Goal: Task Accomplishment & Management: Manage account settings

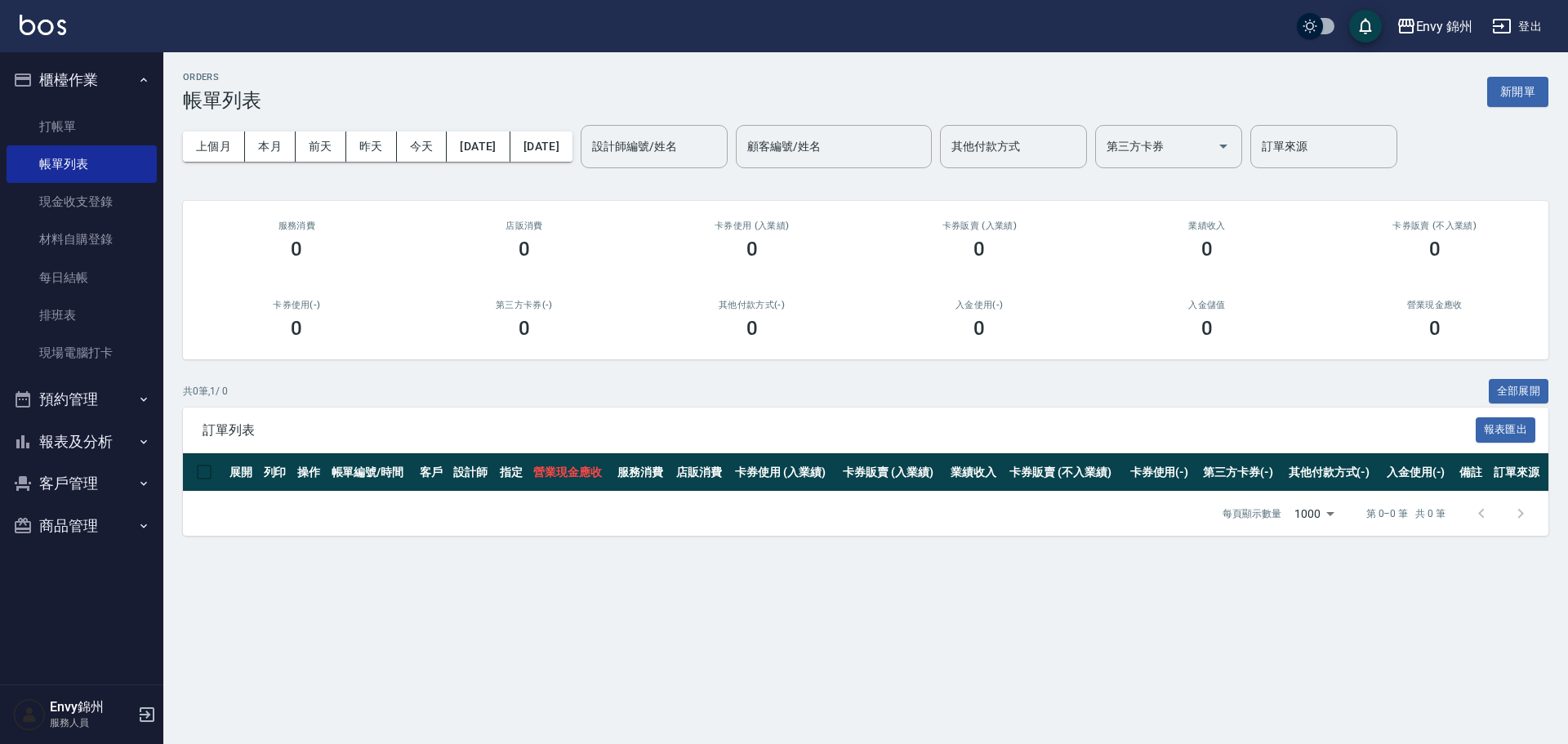
click at [73, 434] on button "報表及分析" at bounding box center [81, 441] width 150 height 42
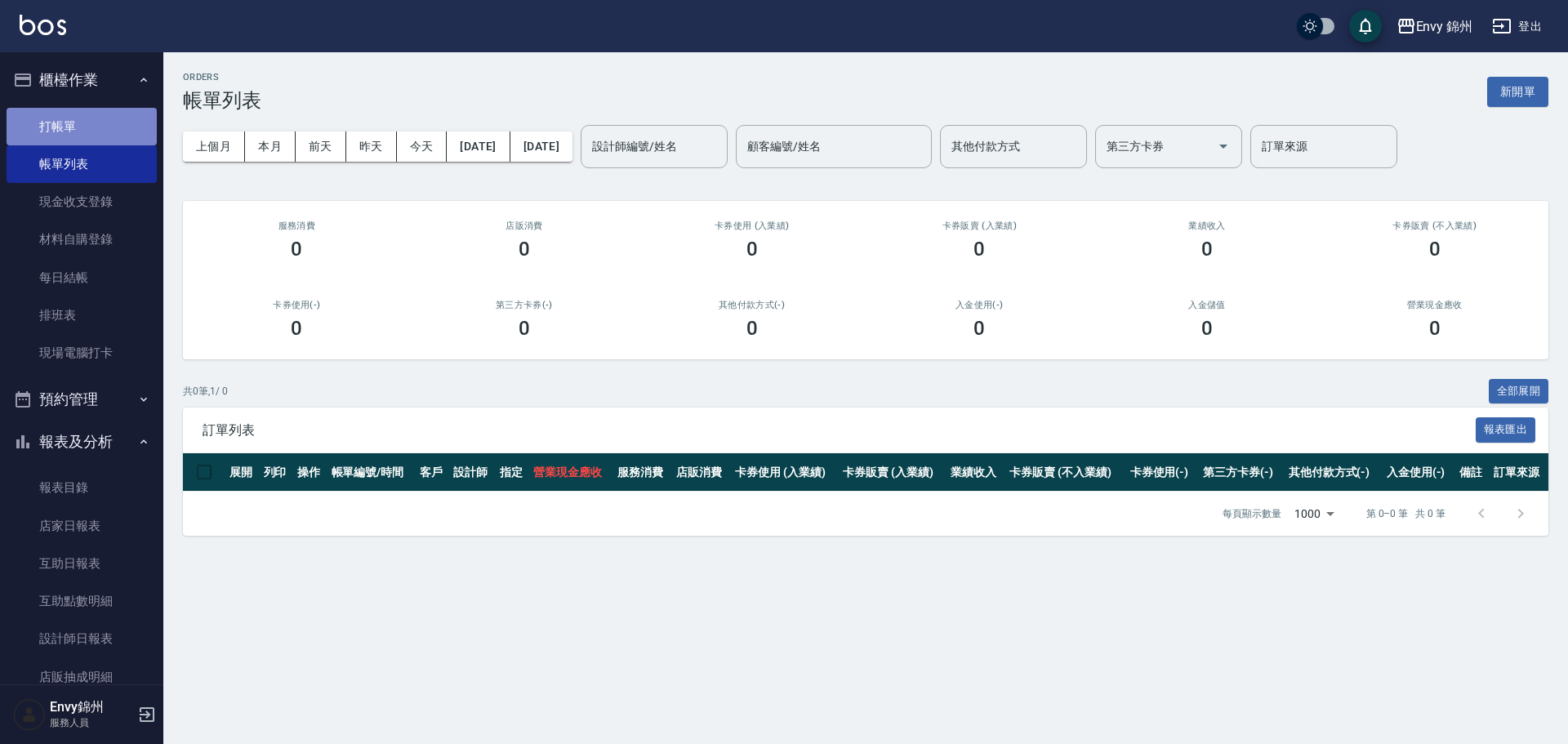
click at [89, 134] on link "打帳單" at bounding box center [81, 127] width 150 height 37
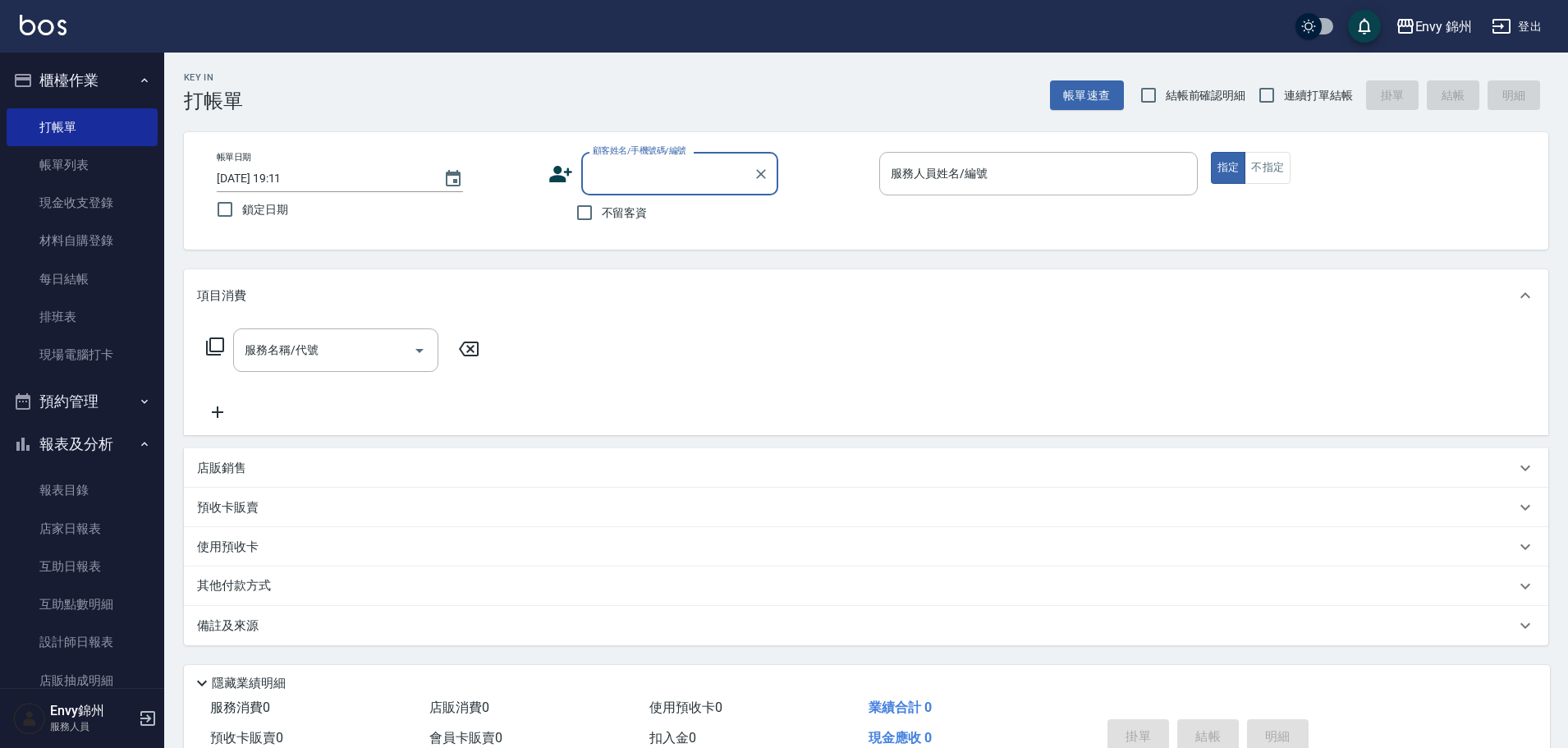
click at [567, 173] on icon at bounding box center [560, 173] width 23 height 16
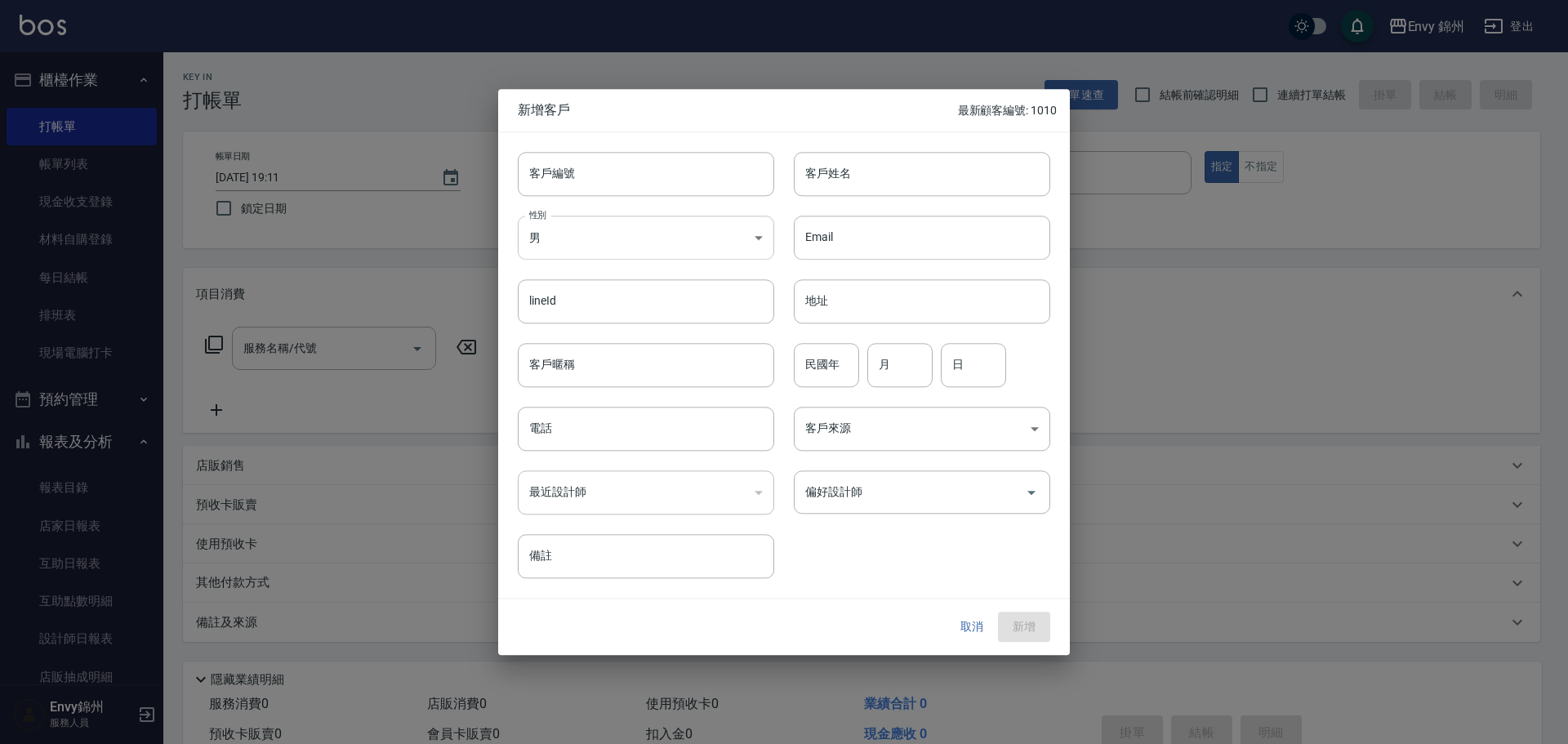
click at [606, 228] on body "Envy 錦州 登出 櫃檯作業 打帳單 帳單列表 現金收支登錄 材料自購登錄 每日結帳 排班表 現場電腦打卡 預約管理 預約管理 單日預約紀錄 單週預約紀錄 …" at bounding box center [784, 410] width 1568 height 819
click at [626, 348] on ul "未知 男 女" at bounding box center [646, 306] width 257 height 94
click at [618, 334] on li "女" at bounding box center [646, 334] width 257 height 27
type input "[DEMOGRAPHIC_DATA]"
click at [875, 165] on input "客戶姓名" at bounding box center [922, 174] width 257 height 44
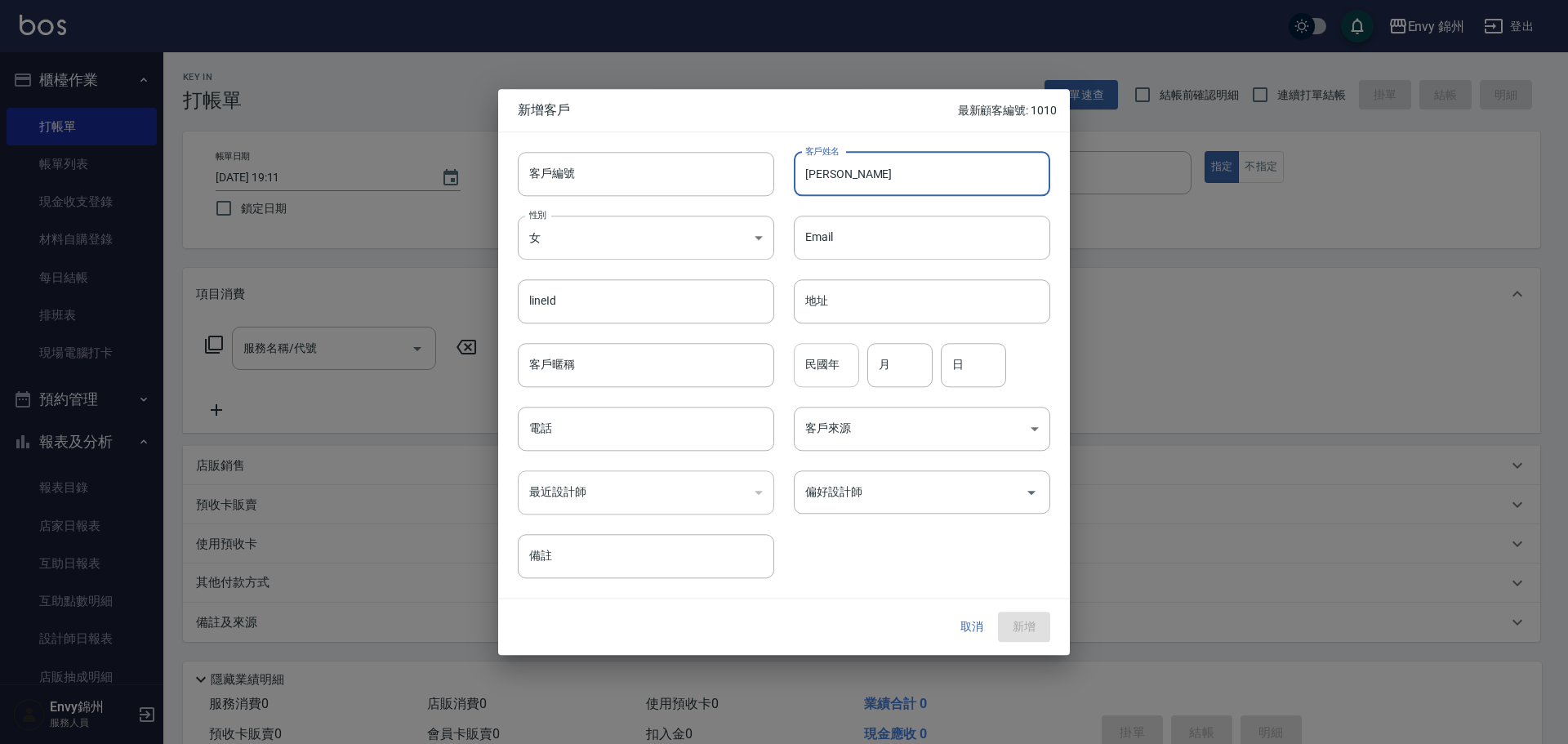
type input "劉顏慈"
click at [798, 367] on input "民國年" at bounding box center [826, 365] width 65 height 44
type input "84"
click at [889, 360] on input "月" at bounding box center [900, 365] width 65 height 44
type input "5"
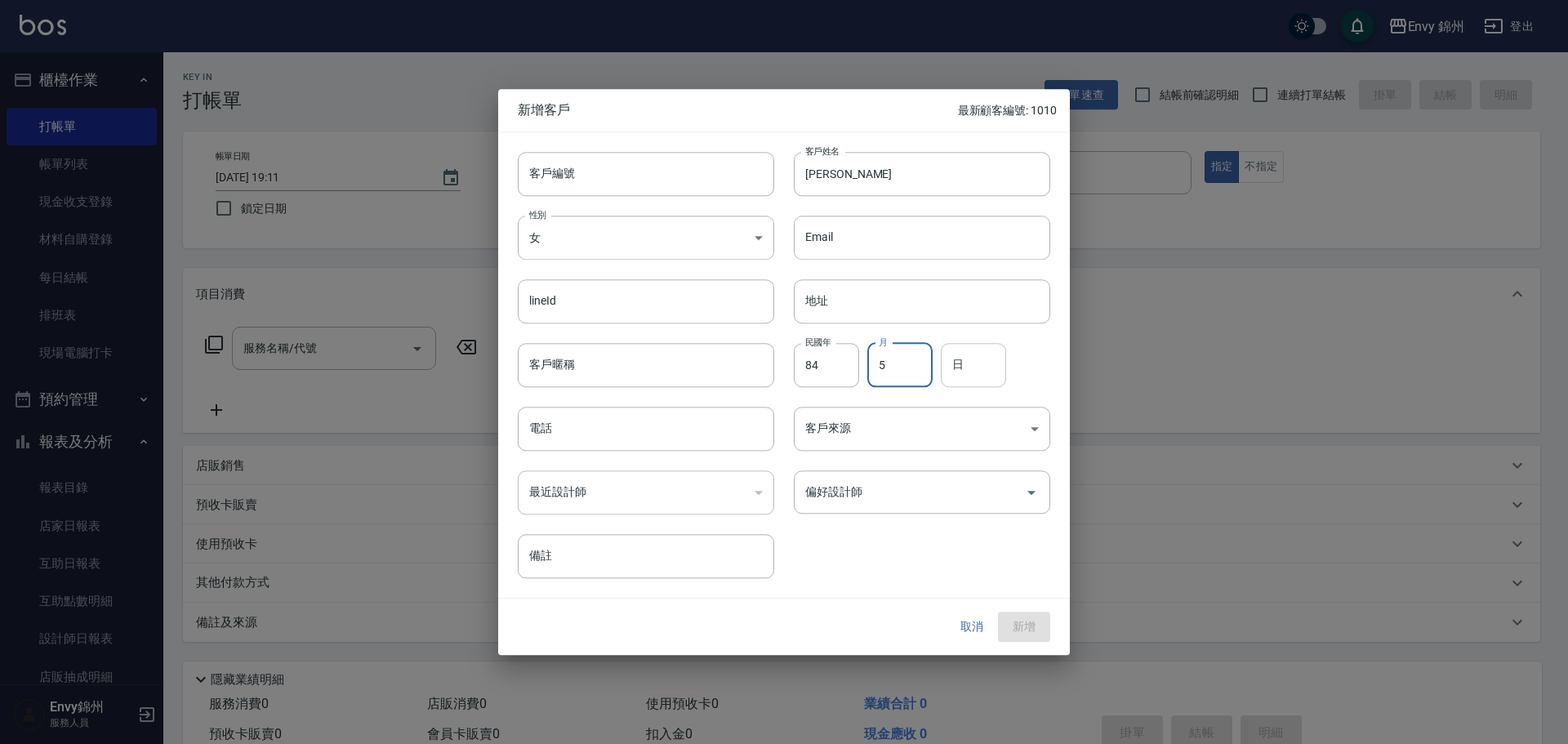
click at [957, 360] on input "日" at bounding box center [973, 365] width 65 height 44
type input "28"
click at [646, 442] on input "電話" at bounding box center [646, 429] width 257 height 44
type input "0910108282"
click at [888, 441] on body "Envy 錦州 登出 櫃檯作業 打帳單 帳單列表 現金收支登錄 材料自購登錄 每日結帳 排班表 現場電腦打卡 預約管理 預約管理 單日預約紀錄 單週預約紀錄 …" at bounding box center [784, 410] width 1568 height 819
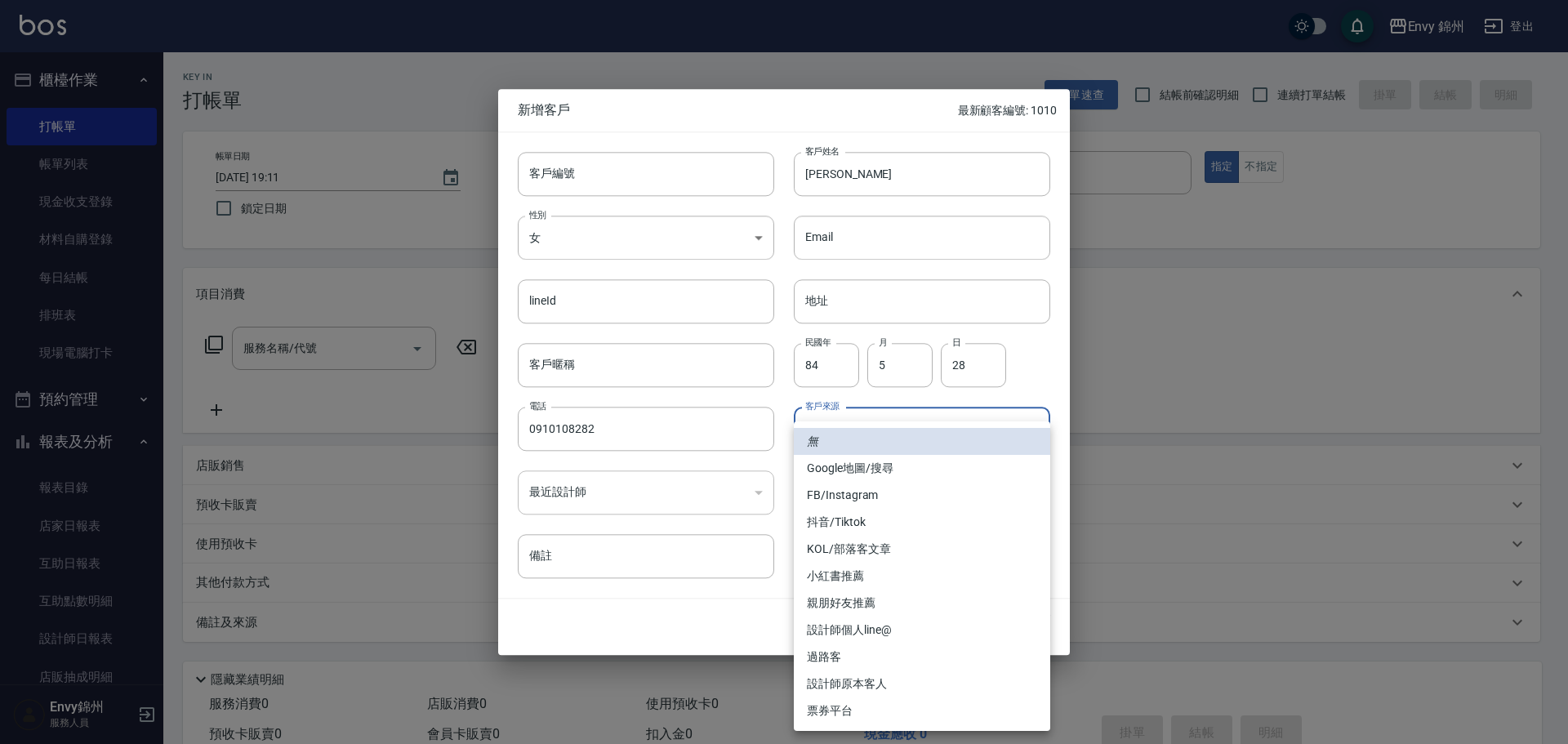
click at [897, 472] on li "Google地圖/搜尋" at bounding box center [922, 468] width 257 height 27
type input "Google地圖/搜尋"
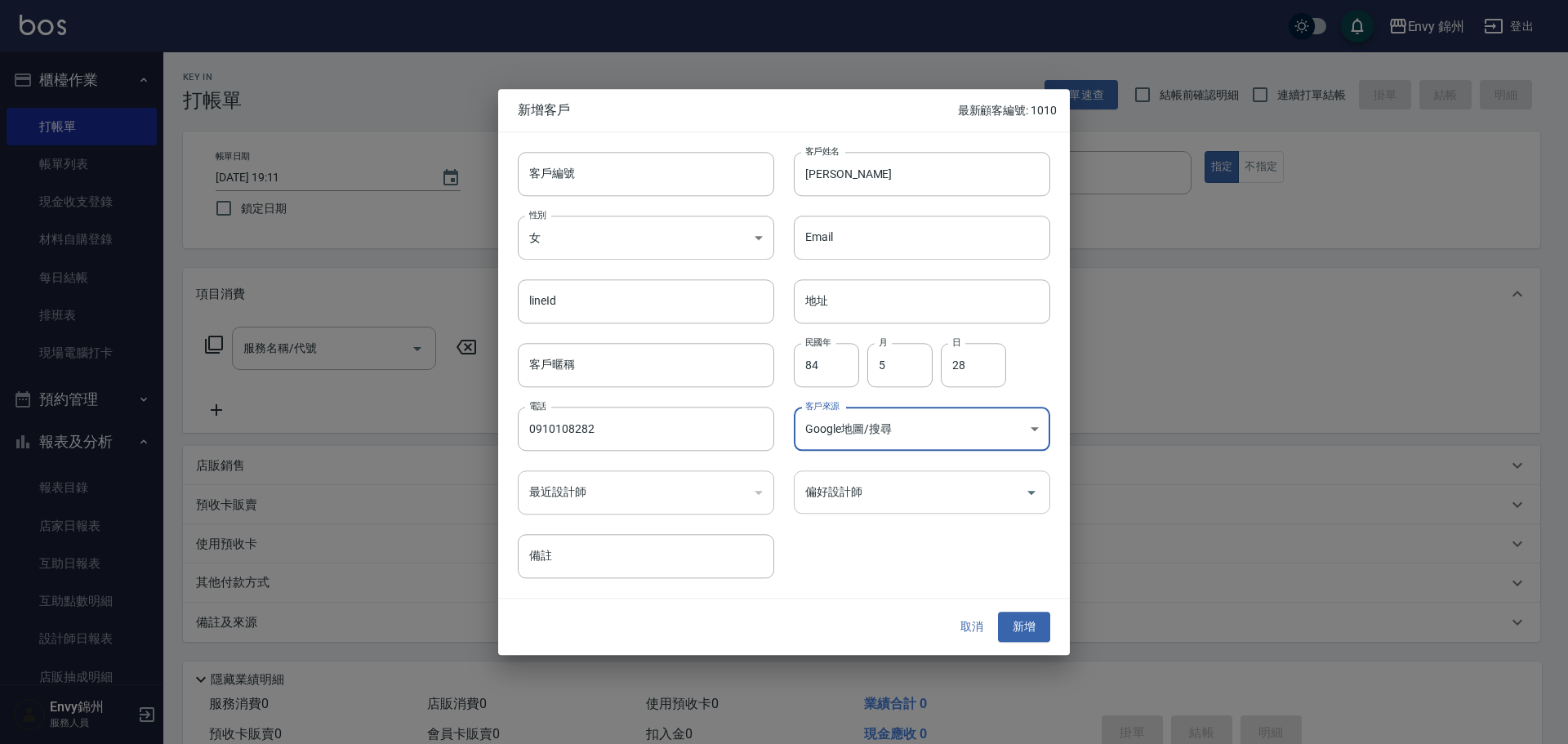
click at [880, 502] on input "偏好設計師" at bounding box center [909, 492] width 217 height 28
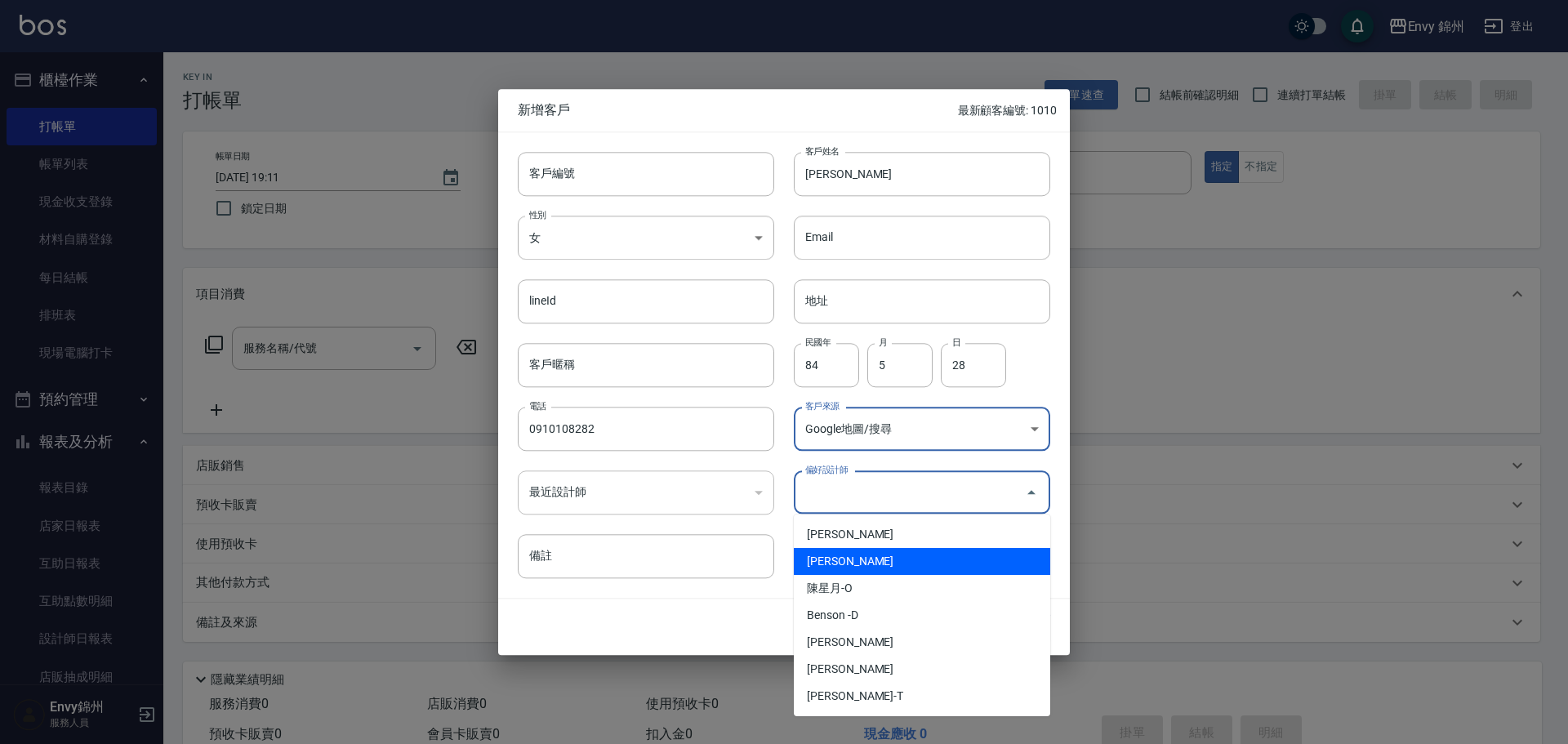
click at [891, 556] on li "鄭怡秀-A" at bounding box center [922, 561] width 257 height 27
type input "鄭怡秀"
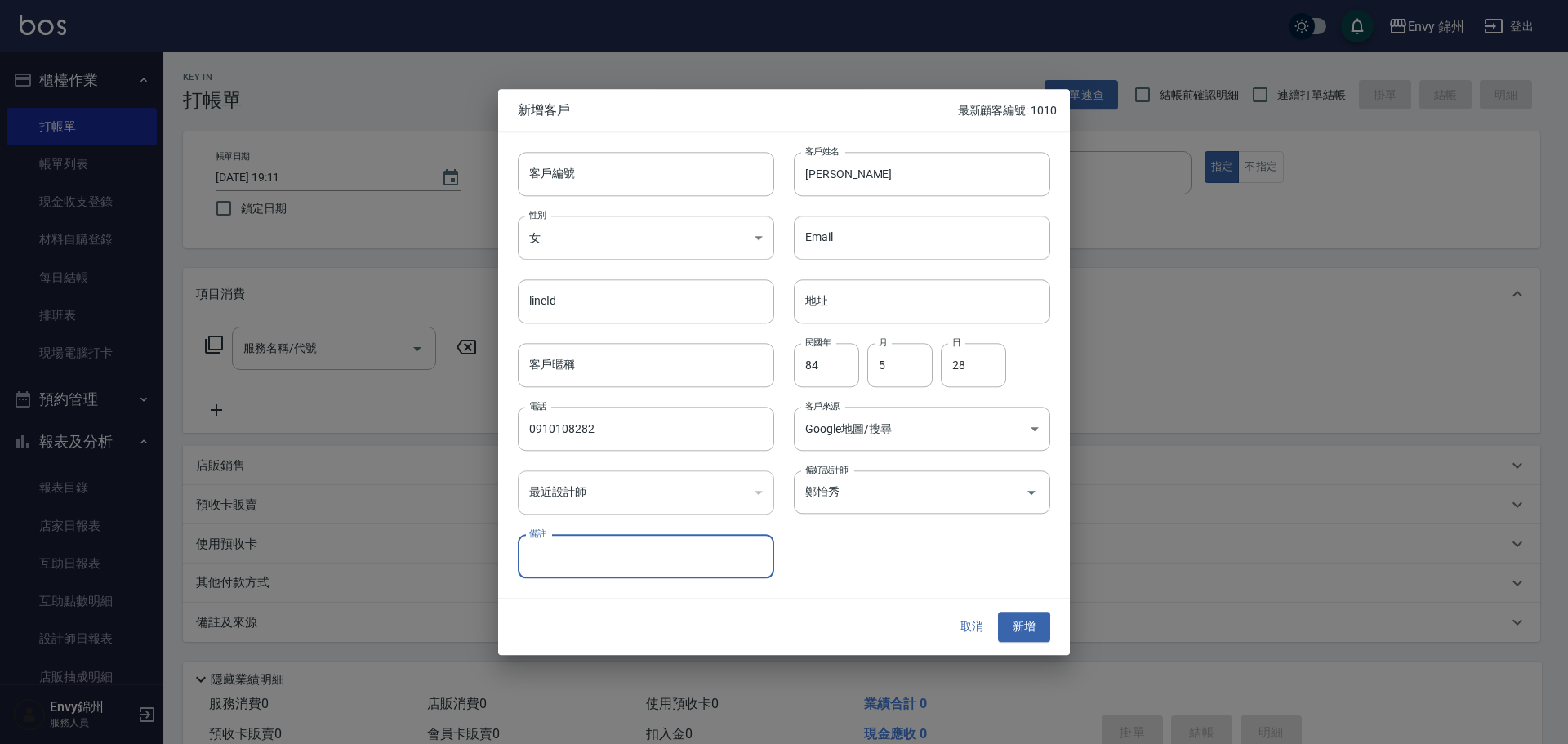
click at [1035, 622] on button "新增" at bounding box center [1024, 627] width 52 height 30
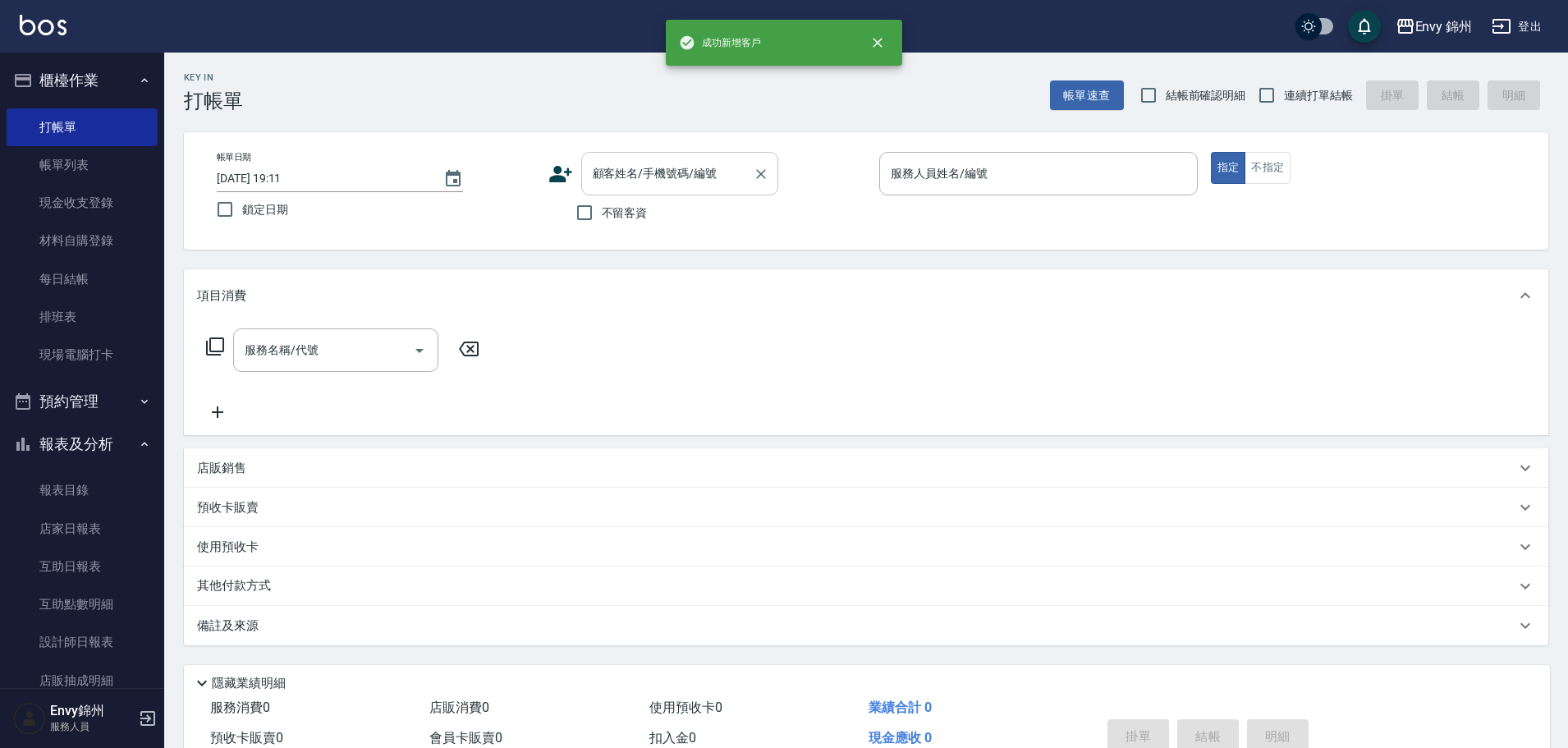
click at [690, 175] on input "顧客姓名/手機號碼/編號" at bounding box center [667, 173] width 157 height 28
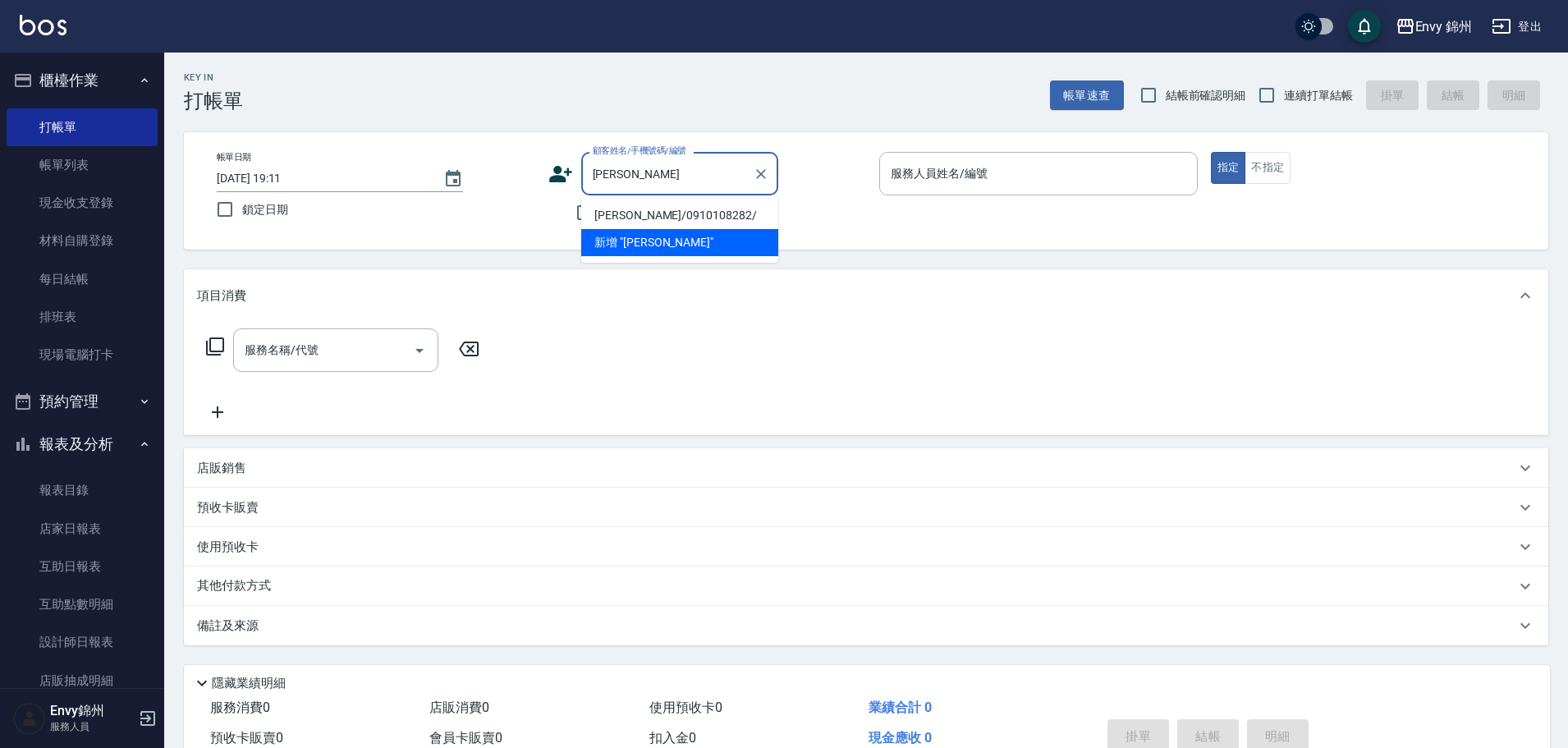
click at [697, 213] on li "劉顏慈/0910108282/" at bounding box center [679, 215] width 197 height 27
type input "劉顏慈/0910108282/"
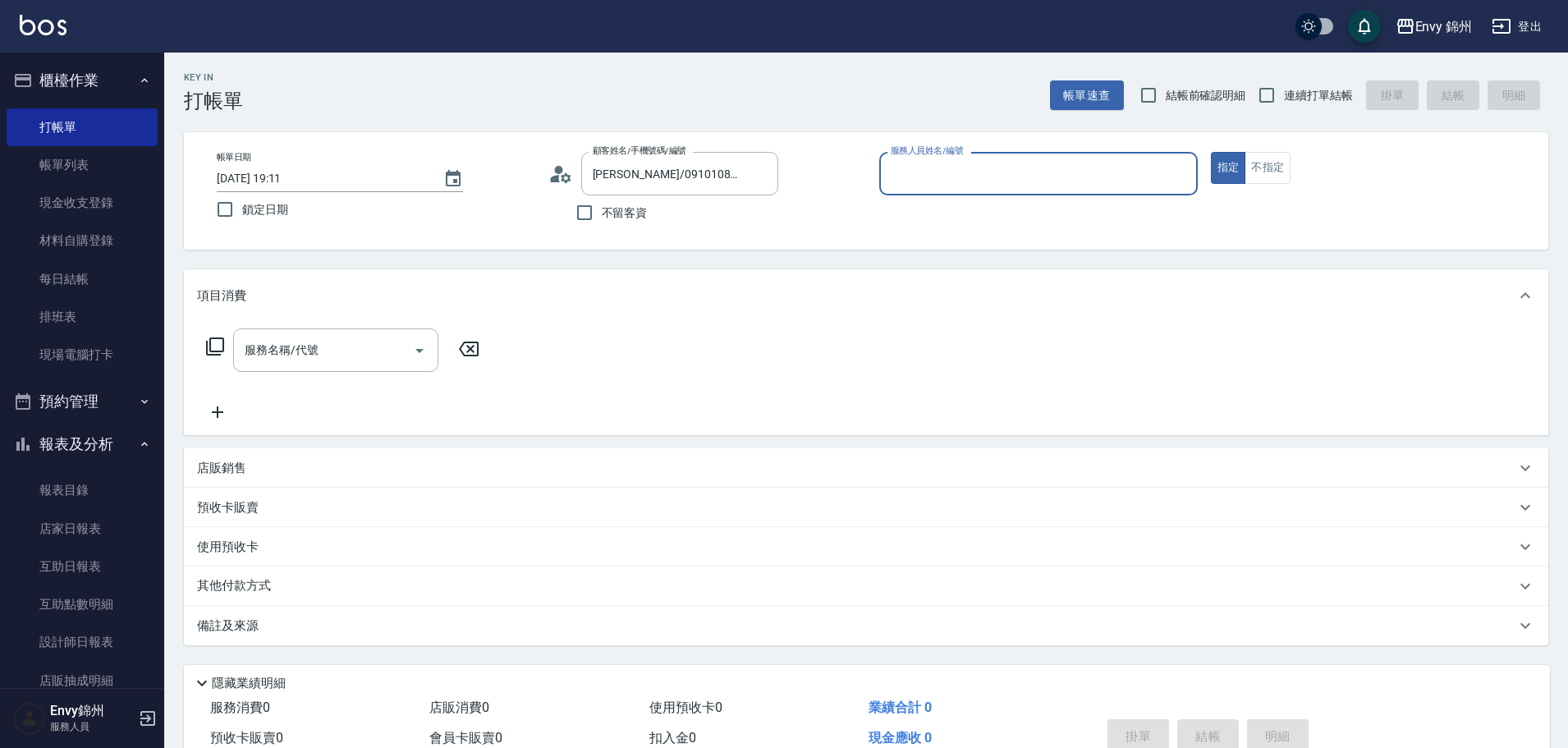
type input "Annie-A"
click at [358, 338] on input "服務名稱/代號" at bounding box center [323, 350] width 165 height 28
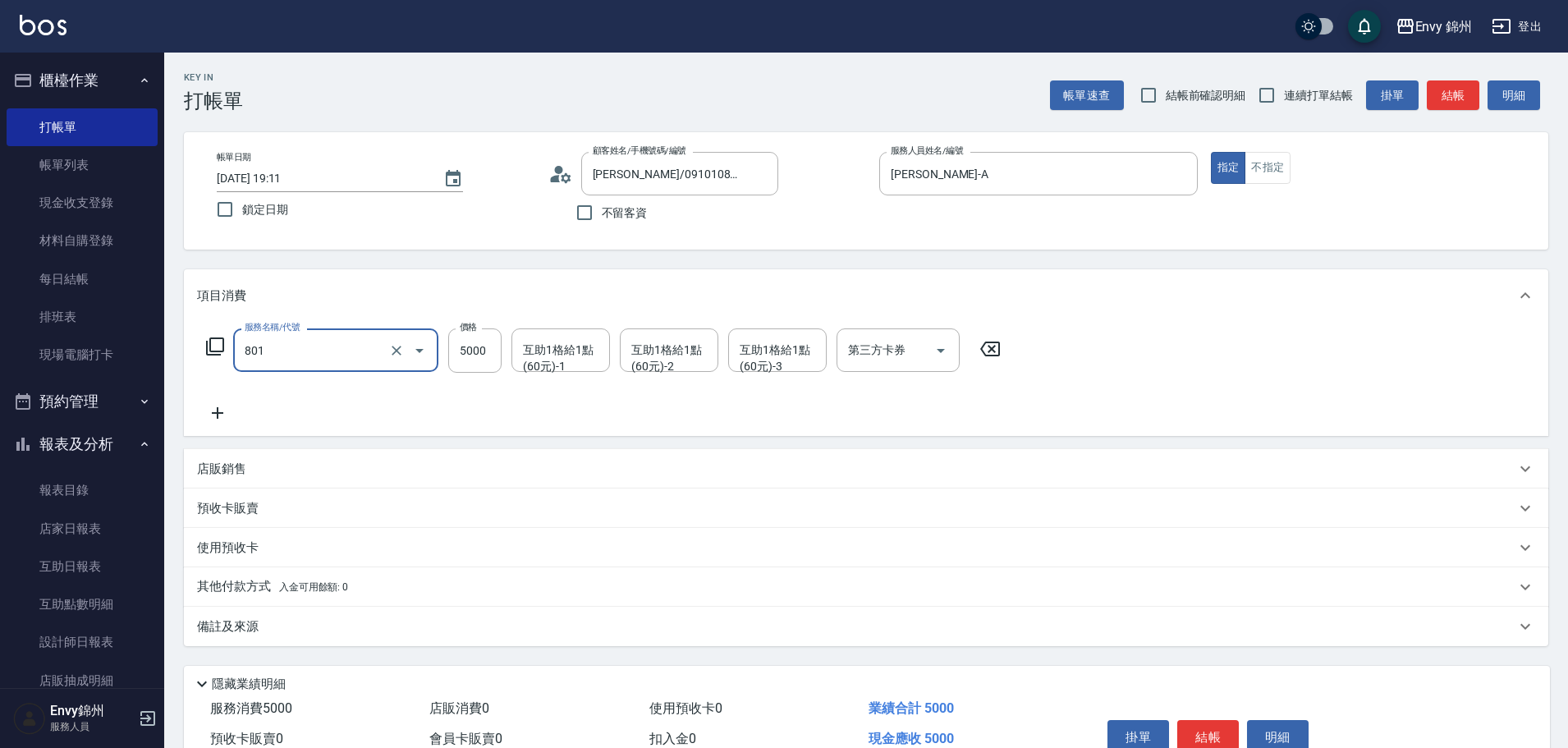
type input "801 接髮(801)"
type input "20000"
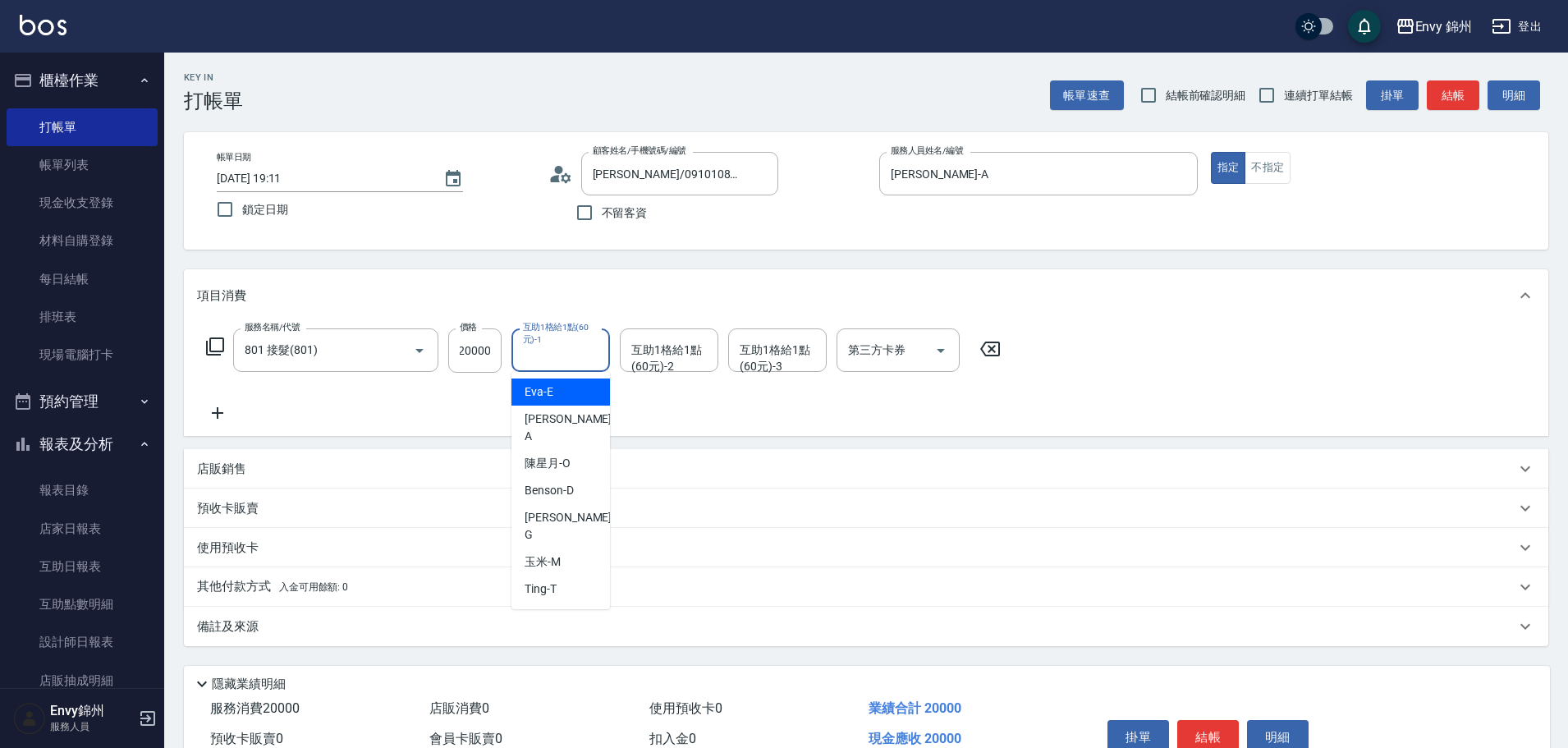
click at [552, 350] on div "互助1格給1點(60元)-1 互助1格給1點(60元)-1" at bounding box center [560, 350] width 99 height 44
click at [554, 553] on span "玉米 -M" at bounding box center [543, 561] width 36 height 17
type input "玉米-M"
click at [672, 358] on div "互助1格給1點(60元)-2 互助1格給1點(60元)-2" at bounding box center [669, 350] width 99 height 44
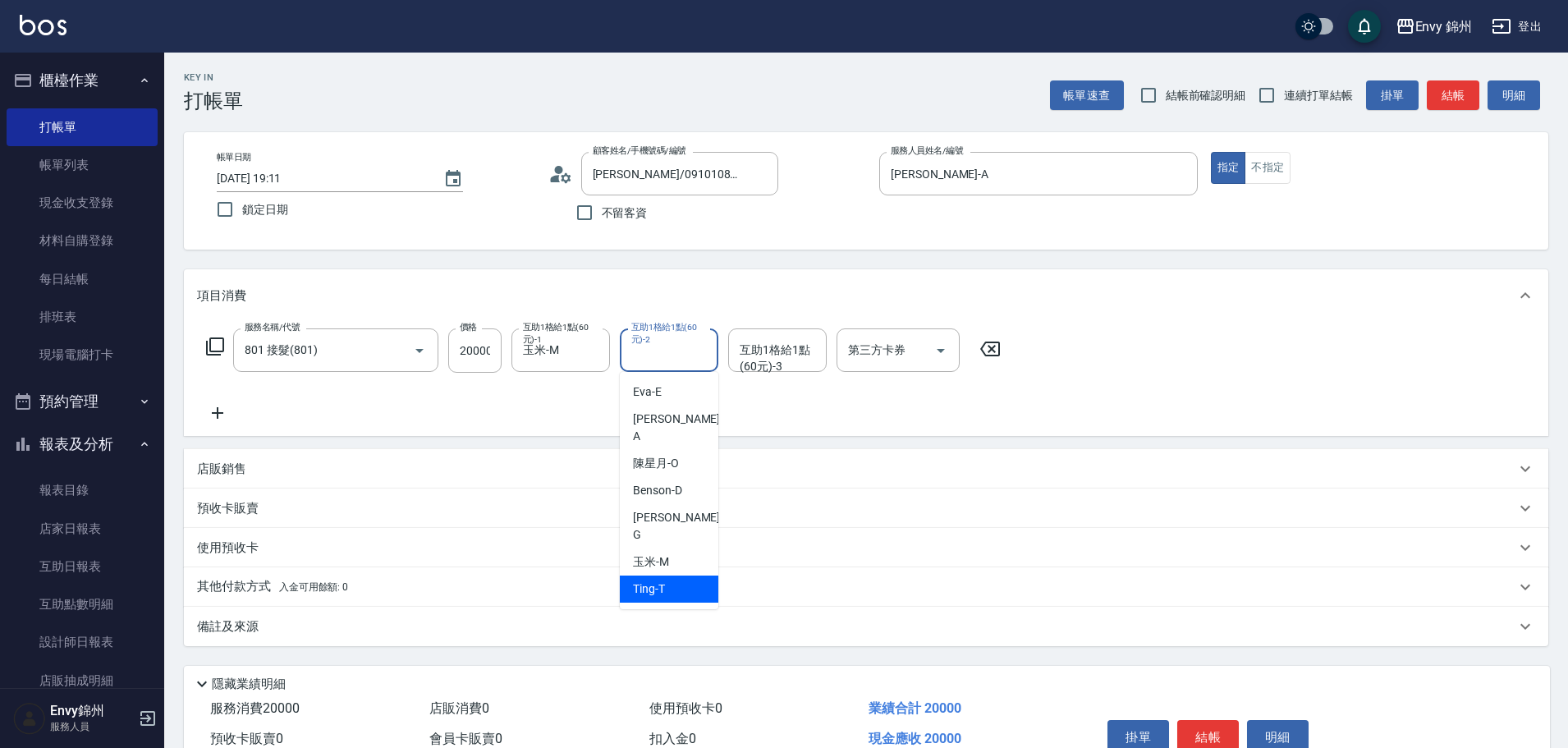
click at [649, 553] on span "玉米 -M" at bounding box center [651, 561] width 36 height 17
type input "玉米-M"
click at [765, 357] on div "互助1格給1點(60元)-3 互助1格給1點(60元)-3" at bounding box center [777, 350] width 99 height 44
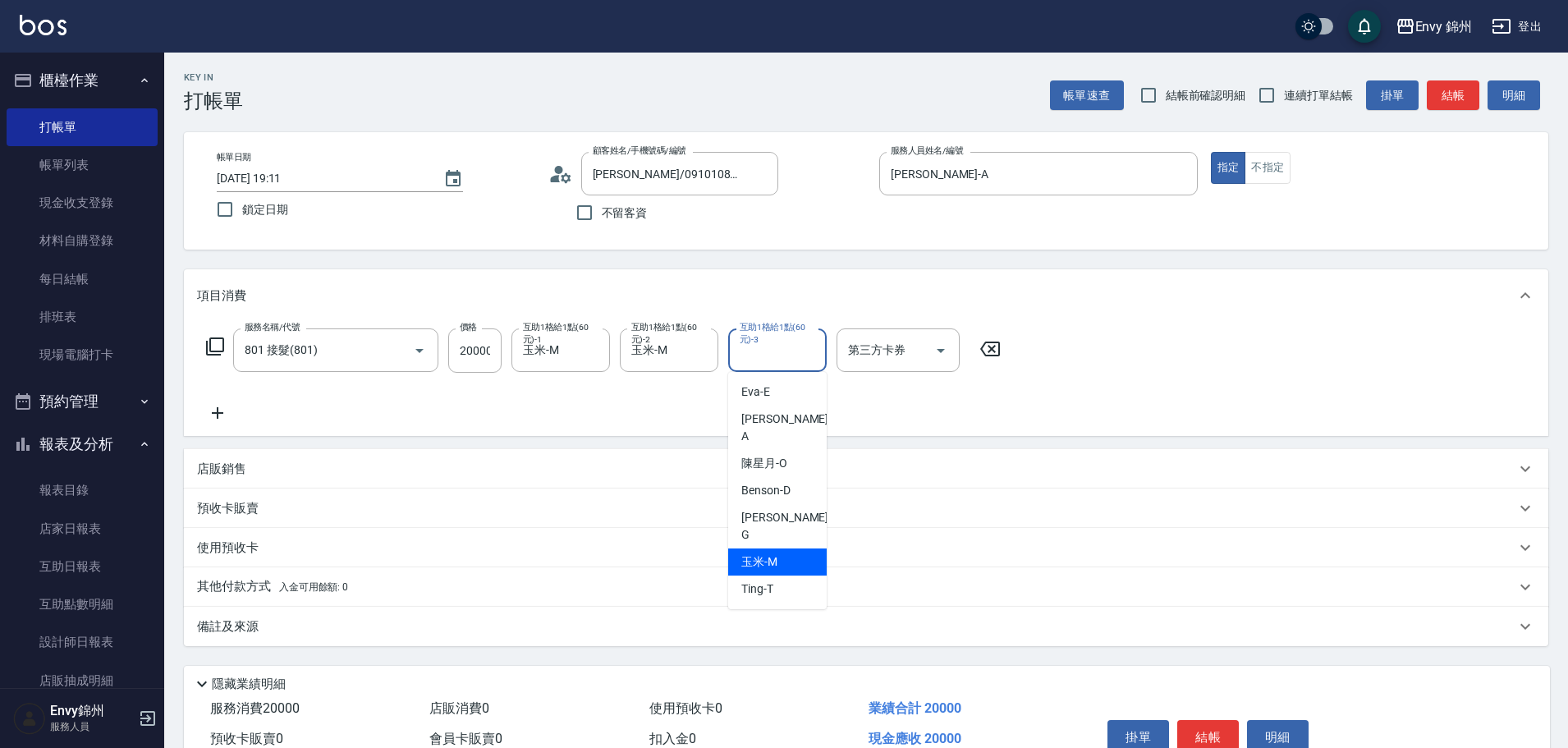
drag, startPoint x: 760, startPoint y: 515, endPoint x: 677, endPoint y: 506, distance: 83.5
click at [761, 548] on div "玉米 -M" at bounding box center [777, 561] width 99 height 27
type input "玉米-M"
click at [226, 414] on icon at bounding box center [217, 413] width 41 height 20
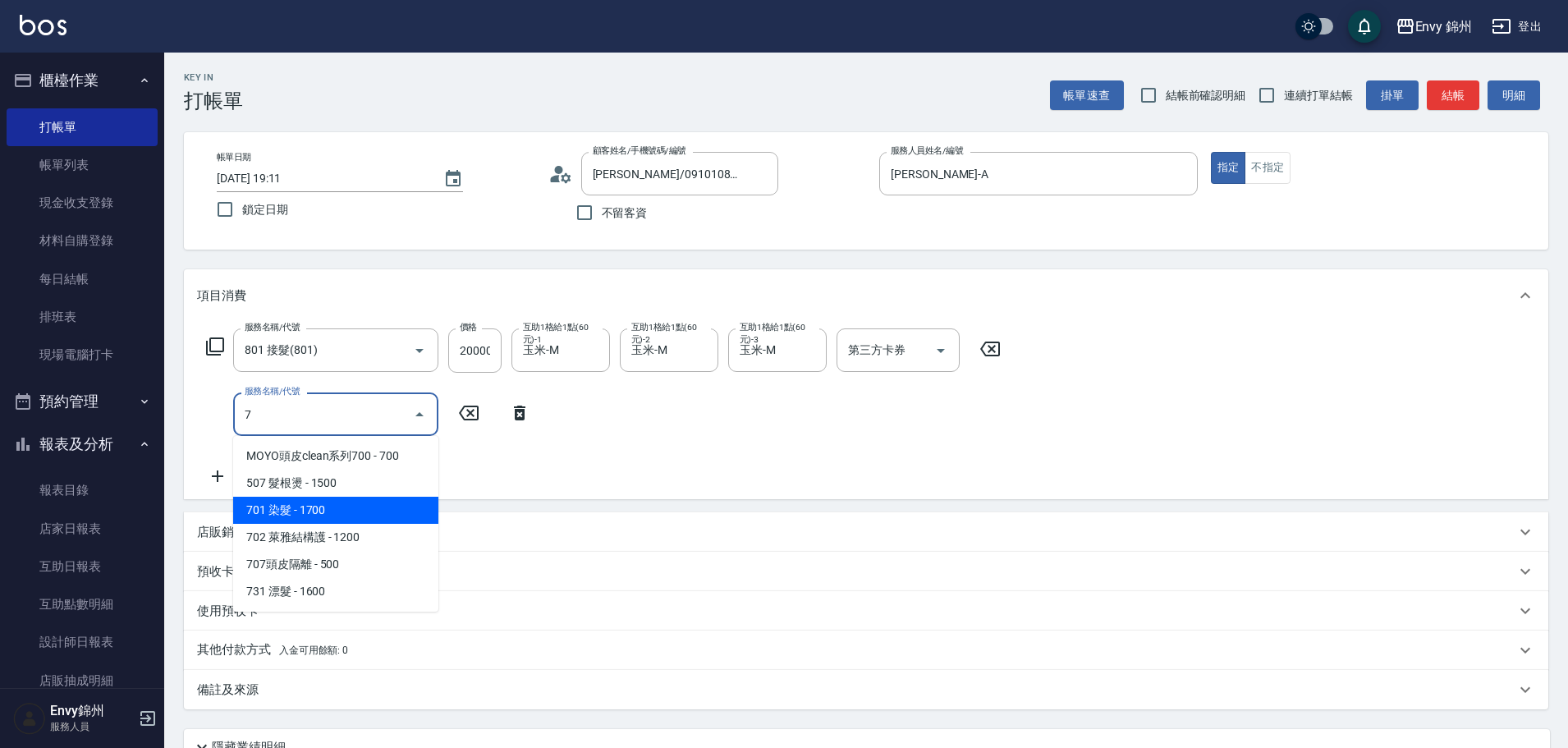
click at [317, 511] on span "701 染髮 - 1700" at bounding box center [335, 510] width 205 height 27
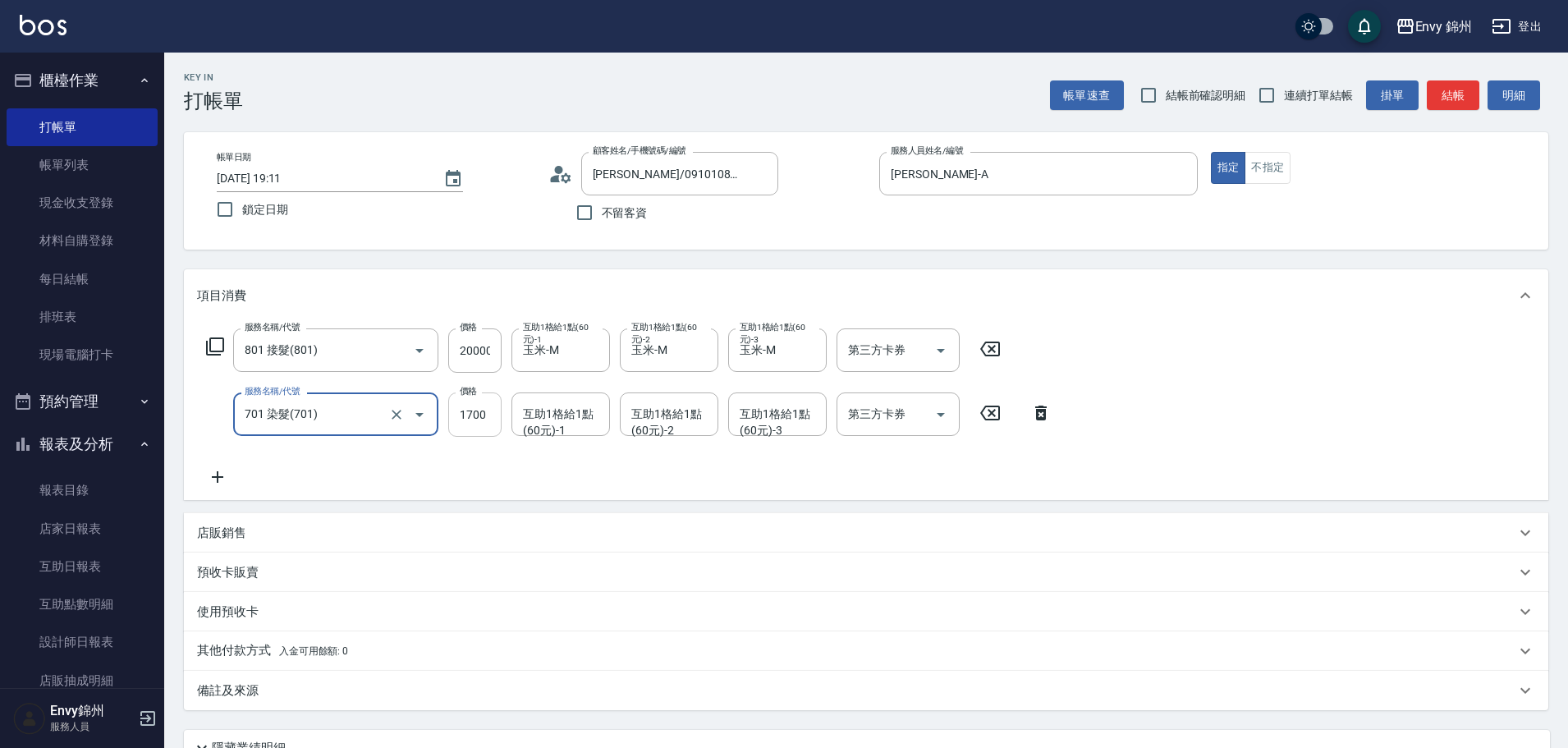
type input "701 染髮(701)"
type input "4999"
click at [544, 421] on div "互助1格給1點(60元)-1 互助1格給1點(60元)-1" at bounding box center [560, 414] width 99 height 44
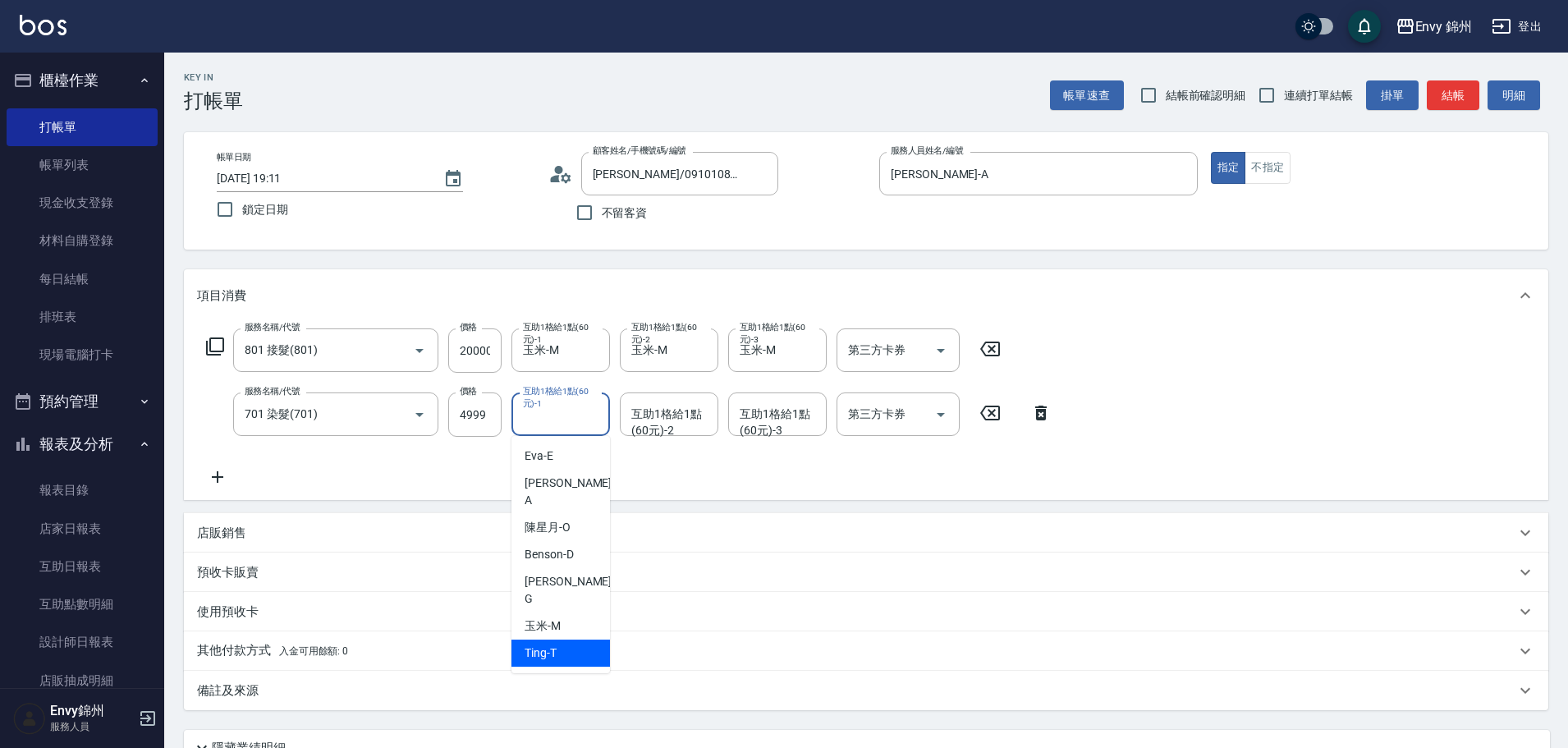
click at [567, 639] on div "Ting -T" at bounding box center [560, 653] width 99 height 27
type input "Ting-T"
click at [668, 422] on div "互助1格給1點(60元)-2 互助1格給1點(60元)-2" at bounding box center [669, 414] width 99 height 44
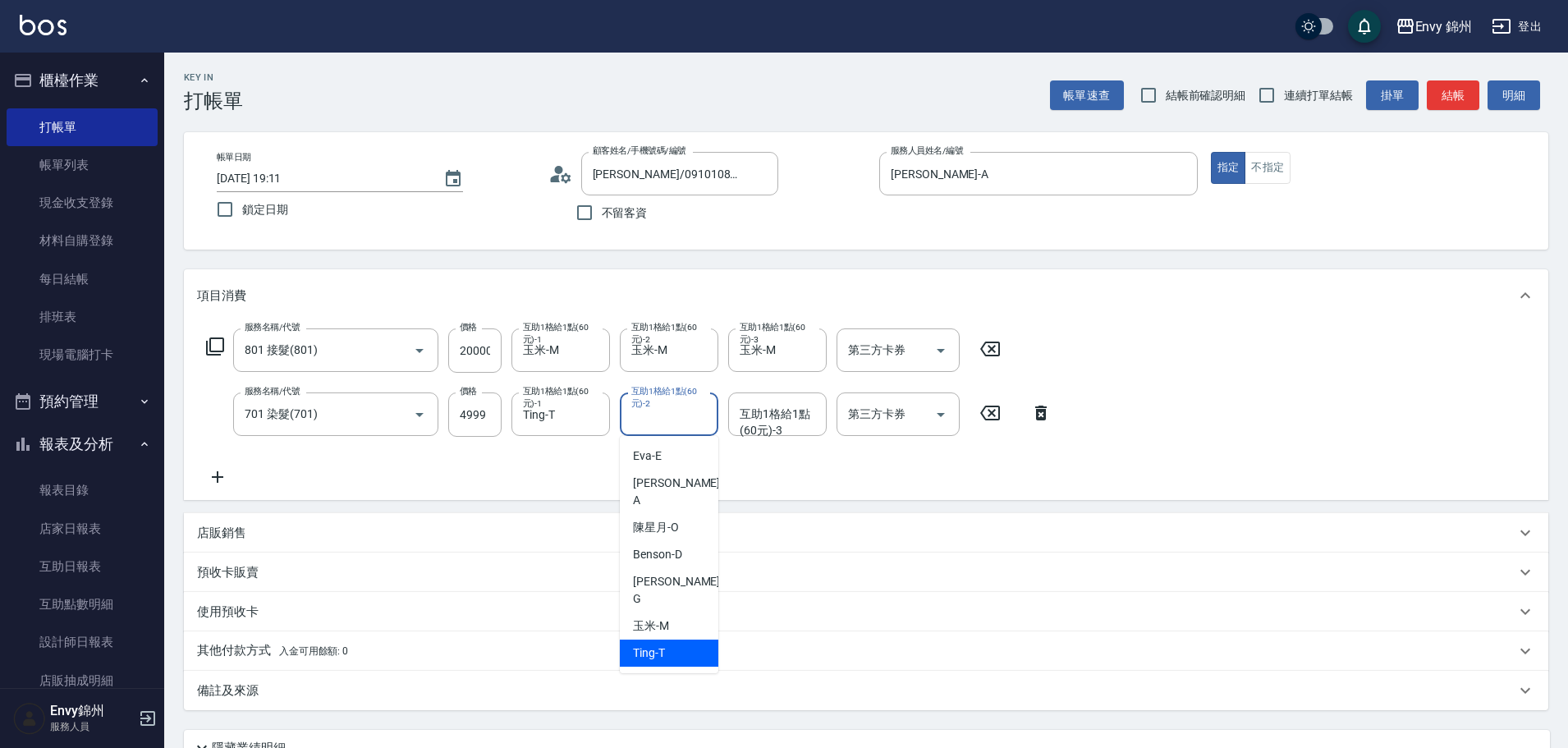
click at [655, 644] on span "Ting -T" at bounding box center [649, 652] width 32 height 17
type input "Ting-T"
click at [796, 404] on div "互助1格給1點(60元)-3 互助1格給1點(60元)-3" at bounding box center [777, 414] width 99 height 44
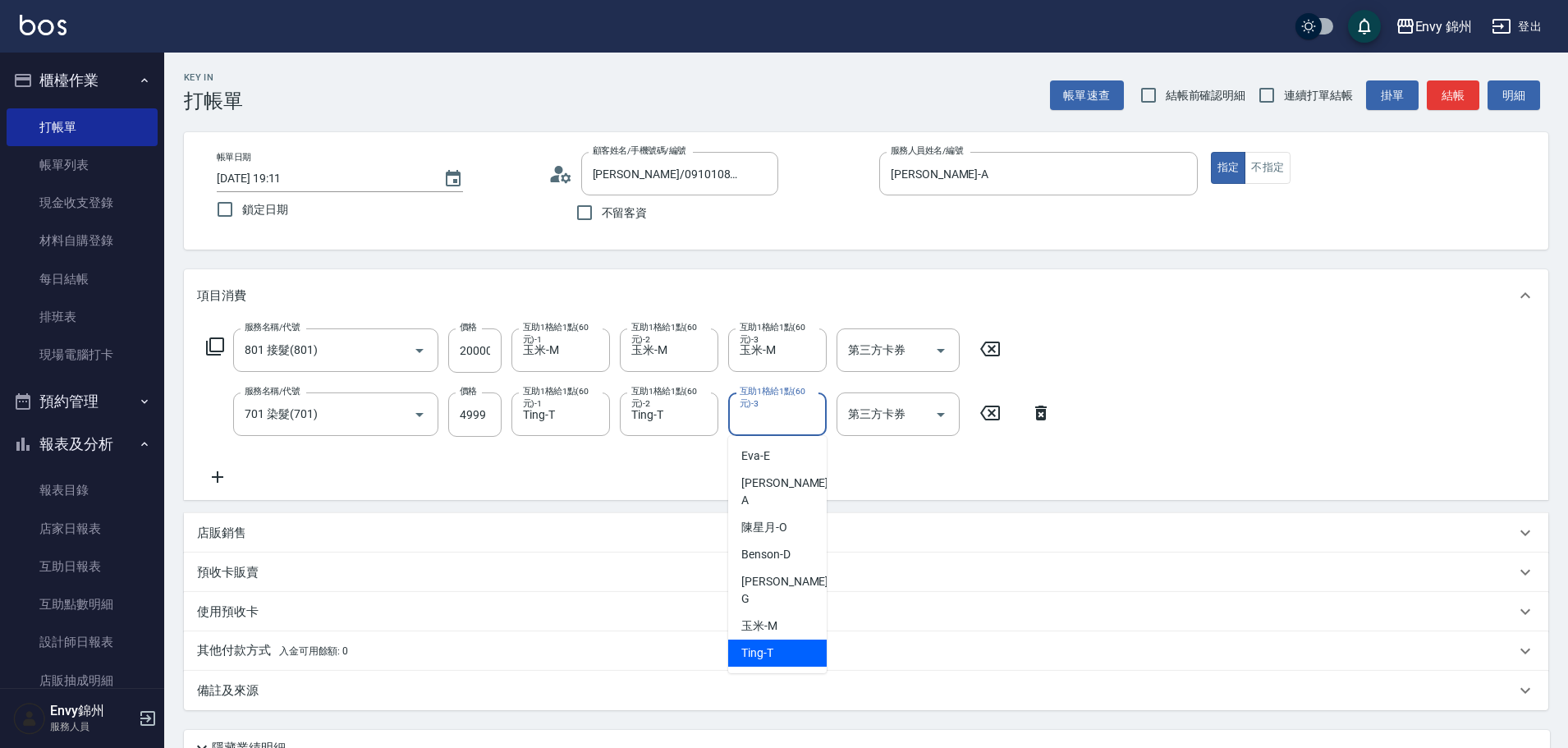
click at [778, 639] on div "Ting -T" at bounding box center [777, 653] width 99 height 27
type input "Ting-T"
click at [206, 472] on icon at bounding box center [217, 477] width 41 height 20
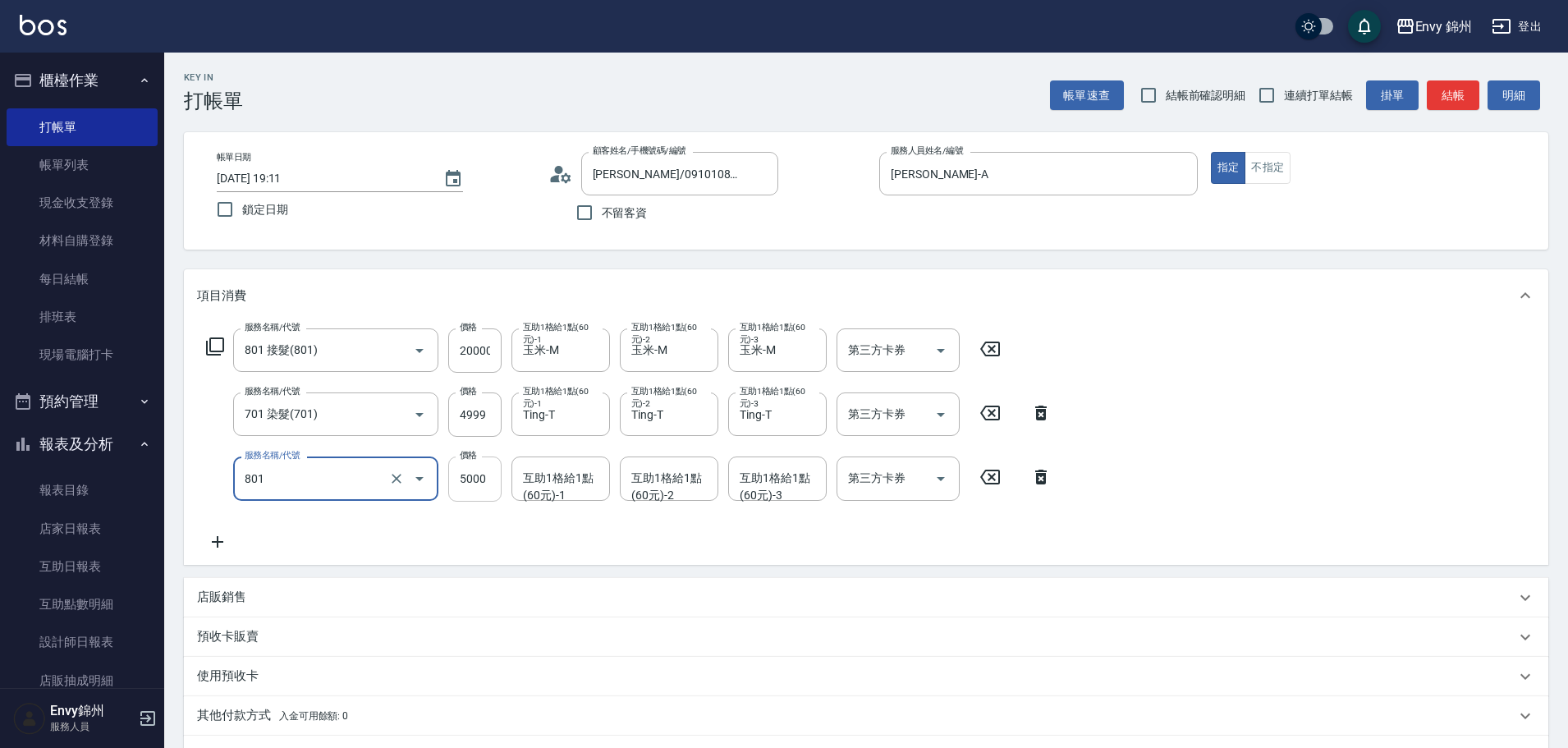
type input "801 接髮(801)"
type input "12000"
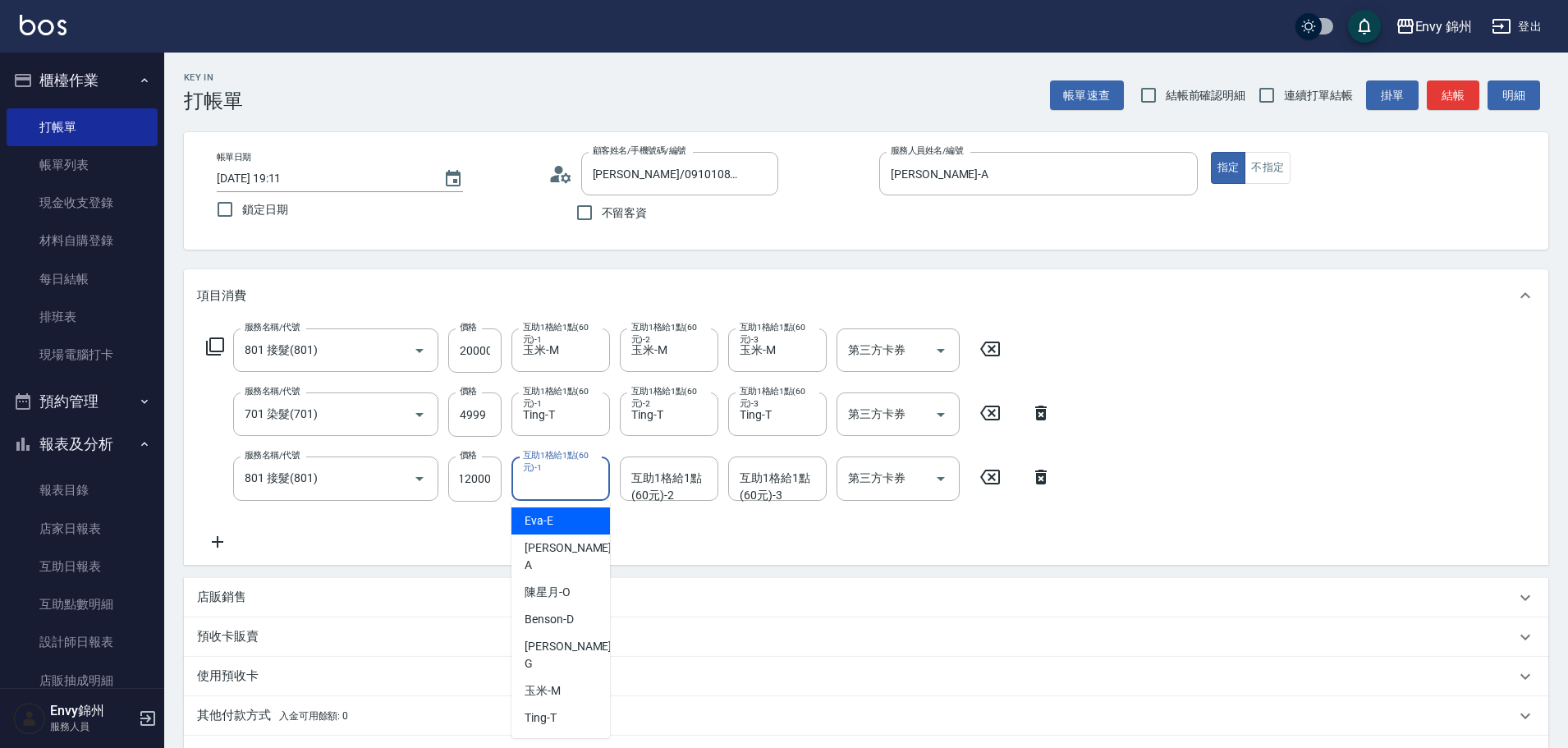
click at [540, 487] on div "互助1格給1點(60元)-1 互助1格給1點(60元)-1" at bounding box center [560, 478] width 99 height 44
click at [575, 677] on div "玉米 -M" at bounding box center [560, 690] width 99 height 27
type input "玉米-M"
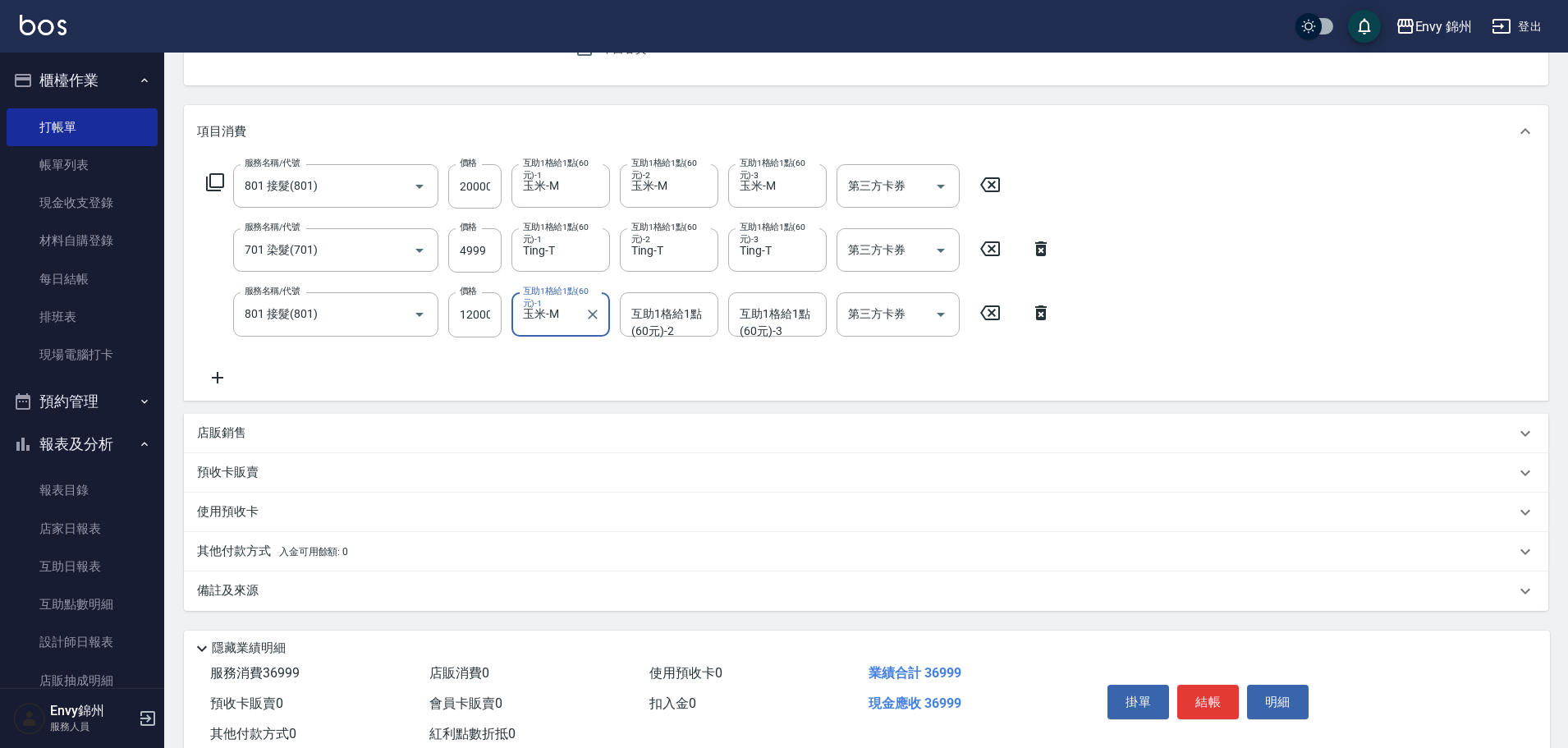
scroll to position [213, 0]
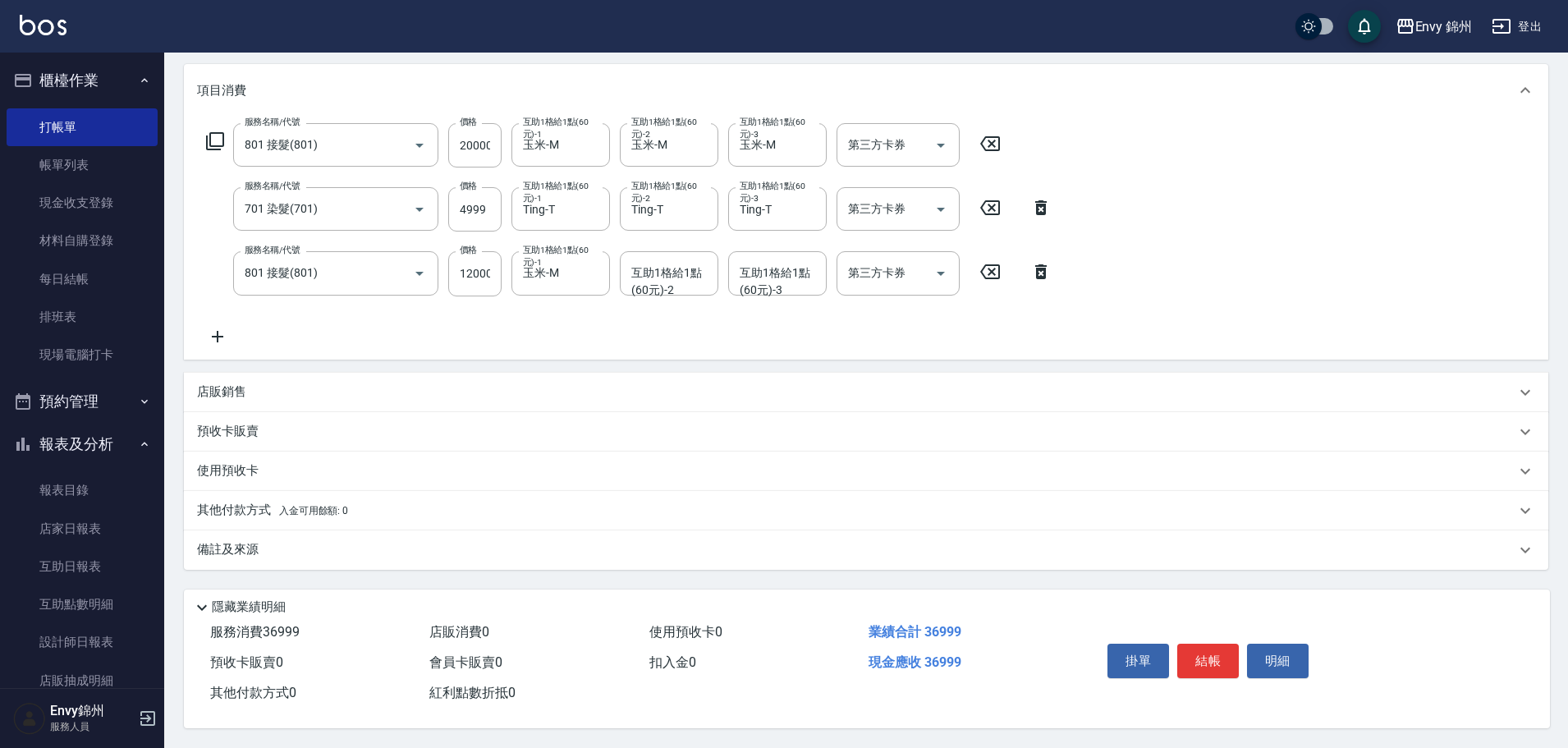
click at [247, 399] on div "店販銷售" at bounding box center [866, 392] width 1364 height 39
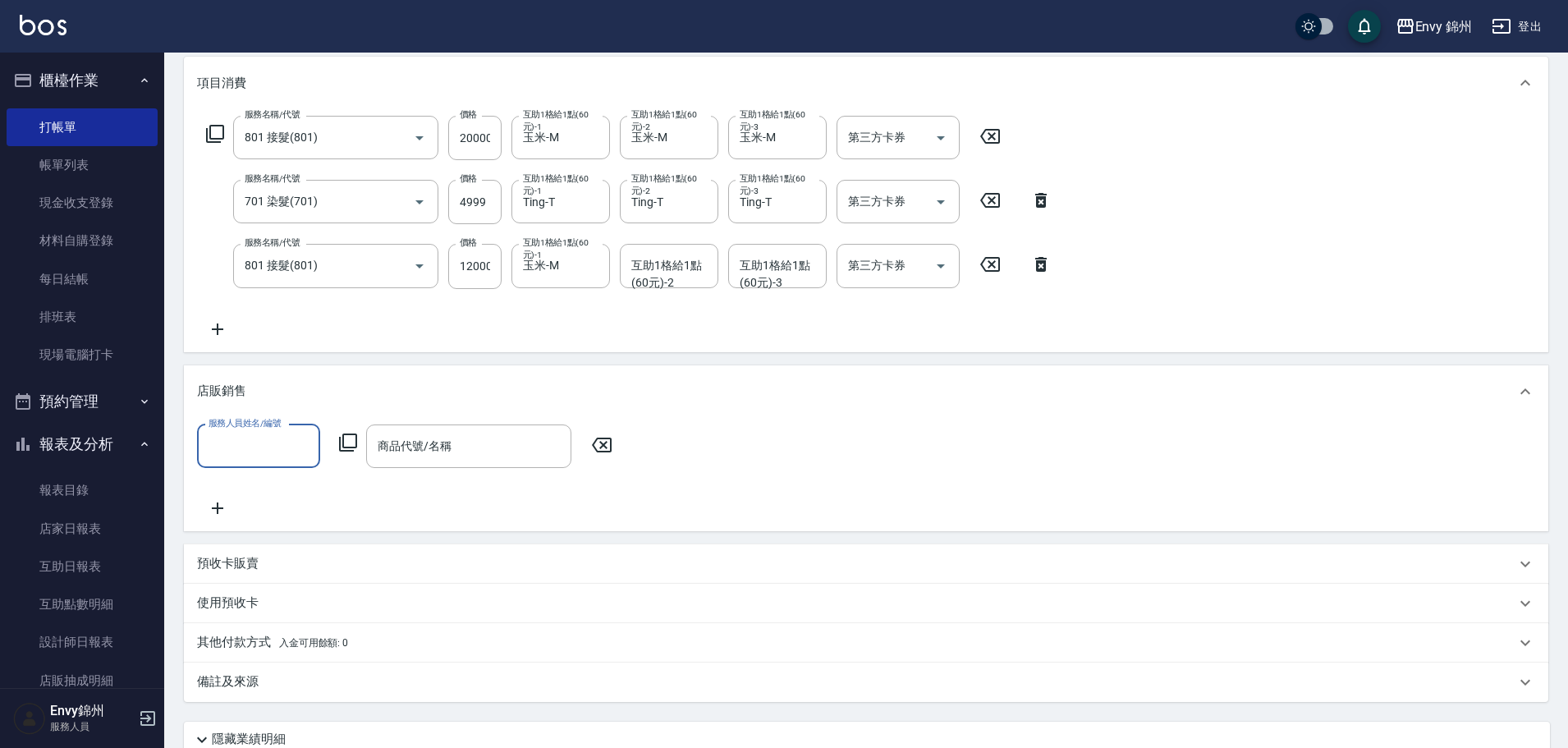
scroll to position [0, 0]
click at [299, 677] on div "備註及來源" at bounding box center [856, 681] width 1318 height 17
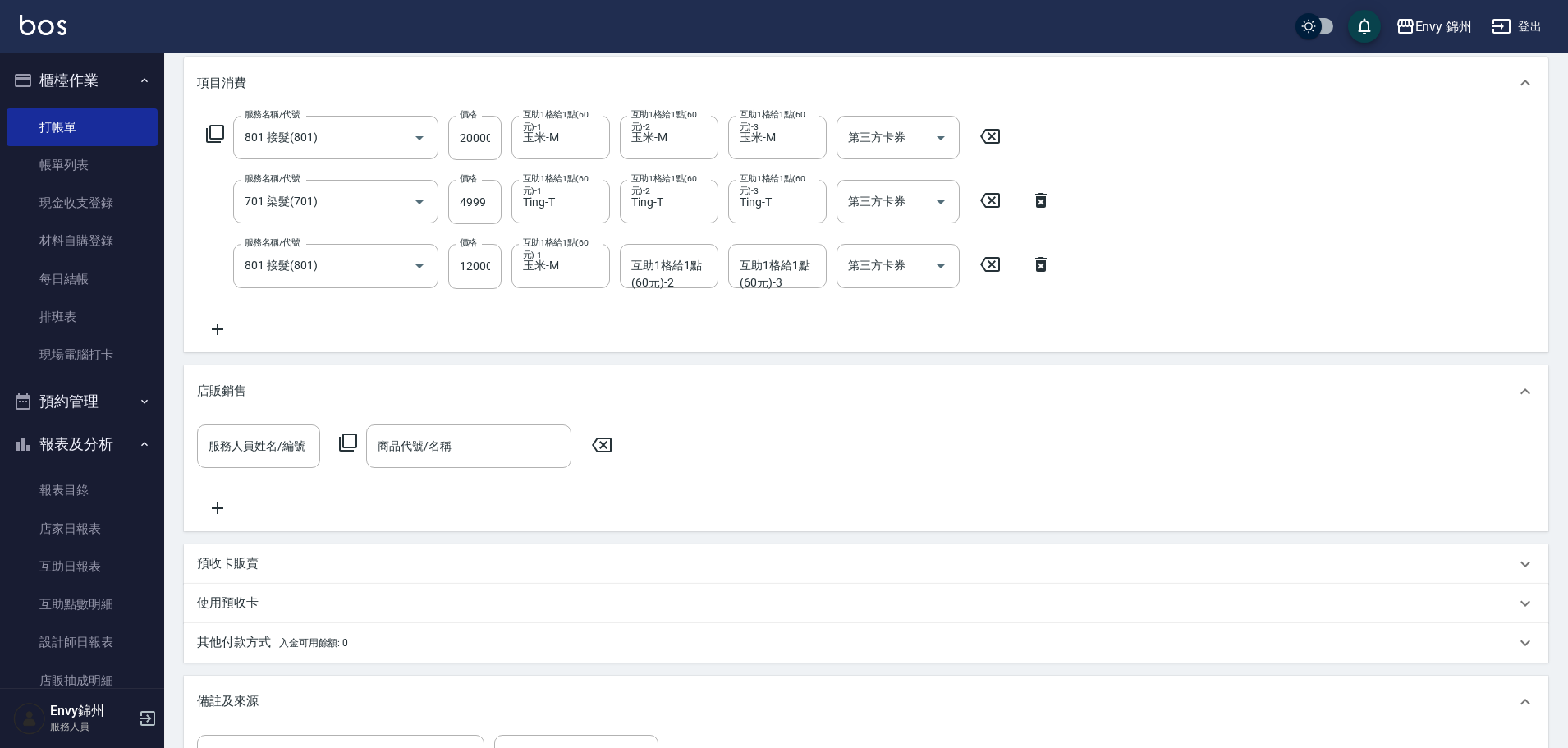
scroll to position [459, 0]
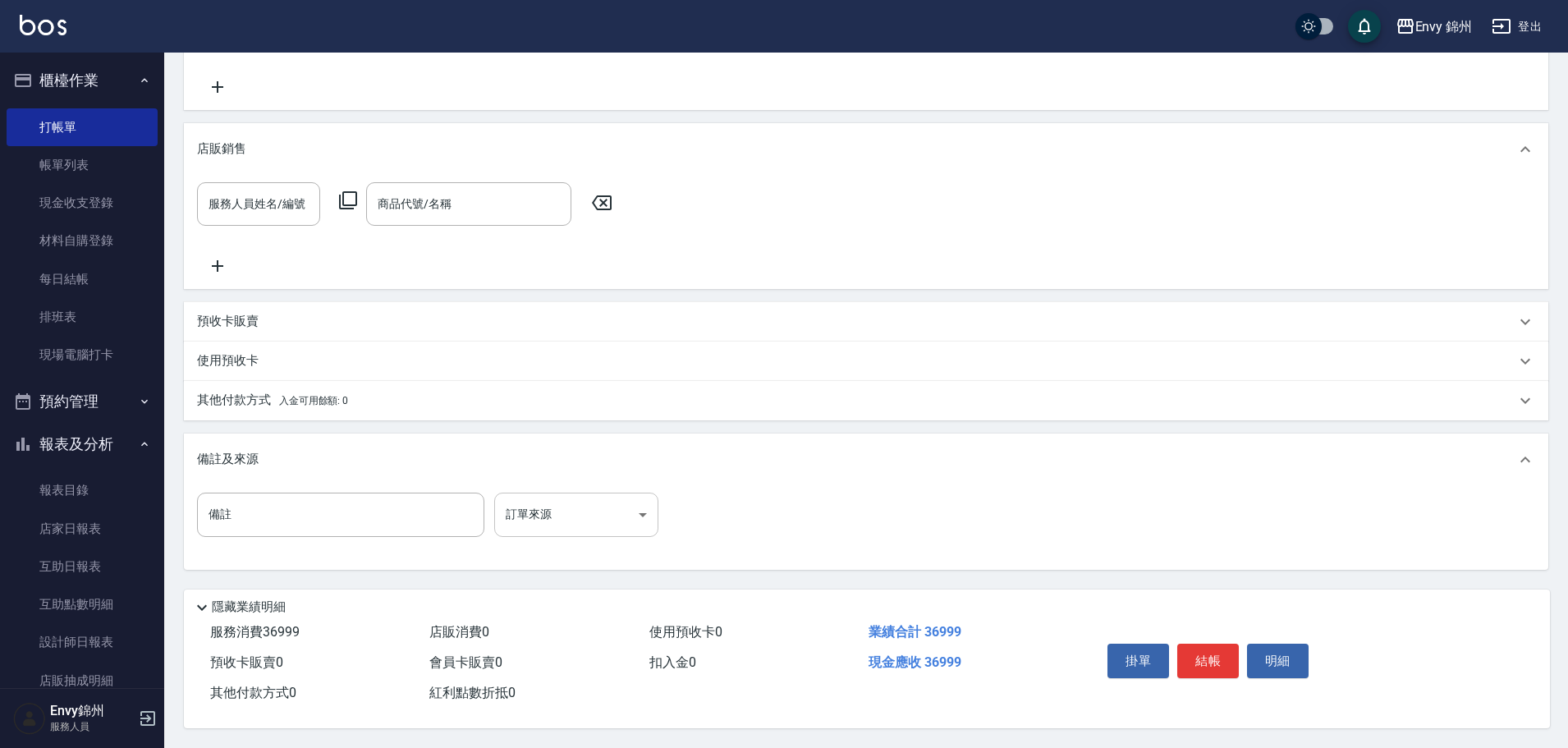
click at [559, 513] on body "Envy 錦州 登出 櫃檯作業 打帳單 帳單列表 現金收支登錄 材料自購登錄 每日結帳 排班表 現場電腦打卡 預約管理 預約管理 單日預約紀錄 單週預約紀錄 …" at bounding box center [784, 147] width 1568 height 1202
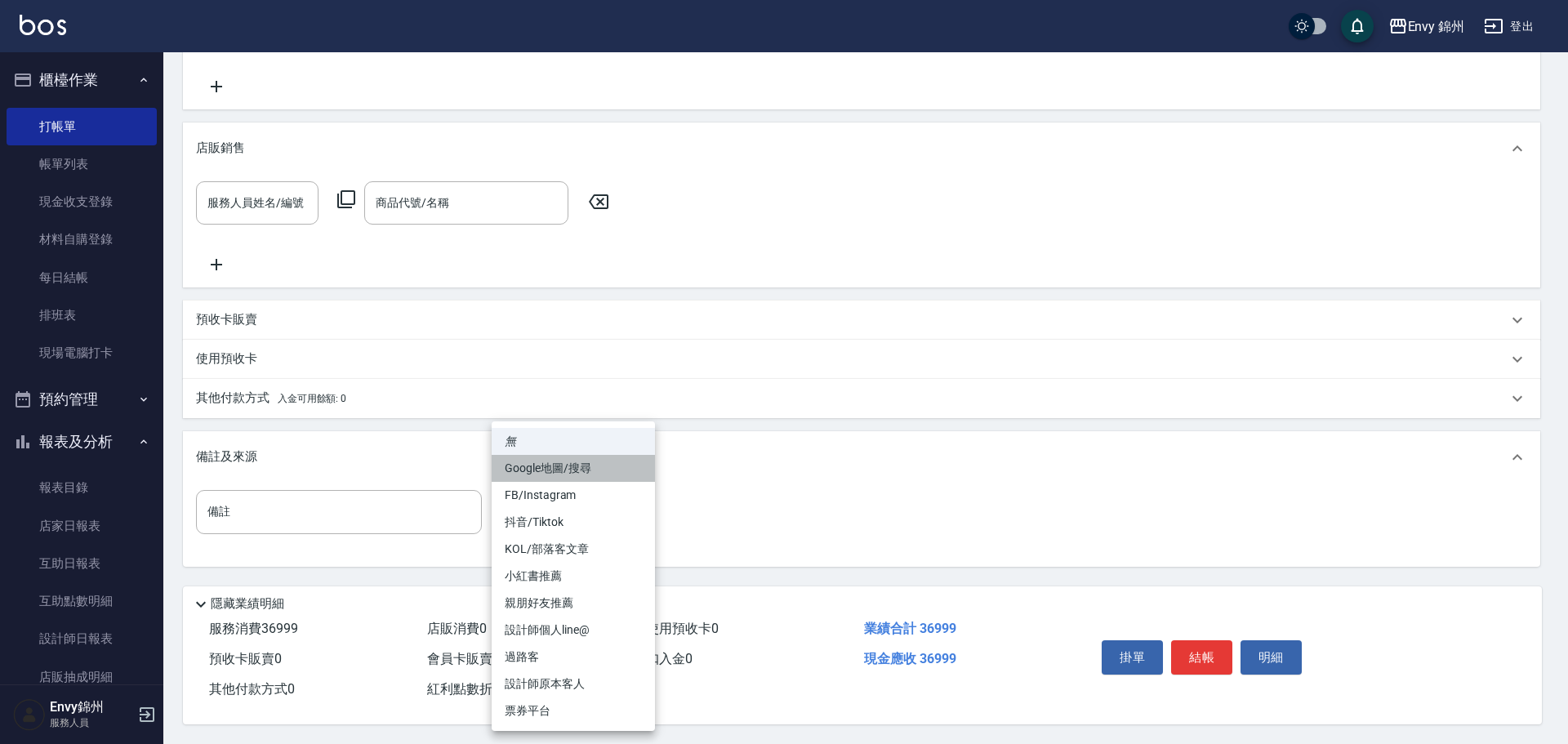
click at [543, 473] on li "Google地圖/搜尋" at bounding box center [573, 468] width 164 height 27
type input "Google地圖/搜尋"
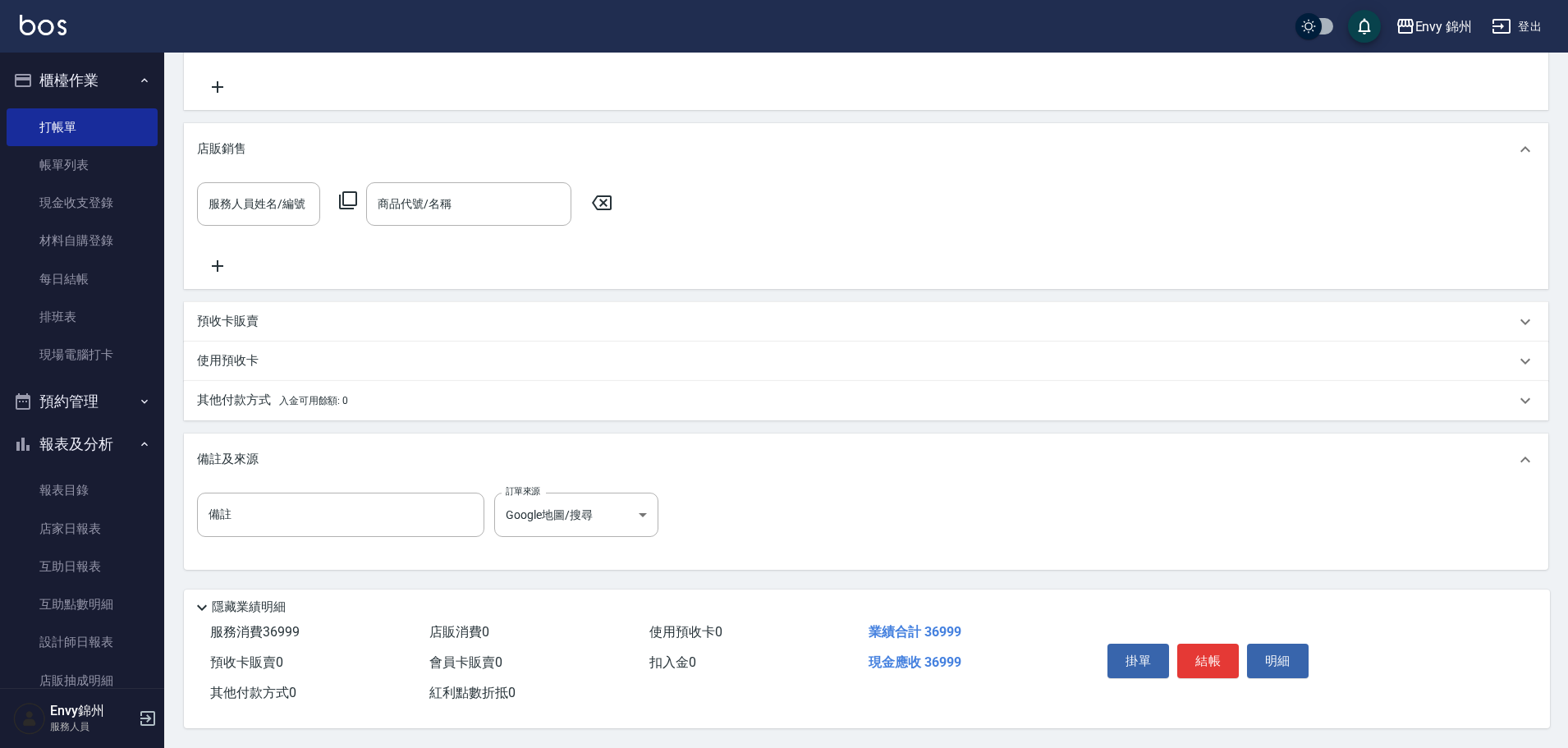
click at [313, 391] on p "其他付款方式 入金可用餘額: 0" at bounding box center [272, 400] width 151 height 18
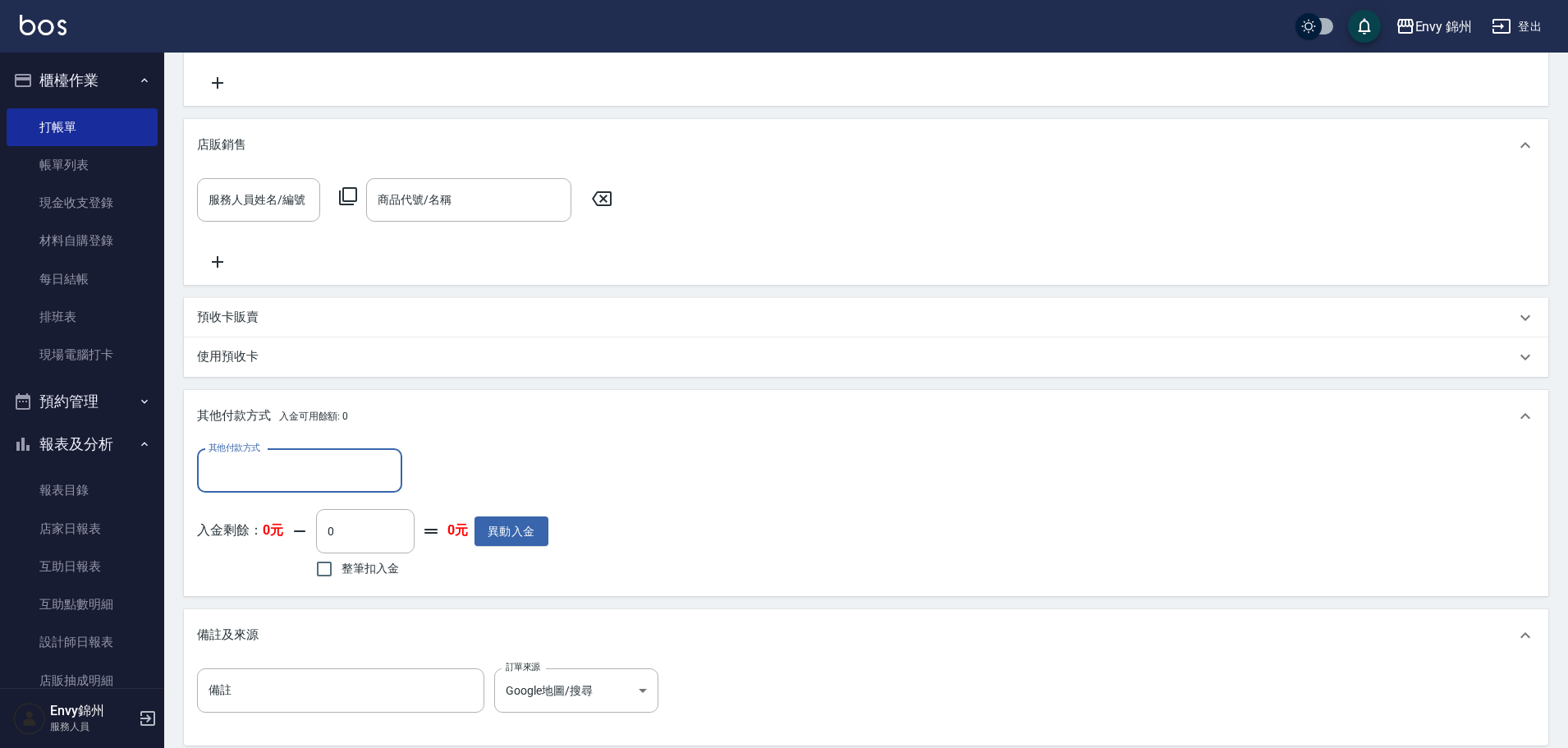
scroll to position [0, 0]
click at [309, 466] on input "其他付款方式" at bounding box center [300, 471] width 190 height 28
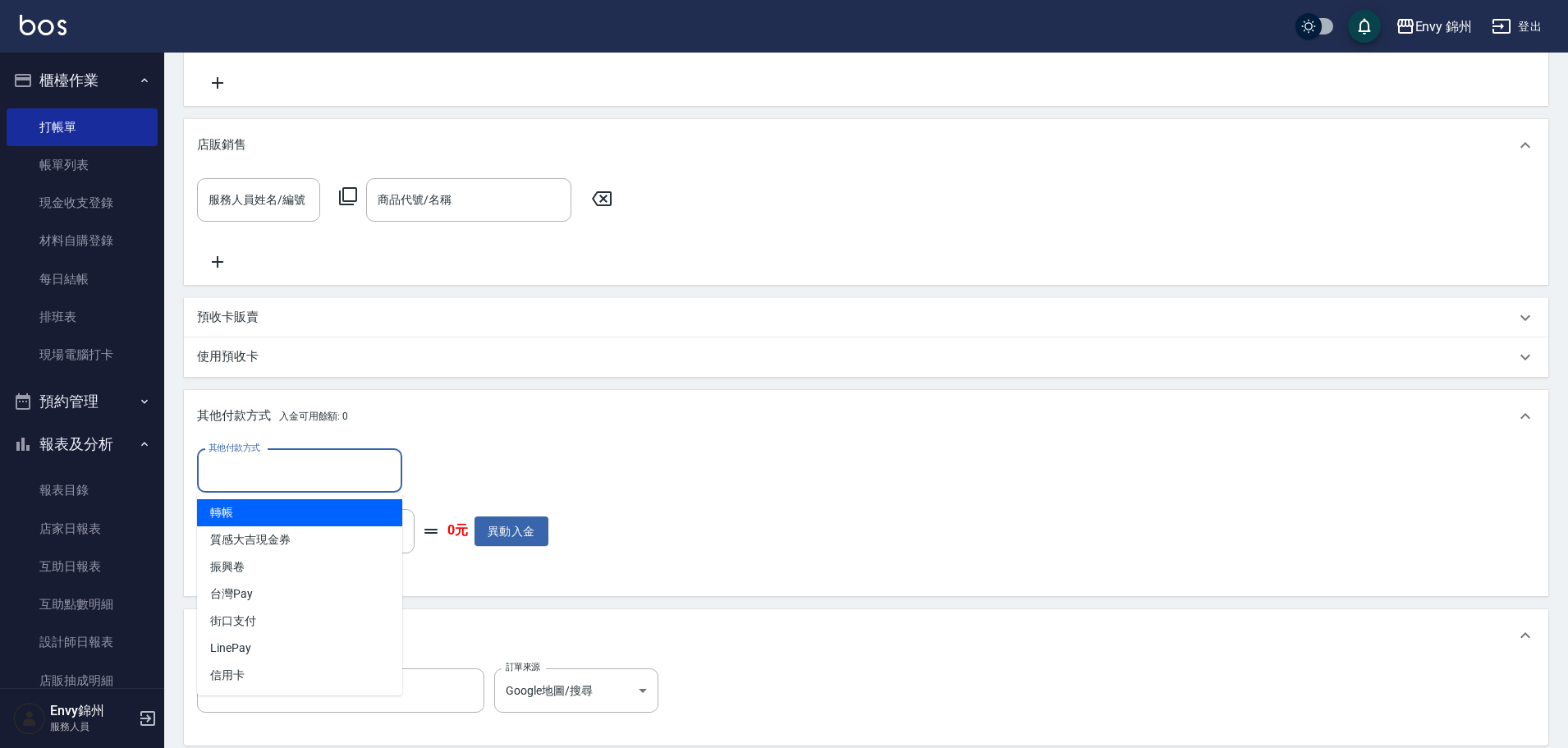
click at [286, 515] on span "轉帳" at bounding box center [299, 512] width 205 height 27
type input "轉帳"
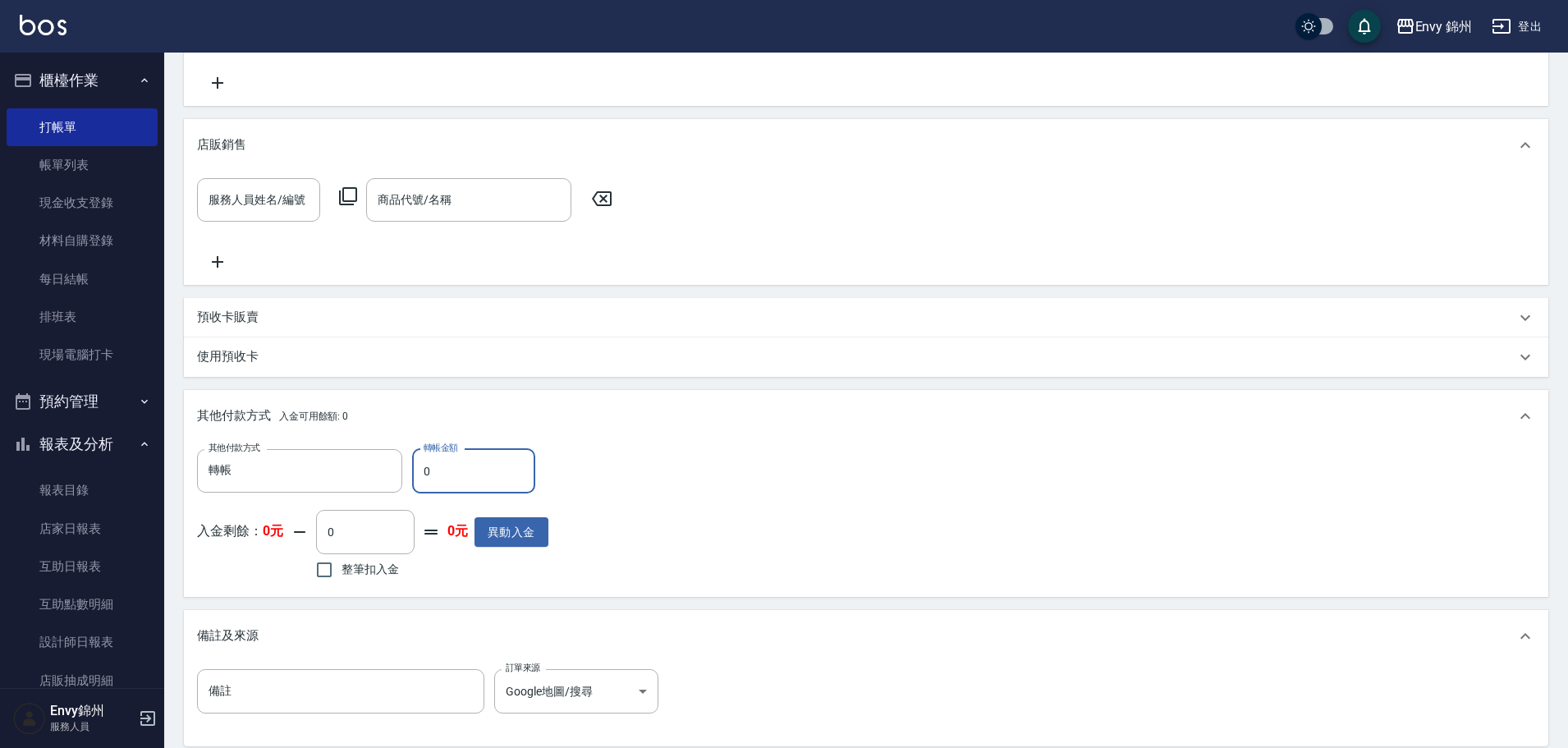
drag, startPoint x: 438, startPoint y: 476, endPoint x: 406, endPoint y: 473, distance: 32.1
click at [406, 473] on div "其他付款方式 轉帳 其他付款方式 轉帳金額 0 轉帳金額" at bounding box center [372, 471] width 351 height 44
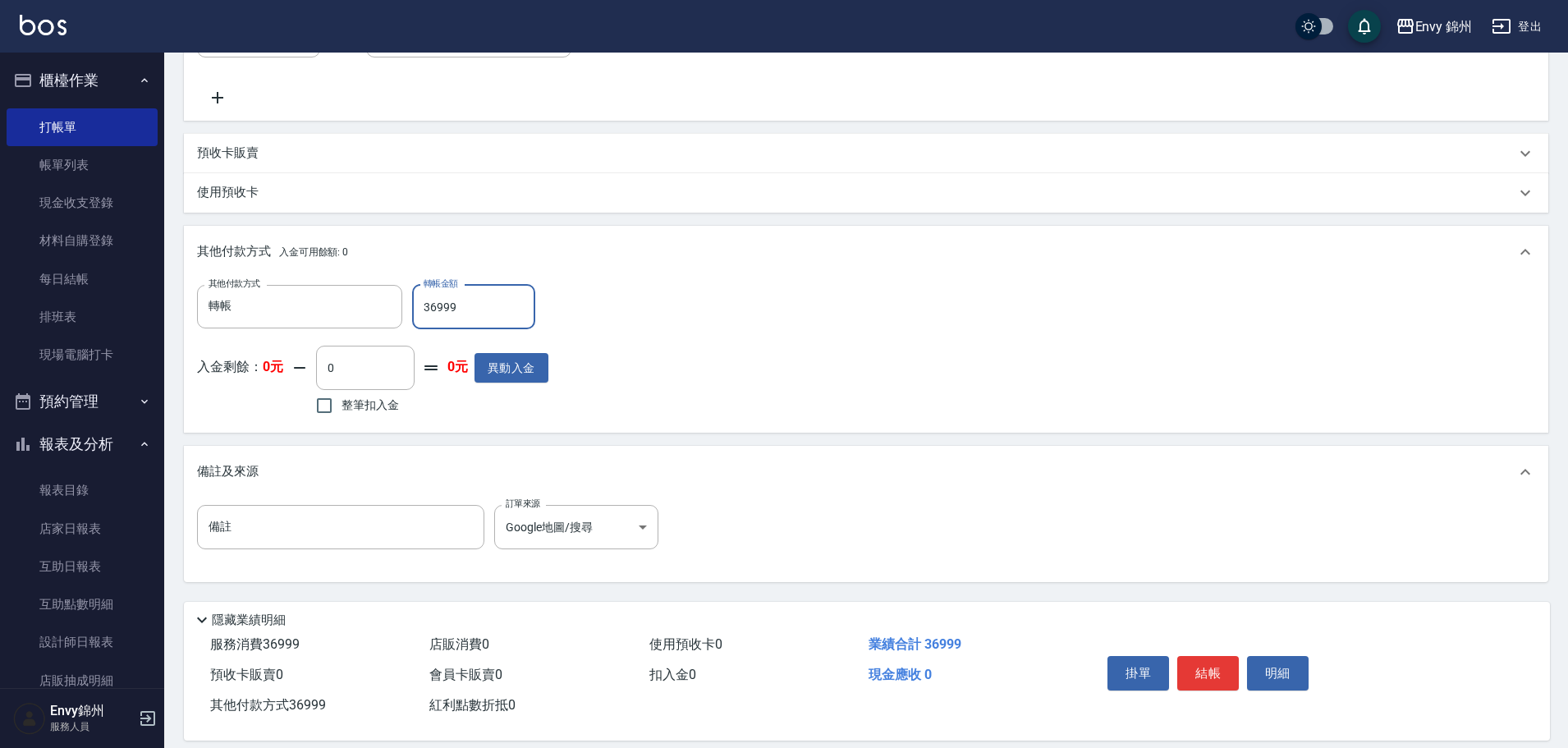
scroll to position [643, 0]
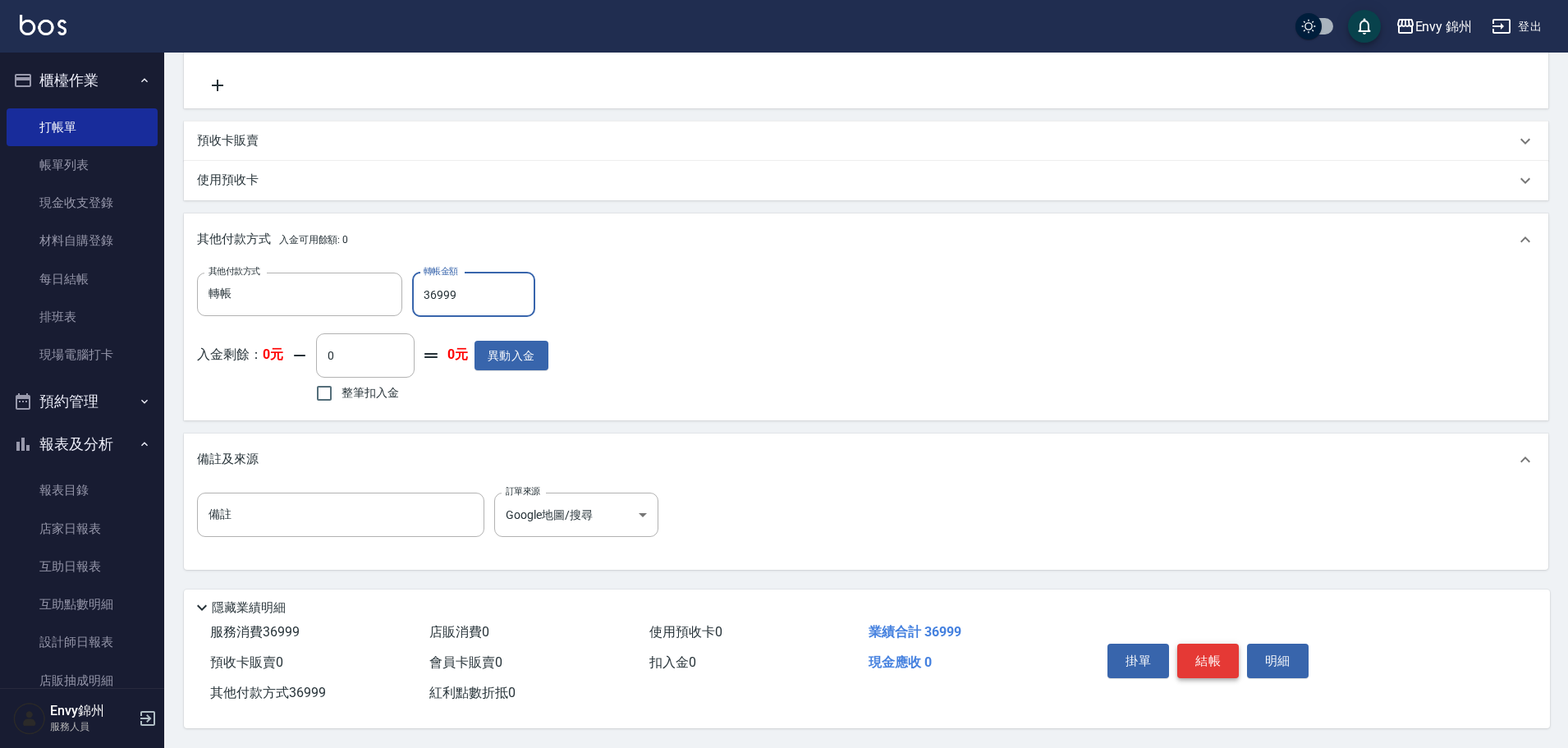
type input "36999"
click at [1205, 652] on button "結帳" at bounding box center [1207, 661] width 61 height 35
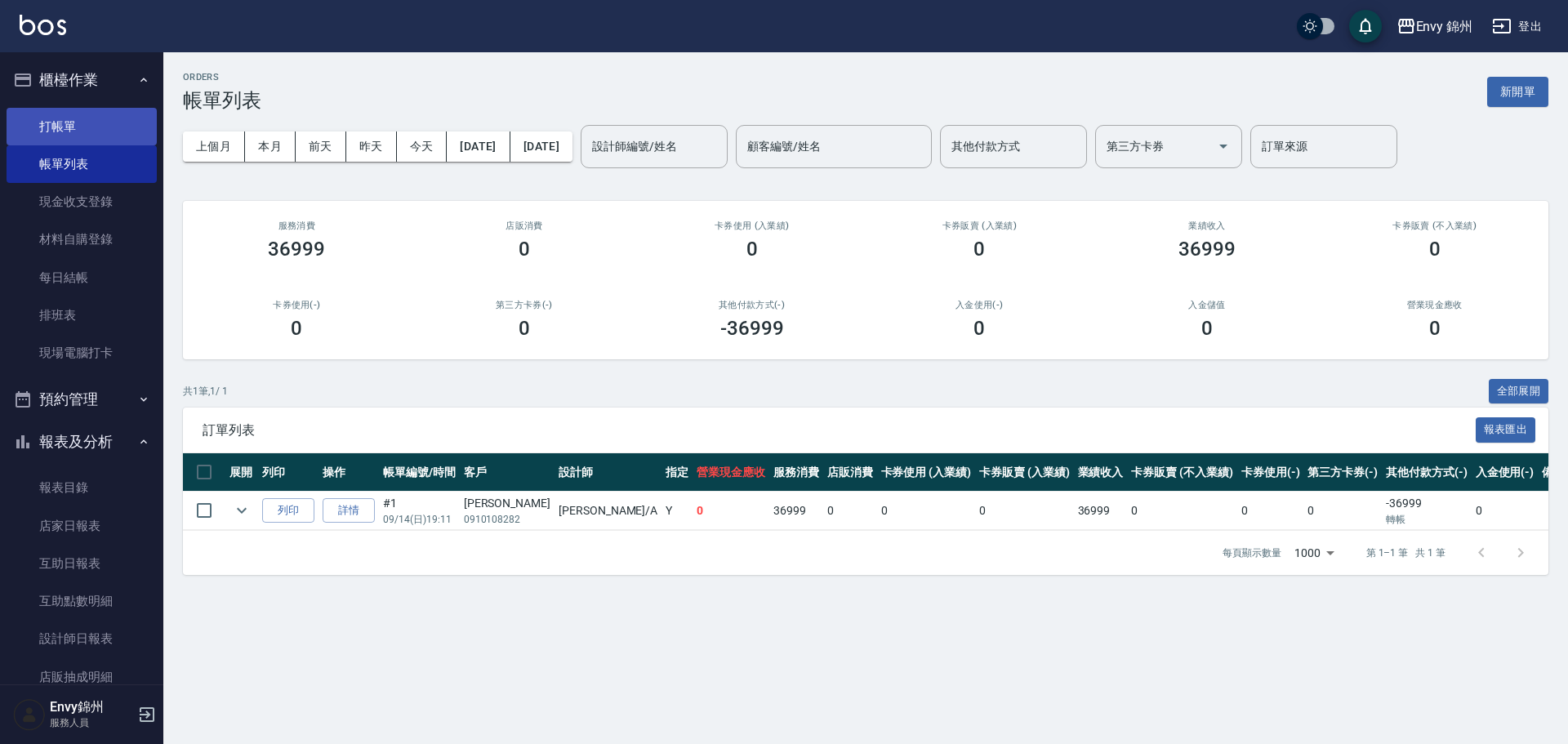
drag, startPoint x: 87, startPoint y: 122, endPoint x: 97, endPoint y: 125, distance: 10.4
click at [87, 122] on link "打帳單" at bounding box center [81, 127] width 150 height 37
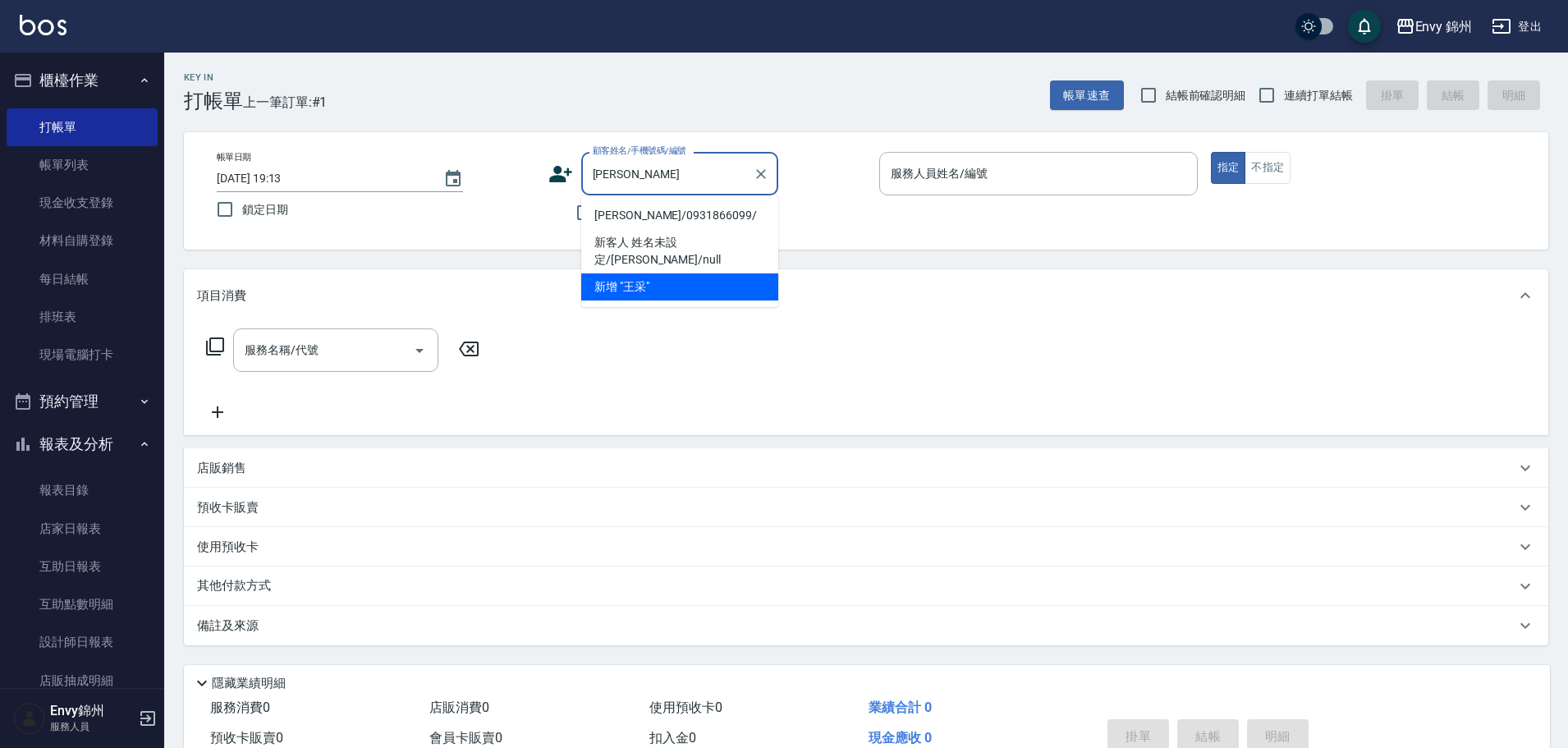
click at [685, 219] on li "王采綺/0931866099/" at bounding box center [679, 215] width 197 height 27
type input "王采綺/0931866099/"
type input "Annie-A"
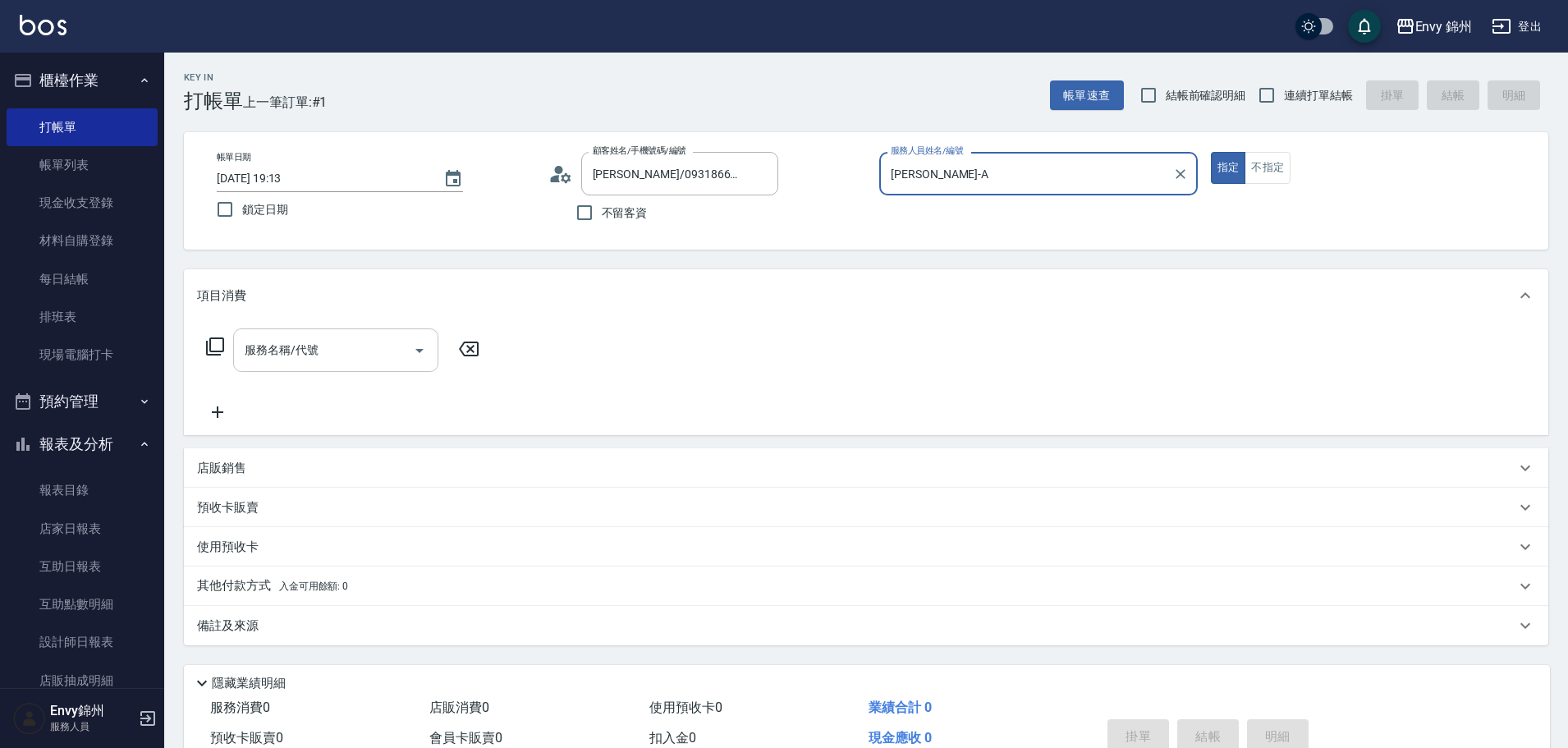
click at [299, 335] on div "服務名稱/代號 服務名稱/代號" at bounding box center [335, 350] width 205 height 44
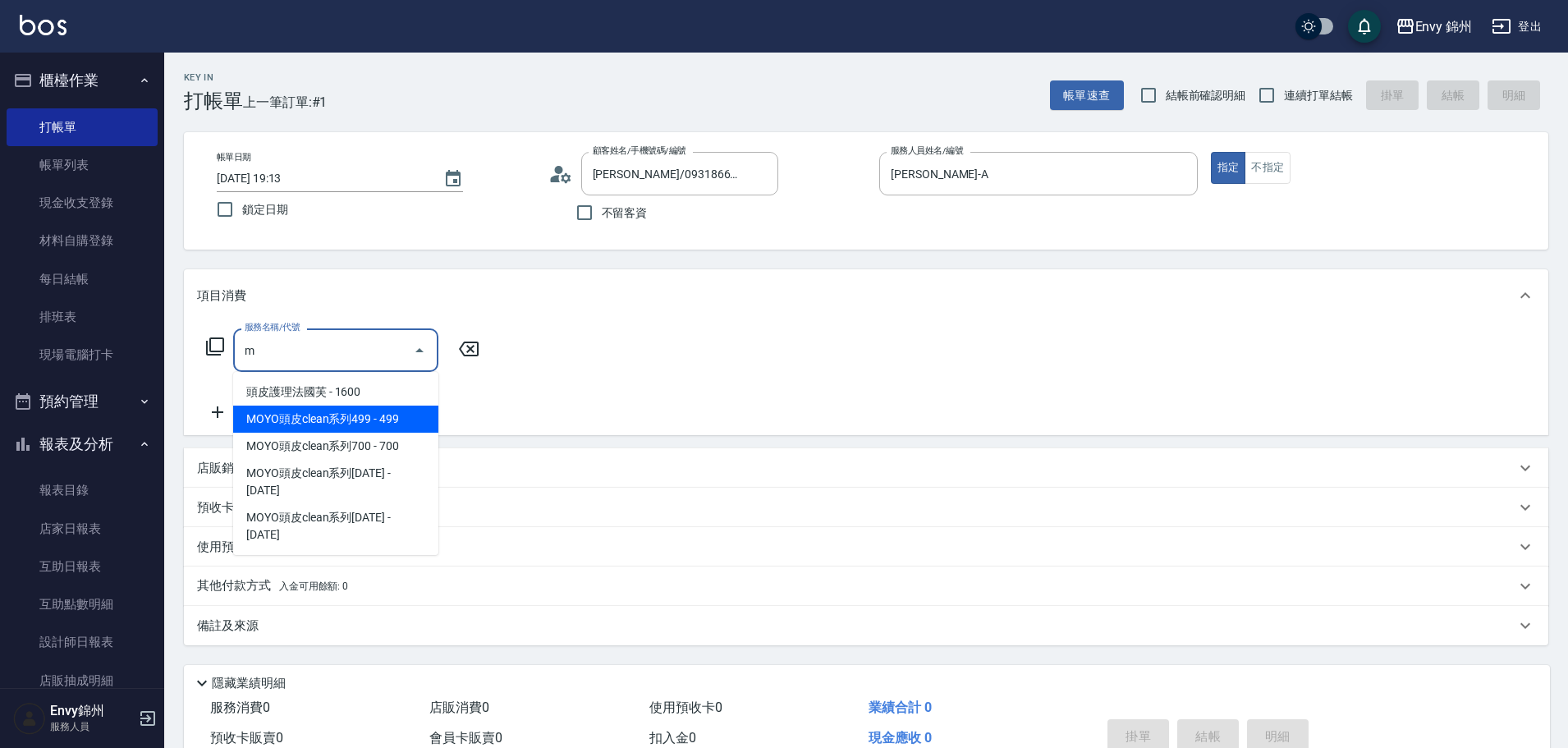
click at [346, 417] on span "MOYO頭皮clean系列499 - 499" at bounding box center [335, 419] width 205 height 27
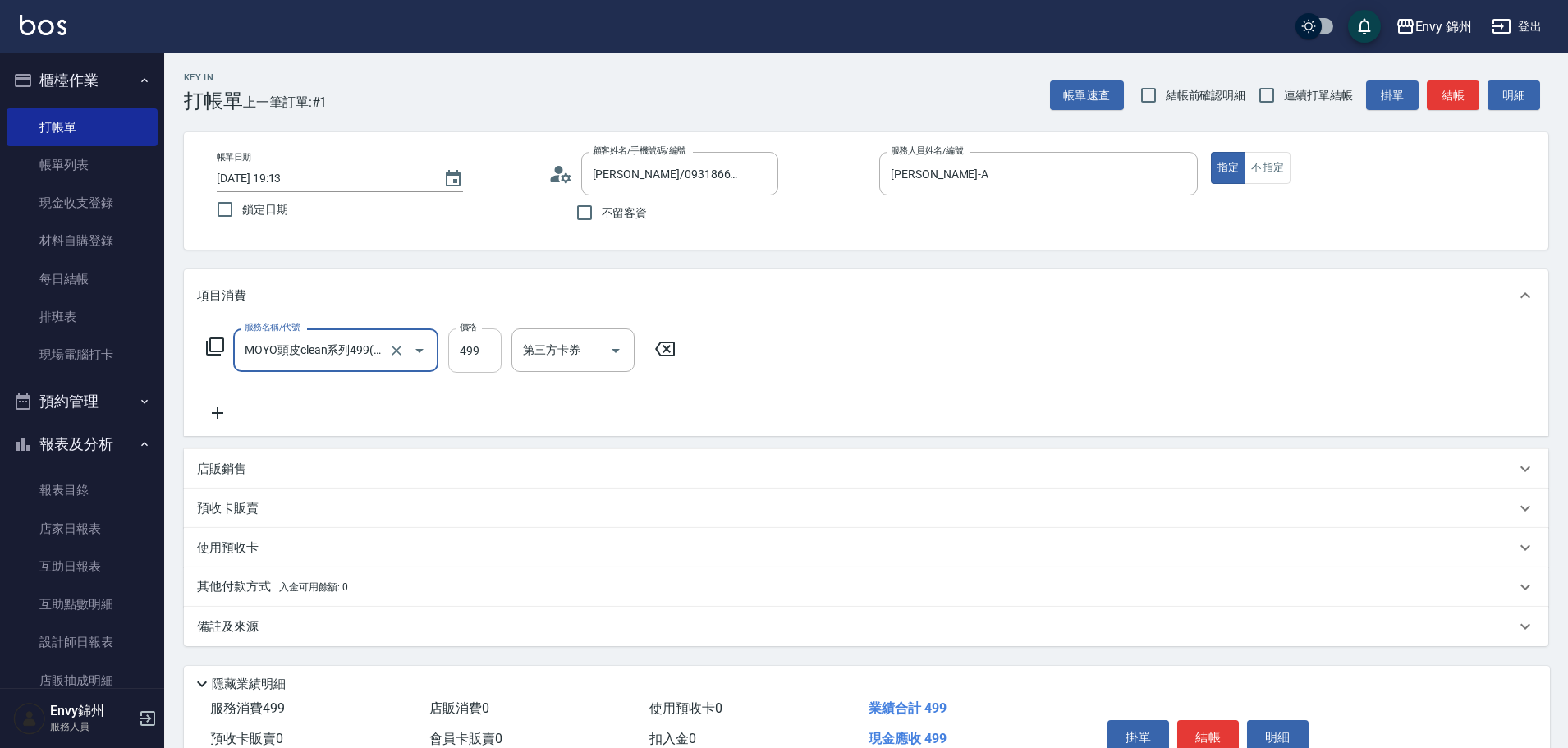
type input "MOYO頭皮clean系列499(405)"
type input "699"
drag, startPoint x: 289, startPoint y: 628, endPoint x: 341, endPoint y: 643, distance: 54.1
click at [289, 628] on div "備註及來源" at bounding box center [856, 626] width 1318 height 17
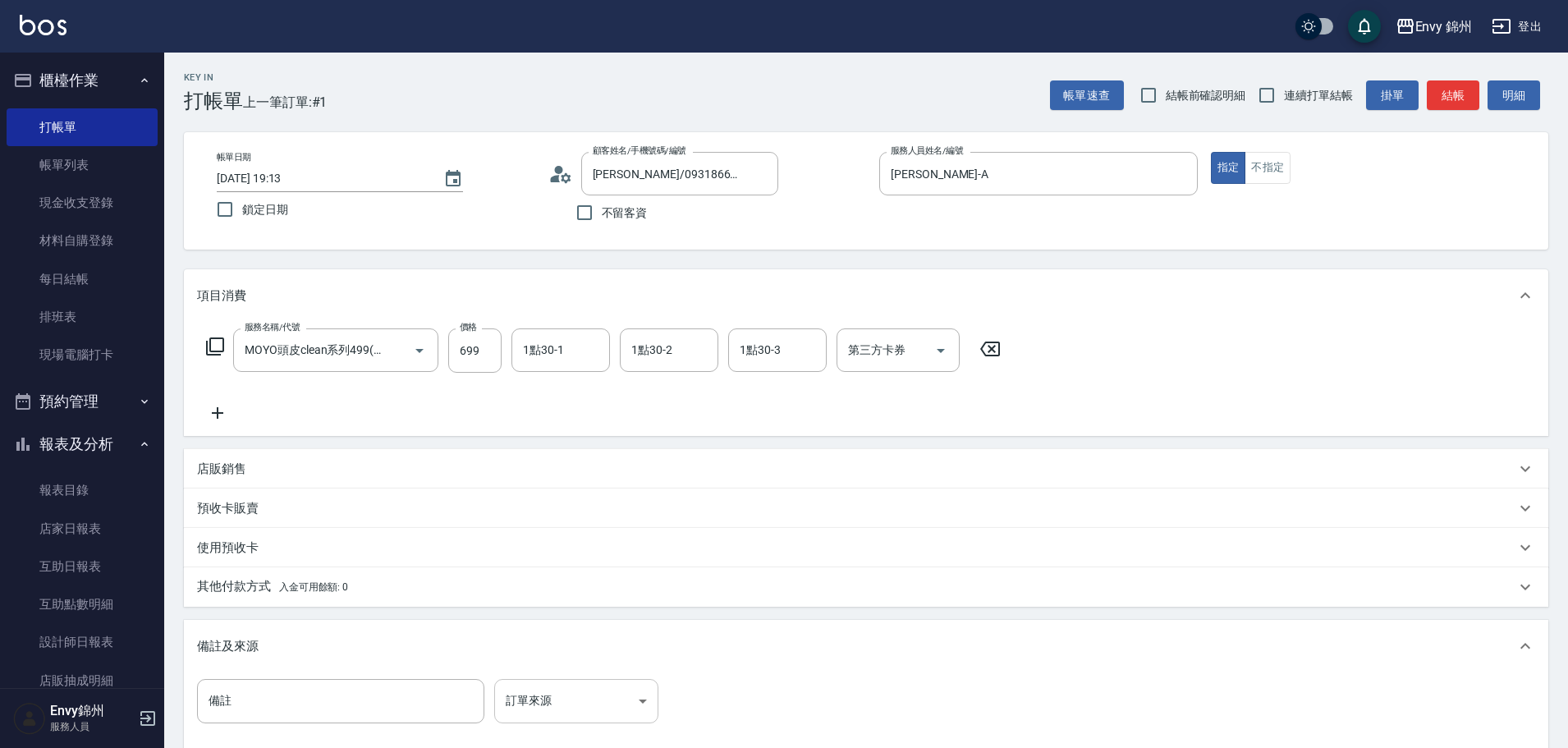
click at [567, 695] on body "Envy 錦州 登出 櫃檯作業 打帳單 帳單列表 現金收支登錄 材料自購登錄 每日結帳 排班表 現場電腦打卡 預約管理 預約管理 單日預約紀錄 單週預約紀錄 …" at bounding box center [784, 467] width 1568 height 934
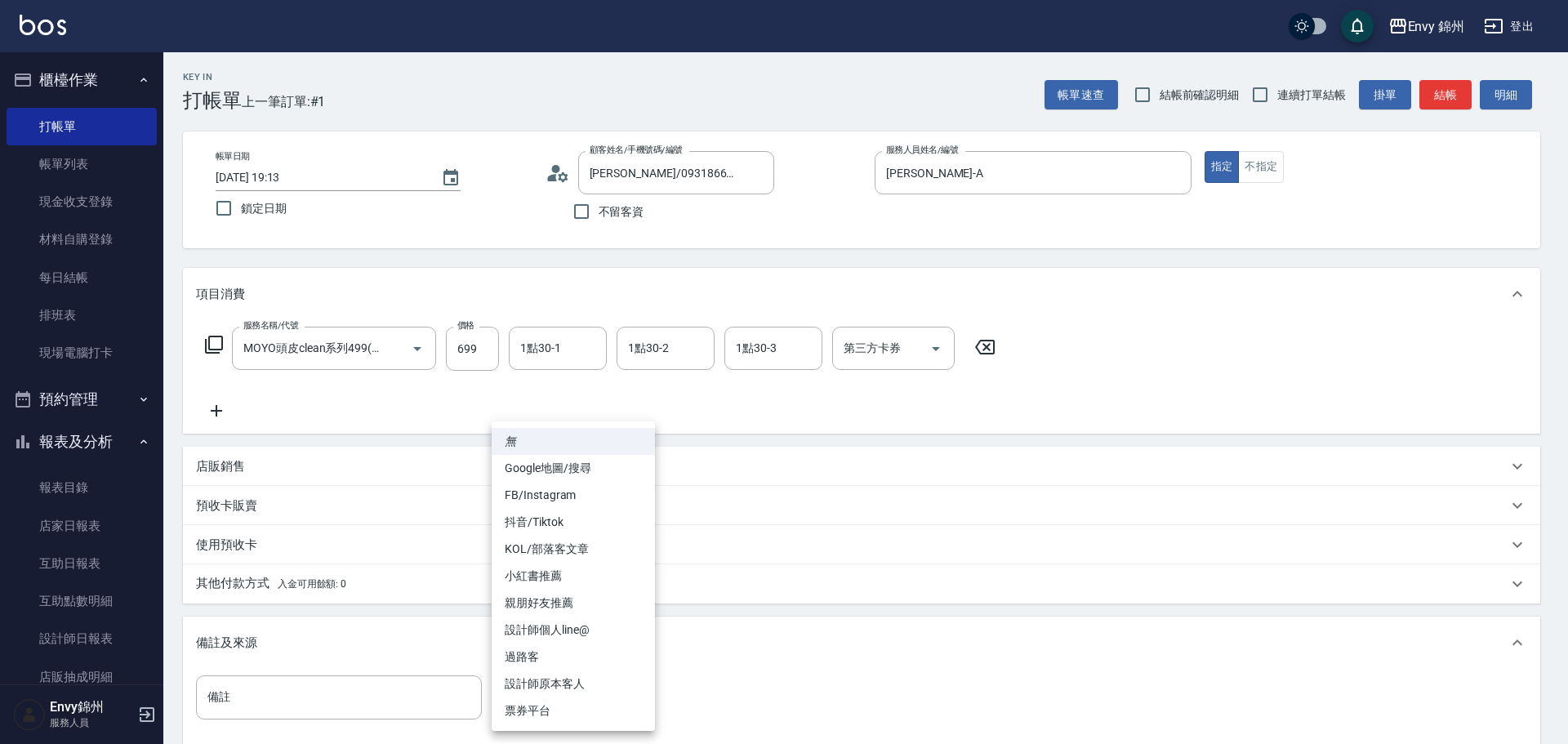
click at [587, 687] on li "設計師原本客人" at bounding box center [573, 684] width 164 height 27
type input "設計師原本客人"
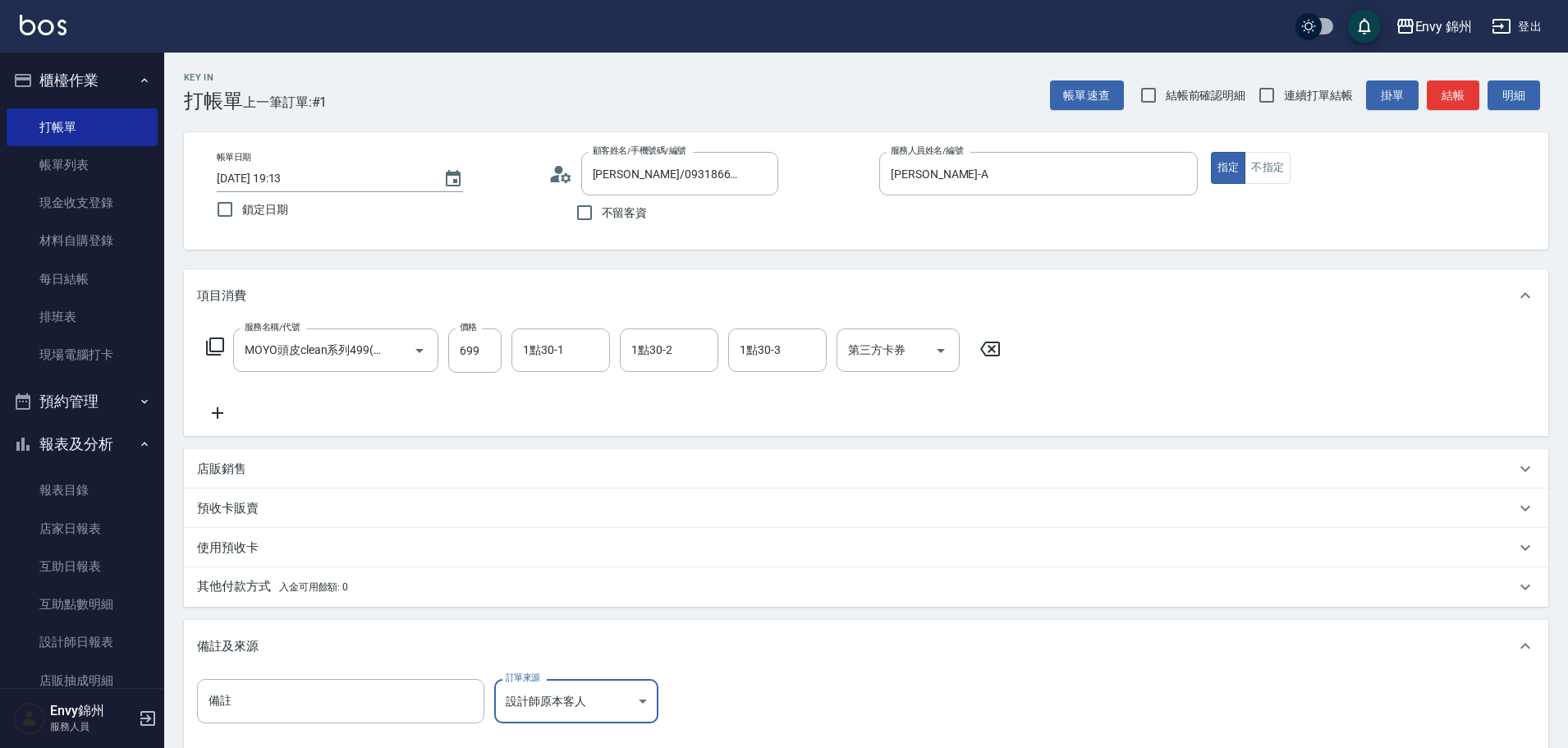
scroll to position [194, 0]
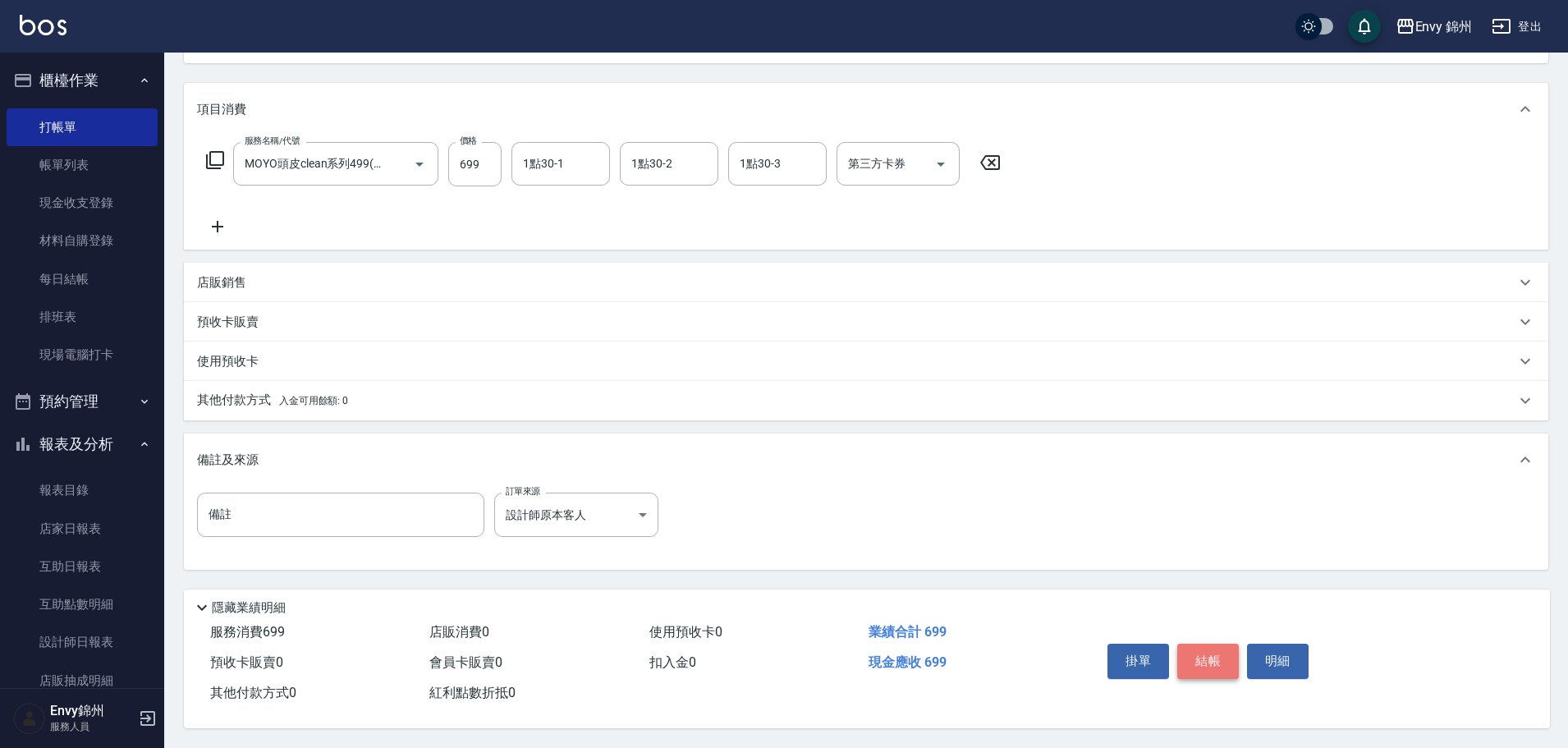
click at [1196, 656] on button "結帳" at bounding box center [1207, 661] width 61 height 35
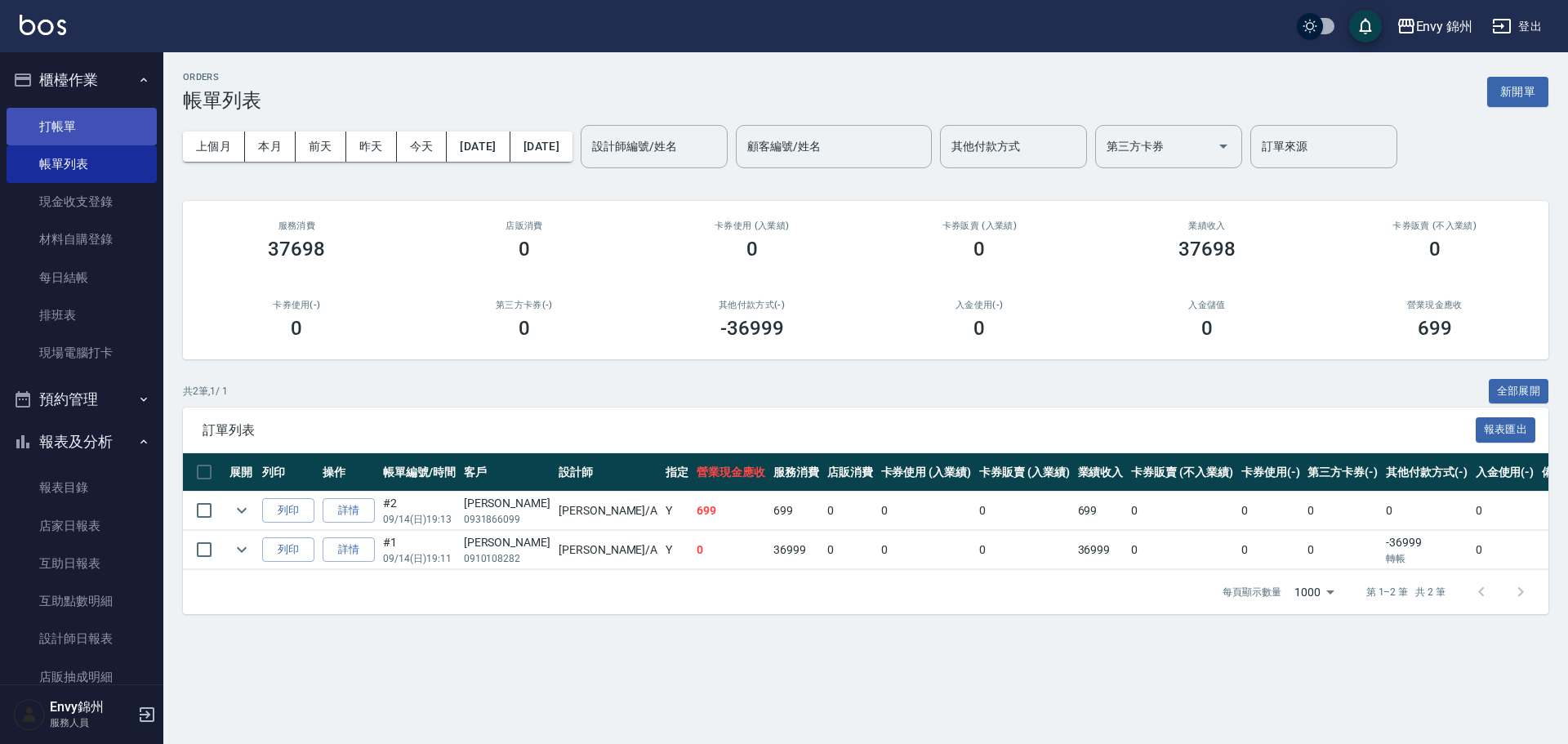
click at [96, 122] on link "打帳單" at bounding box center [81, 127] width 150 height 37
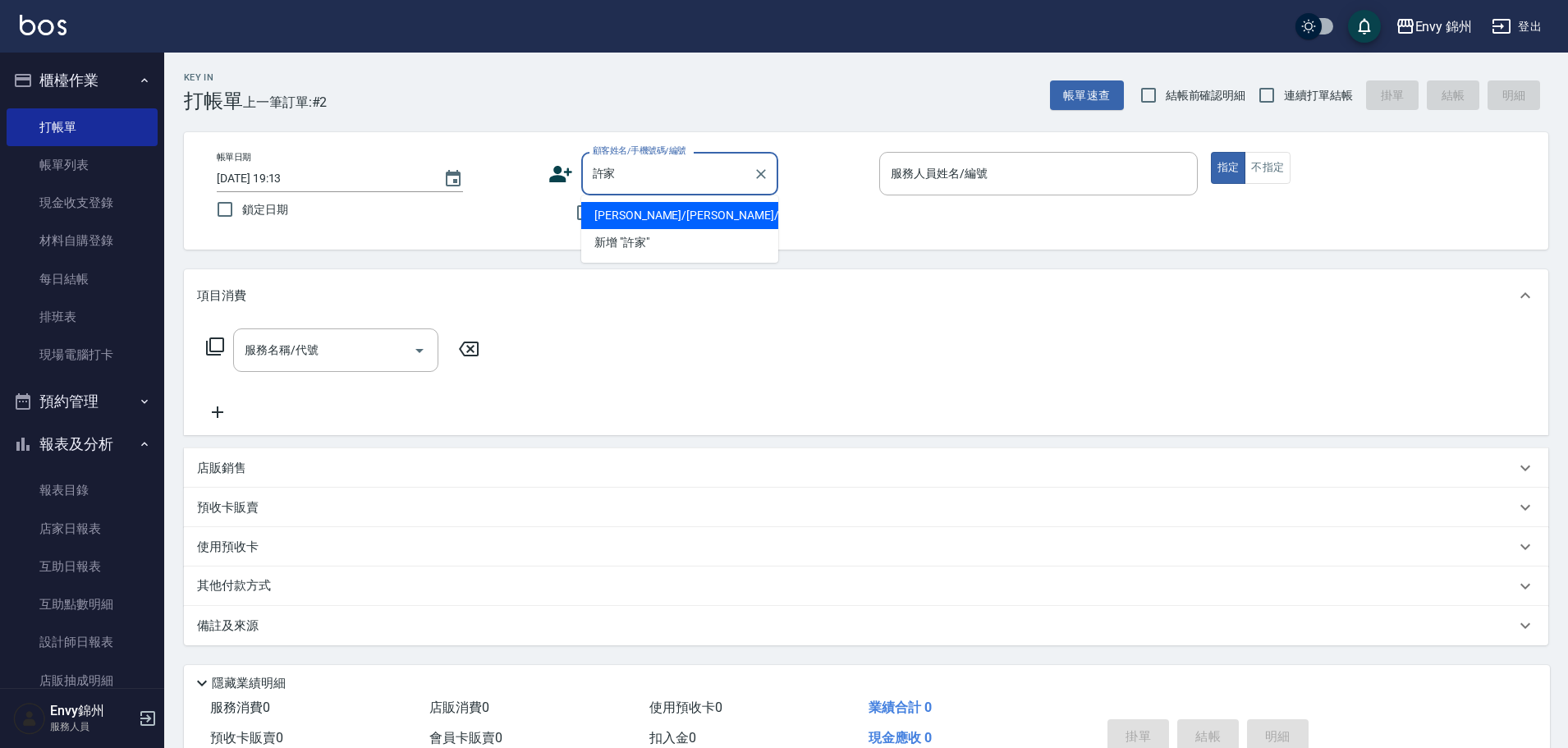
click at [712, 211] on li "許家寧/許家寧/" at bounding box center [679, 215] width 197 height 27
type input "許家寧/許家寧/"
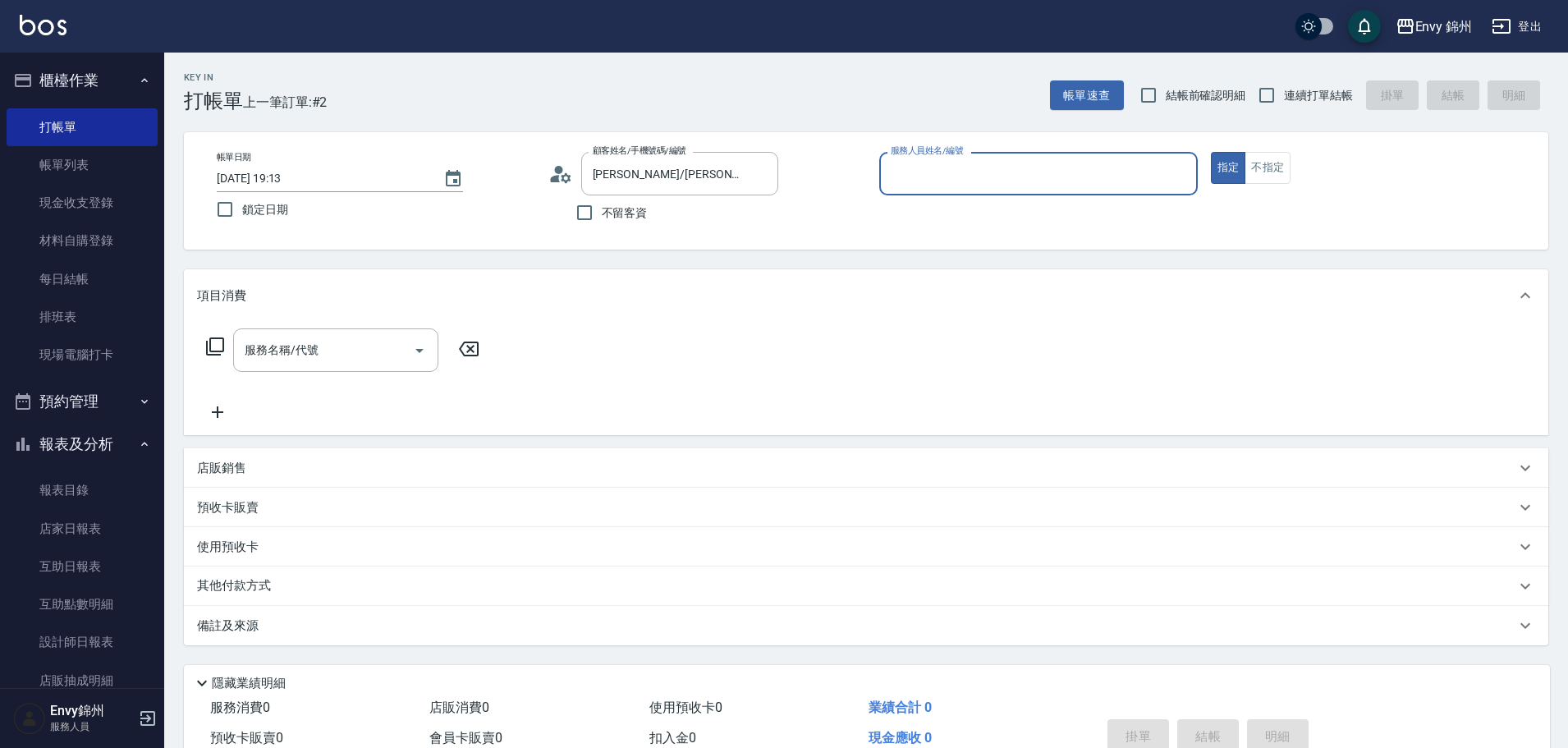
type input "Annie-A"
click at [300, 365] on input "服務名稱/代號" at bounding box center [323, 350] width 165 height 28
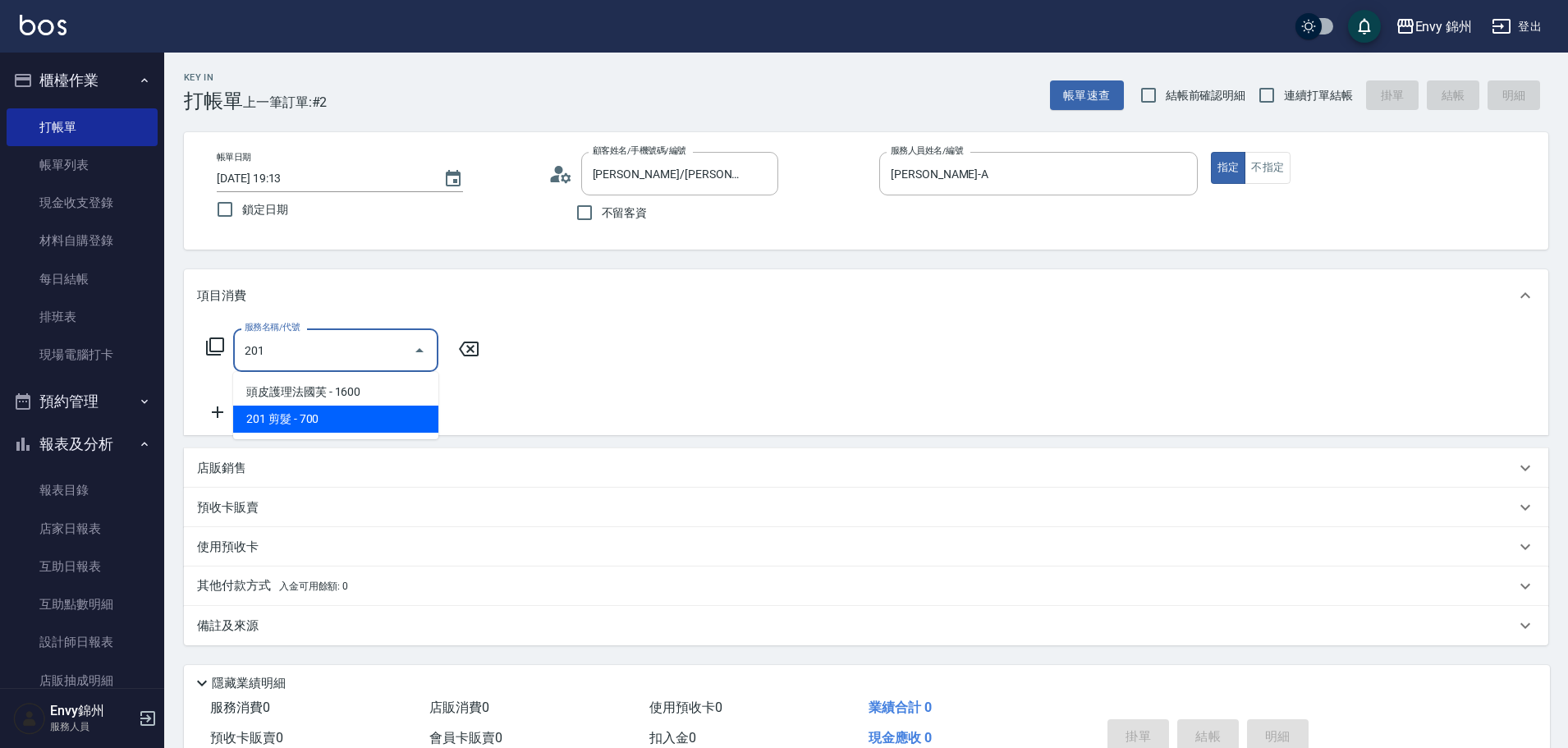
type input "201 剪髮(201)"
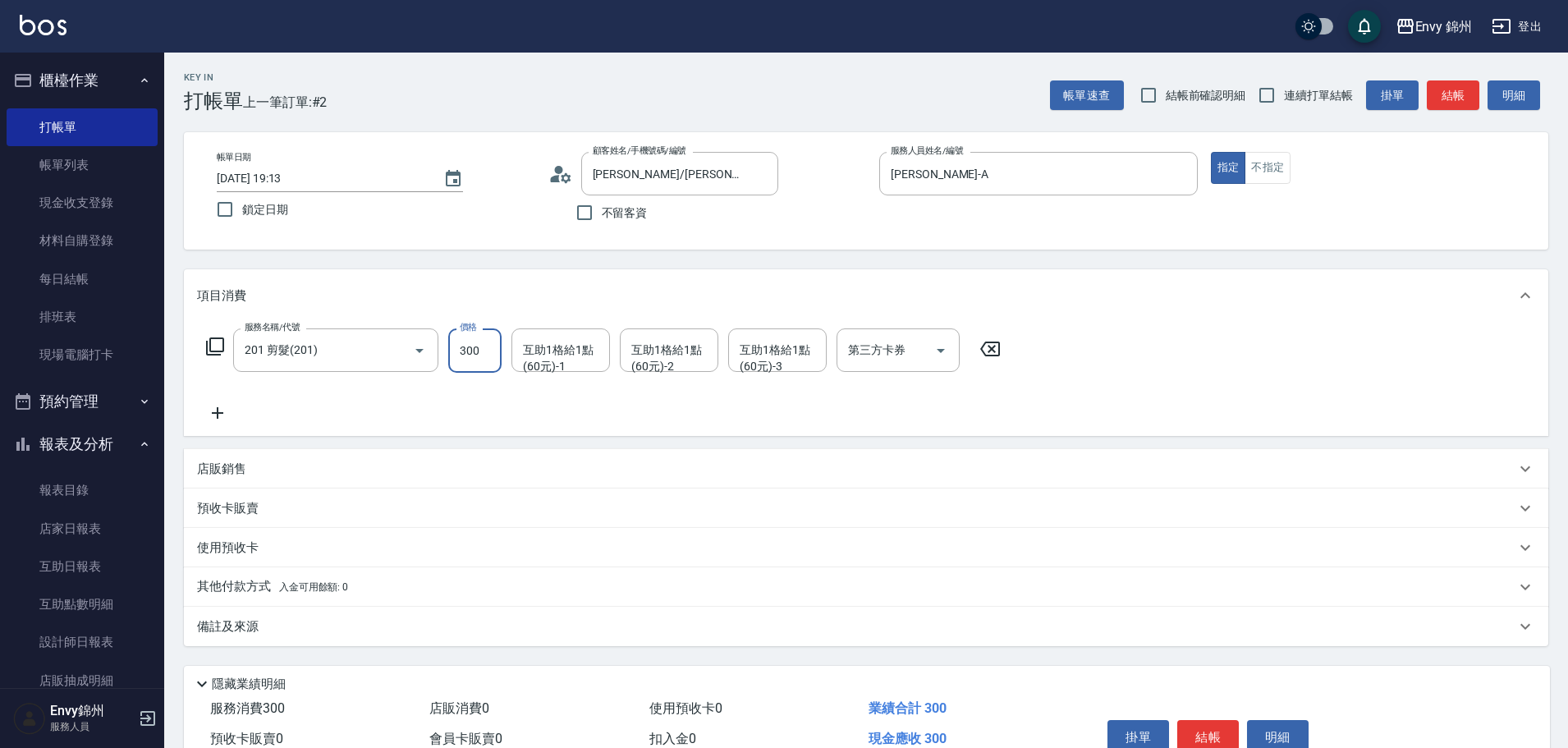
type input "300"
click at [347, 644] on div "備註及來源" at bounding box center [866, 626] width 1364 height 39
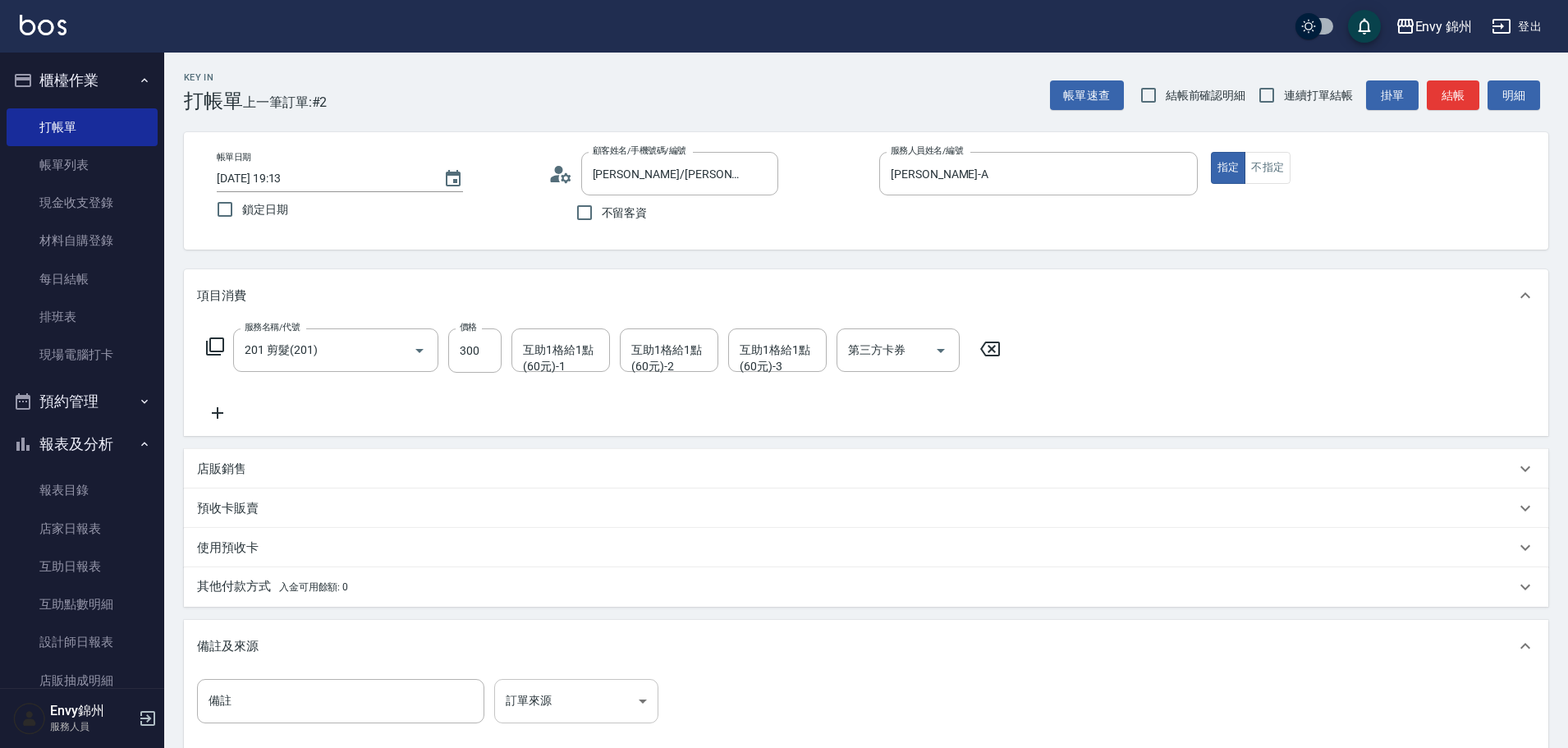
drag, startPoint x: 564, startPoint y: 676, endPoint x: 569, endPoint y: 687, distance: 12.1
click at [564, 679] on div "備註 備註 訂單來源 ​ 訂單來源" at bounding box center [866, 714] width 1364 height 84
click at [573, 694] on body "Envy 錦州 登出 櫃檯作業 打帳單 帳單列表 現金收支登錄 材料自購登錄 每日結帳 排班表 現場電腦打卡 預約管理 預約管理 單日預約紀錄 單週預約紀錄 …" at bounding box center [784, 467] width 1568 height 934
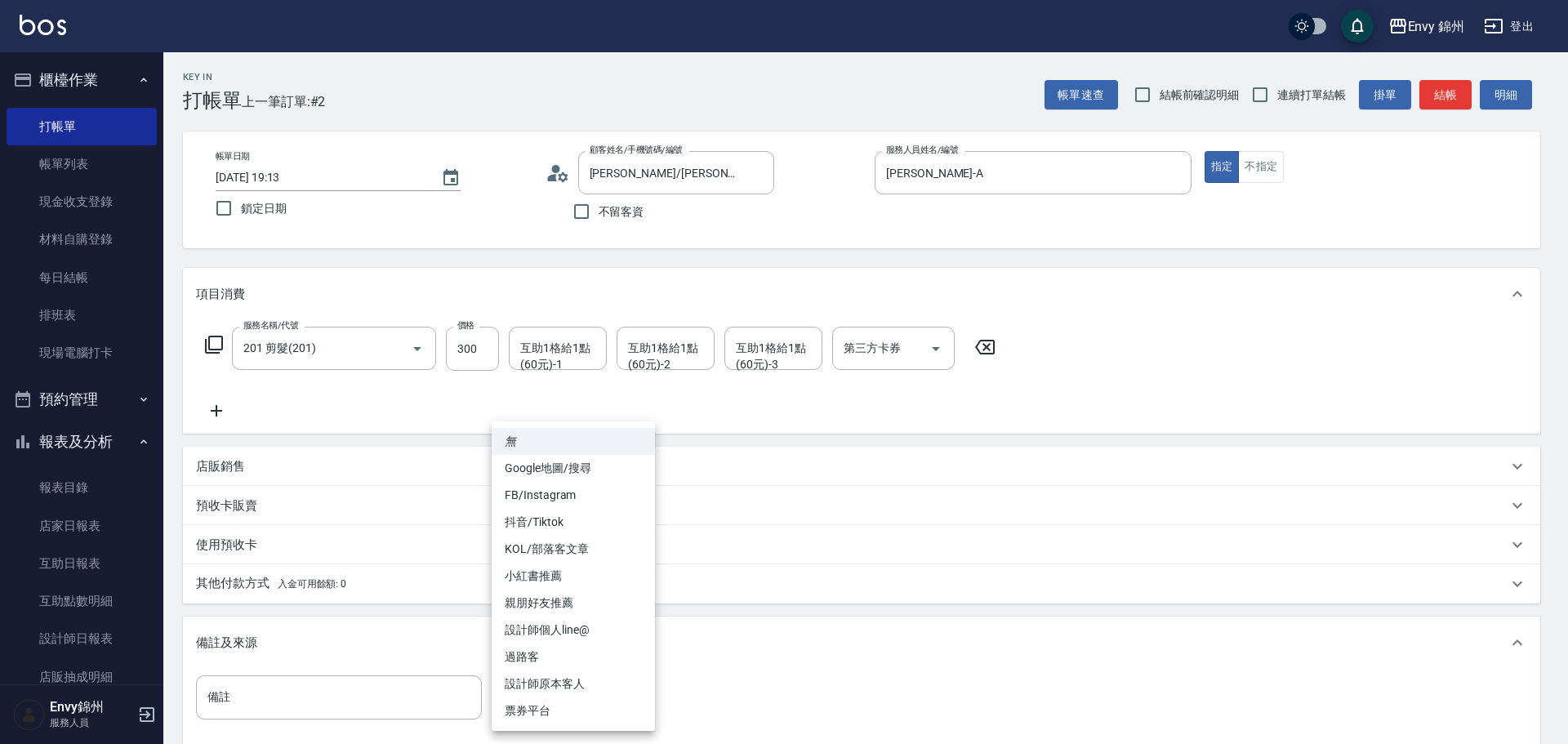
click at [575, 686] on li "設計師原本客人" at bounding box center [573, 684] width 164 height 27
type input "設計師原本客人"
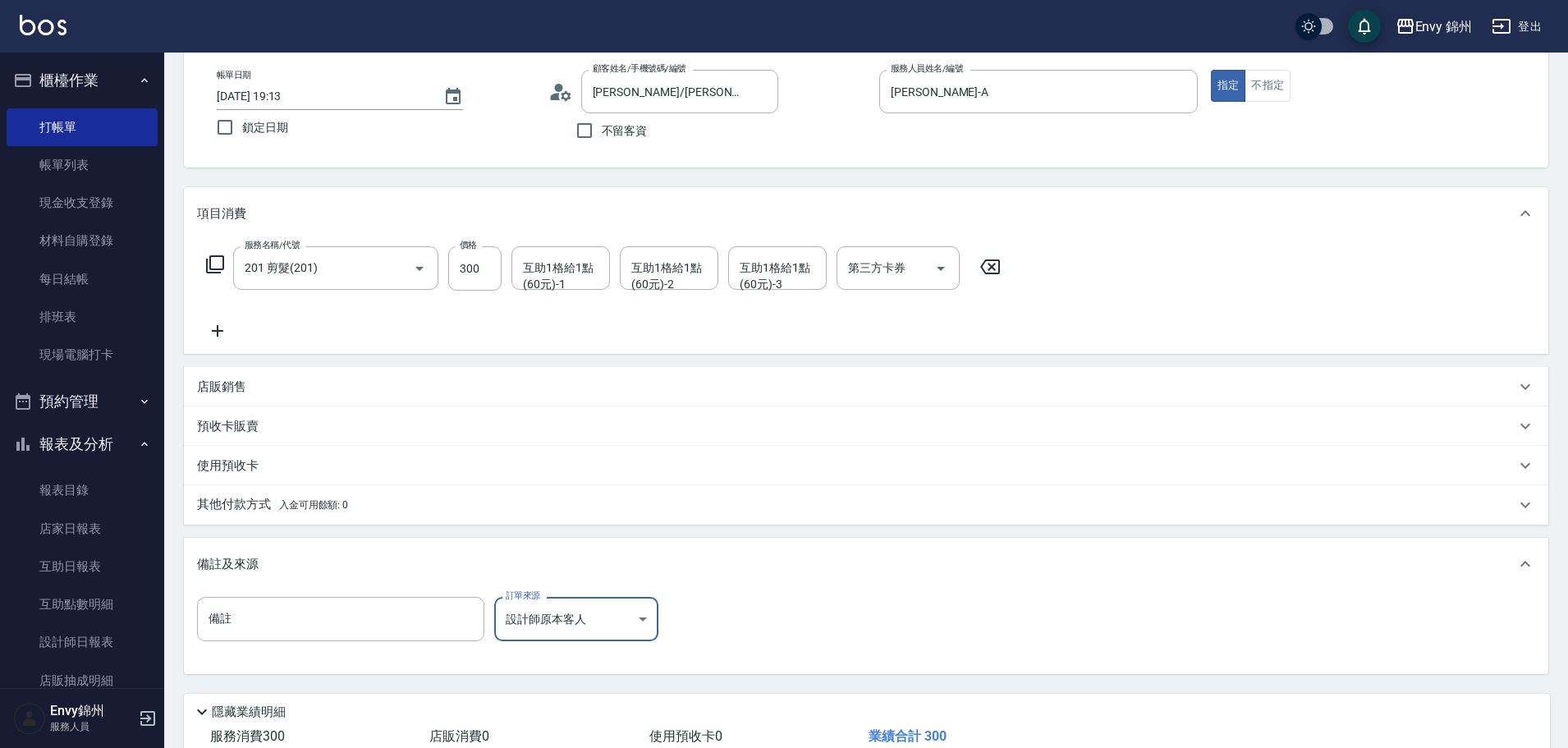
scroll to position [194, 0]
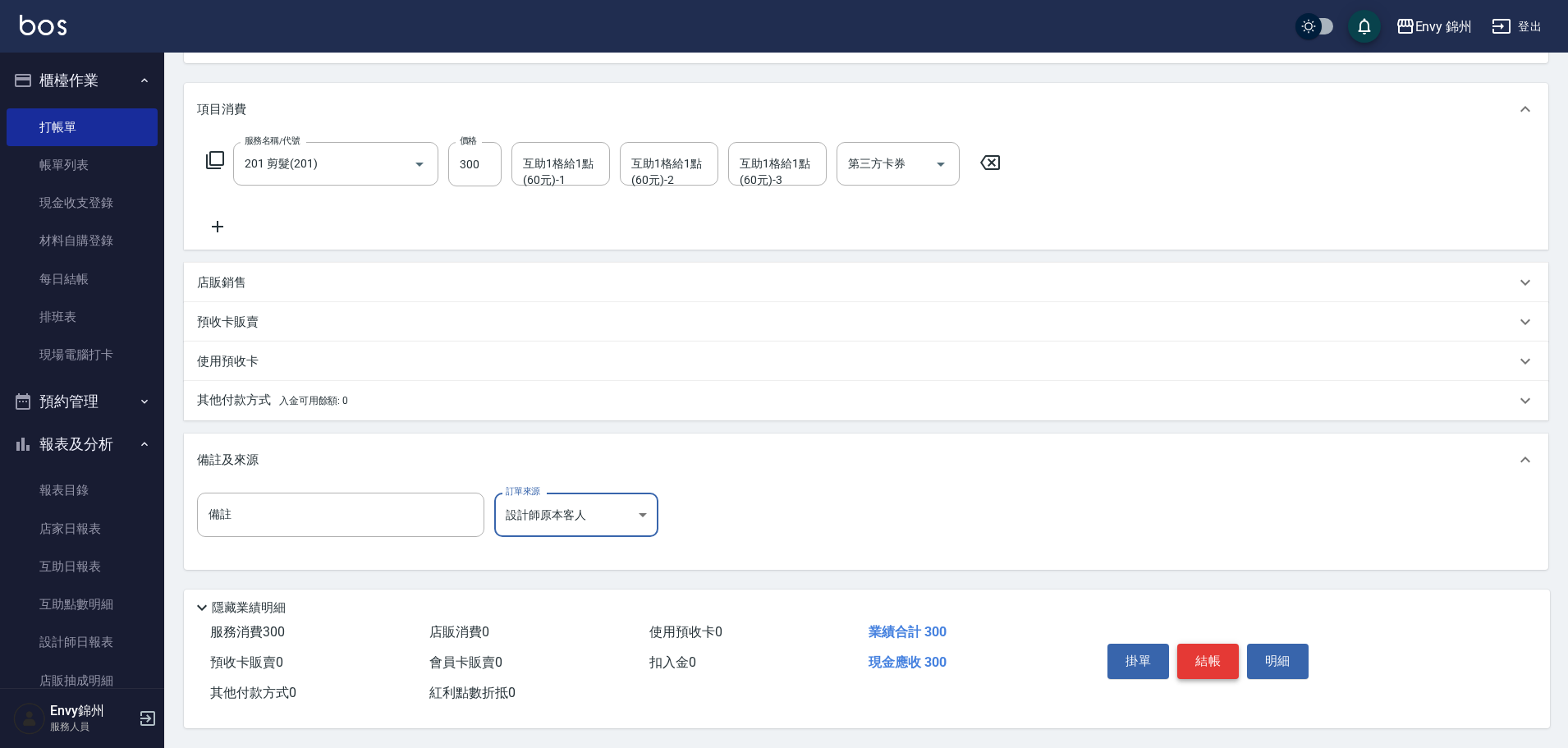
click at [1205, 656] on button "結帳" at bounding box center [1207, 661] width 61 height 35
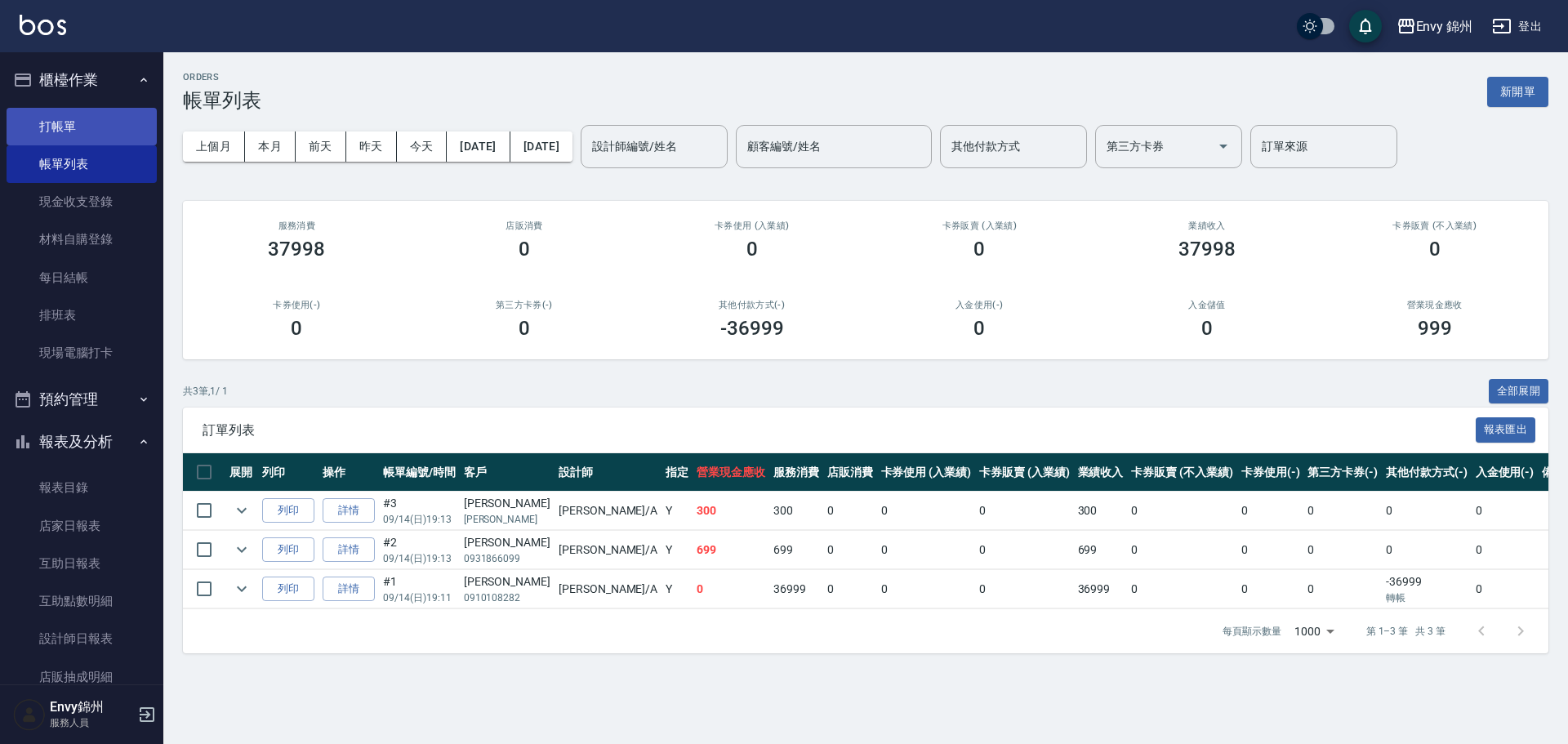
click at [66, 126] on link "打帳單" at bounding box center [81, 127] width 150 height 37
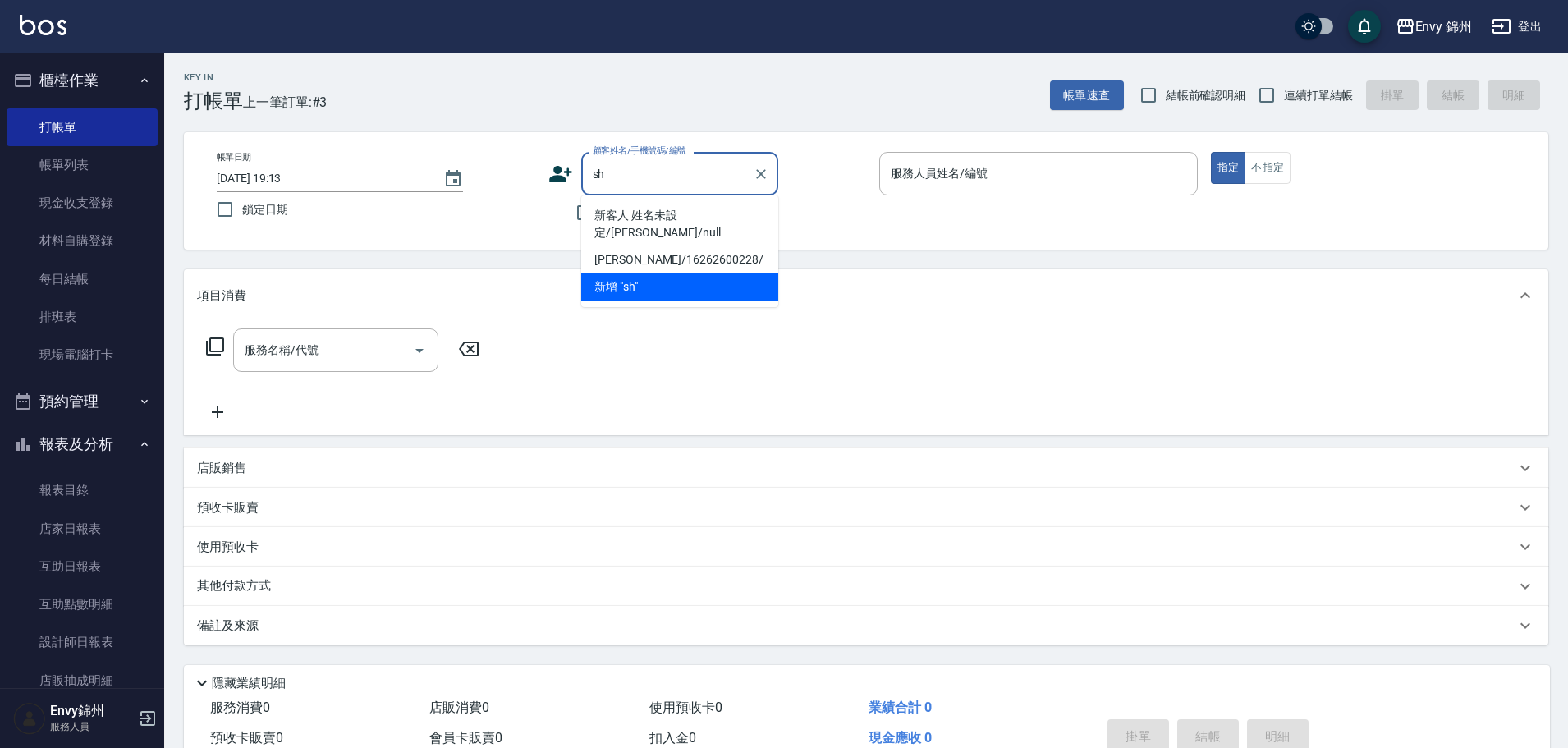
click at [707, 212] on li "新客人 姓名未設定/sharon葉/null" at bounding box center [679, 224] width 197 height 44
type input "新客人 姓名未設定/sharon葉/null"
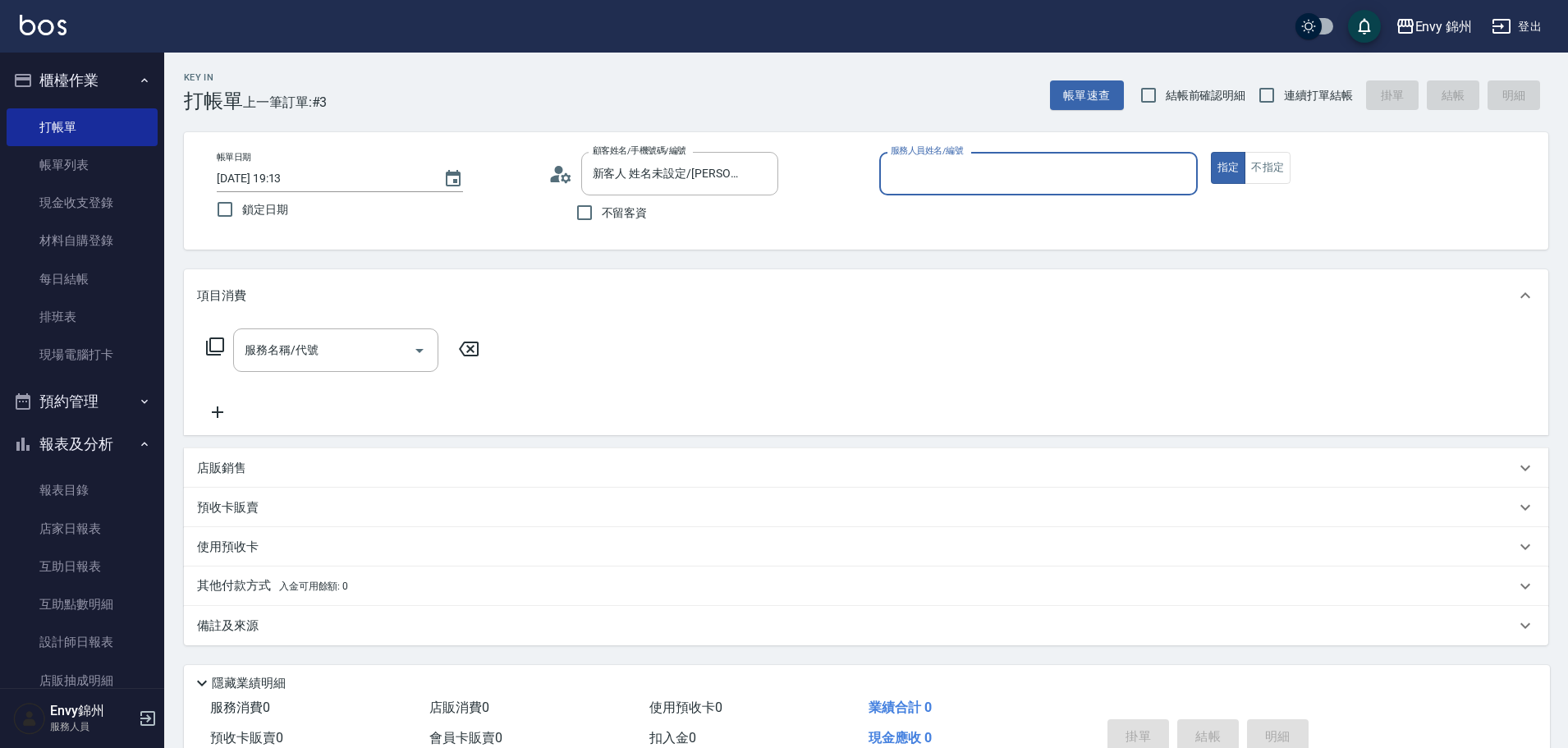
click at [907, 175] on input "服務人員姓名/編號" at bounding box center [1038, 173] width 303 height 28
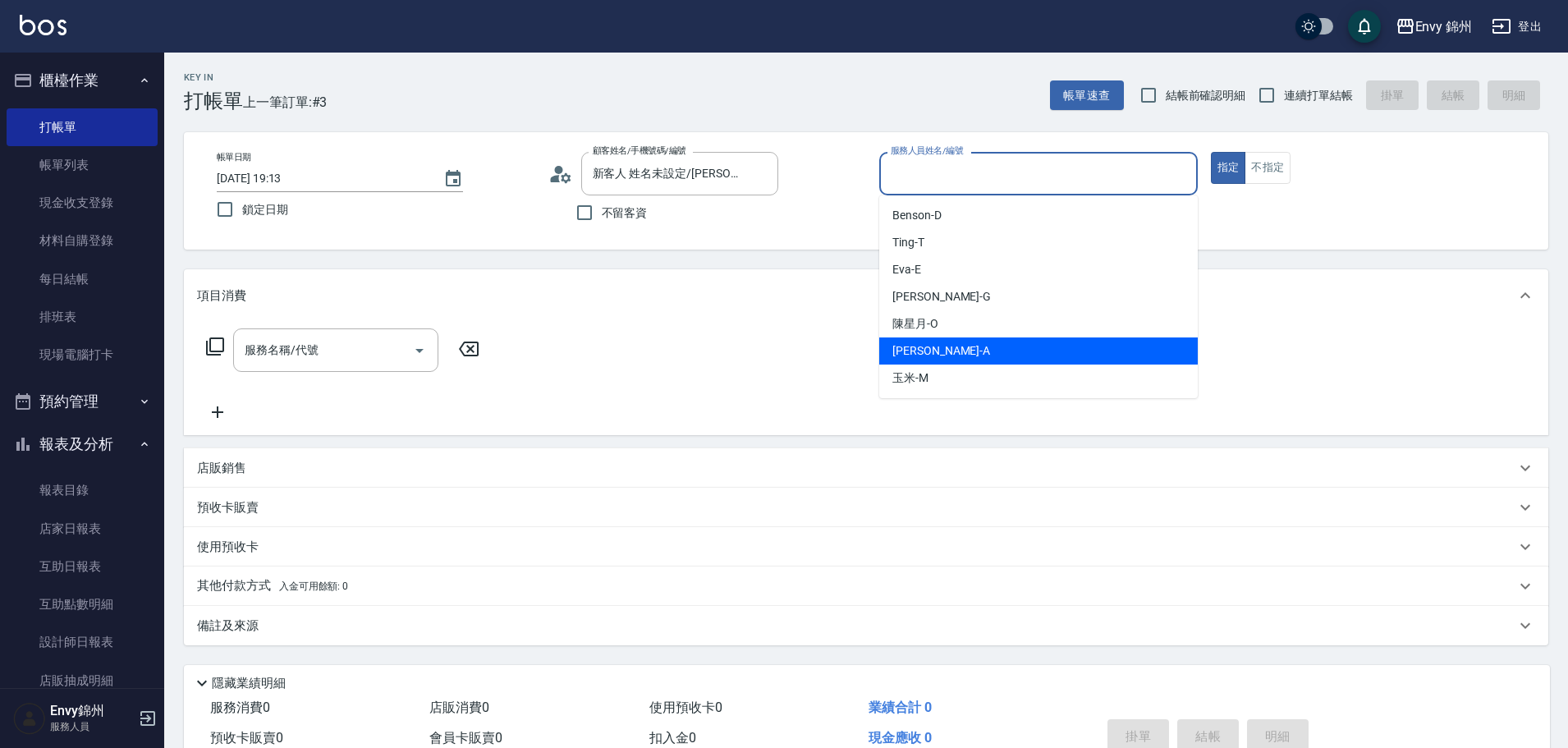
click at [959, 358] on div "Annie -A" at bounding box center [1038, 350] width 318 height 27
type input "Annie-A"
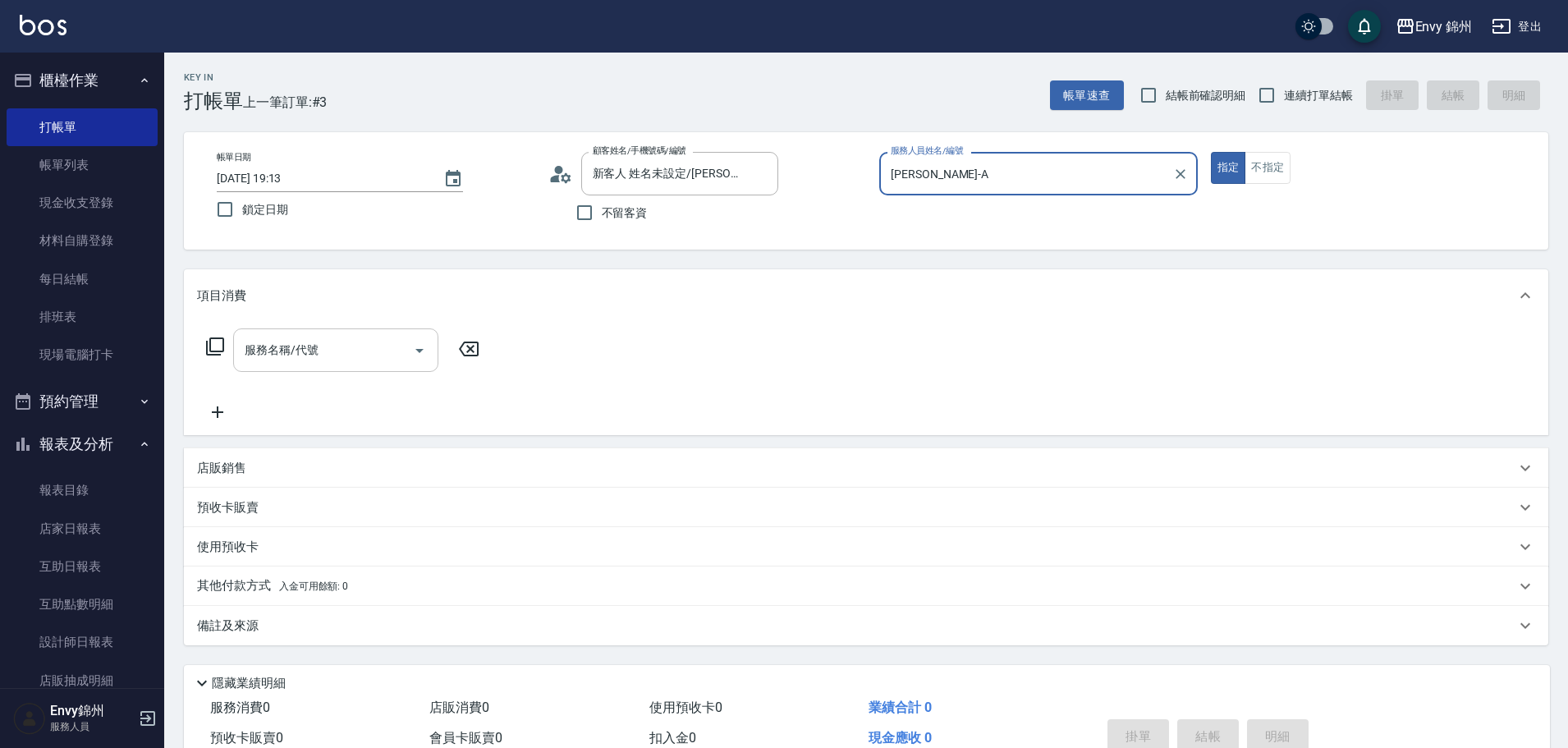
click at [371, 351] on input "服務名稱/代號" at bounding box center [323, 350] width 165 height 28
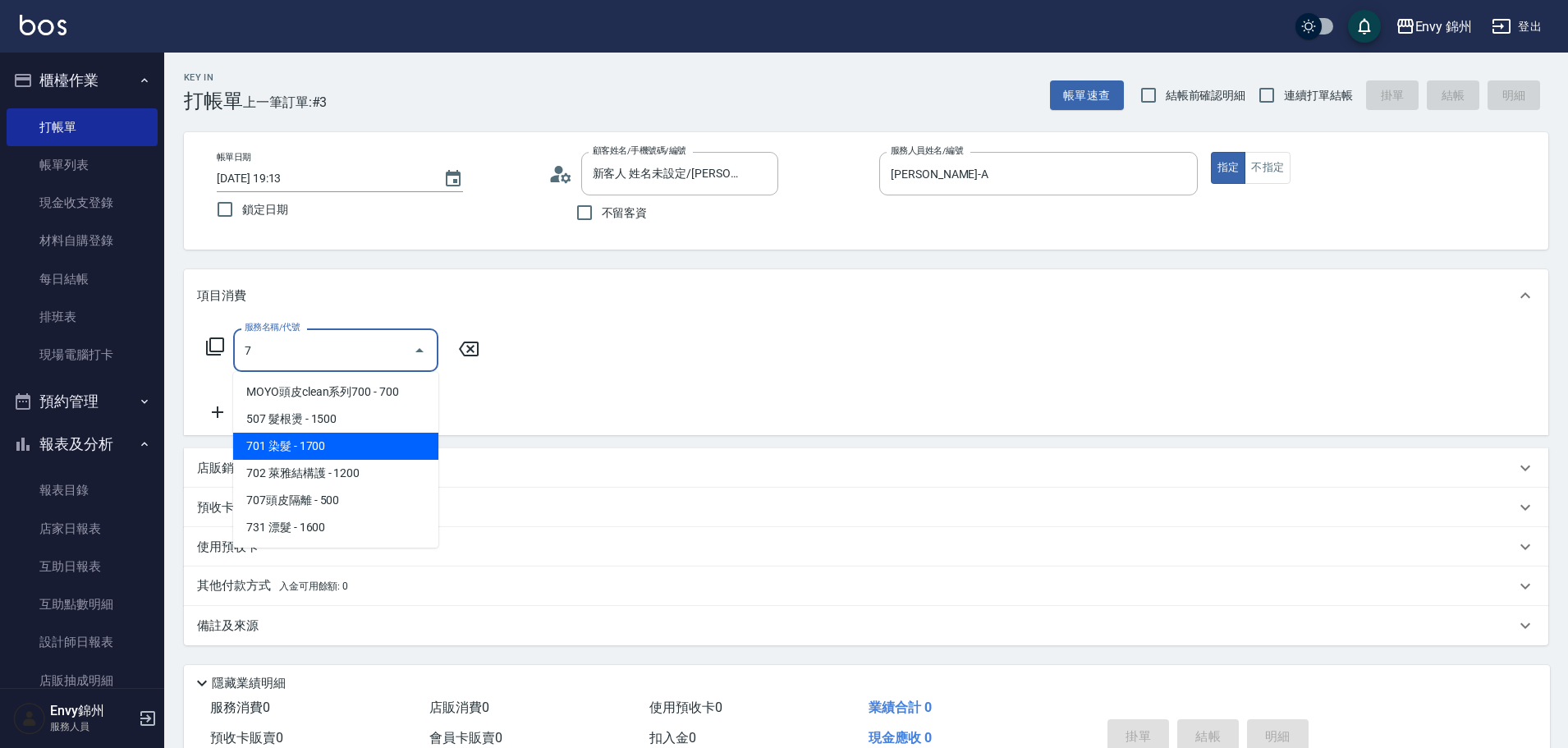
click at [360, 441] on span "701 染髮 - 1700" at bounding box center [335, 446] width 205 height 27
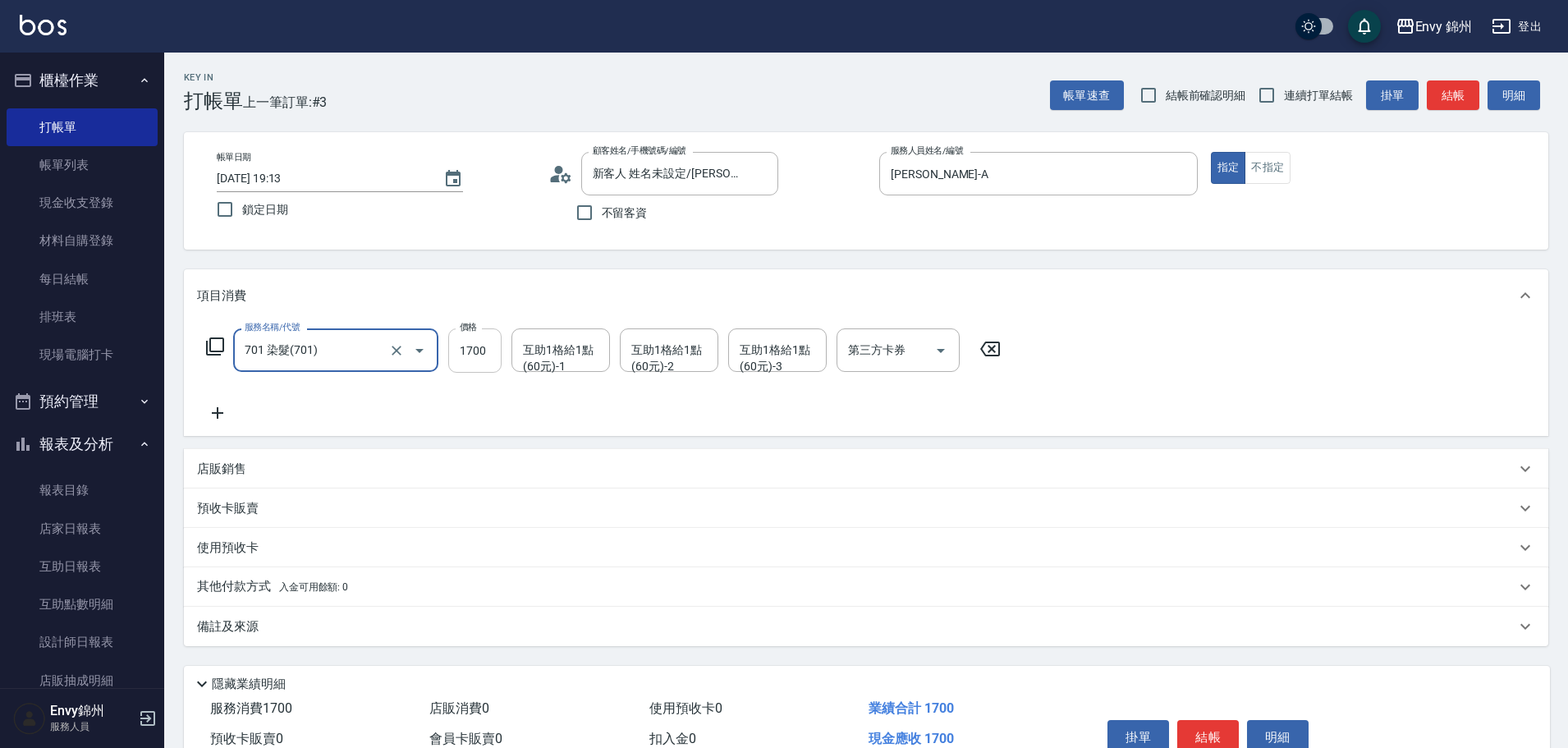
type input "701 染髮(701)"
click at [475, 361] on input "1700" at bounding box center [475, 350] width 53 height 44
type input "2700"
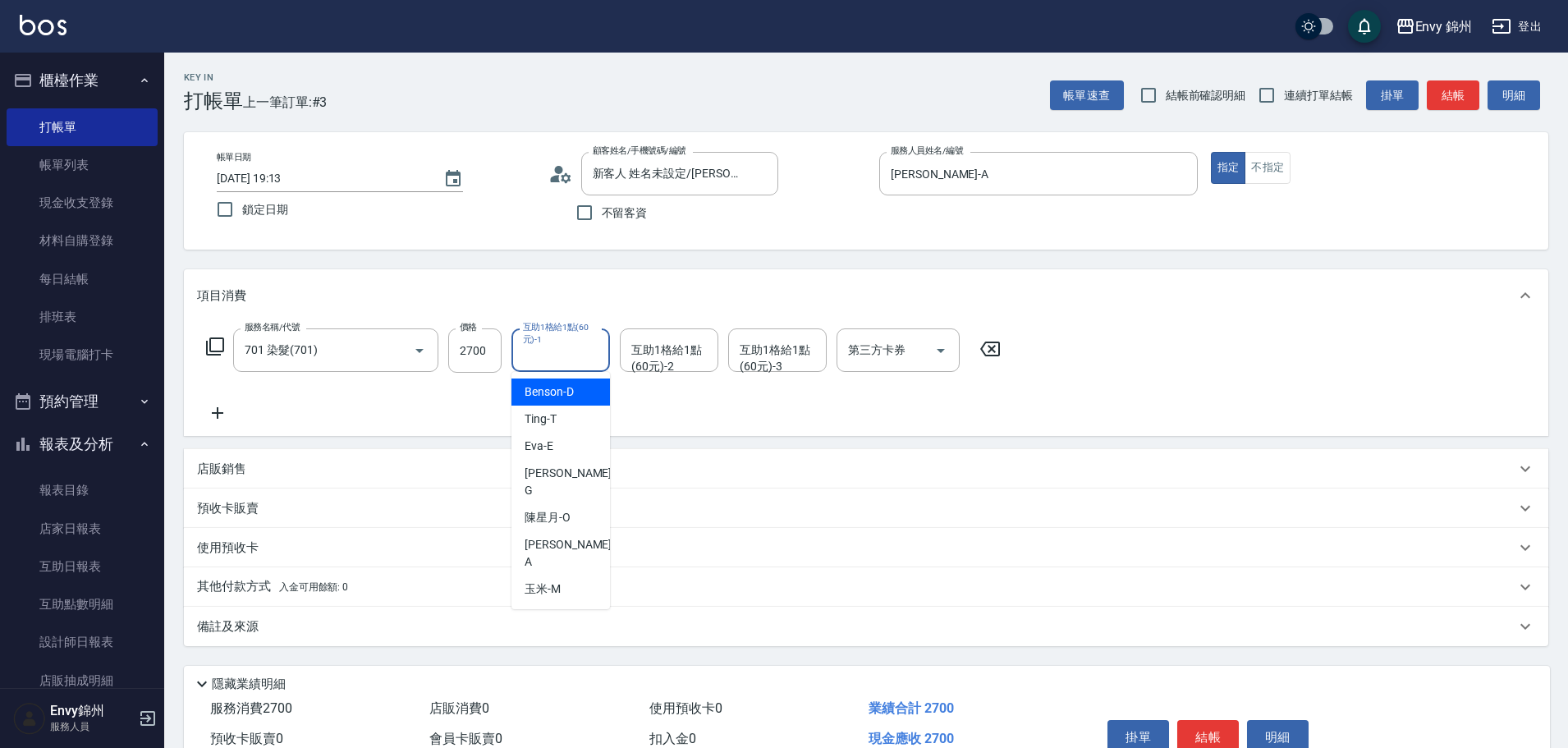
click at [569, 353] on div "互助1格給1點(60元)-1 互助1格給1點(60元)-1" at bounding box center [560, 350] width 99 height 44
click at [551, 430] on div "Ting -T" at bounding box center [560, 419] width 99 height 27
type input "Ting-T"
click at [655, 346] on div "互助1格給1點(60元)-2 互助1格給1點(60元)-2" at bounding box center [669, 350] width 99 height 44
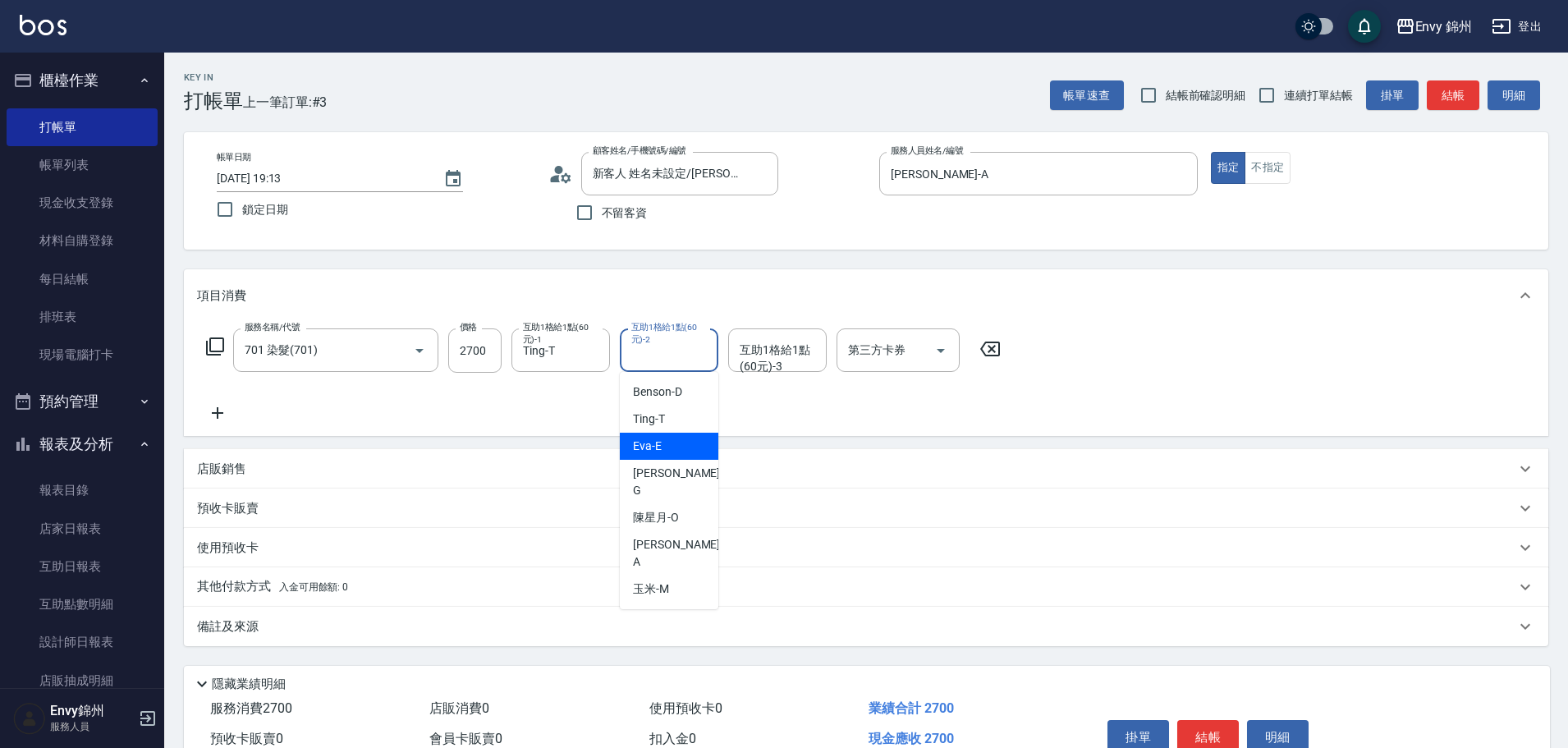
click at [655, 421] on span "Ting -T" at bounding box center [649, 418] width 32 height 17
type input "Ting-T"
click at [759, 347] on div "互助1格給1點(60元)-3 互助1格給1點(60元)-3" at bounding box center [777, 350] width 99 height 44
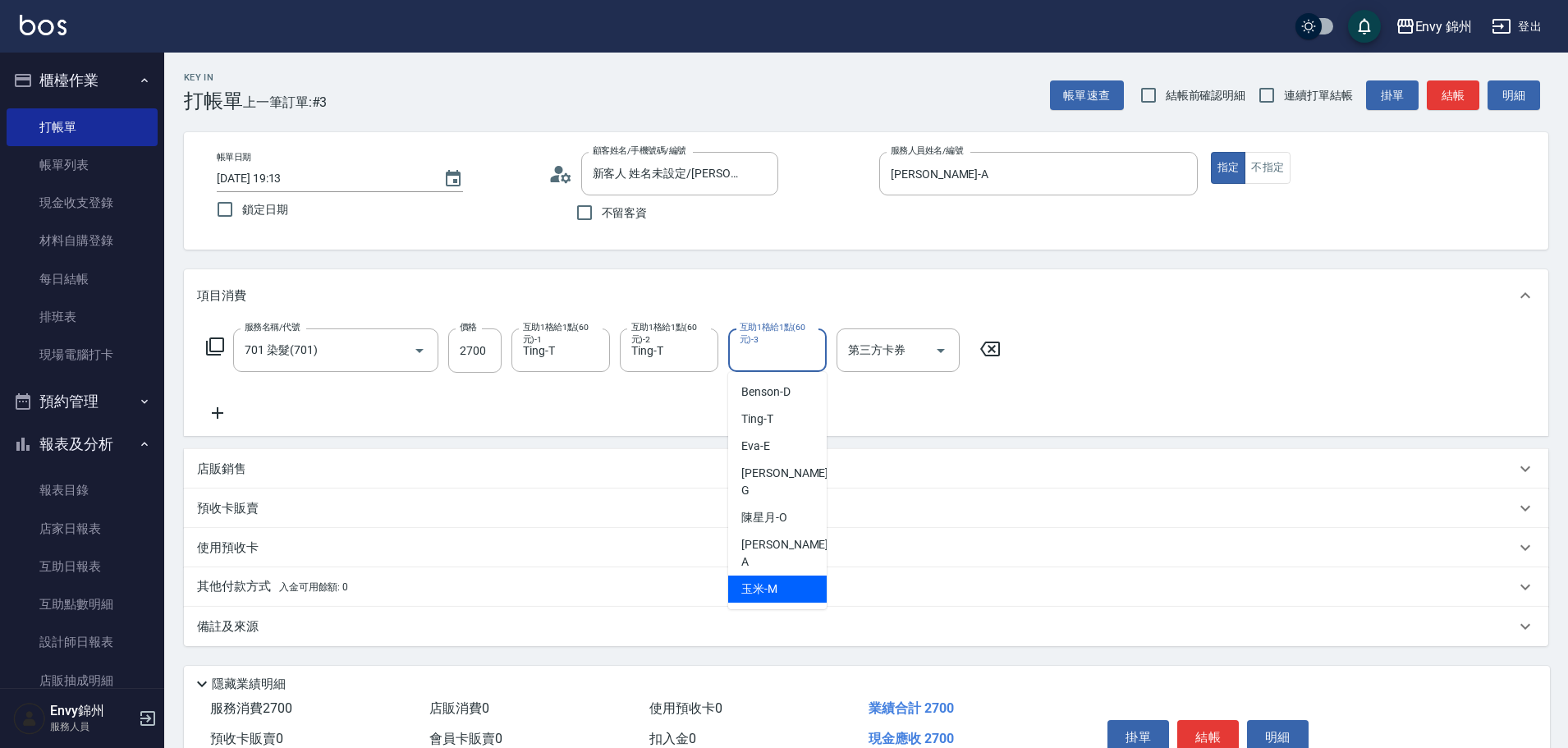
click at [760, 580] on span "玉米 -M" at bounding box center [759, 588] width 36 height 17
type input "玉米-M"
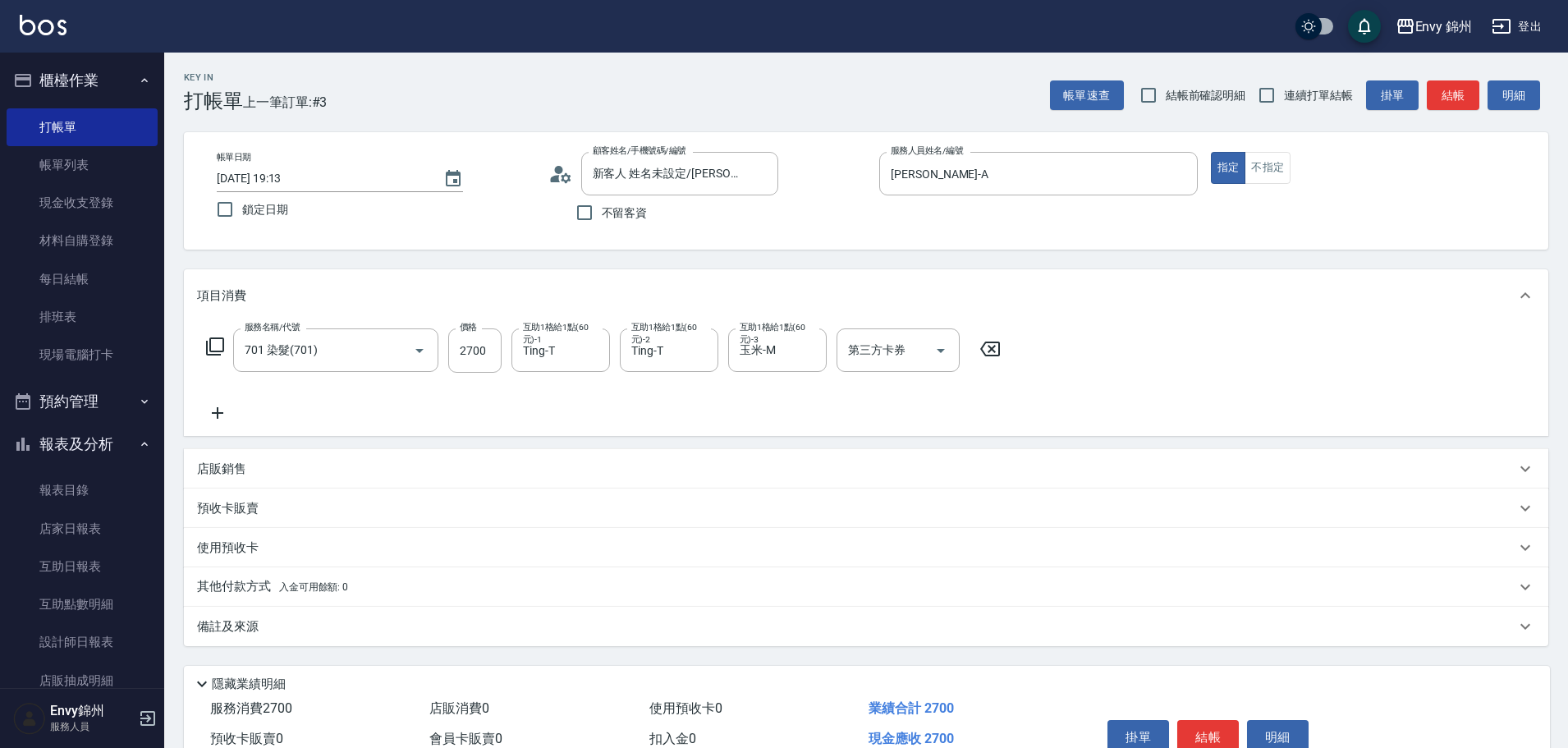
click at [568, 631] on div "備註及來源" at bounding box center [856, 626] width 1318 height 17
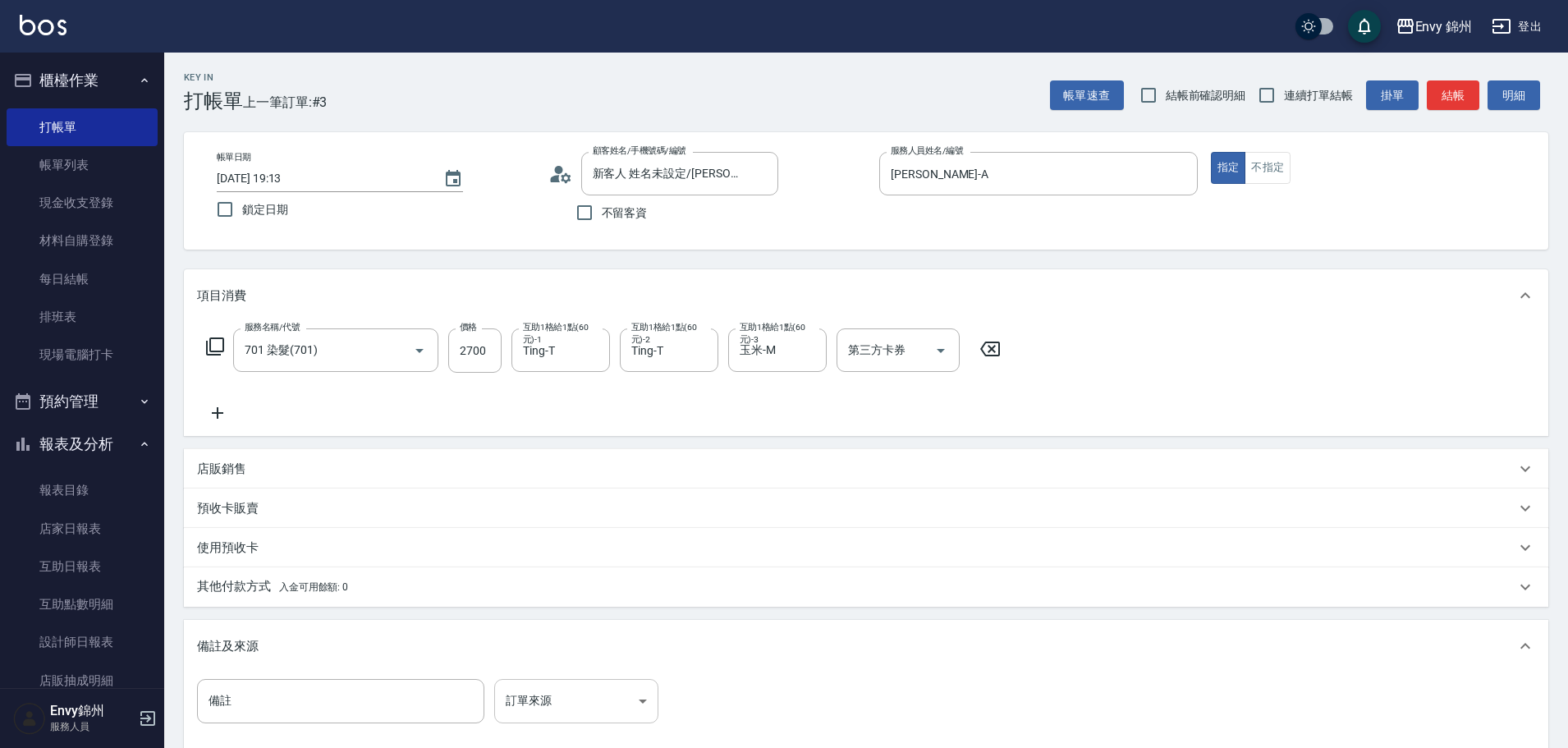
click at [601, 700] on body "Envy 錦州 登出 櫃檯作業 打帳單 帳單列表 現金收支登錄 材料自購登錄 每日結帳 排班表 現場電腦打卡 預約管理 預約管理 單日預約紀錄 單週預約紀錄 …" at bounding box center [784, 467] width 1568 height 934
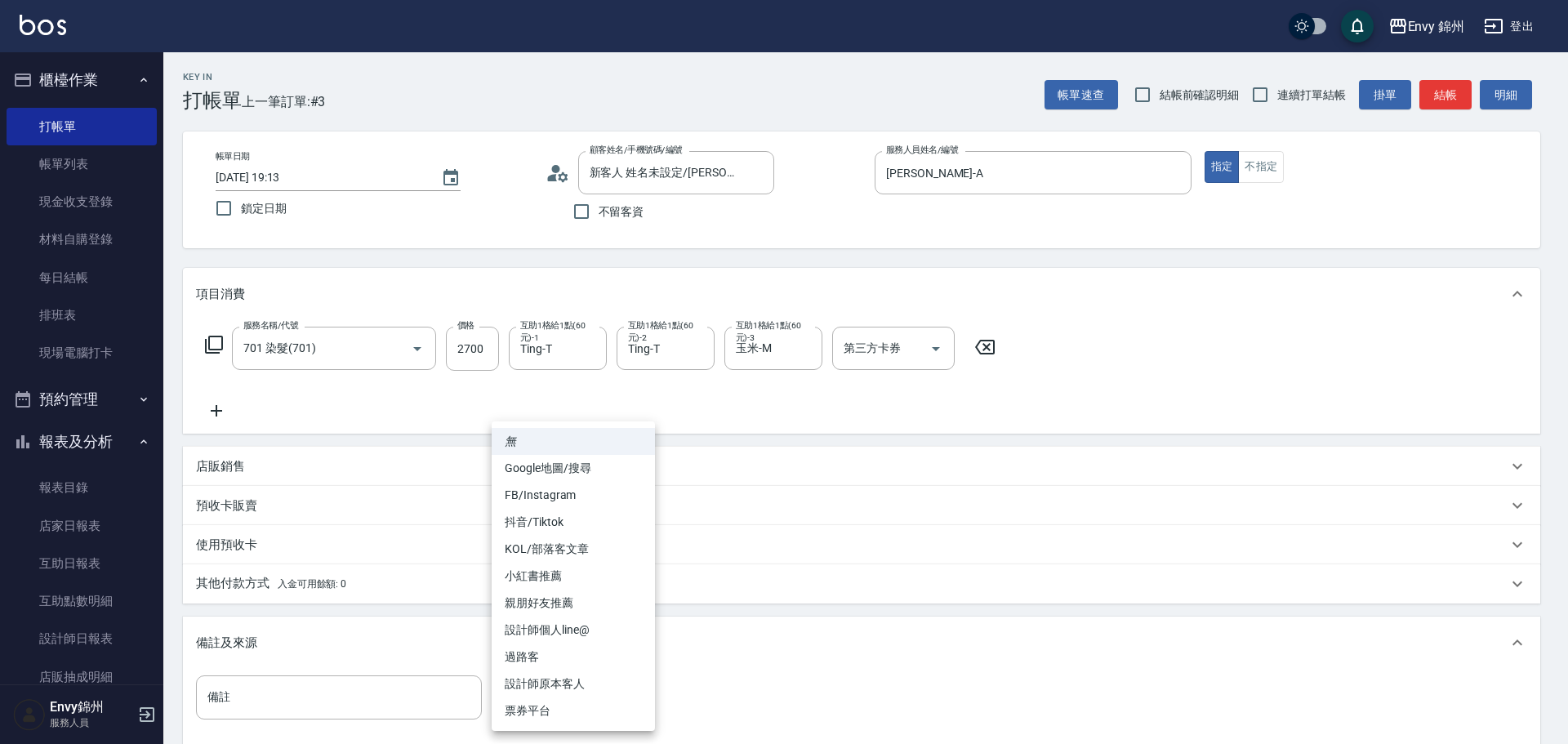
click at [593, 679] on li "設計師原本客人" at bounding box center [573, 684] width 164 height 27
type input "設計師原本客人"
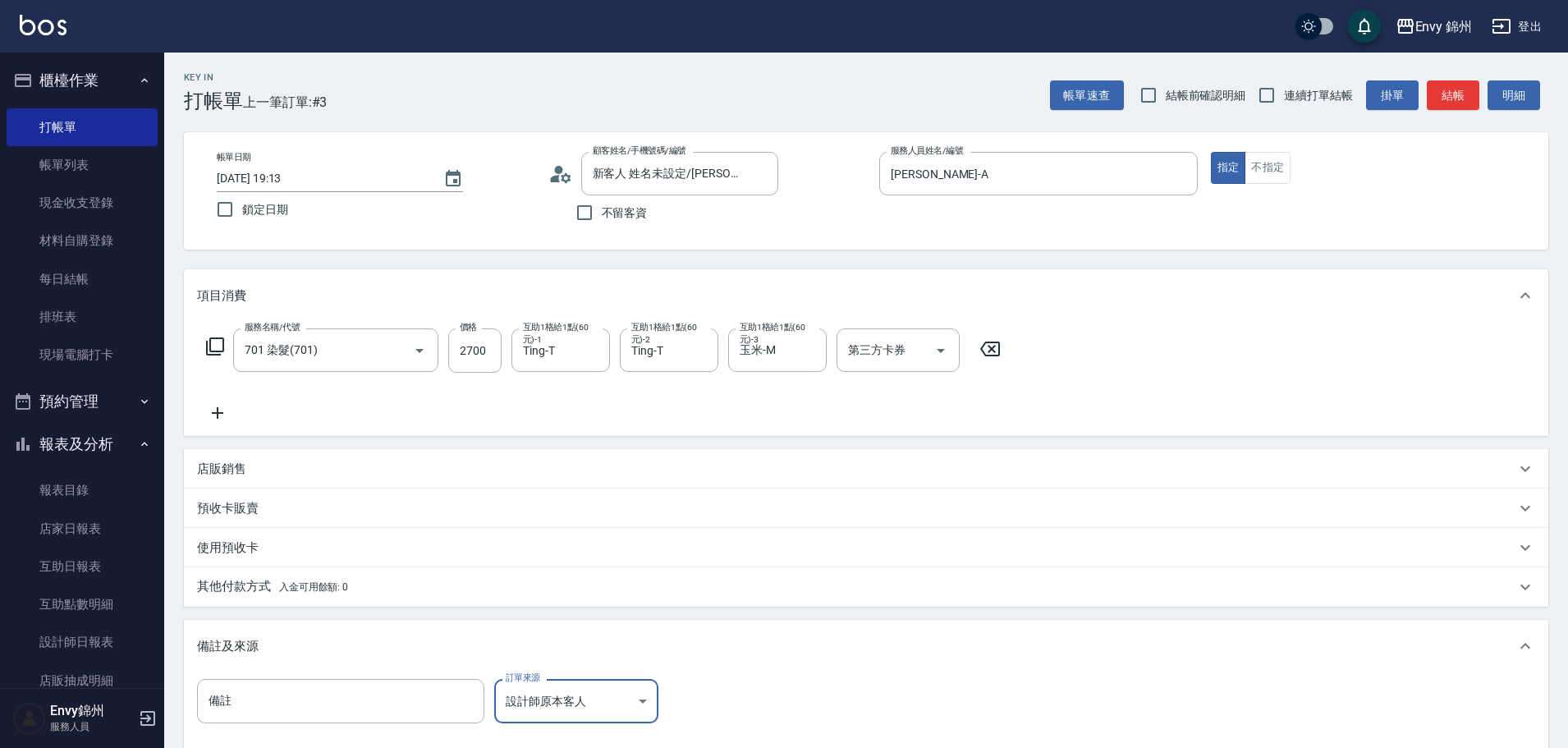
scroll to position [194, 0]
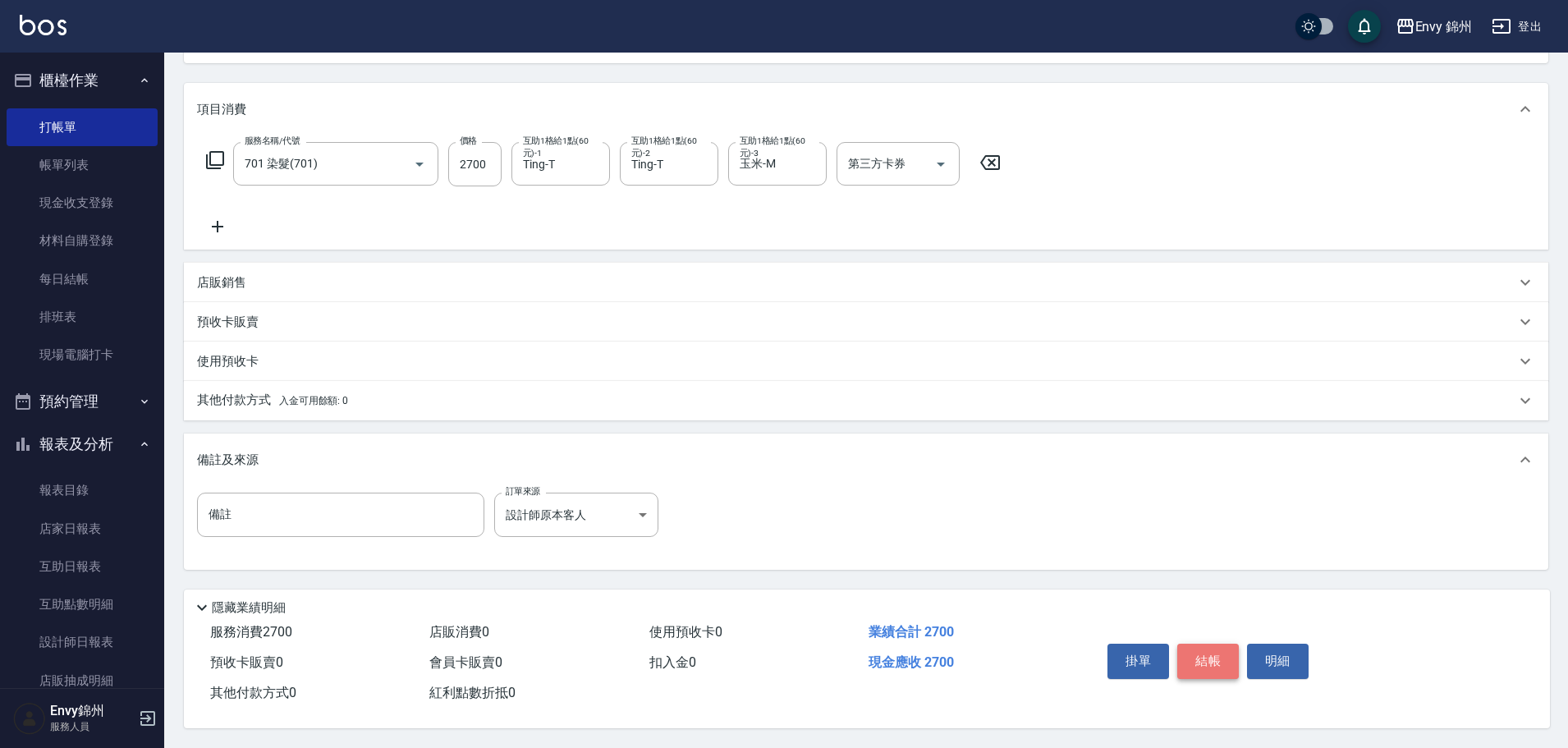
click at [1209, 644] on button "結帳" at bounding box center [1207, 661] width 61 height 35
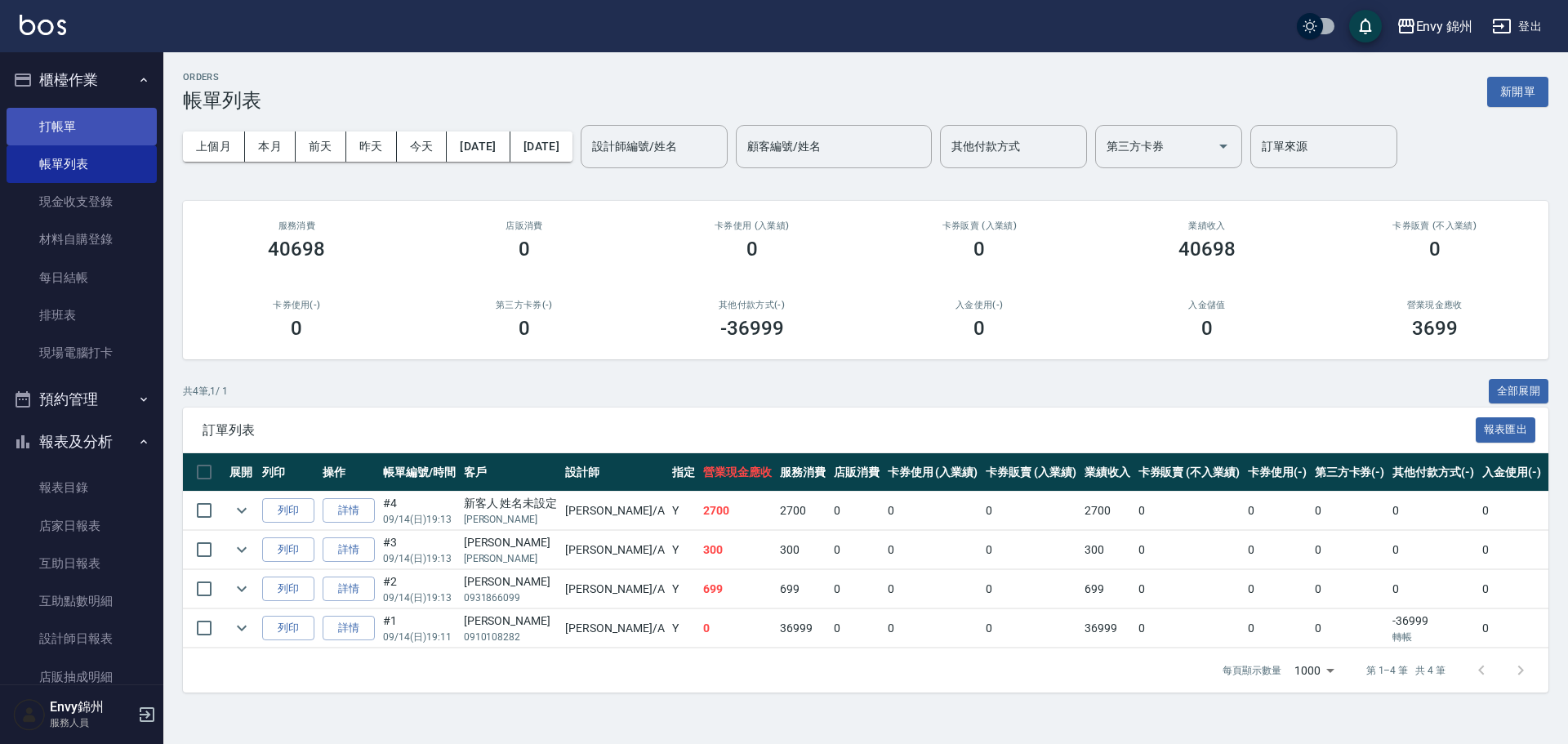
click at [50, 130] on link "打帳單" at bounding box center [81, 127] width 150 height 37
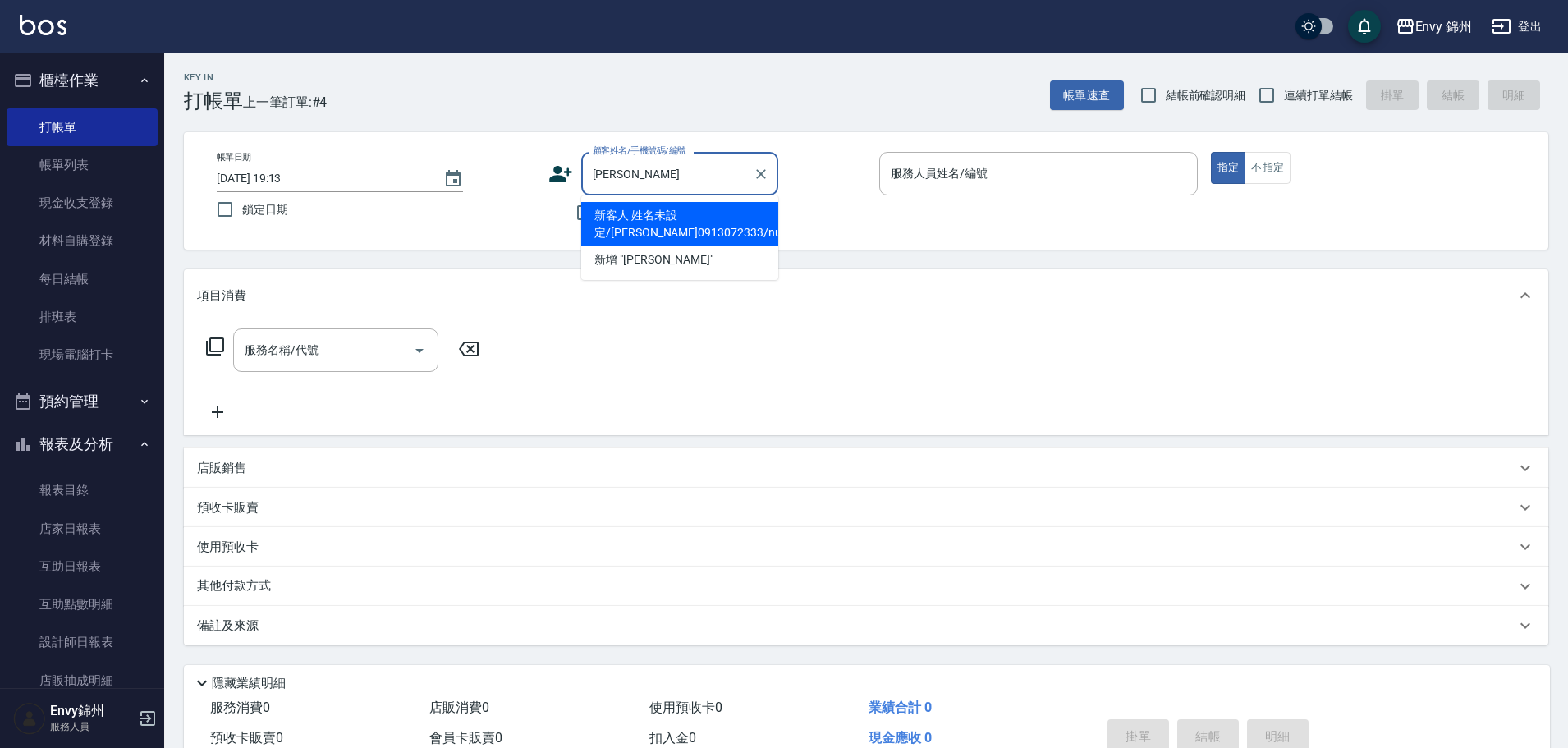
click at [696, 214] on li "新客人 姓名未設定/陳政娟0913072333/null" at bounding box center [679, 224] width 197 height 44
type input "新客人 姓名未設定/陳政娟0913072333/null"
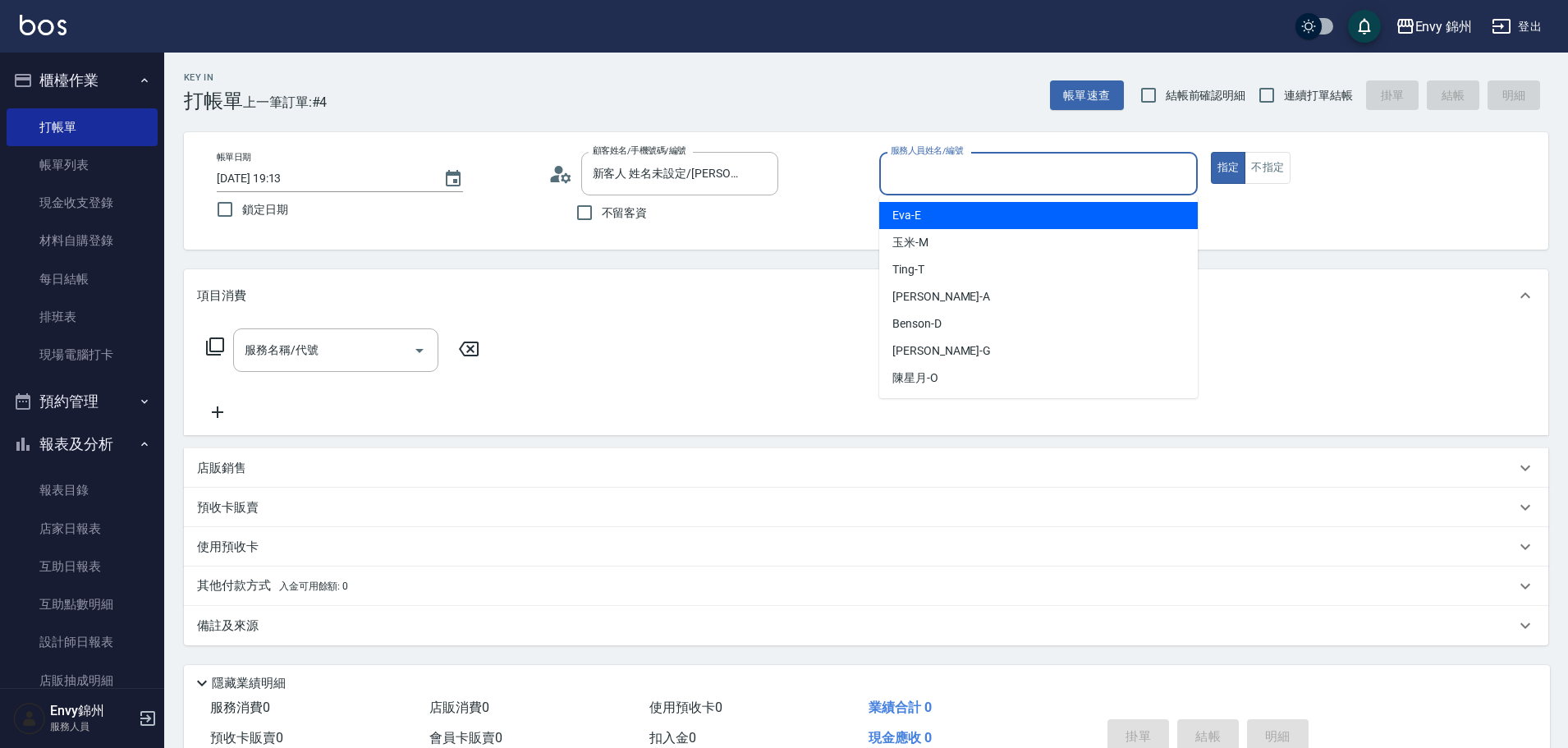
click at [965, 171] on input "服務人員姓名/編號" at bounding box center [1038, 173] width 303 height 28
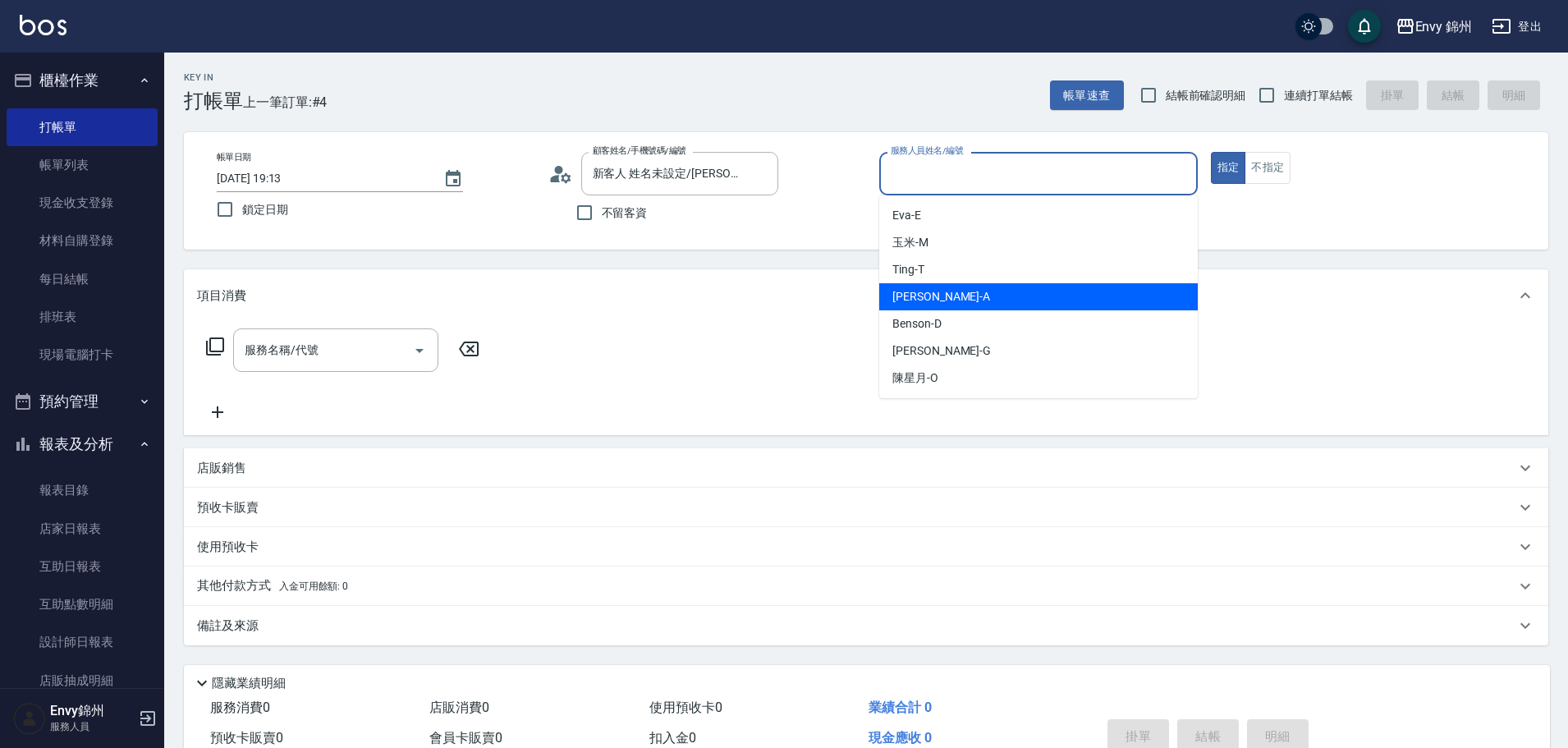
click at [949, 296] on div "Annie -A" at bounding box center [1038, 296] width 318 height 27
type input "Annie-A"
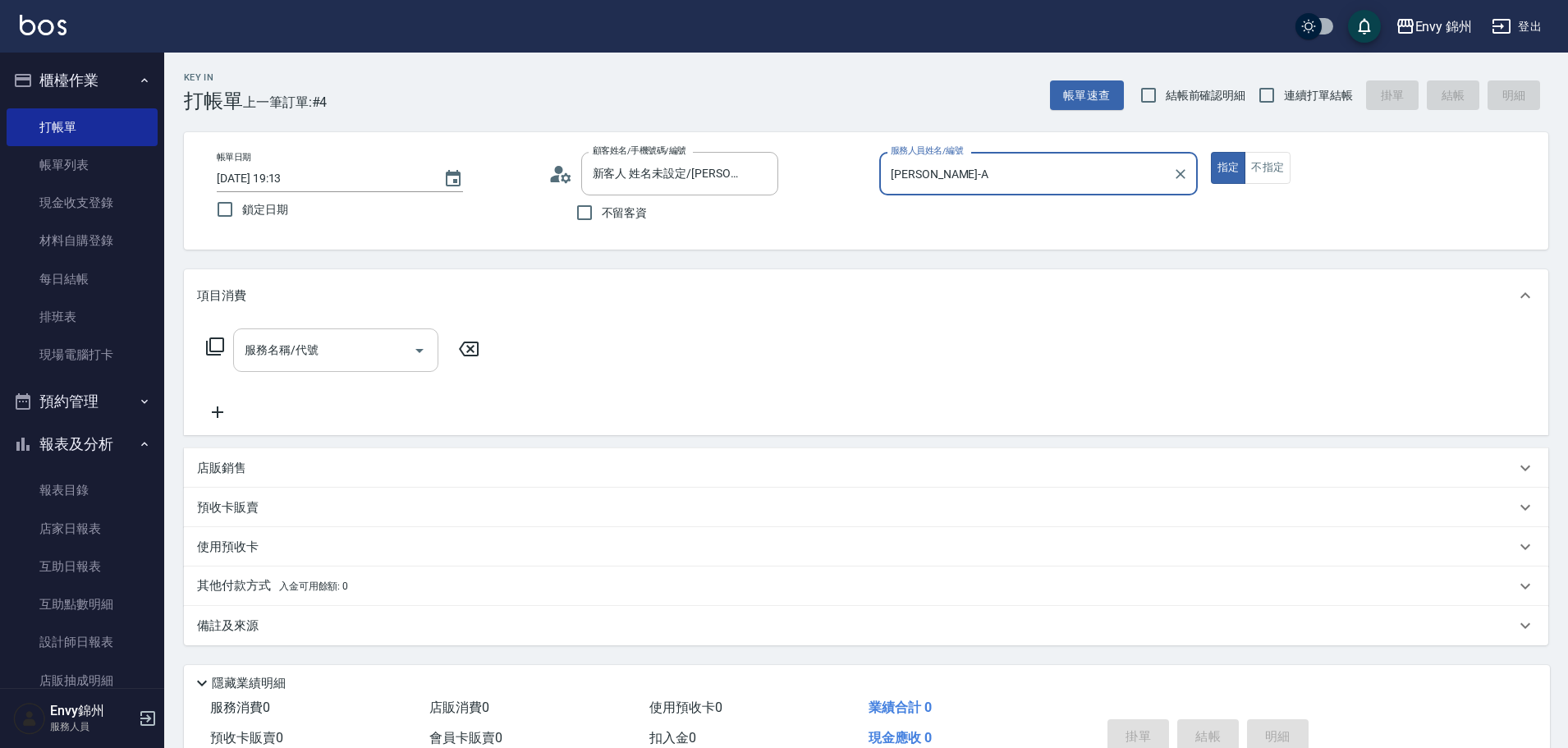
click at [365, 358] on input "服務名稱/代號" at bounding box center [323, 350] width 165 height 28
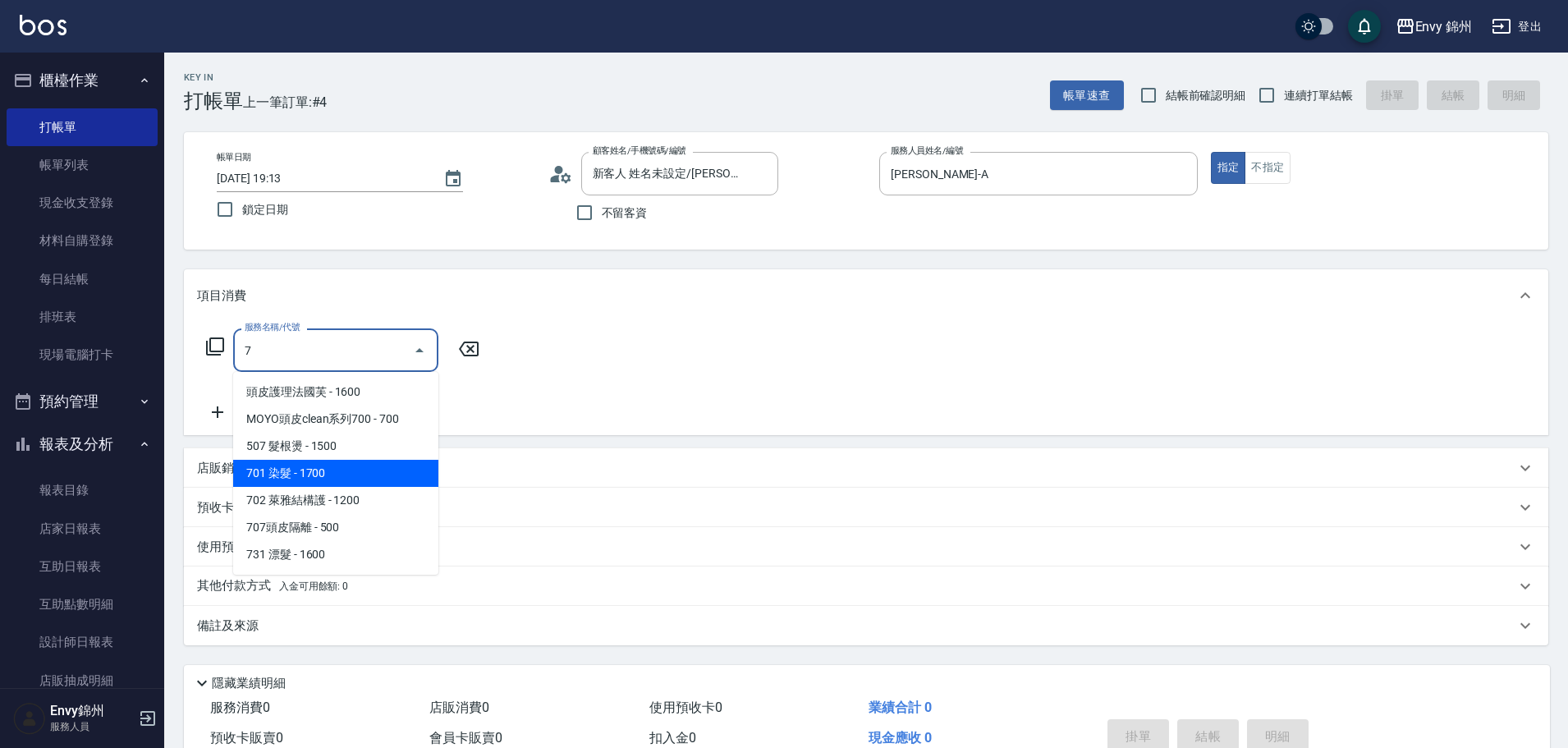
click at [339, 474] on span "701 染髮 - 1700" at bounding box center [335, 473] width 205 height 27
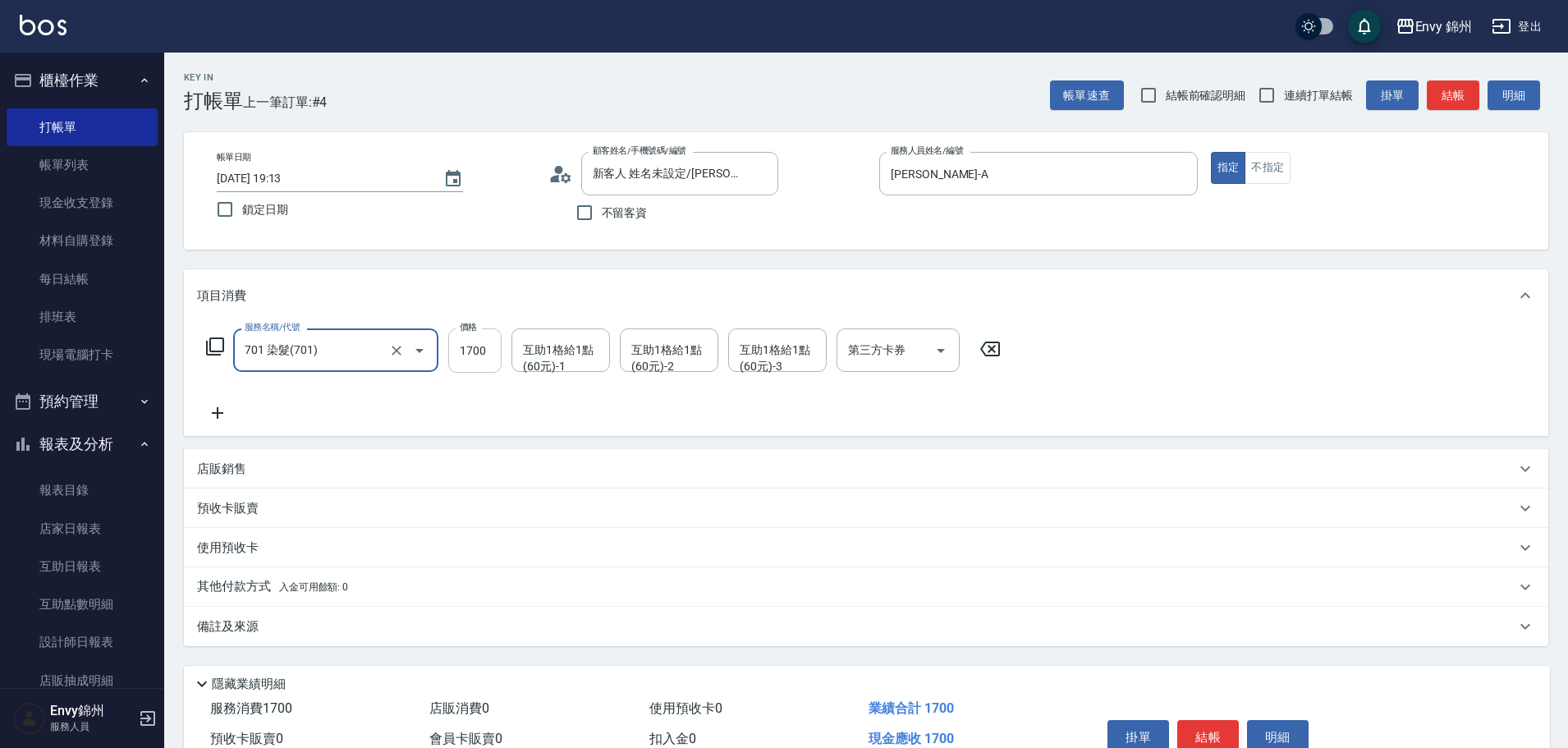
type input "701 染髮(701)"
click at [475, 357] on input "1700" at bounding box center [475, 350] width 53 height 44
type input "3900"
click at [569, 358] on div "互助1格給1點(60元)-1 互助1格給1點(60元)-1" at bounding box center [560, 350] width 99 height 44
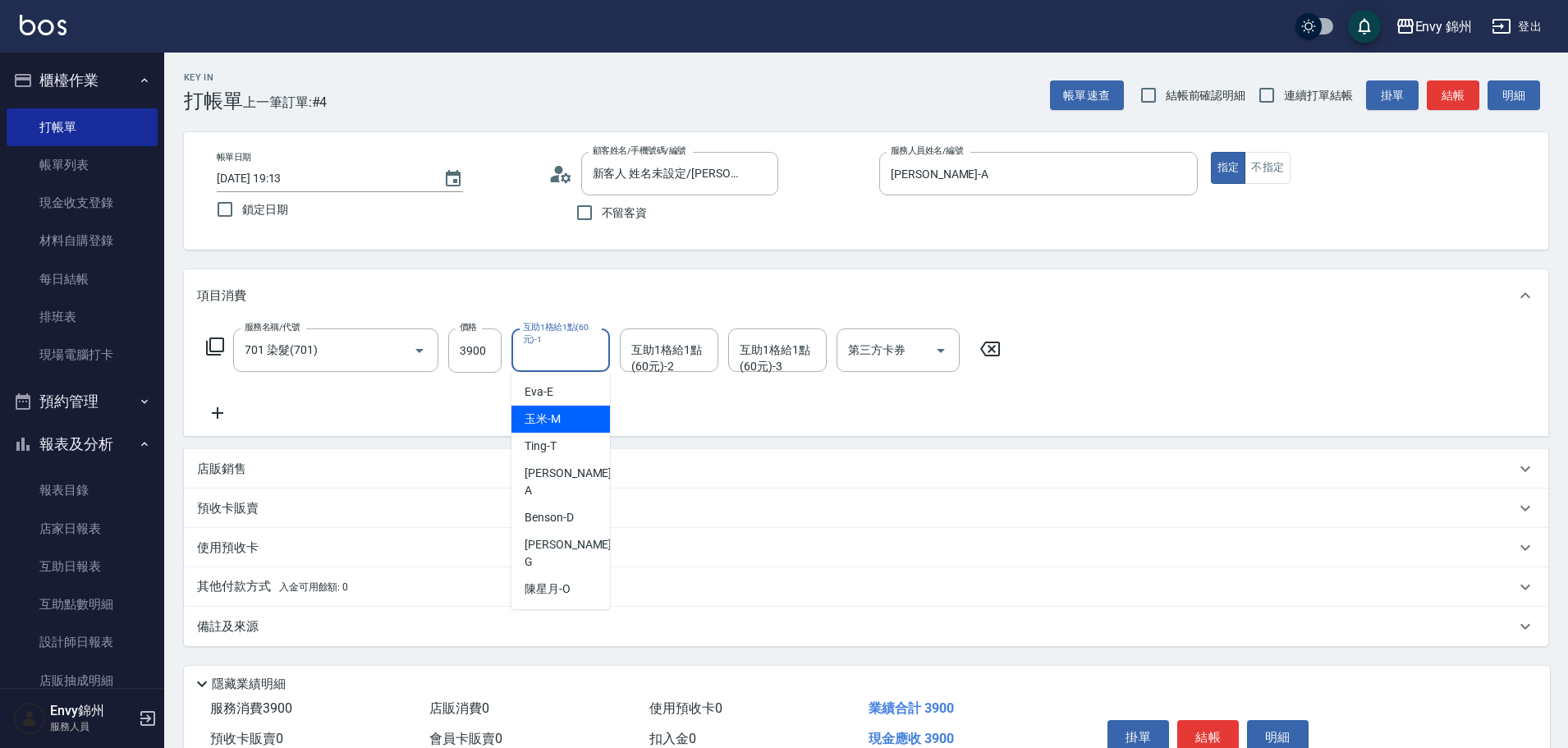
click at [555, 407] on div "玉米 -M" at bounding box center [560, 419] width 99 height 27
type input "玉米-M"
click at [646, 351] on div "互助1格給1點(60元)-2 互助1格給1點(60元)-2" at bounding box center [669, 350] width 99 height 44
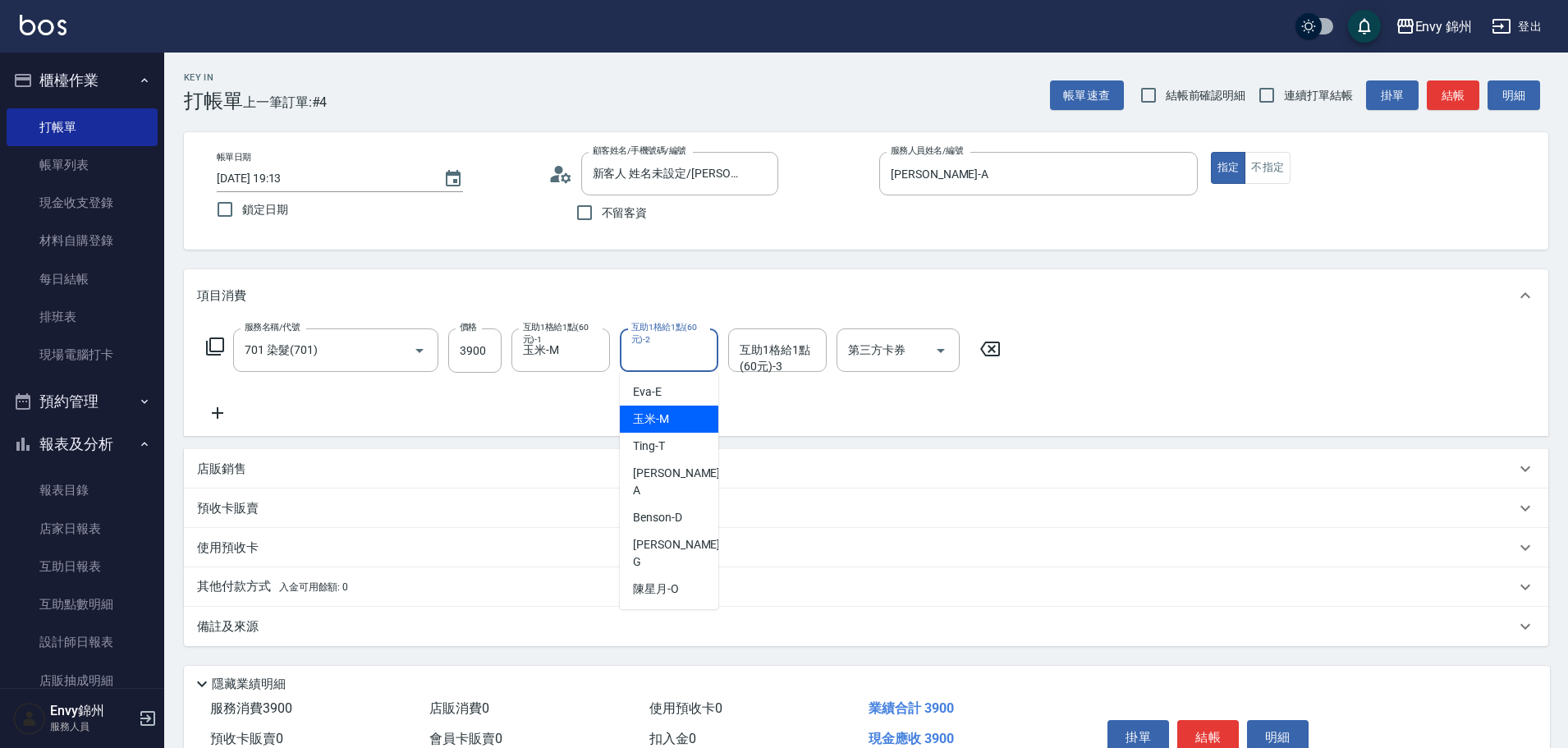
click at [663, 419] on span "玉米 -M" at bounding box center [651, 418] width 36 height 17
type input "玉米-M"
click at [442, 618] on div "備註及來源" at bounding box center [856, 626] width 1318 height 17
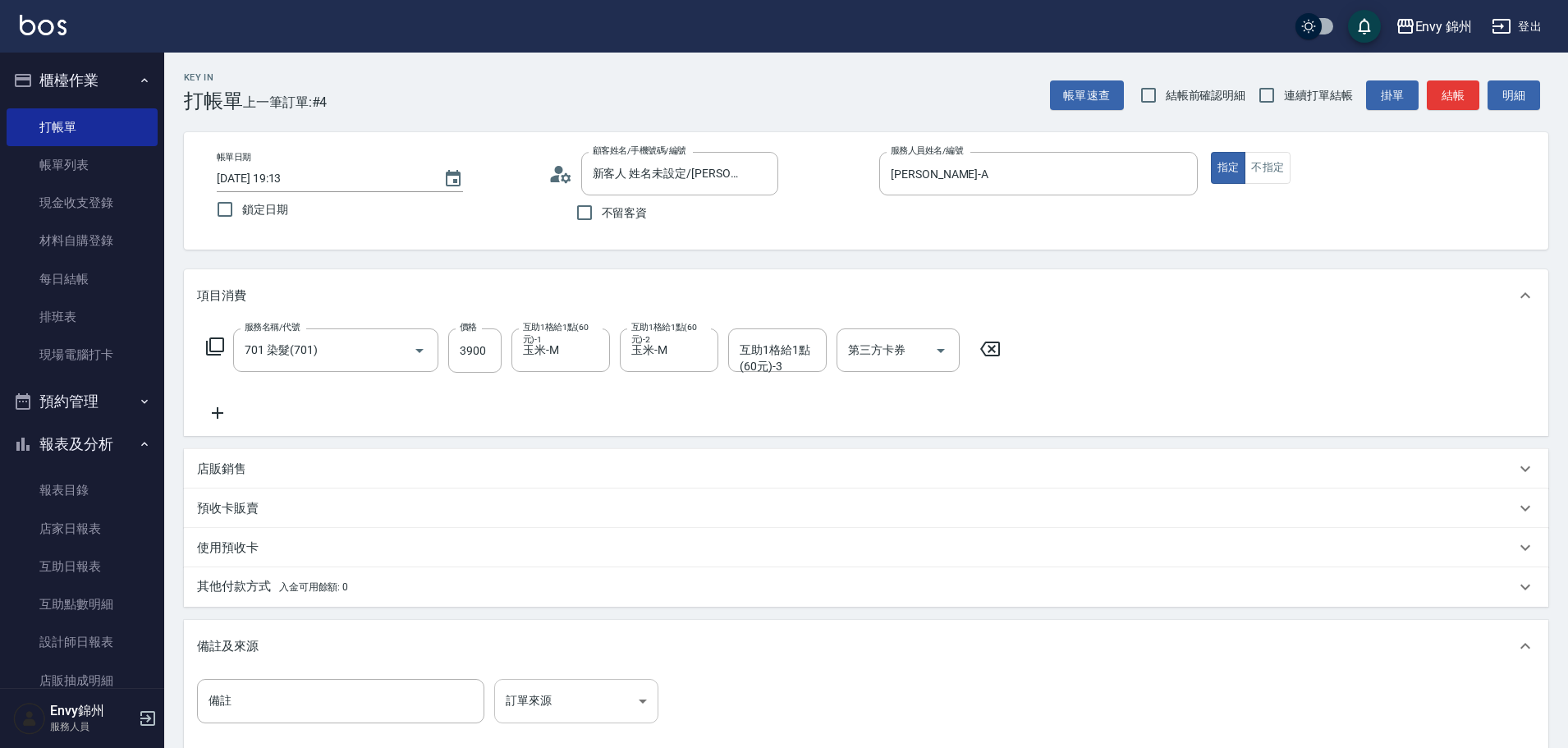
click at [608, 690] on body "Envy 錦州 登出 櫃檯作業 打帳單 帳單列表 現金收支登錄 材料自購登錄 每日結帳 排班表 現場電腦打卡 預約管理 預約管理 單日預約紀錄 單週預約紀錄 …" at bounding box center [784, 467] width 1568 height 934
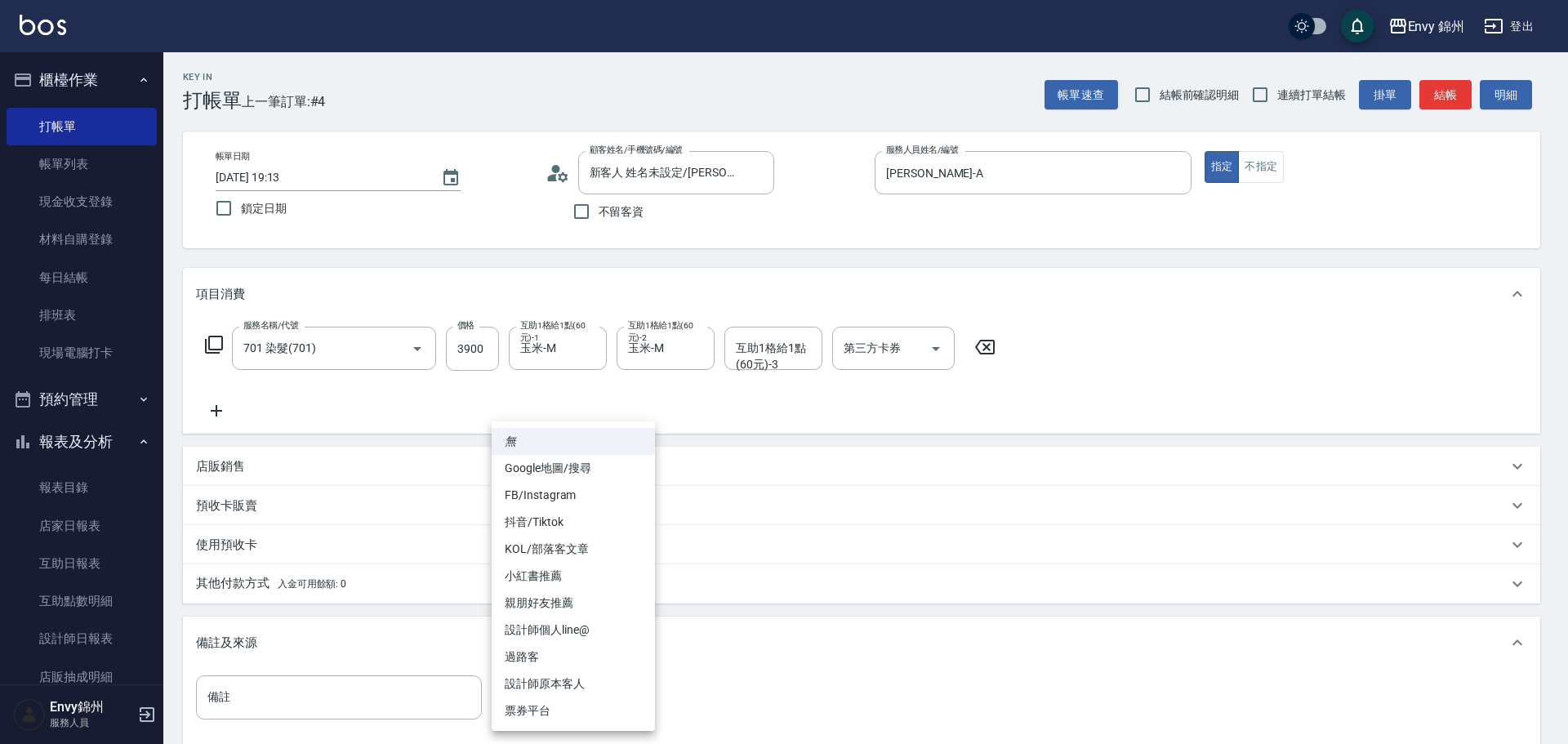
click at [599, 690] on li "設計師原本客人" at bounding box center [573, 684] width 164 height 27
type input "設計師原本客人"
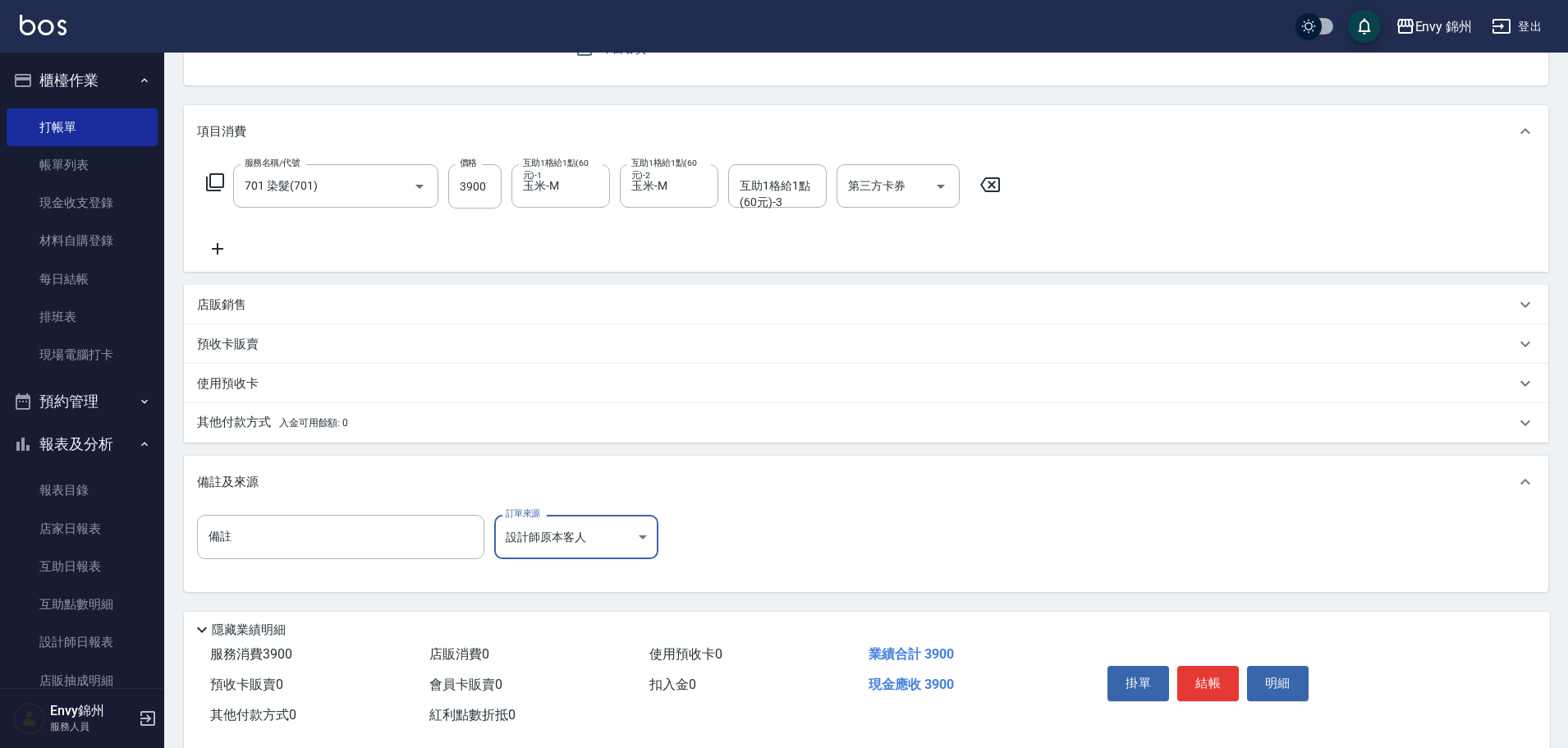
scroll to position [194, 0]
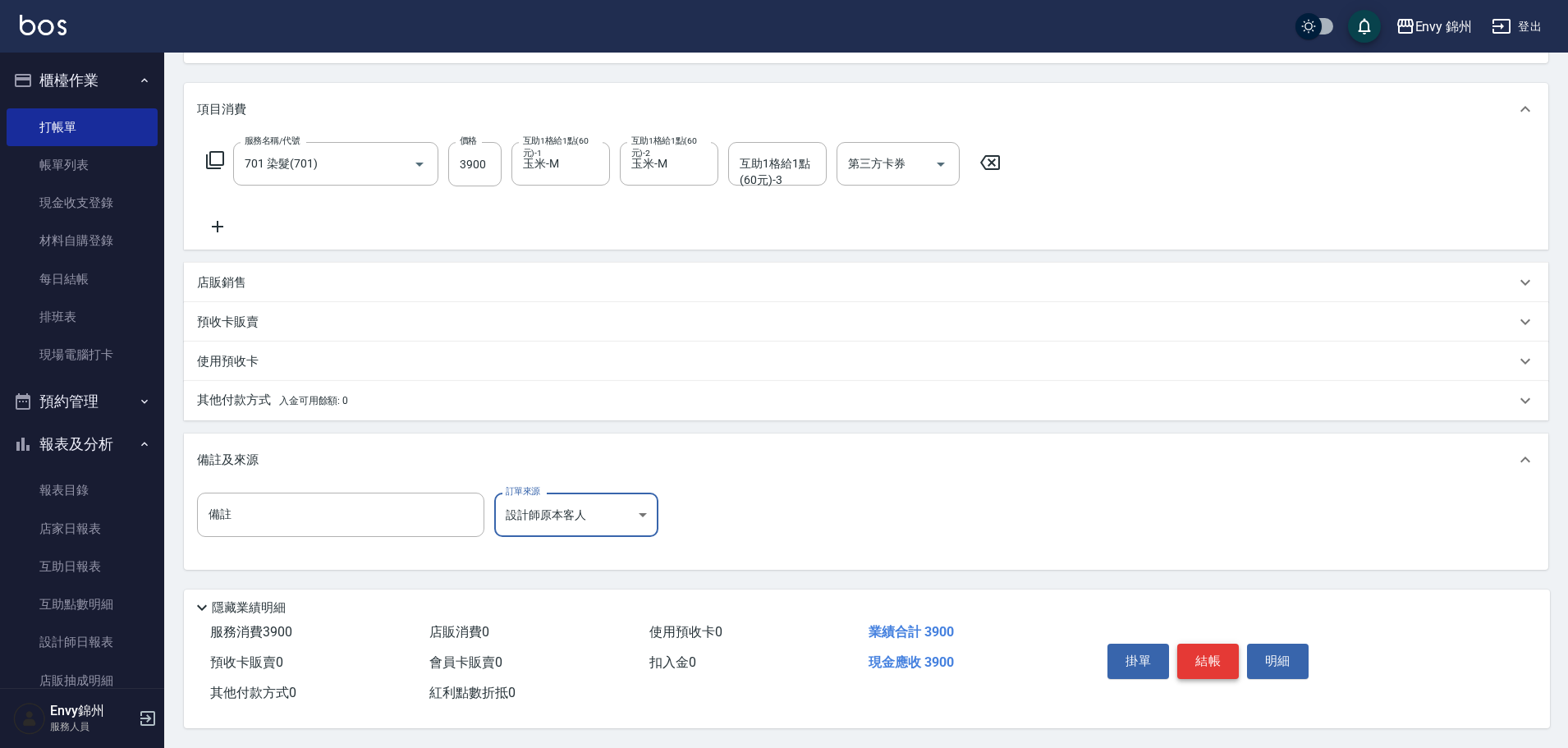
click at [1199, 644] on button "結帳" at bounding box center [1207, 661] width 61 height 35
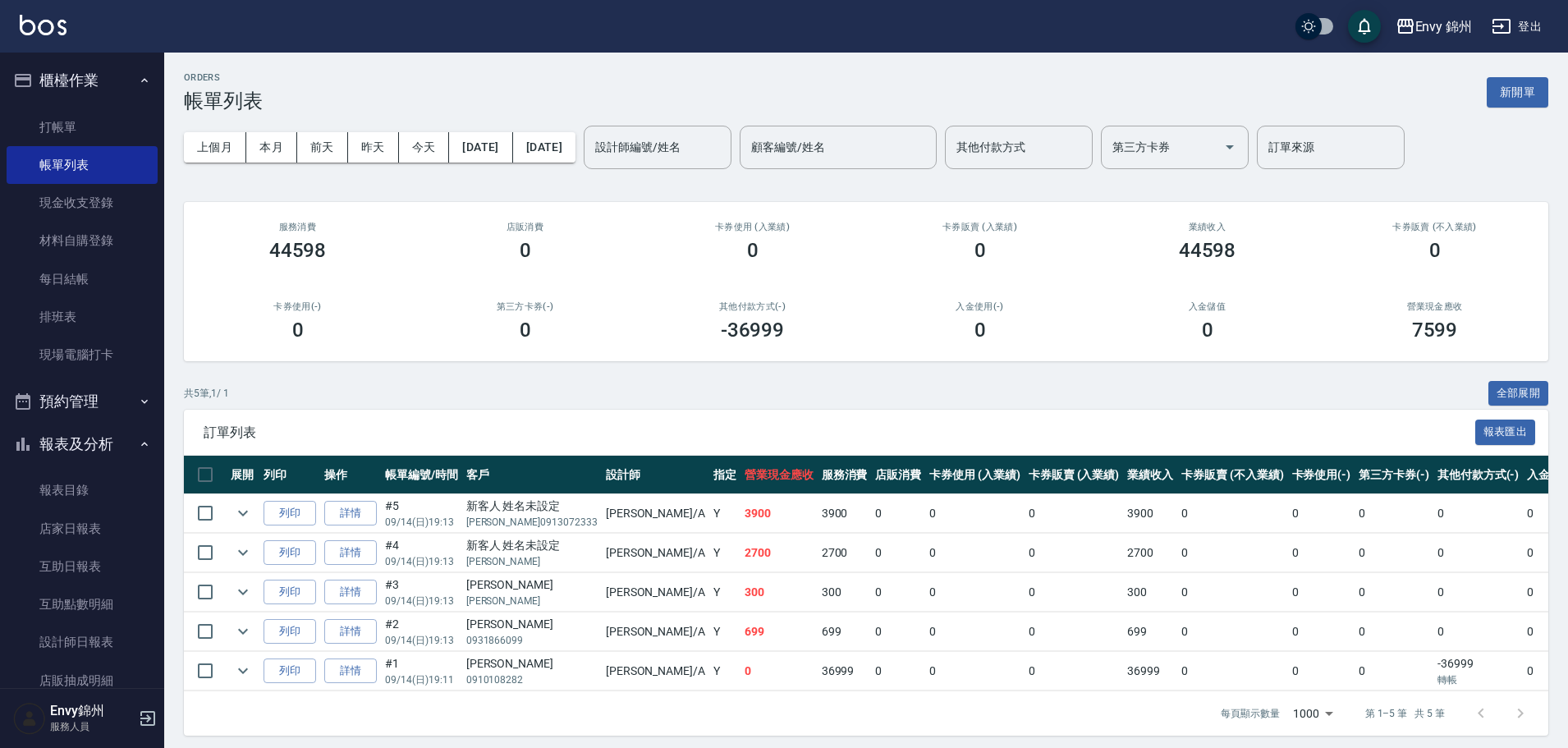
drag, startPoint x: 60, startPoint y: 130, endPoint x: 492, endPoint y: 99, distance: 433.1
click at [60, 130] on link "打帳單" at bounding box center [82, 127] width 151 height 37
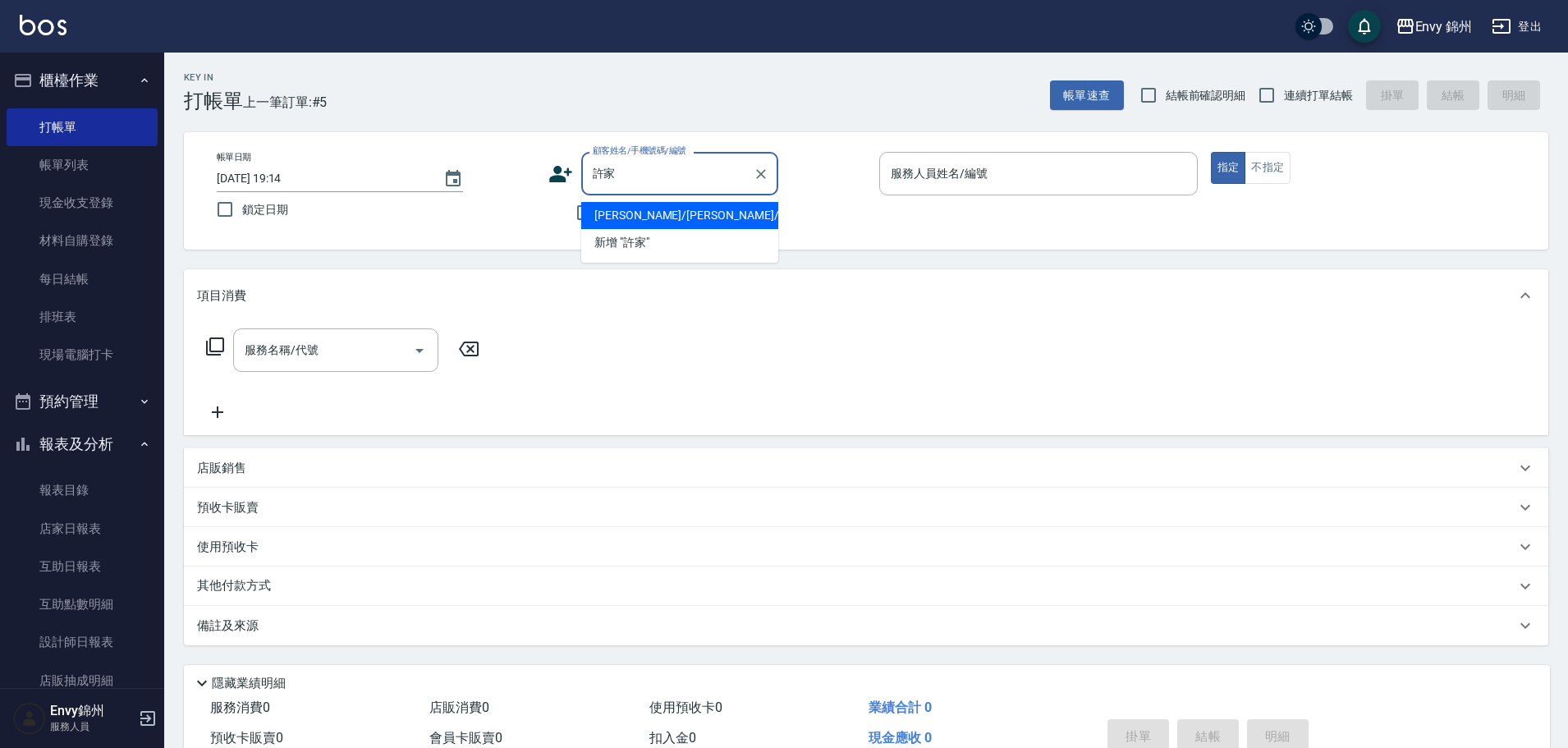
click at [689, 218] on li "許家寧/許家寧/" at bounding box center [679, 215] width 197 height 27
type input "許家寧/許家寧/"
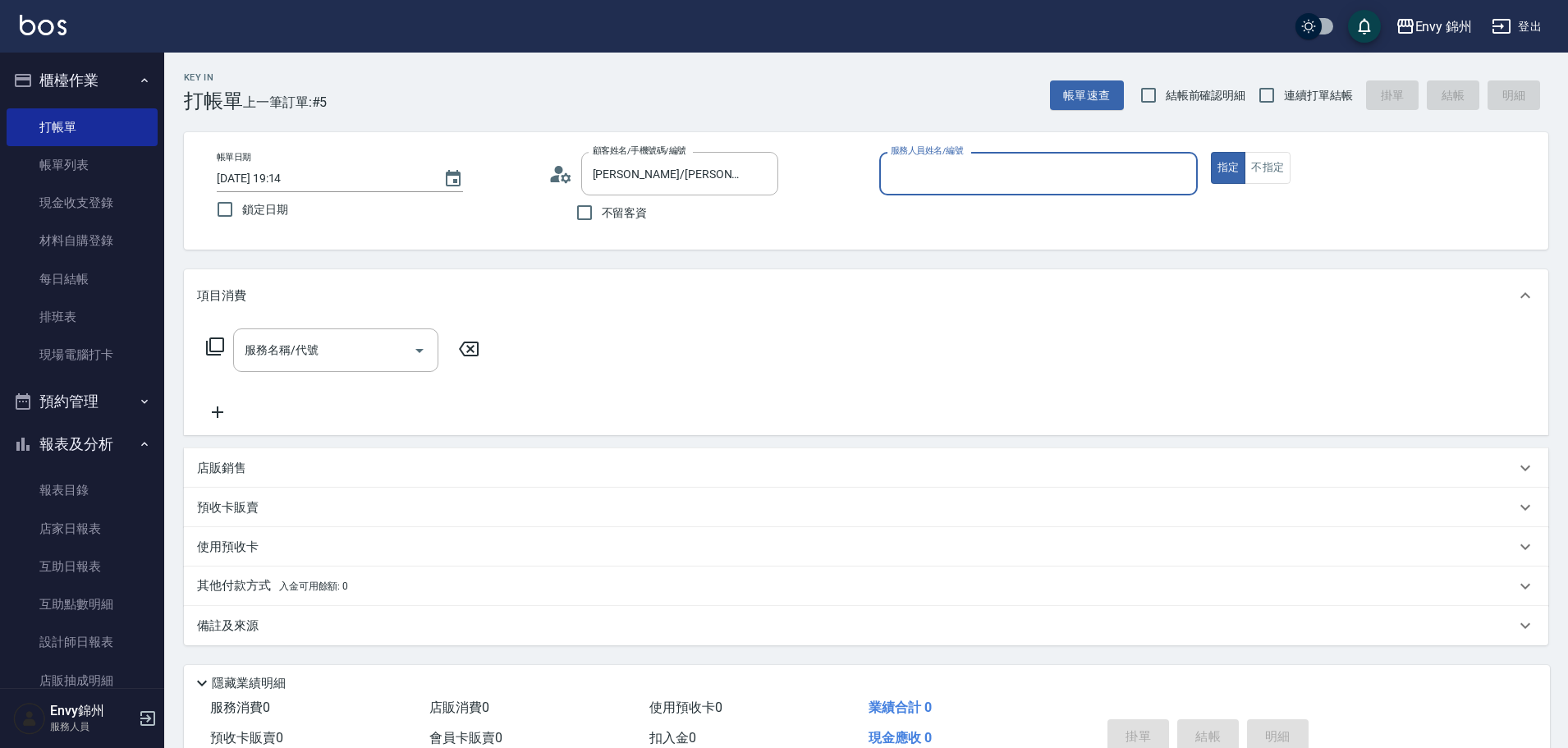
type input "Annie-A"
click at [327, 362] on input "服務名稱/代號" at bounding box center [323, 350] width 165 height 28
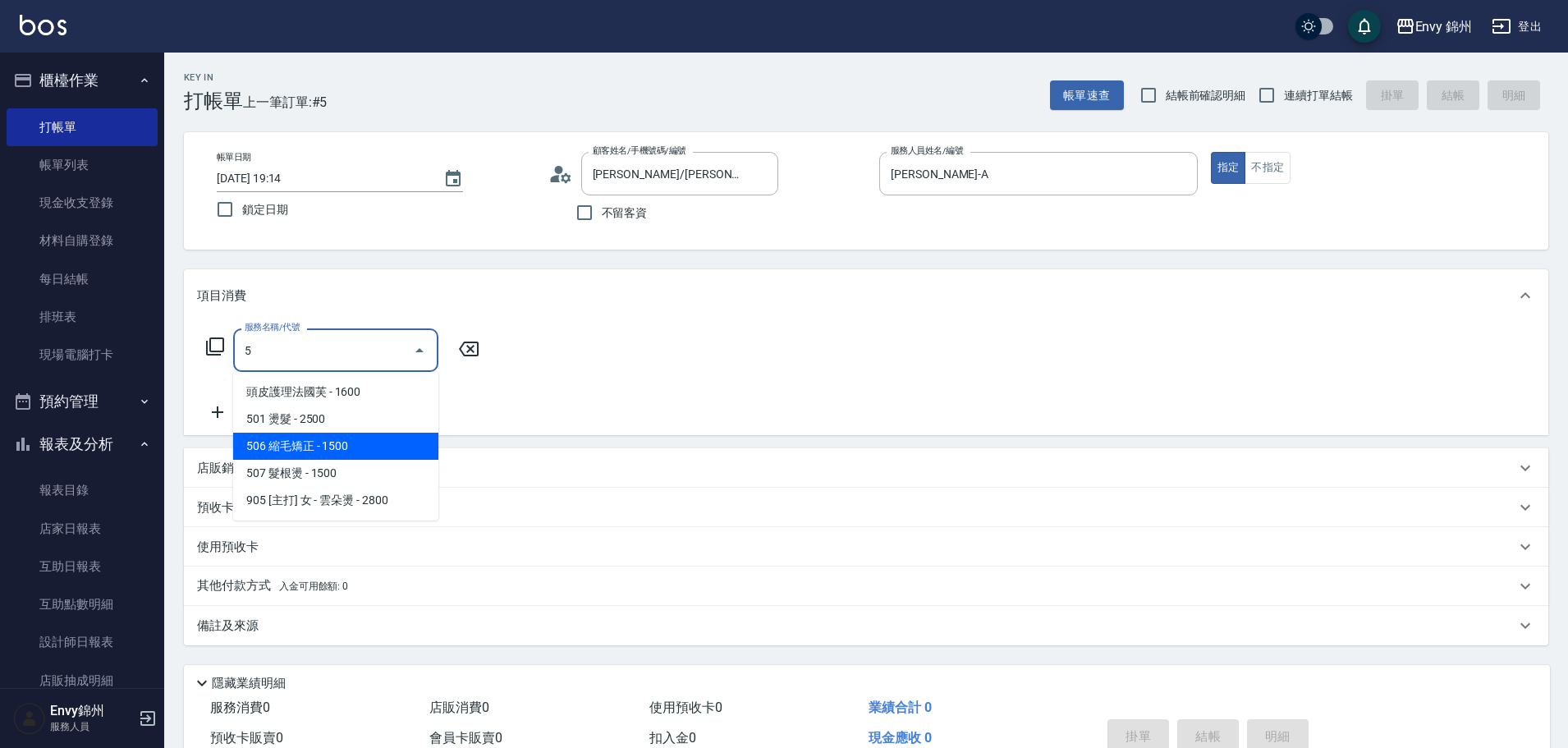
click at [334, 436] on span "506 縮毛矯正 - 1500" at bounding box center [335, 446] width 205 height 27
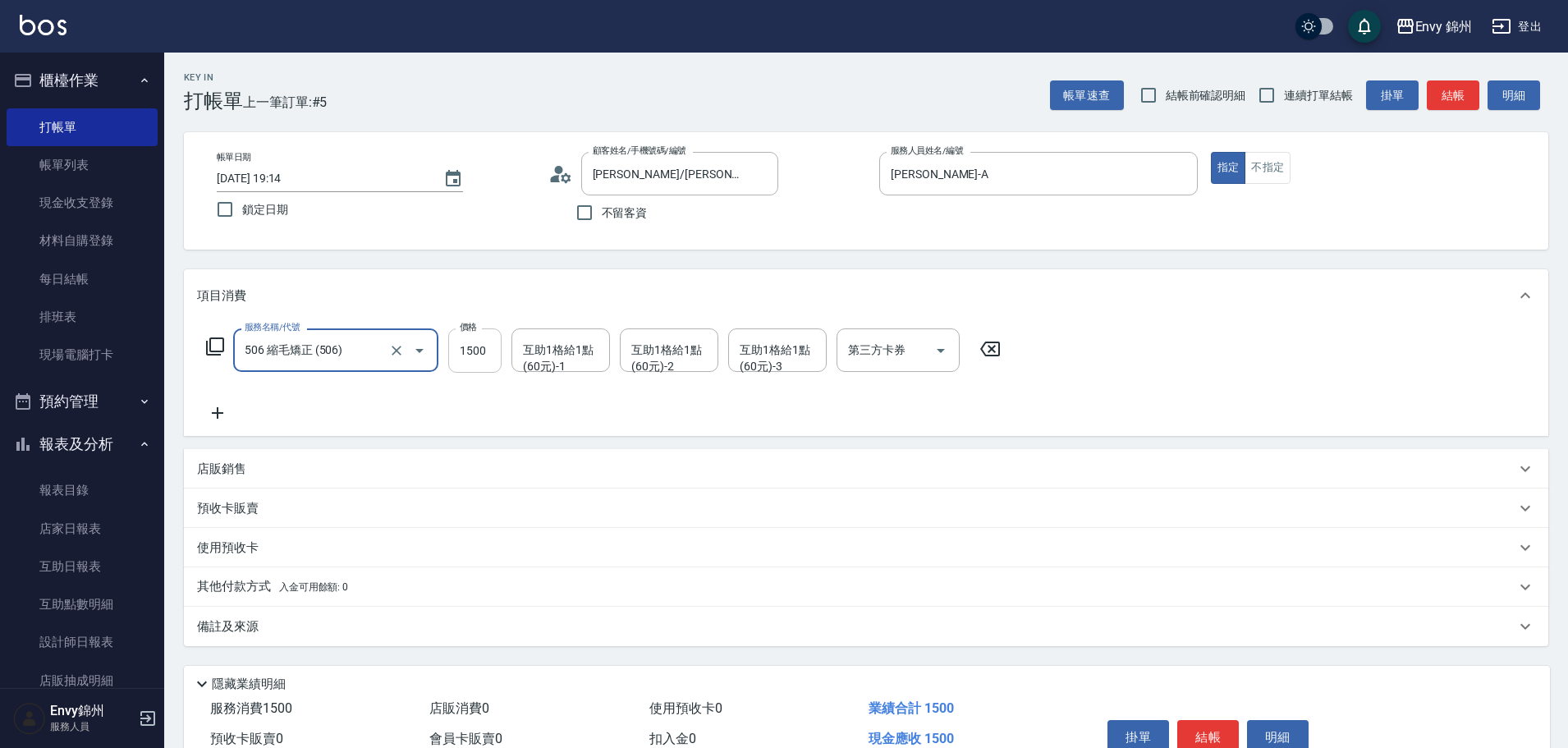
type input "506 縮毛矯正 (506)"
click at [455, 367] on input "1500" at bounding box center [475, 350] width 53 height 44
type input "4500"
click at [554, 346] on div "互助1格給1點(60元)-1 互助1格給1點(60元)-1" at bounding box center [560, 350] width 99 height 44
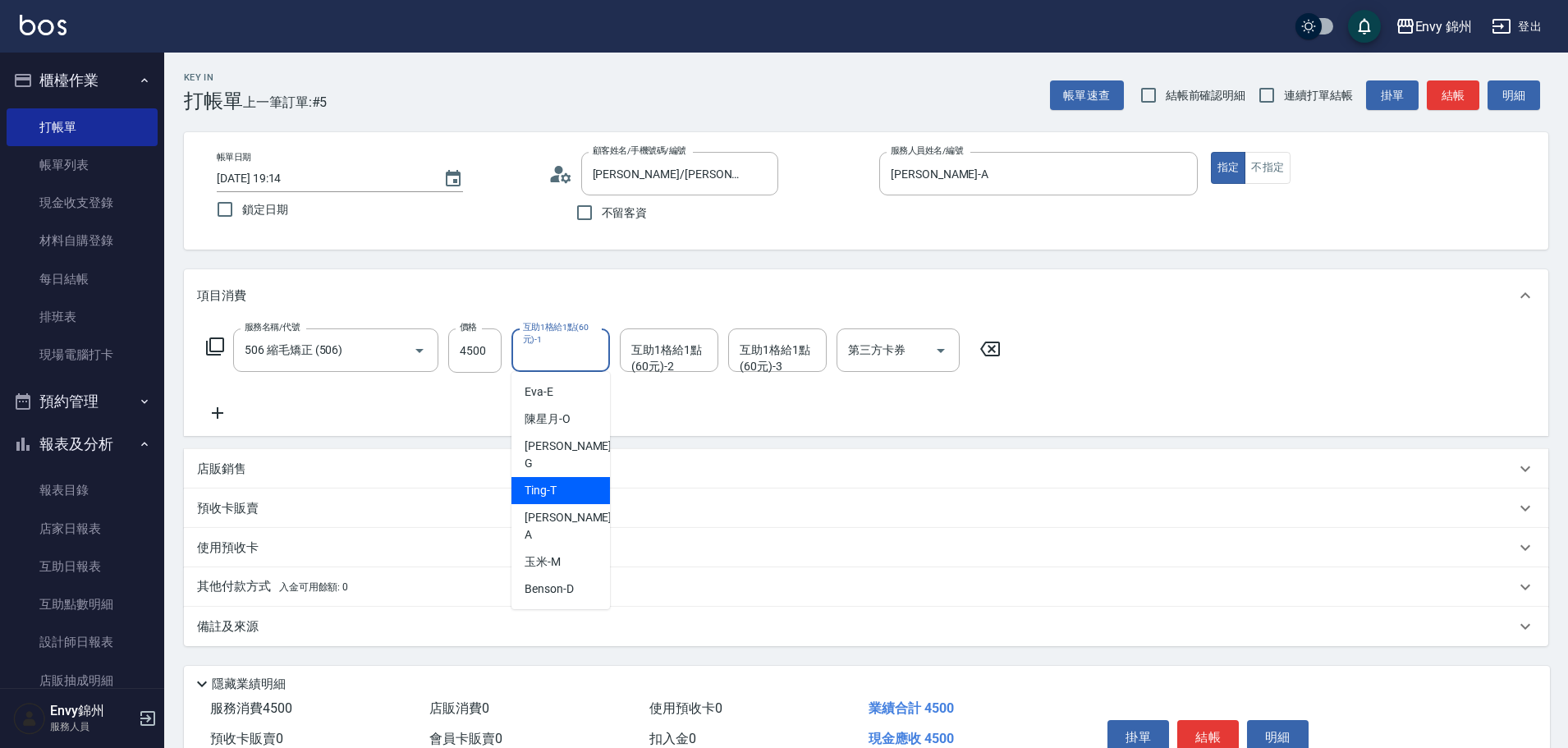
click at [551, 482] on span "Ting -T" at bounding box center [541, 490] width 32 height 17
type input "Ting-T"
click at [663, 349] on div "互助1格給1點(60元)-2 互助1格給1點(60元)-2" at bounding box center [669, 350] width 99 height 44
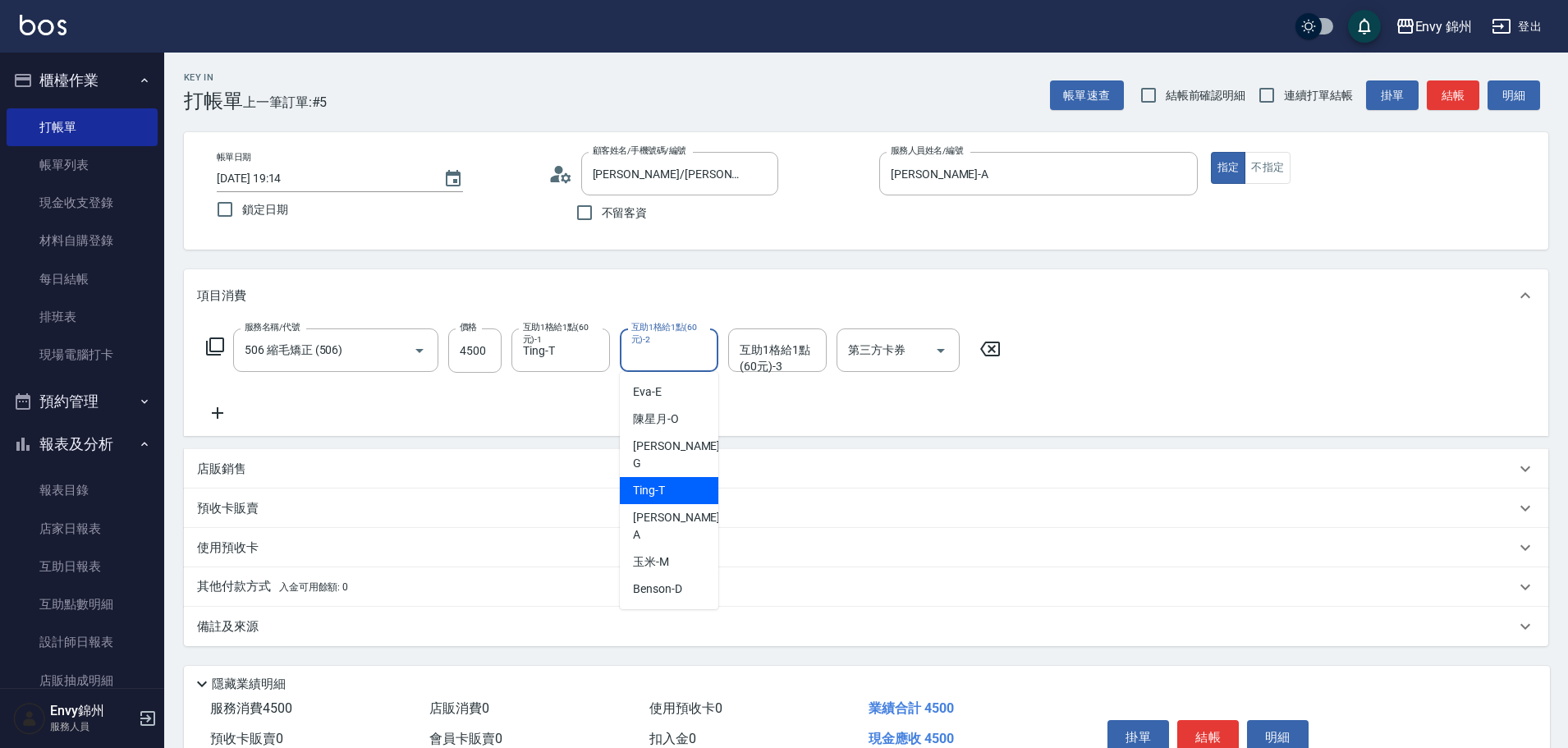
click at [667, 477] on div "Ting -T" at bounding box center [669, 490] width 99 height 27
type input "Ting-T"
click at [784, 342] on div "互助1格給1點(60元)-3 互助1格給1點(60元)-3" at bounding box center [777, 350] width 99 height 44
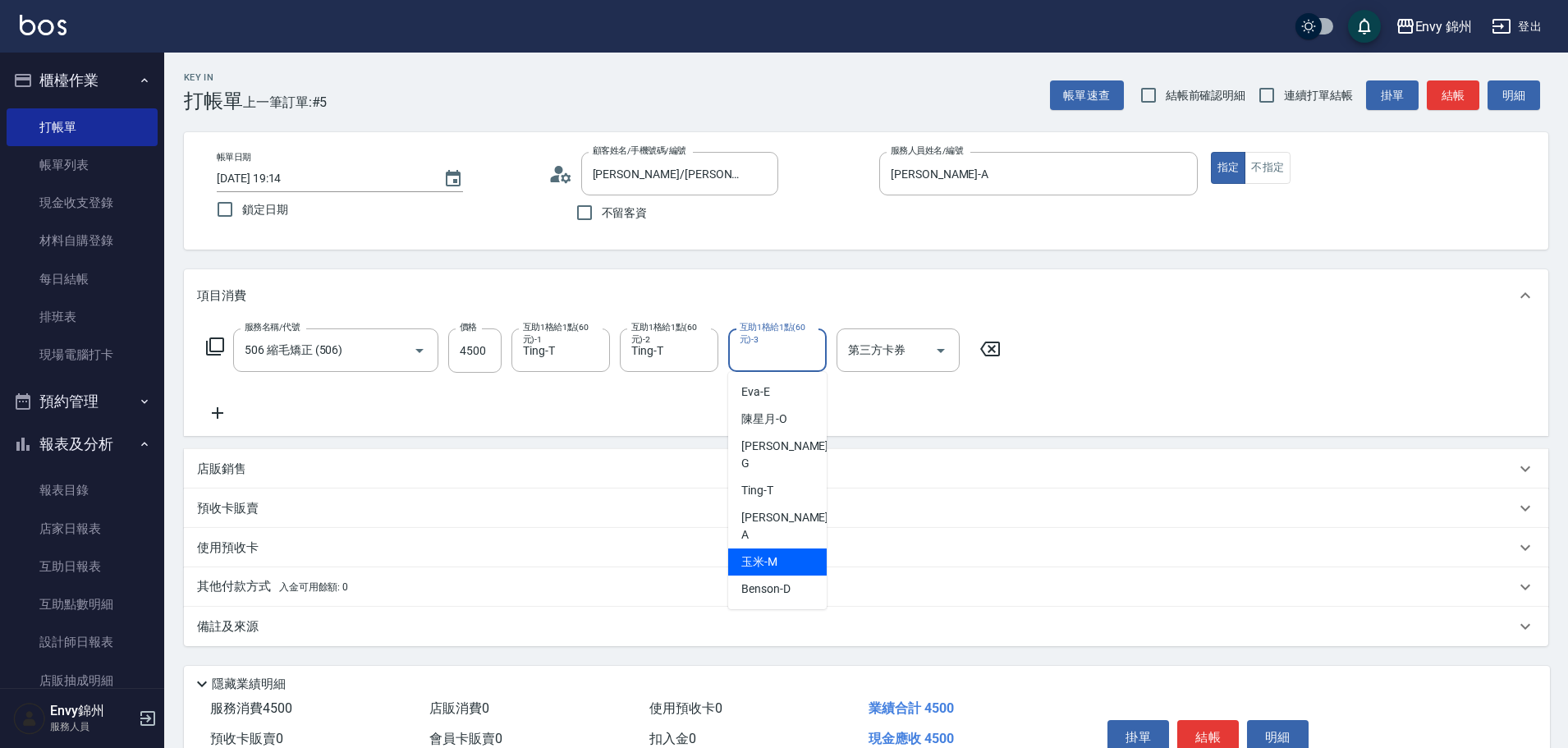
click at [768, 553] on span "玉米 -M" at bounding box center [759, 561] width 36 height 17
type input "玉米-M"
click at [610, 624] on div "備註及來源" at bounding box center [856, 626] width 1318 height 17
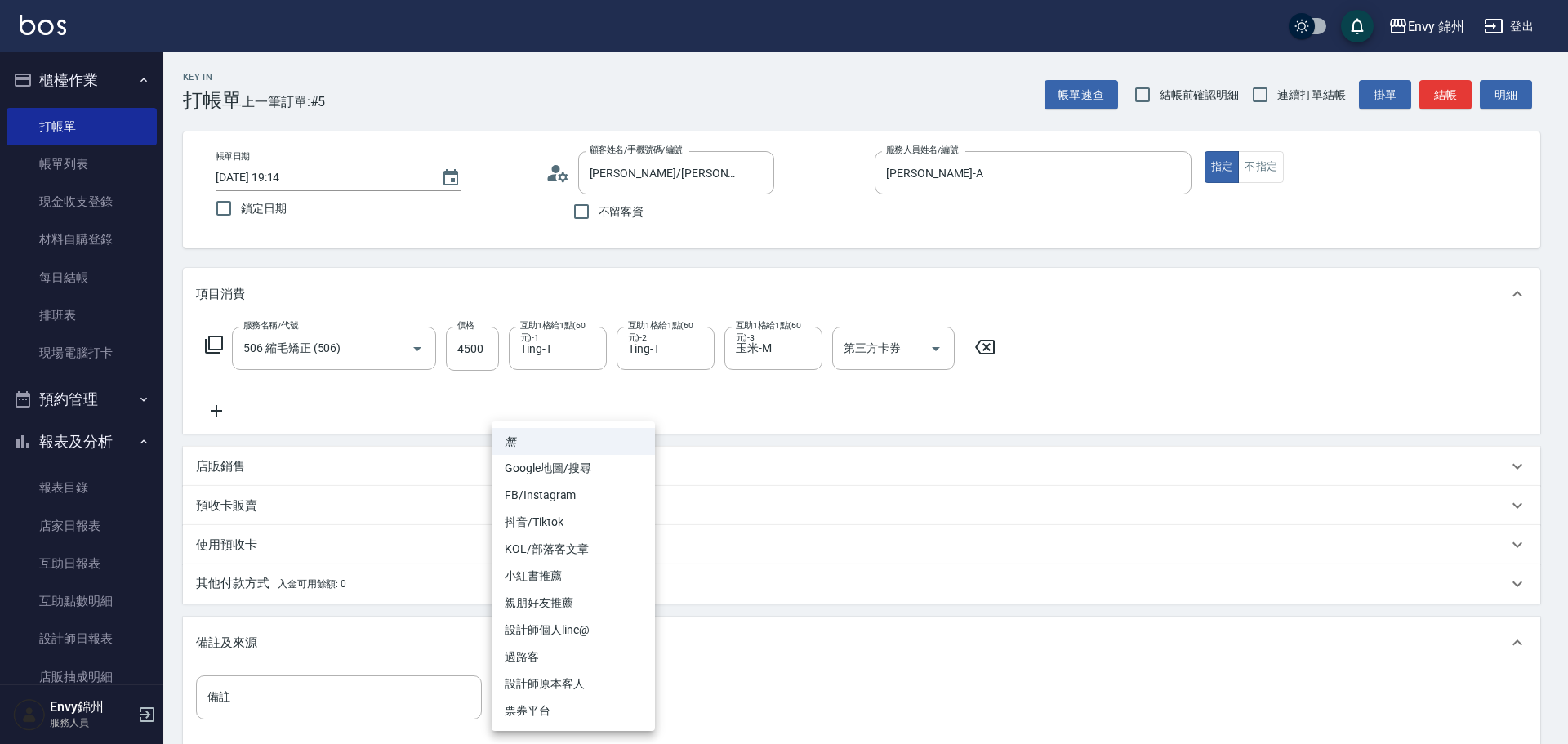
click at [614, 701] on body "Envy 錦州 登出 櫃檯作業 打帳單 帳單列表 現金收支登錄 材料自購登錄 每日結帳 排班表 現場電腦打卡 預約管理 預約管理 單日預約紀錄 單週預約紀錄 …" at bounding box center [784, 464] width 1568 height 929
click at [611, 684] on li "設計師原本客人" at bounding box center [573, 684] width 164 height 27
type input "設計師原本客人"
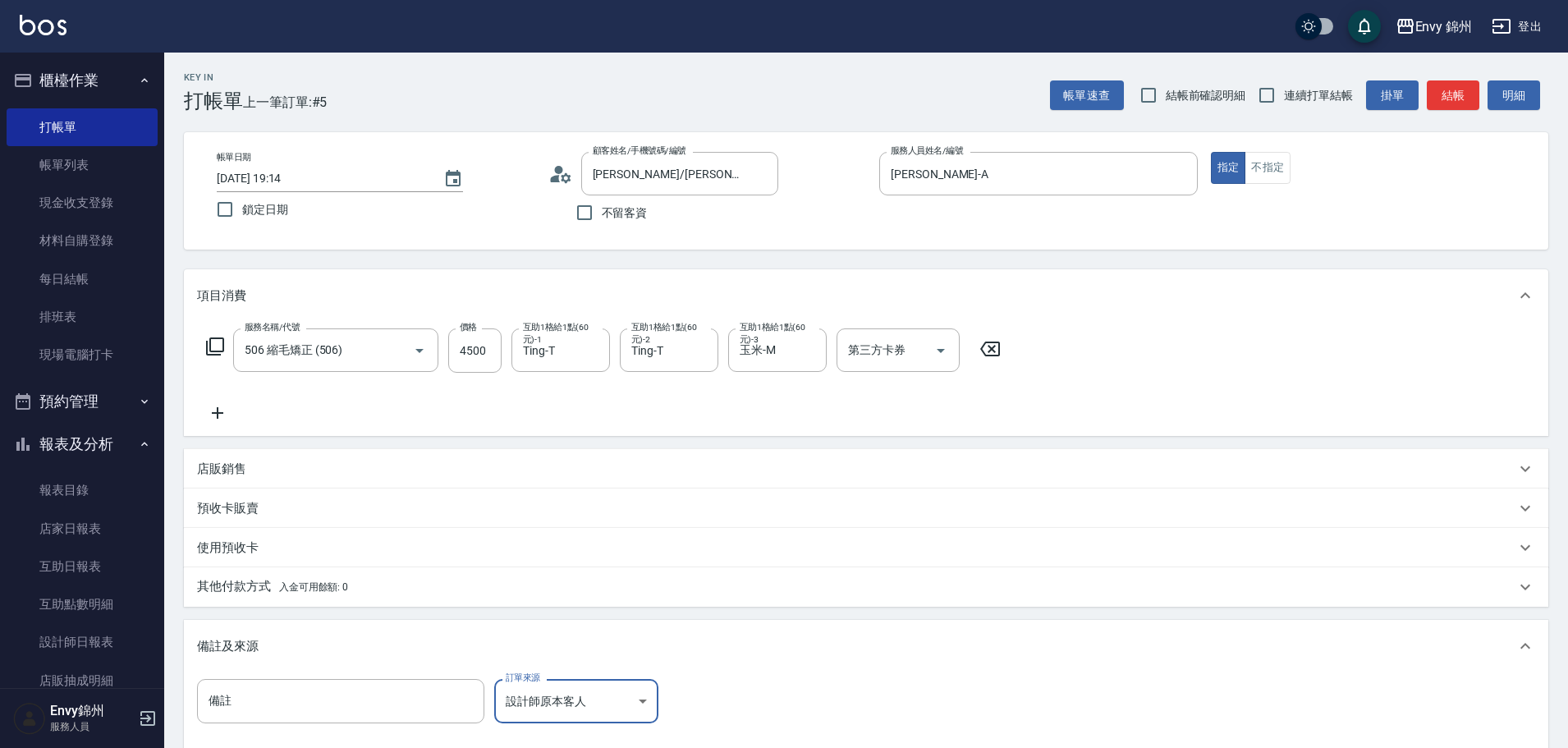
scroll to position [194, 0]
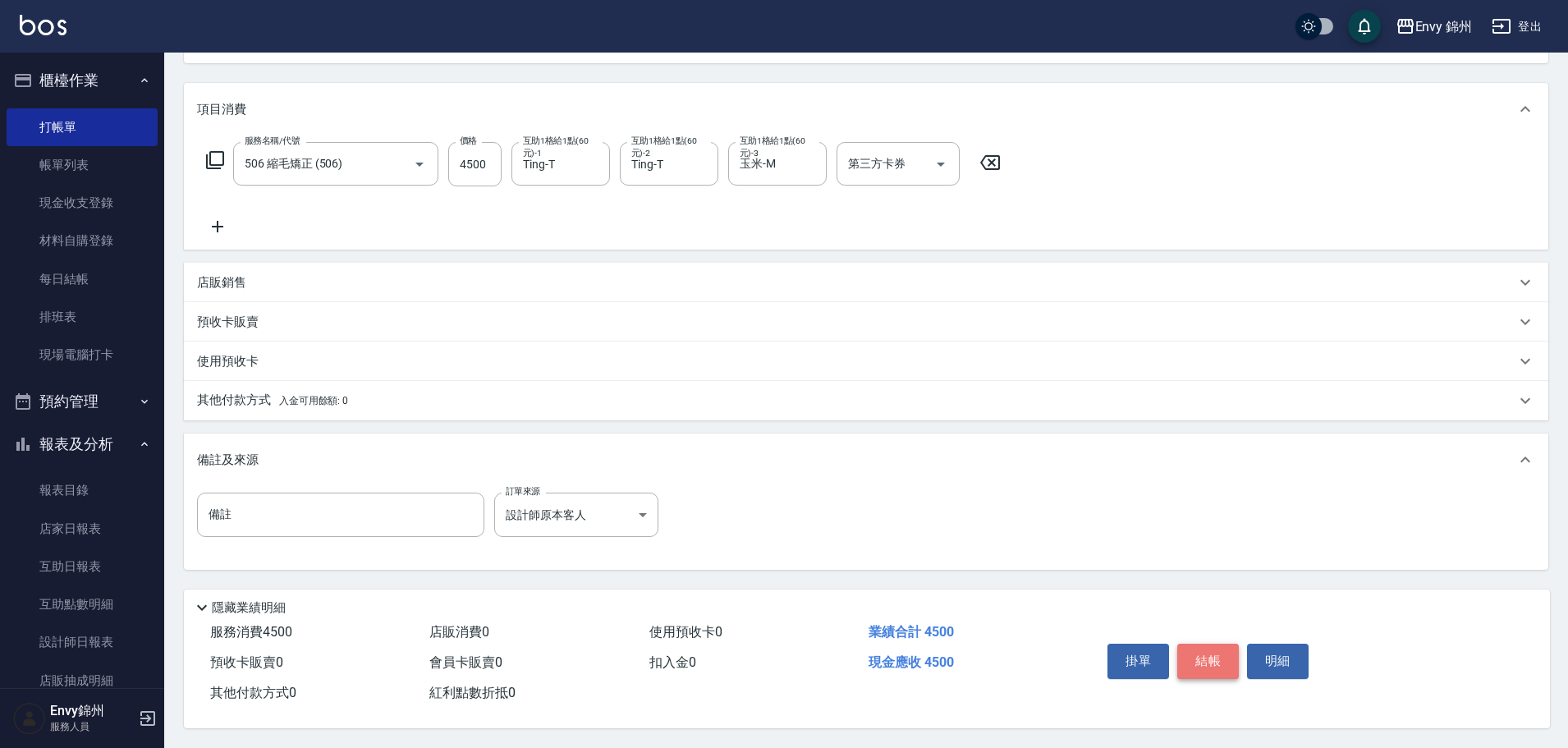
click at [1206, 648] on button "結帳" at bounding box center [1207, 661] width 61 height 35
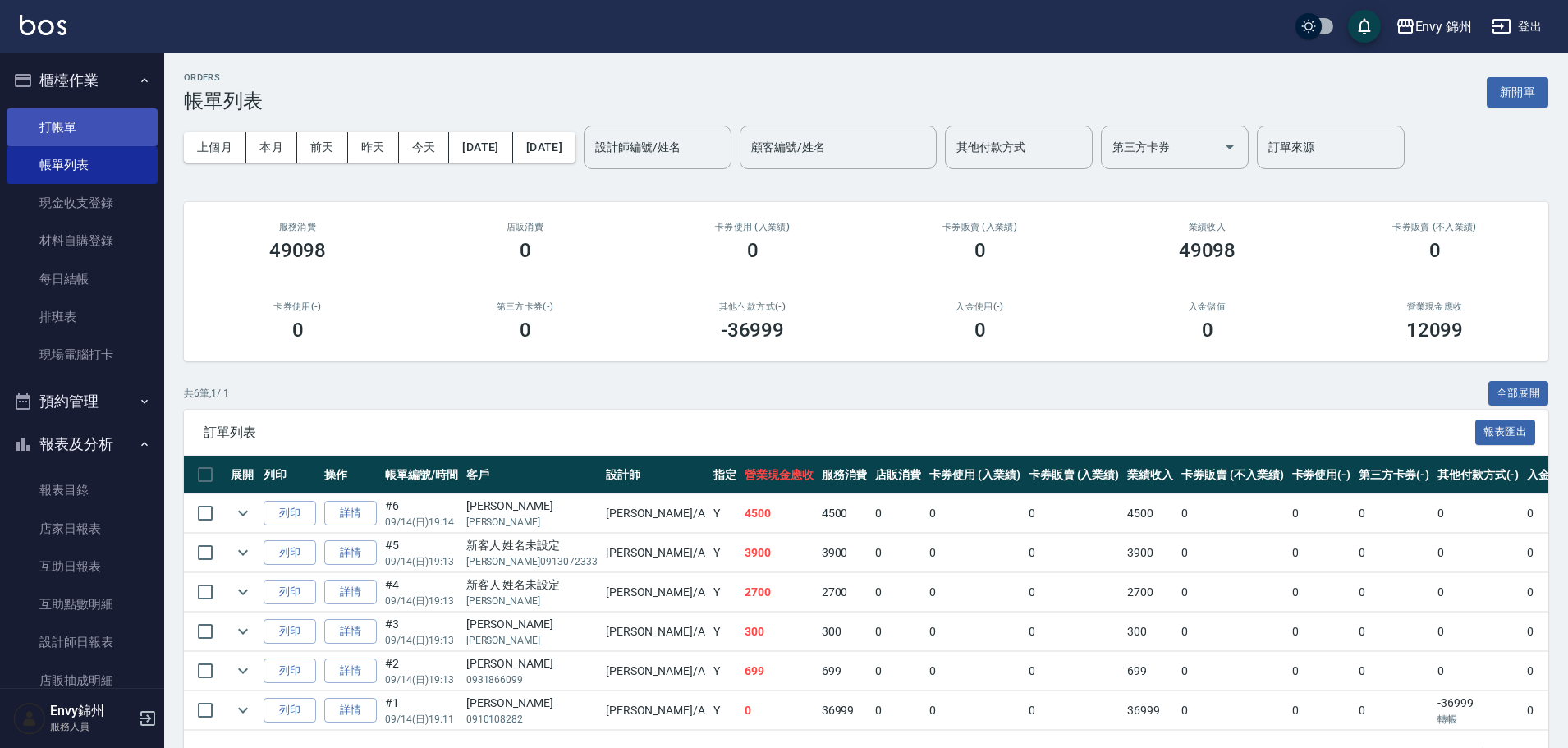
click at [71, 127] on link "打帳單" at bounding box center [82, 127] width 151 height 37
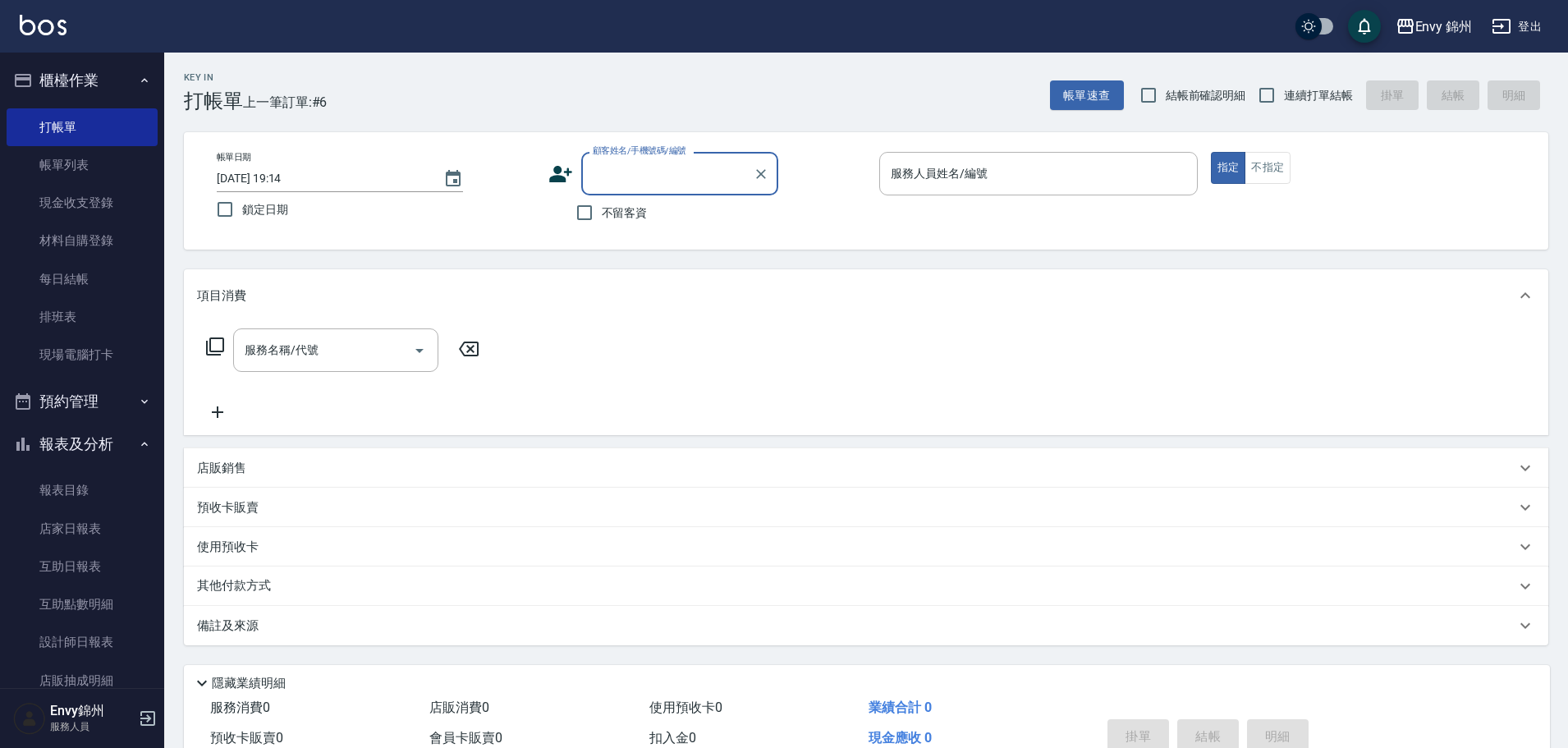
click at [609, 205] on span "不留客資" at bounding box center [624, 213] width 46 height 17
click at [601, 204] on input "不留客資" at bounding box center [584, 213] width 35 height 35
checkbox input "true"
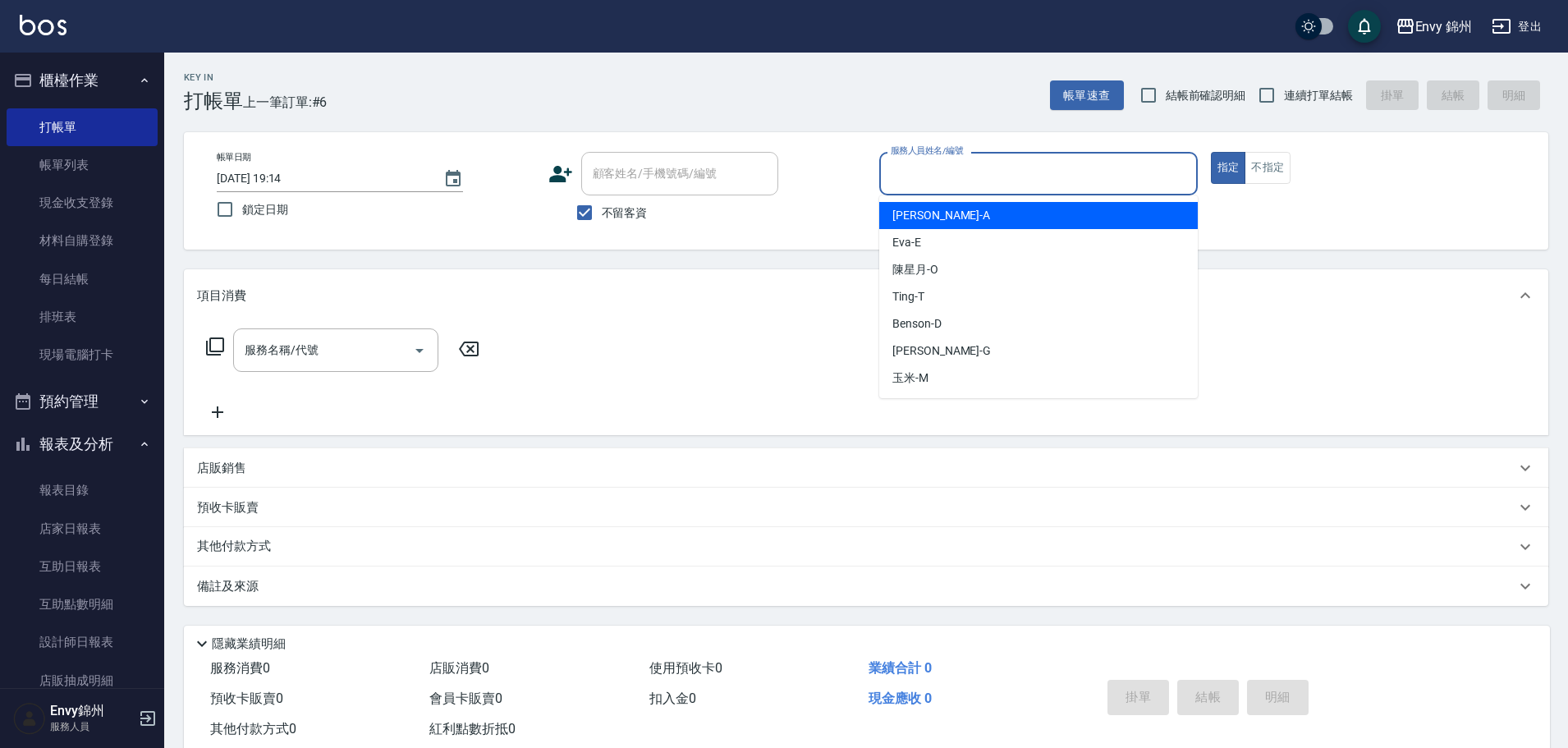
click at [986, 180] on input "服務人員姓名/編號" at bounding box center [1038, 173] width 303 height 28
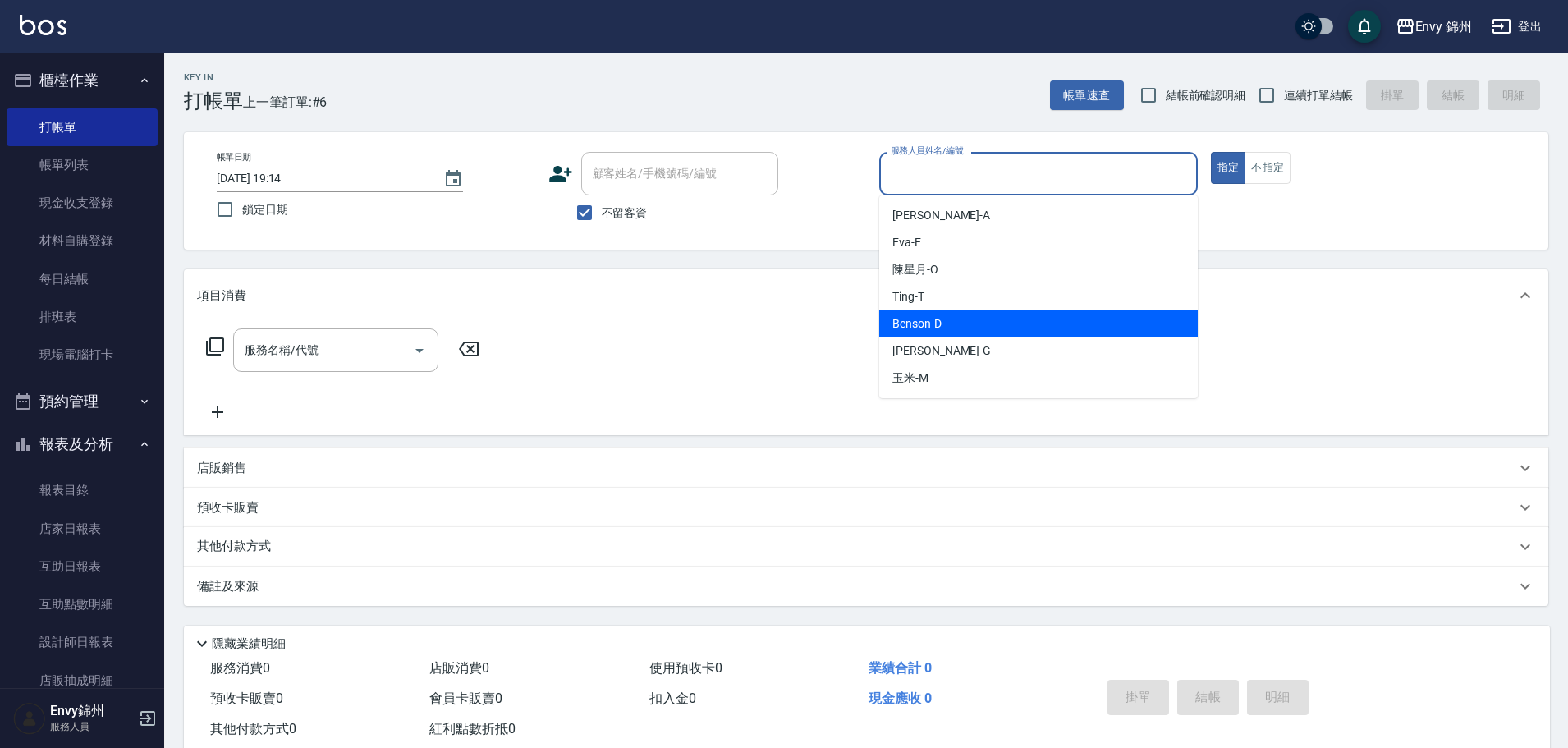
click at [952, 325] on div "Benson -D" at bounding box center [1038, 324] width 318 height 27
type input "Benson -D"
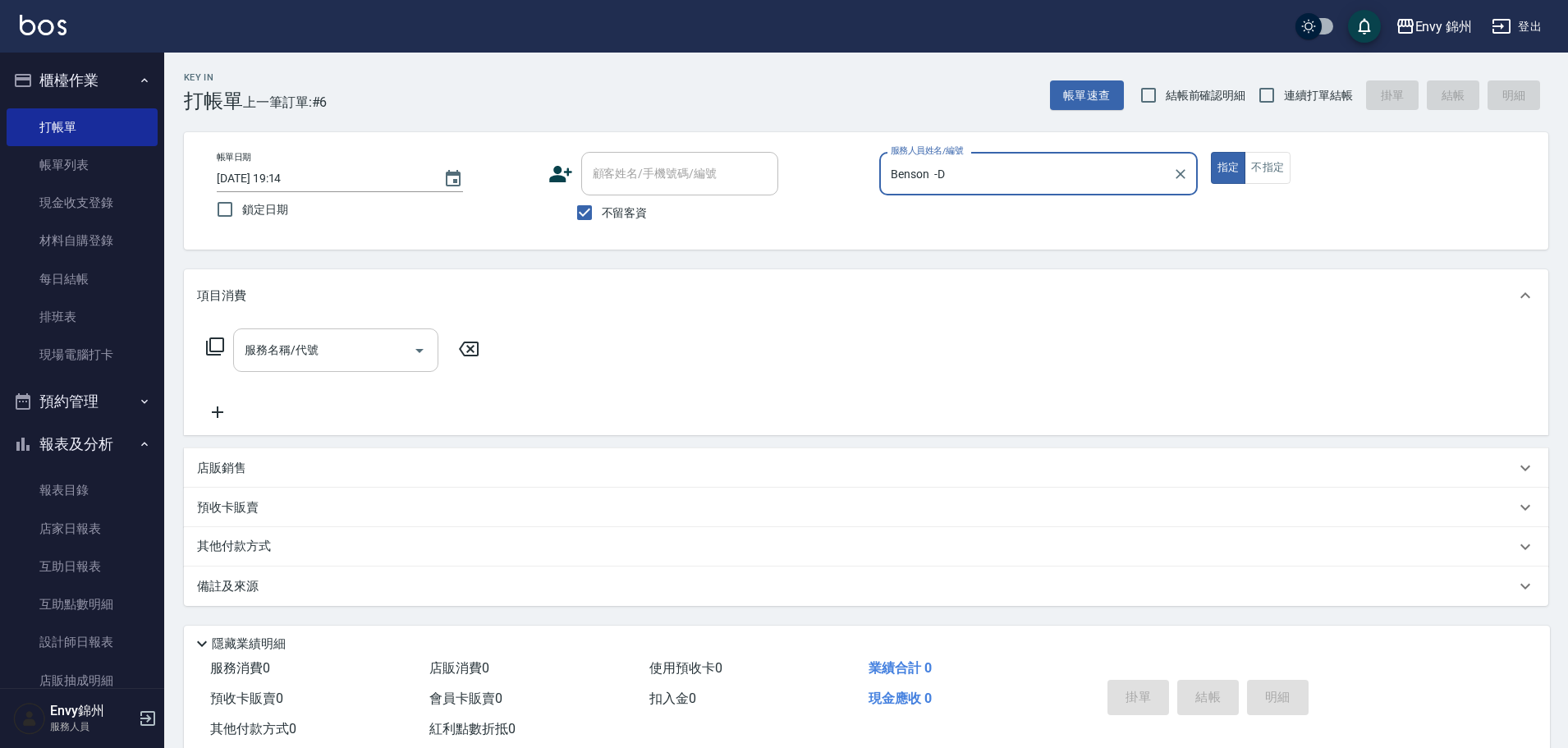
click at [364, 367] on div "服務名稱/代號" at bounding box center [335, 350] width 205 height 44
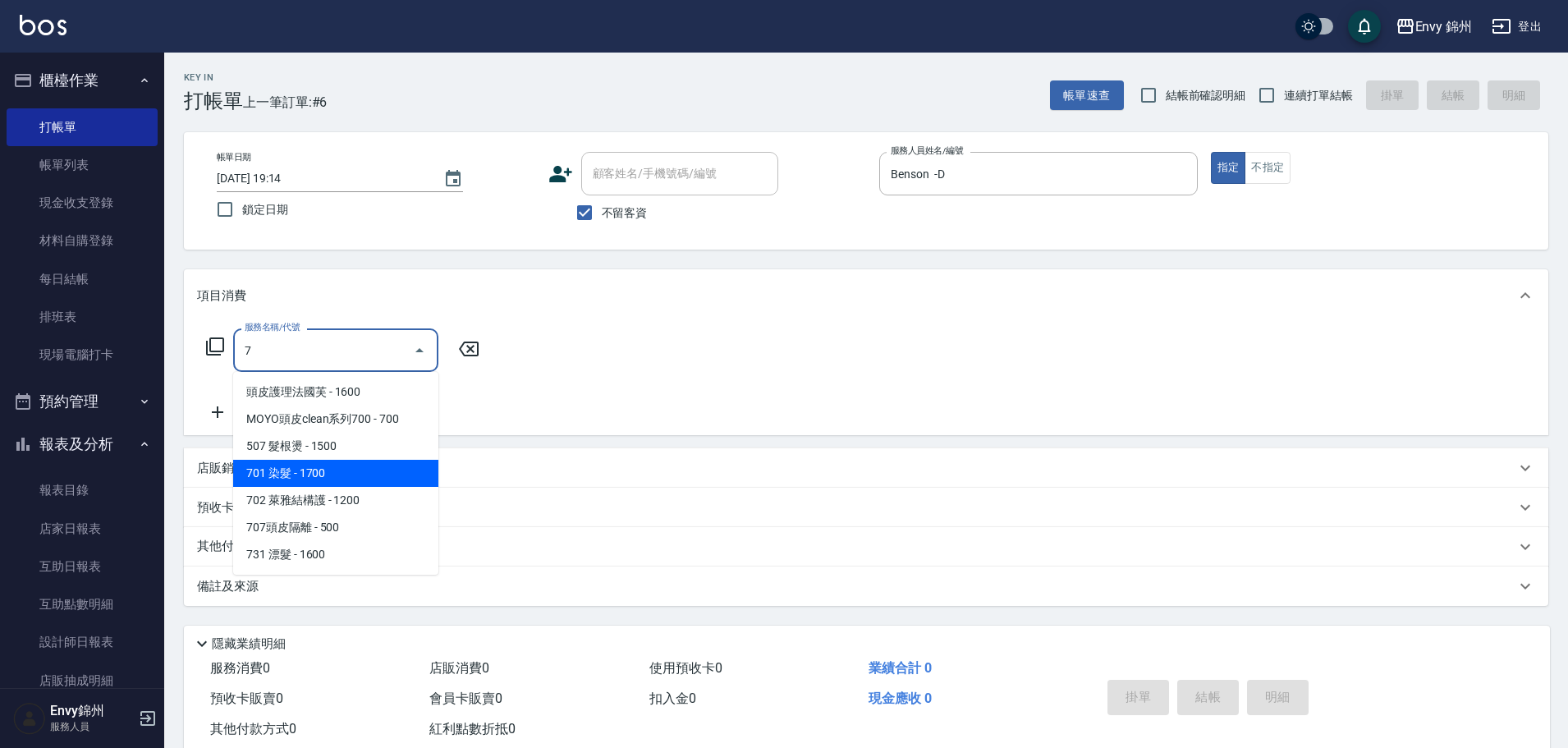
click at [314, 478] on span "701 染髮 - 1700" at bounding box center [335, 473] width 205 height 27
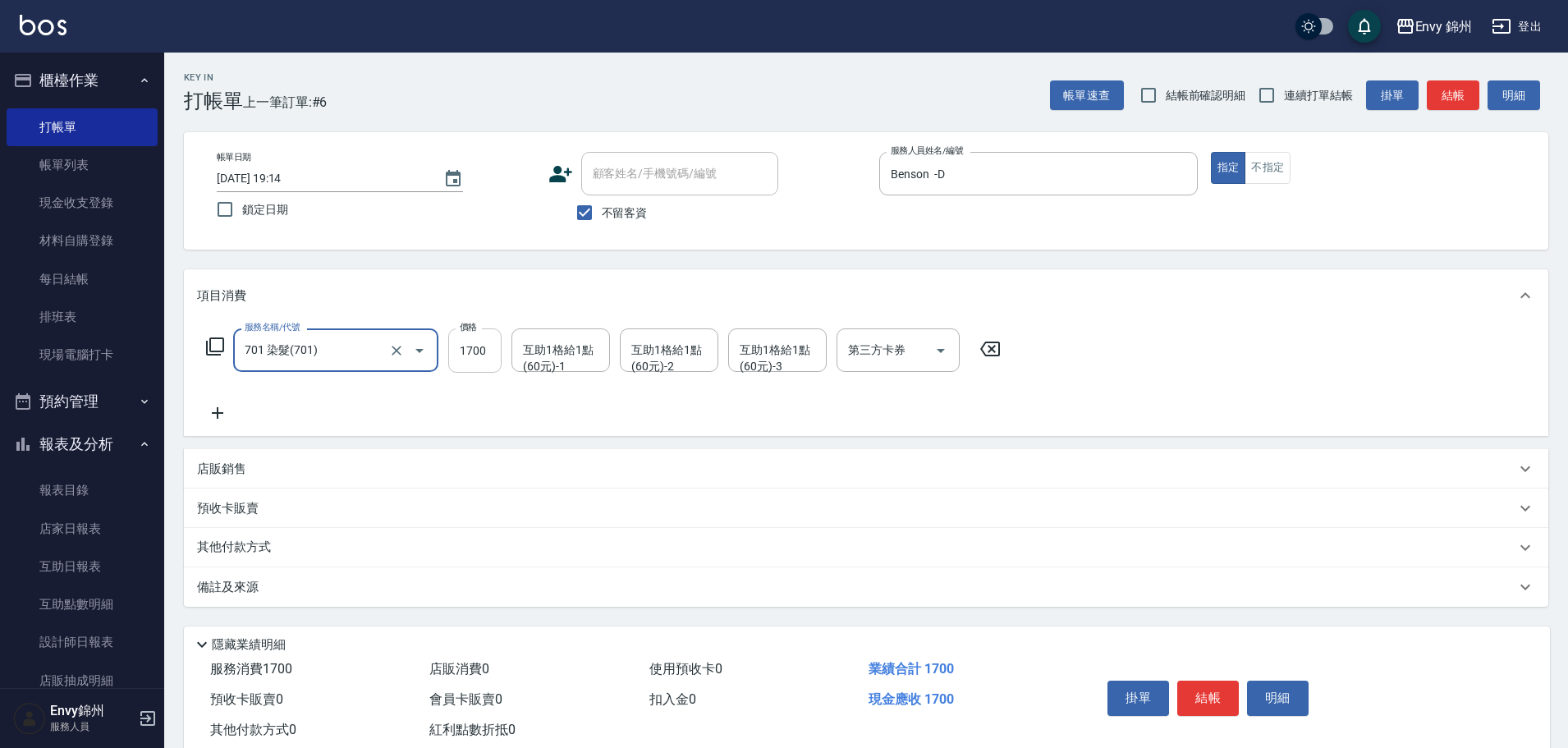
type input "701 染髮(701)"
click at [470, 351] on input "1700" at bounding box center [475, 350] width 53 height 44
type input "2100"
click at [495, 583] on div "備註及來源" at bounding box center [866, 587] width 1364 height 39
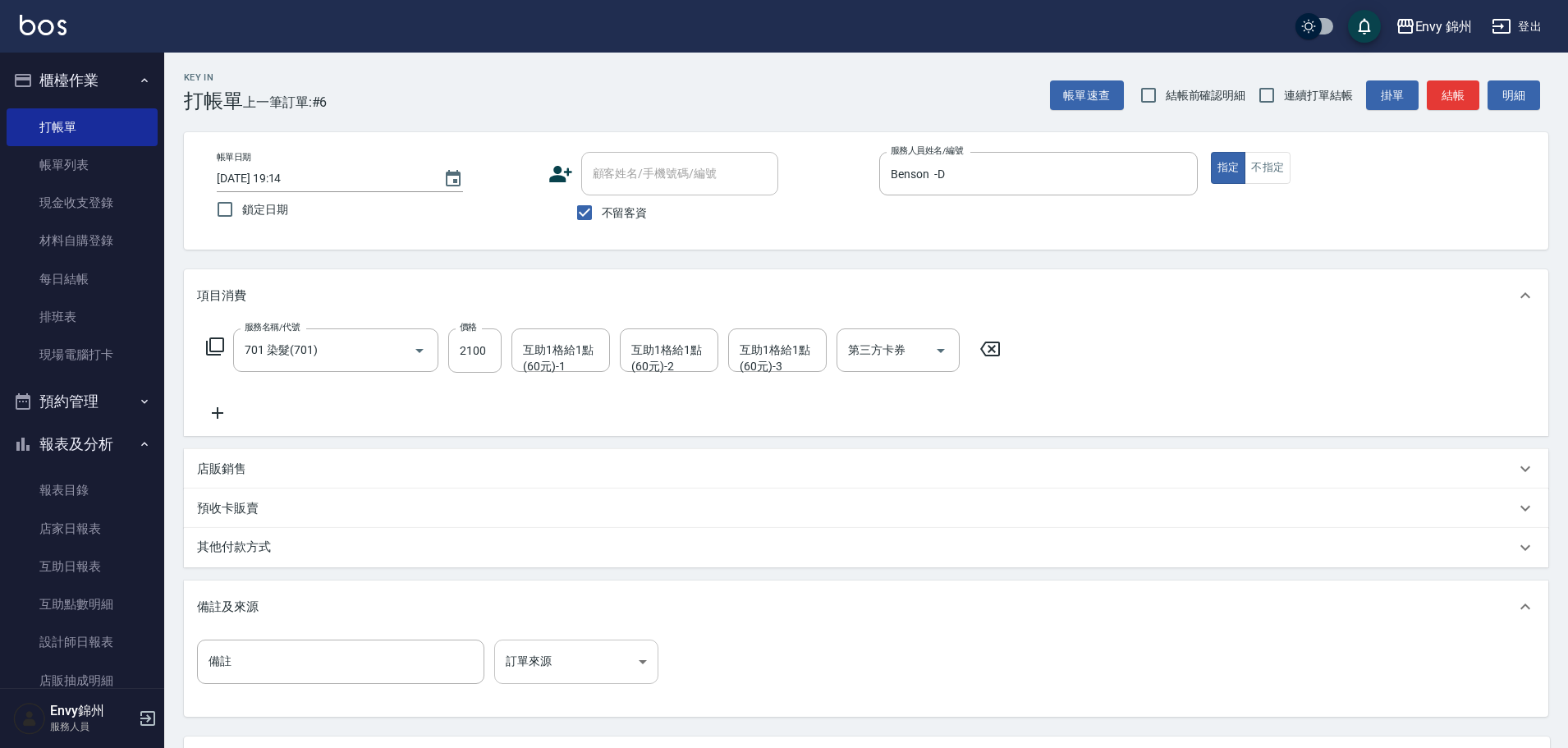
click at [568, 669] on body "Envy 錦州 登出 櫃檯作業 打帳單 帳單列表 現金收支登錄 材料自購登錄 每日結帳 排班表 現場電腦打卡 預約管理 預約管理 單日預約紀錄 單週預約紀錄 …" at bounding box center [784, 447] width 1568 height 895
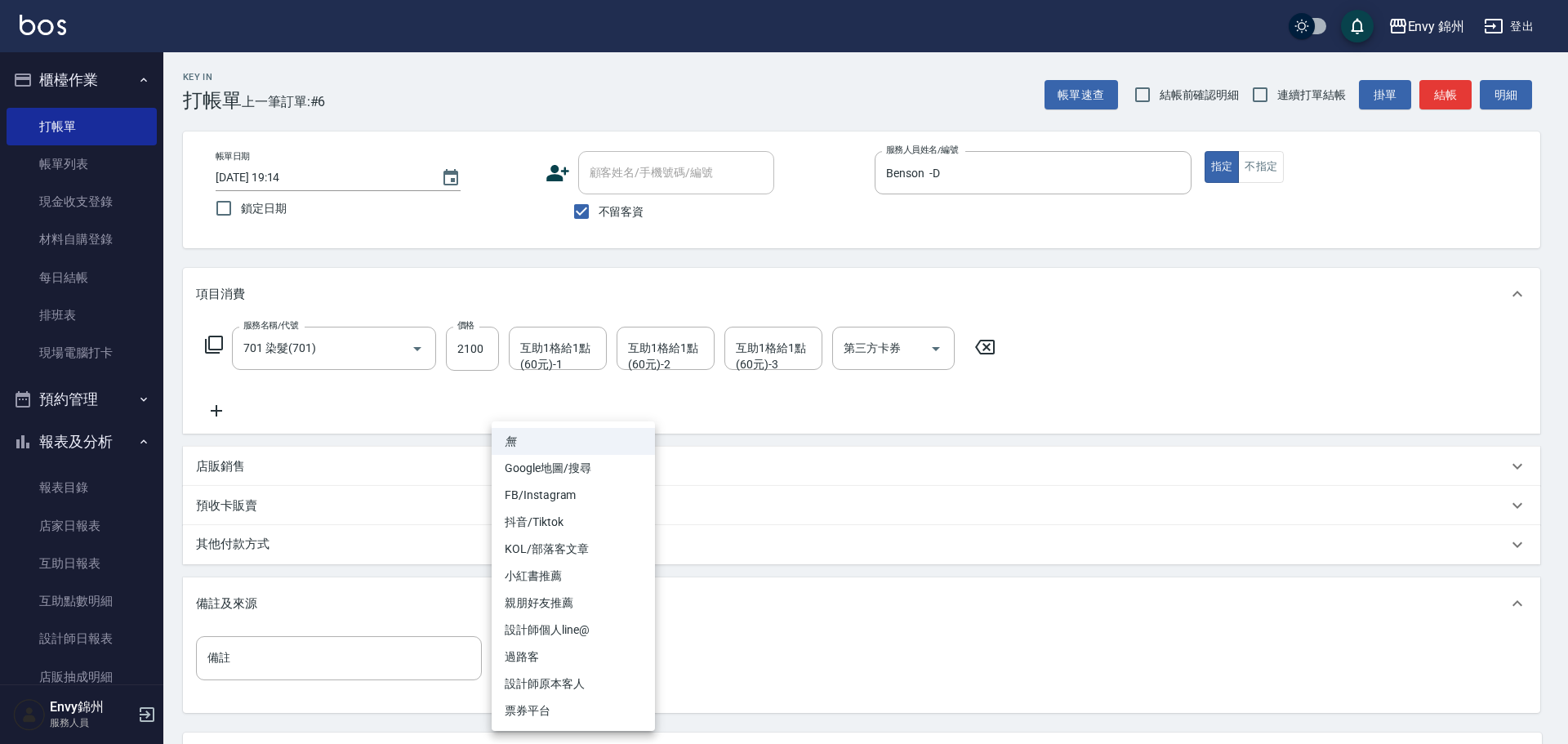
click at [587, 679] on li "設計師原本客人" at bounding box center [573, 684] width 164 height 27
type input "設計師原本客人"
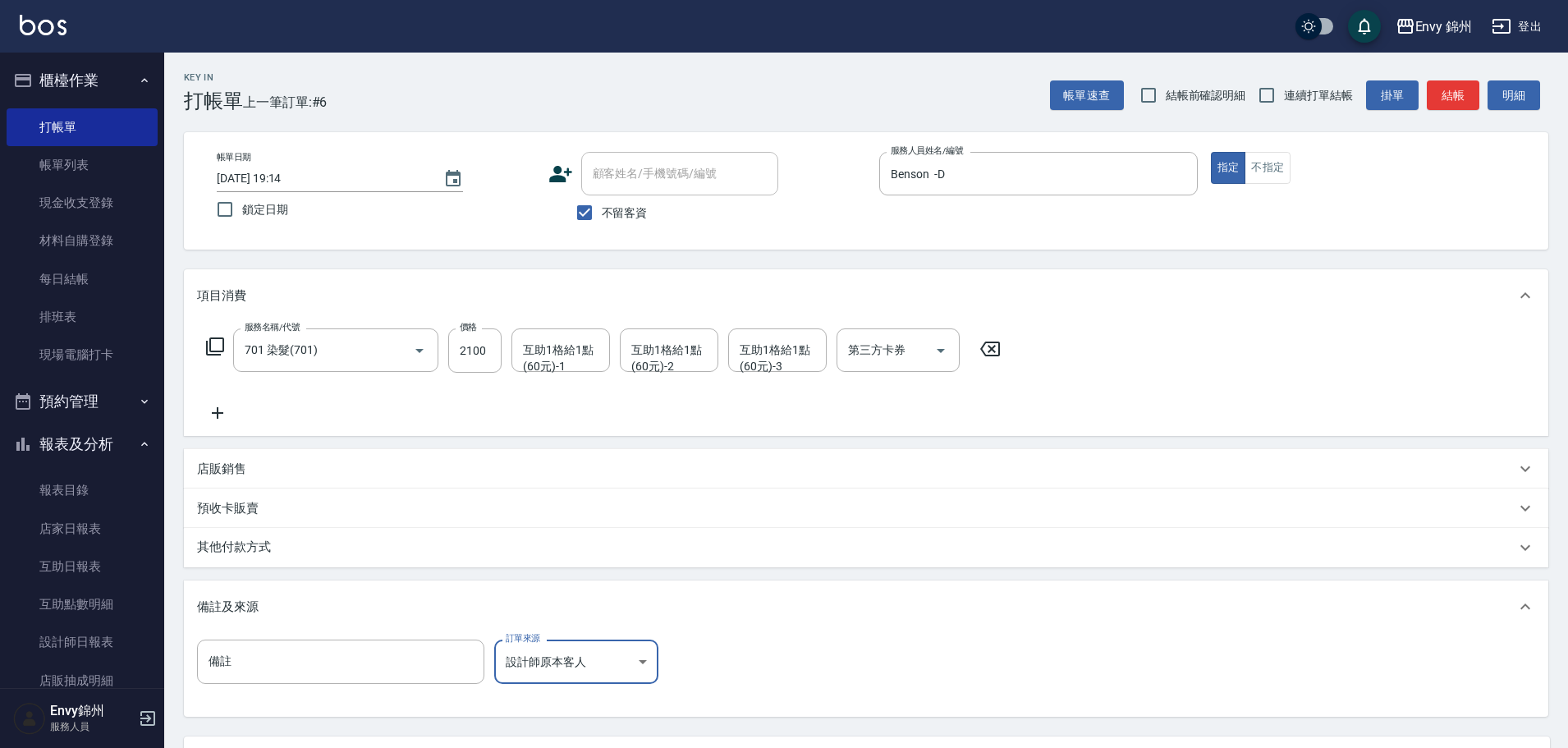
scroll to position [154, 0]
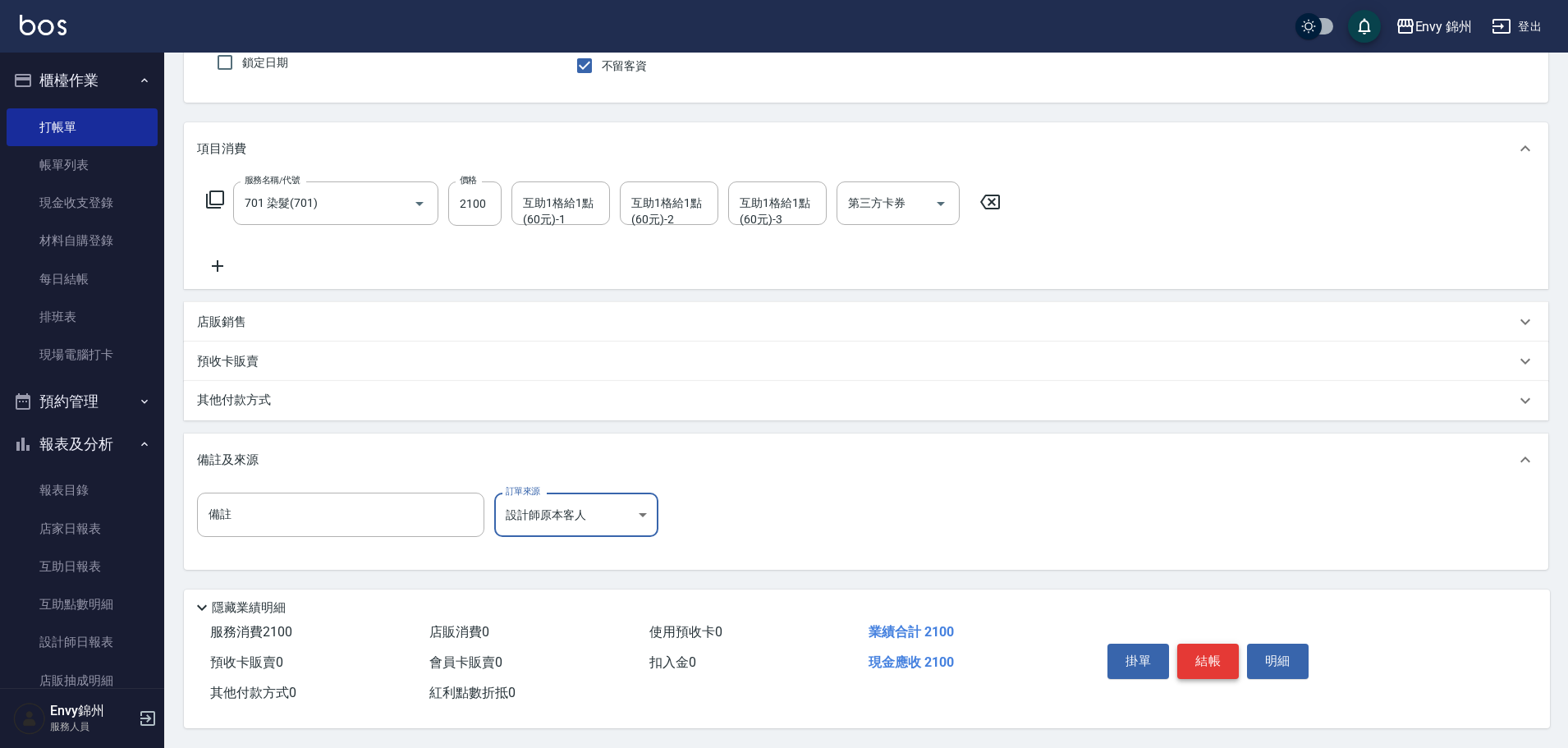
click at [1202, 644] on button "結帳" at bounding box center [1207, 661] width 61 height 35
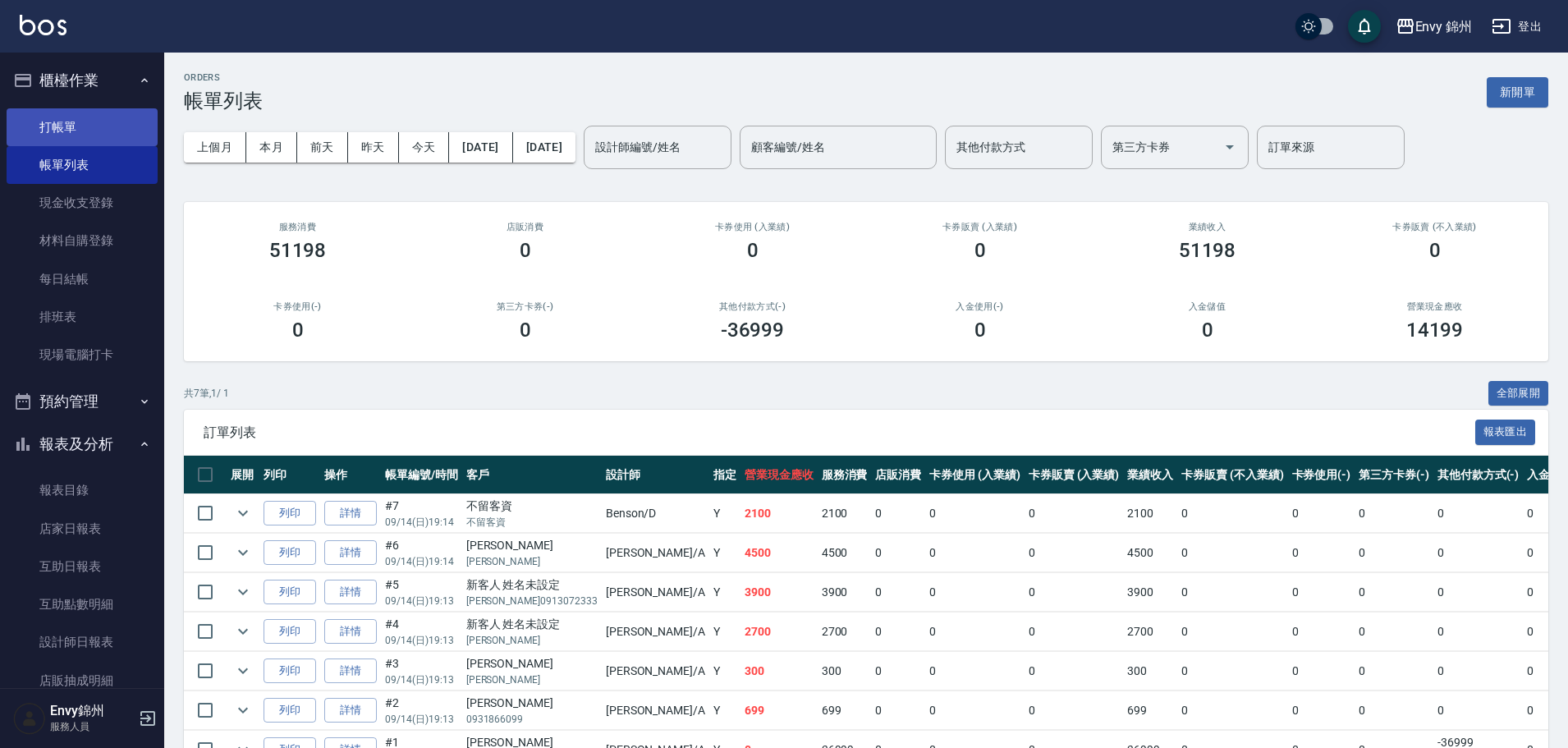
click at [57, 123] on link "打帳單" at bounding box center [82, 127] width 151 height 37
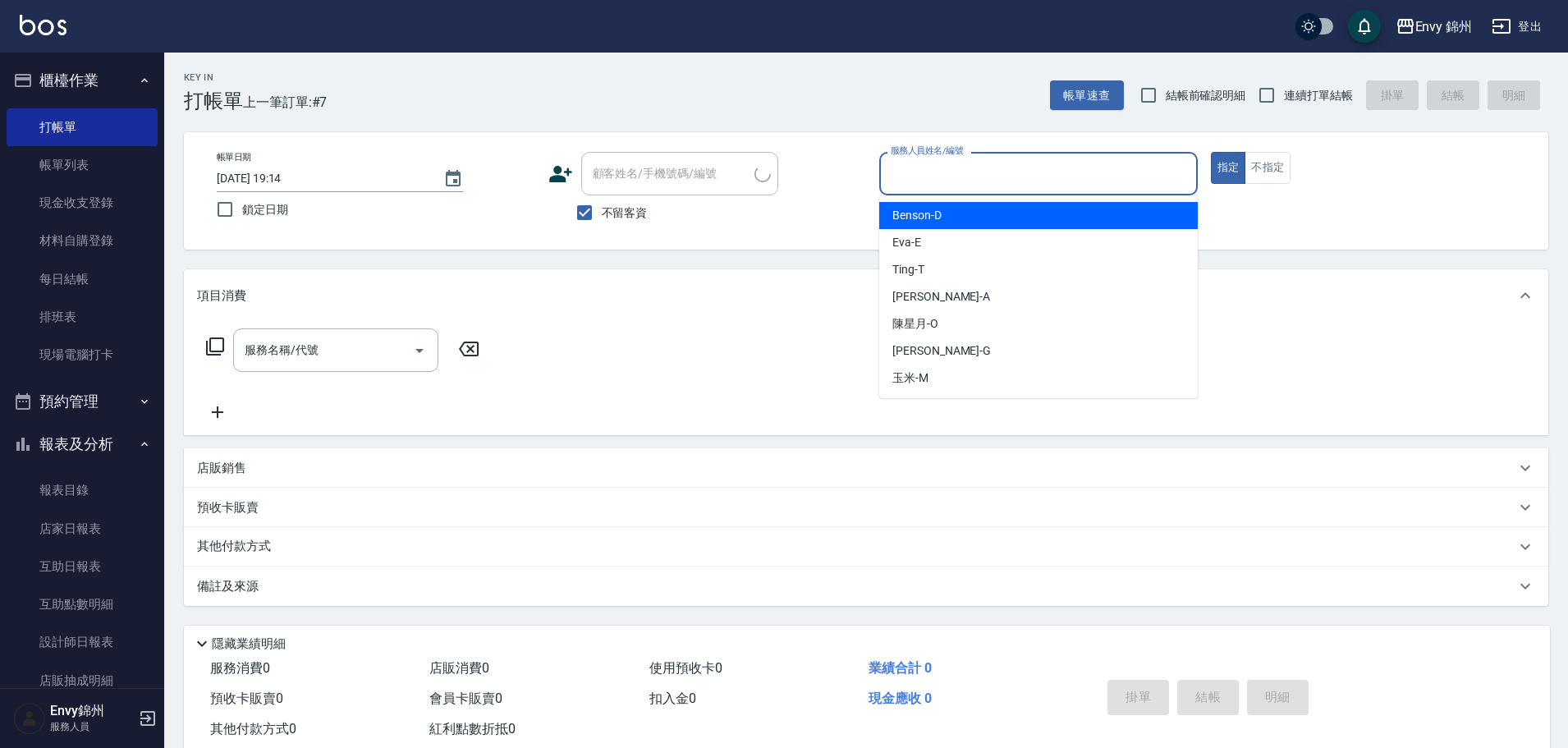
click at [1008, 165] on input "服務人員姓名/編號" at bounding box center [1038, 173] width 303 height 28
click at [998, 214] on div "Benson -D" at bounding box center [1038, 215] width 318 height 27
type input "Benson -D"
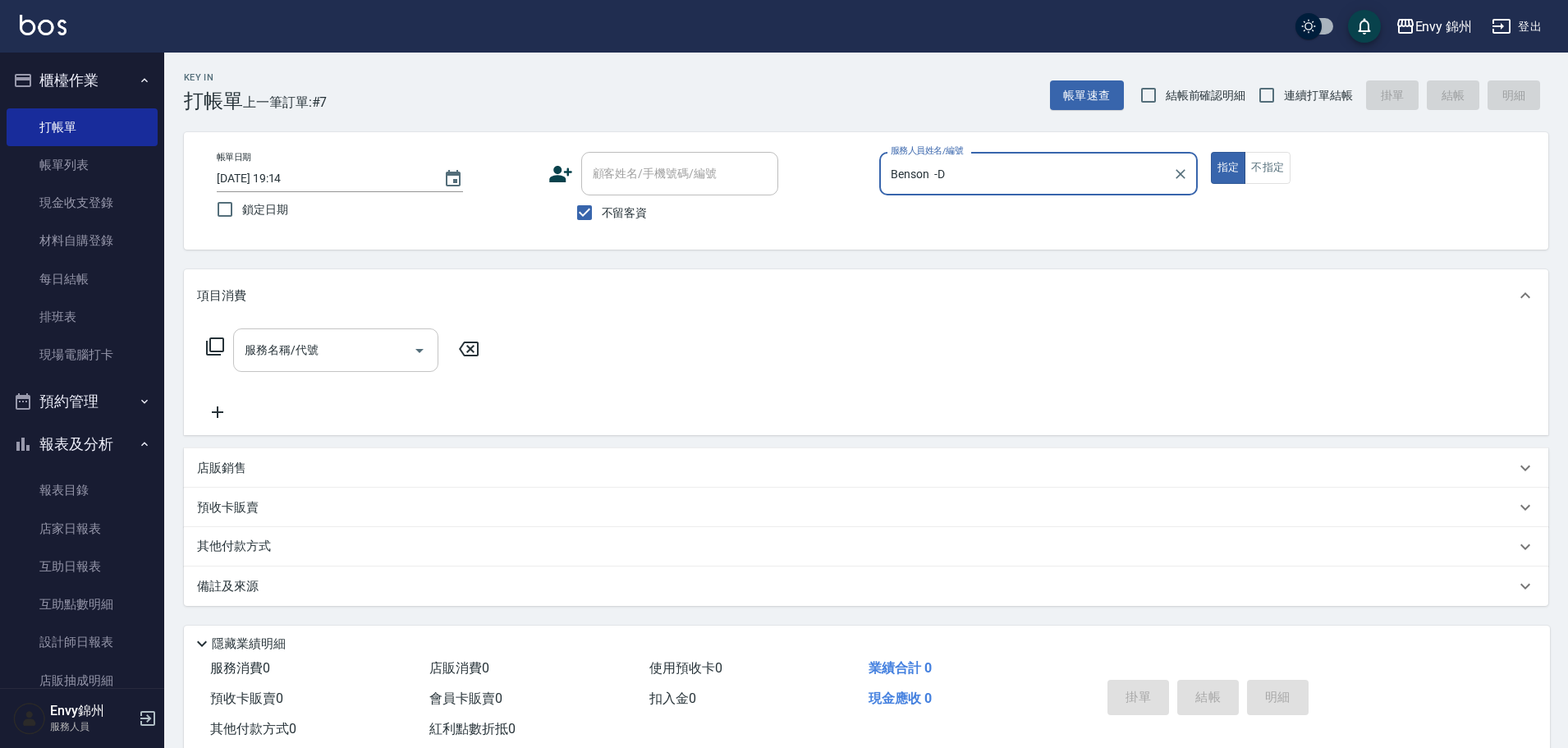
click at [297, 368] on div "服務名稱/代號" at bounding box center [335, 350] width 205 height 44
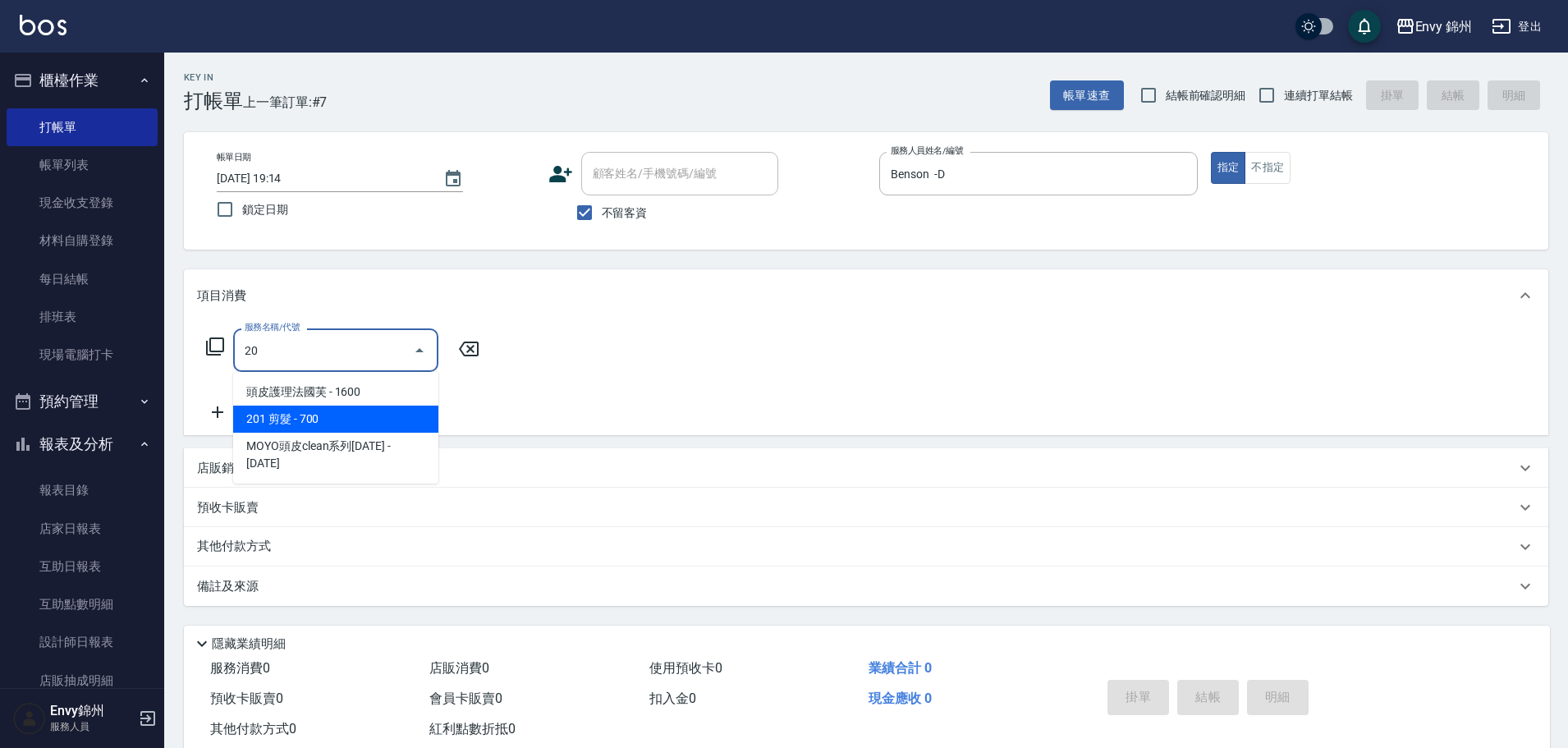
type input "201"
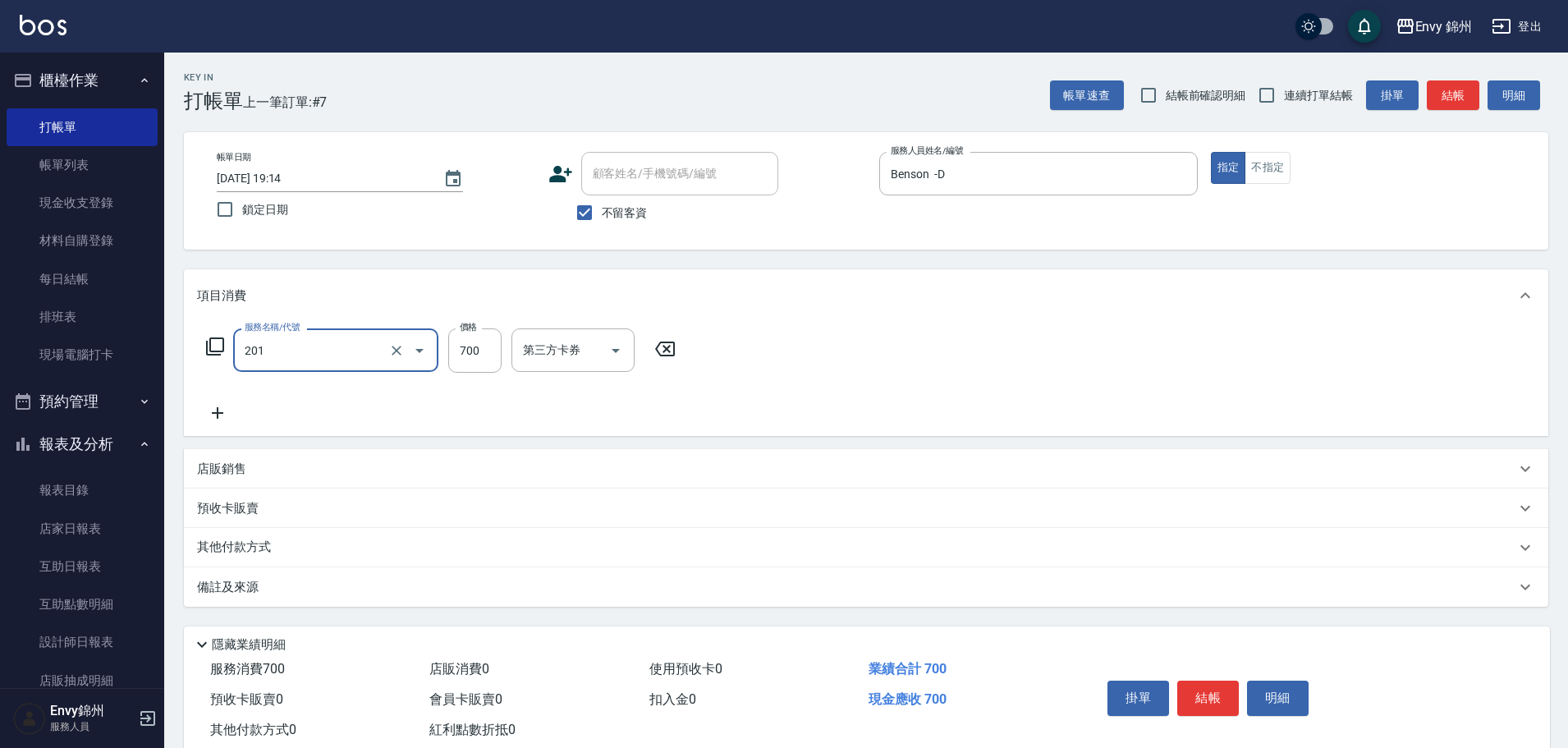
type input "201 剪髮(201)"
type input "500"
click at [466, 579] on div "備註及來源" at bounding box center [856, 587] width 1318 height 17
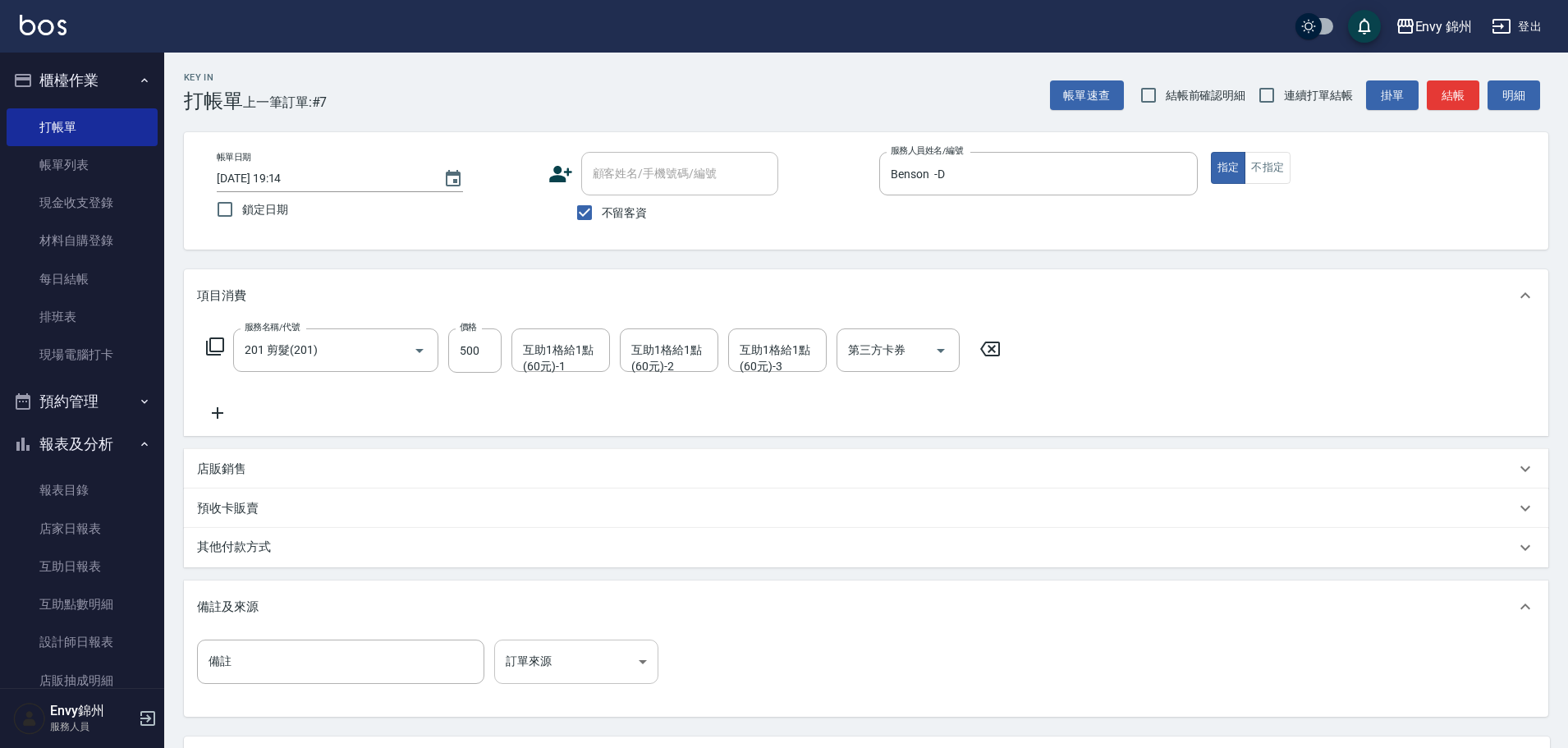
click at [580, 671] on body "Envy 錦州 登出 櫃檯作業 打帳單 帳單列表 現金收支登錄 材料自購登錄 每日結帳 排班表 現場電腦打卡 預約管理 預約管理 單日預約紀錄 單週預約紀錄 …" at bounding box center [784, 447] width 1568 height 895
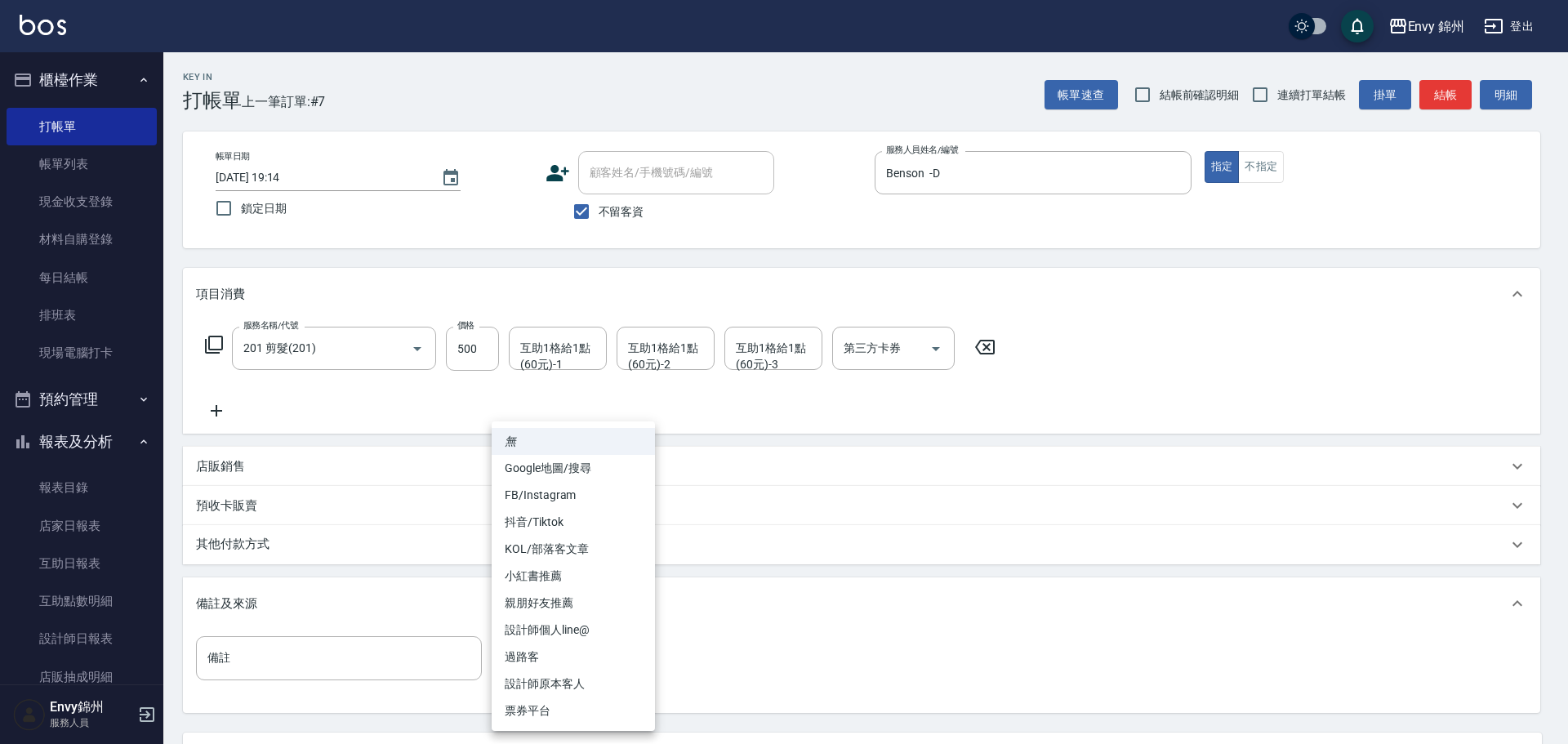
click at [589, 680] on li "設計師原本客人" at bounding box center [573, 684] width 164 height 27
type input "設計師原本客人"
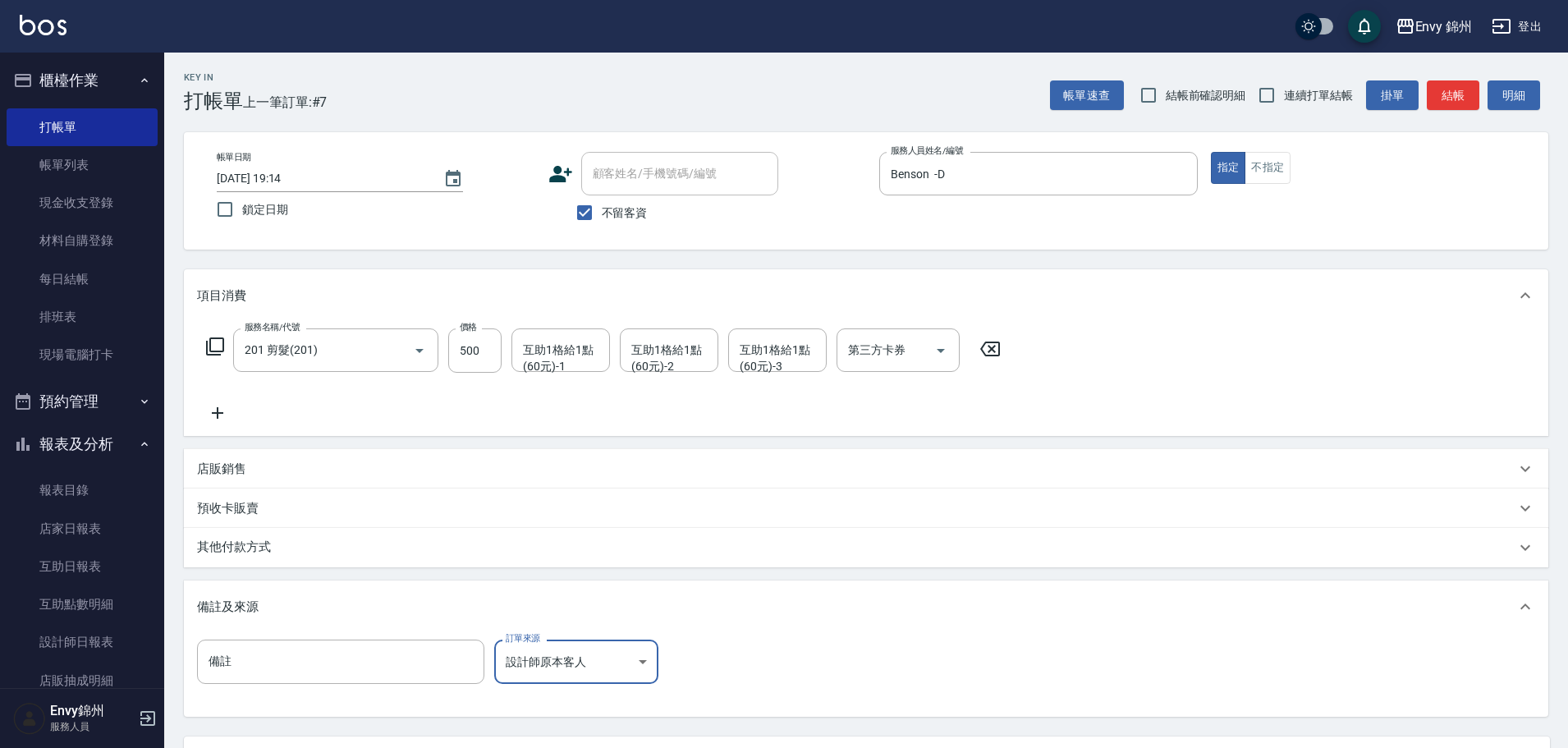
scroll to position [154, 0]
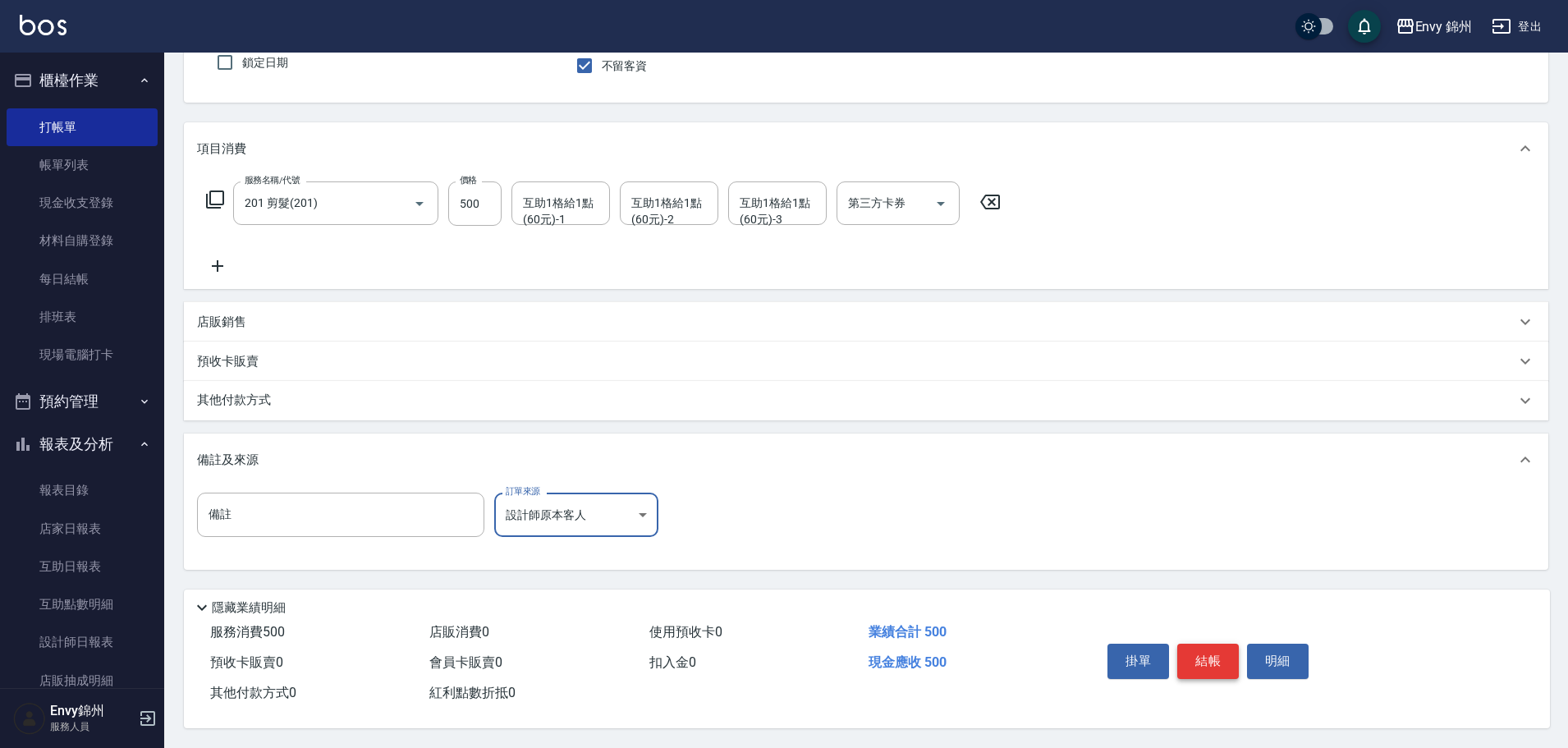
click at [1226, 656] on button "結帳" at bounding box center [1207, 661] width 61 height 35
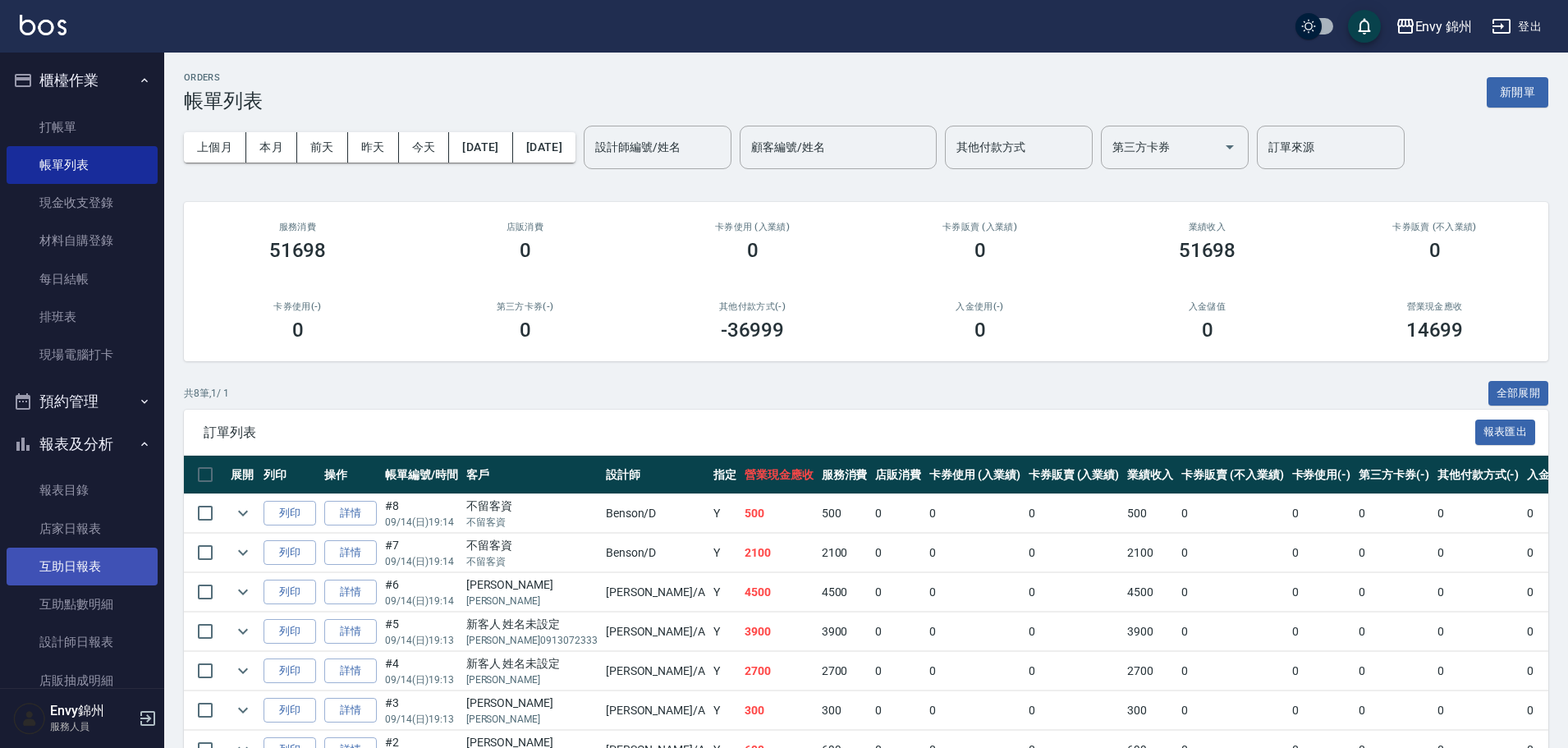
click at [88, 557] on link "互助日報表" at bounding box center [82, 567] width 151 height 37
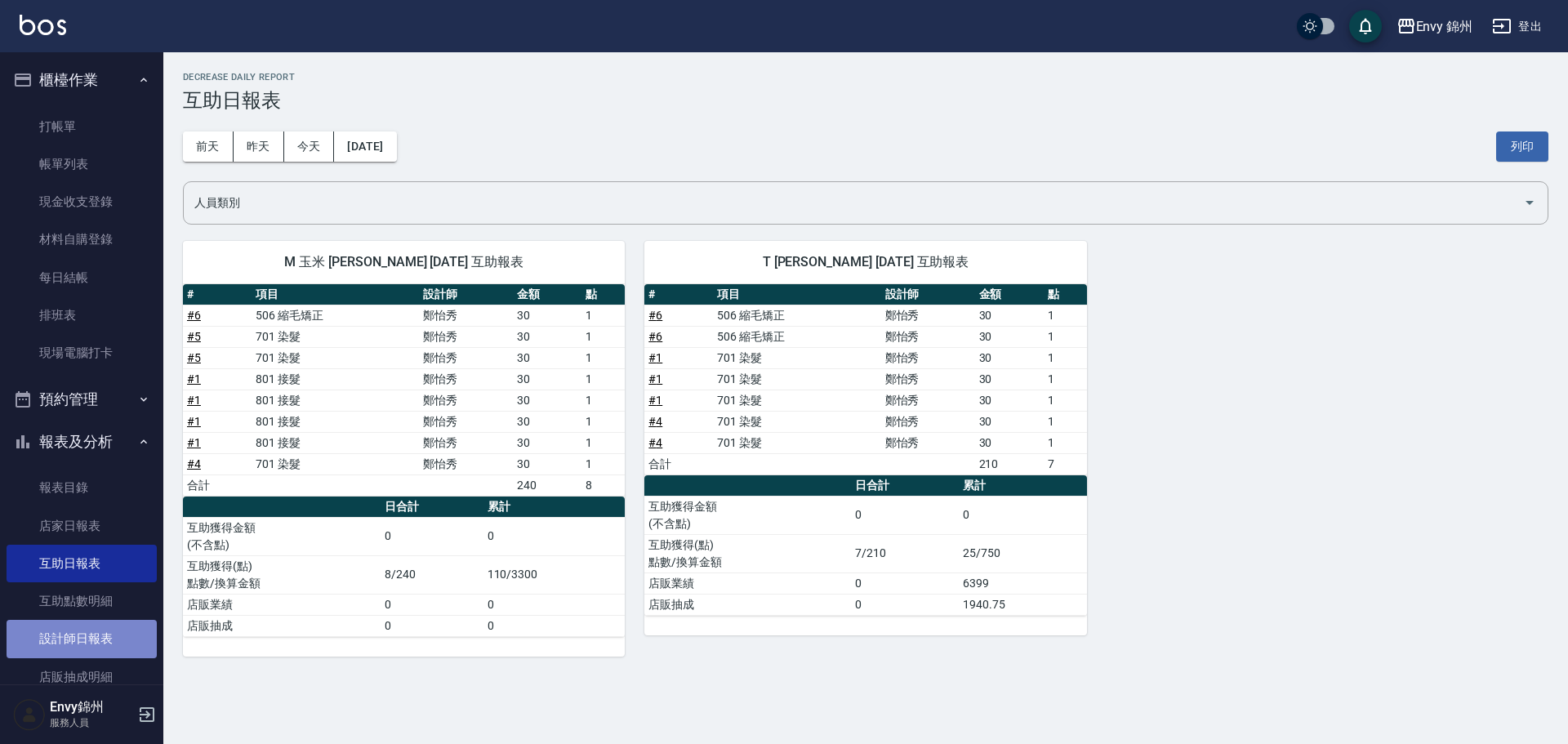
click at [87, 635] on link "設計師日報表" at bounding box center [81, 638] width 150 height 37
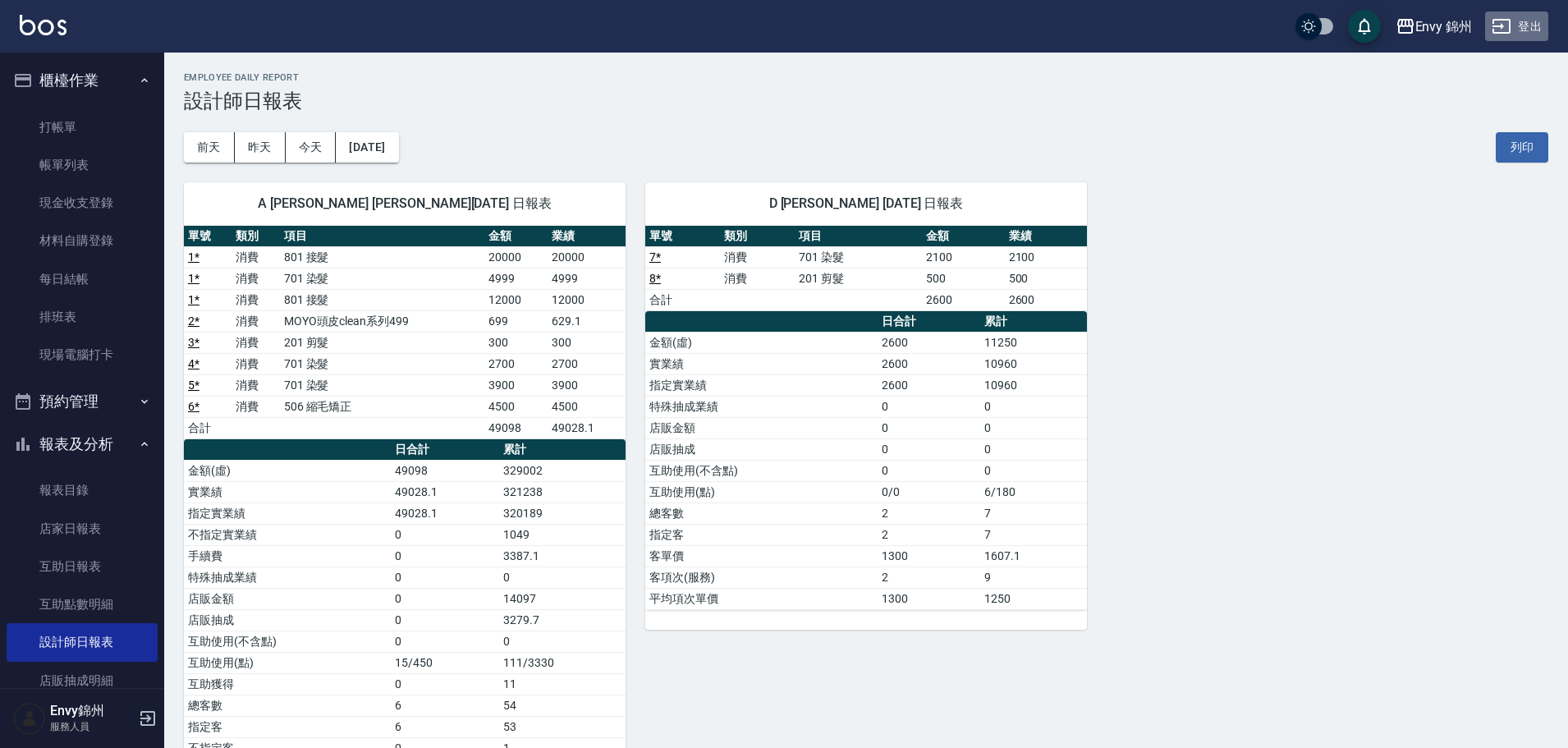
click at [1521, 19] on button "登出" at bounding box center [1516, 27] width 63 height 30
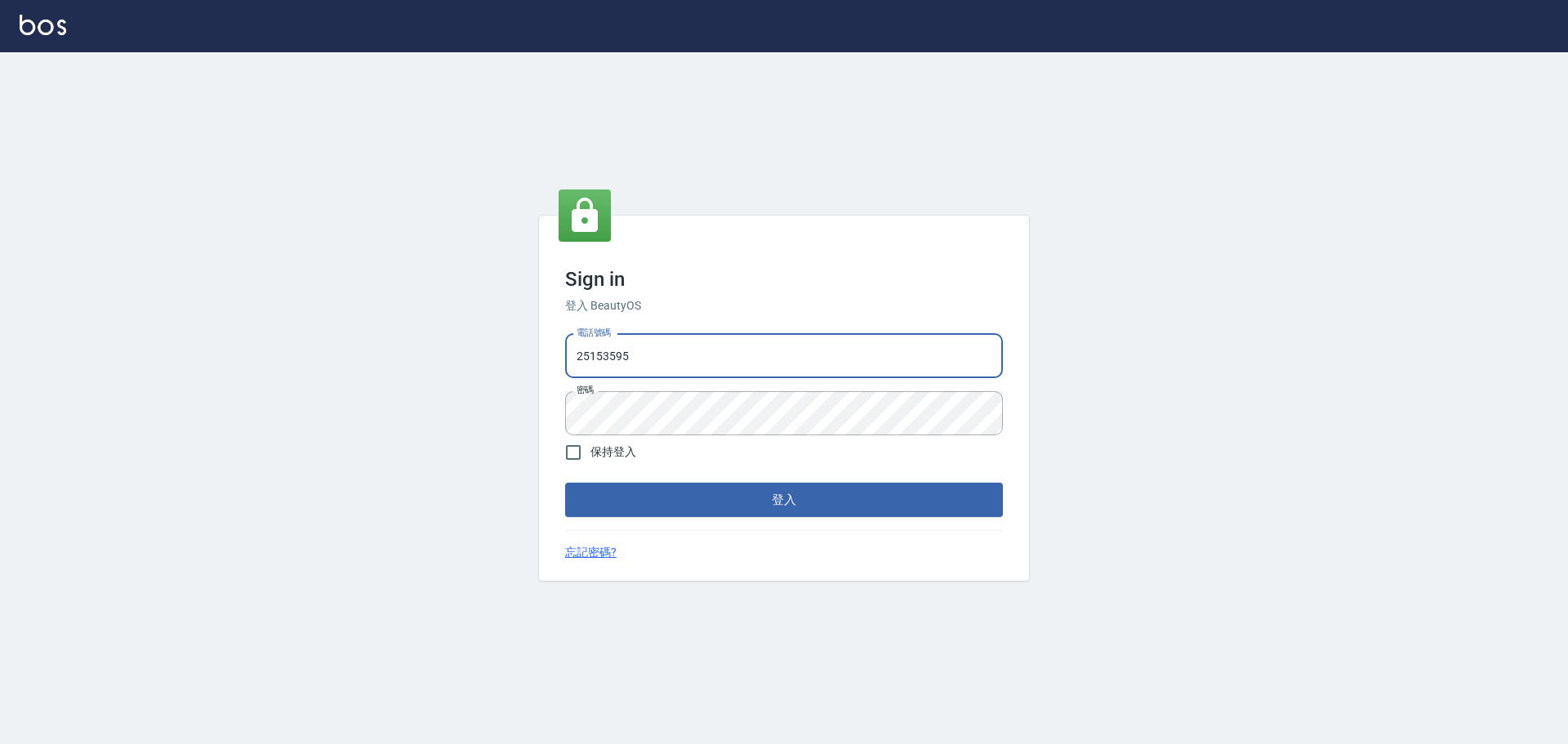
drag, startPoint x: 755, startPoint y: 349, endPoint x: 751, endPoint y: 375, distance: 26.3
click at [755, 349] on input "25153595" at bounding box center [784, 356] width 438 height 44
type input "9990001234567"
click at [758, 493] on button "登入" at bounding box center [784, 499] width 438 height 35
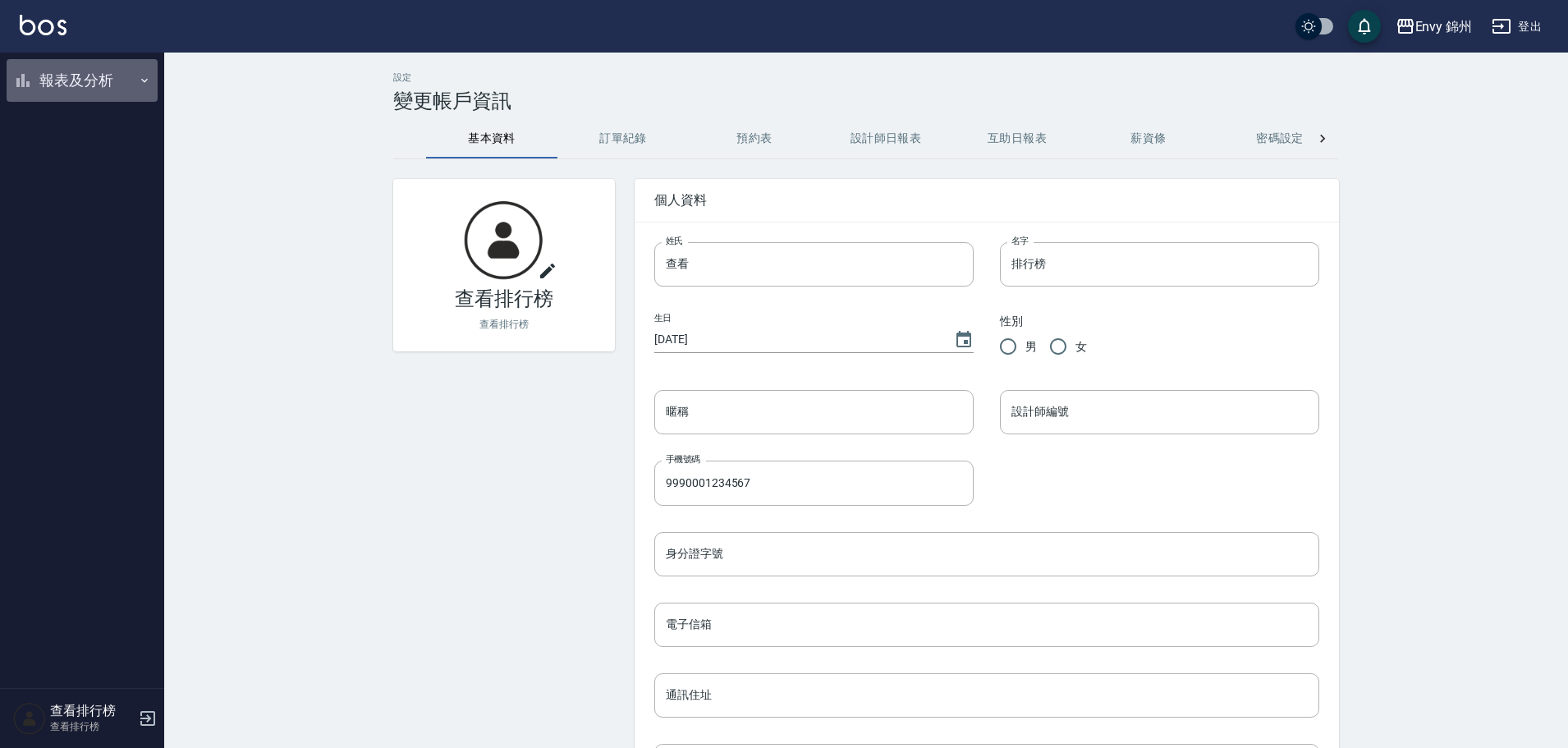
click at [68, 92] on button "報表及分析" at bounding box center [82, 80] width 151 height 43
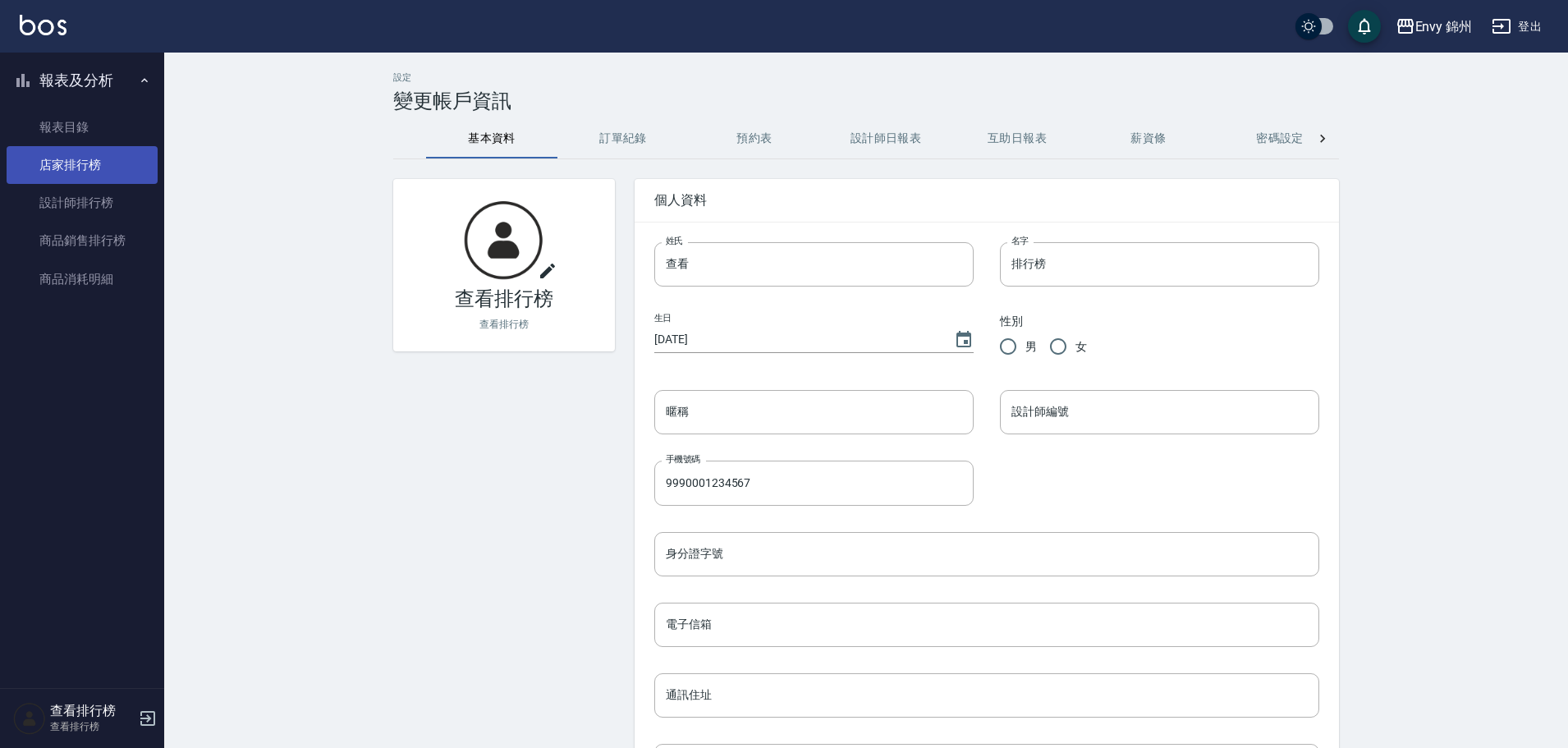
click at [72, 164] on link "店家排行榜" at bounding box center [82, 165] width 151 height 37
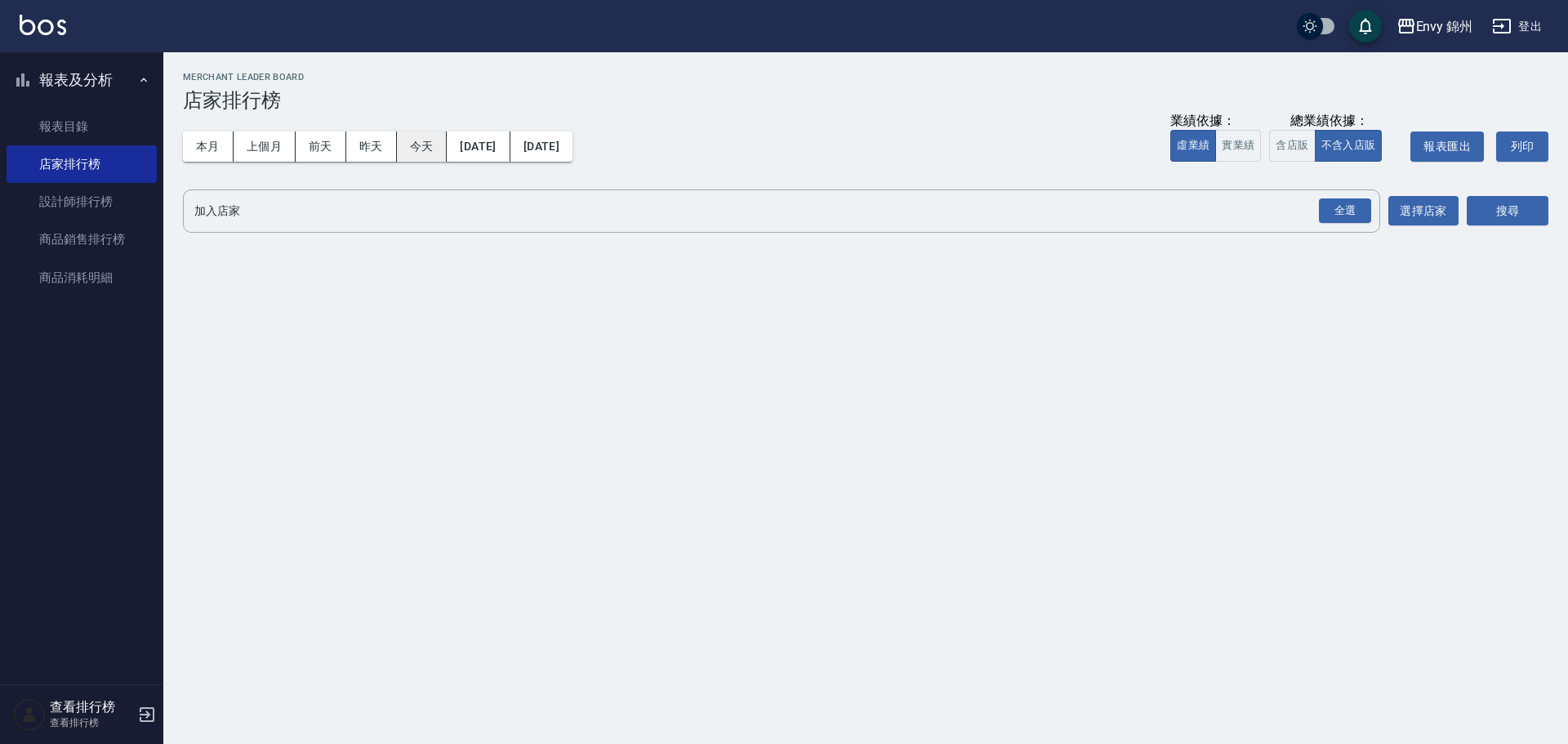
click at [422, 142] on button "今天" at bounding box center [422, 147] width 50 height 30
click at [1345, 205] on div "全選" at bounding box center [1344, 211] width 52 height 26
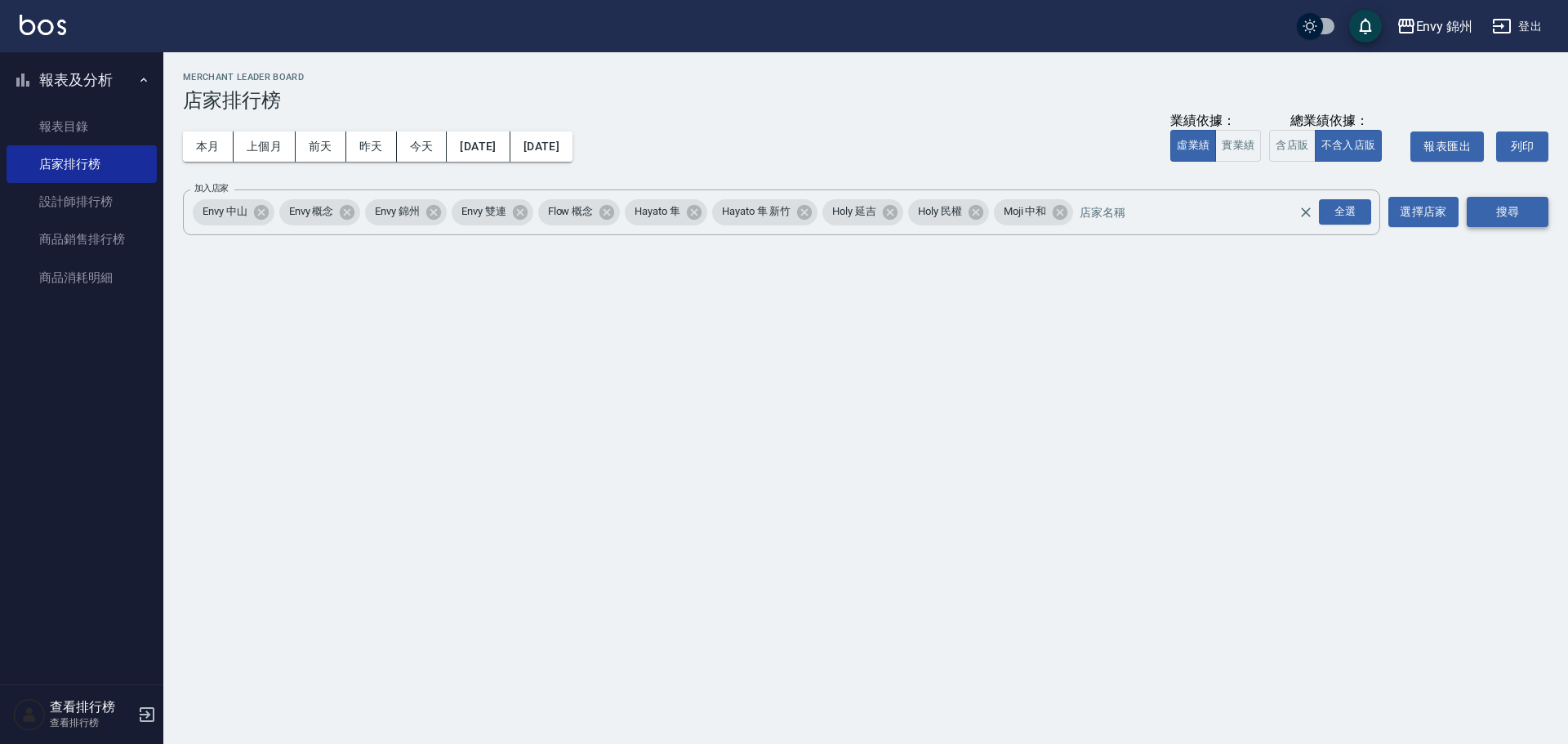
drag, startPoint x: 1541, startPoint y: 213, endPoint x: 1516, endPoint y: 209, distance: 25.3
click at [1538, 211] on button "搜尋" at bounding box center [1507, 211] width 81 height 30
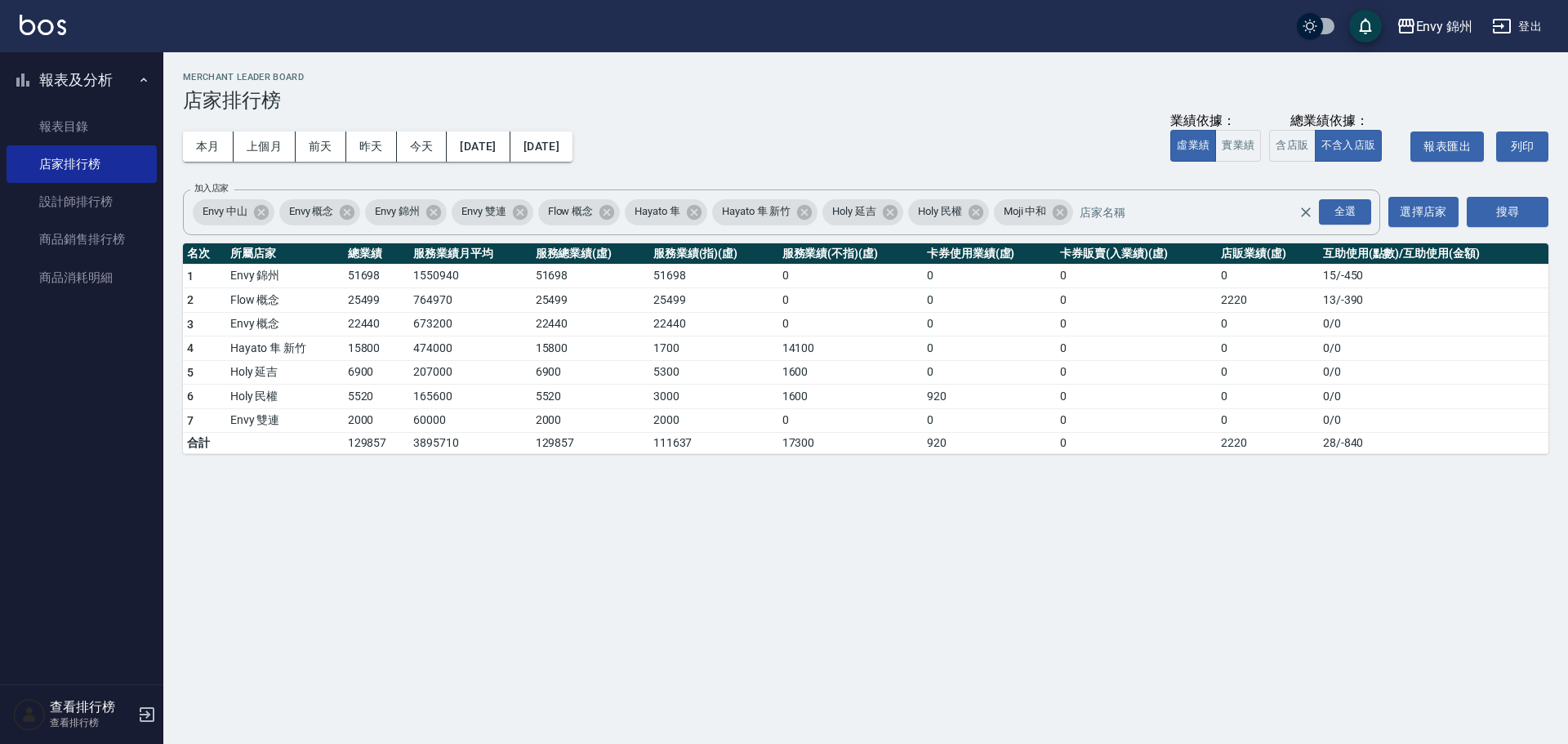
click at [192, 129] on div "本月 上個月 前天 昨天 今天 2025/09/14 2025/09/14" at bounding box center [378, 146] width 389 height 69
click at [207, 142] on button "本月" at bounding box center [208, 147] width 50 height 30
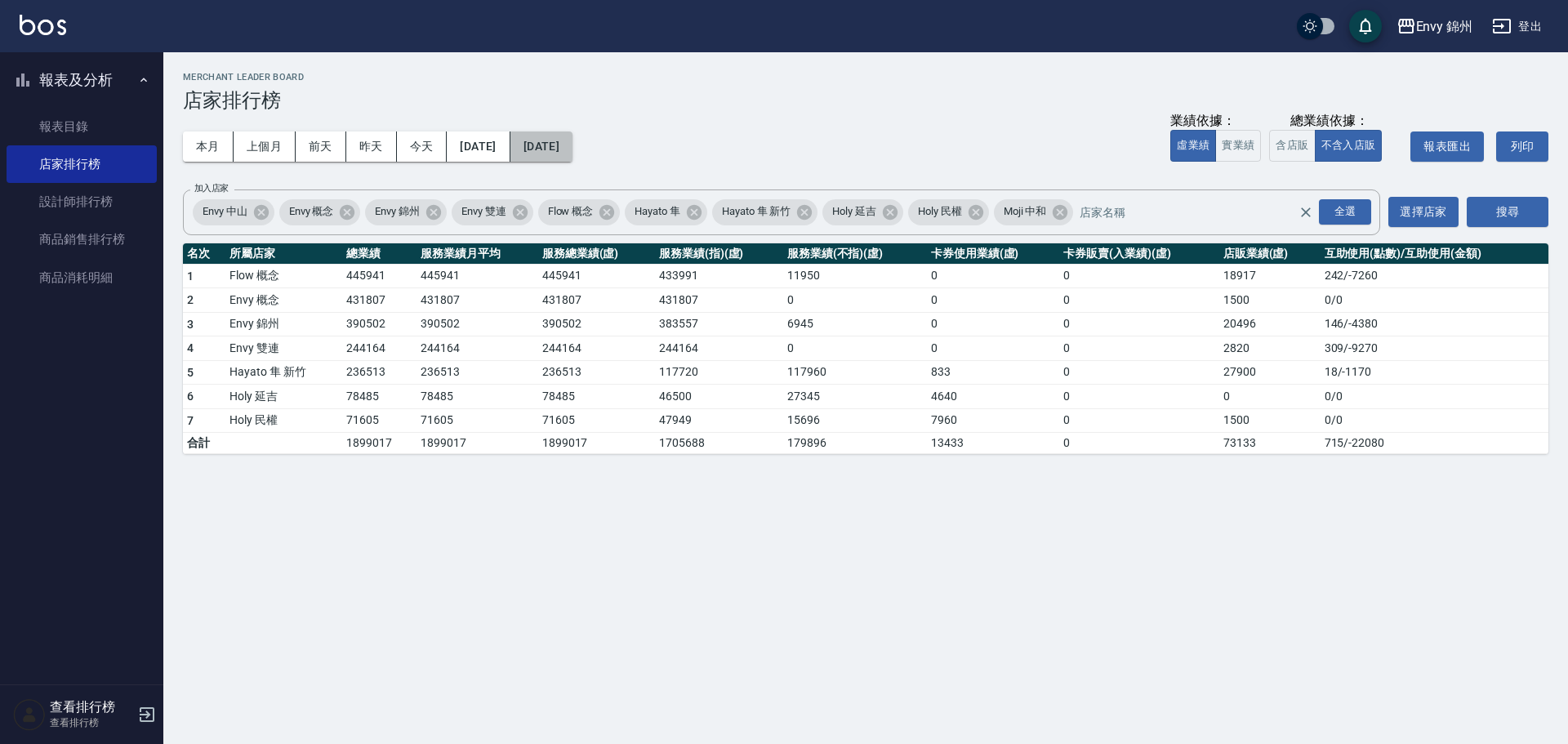
click at [573, 153] on button "2025/09/30" at bounding box center [542, 147] width 62 height 30
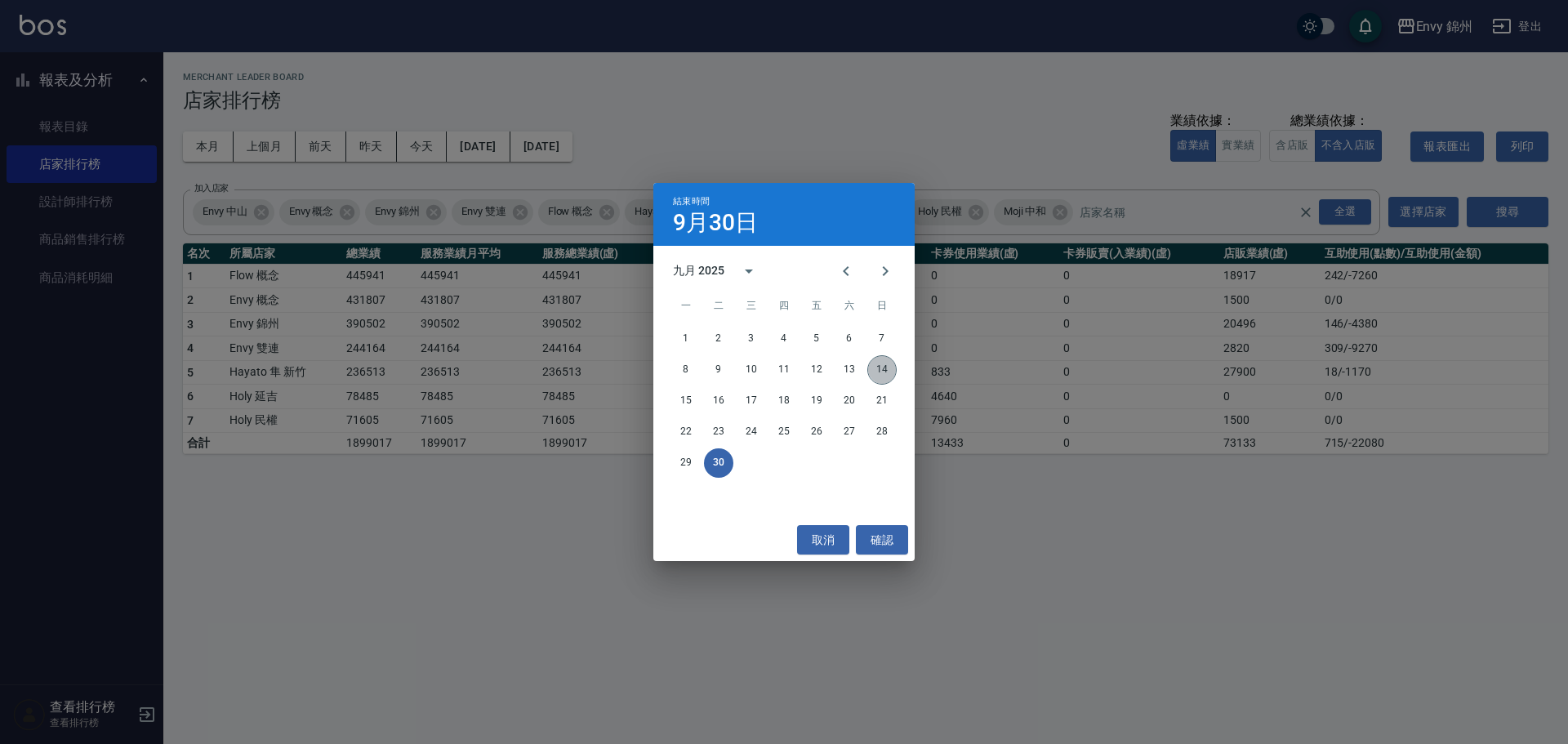
click at [877, 364] on button "14" at bounding box center [881, 369] width 29 height 29
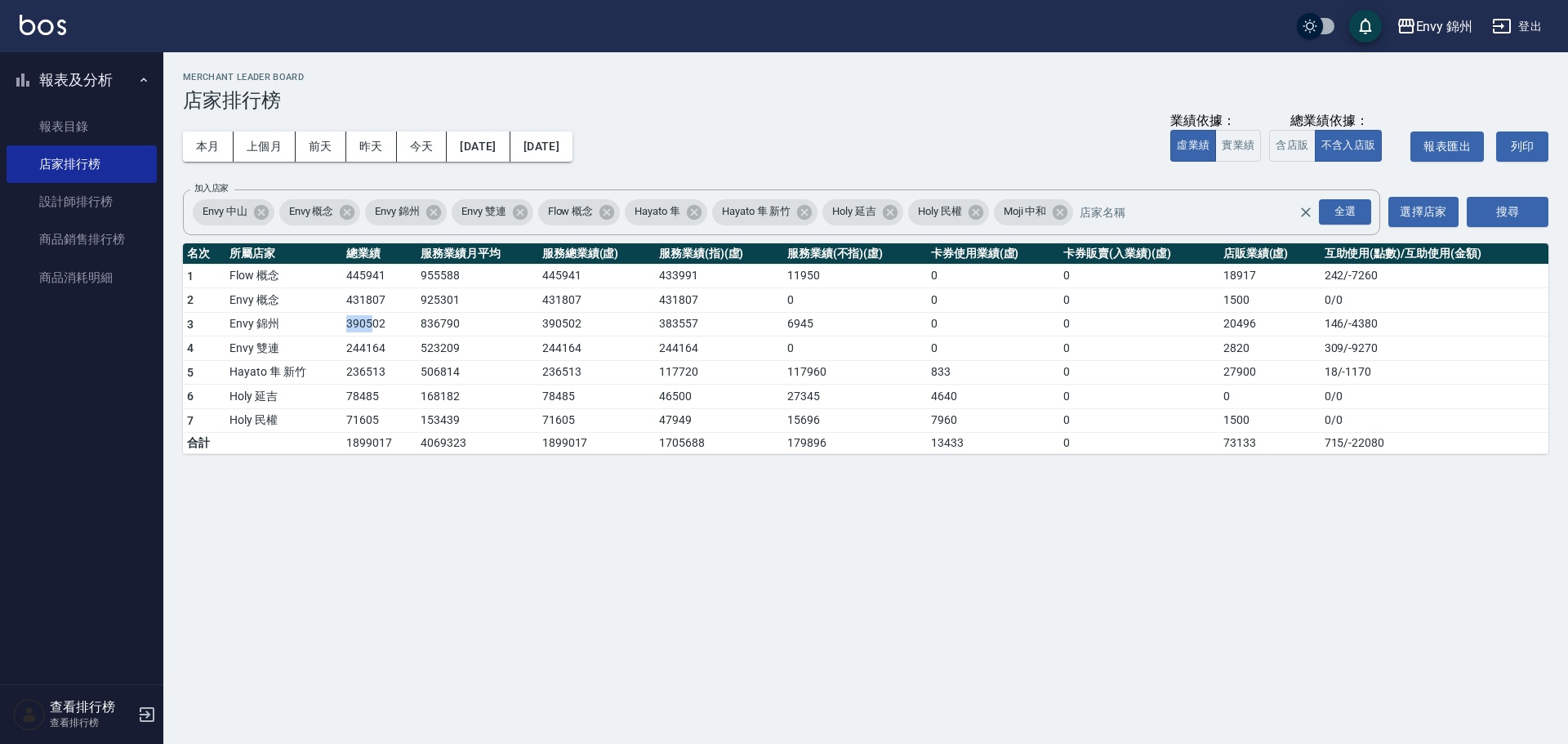
drag, startPoint x: 334, startPoint y: 326, endPoint x: 373, endPoint y: 326, distance: 39.0
click at [373, 326] on tr "3 Envy 錦州 390502 836790 390502 383557 6945 0 0 20496 146 / -4380" at bounding box center [865, 325] width 1365 height 25
click at [380, 326] on td "390502" at bounding box center [380, 325] width 74 height 25
click at [81, 196] on link "設計師排行榜" at bounding box center [81, 202] width 150 height 37
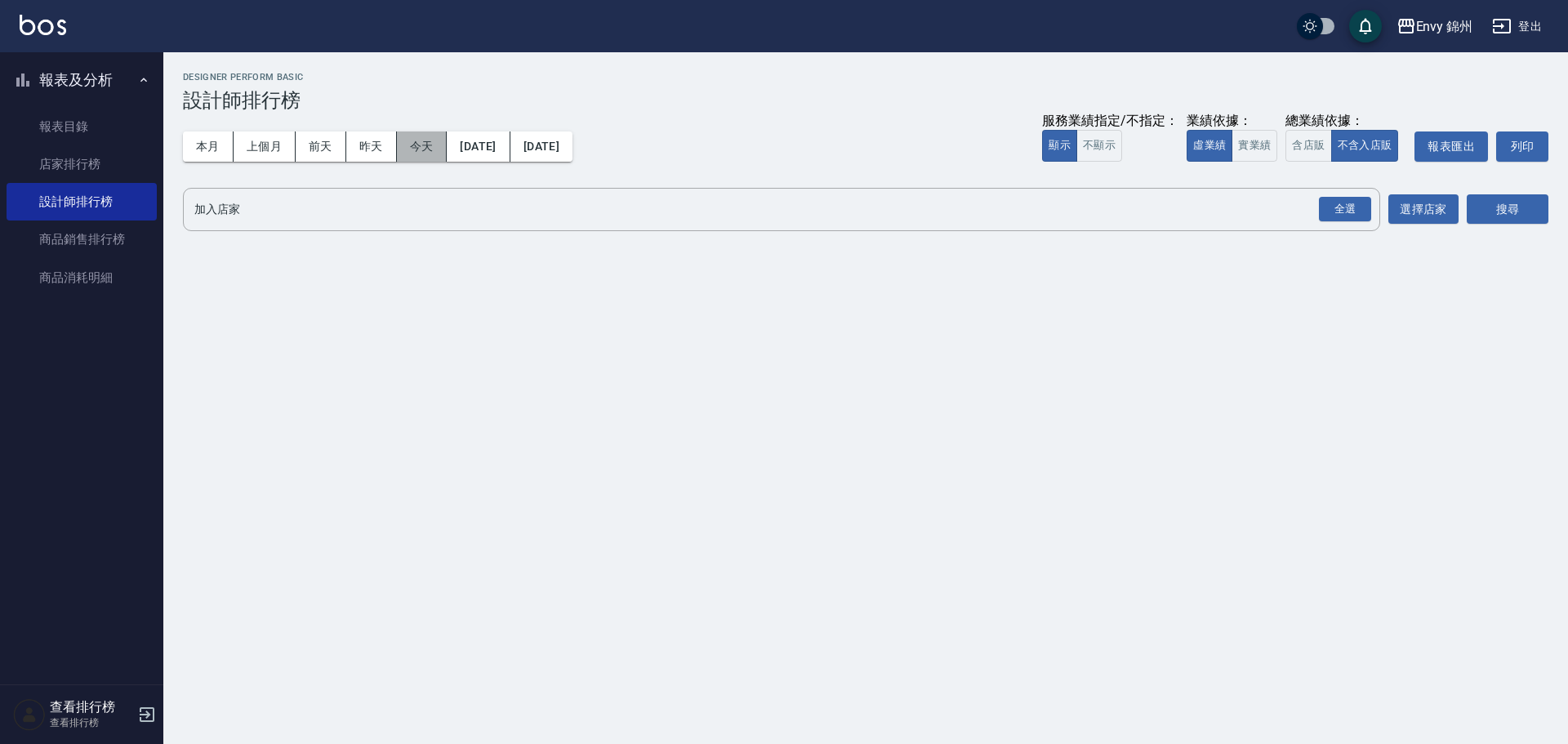
click at [416, 143] on button "今天" at bounding box center [422, 147] width 50 height 30
click at [1333, 199] on div "全選" at bounding box center [1344, 209] width 52 height 26
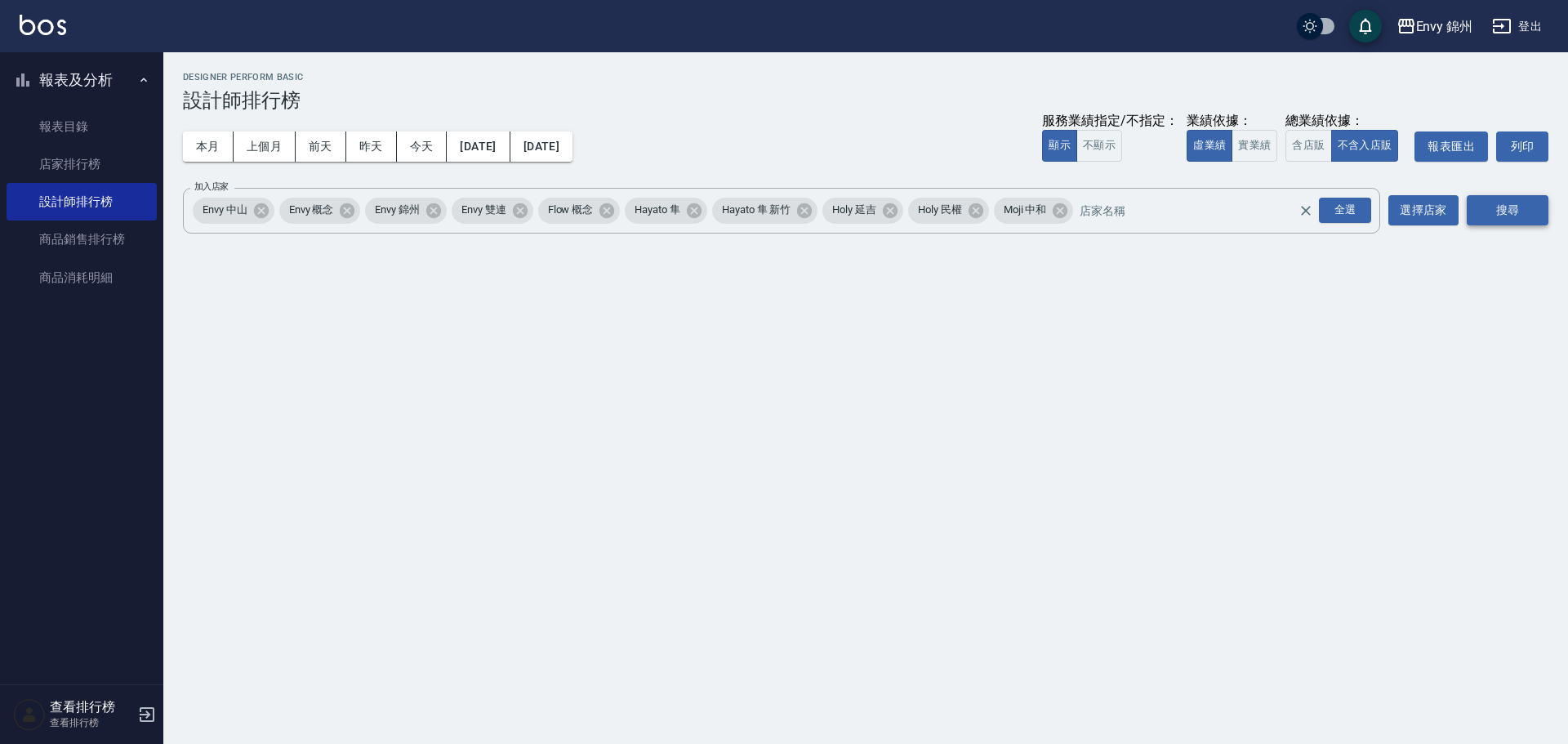
click at [1506, 196] on button "搜尋" at bounding box center [1507, 211] width 81 height 30
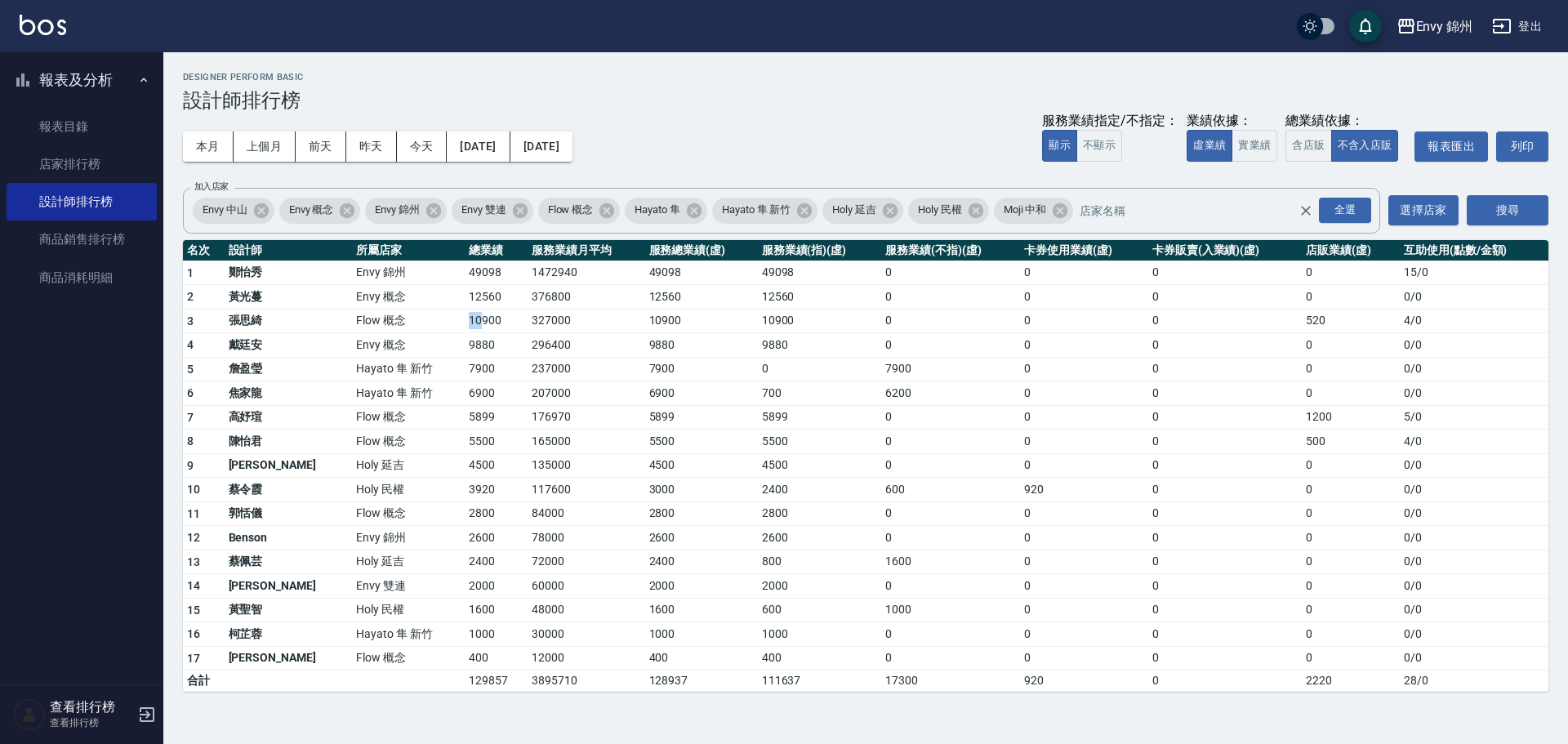
drag, startPoint x: 399, startPoint y: 323, endPoint x: 428, endPoint y: 323, distance: 29.0
click at [428, 323] on tr "3 張思綺 Flow 概念 10900 327000 10900 10900 0 0 0 520 4 / 0" at bounding box center [865, 321] width 1365 height 25
click at [211, 150] on button "本月" at bounding box center [208, 147] width 50 height 30
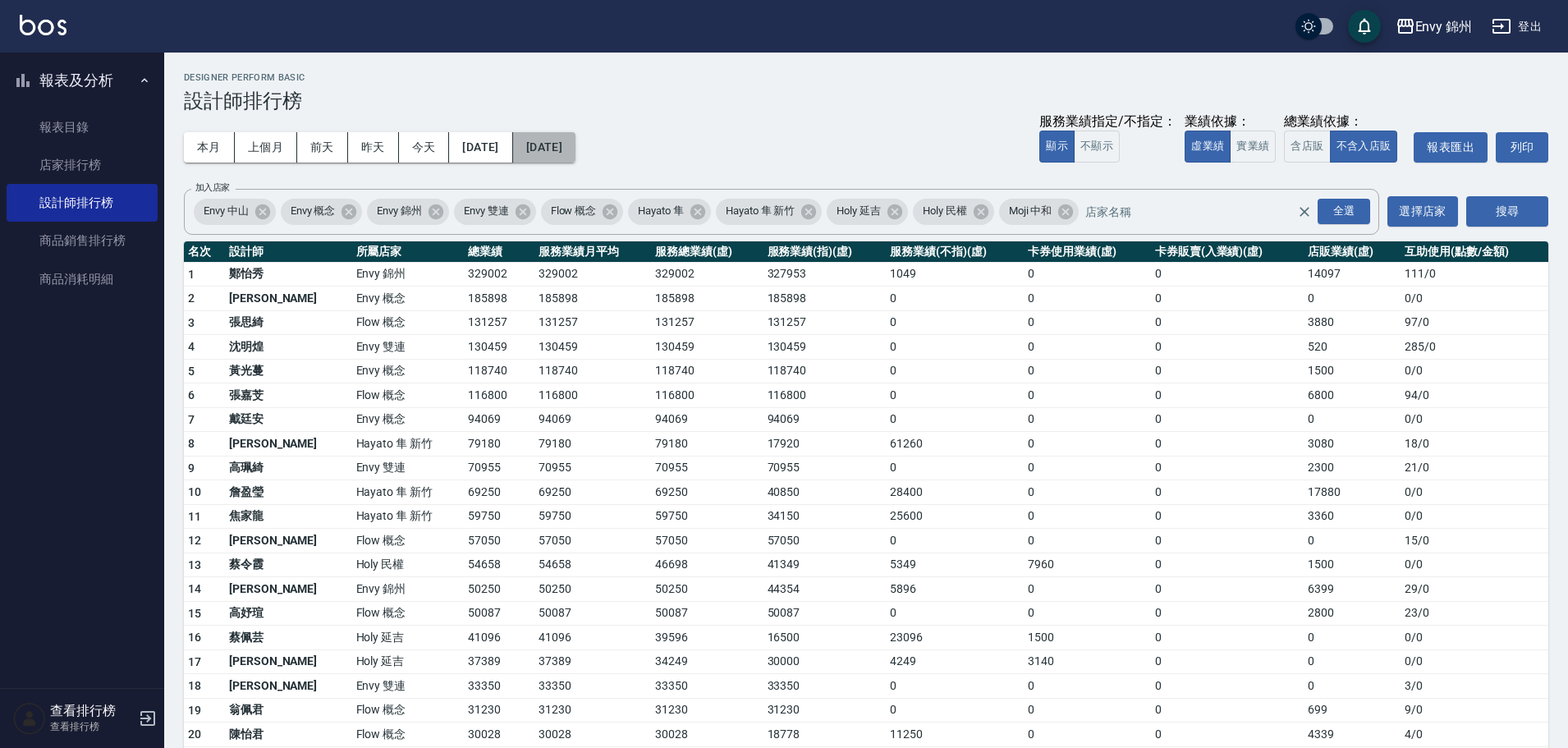
click at [575, 150] on button "2025/09/30" at bounding box center [544, 148] width 62 height 30
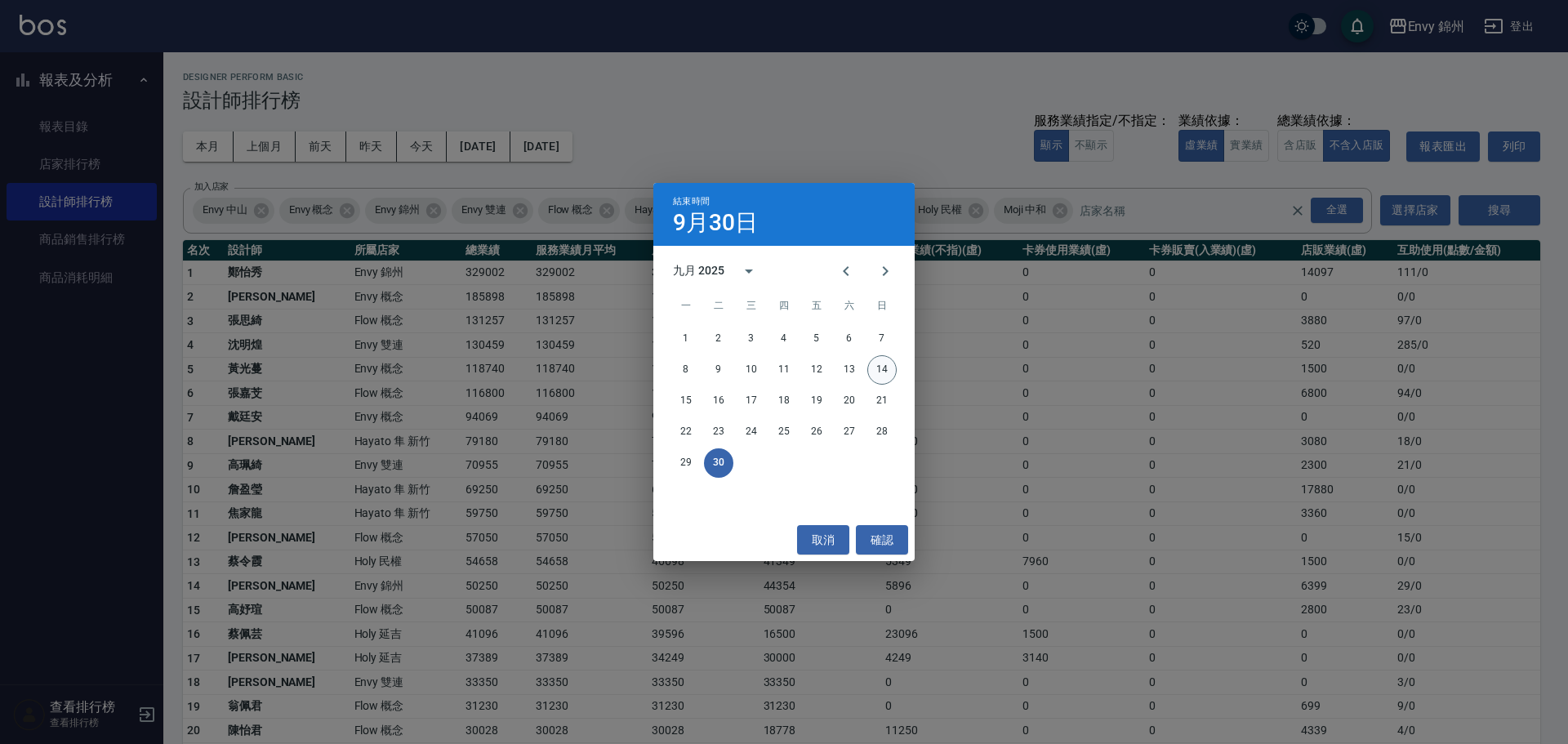
click at [888, 371] on button "14" at bounding box center [881, 369] width 29 height 29
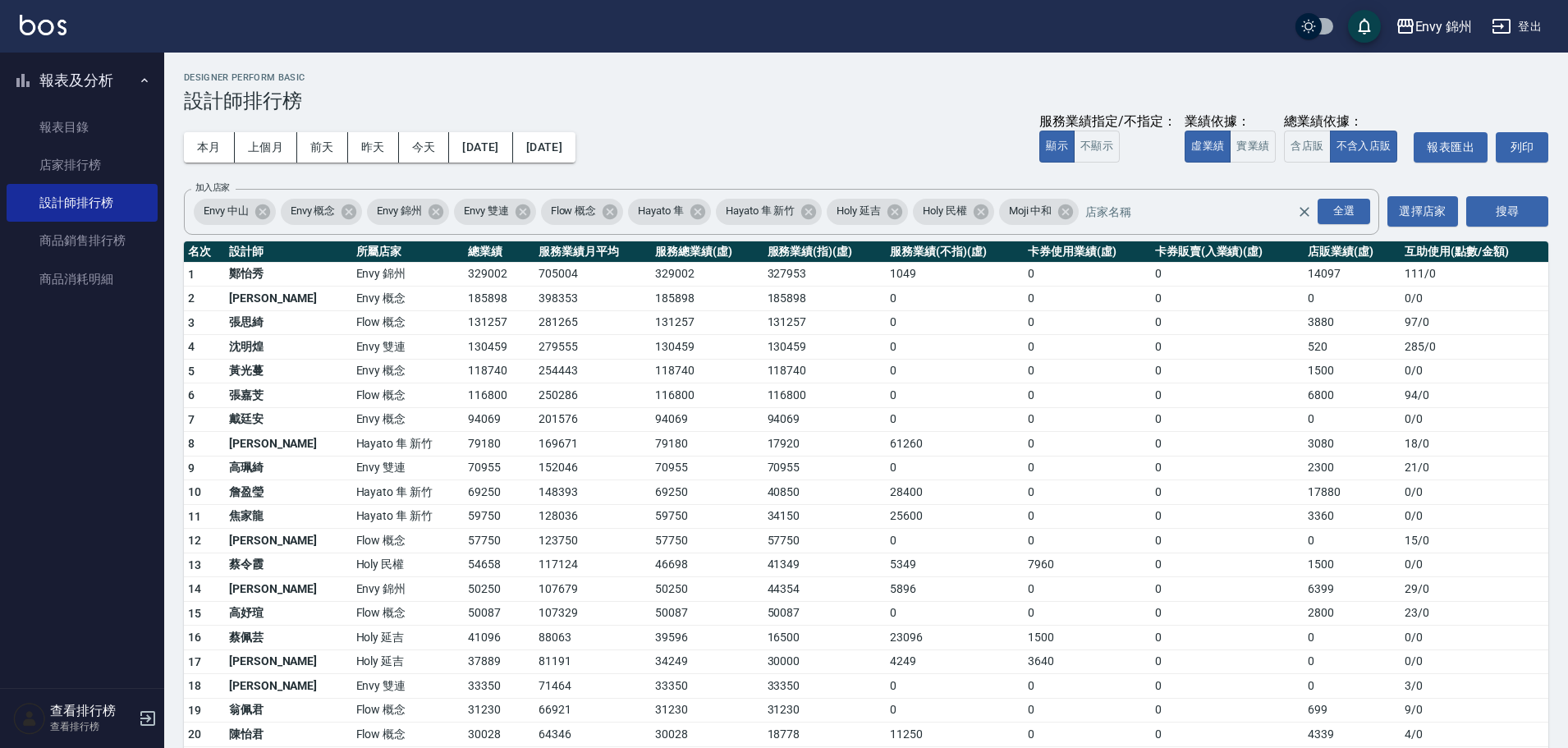
click at [1518, 24] on button "登出" at bounding box center [1516, 27] width 63 height 30
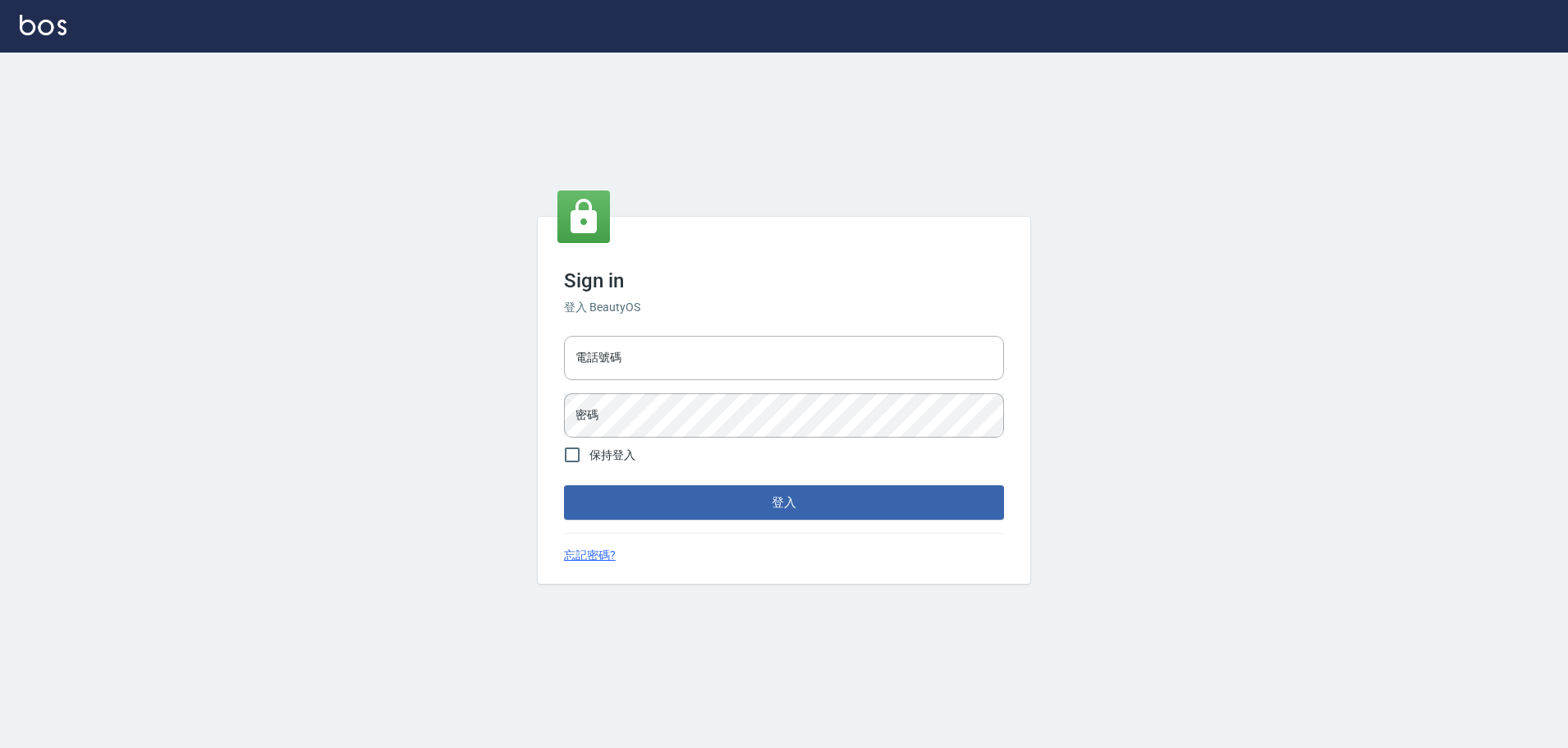
type input "9990001234567"
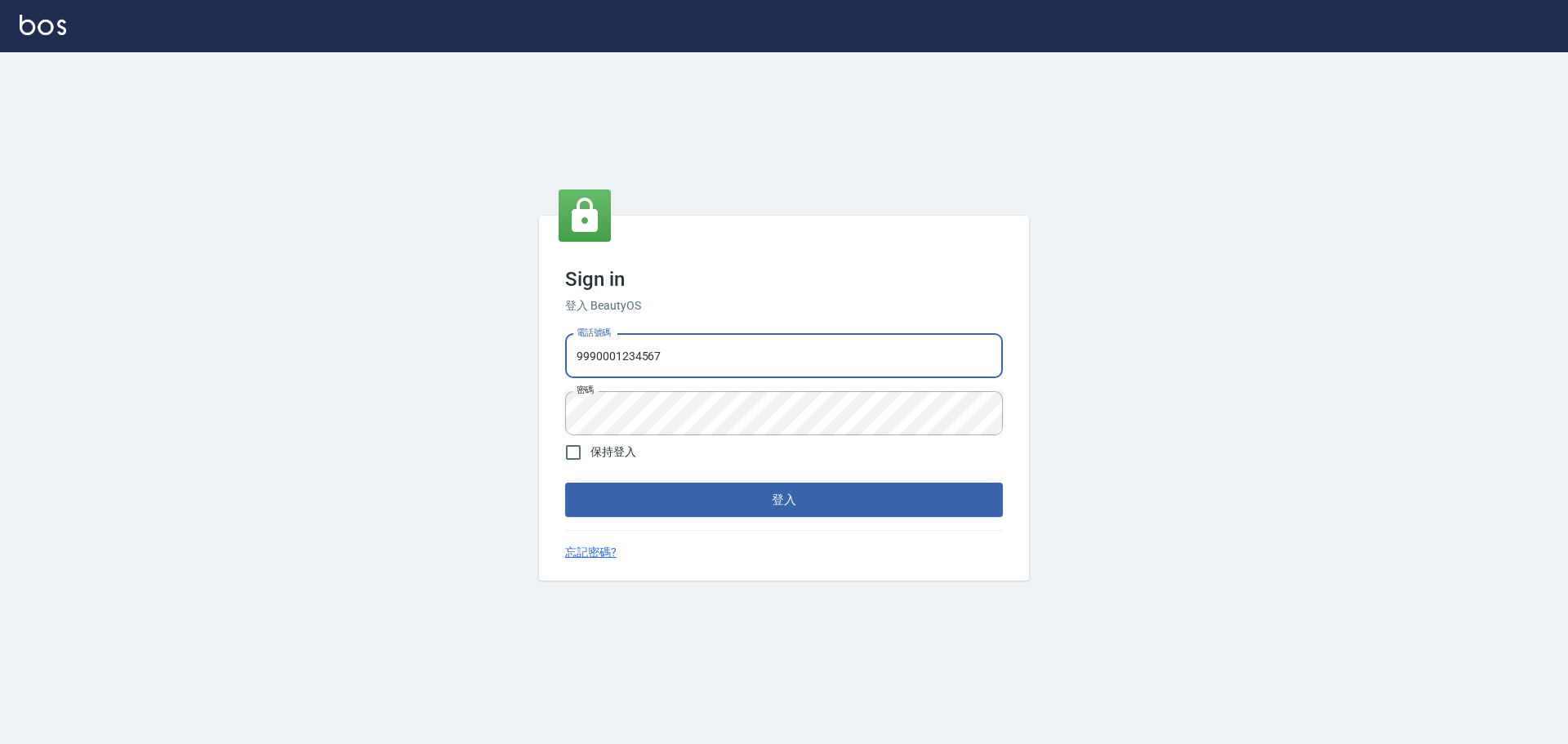
click at [696, 364] on input "9990001234567" at bounding box center [784, 356] width 438 height 44
type input "25153595"
click at [768, 490] on button "登入" at bounding box center [784, 499] width 438 height 35
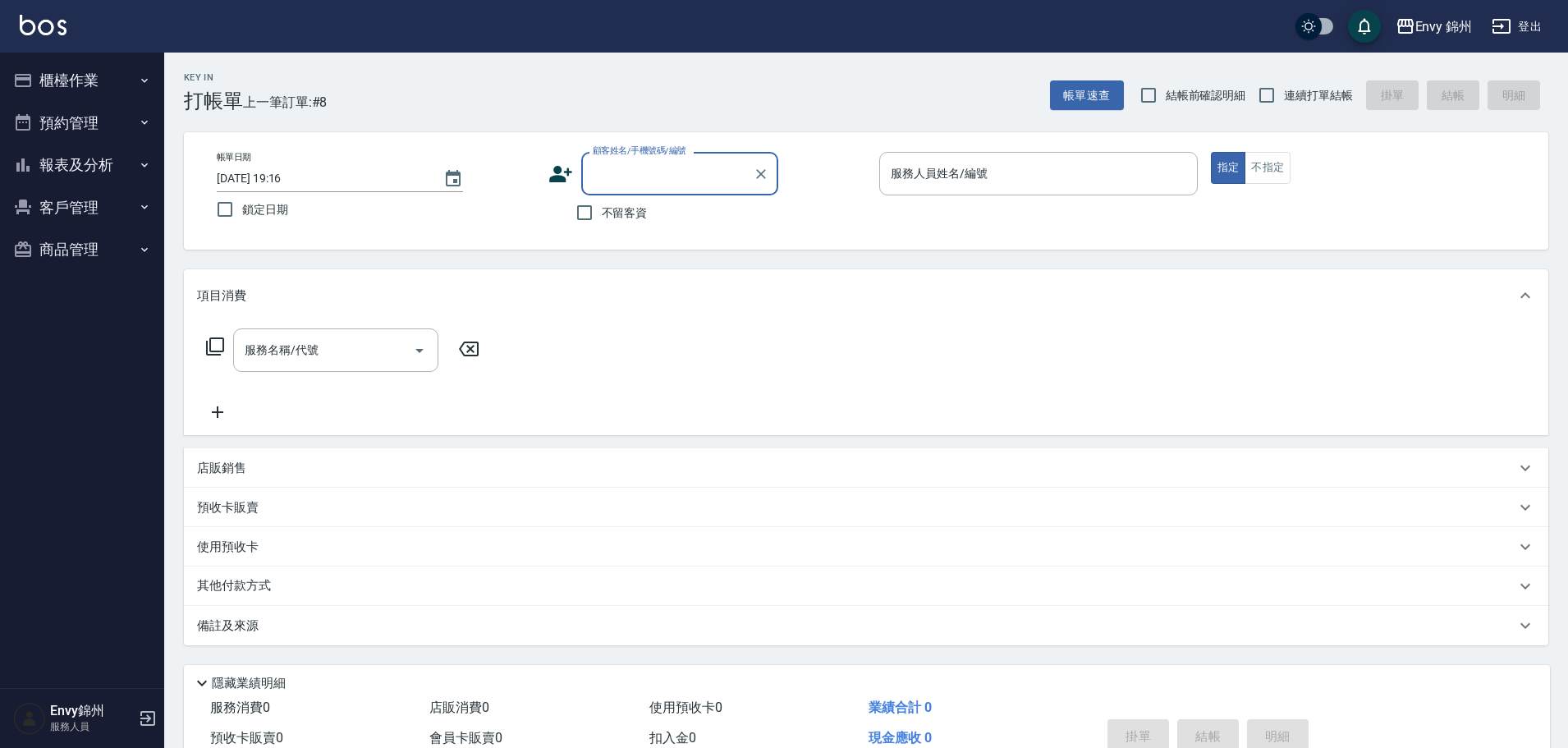
click at [560, 175] on icon at bounding box center [560, 174] width 25 height 25
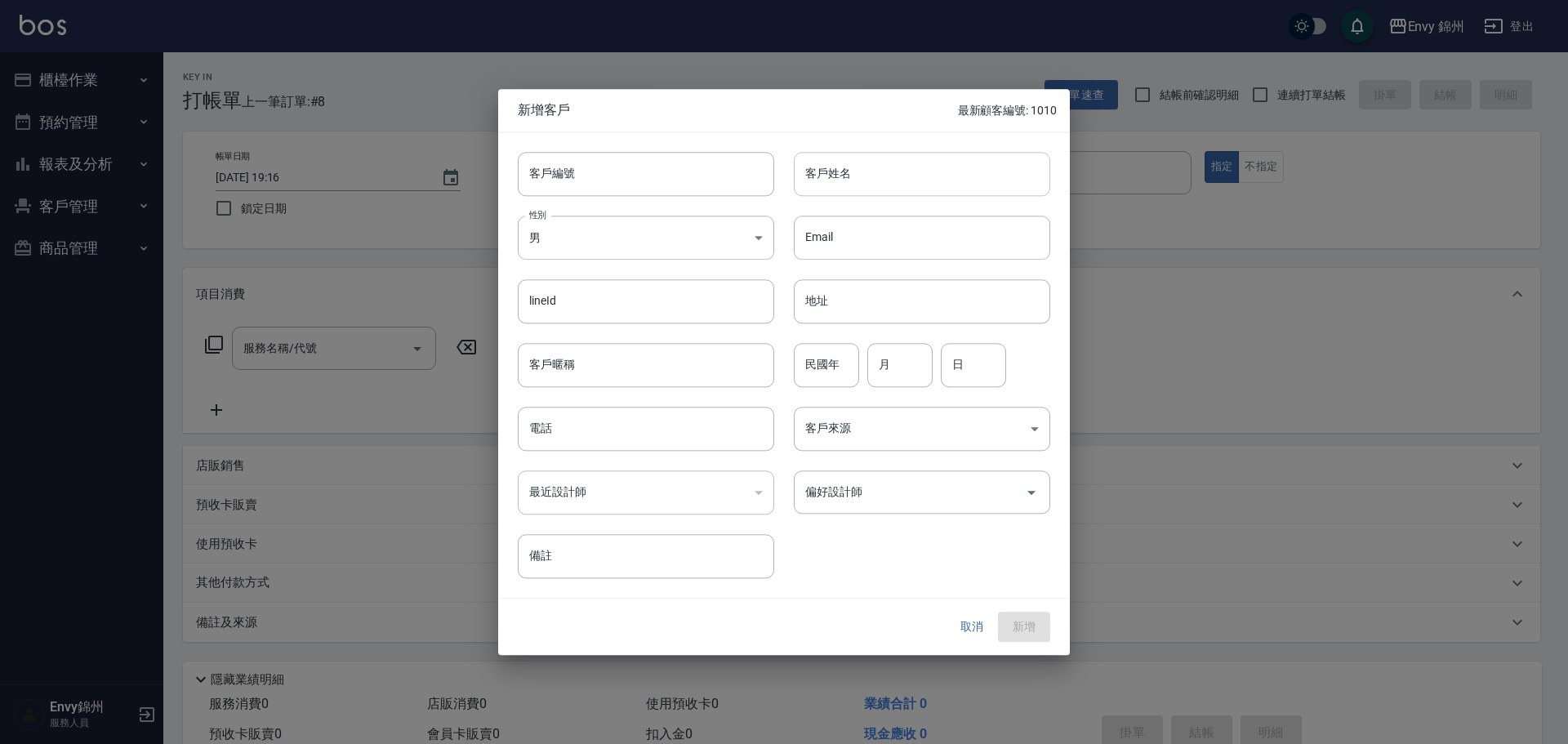
click at [826, 171] on input "客戶姓名" at bounding box center [922, 174] width 257 height 44
type input "許小姐"
click at [685, 221] on body "Envy 錦州 登出 櫃檯作業 打帳單 帳單列表 現金收支登錄 材料自購登錄 每日結帳 排班表 現場電腦打卡 預約管理 預約管理 單日預約紀錄 單週預約紀錄 …" at bounding box center [784, 410] width 1568 height 819
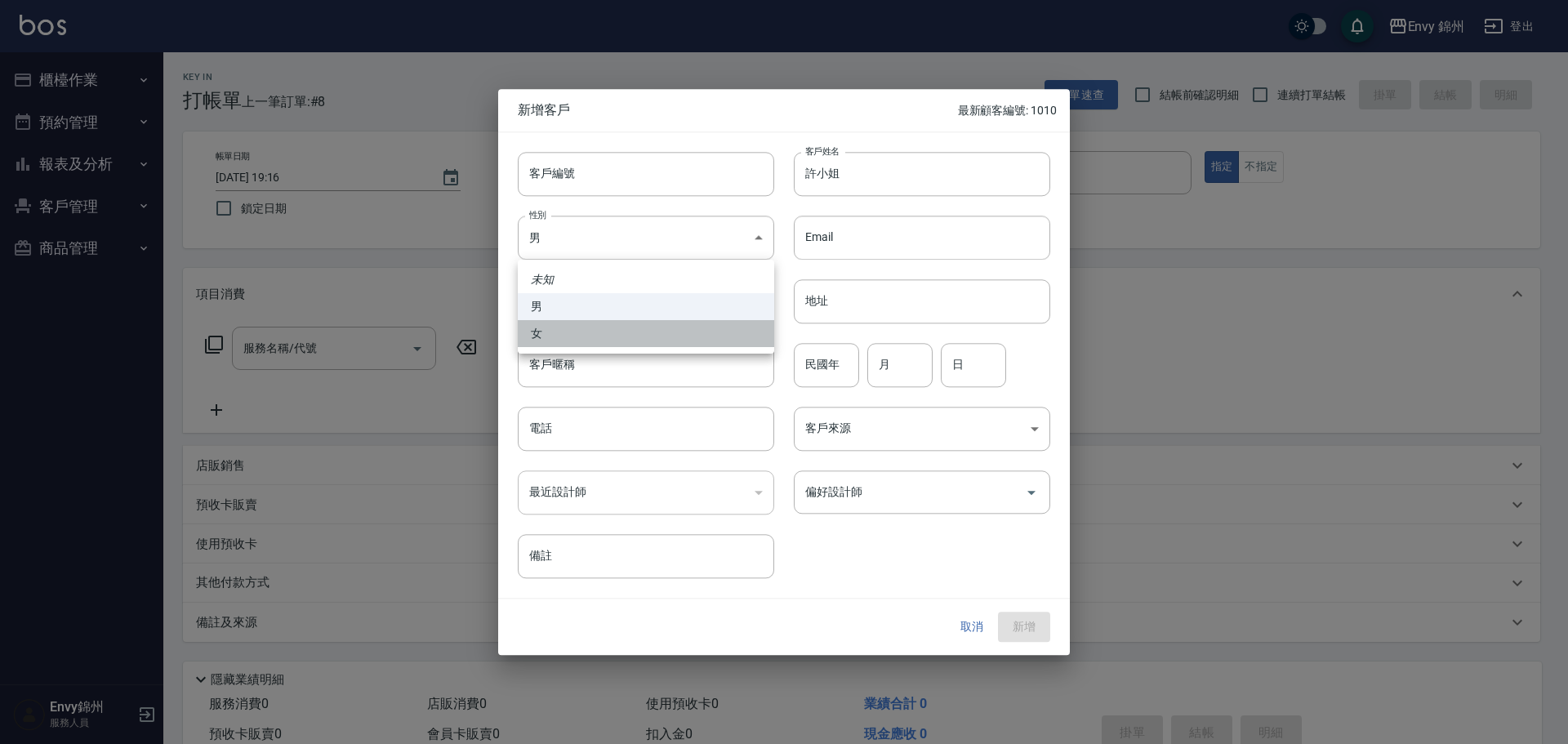
click at [620, 331] on li "女" at bounding box center [646, 334] width 257 height 27
type input "[DEMOGRAPHIC_DATA]"
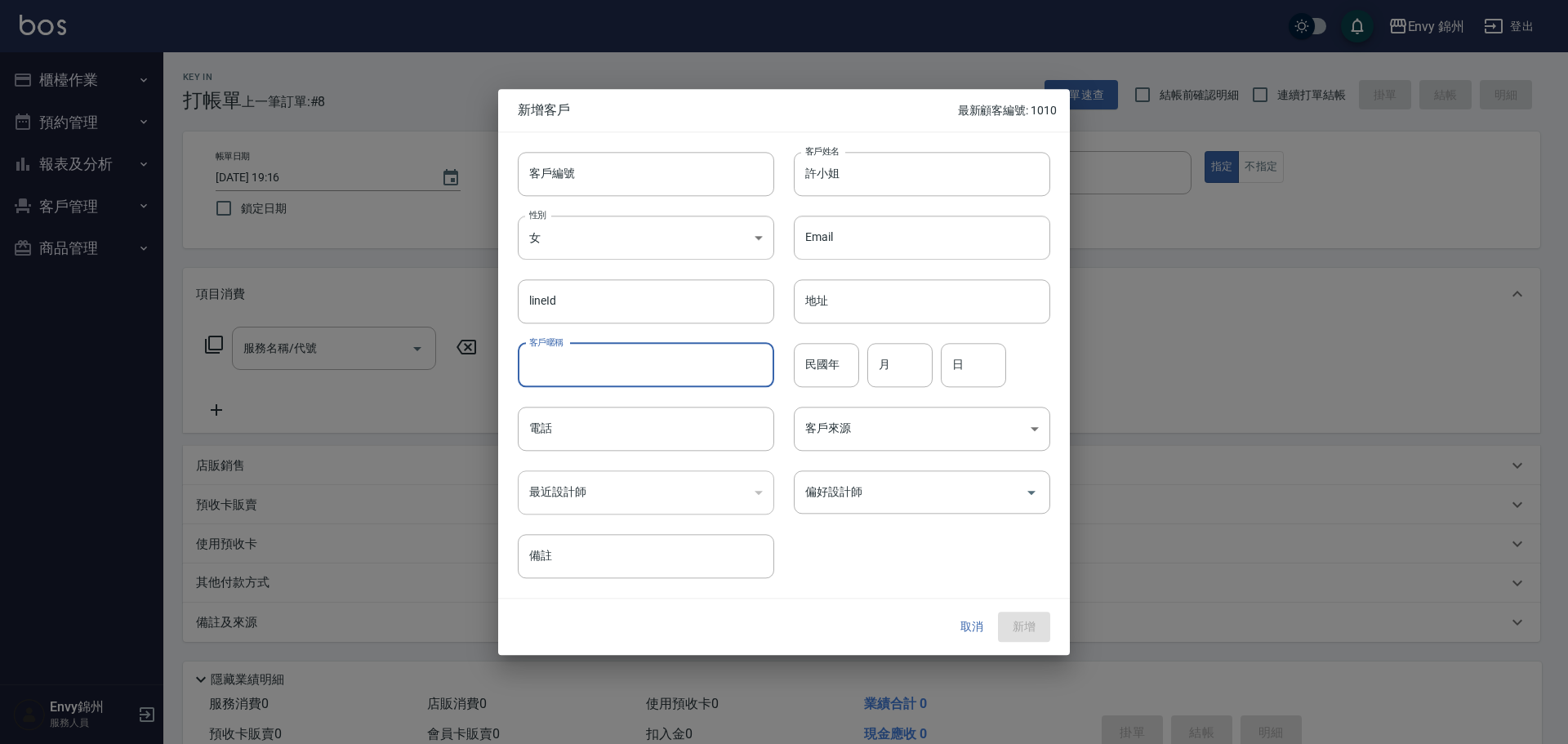
click at [595, 361] on input "客戶暱稱" at bounding box center [646, 365] width 257 height 44
click at [587, 433] on input "電話" at bounding box center [646, 429] width 257 height 44
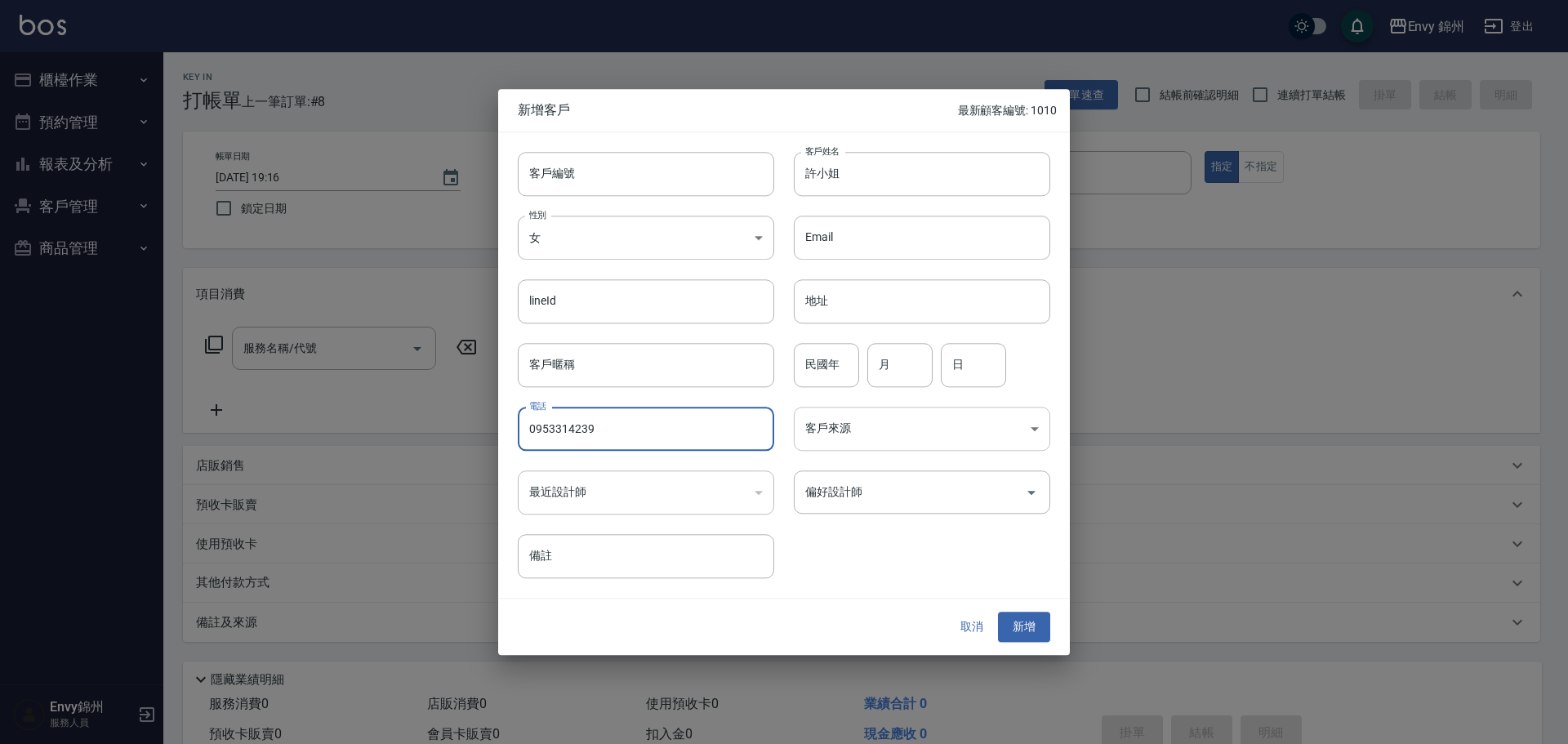
type input "0953314239"
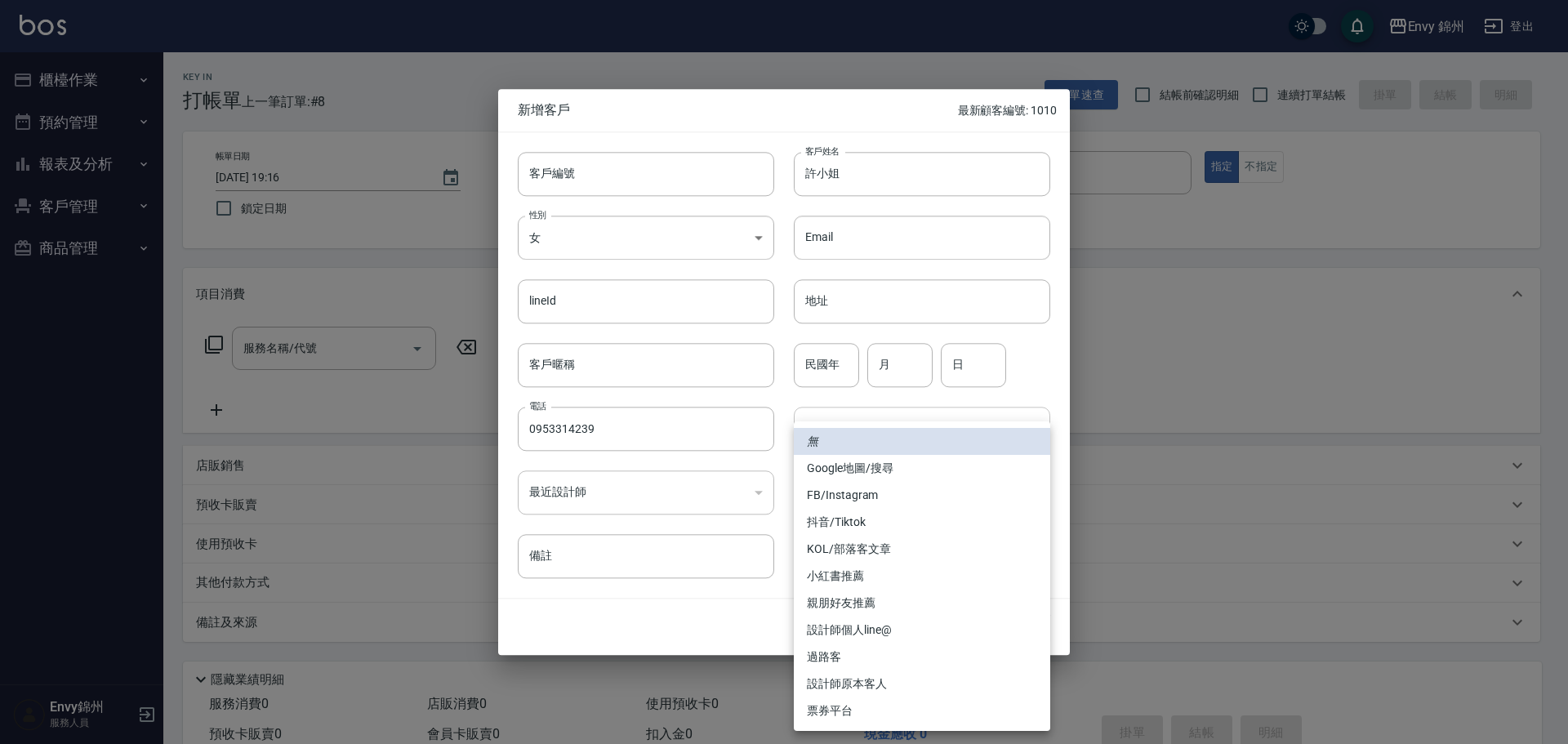
click at [946, 426] on body "Envy 錦州 登出 櫃檯作業 打帳單 帳單列表 現金收支登錄 材料自購登錄 每日結帳 排班表 現場電腦打卡 預約管理 預約管理 單日預約紀錄 單週預約紀錄 …" at bounding box center [784, 410] width 1568 height 819
drag, startPoint x: 883, startPoint y: 503, endPoint x: 875, endPoint y: 508, distance: 9.4
click at [884, 503] on li "FB/Instagram" at bounding box center [922, 495] width 257 height 27
type input "FB/Instagram"
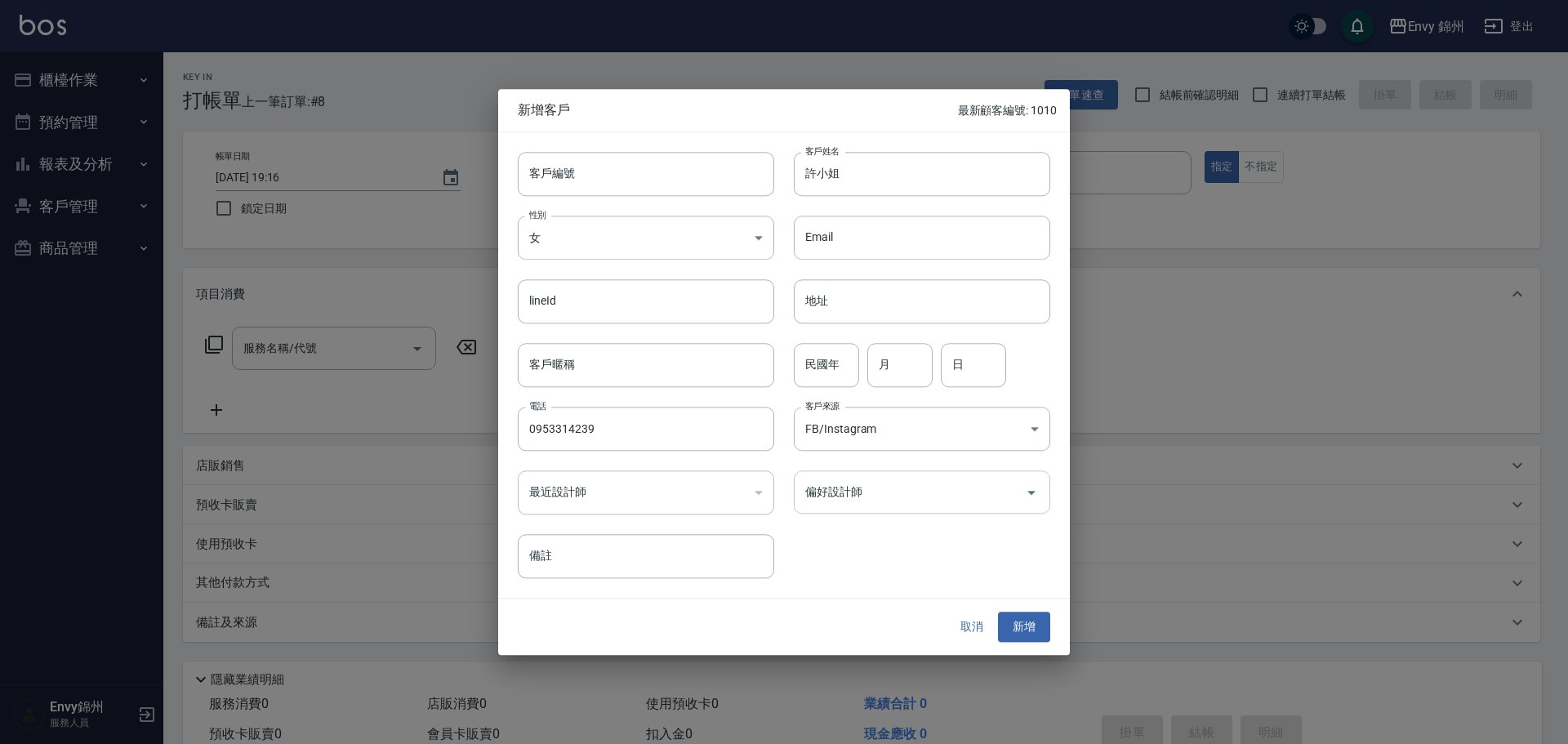
click at [887, 495] on input "偏好設計師" at bounding box center [909, 492] width 217 height 28
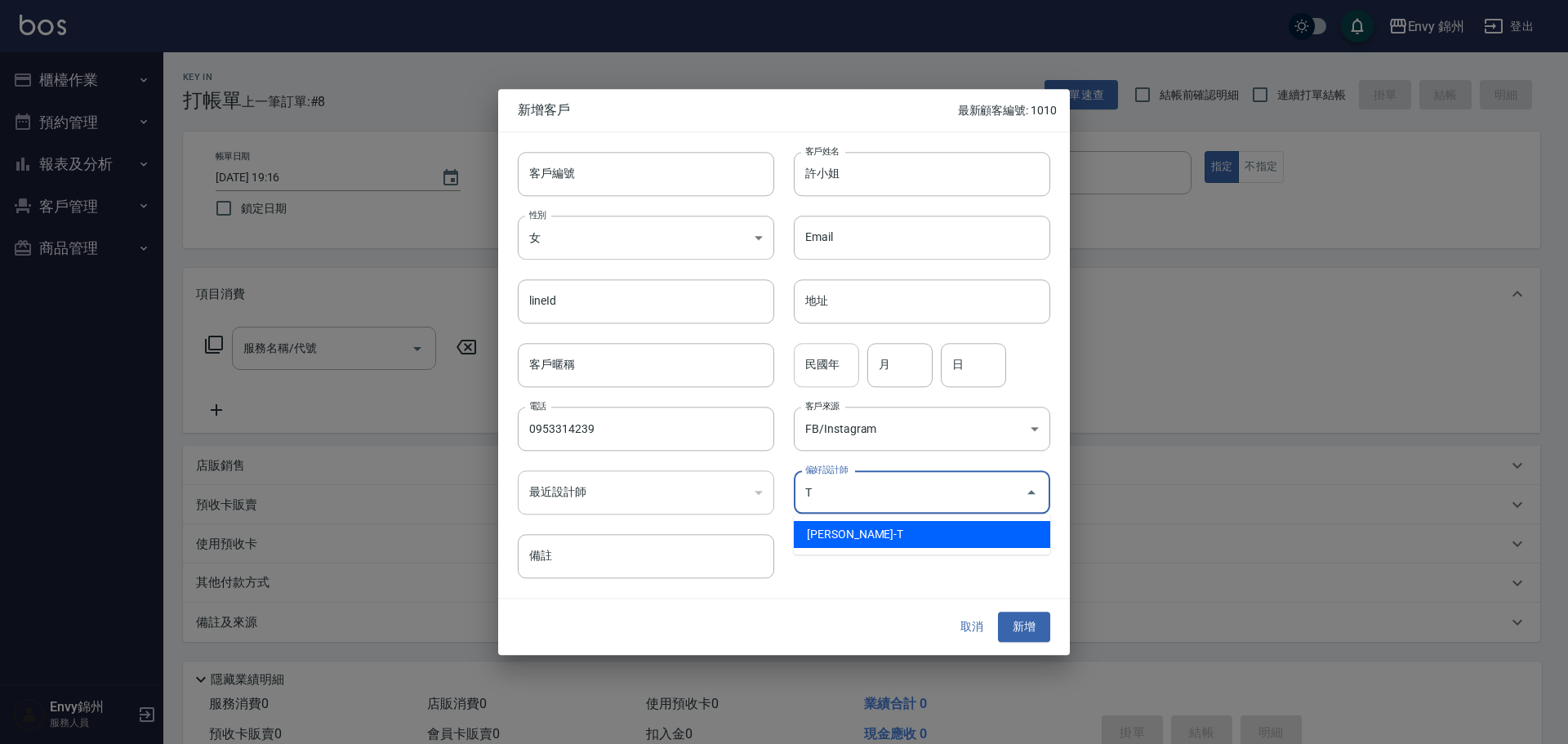
drag, startPoint x: 834, startPoint y: 526, endPoint x: 831, endPoint y: 383, distance: 143.0
click at [834, 528] on li "潘昀廷-T" at bounding box center [922, 534] width 257 height 27
type input "[PERSON_NAME]"
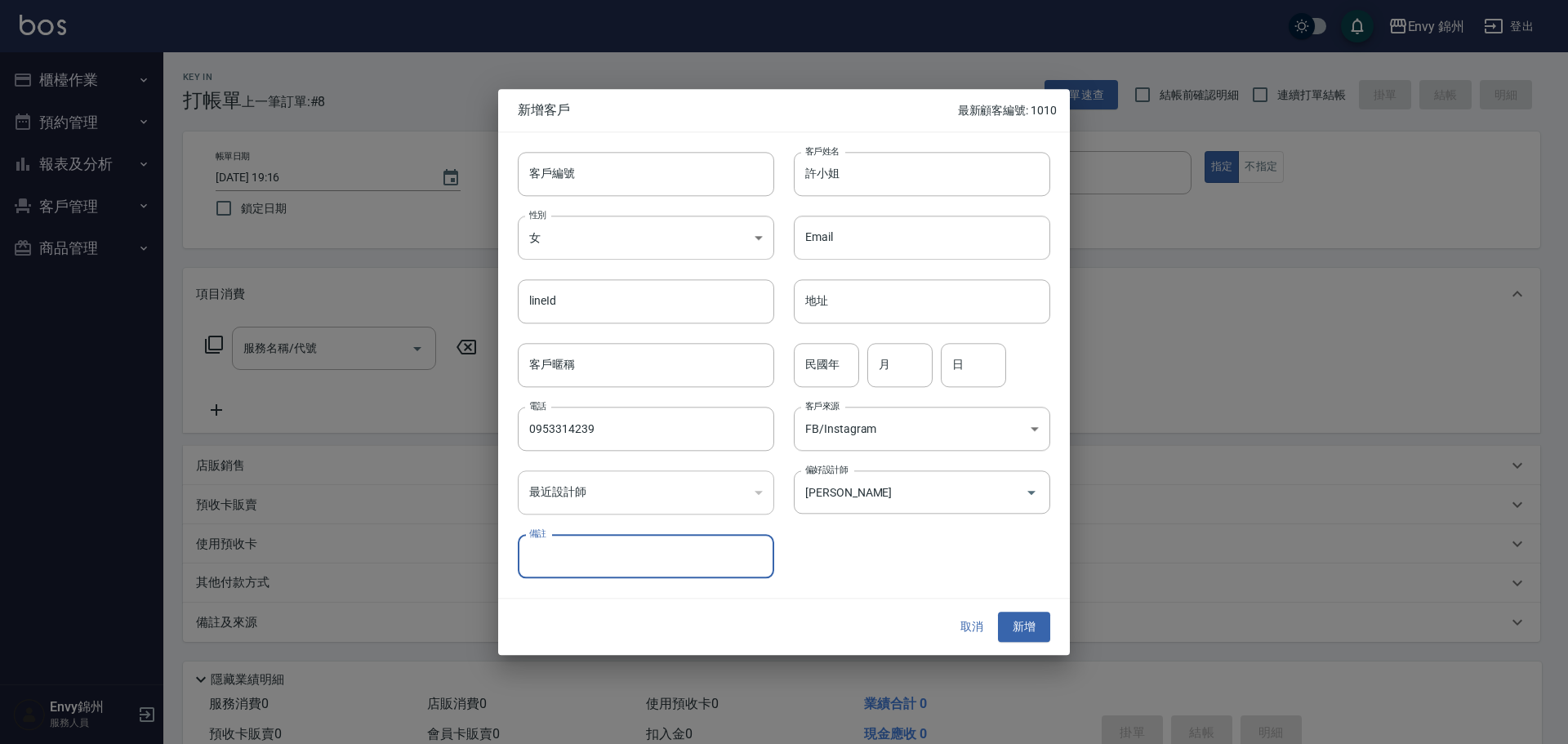
click at [853, 203] on div "Email Email" at bounding box center [912, 227] width 276 height 64
click at [864, 187] on input "許小姐" at bounding box center [922, 174] width 257 height 44
click at [1024, 623] on button "新增" at bounding box center [1024, 627] width 52 height 30
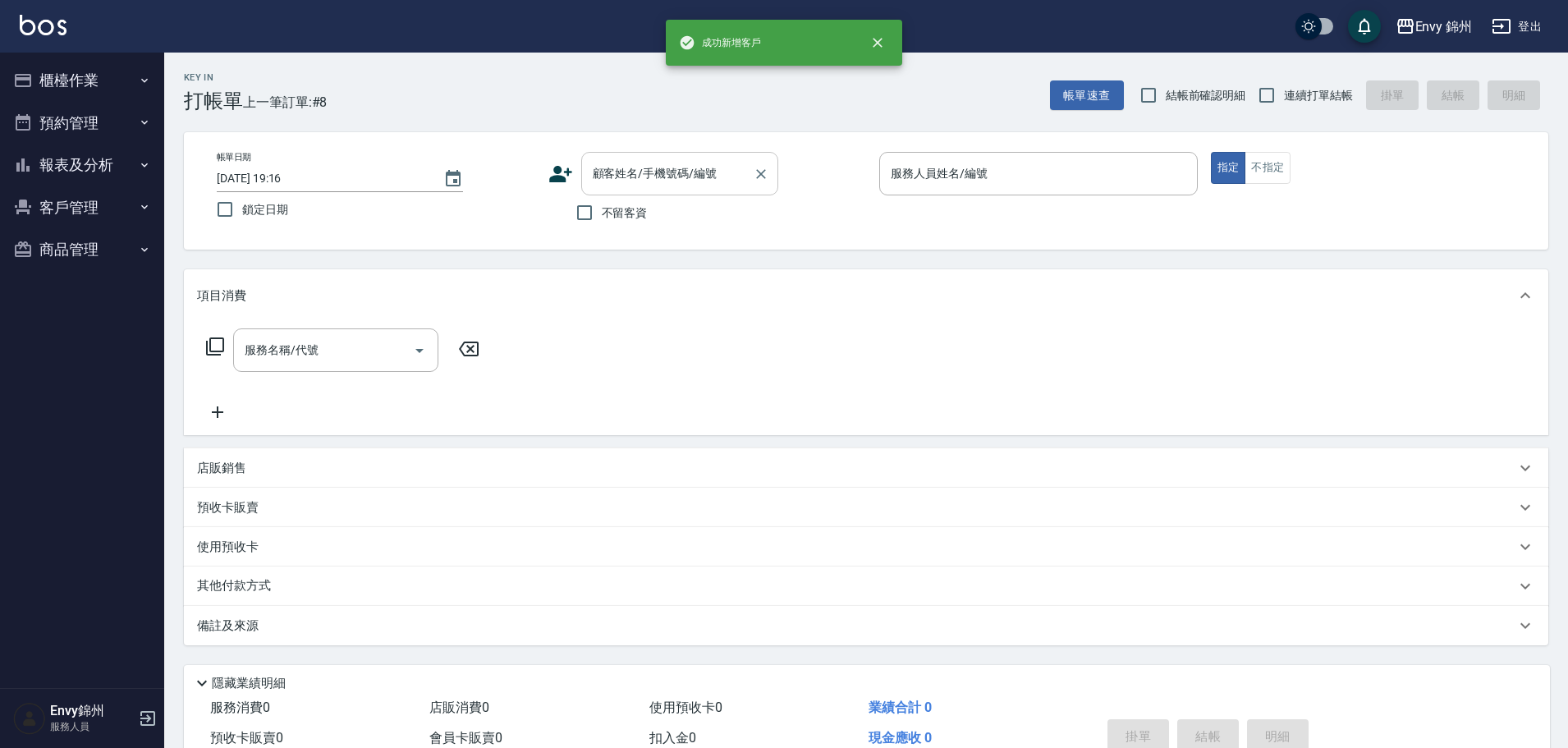
click at [639, 170] on input "顧客姓名/手機號碼/編號" at bounding box center [667, 173] width 157 height 28
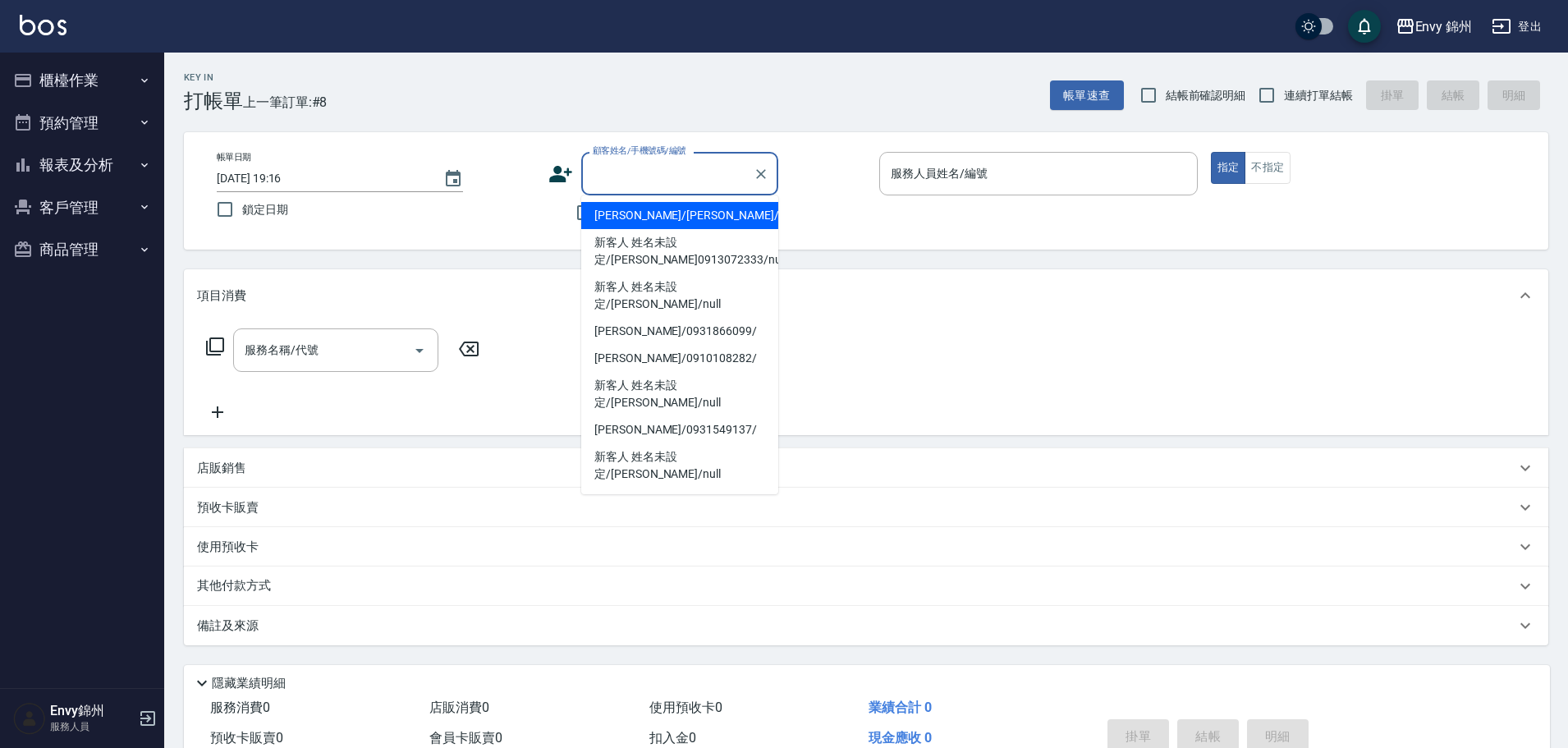
paste input "許小姐"
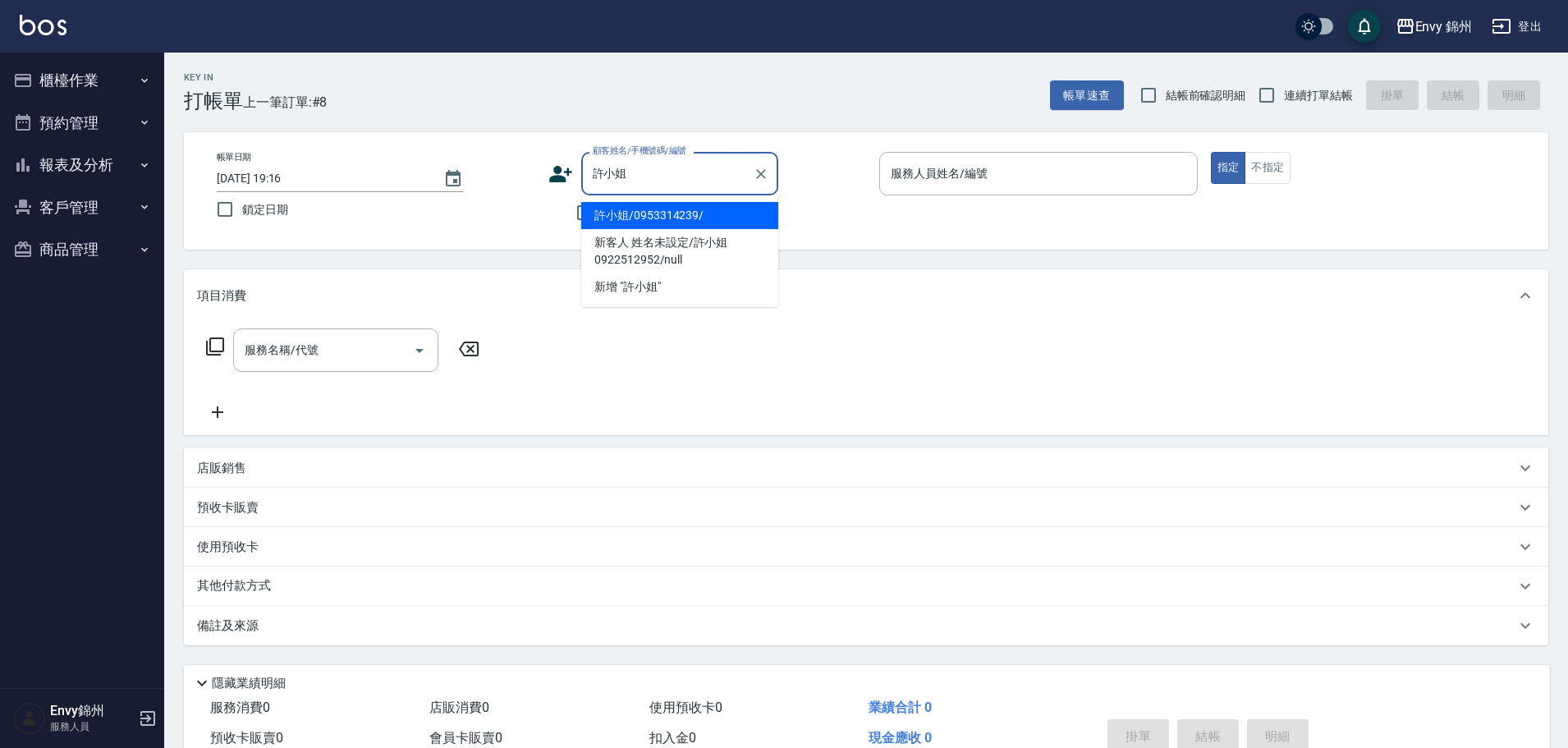
click at [697, 210] on li "許小姐/0953314239/" at bounding box center [679, 215] width 197 height 27
type input "許小姐/0953314239/"
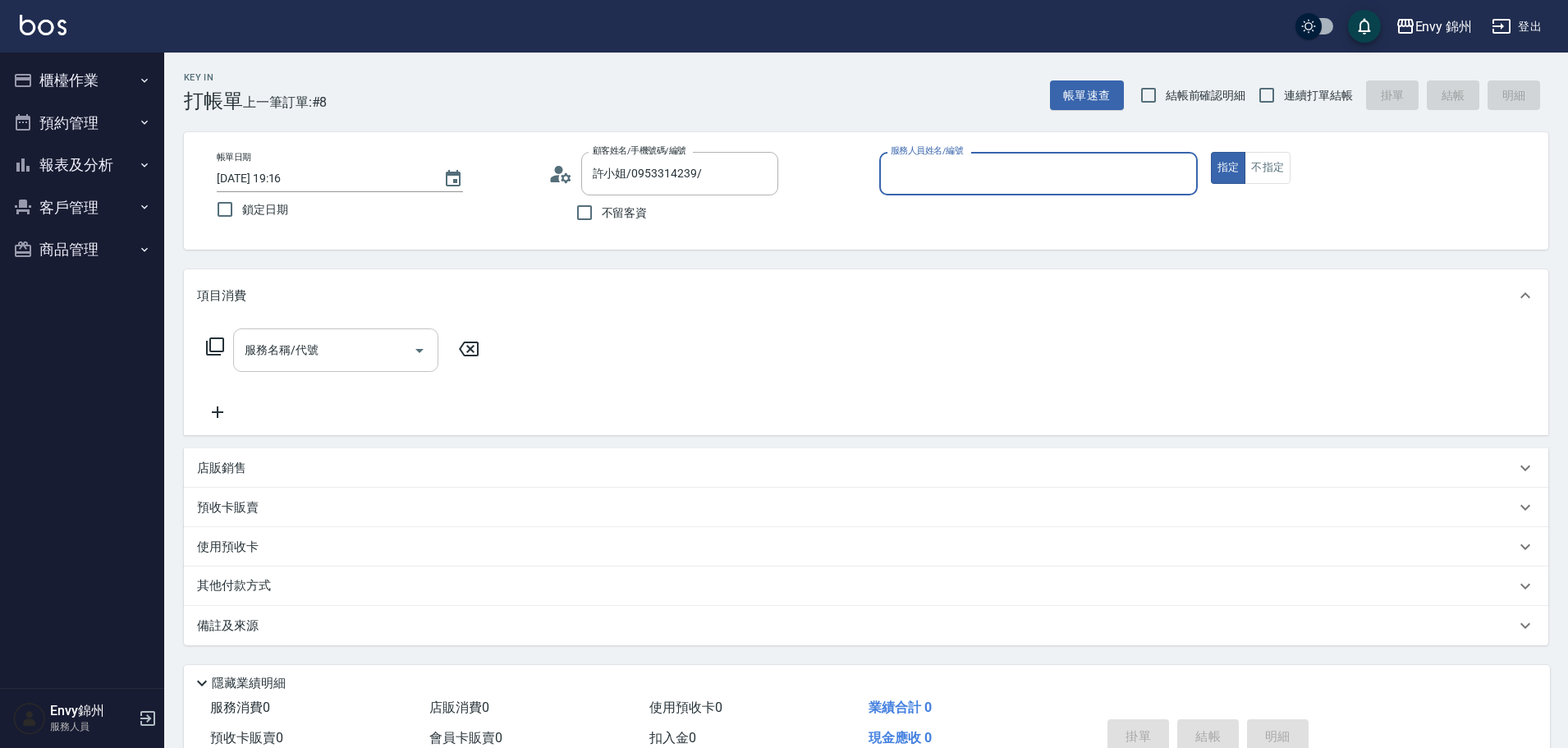
type input "Ting-T"
click at [319, 345] on input "服務名稱/代號" at bounding box center [323, 350] width 165 height 28
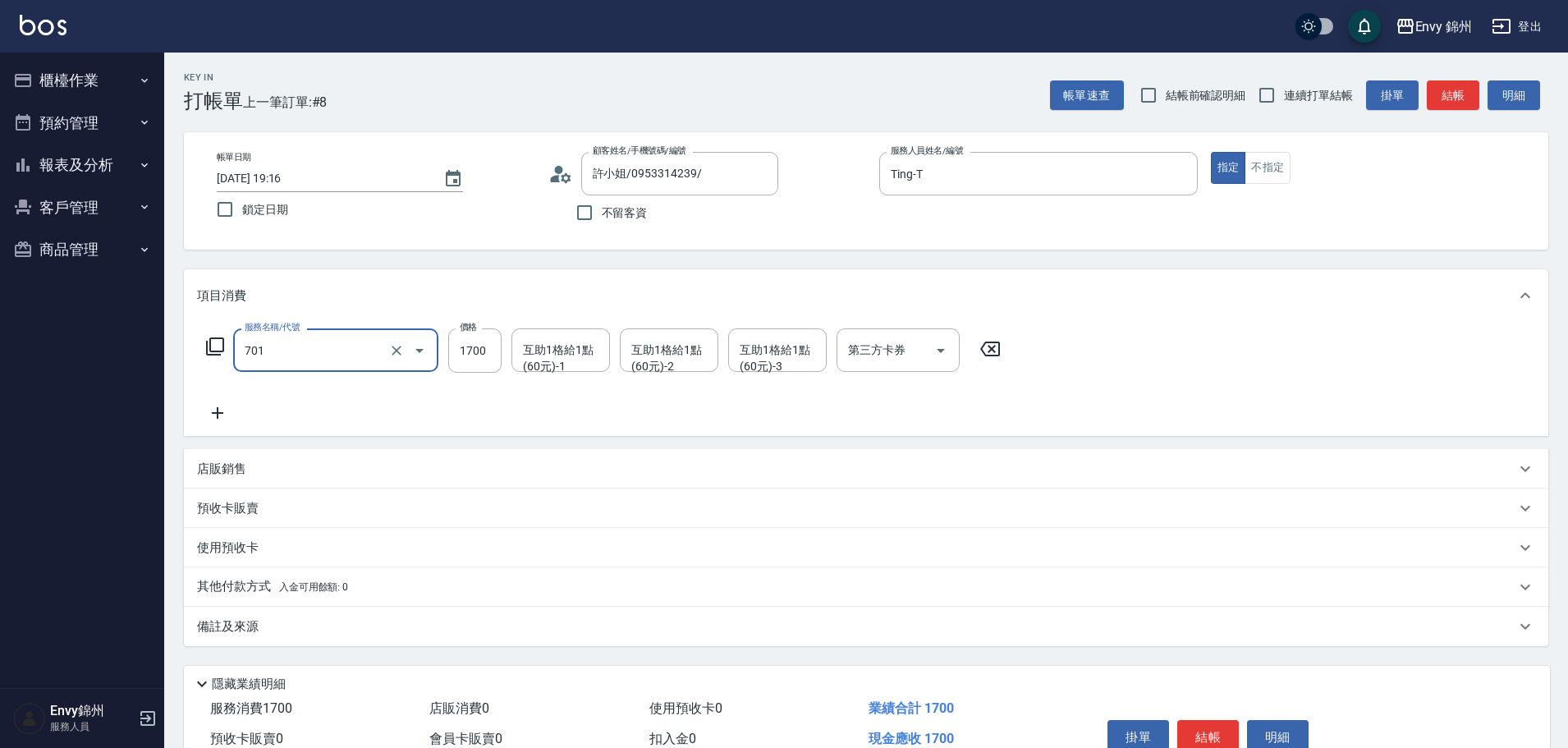
type input "701 染髮(701)"
type input "1000"
type input "Annie-A"
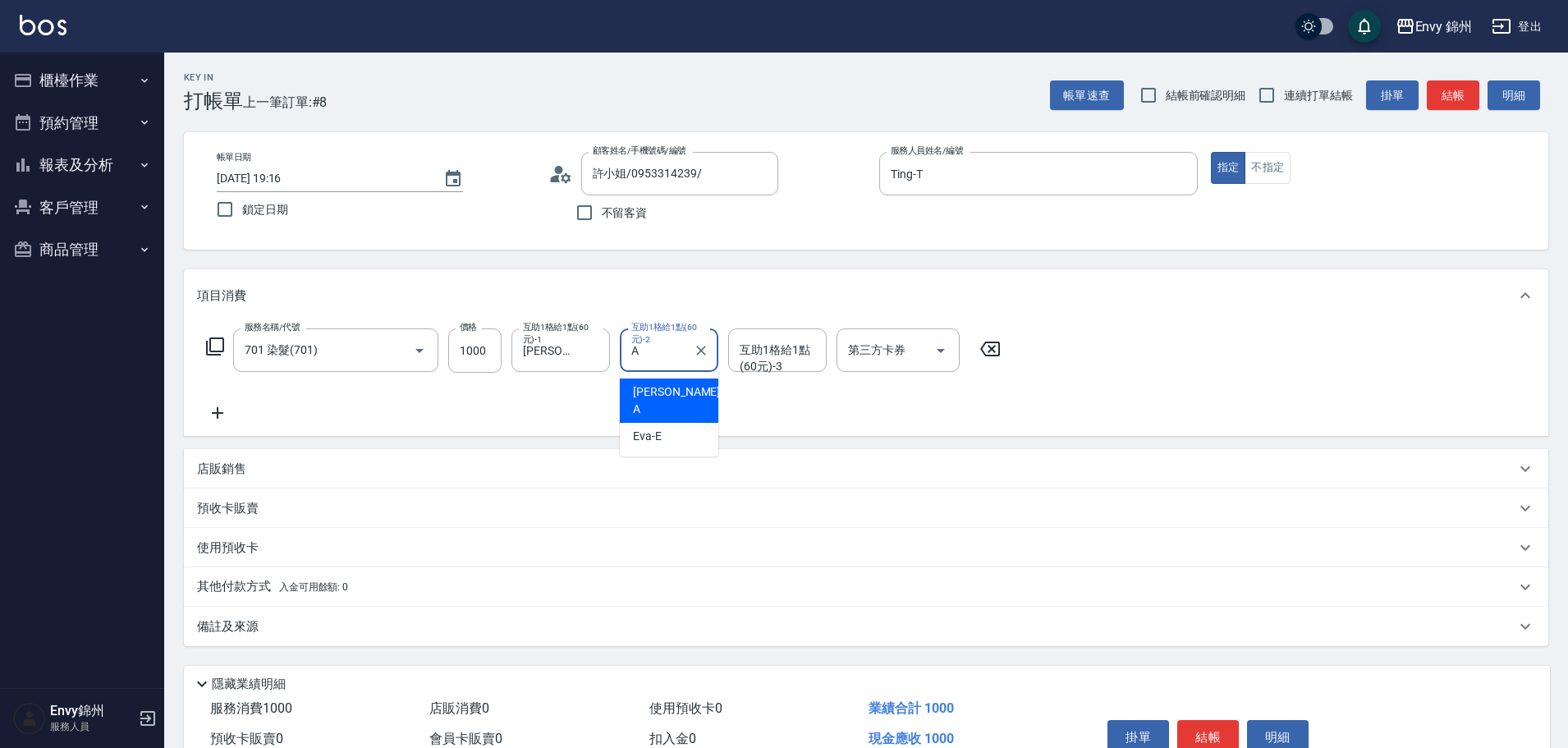
type input "Annie-A"
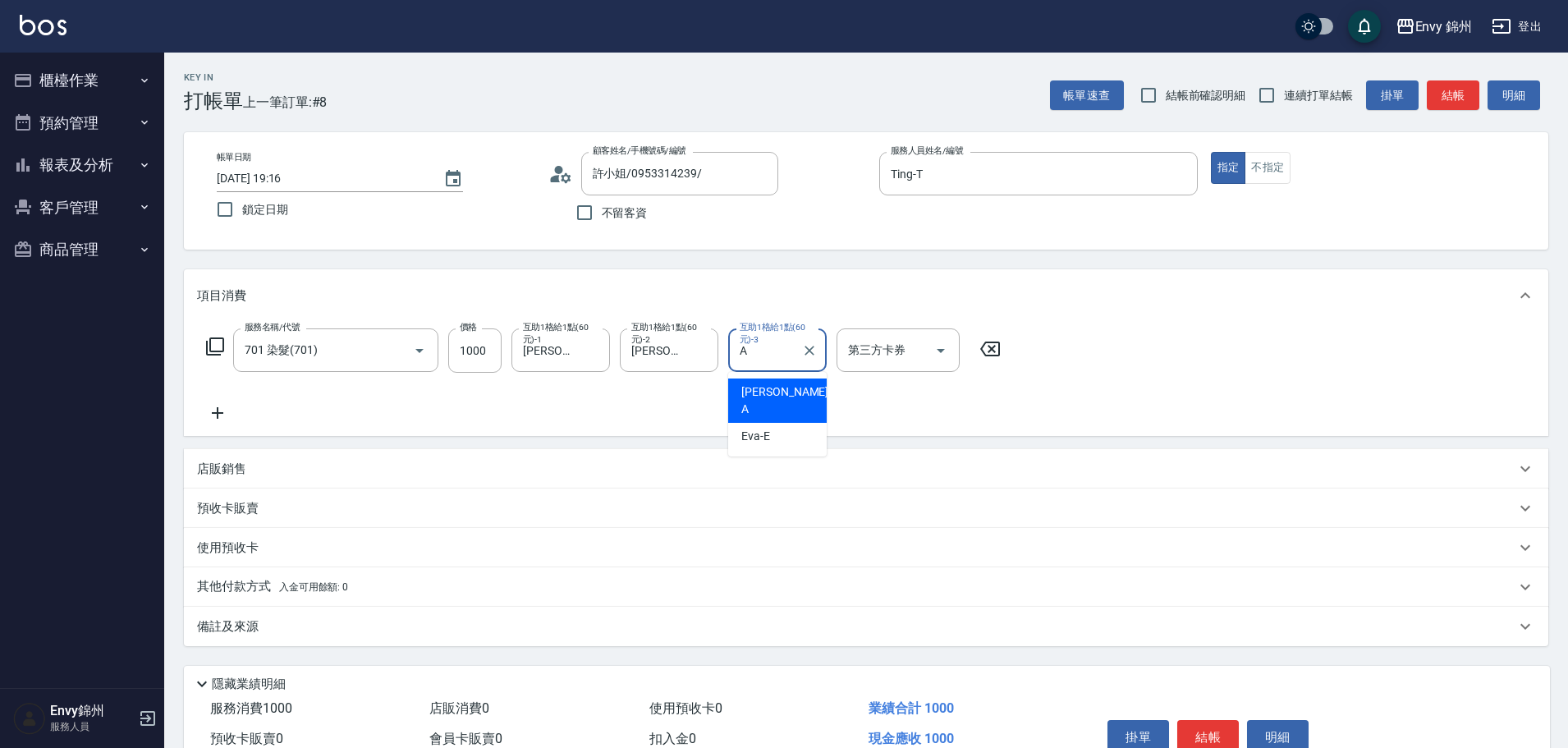
type input "Annie-A"
click at [213, 419] on icon at bounding box center [217, 413] width 41 height 20
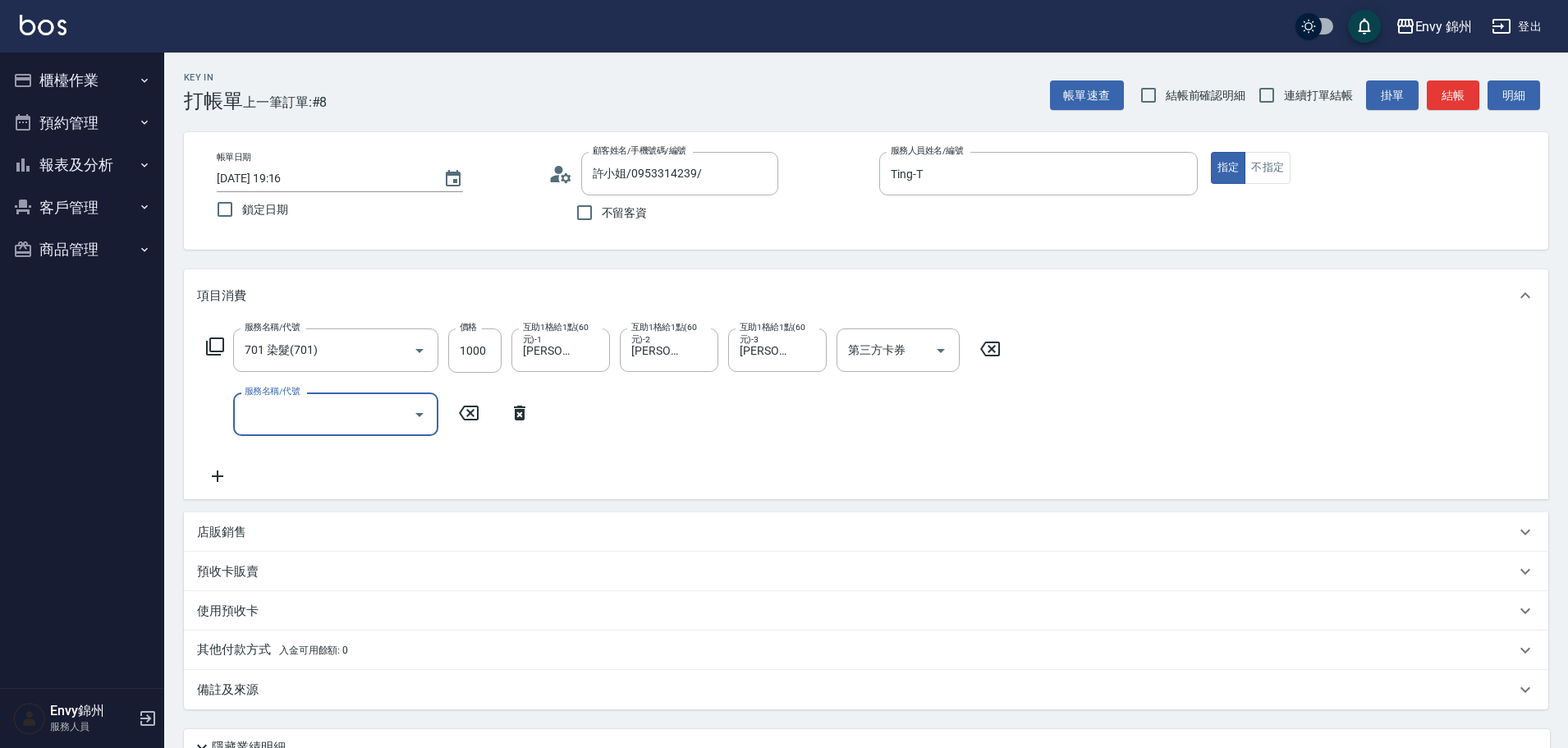
click at [301, 403] on input "服務名稱/代號" at bounding box center [323, 414] width 165 height 28
type input "731 漂髮(731)"
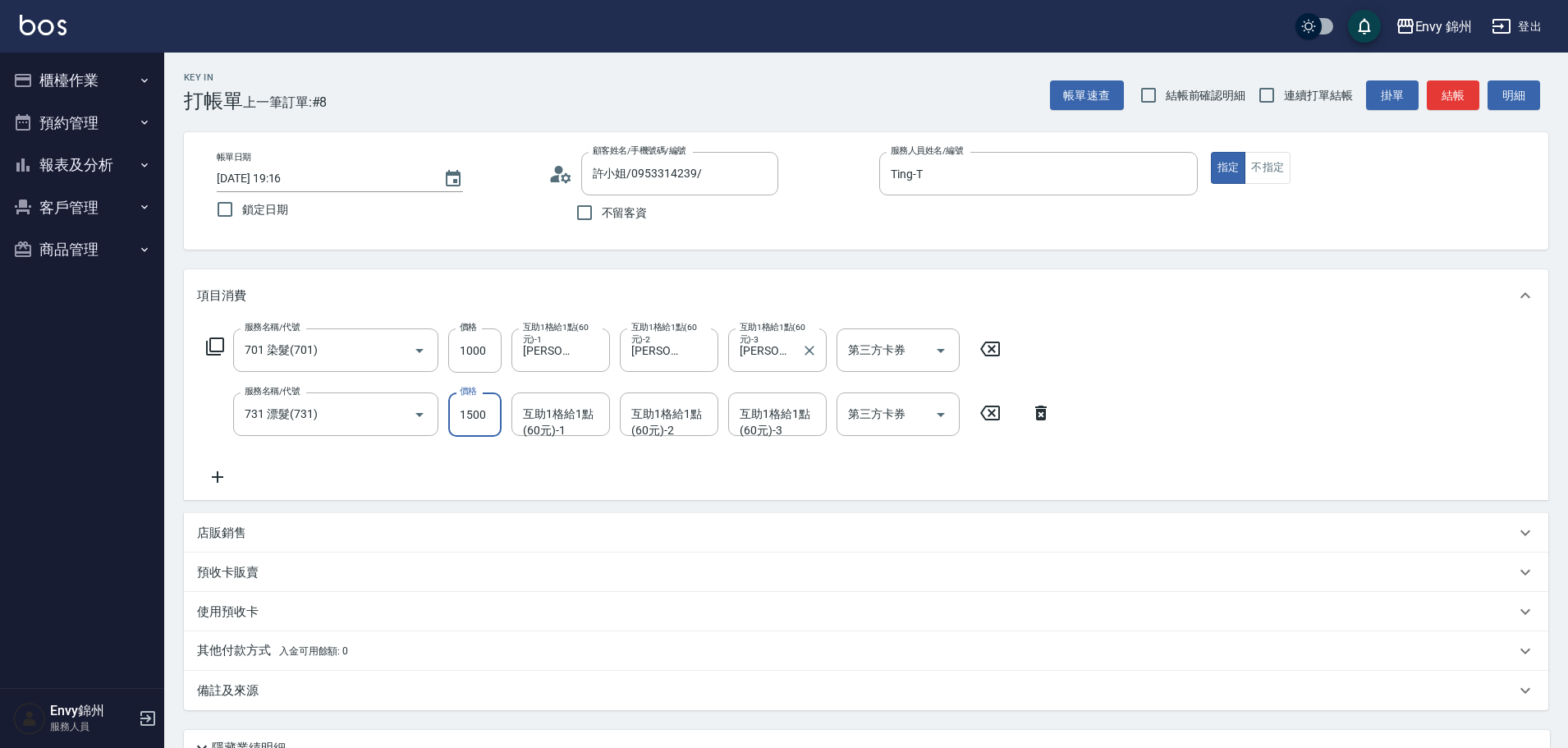
click at [809, 344] on label "互助1格給1點(60元)-3" at bounding box center [776, 334] width 74 height 25
type input "1500"
click at [794, 344] on input "Annie-A" at bounding box center [765, 350] width 59 height 28
click at [811, 351] on icon "Clear" at bounding box center [808, 350] width 10 height 10
click at [556, 406] on div "互助1格給1點(60元)-1 互助1格給1點(60元)-1" at bounding box center [560, 414] width 99 height 44
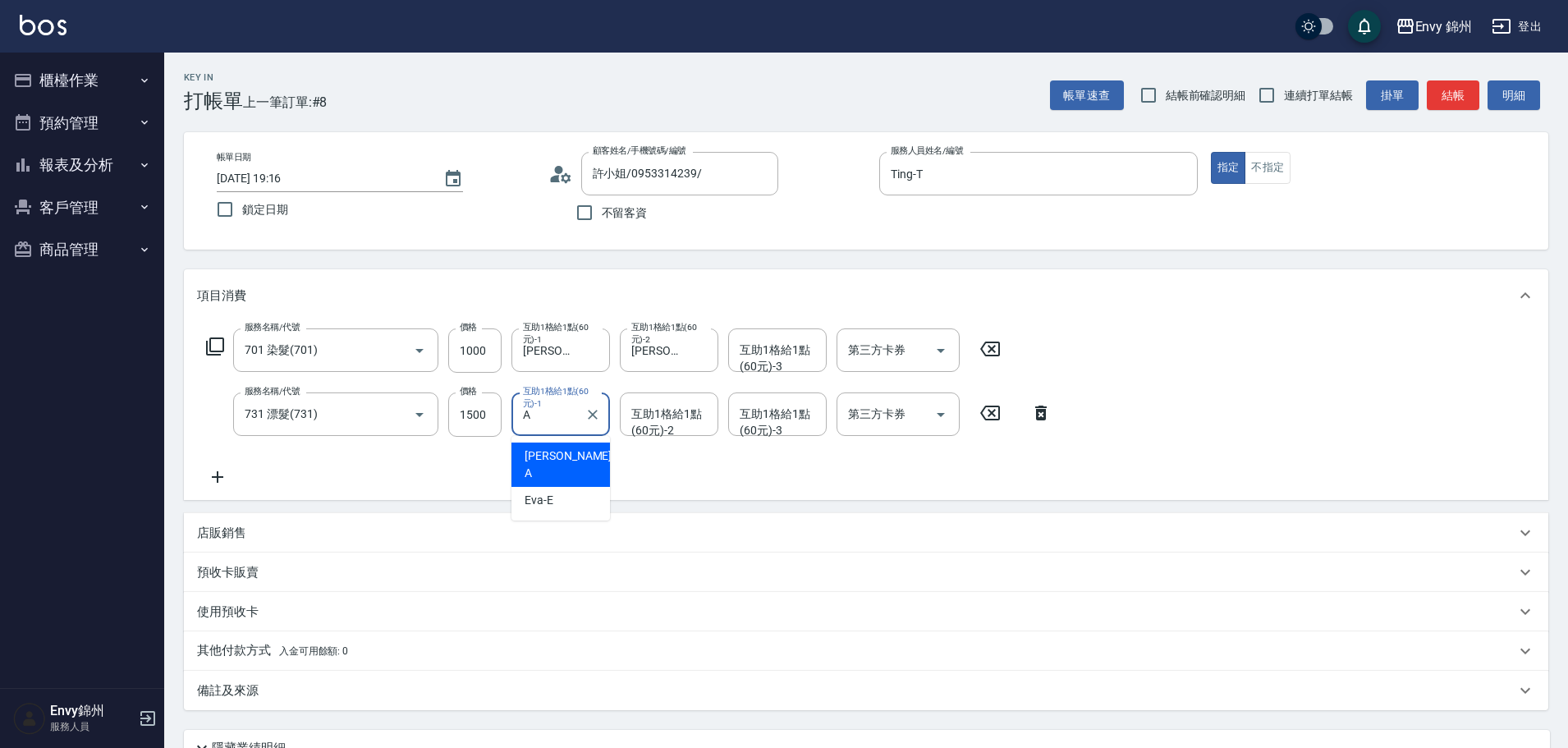
click at [567, 455] on div "Annie -A" at bounding box center [560, 464] width 99 height 44
type input "Annie-A"
click at [242, 687] on p "備註及來源" at bounding box center [227, 690] width 61 height 17
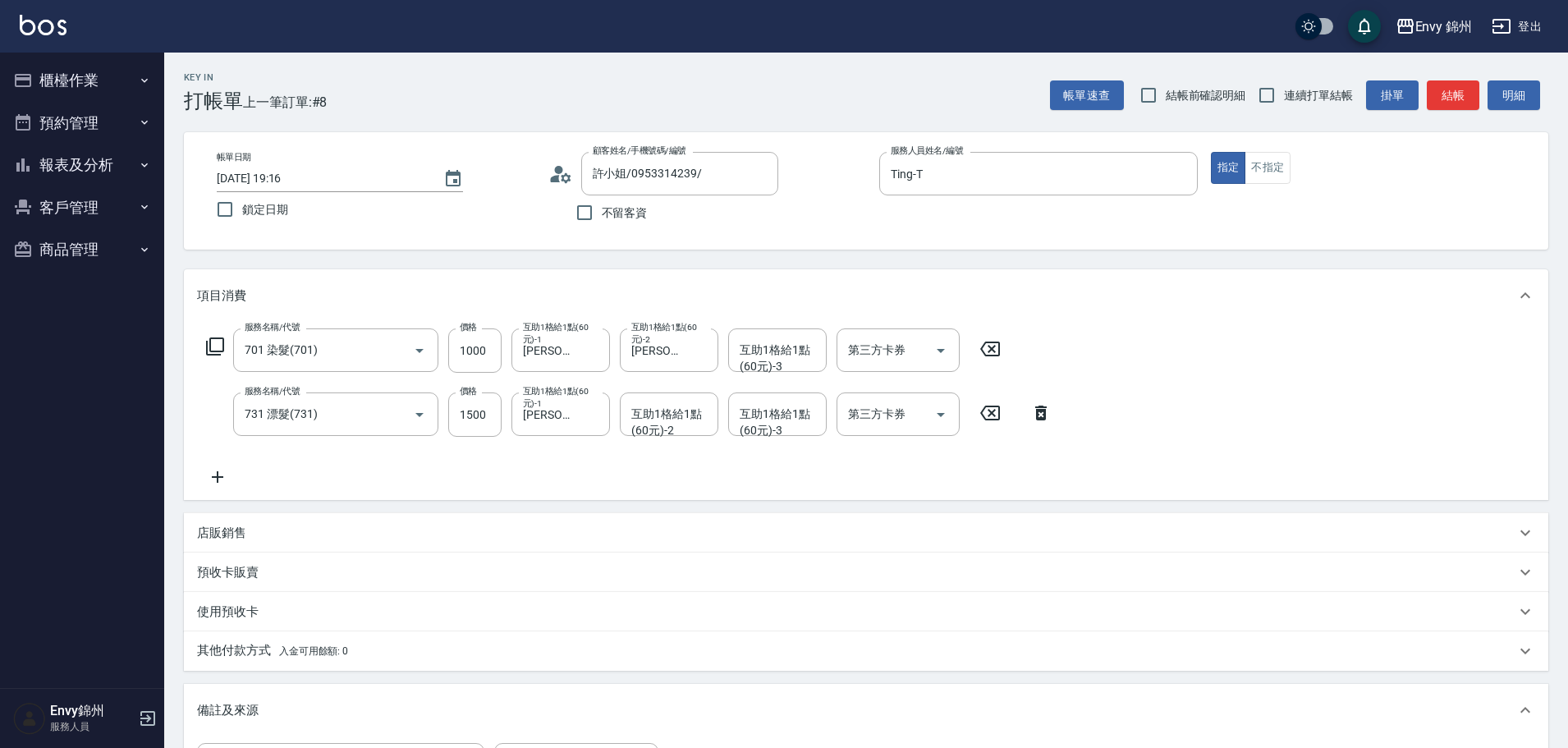
scroll to position [246, 0]
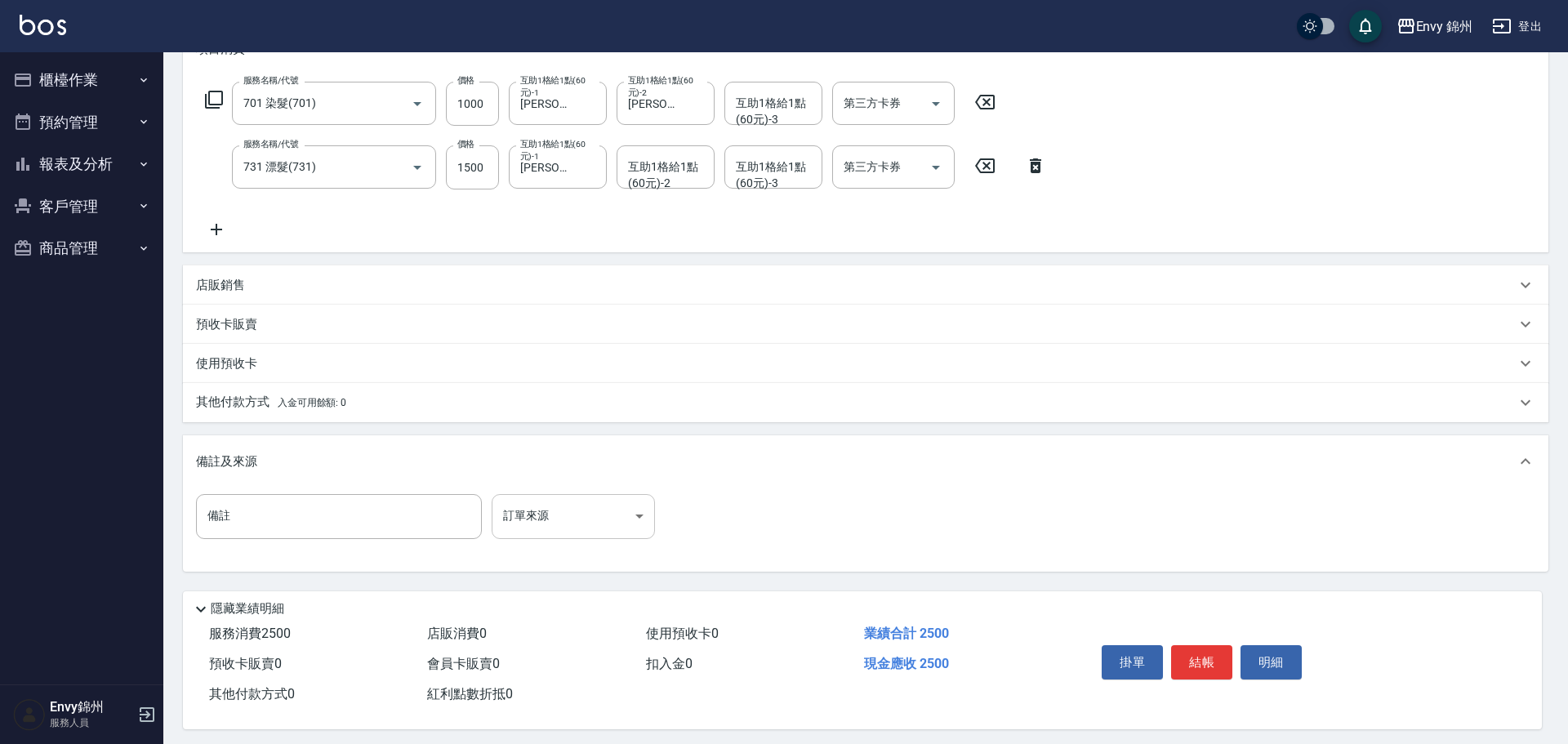
click at [565, 510] on body "Envy 錦州 登出 櫃檯作業 打帳單 帳單列表 現金收支登錄 材料自購登錄 每日結帳 排班表 現場電腦打卡 預約管理 預約管理 單日預約紀錄 單週預約紀錄 …" at bounding box center [784, 251] width 1568 height 993
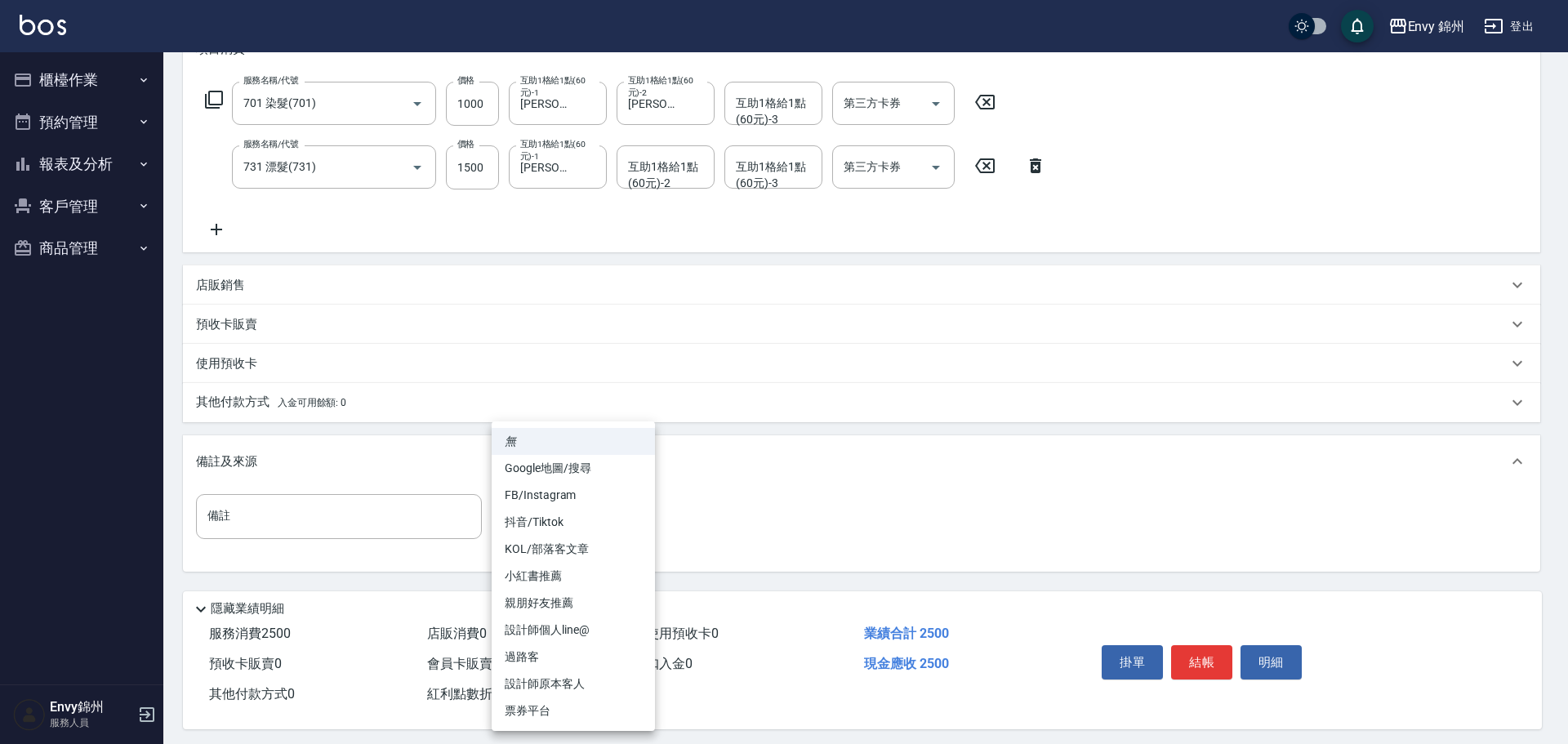
click at [586, 498] on li "FB/Instagram" at bounding box center [573, 495] width 164 height 27
type input "FB/Instagram"
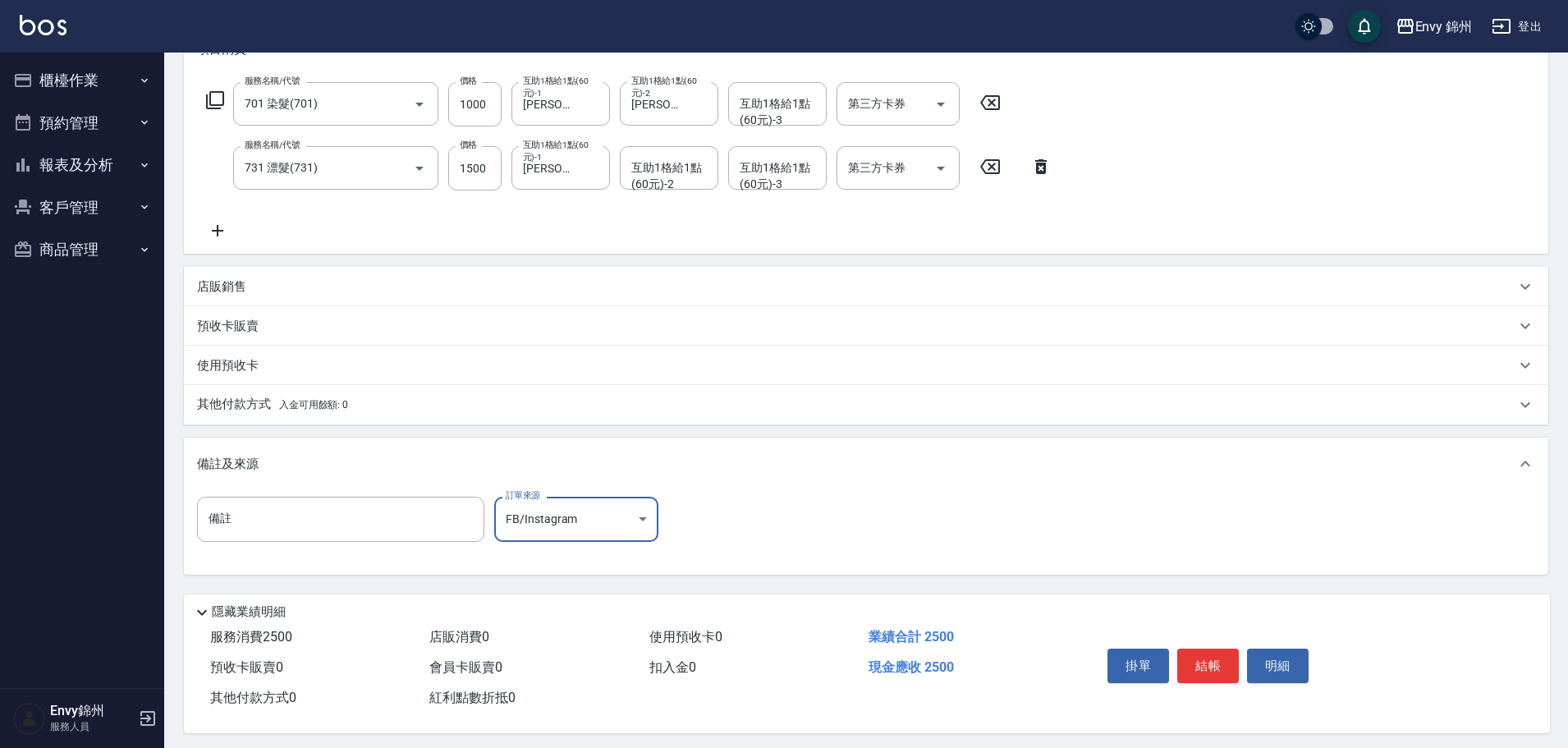
scroll to position [0, 0]
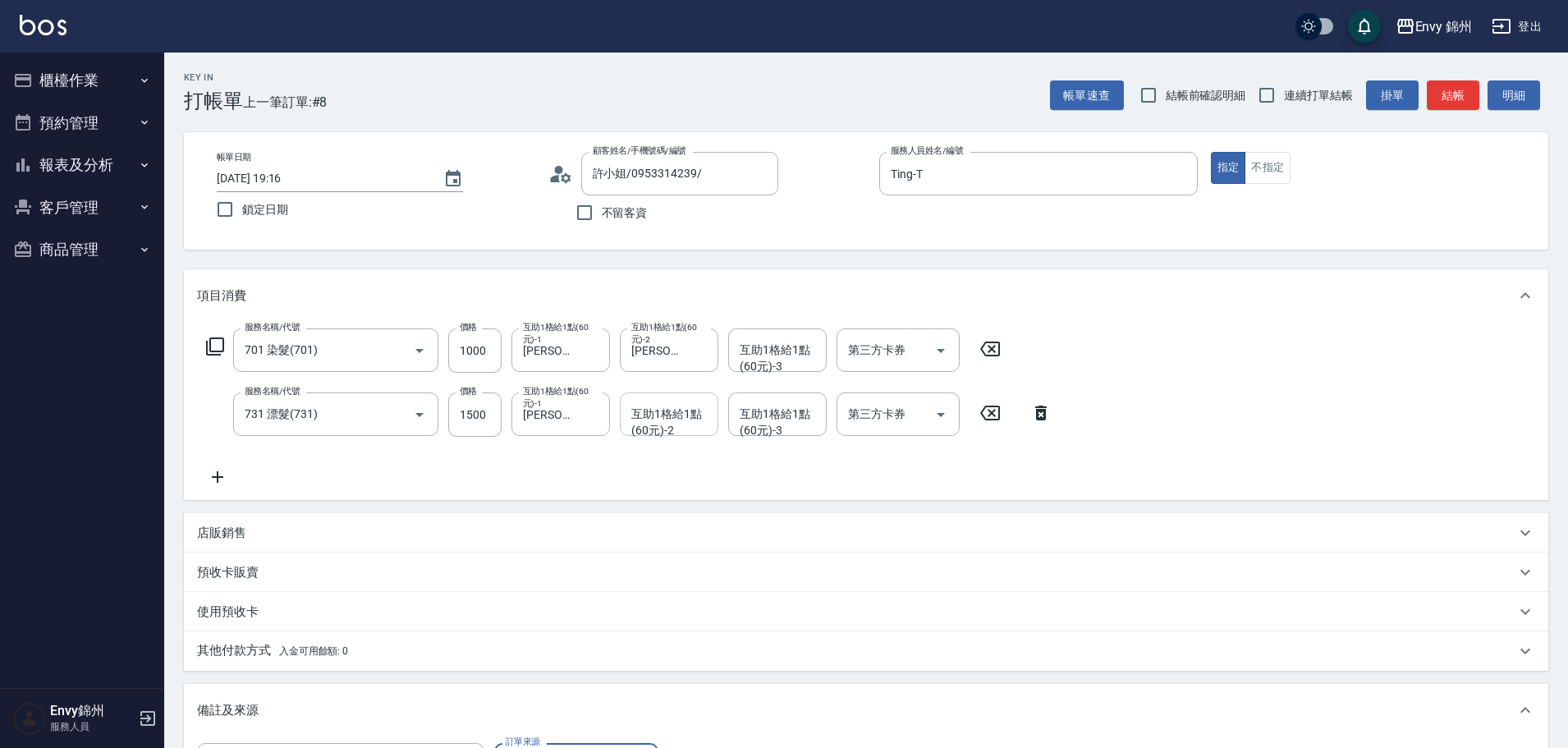
click at [654, 428] on input "互助1格給1點(60元)-2" at bounding box center [669, 414] width 84 height 28
click at [681, 465] on div "玉米 -M" at bounding box center [669, 455] width 99 height 27
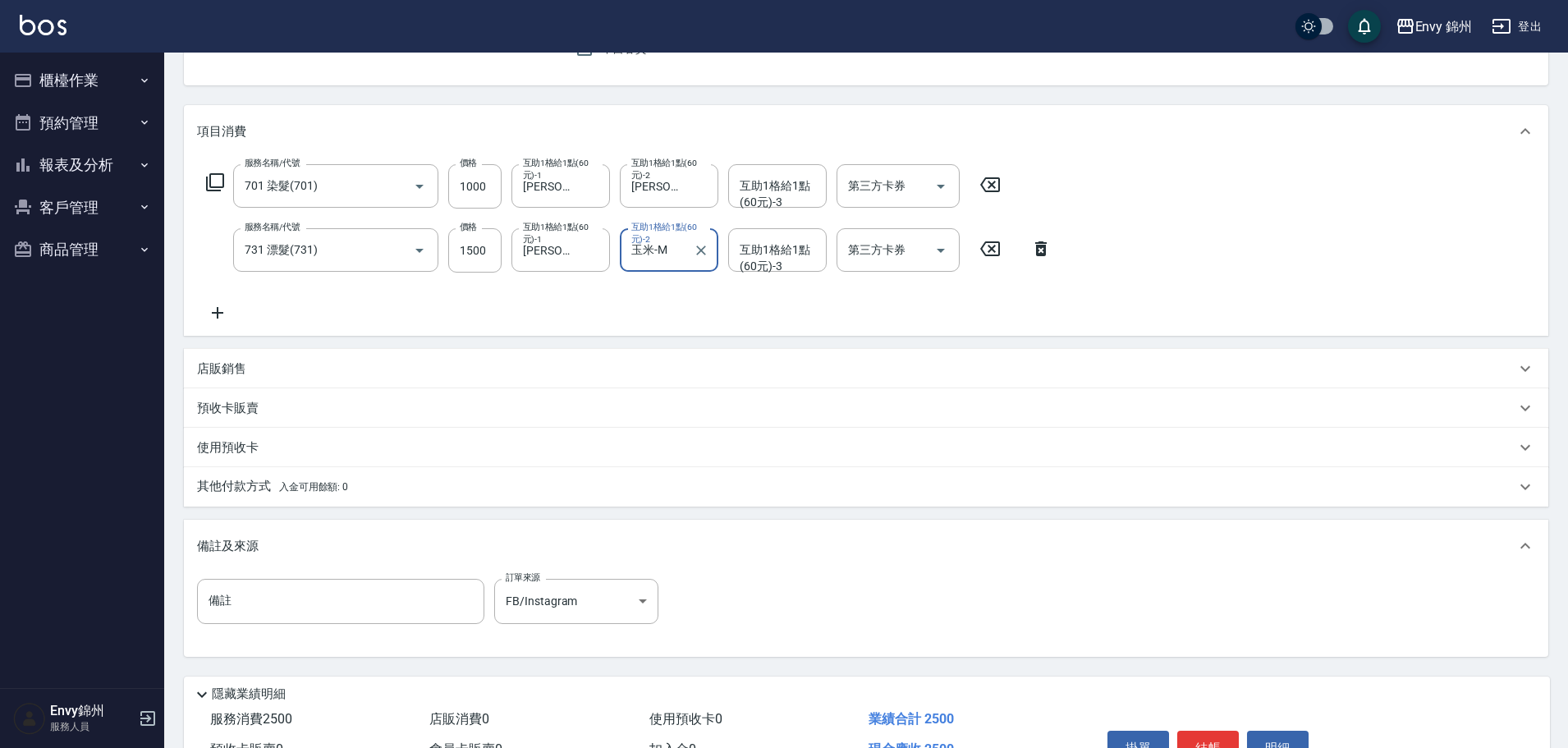
scroll to position [259, 0]
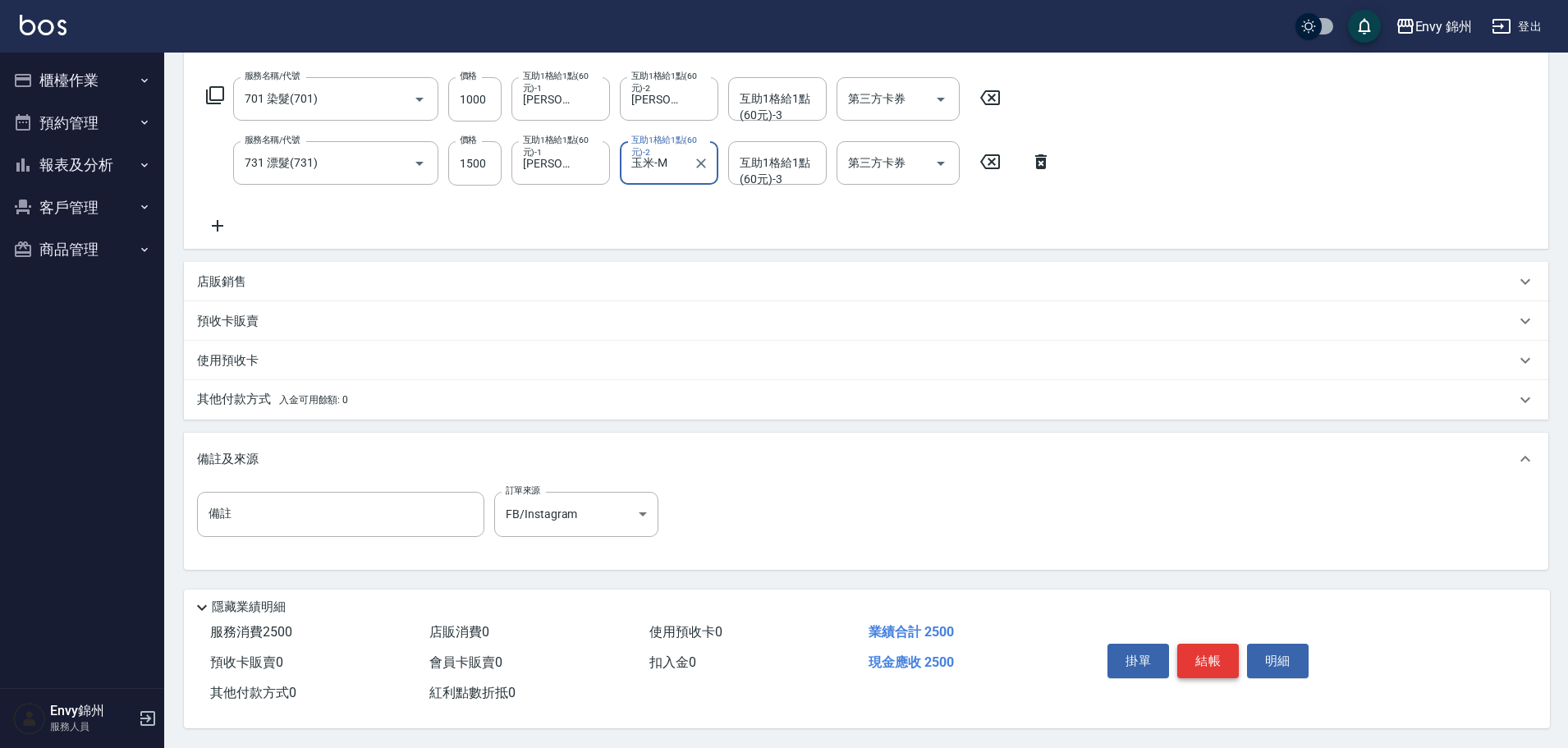
type input "玉米-M"
click at [1183, 647] on button "結帳" at bounding box center [1207, 661] width 61 height 35
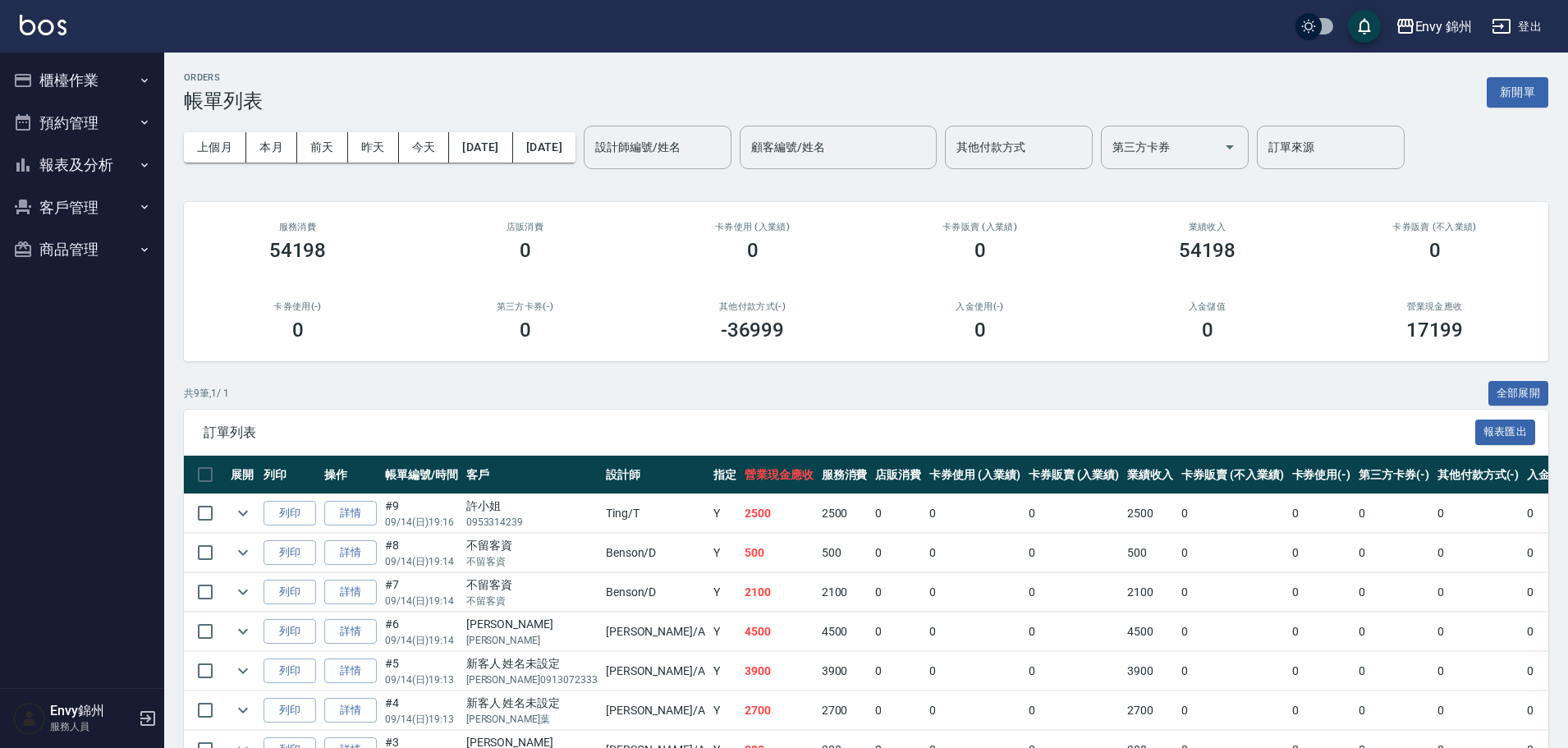
scroll to position [177, 0]
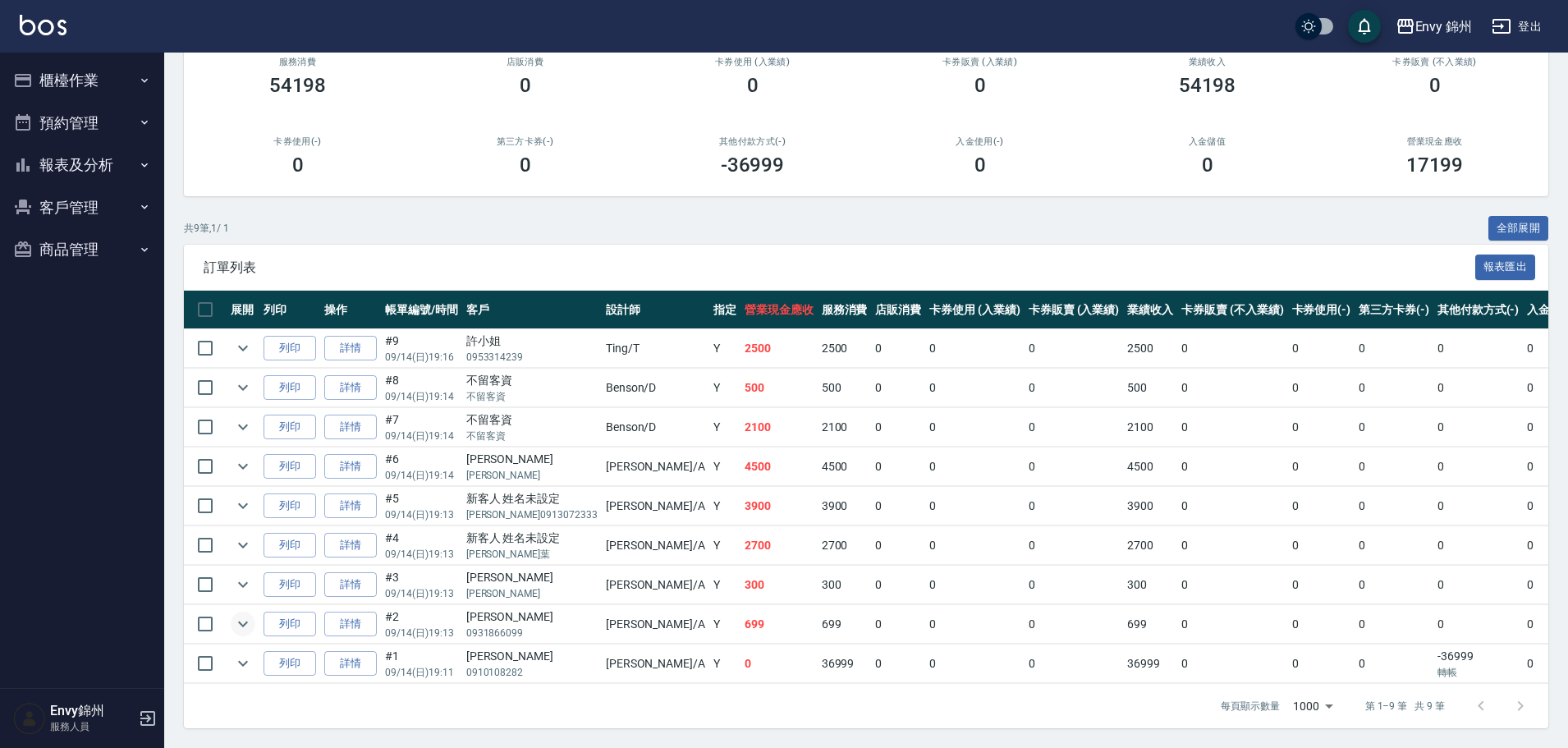
click at [245, 614] on icon "expand row" at bounding box center [243, 623] width 20 height 20
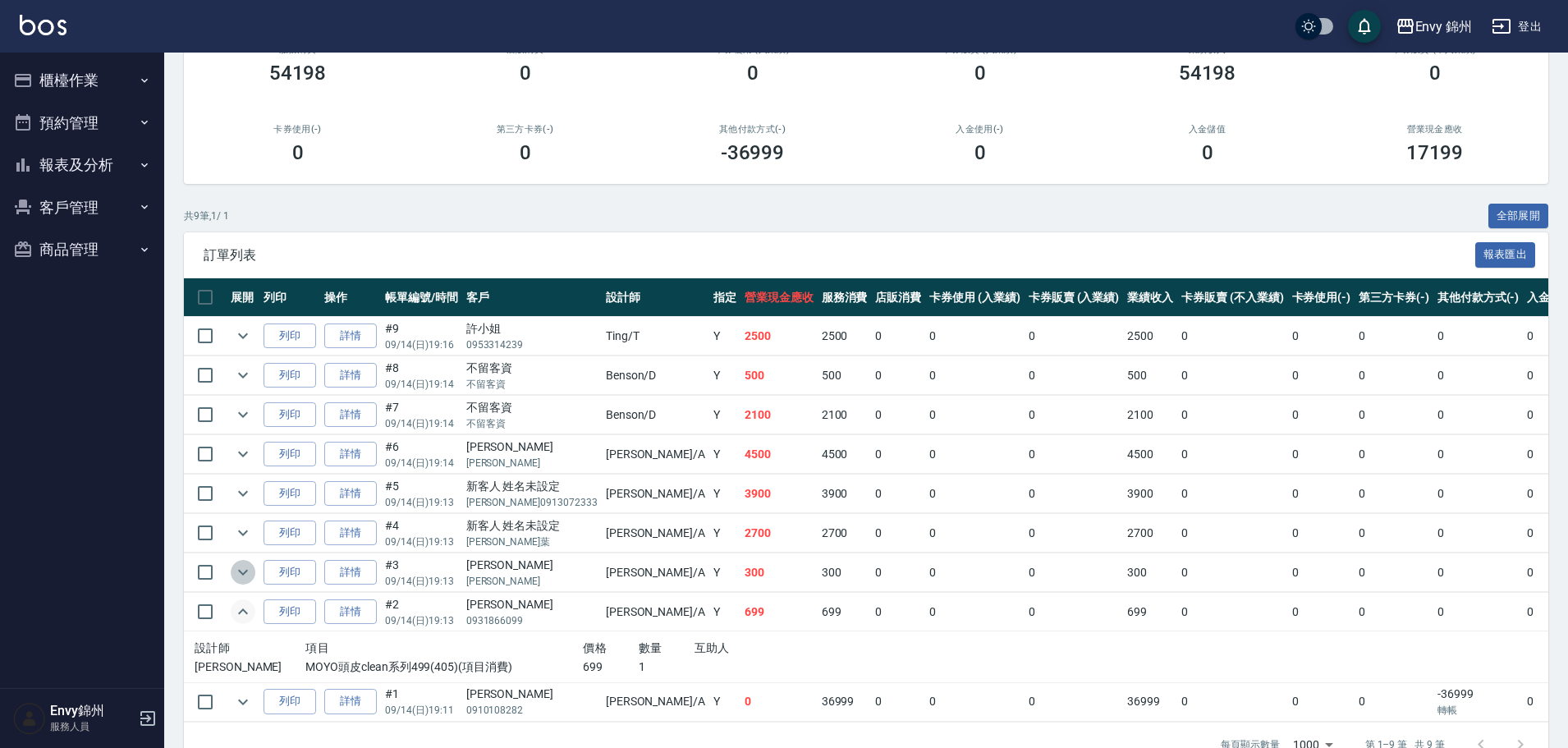
click at [236, 573] on icon "expand row" at bounding box center [243, 572] width 20 height 20
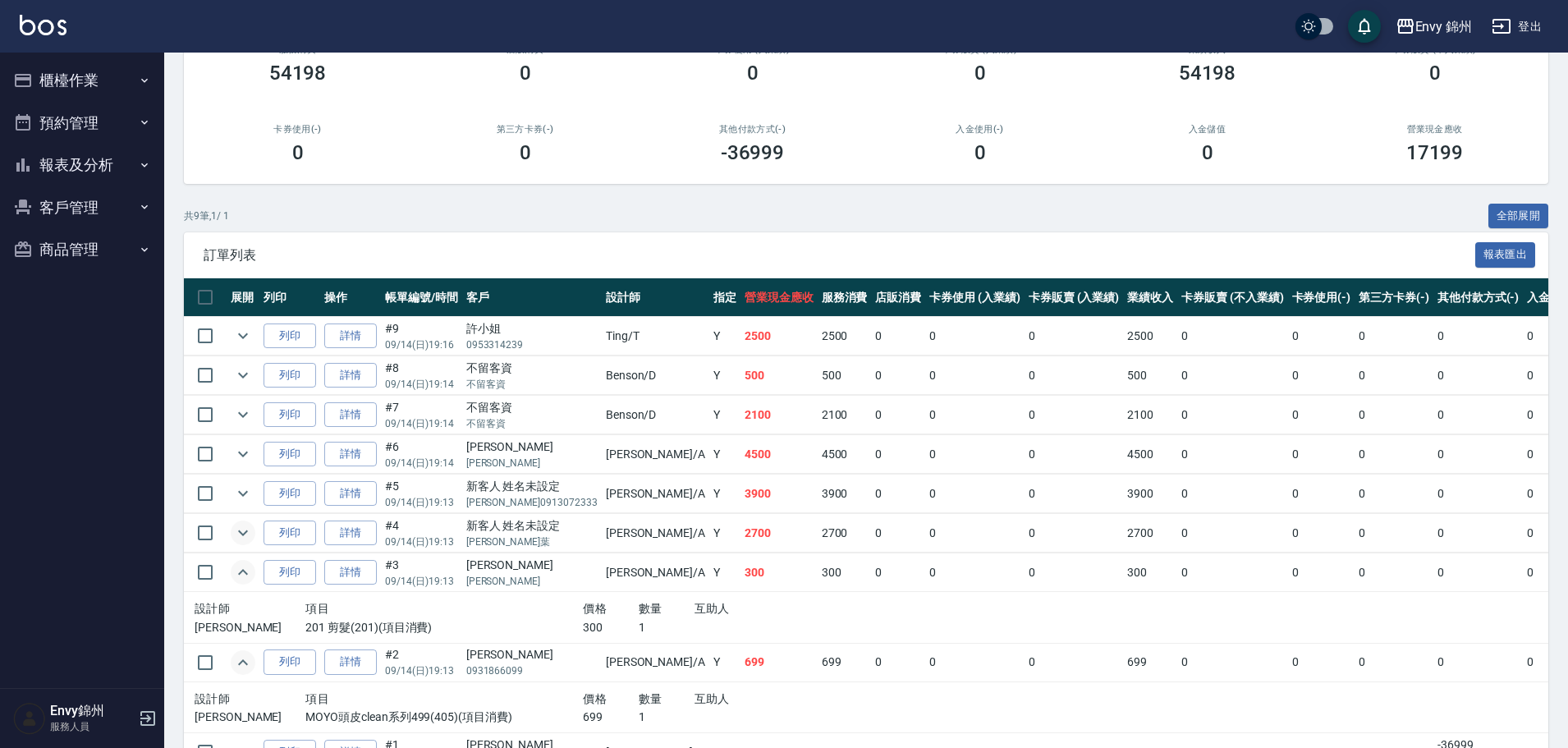
click at [243, 536] on icon "expand row" at bounding box center [243, 533] width 10 height 5
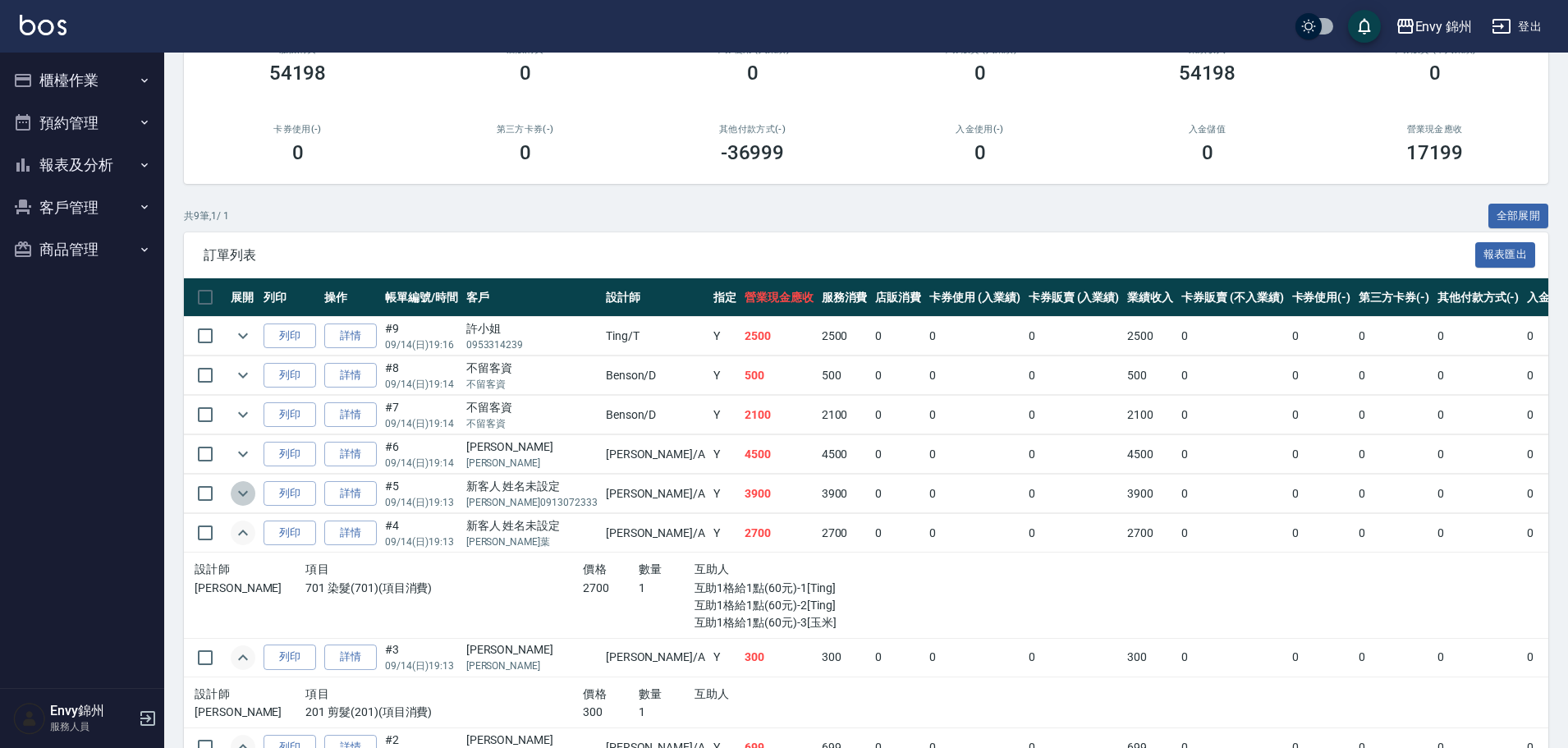
click at [245, 501] on icon "expand row" at bounding box center [243, 494] width 20 height 20
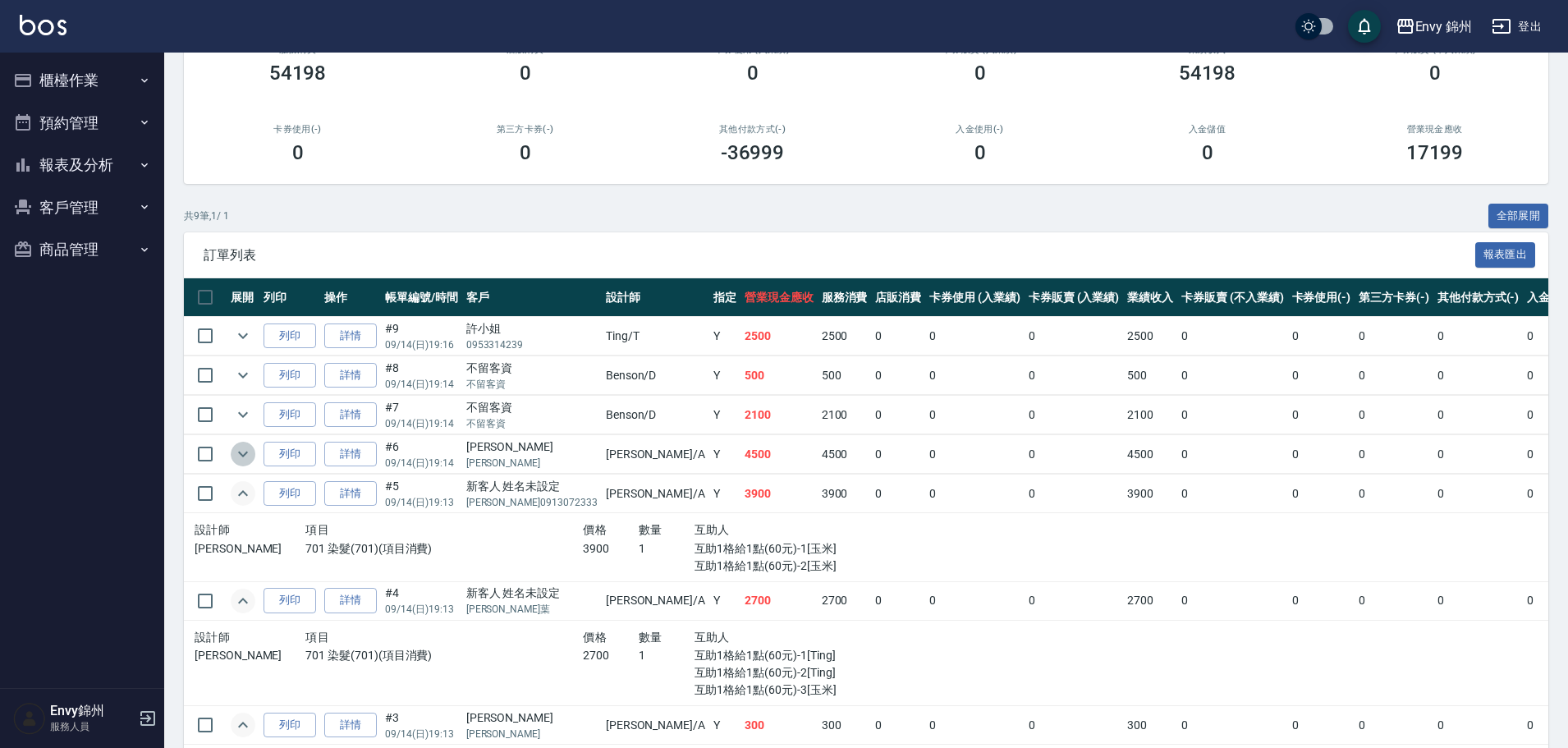
click at [250, 456] on icon "expand row" at bounding box center [243, 454] width 20 height 20
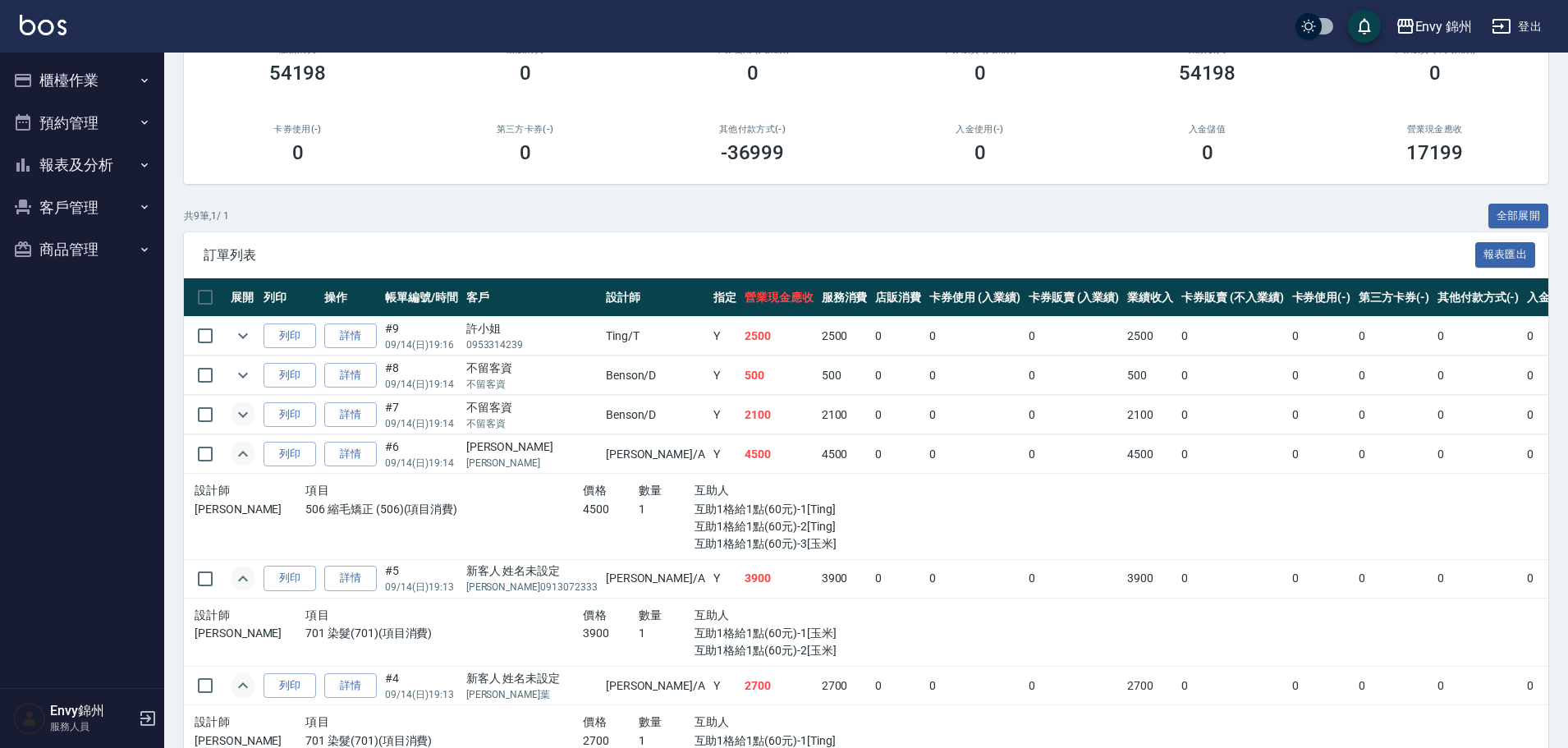
click at [246, 424] on button "expand row" at bounding box center [243, 414] width 25 height 25
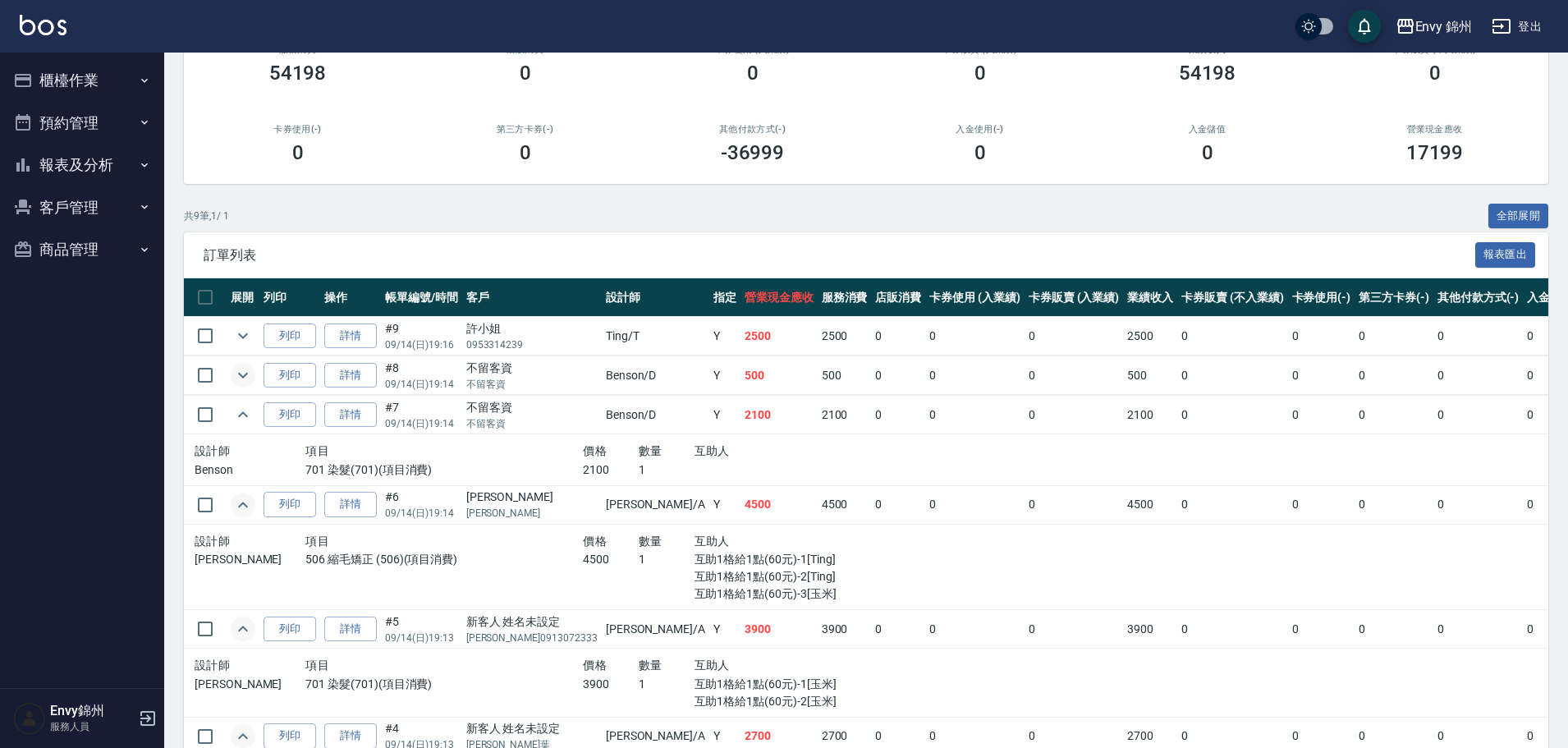
click at [246, 375] on icon "expand row" at bounding box center [243, 375] width 10 height 5
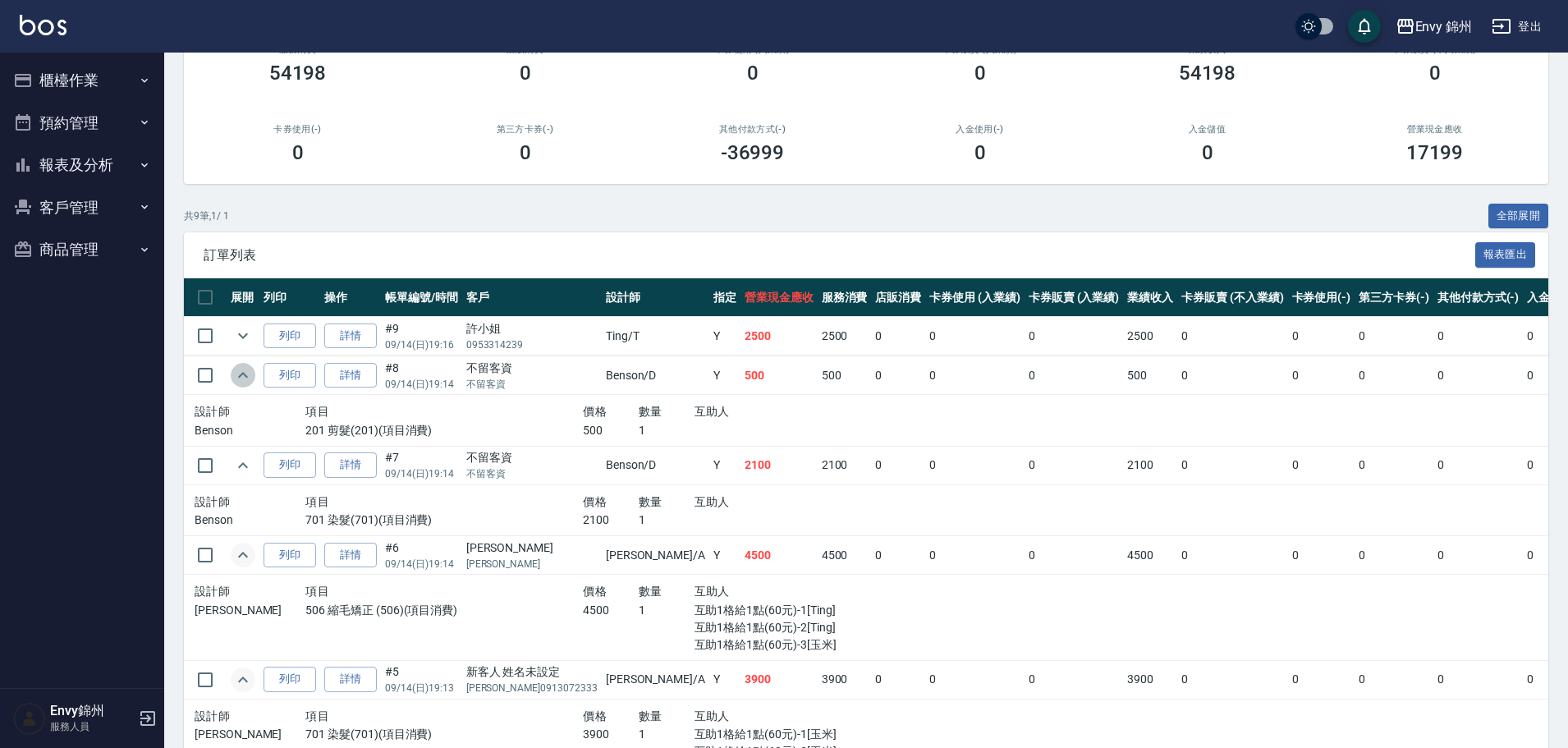
drag, startPoint x: 243, startPoint y: 375, endPoint x: 243, endPoint y: 397, distance: 22.0
click at [243, 376] on icon "expand row" at bounding box center [243, 375] width 20 height 20
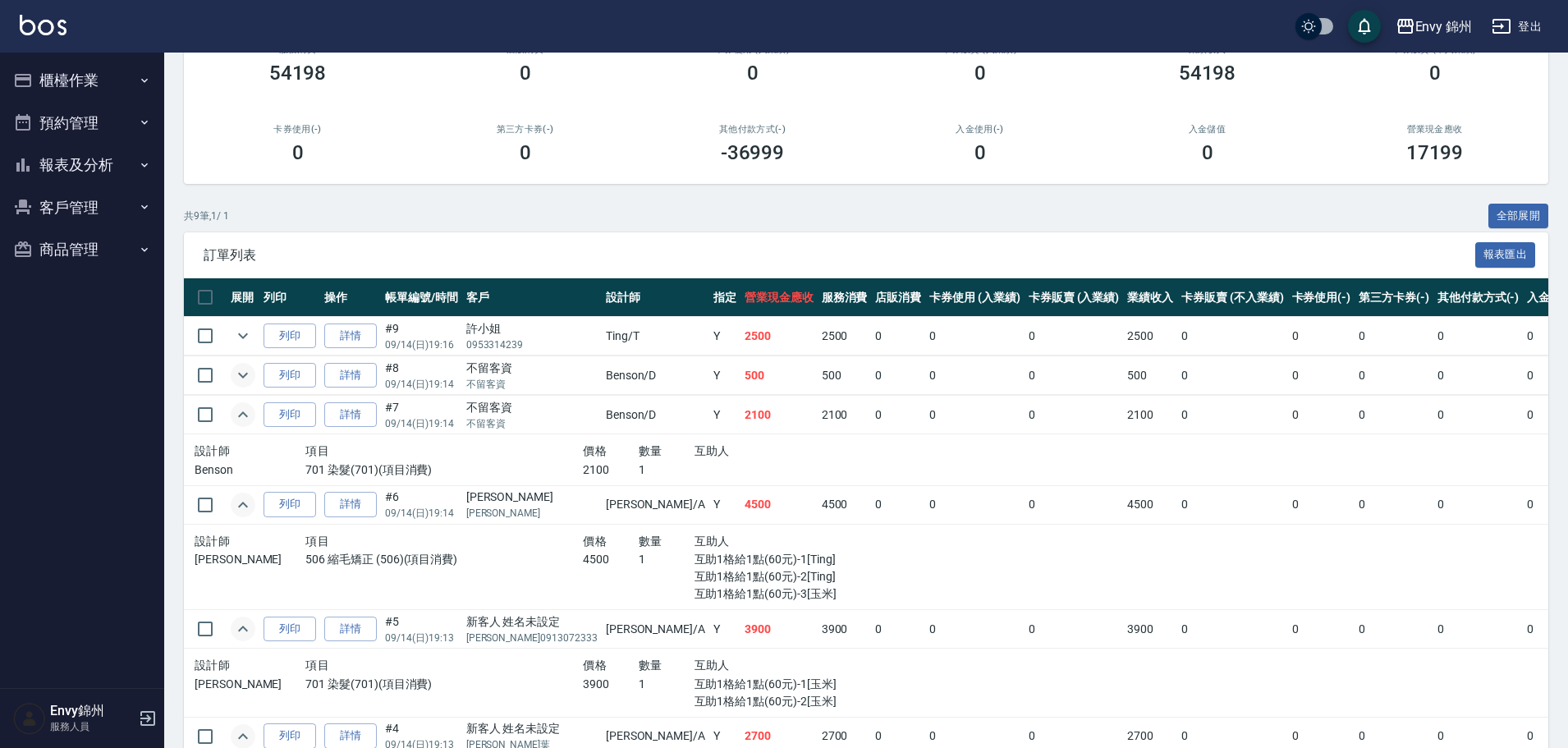
click at [239, 410] on icon "expand row" at bounding box center [243, 414] width 20 height 20
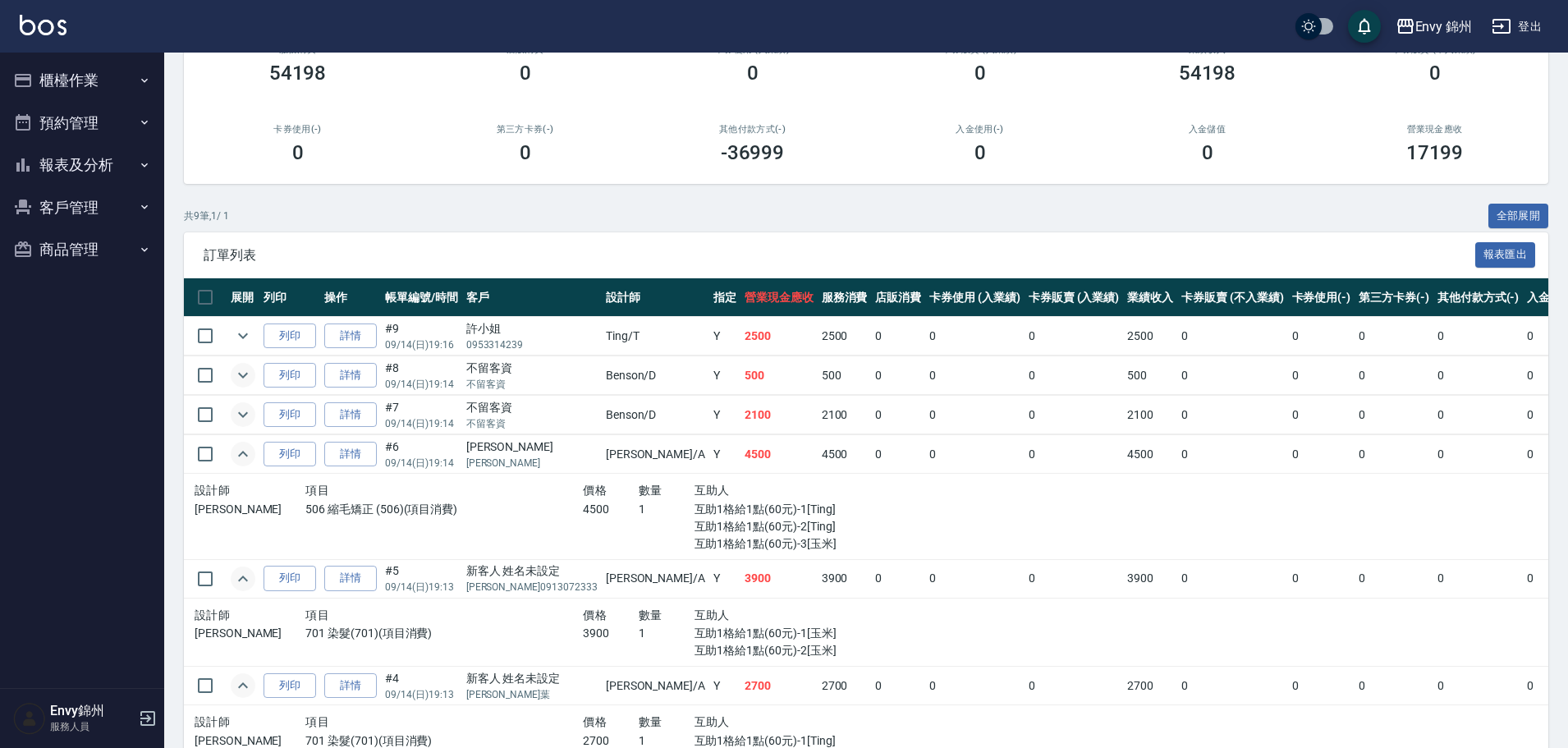
click at [247, 446] on icon "expand row" at bounding box center [243, 454] width 20 height 20
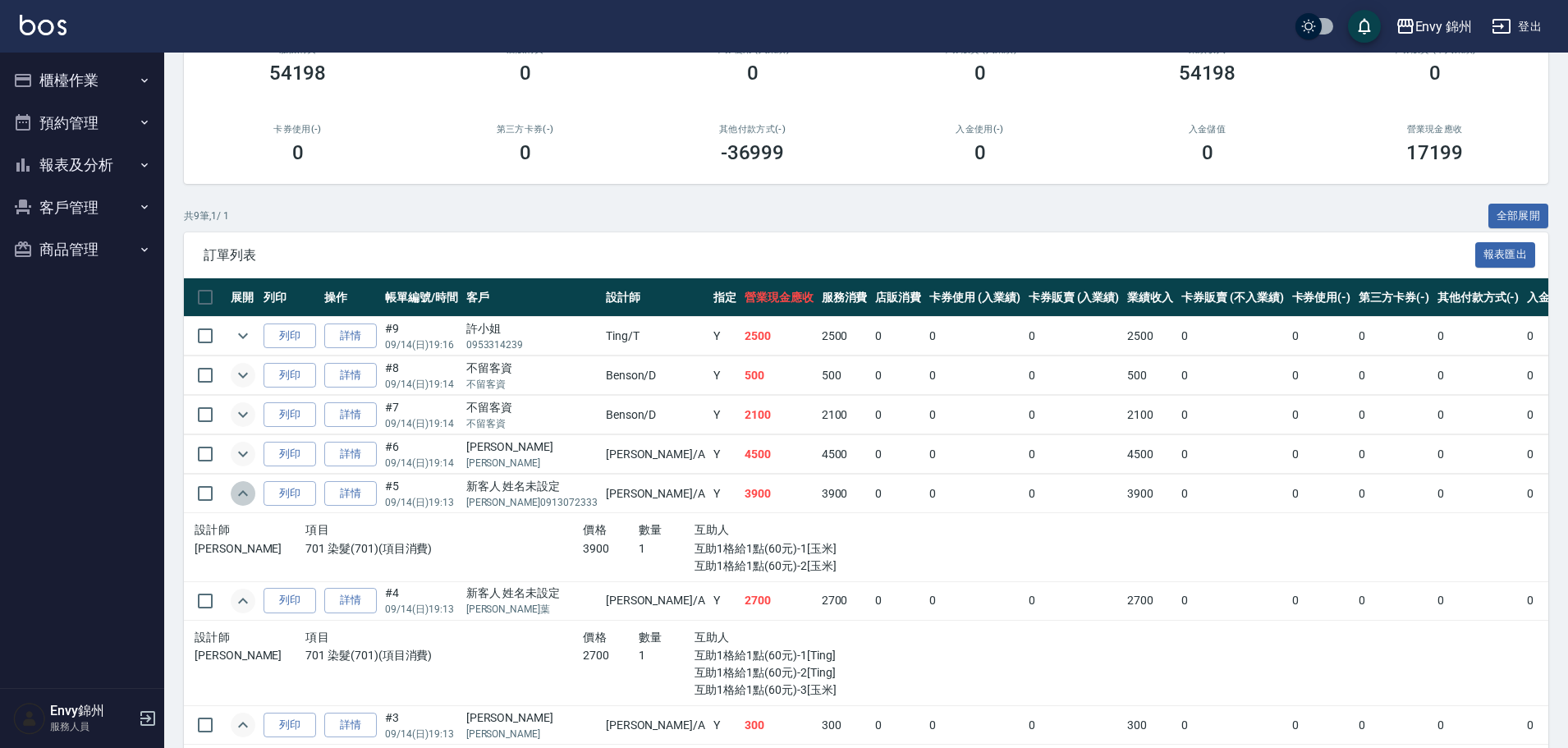
click at [245, 496] on icon "expand row" at bounding box center [243, 494] width 20 height 20
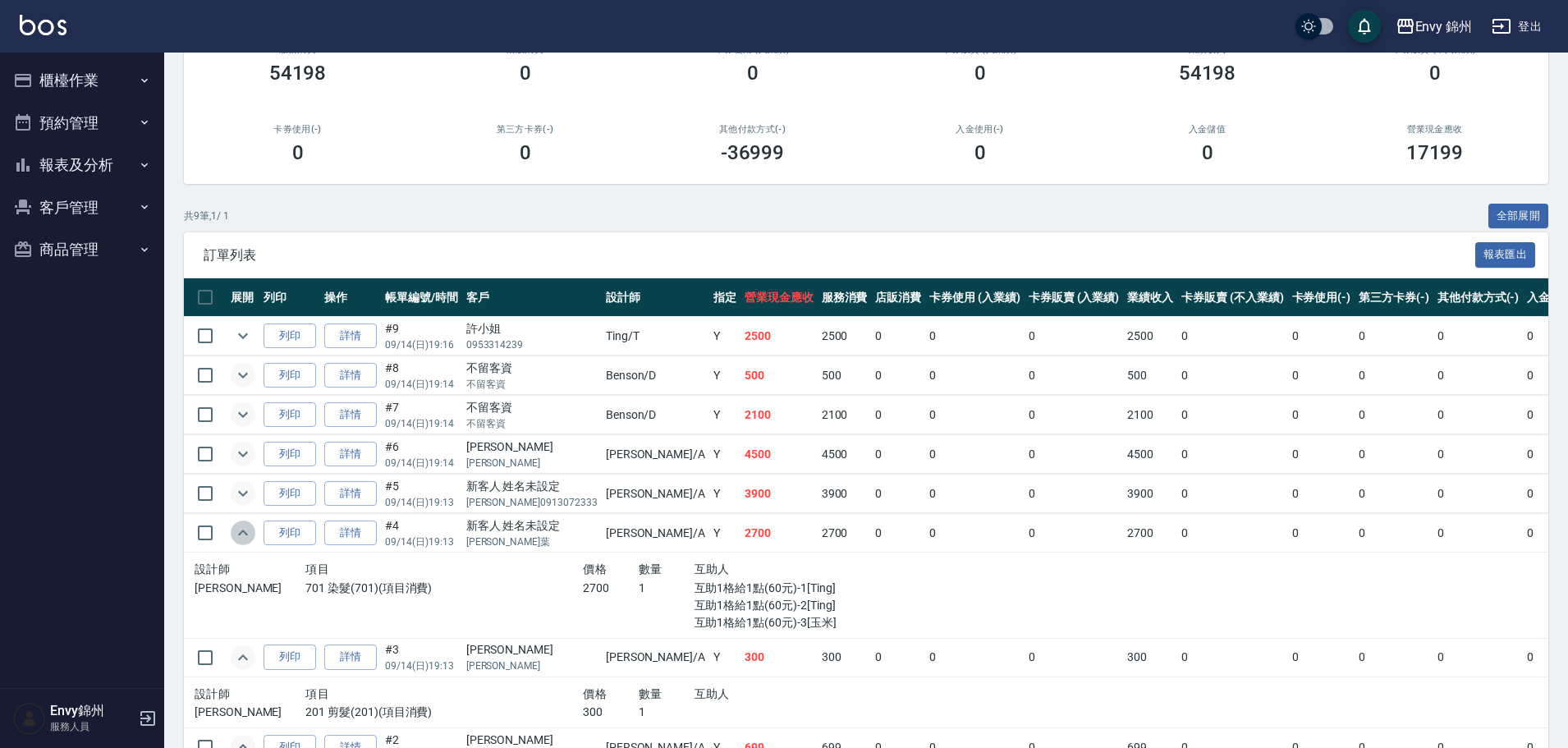
click at [254, 536] on button "expand row" at bounding box center [243, 533] width 25 height 25
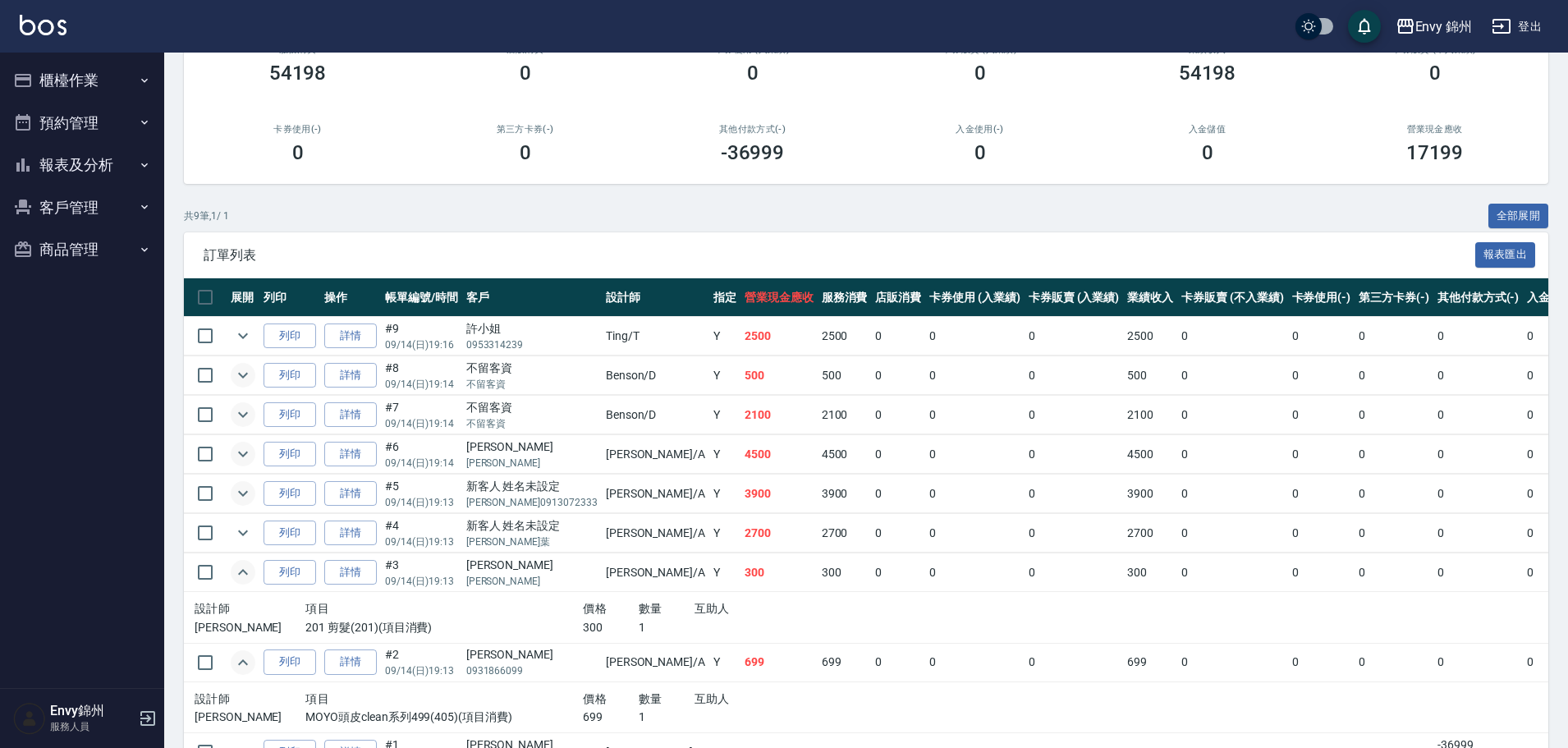
click at [255, 567] on td at bounding box center [243, 572] width 33 height 38
click at [253, 574] on button "expand row" at bounding box center [243, 572] width 25 height 25
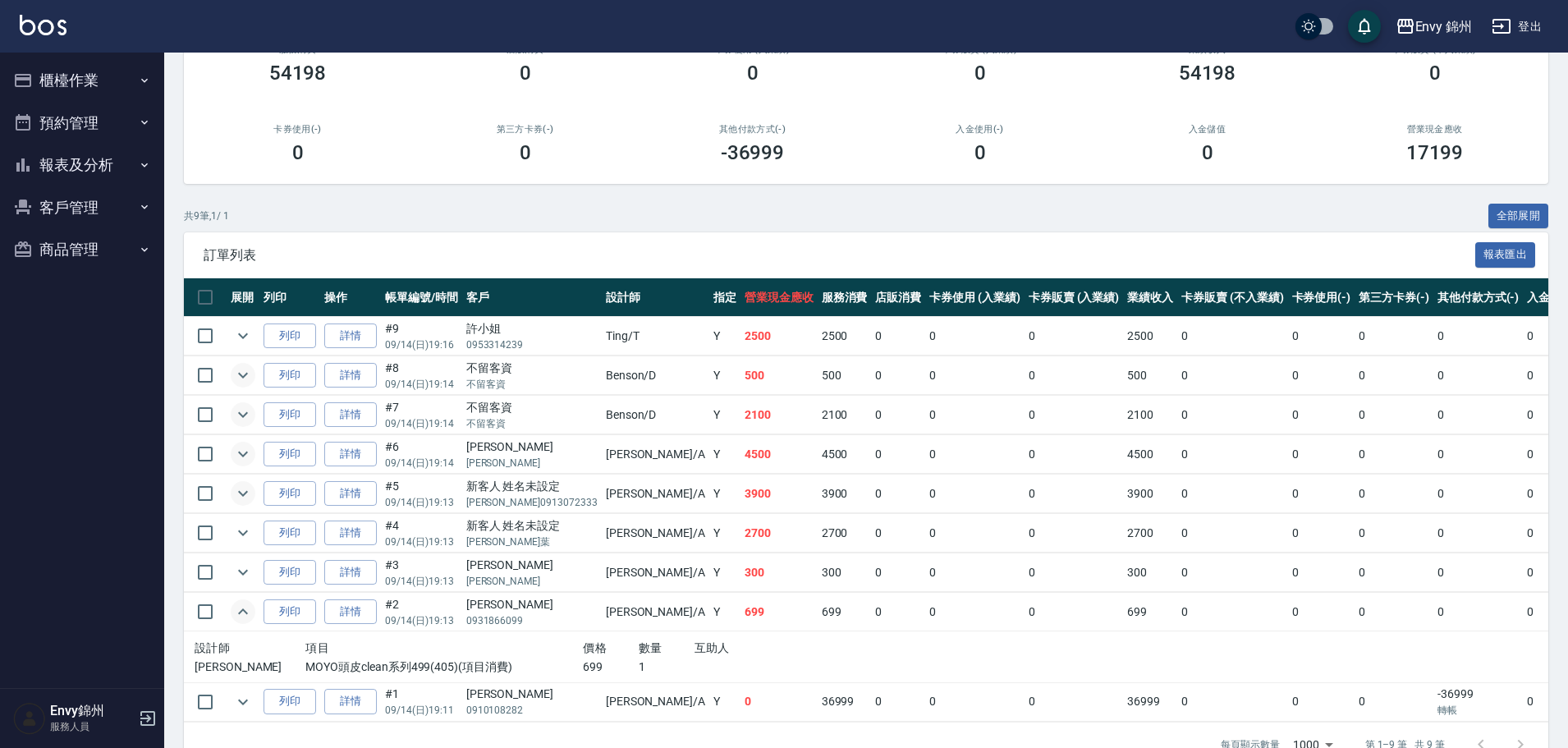
click at [251, 620] on button "expand row" at bounding box center [243, 612] width 25 height 25
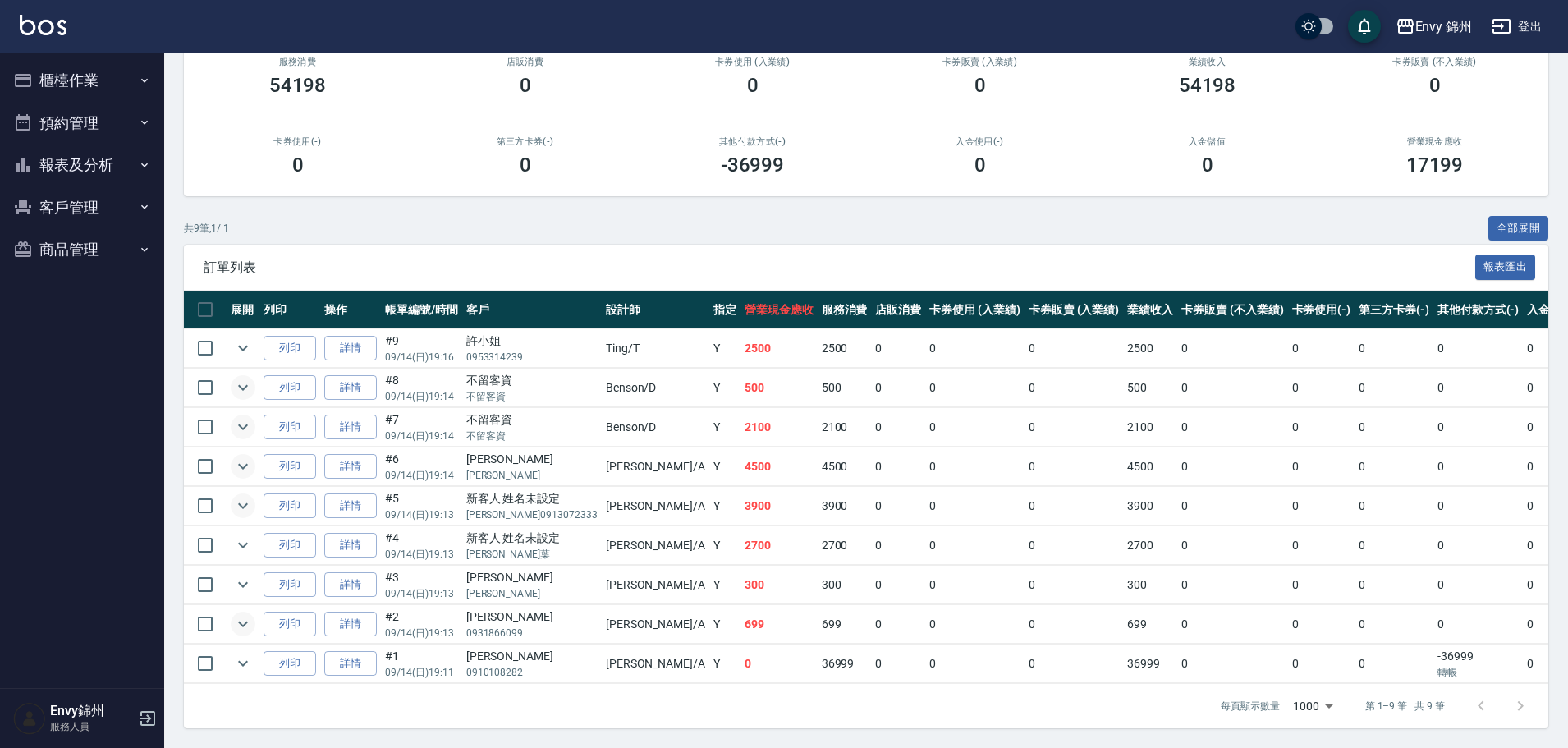
click at [92, 101] on button "櫃檯作業" at bounding box center [82, 80] width 151 height 43
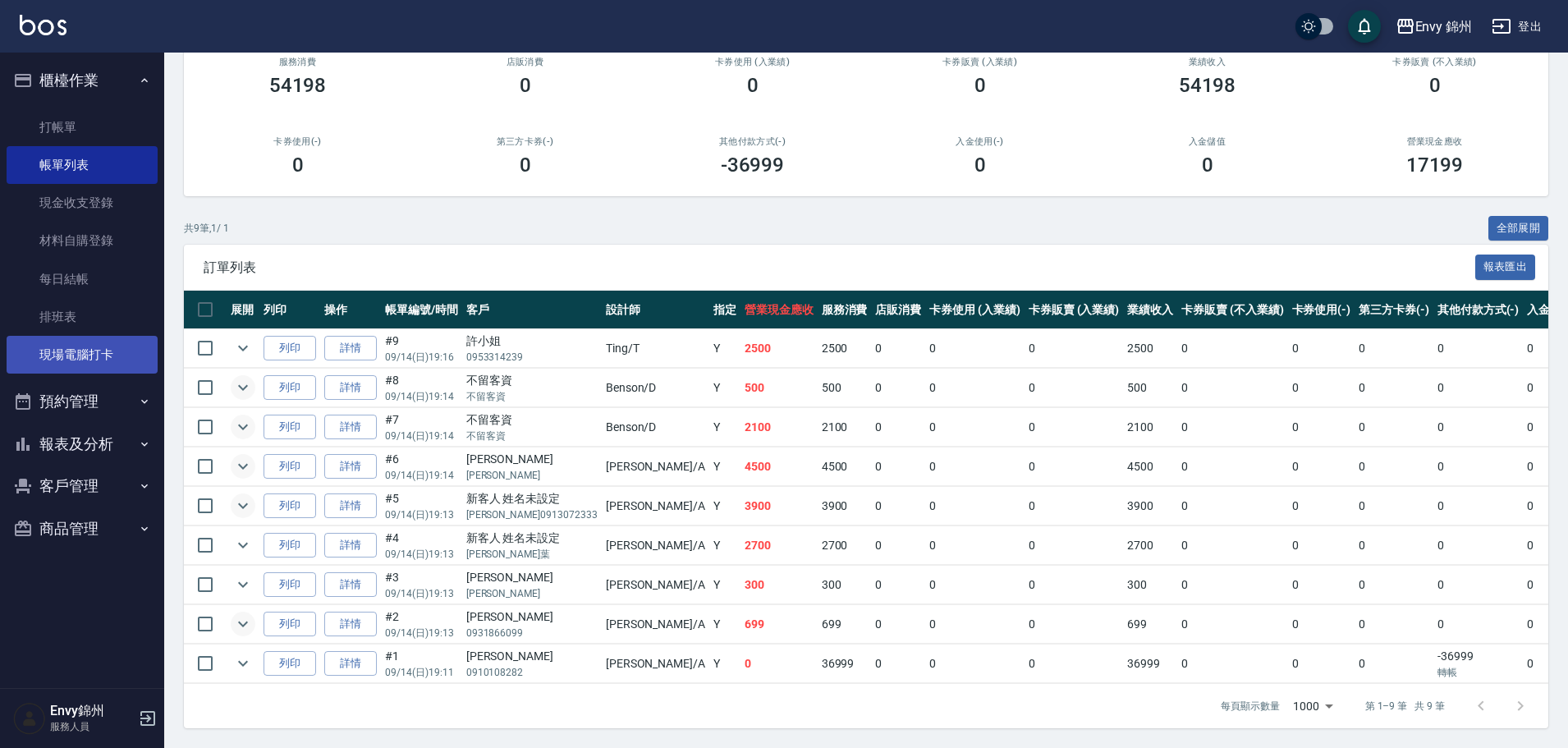
click at [100, 362] on link "現場電腦打卡" at bounding box center [82, 354] width 151 height 37
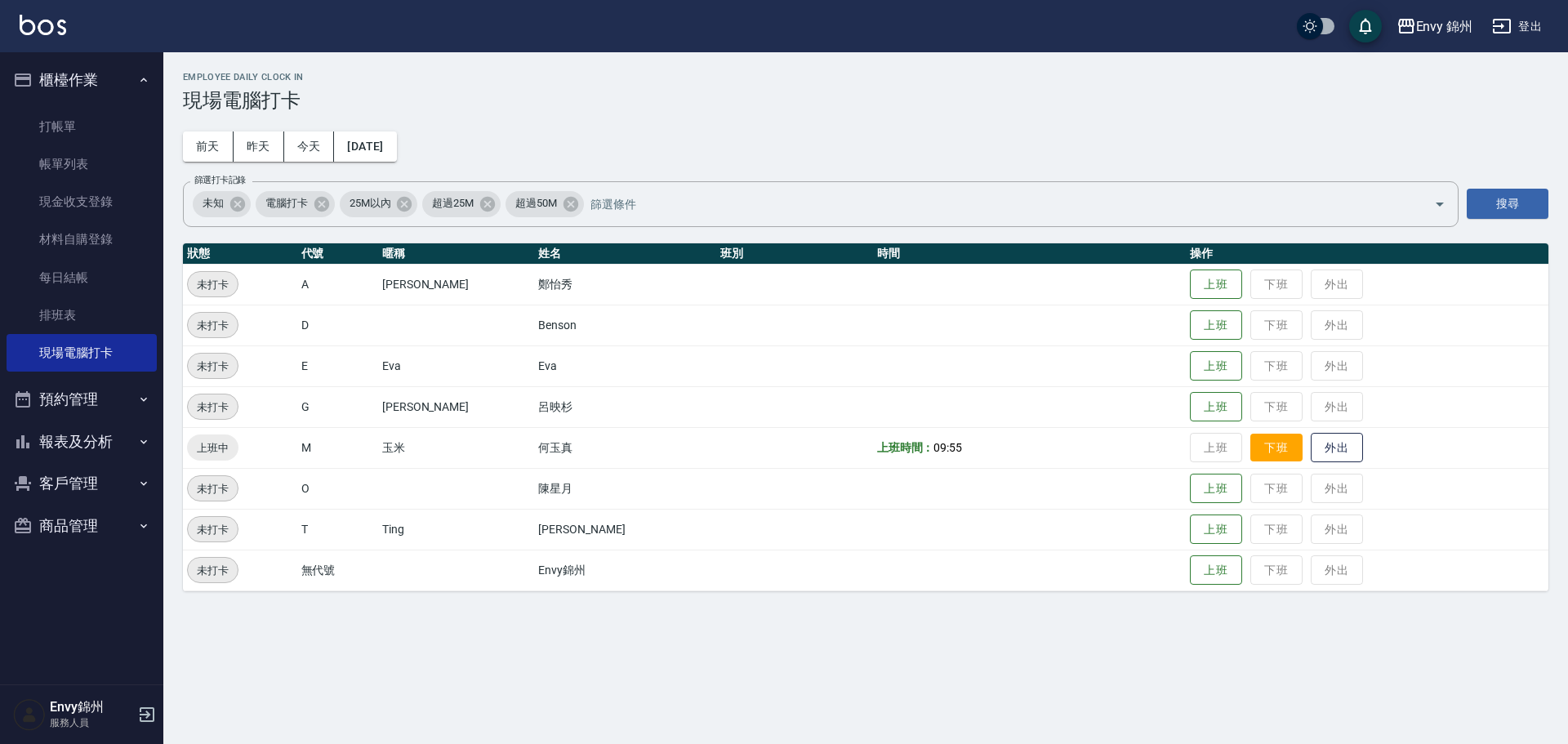
click at [1250, 453] on button "下班" at bounding box center [1276, 448] width 52 height 28
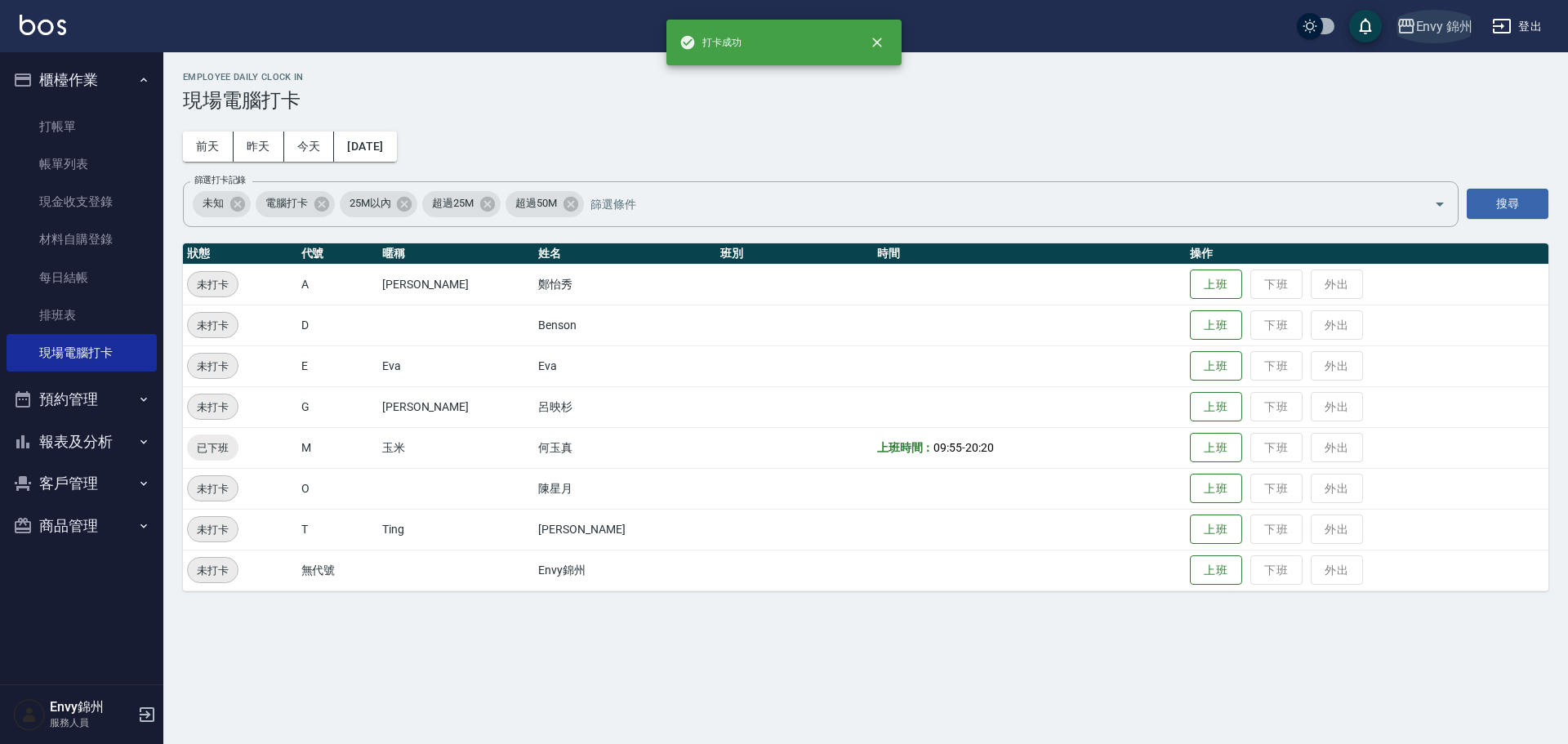
click at [1430, 26] on div "Envy 錦州" at bounding box center [1444, 26] width 58 height 20
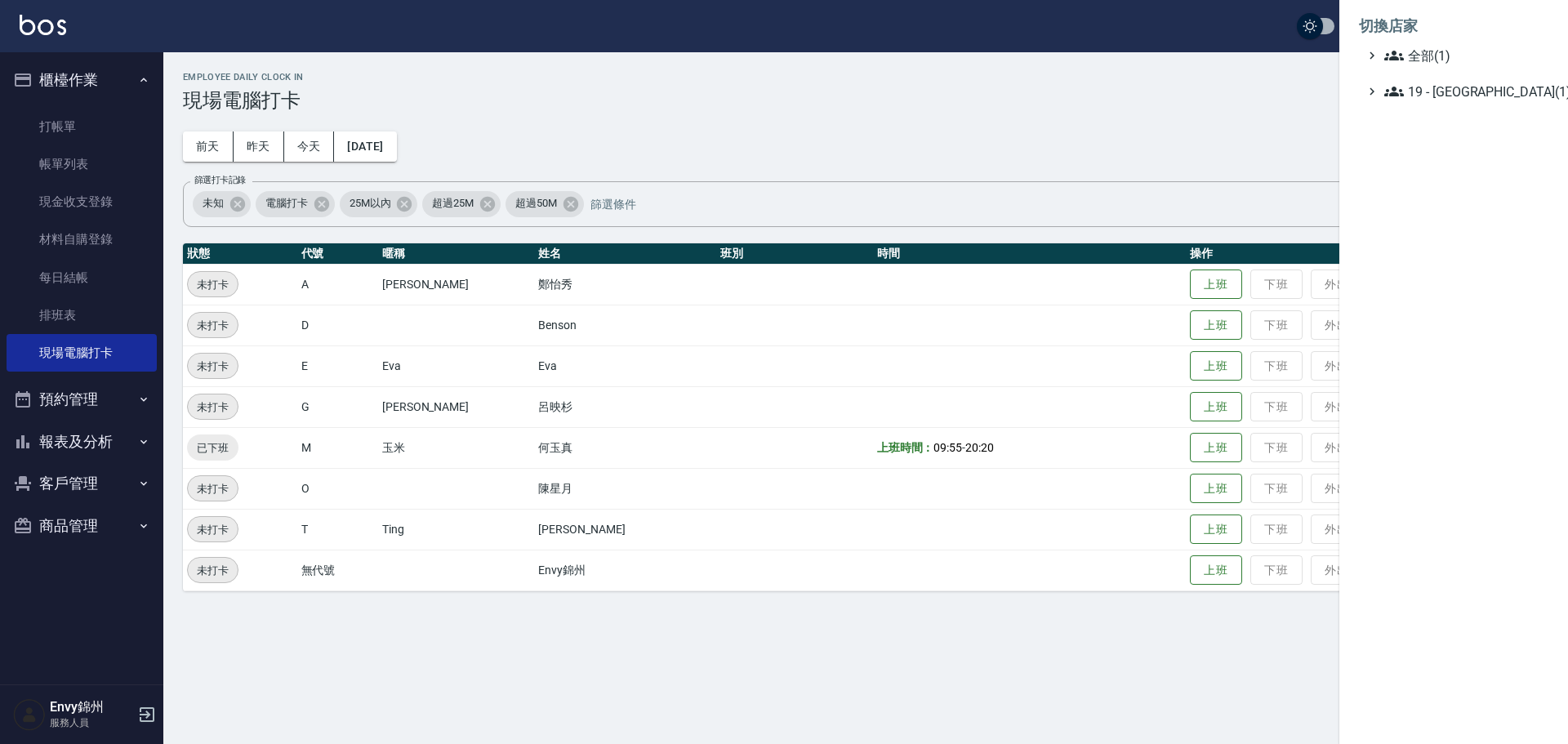
drag, startPoint x: 1116, startPoint y: 129, endPoint x: 1121, endPoint y: 119, distance: 11.2
click at [1116, 127] on div at bounding box center [784, 372] width 1568 height 744
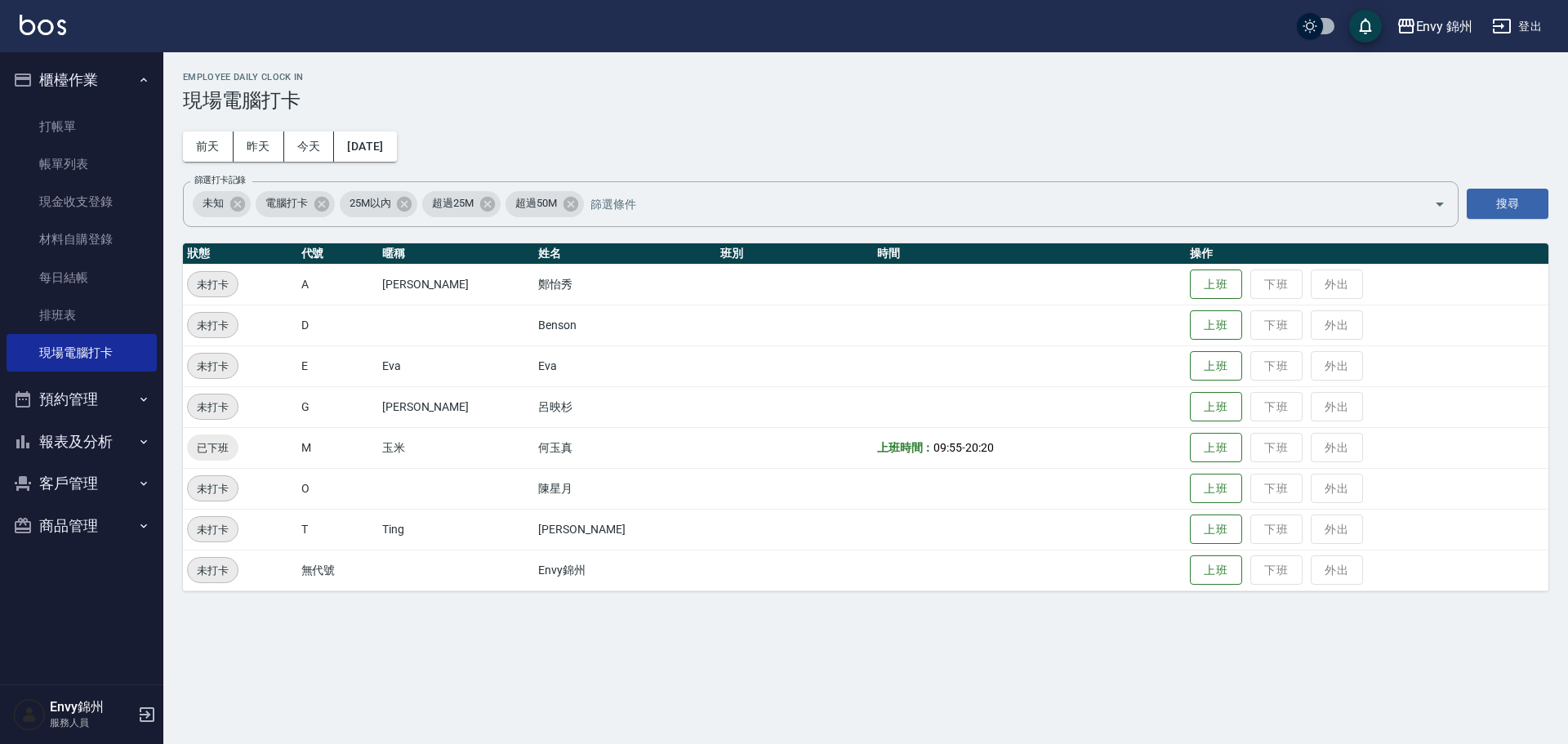
drag, startPoint x: 1515, startPoint y: 30, endPoint x: 1472, endPoint y: 49, distance: 47.0
click at [1472, 49] on div "Envy 錦州 登出" at bounding box center [784, 26] width 1568 height 52
click at [1533, 30] on button "登出" at bounding box center [1517, 27] width 63 height 30
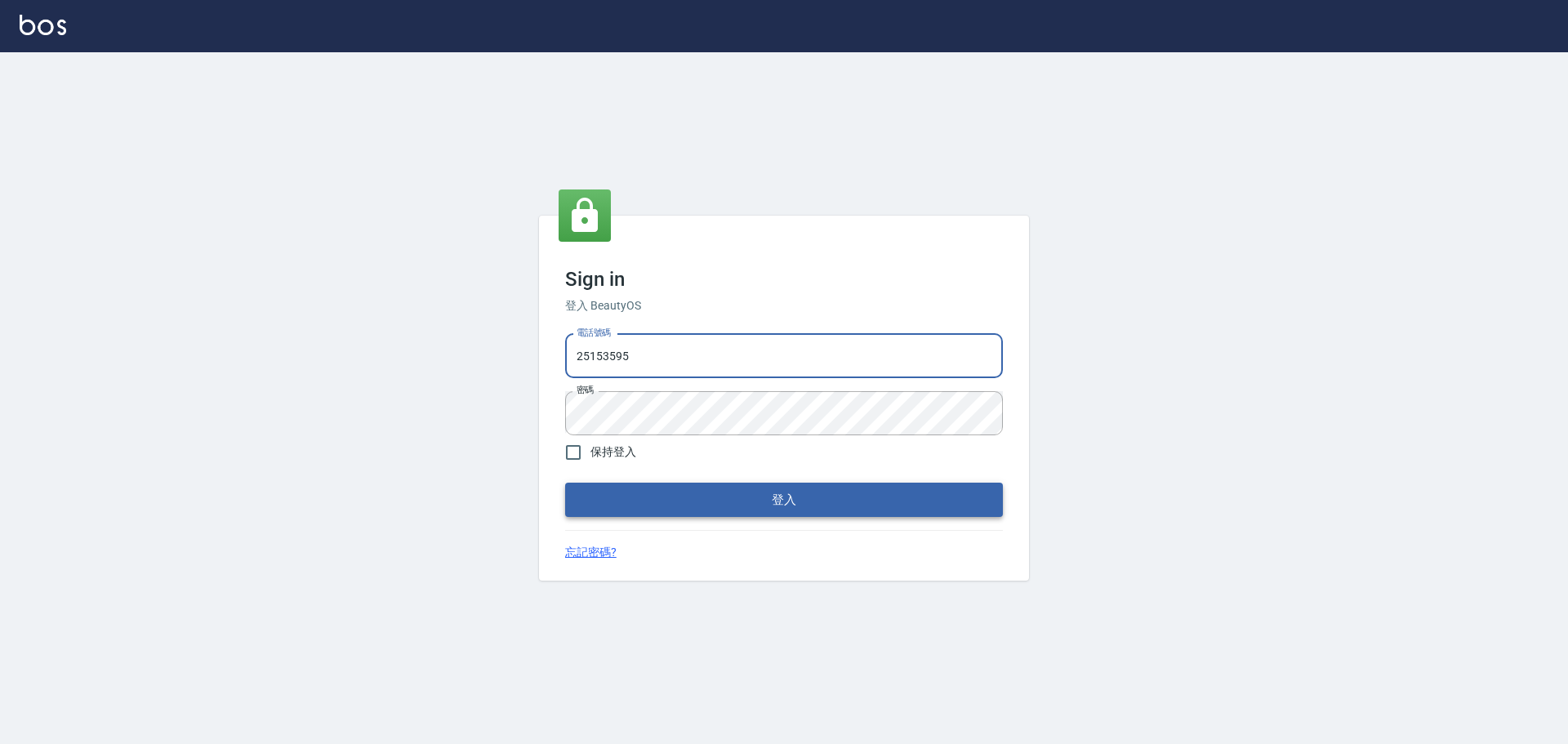
type input "9990001234567"
click at [803, 502] on button "登入" at bounding box center [784, 499] width 438 height 35
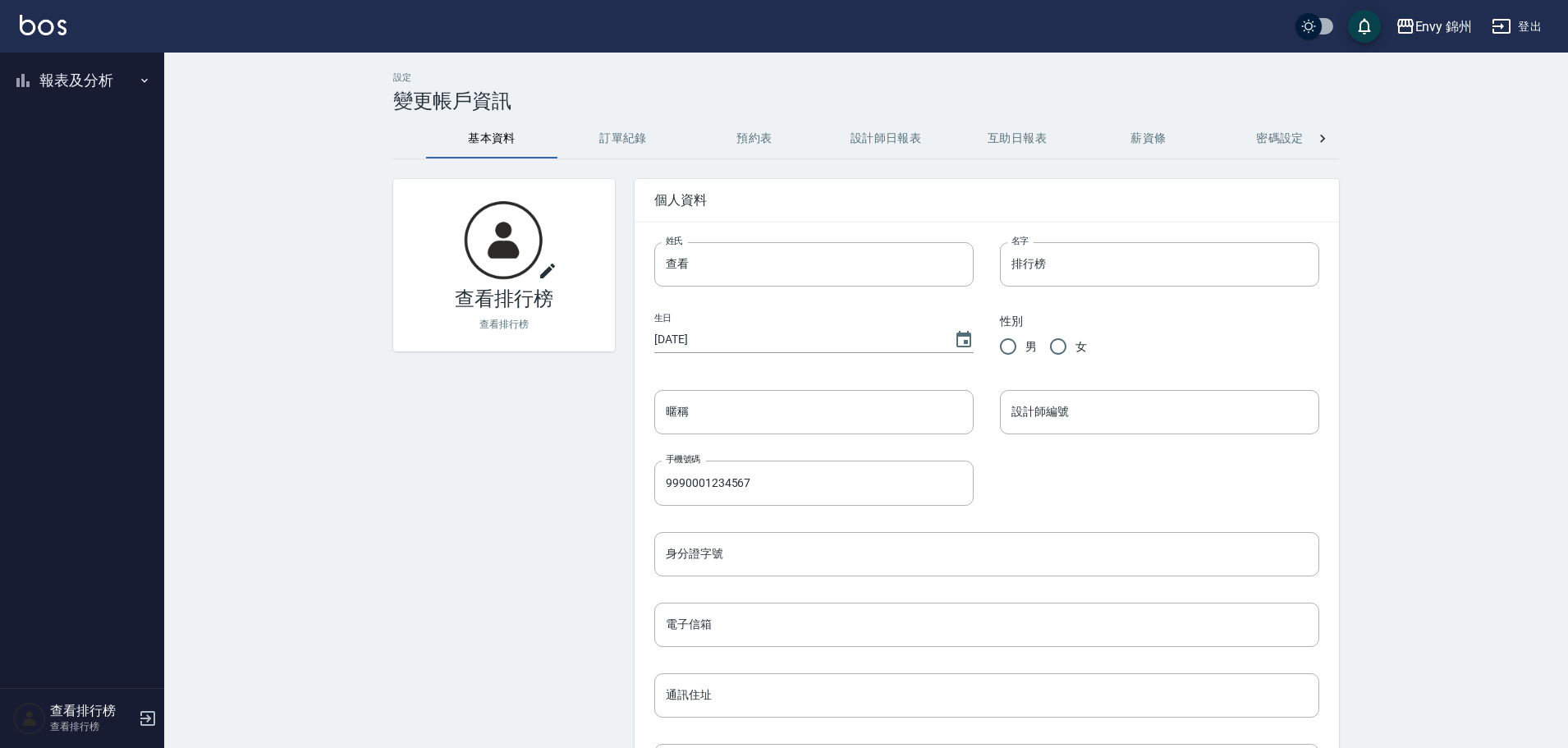
click at [95, 74] on button "報表及分析" at bounding box center [82, 80] width 151 height 43
click at [84, 209] on link "設計師排行榜" at bounding box center [82, 203] width 151 height 37
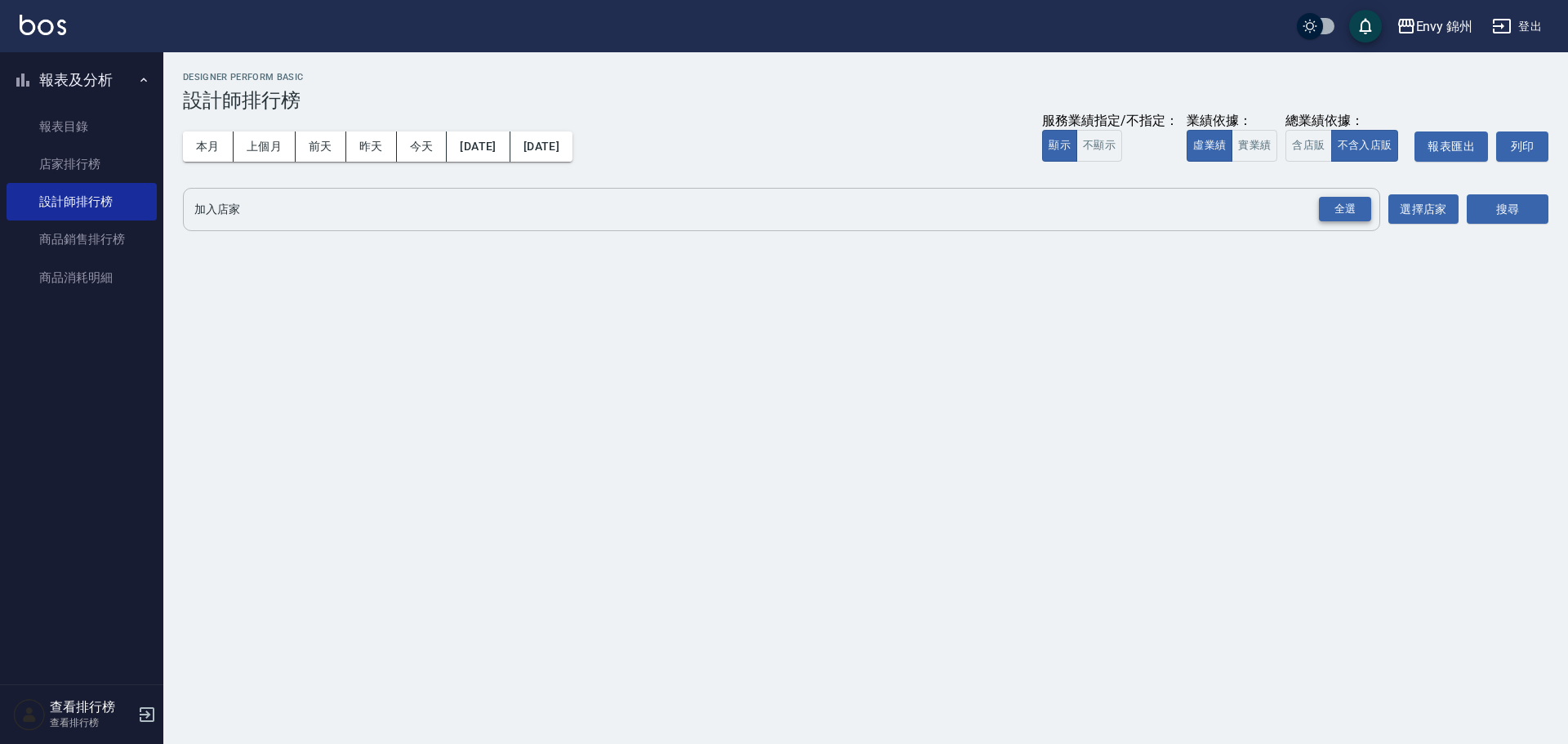
click at [1322, 215] on div "全選" at bounding box center [1344, 209] width 52 height 26
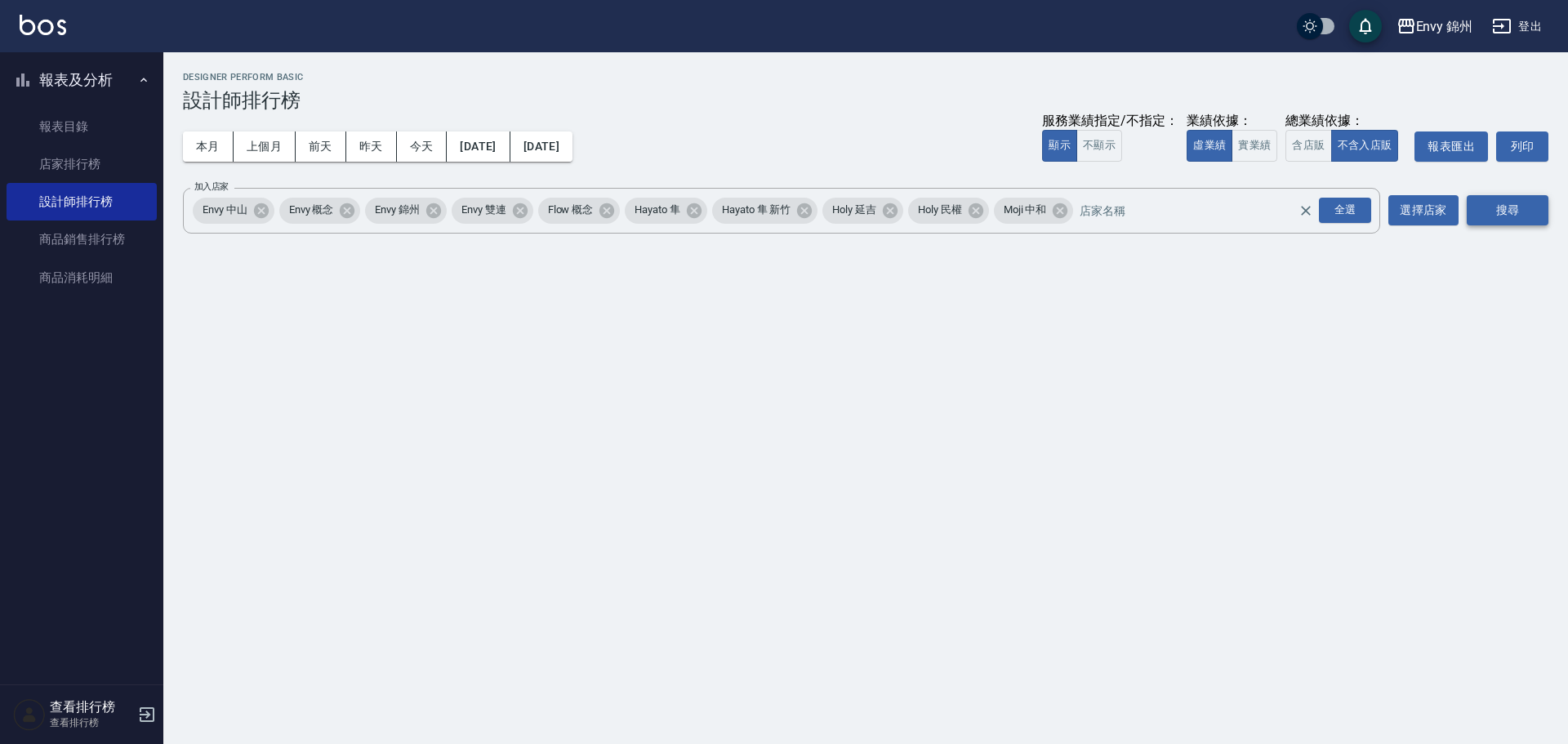
click at [1530, 214] on button "搜尋" at bounding box center [1507, 211] width 81 height 30
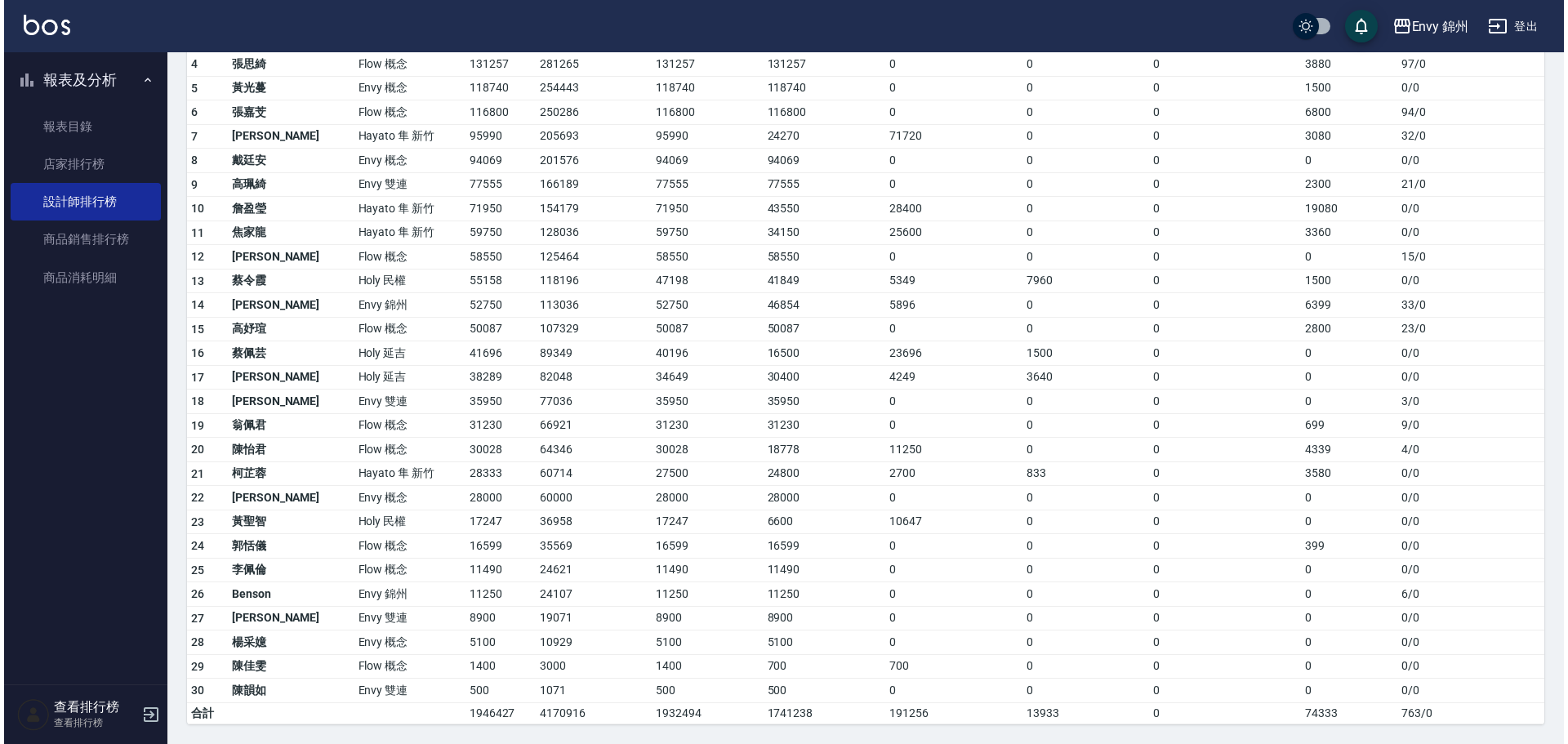
scroll to position [118, 0]
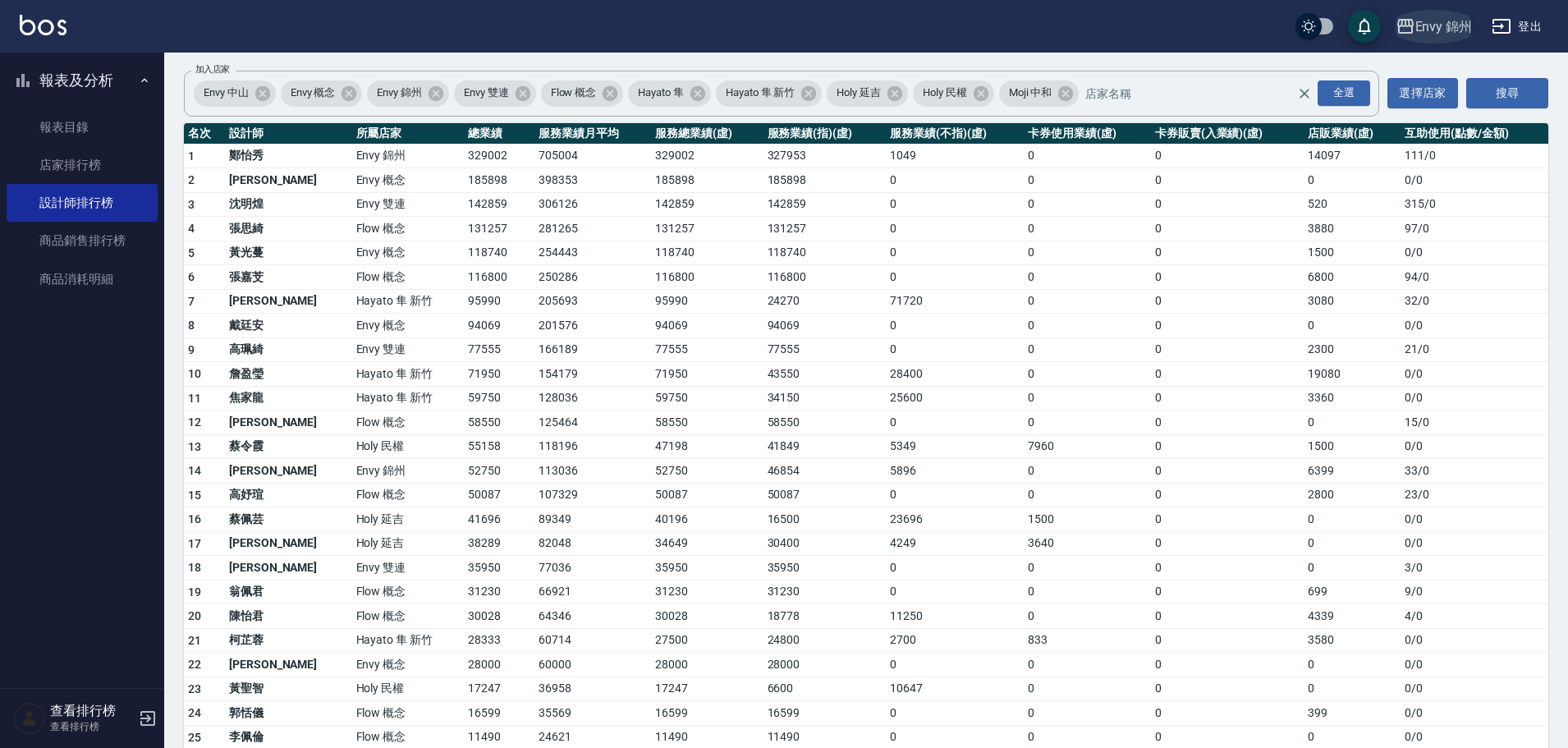
click at [1444, 28] on div "Envy 錦州" at bounding box center [1443, 26] width 58 height 20
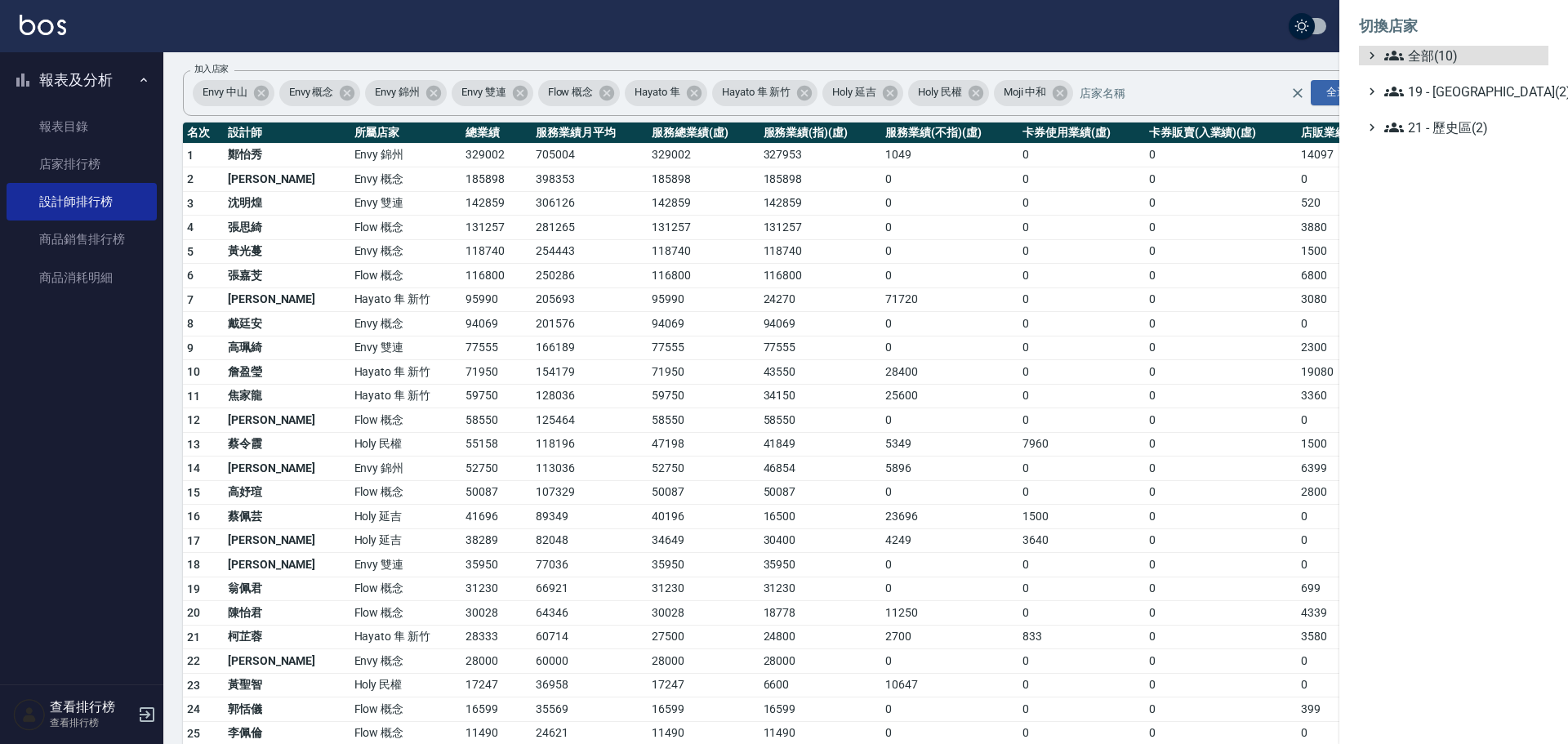
click at [1456, 65] on ul "全部(10) 19 - [GEOGRAPHIC_DATA](2) 21 - 歷史區(2)" at bounding box center [1454, 91] width 189 height 91
click at [1457, 80] on ul "全部(10) 19 - [GEOGRAPHIC_DATA](2) 21 - 歷史區(2)" at bounding box center [1454, 91] width 189 height 91
click at [1459, 91] on span "19 - [GEOGRAPHIC_DATA](2)" at bounding box center [1463, 91] width 158 height 19
click at [1466, 118] on span "19.01 - [GEOGRAPHIC_DATA] (3)" at bounding box center [1472, 111] width 142 height 19
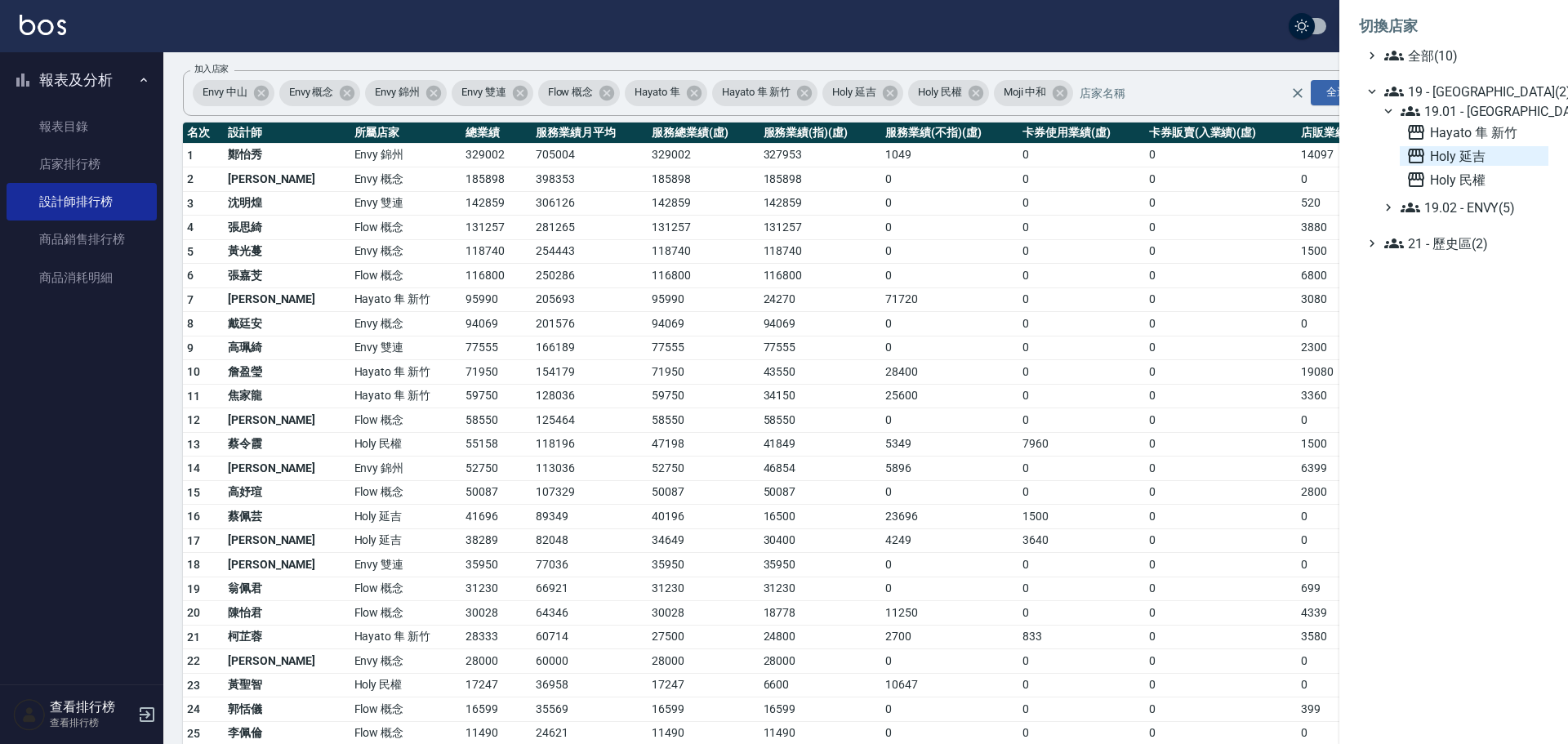
click at [1466, 150] on span "Holy 延吉" at bounding box center [1473, 156] width 135 height 19
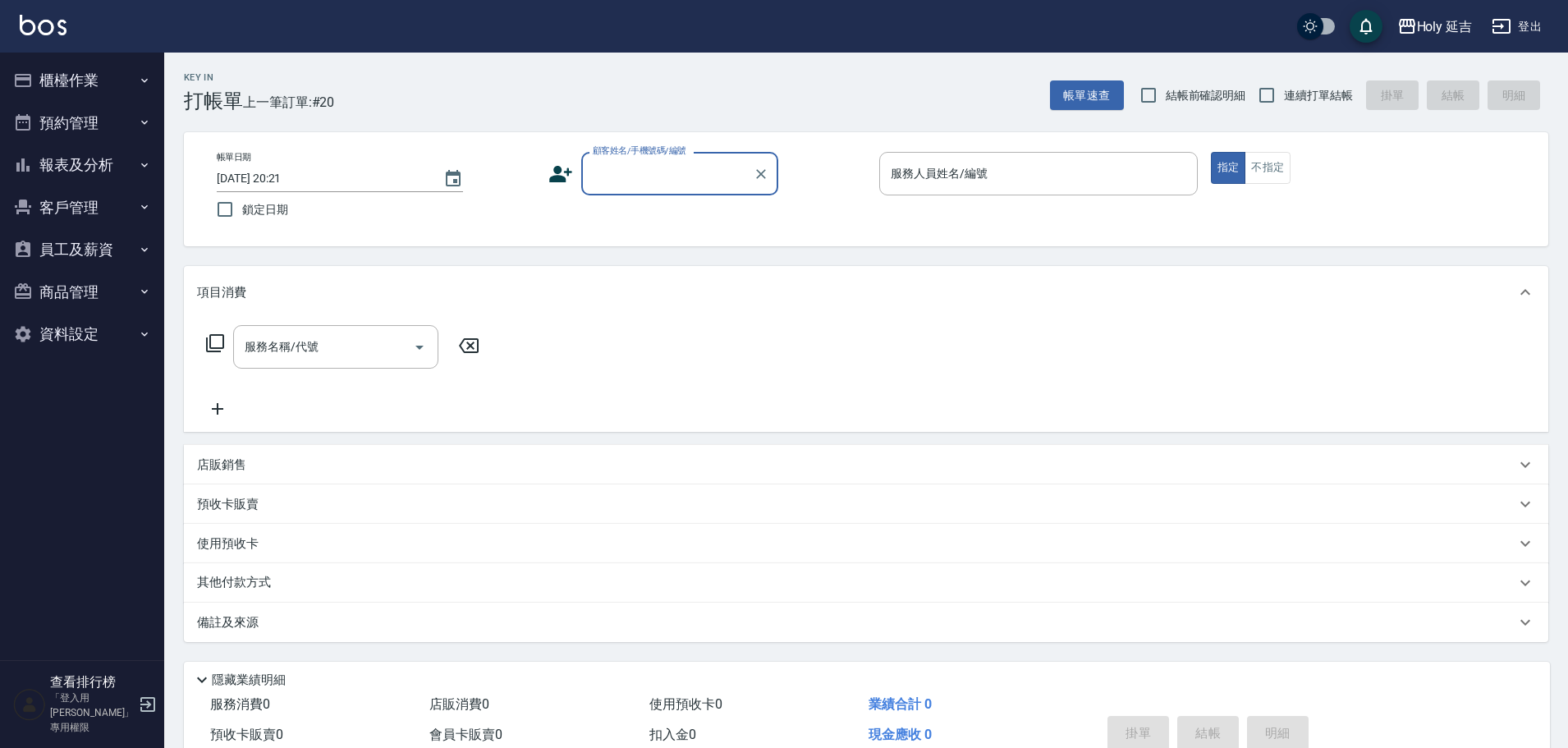
click at [82, 147] on button "報表及分析" at bounding box center [82, 165] width 151 height 43
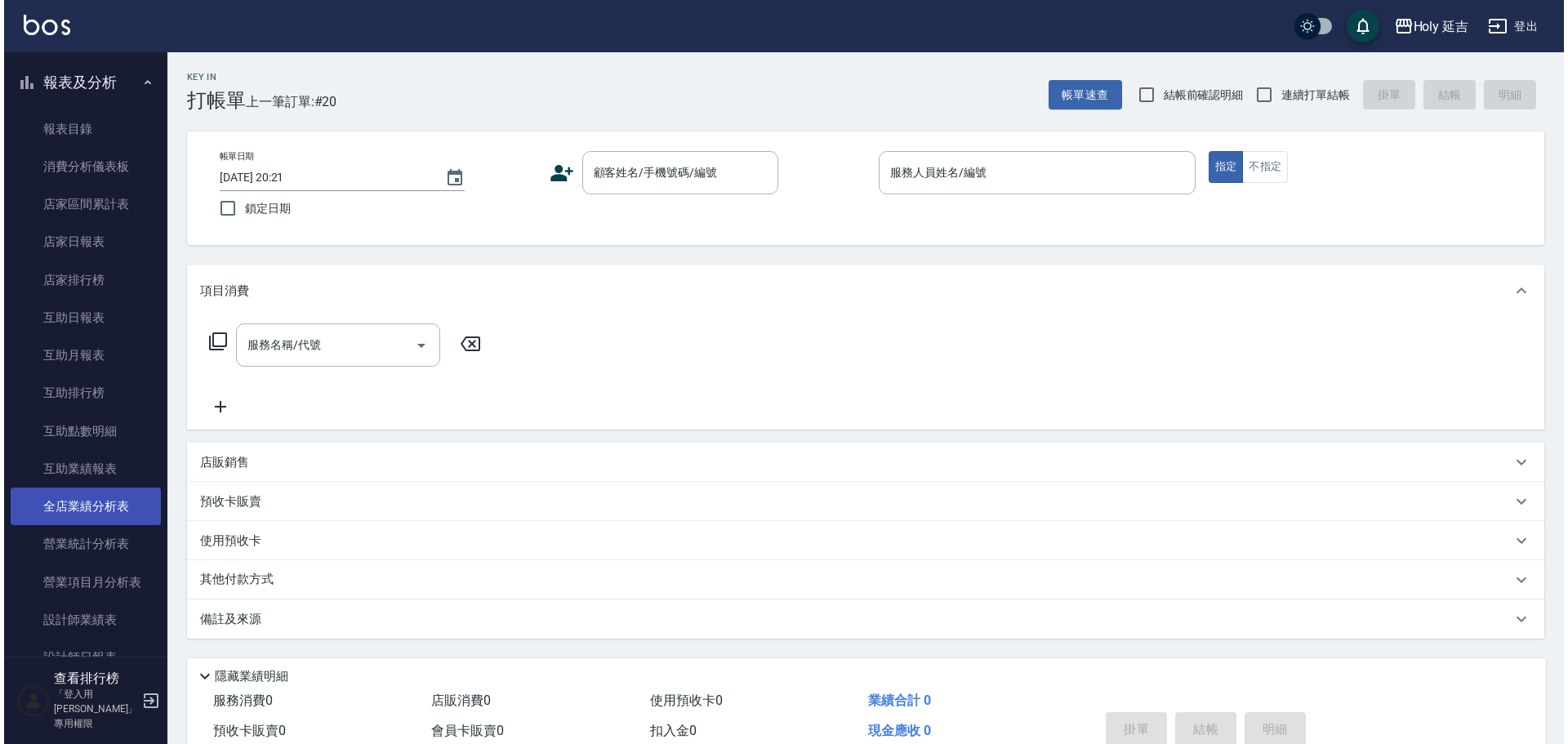
scroll to position [164, 0]
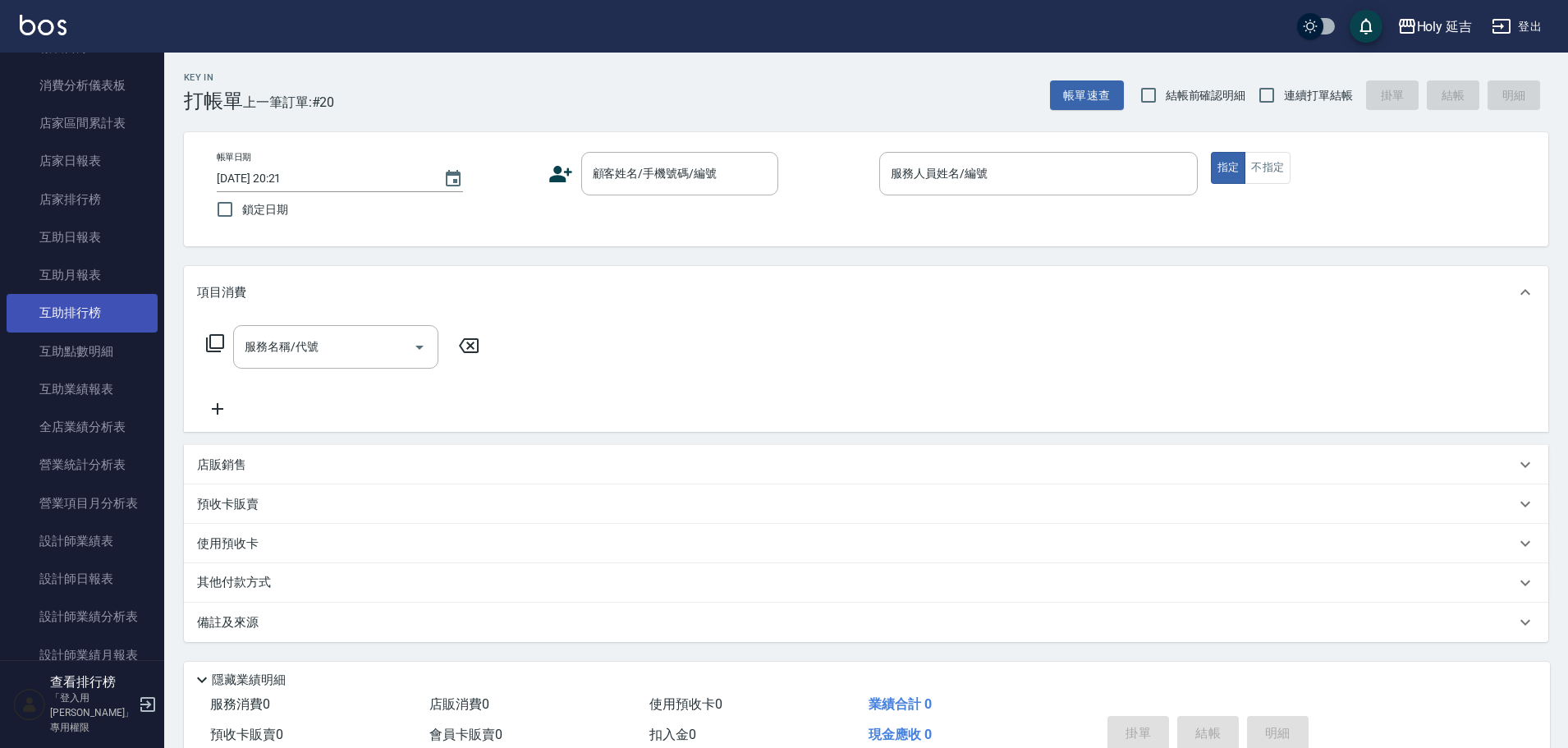
click at [104, 309] on link "互助排行榜" at bounding box center [82, 312] width 151 height 37
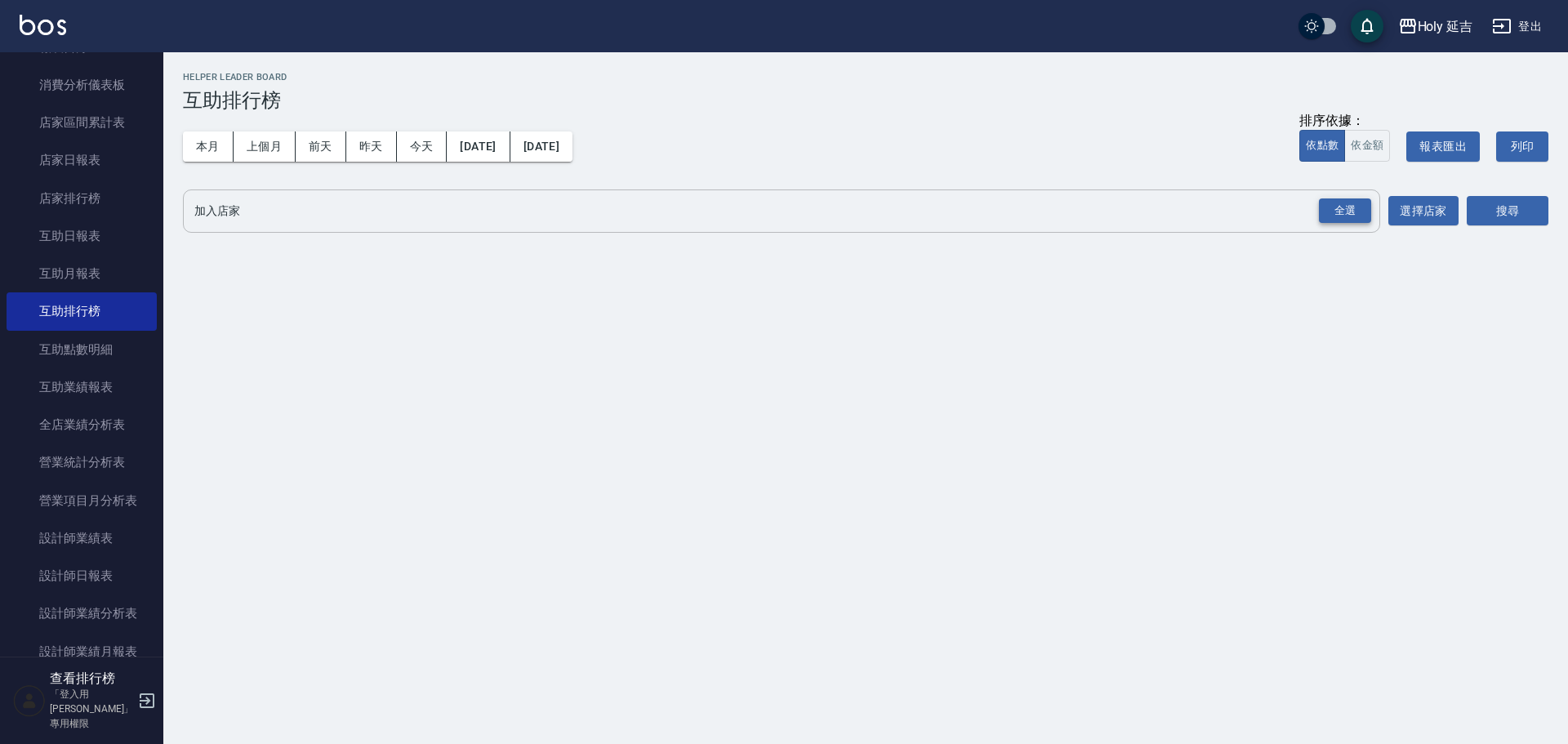
click at [1348, 202] on div "全選" at bounding box center [1344, 211] width 52 height 26
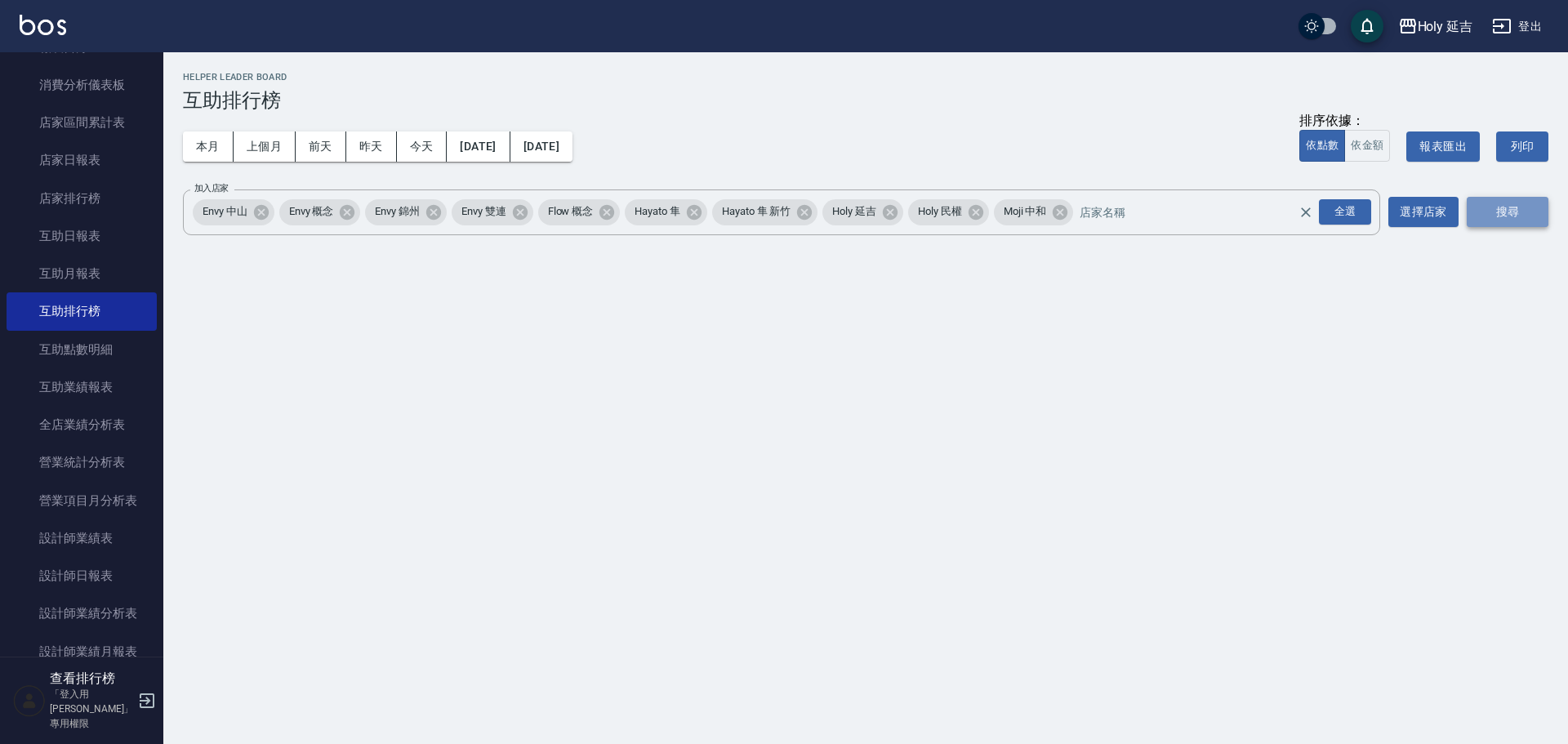
click at [1488, 212] on button "搜尋" at bounding box center [1507, 211] width 81 height 30
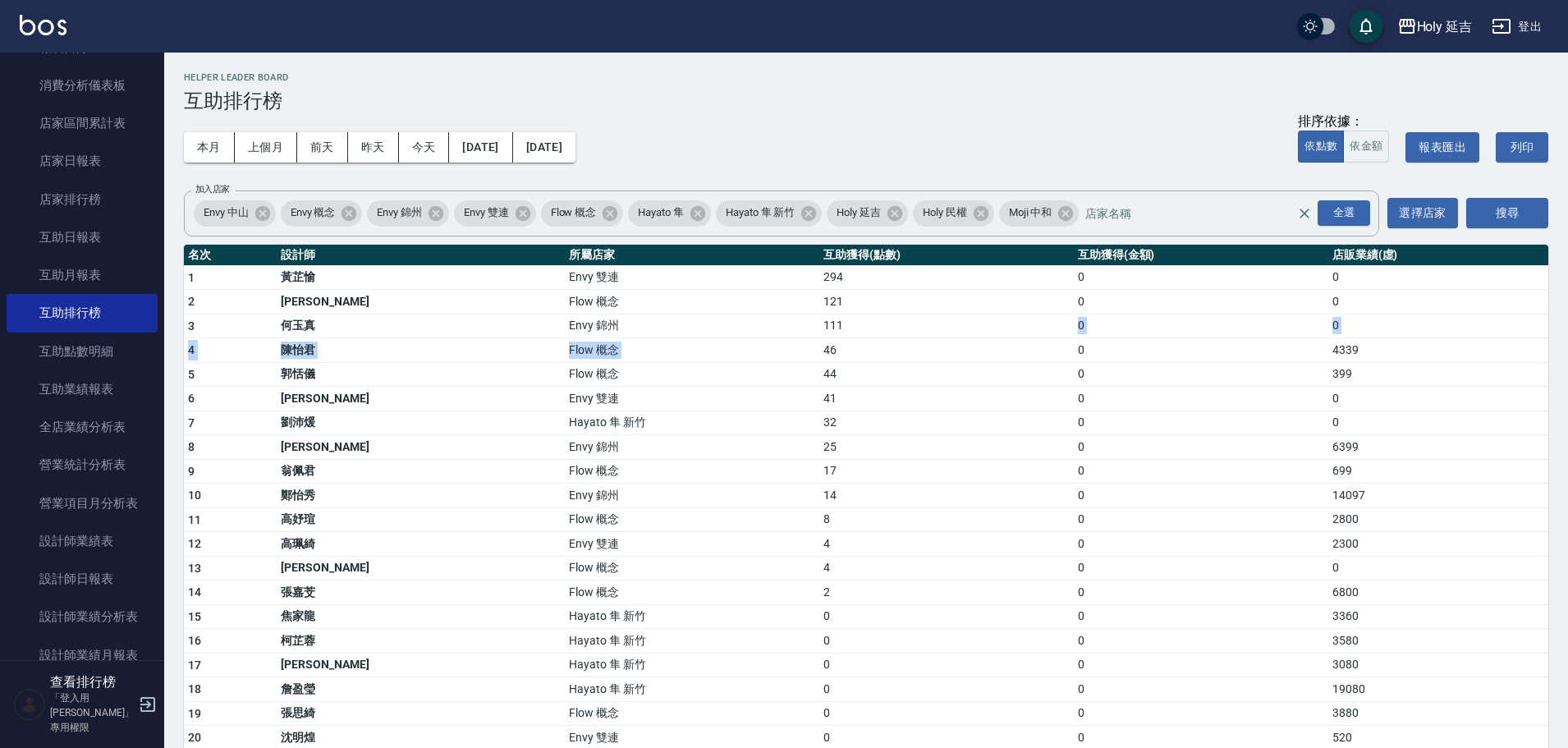
drag, startPoint x: 721, startPoint y: 340, endPoint x: 771, endPoint y: 328, distance: 51.4
click at [771, 328] on tbody "1 [PERSON_NAME] 雙連 294 0 0 2 [PERSON_NAME] Flow 概念 121 0 0 3 [PERSON_NAME] 錦州 1…" at bounding box center [866, 542] width 1364 height 554
click at [819, 340] on td "46" at bounding box center [946, 350] width 254 height 25
click at [1464, 31] on div "Holy 延吉" at bounding box center [1444, 26] width 56 height 20
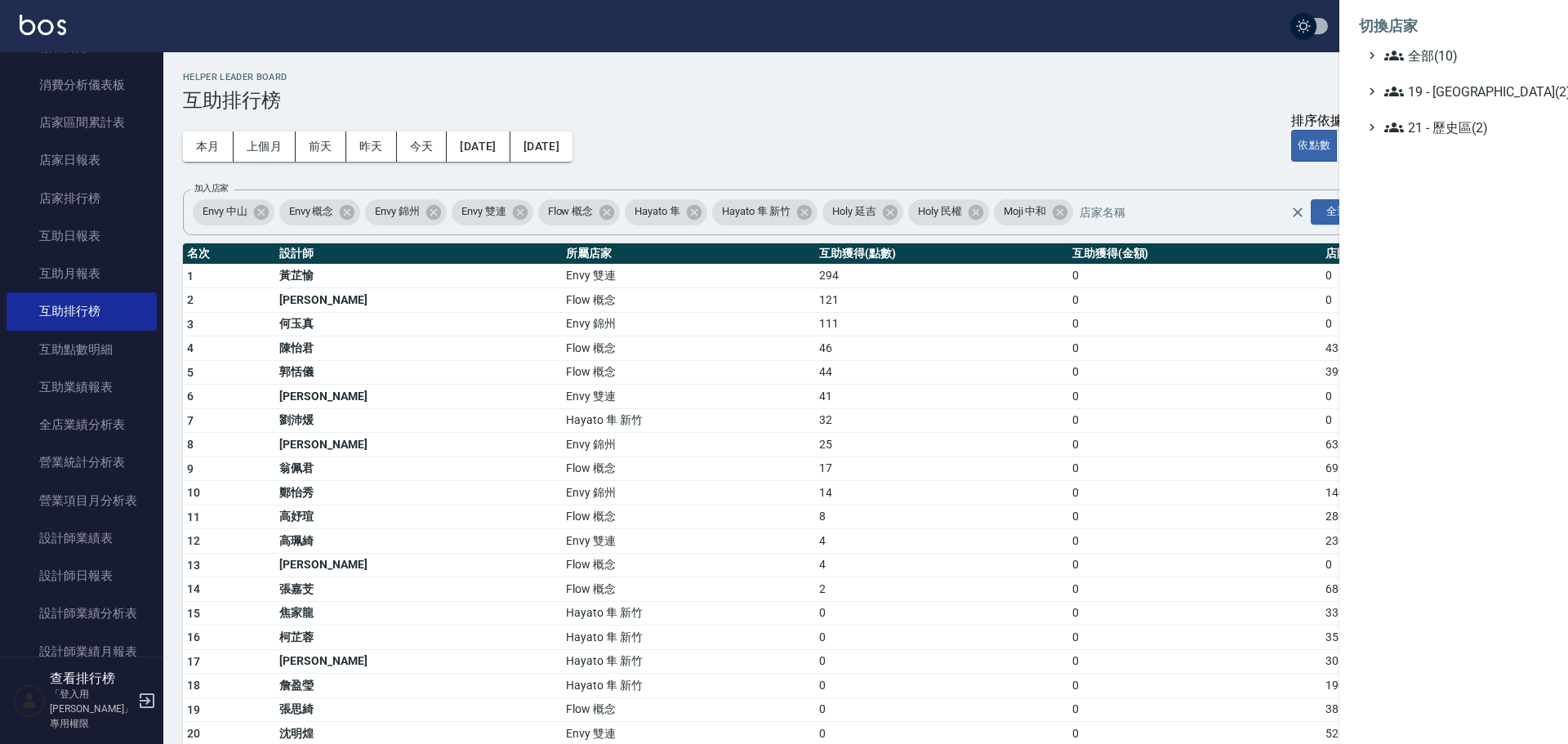
click at [765, 120] on div at bounding box center [784, 372] width 1568 height 744
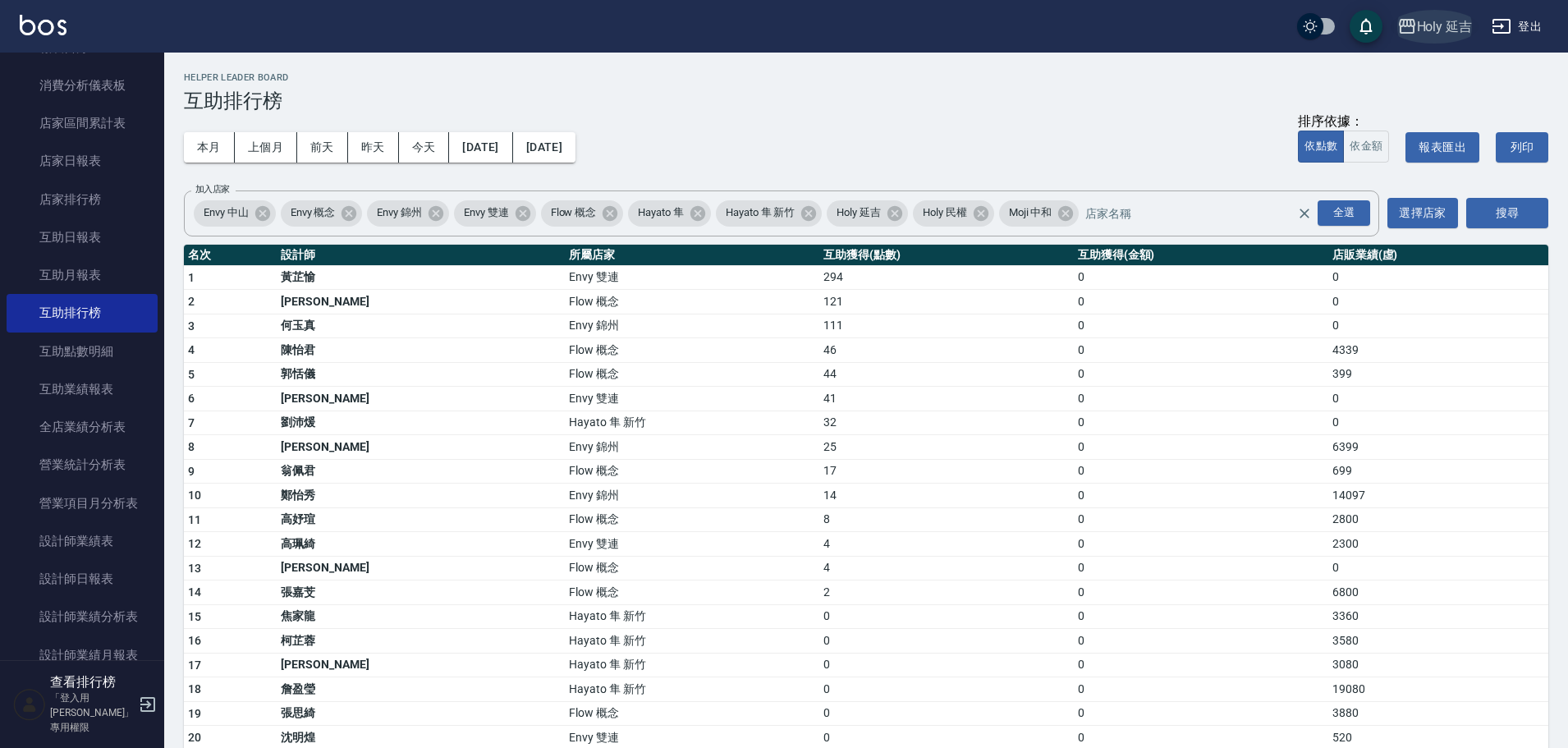
click at [1442, 11] on button "Holy 延吉" at bounding box center [1435, 27] width 89 height 34
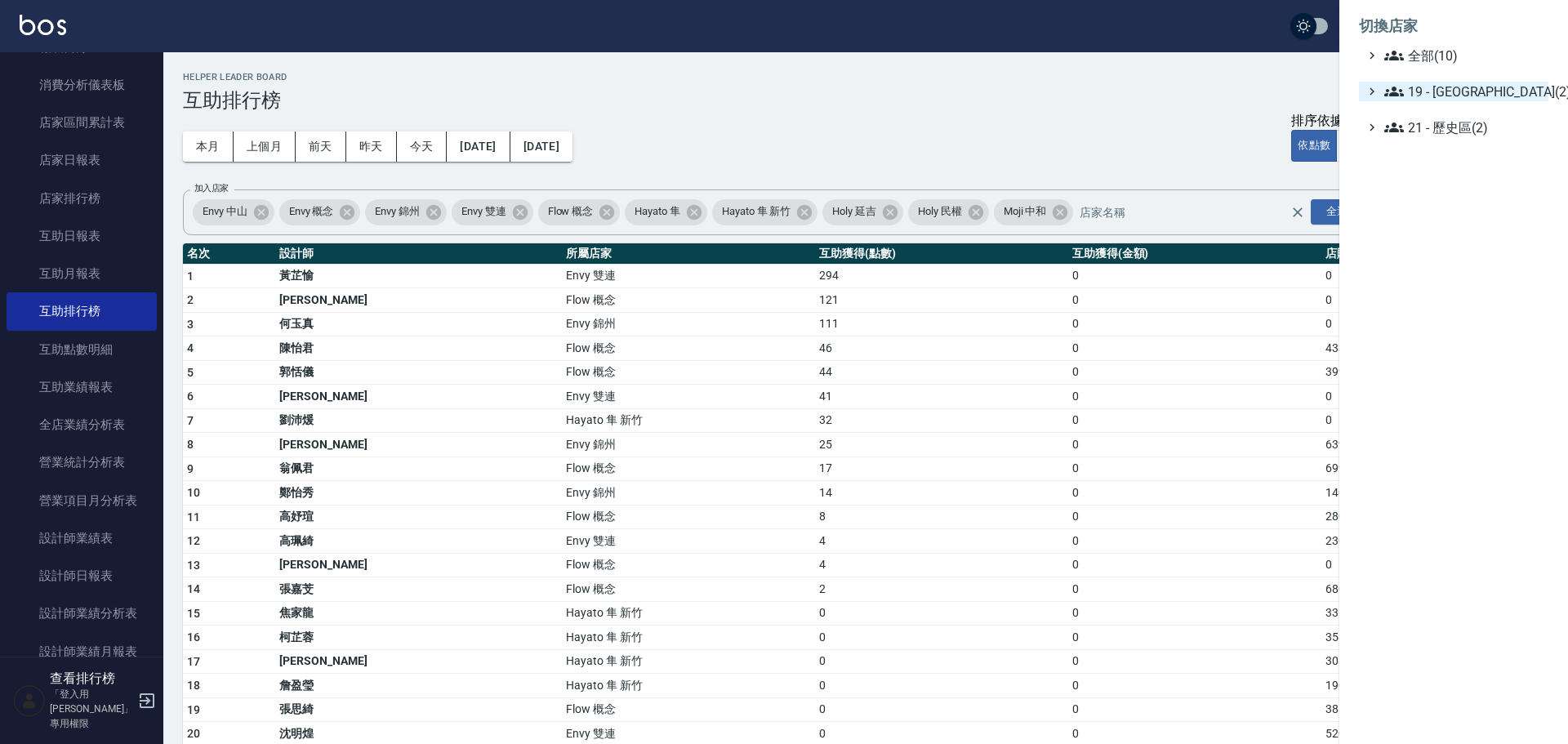
click at [1459, 98] on span "19 - 新城區(2)" at bounding box center [1463, 91] width 158 height 19
click at [1457, 147] on span "19.02 - ENVY(5)" at bounding box center [1472, 139] width 142 height 19
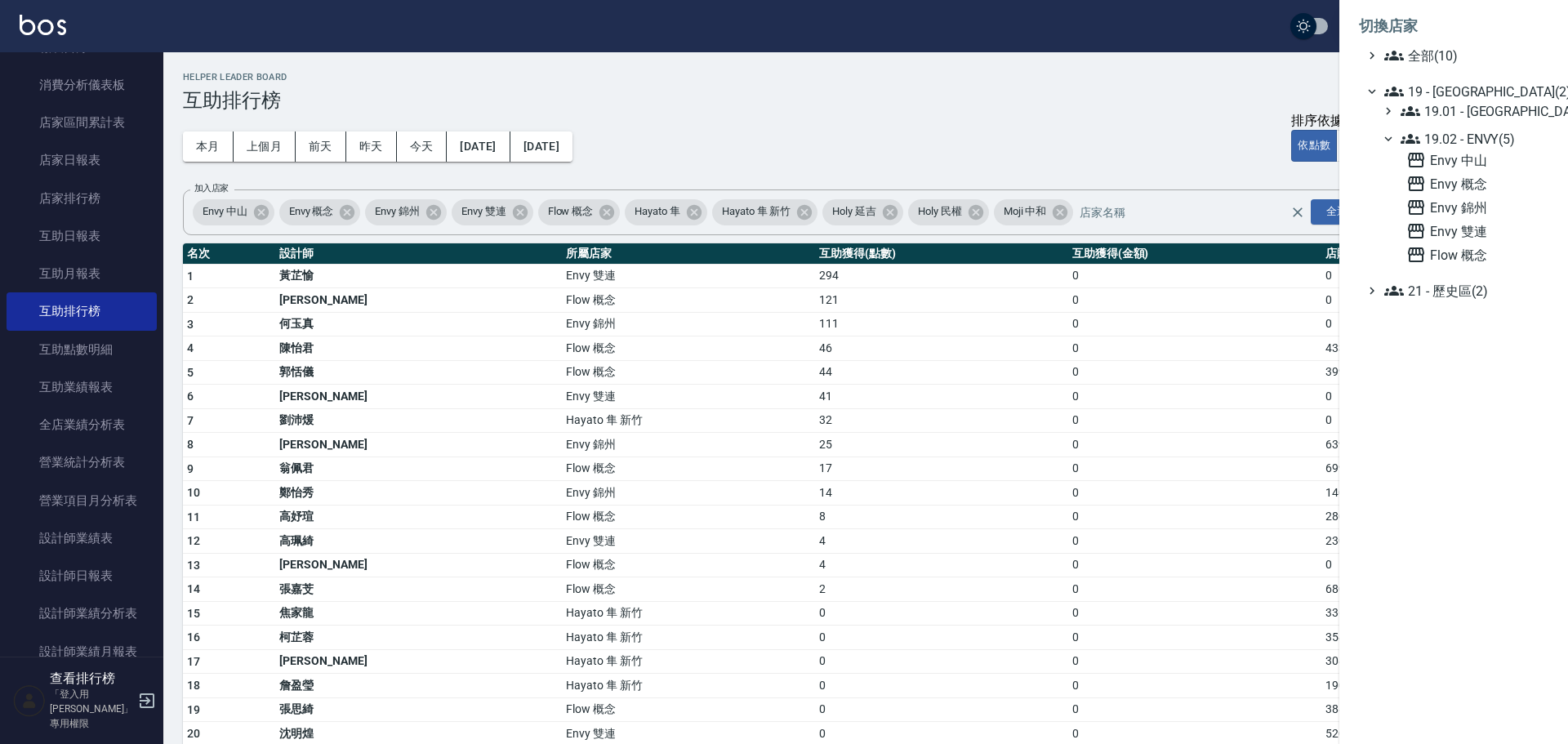
click at [1457, 137] on span "19.02 - ENVY(5)" at bounding box center [1472, 139] width 142 height 19
click at [1466, 134] on span "19.02 - ENVY(5)" at bounding box center [1472, 139] width 142 height 19
click at [1472, 205] on span "Envy 錦州" at bounding box center [1473, 207] width 135 height 19
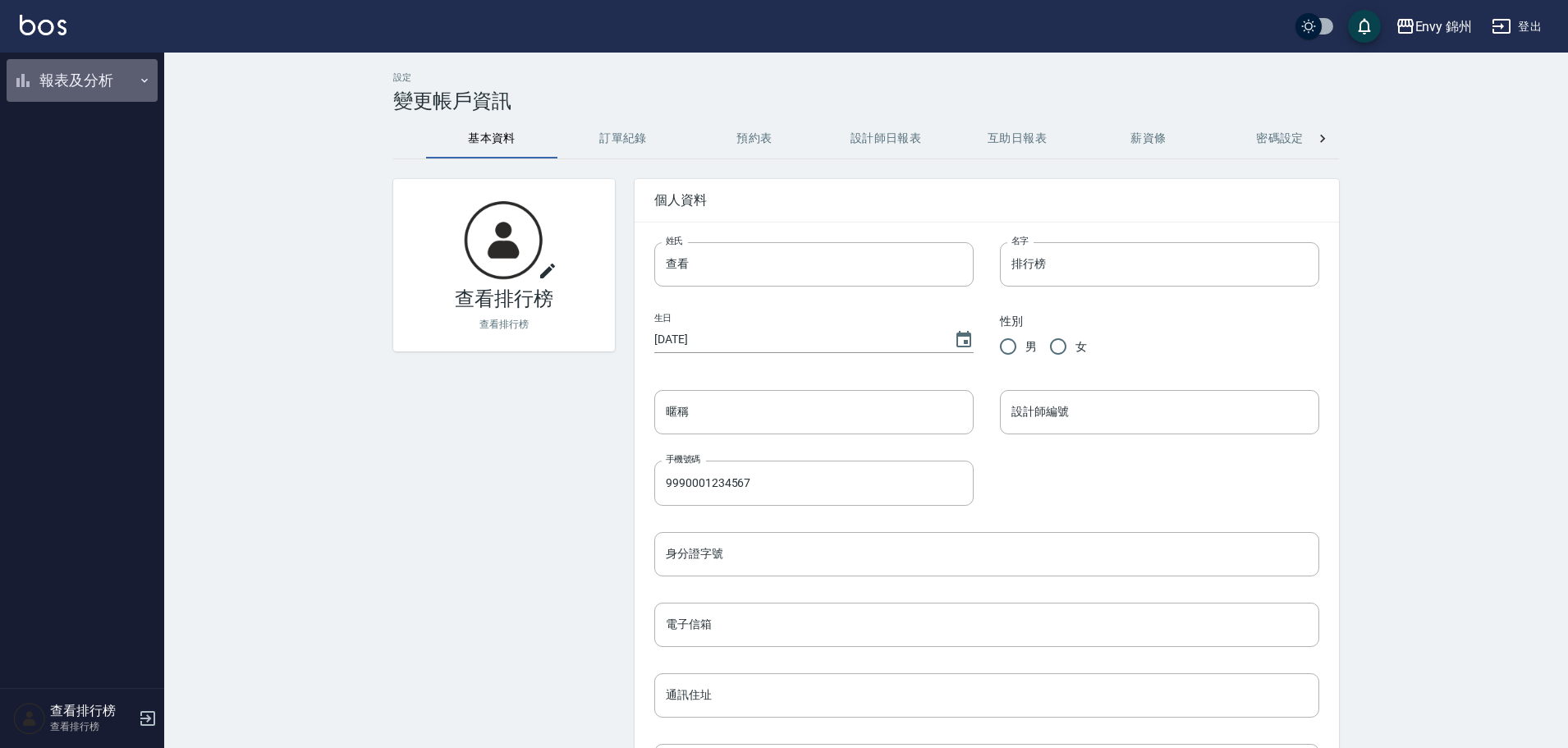
click at [91, 96] on button "報表及分析" at bounding box center [82, 80] width 151 height 43
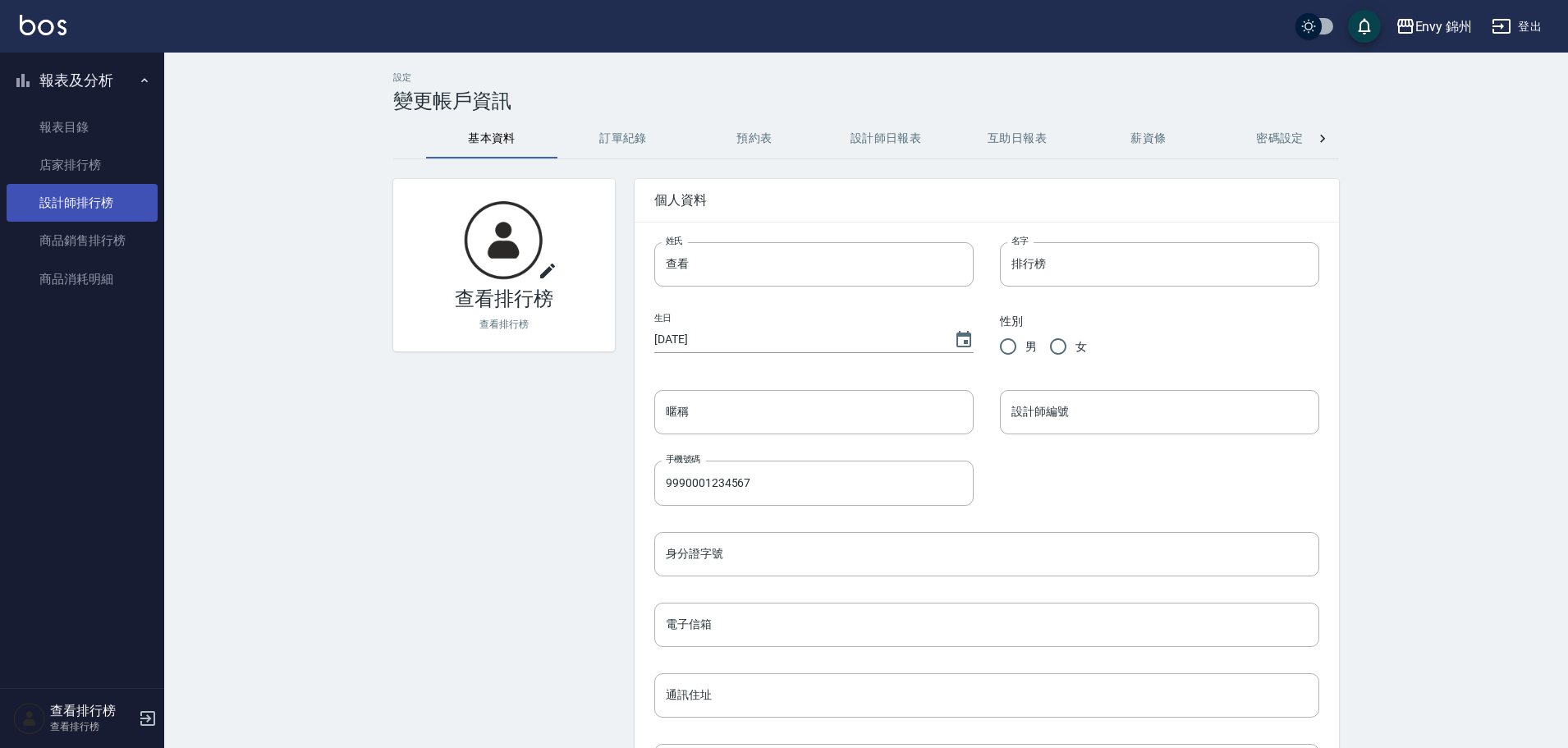
drag, startPoint x: 91, startPoint y: 207, endPoint x: 92, endPoint y: 198, distance: 9.1
click at [90, 206] on link "設計師排行榜" at bounding box center [82, 203] width 151 height 37
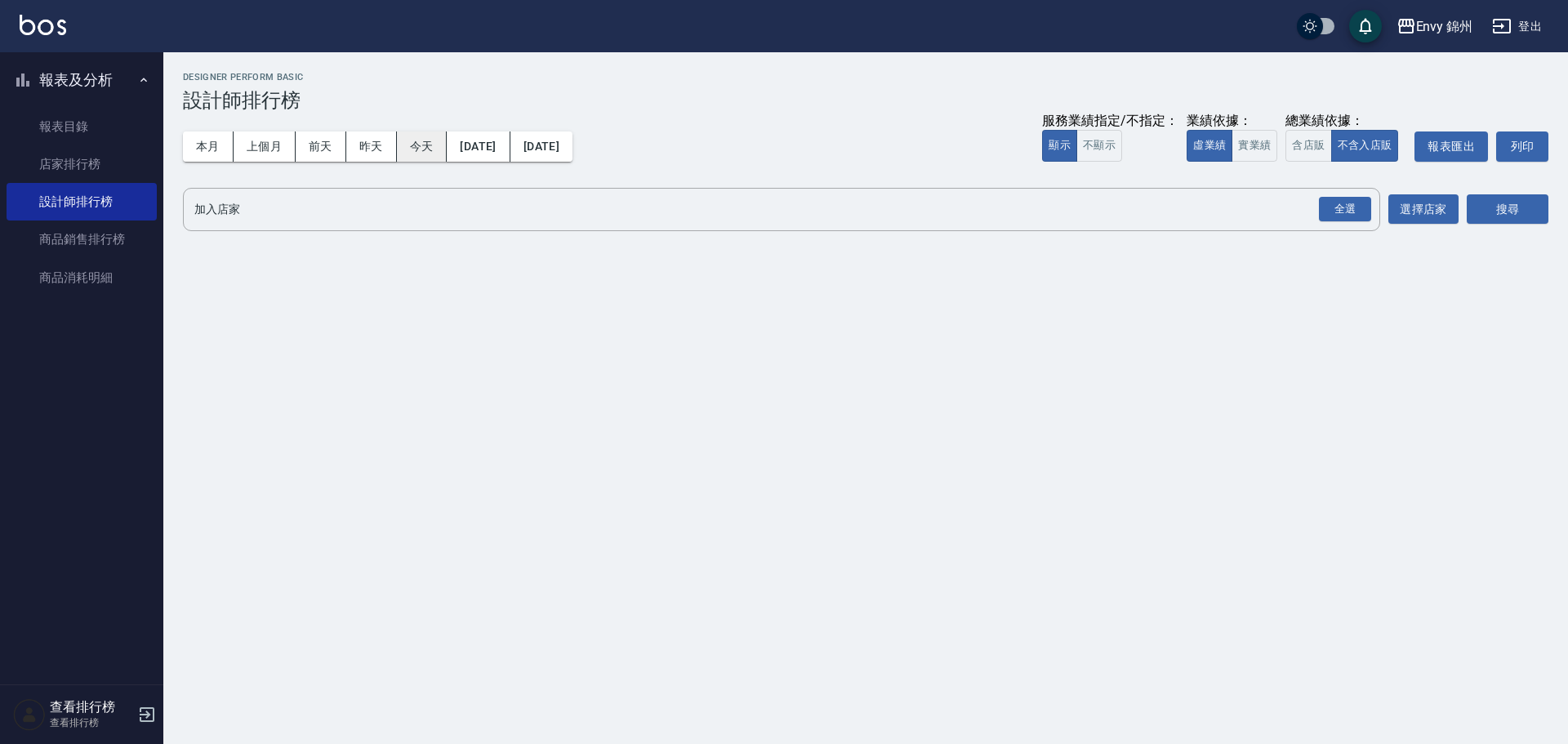
click at [412, 144] on button "今天" at bounding box center [422, 147] width 50 height 30
click at [1510, 206] on button "搜尋" at bounding box center [1507, 210] width 81 height 30
click at [1518, 195] on button "搜尋" at bounding box center [1507, 210] width 81 height 30
drag, startPoint x: 1363, startPoint y: 213, endPoint x: 1539, endPoint y: 204, distance: 176.2
click at [1363, 214] on div "全選" at bounding box center [1344, 209] width 52 height 26
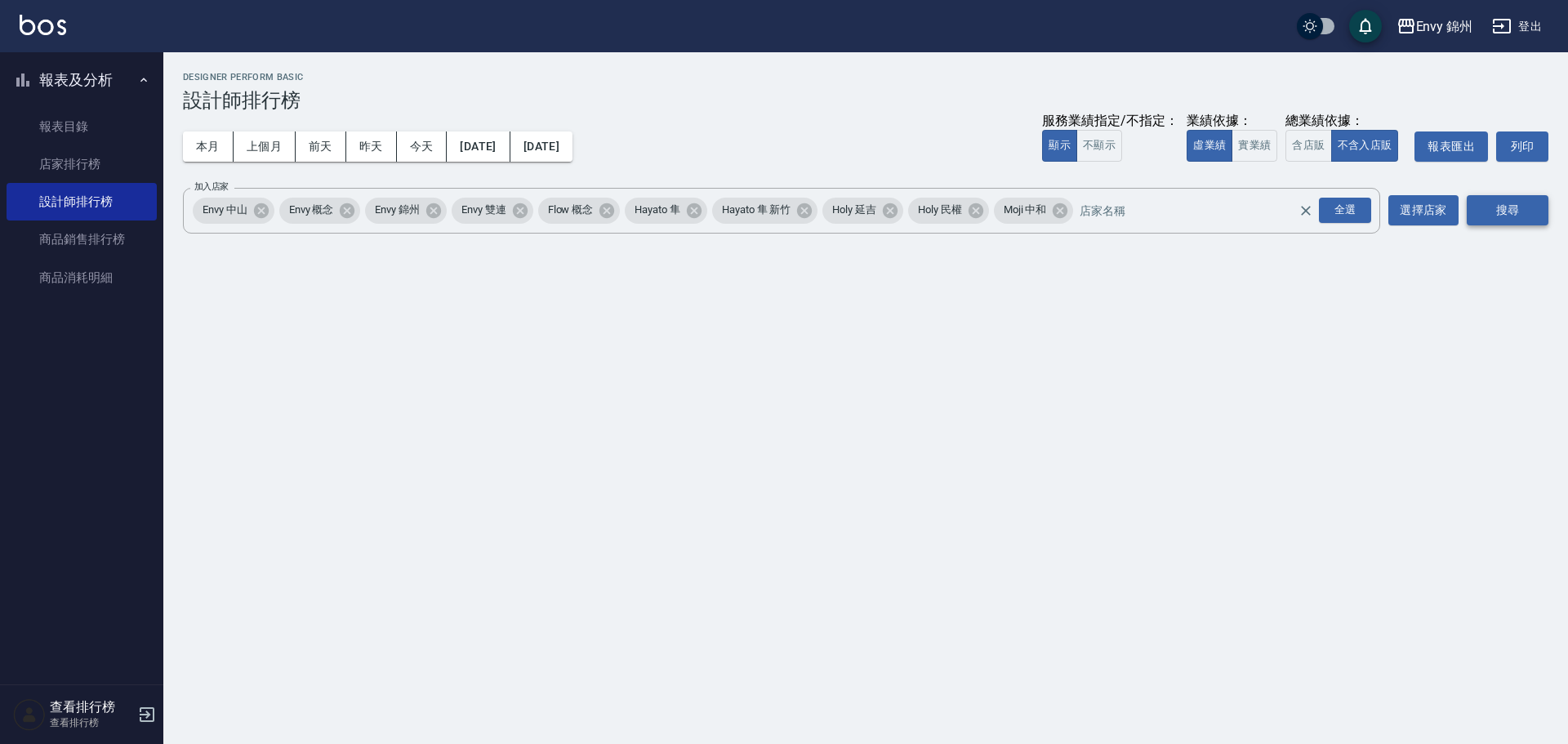
drag, startPoint x: 1548, startPoint y: 205, endPoint x: 1521, endPoint y: 207, distance: 27.1
click at [1546, 206] on button "搜尋" at bounding box center [1507, 211] width 81 height 30
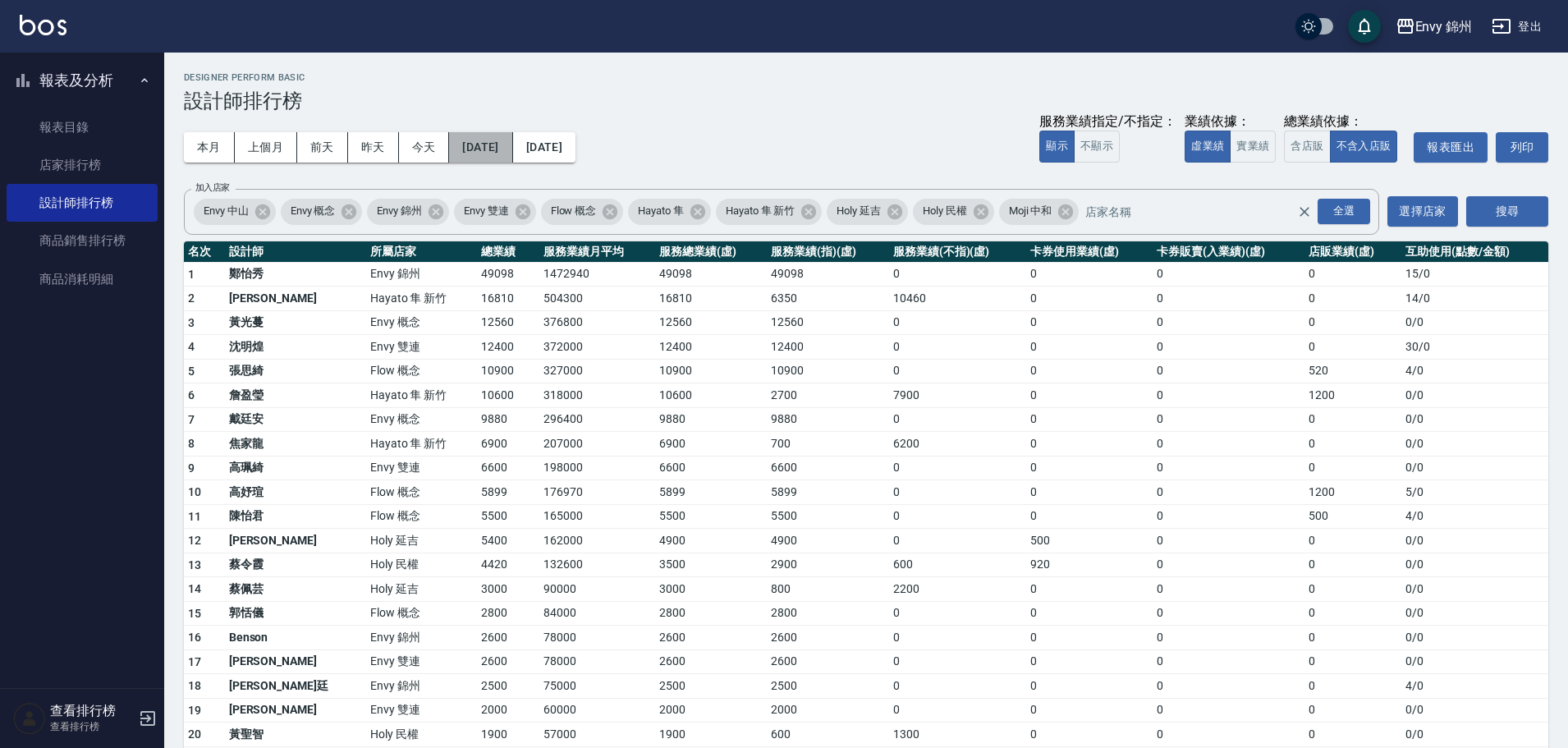
click at [505, 141] on button "[DATE]" at bounding box center [480, 148] width 63 height 30
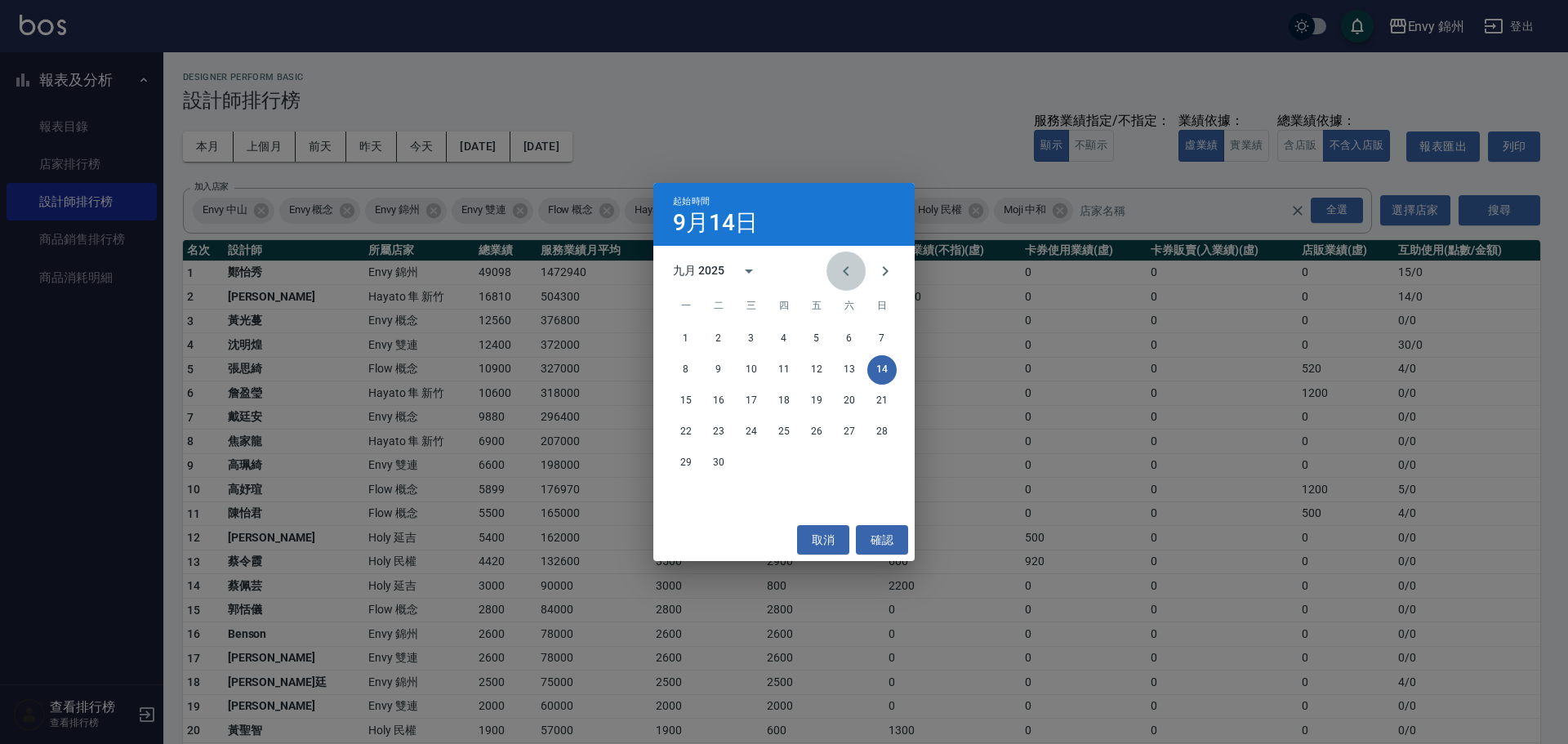
drag, startPoint x: 841, startPoint y: 269, endPoint x: 833, endPoint y: 276, distance: 10.6
click at [840, 269] on icon "Previous month" at bounding box center [846, 271] width 19 height 19
click at [832, 276] on button "Previous month" at bounding box center [846, 271] width 39 height 39
click at [831, 275] on button "Previous month" at bounding box center [846, 271] width 39 height 39
click at [831, 269] on button "Previous month" at bounding box center [846, 271] width 39 height 39
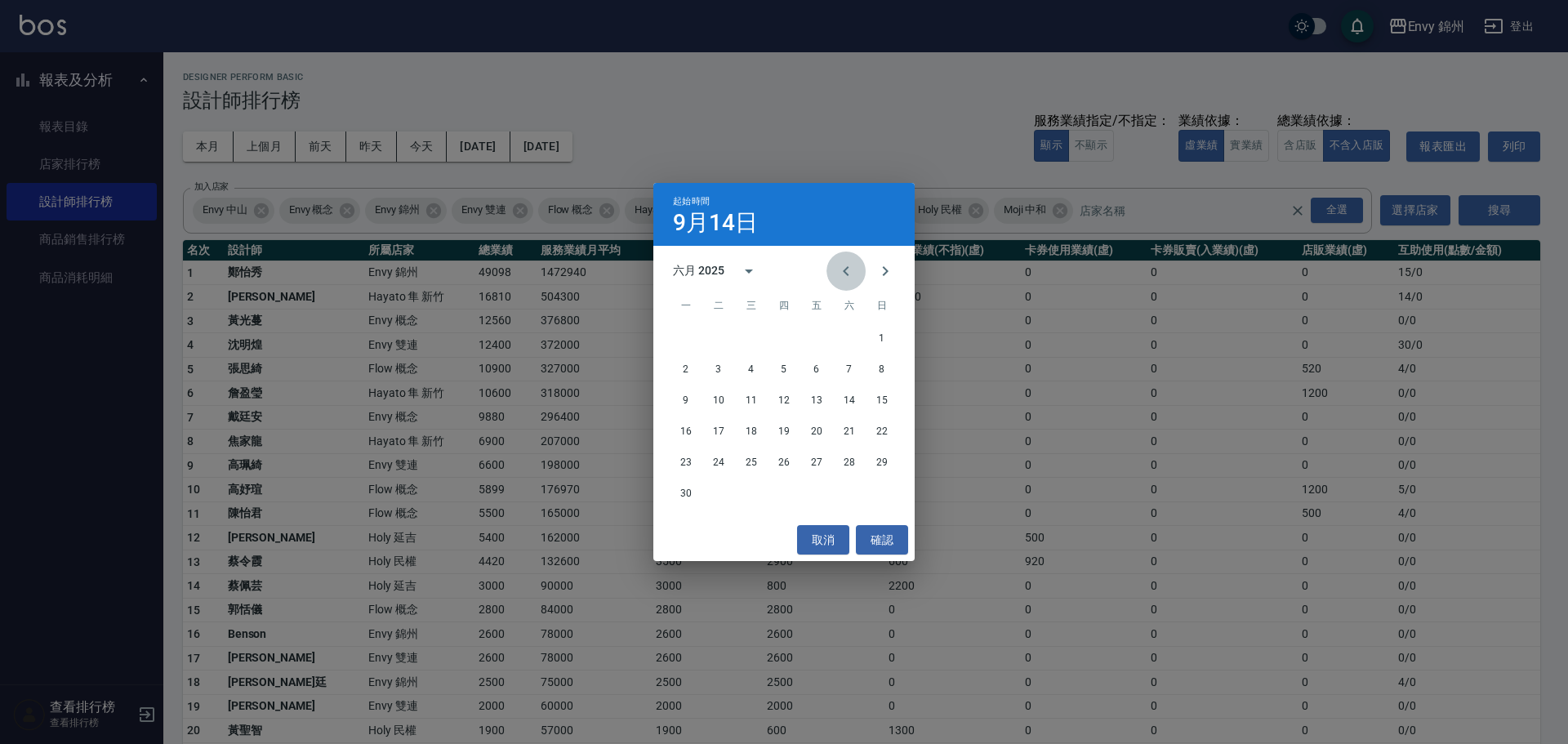
click at [831, 269] on button "Previous month" at bounding box center [846, 271] width 39 height 39
click at [833, 271] on button "Previous month" at bounding box center [846, 271] width 39 height 39
click at [834, 273] on button "Previous month" at bounding box center [846, 271] width 39 height 39
click at [746, 334] on button "1" at bounding box center [750, 338] width 29 height 29
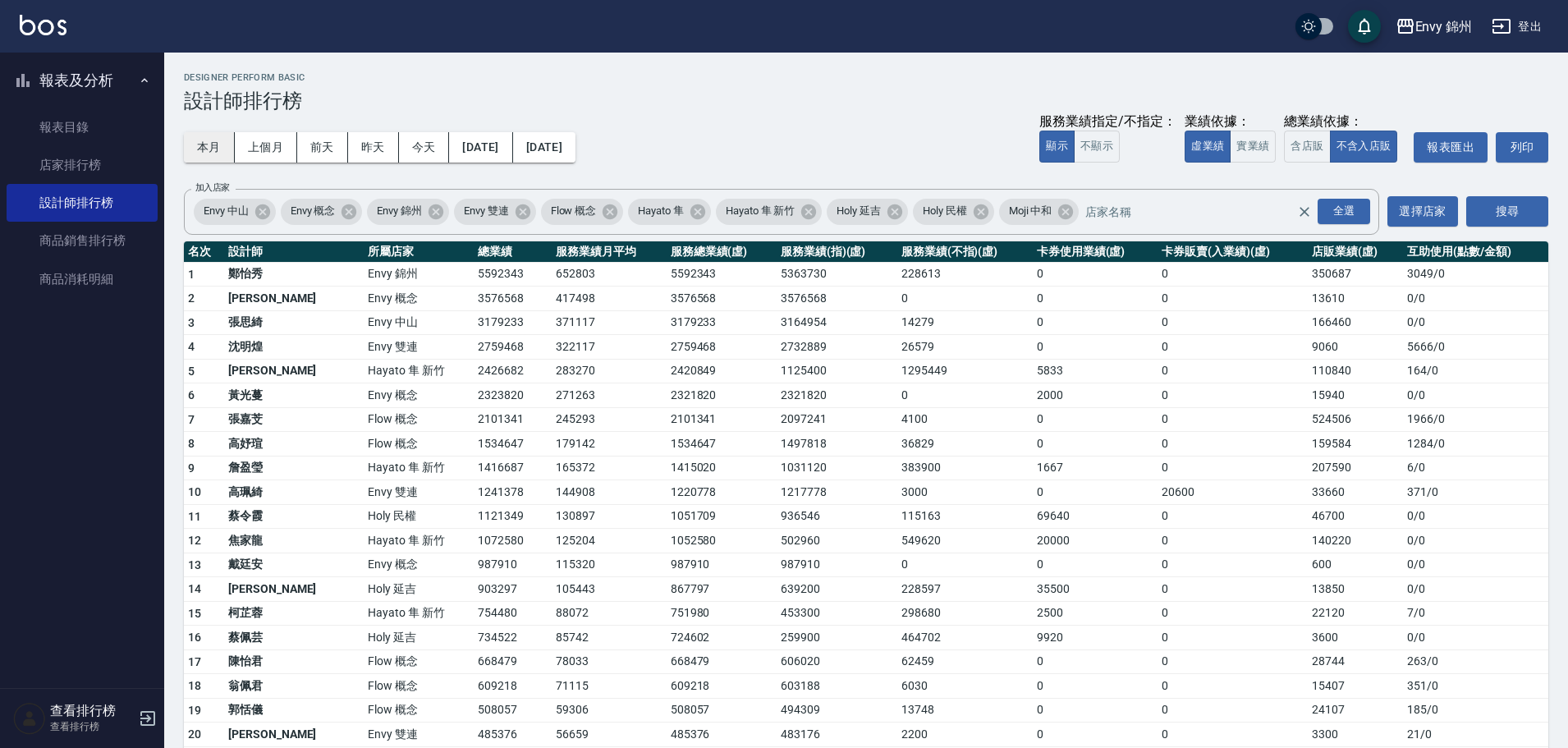
click at [213, 151] on button "本月" at bounding box center [209, 148] width 51 height 30
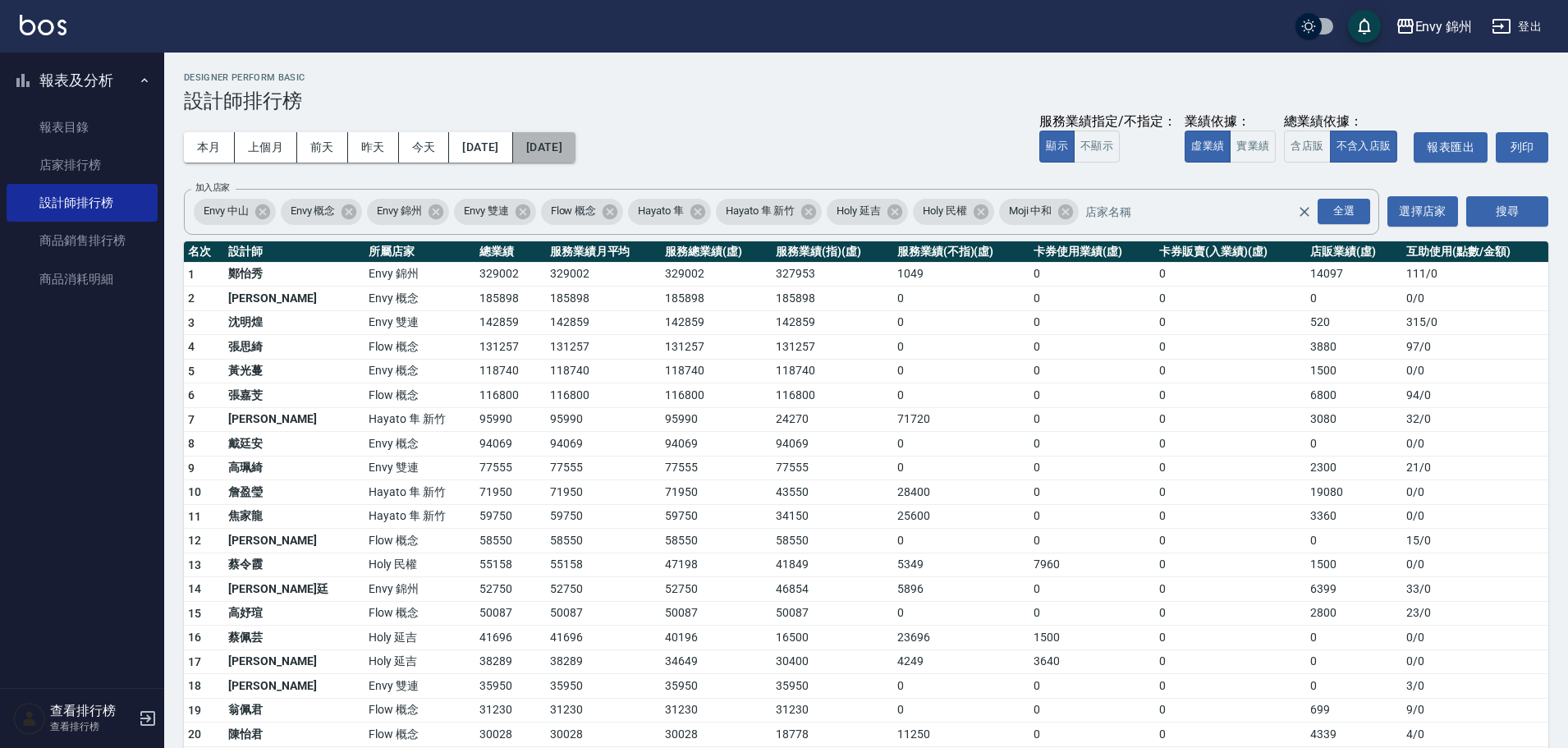
click at [575, 151] on button "2025/09/30" at bounding box center [544, 148] width 62 height 30
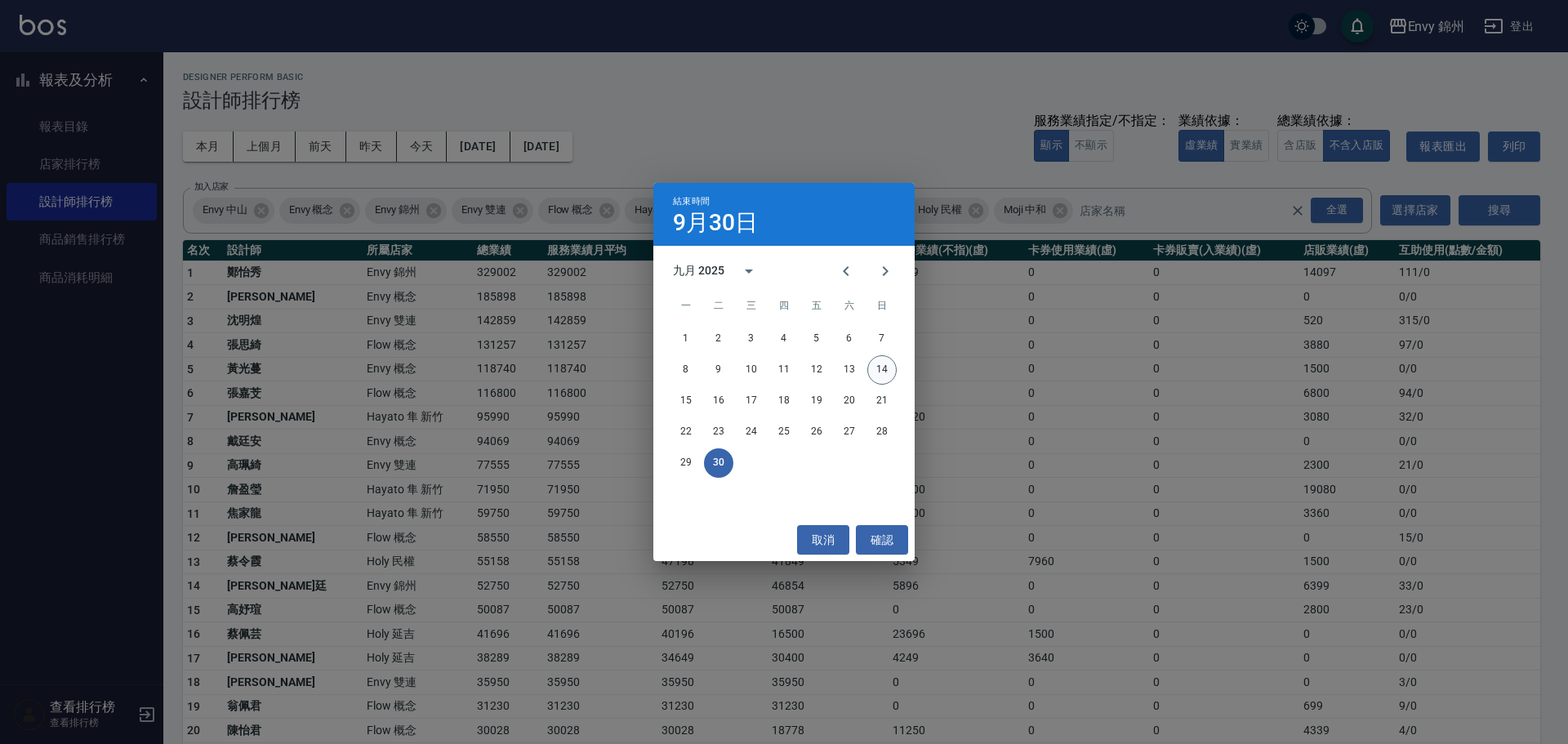
click at [873, 376] on button "14" at bounding box center [881, 369] width 29 height 29
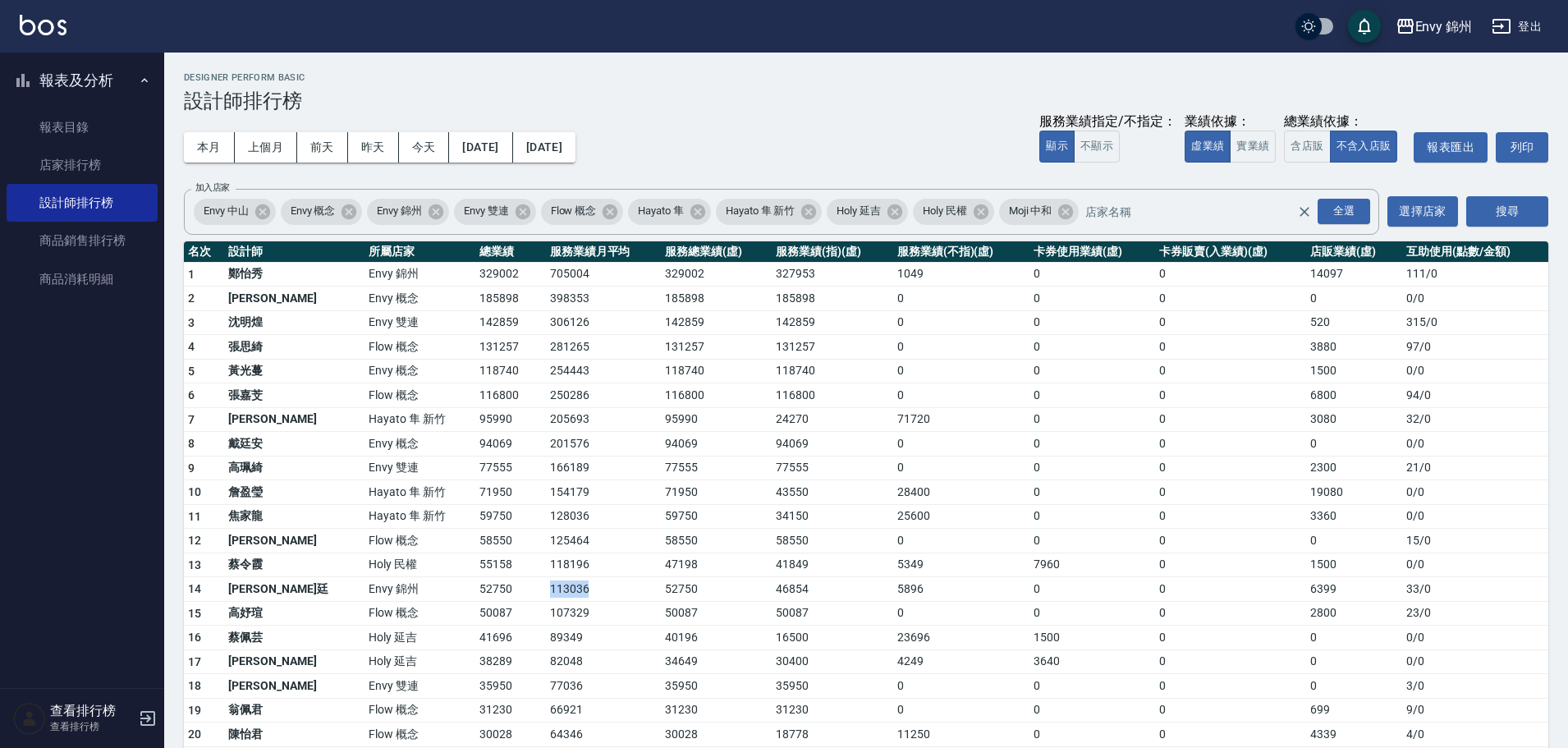
drag, startPoint x: 470, startPoint y: 587, endPoint x: 560, endPoint y: 583, distance: 90.1
click at [558, 583] on tr "14 潘昀廷 Envy 錦州 52750 113036 52750 46854 5896 0 0 6399 33 / 0" at bounding box center [866, 590] width 1364 height 25
drag, startPoint x: 605, startPoint y: 581, endPoint x: 906, endPoint y: 274, distance: 429.9
click at [661, 585] on td "52750" at bounding box center [716, 590] width 111 height 25
click at [1538, 47] on div "Envy 錦州 登出" at bounding box center [784, 26] width 1568 height 52
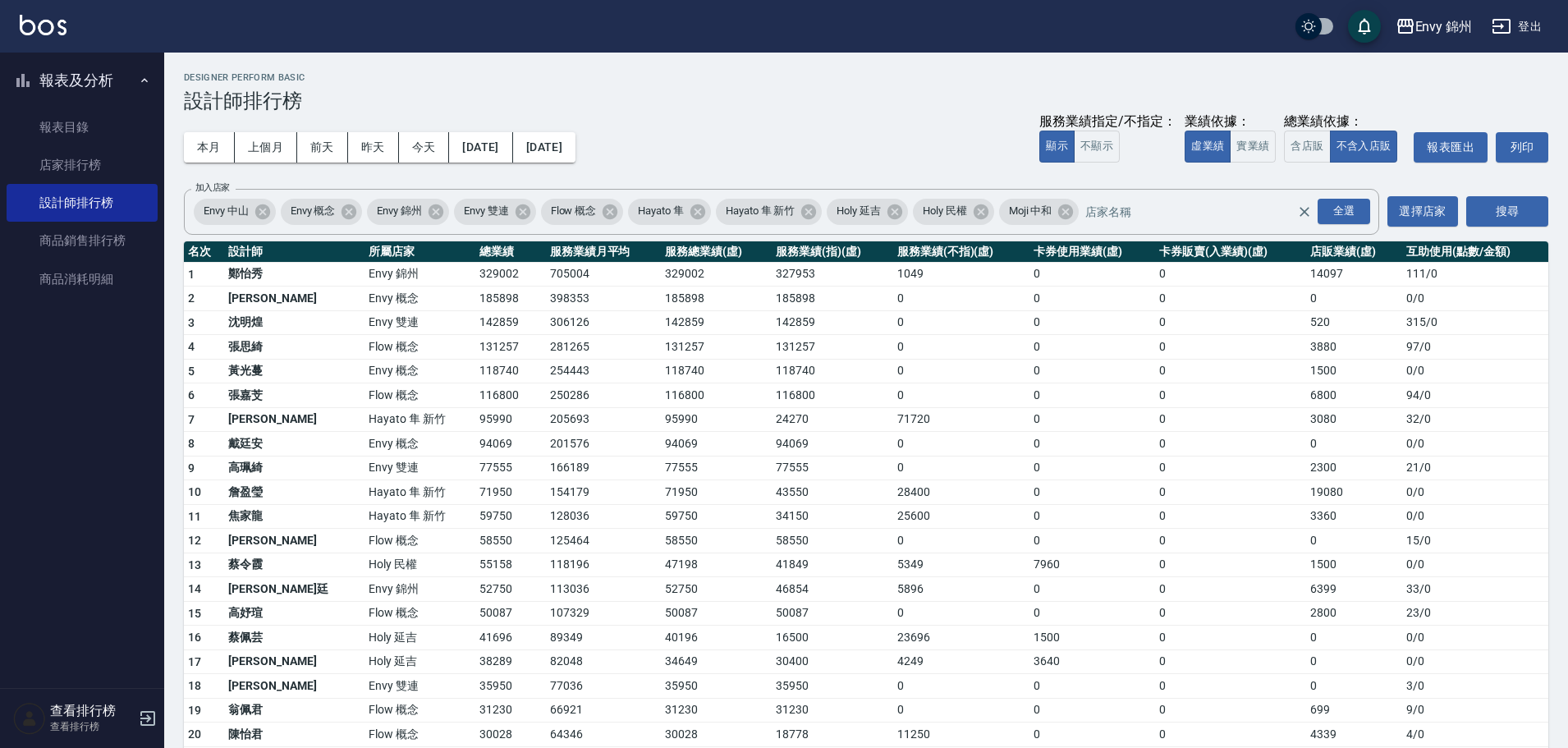
click at [1518, 41] on button "登出" at bounding box center [1516, 27] width 63 height 30
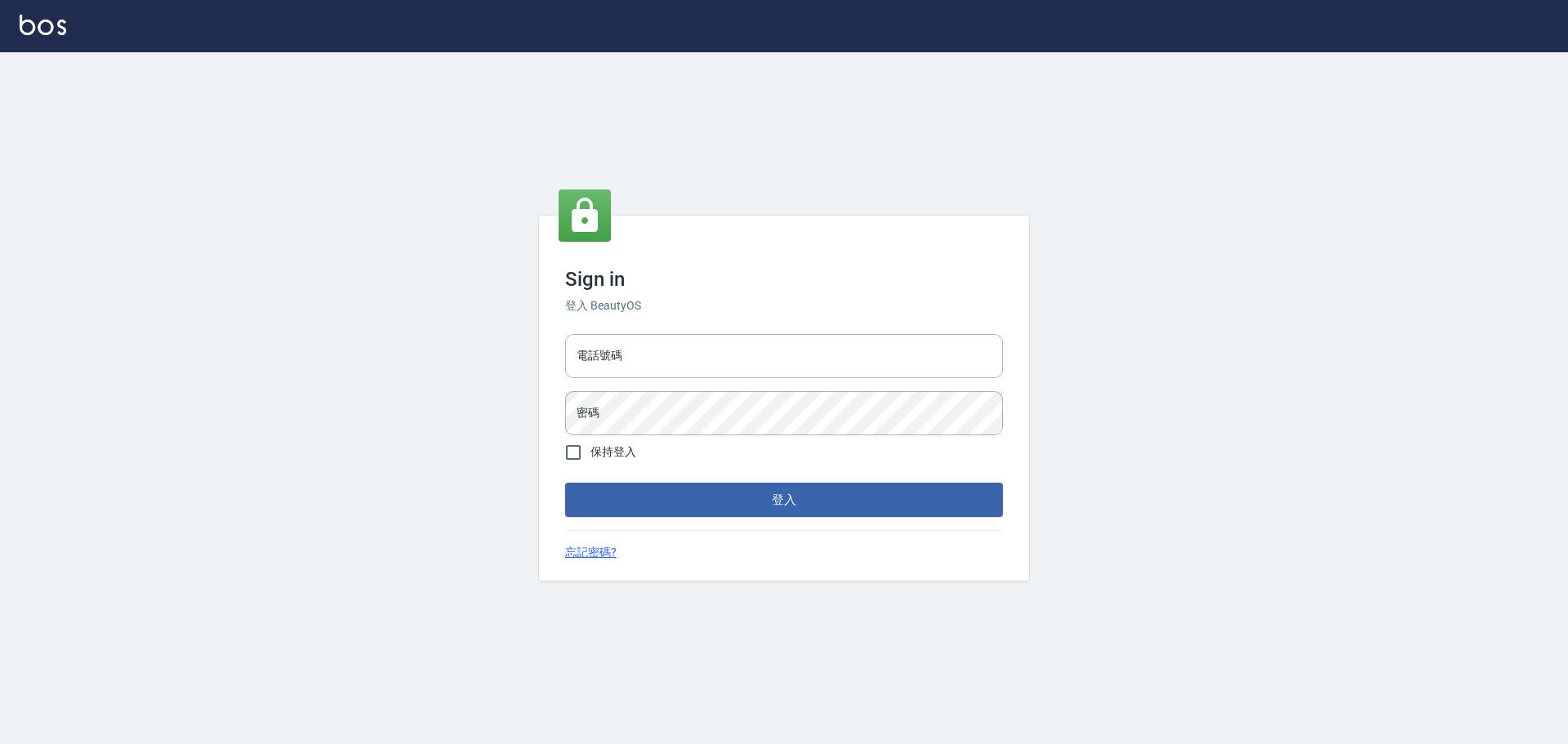
type input "9990001234567"
click at [782, 316] on div "Sign in 登入 BeautyOS 電話號碼 [PHONE_NUMBER] 電話號碼 密碼 密碼 保持登入 登入 忘記密碼?" at bounding box center [784, 398] width 490 height 365
click at [779, 348] on input "9990001234567" at bounding box center [784, 356] width 438 height 44
click at [803, 317] on div "Sign in 登入 BeautyOS 電話號碼 [PHONE_NUMBER] 電話號碼 密碼 密碼 保持登入 登入 忘記密碼?" at bounding box center [784, 398] width 490 height 365
click at [741, 501] on button "登入" at bounding box center [784, 499] width 438 height 35
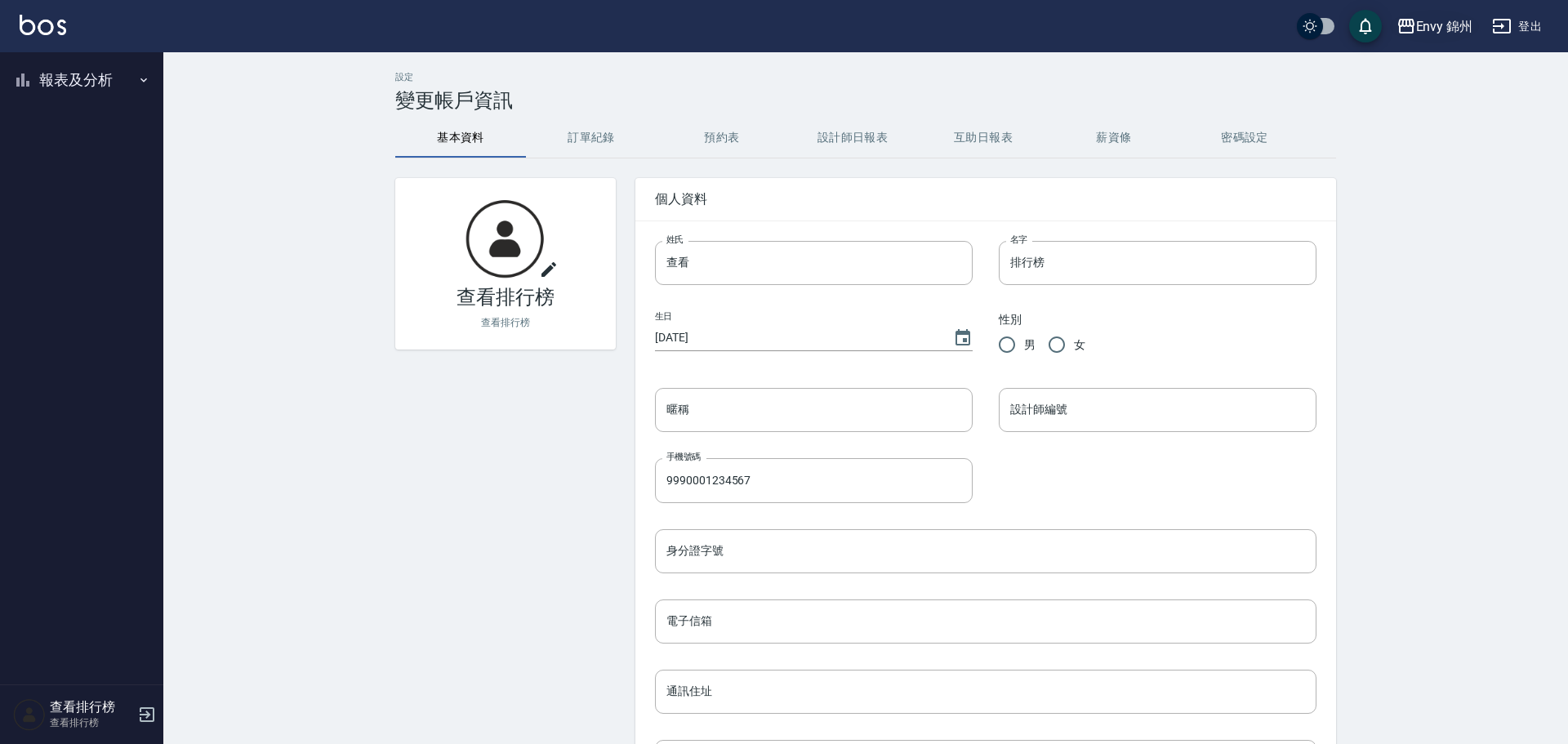
click at [1441, 19] on div "Envy 錦州" at bounding box center [1444, 26] width 58 height 20
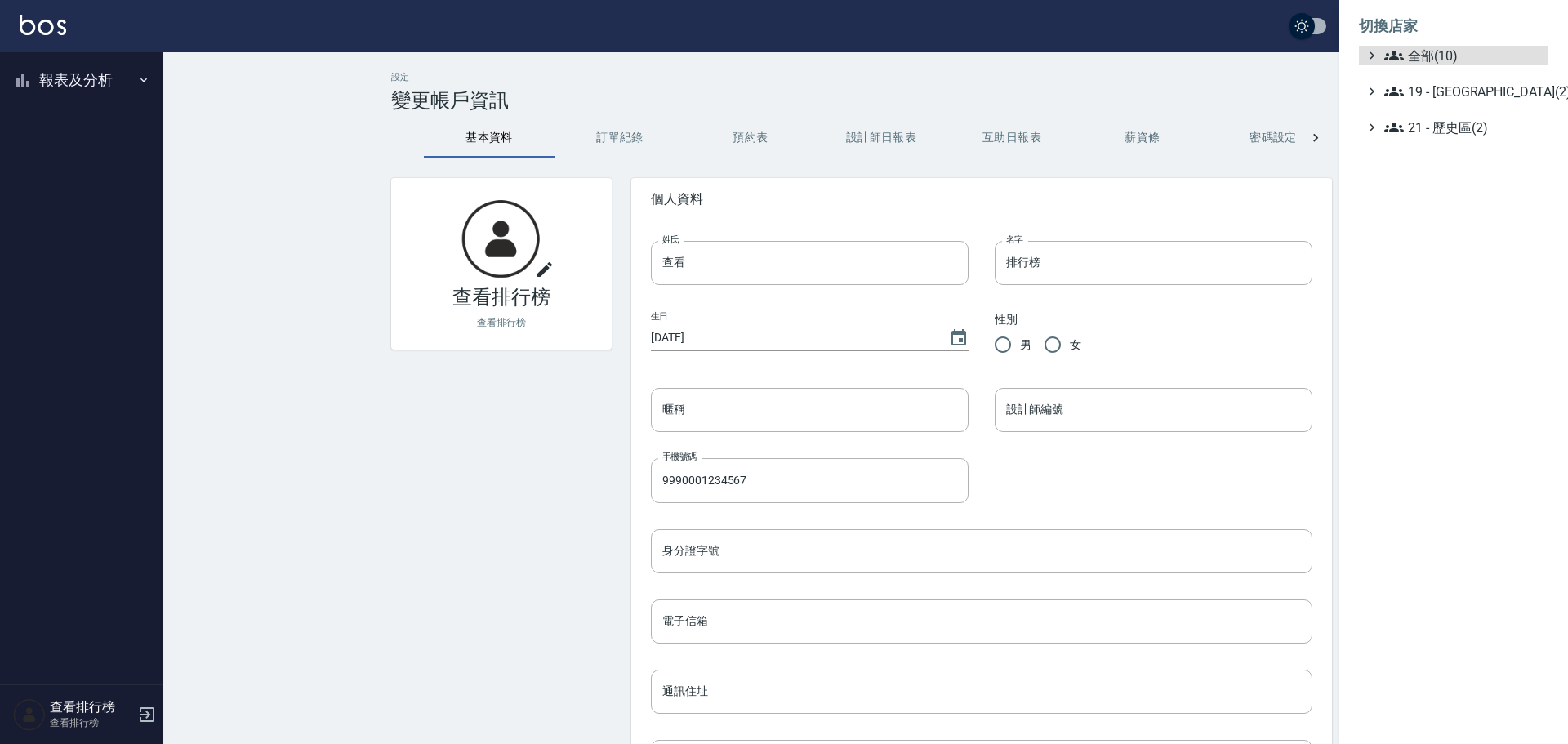
click at [1438, 108] on ul "全部(10) 19 - 新城區(2) 21 - 歷史區(2)" at bounding box center [1454, 91] width 189 height 91
click at [1440, 97] on span "19 - [GEOGRAPHIC_DATA](2)" at bounding box center [1463, 91] width 158 height 19
click at [1472, 133] on span "19.02 - ENVY(5)" at bounding box center [1472, 139] width 142 height 19
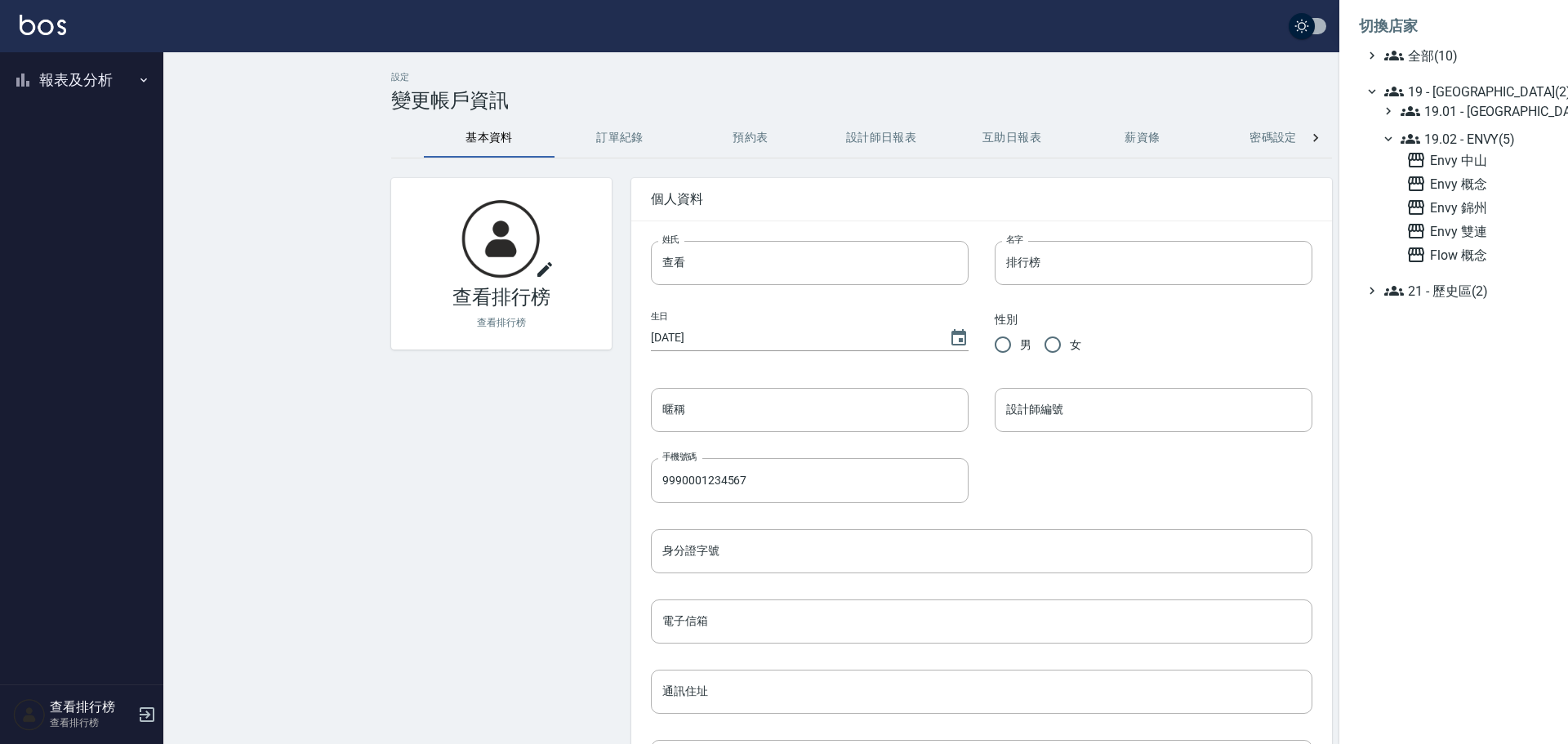
click at [1466, 90] on span "19 - [GEOGRAPHIC_DATA](2)" at bounding box center [1463, 91] width 158 height 19
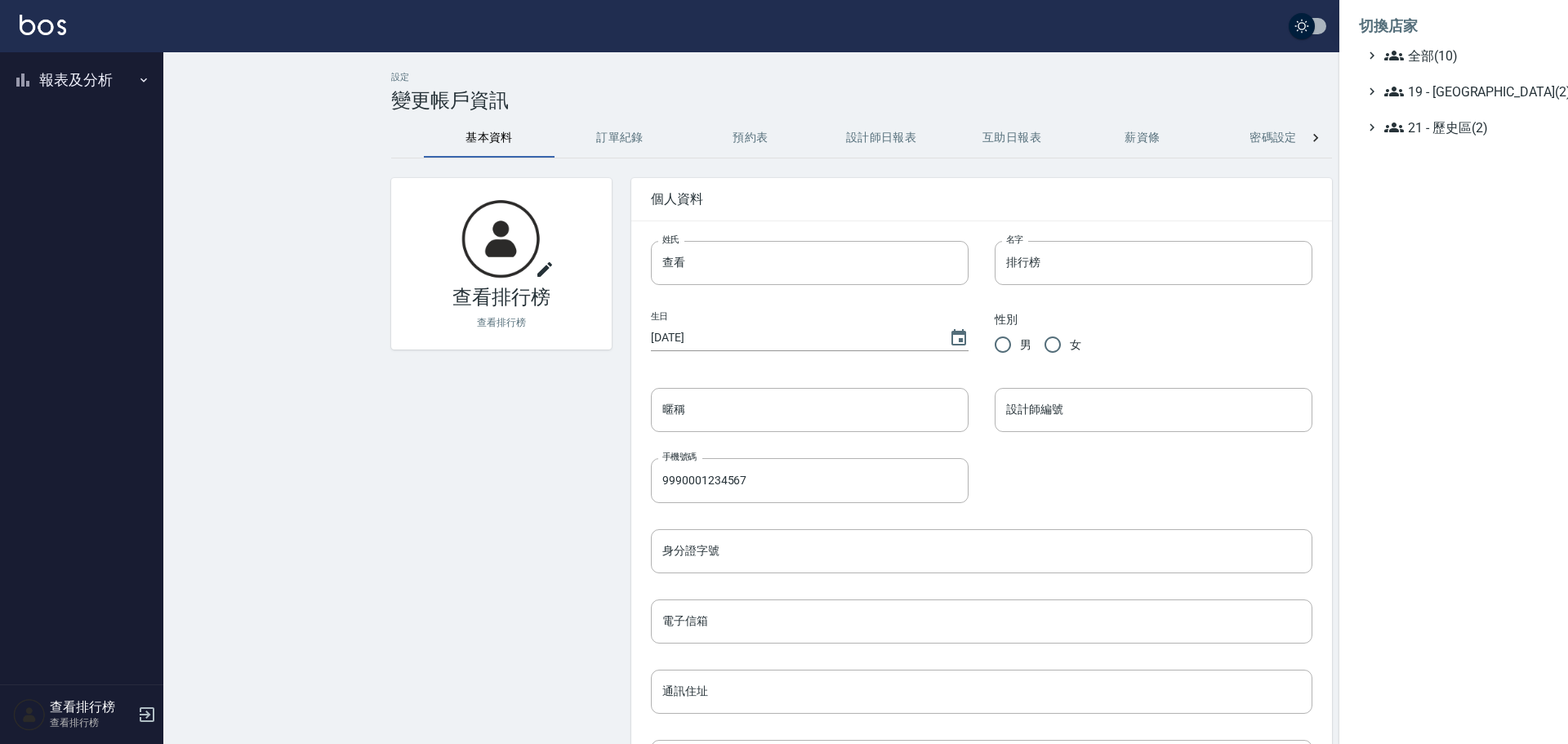
click at [1470, 92] on span "19 - [GEOGRAPHIC_DATA](2)" at bounding box center [1463, 91] width 158 height 19
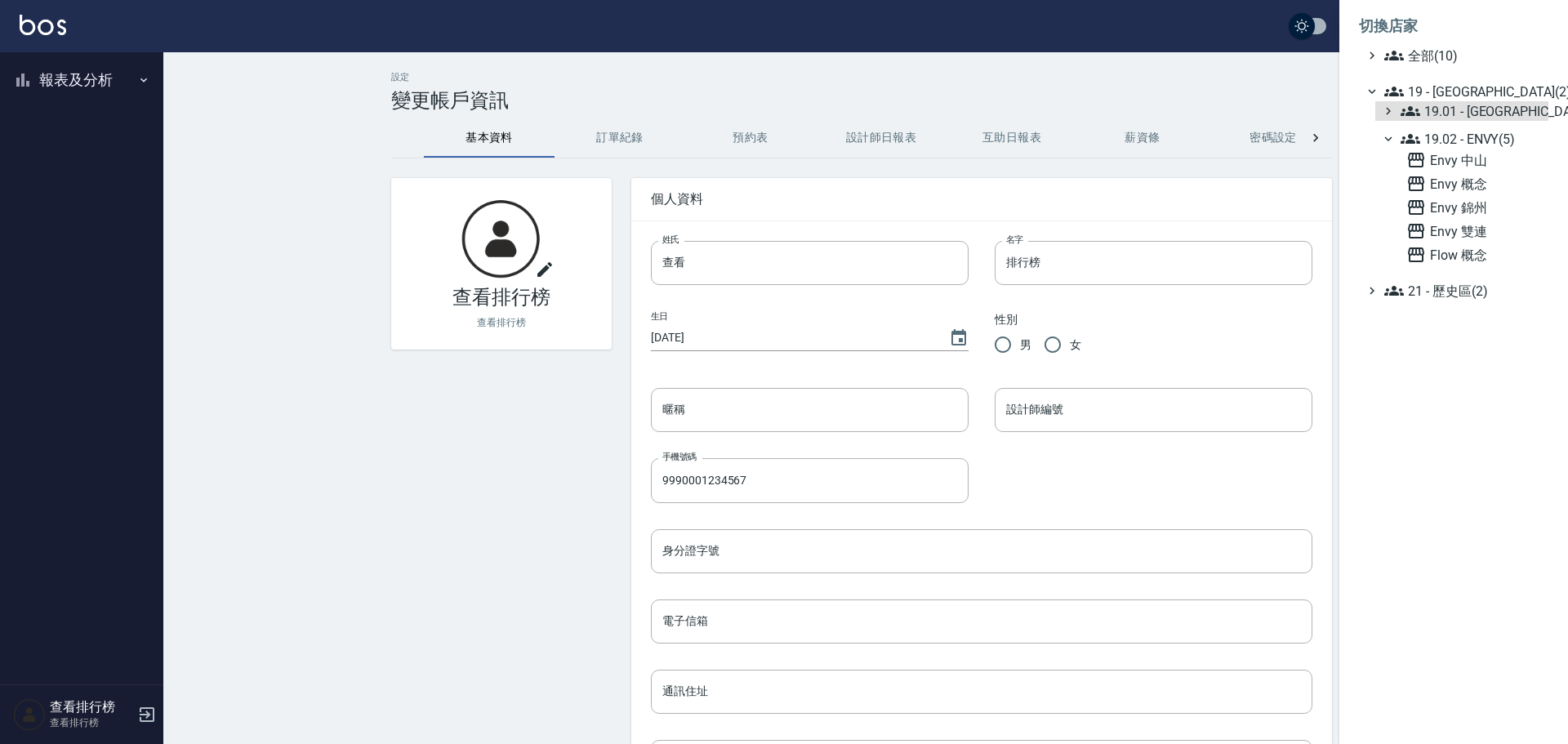
click at [1486, 122] on div "19.01 - 新城區 (3) 19.02 - ENVY(5) Envy 中山 Envy 概念 Envy 錦州 Envy 雙連 Flow 概念" at bounding box center [1462, 182] width 173 height 164
click at [1486, 116] on span "19.01 - 新城區 (3)" at bounding box center [1472, 111] width 142 height 19
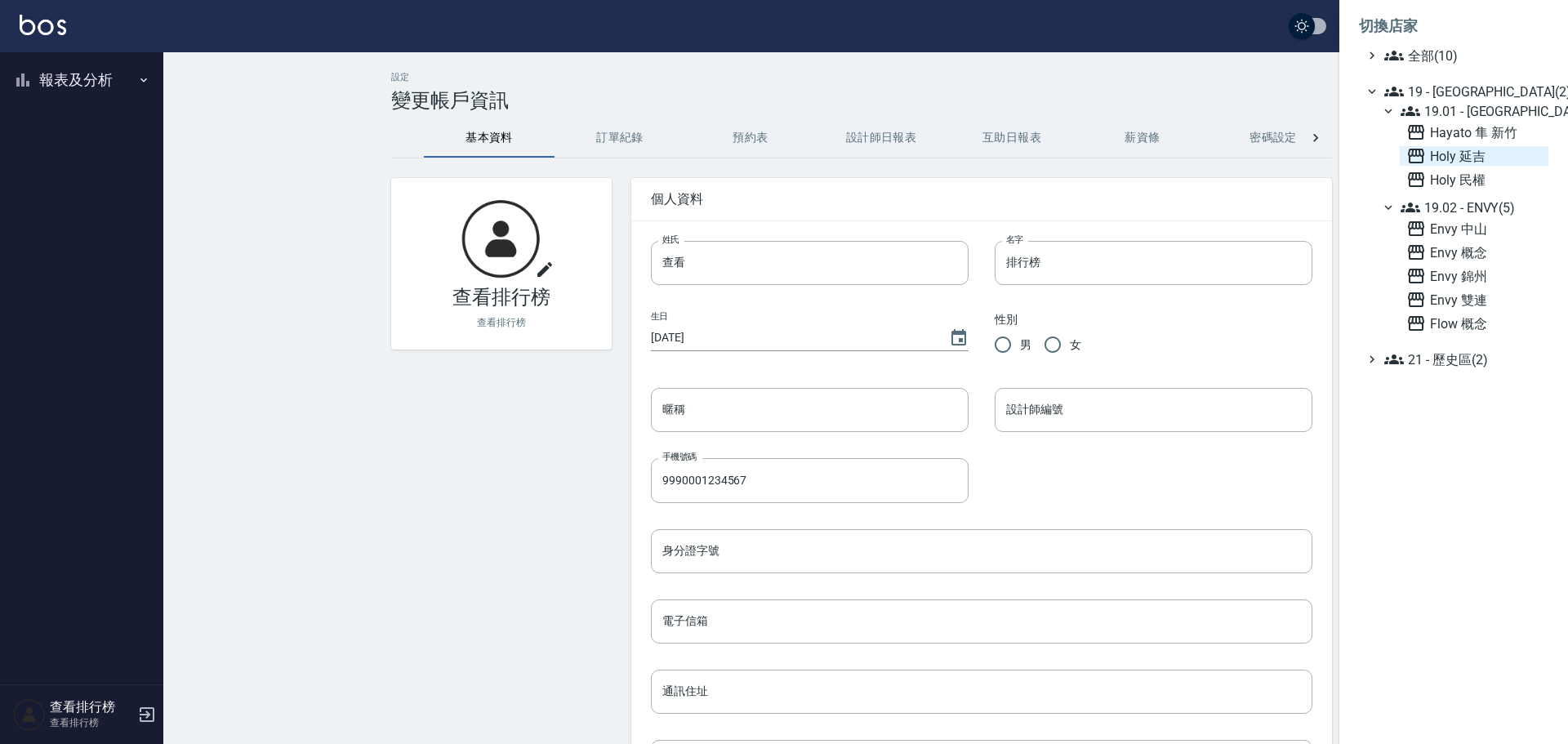
click at [1467, 156] on span "Holy 延吉" at bounding box center [1473, 156] width 135 height 19
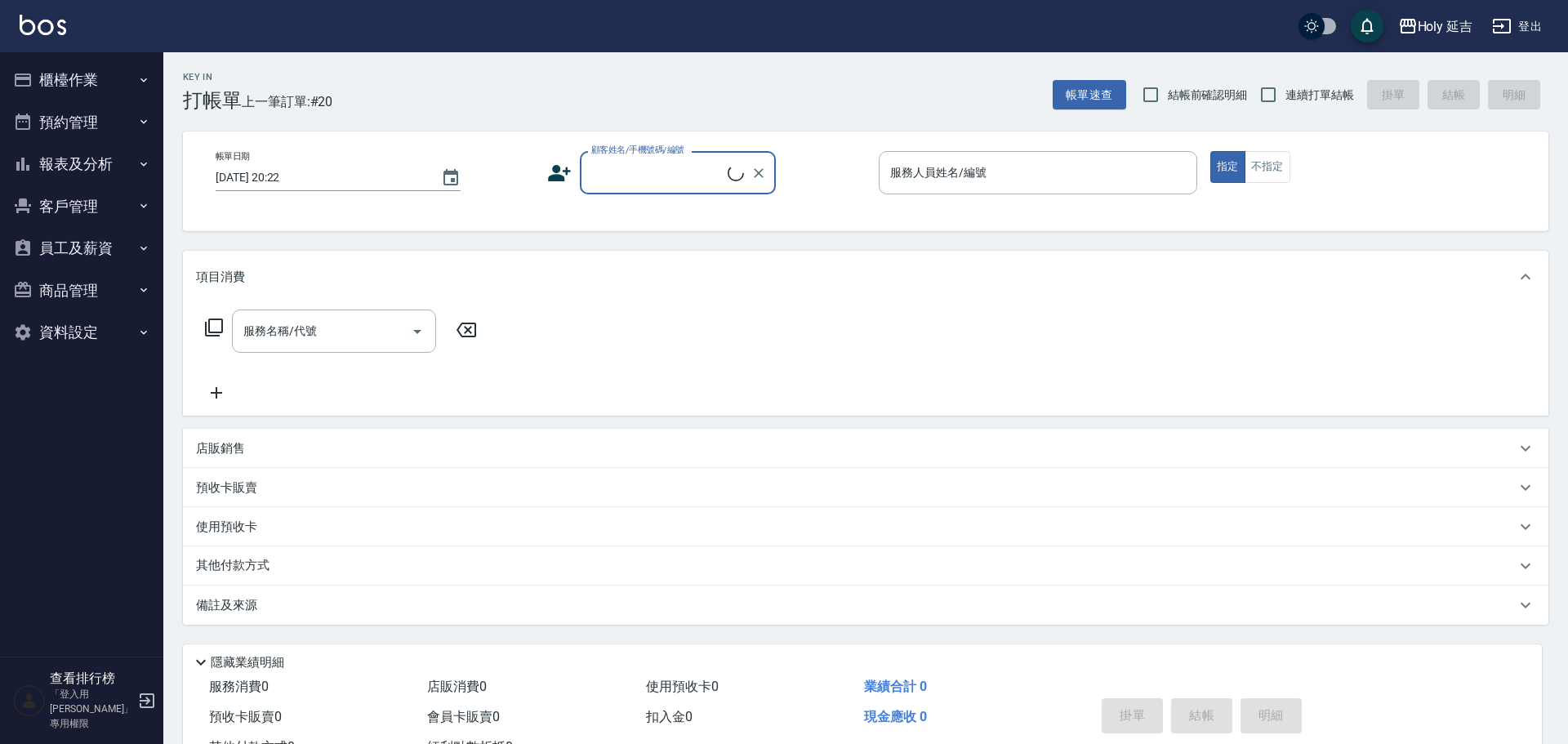
click at [104, 164] on button "報表及分析" at bounding box center [81, 164] width 150 height 42
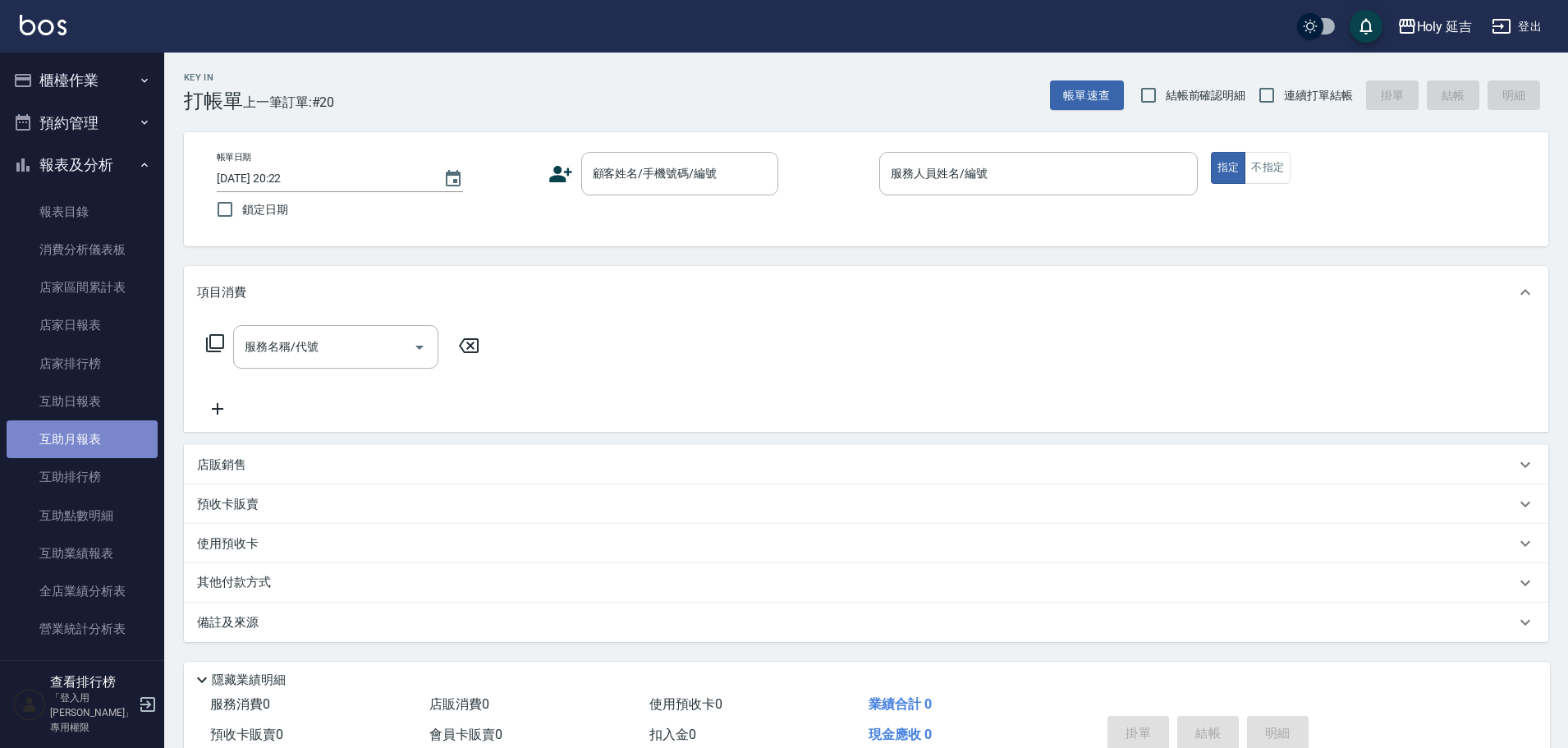
click at [92, 456] on link "互助月報表" at bounding box center [82, 439] width 151 height 37
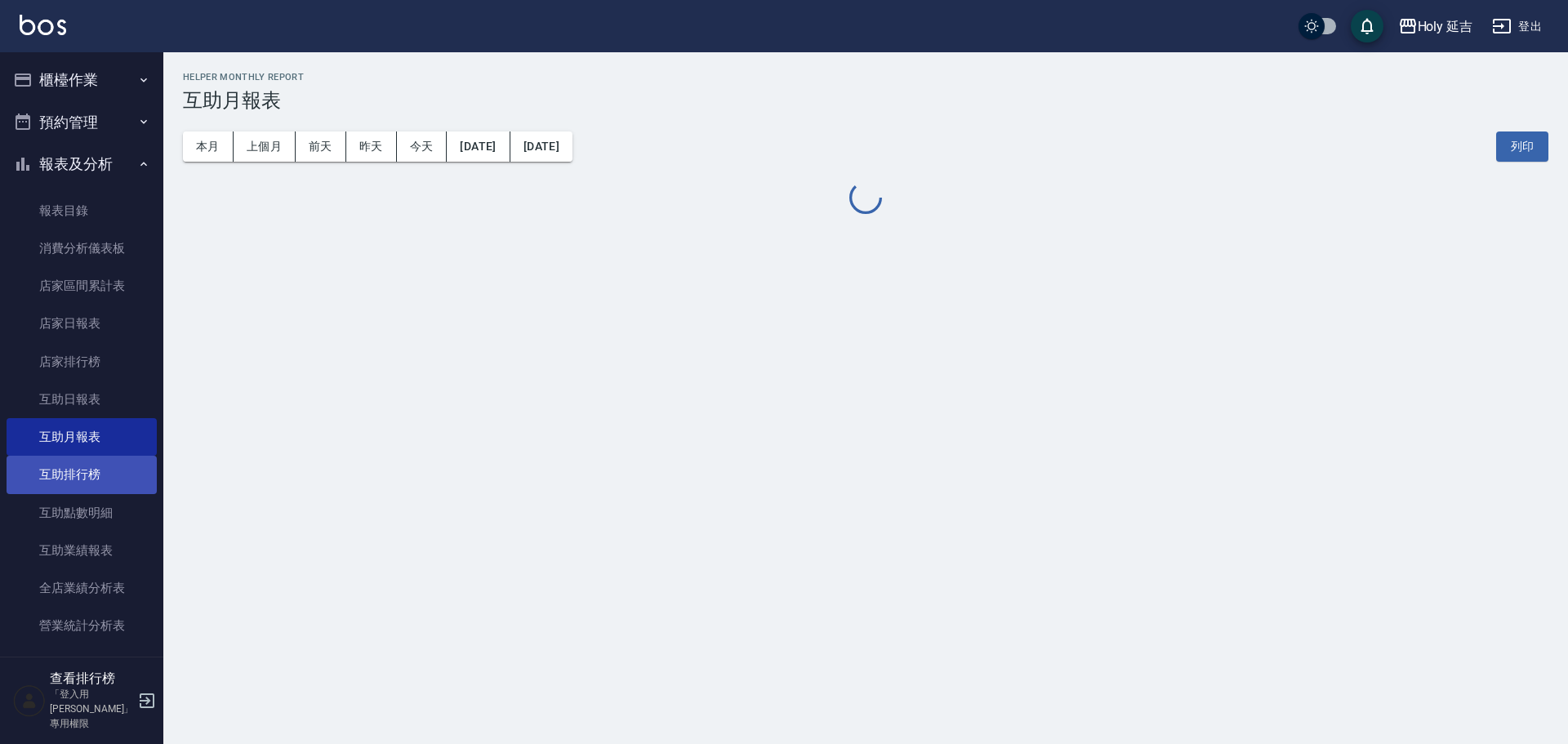
click at [92, 469] on link "互助排行榜" at bounding box center [81, 474] width 150 height 37
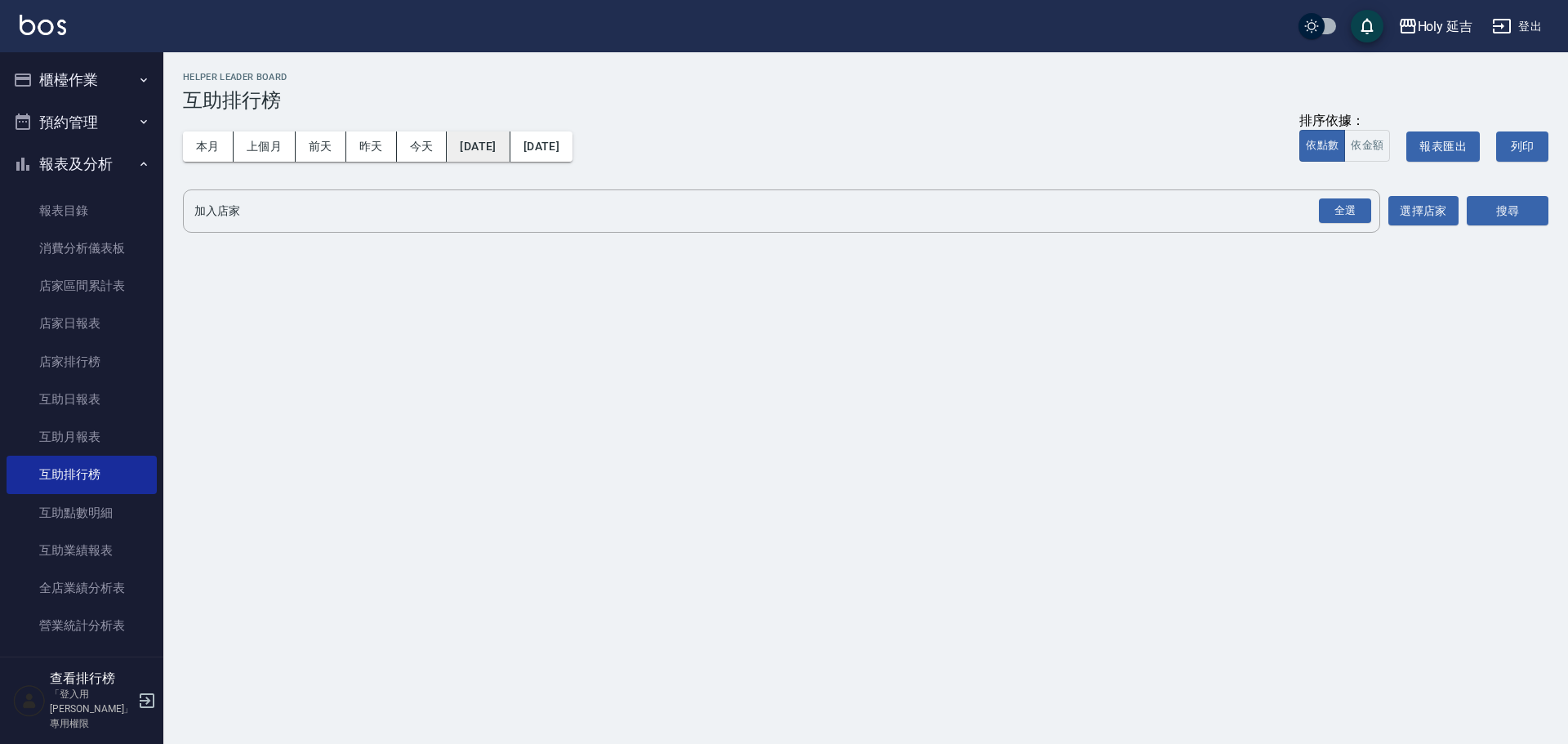
click at [509, 143] on button "[DATE]" at bounding box center [478, 147] width 63 height 30
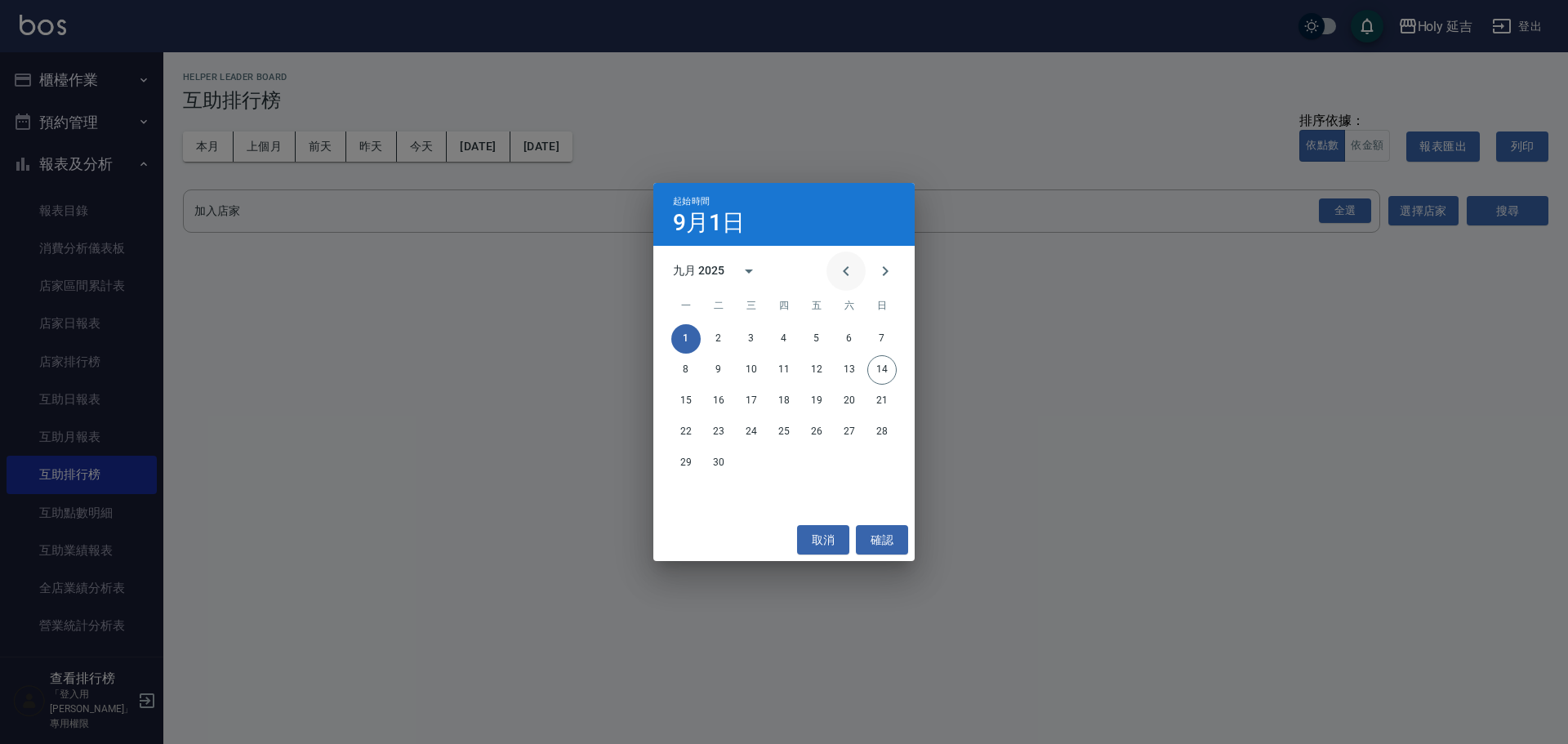
click at [842, 257] on button "Previous month" at bounding box center [846, 271] width 39 height 39
click at [842, 263] on icon "Previous month" at bounding box center [846, 271] width 19 height 19
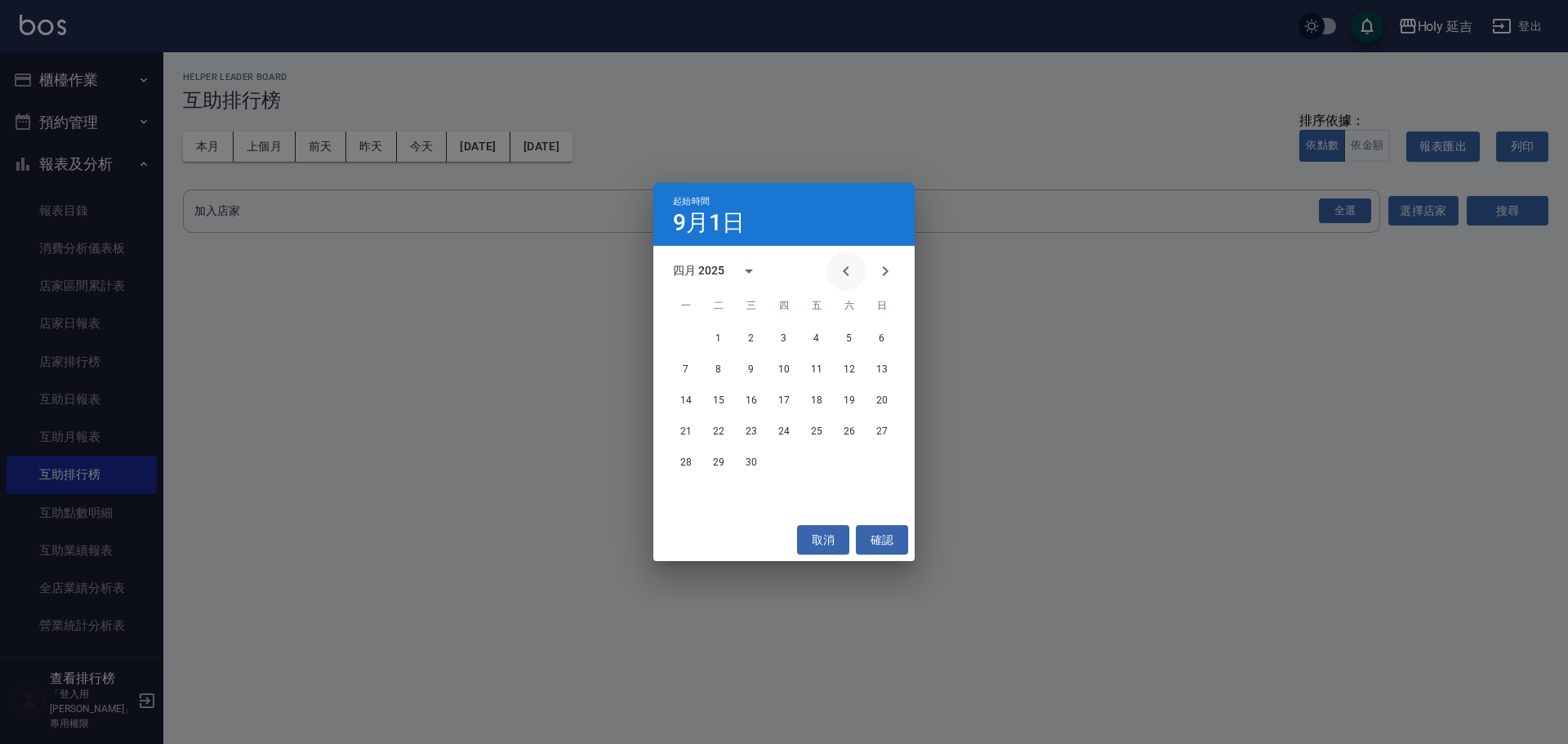
click at [842, 263] on icon "Previous month" at bounding box center [846, 271] width 19 height 19
click at [847, 334] on button "1" at bounding box center [849, 338] width 29 height 29
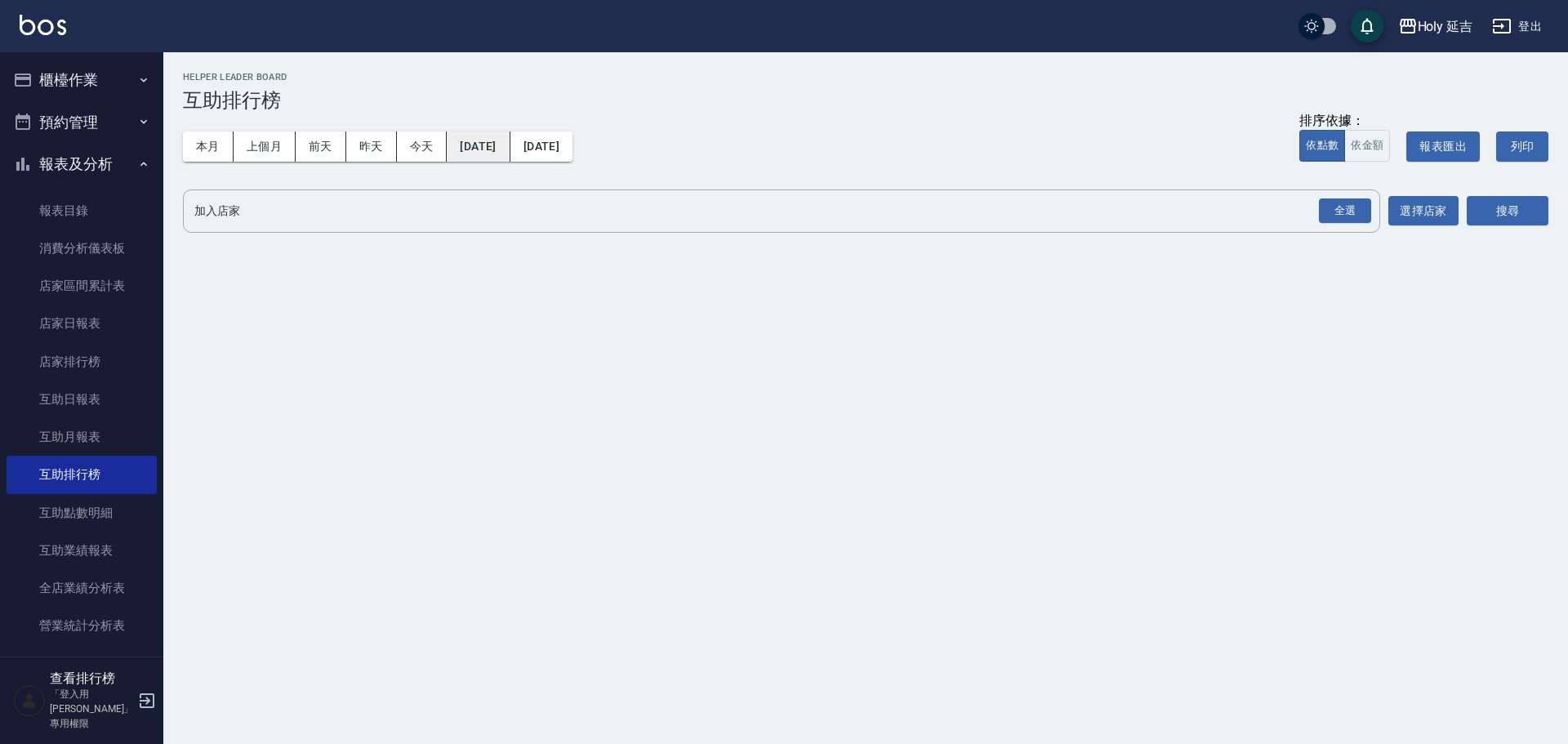
click at [496, 158] on button "2025/02/01" at bounding box center [478, 147] width 63 height 30
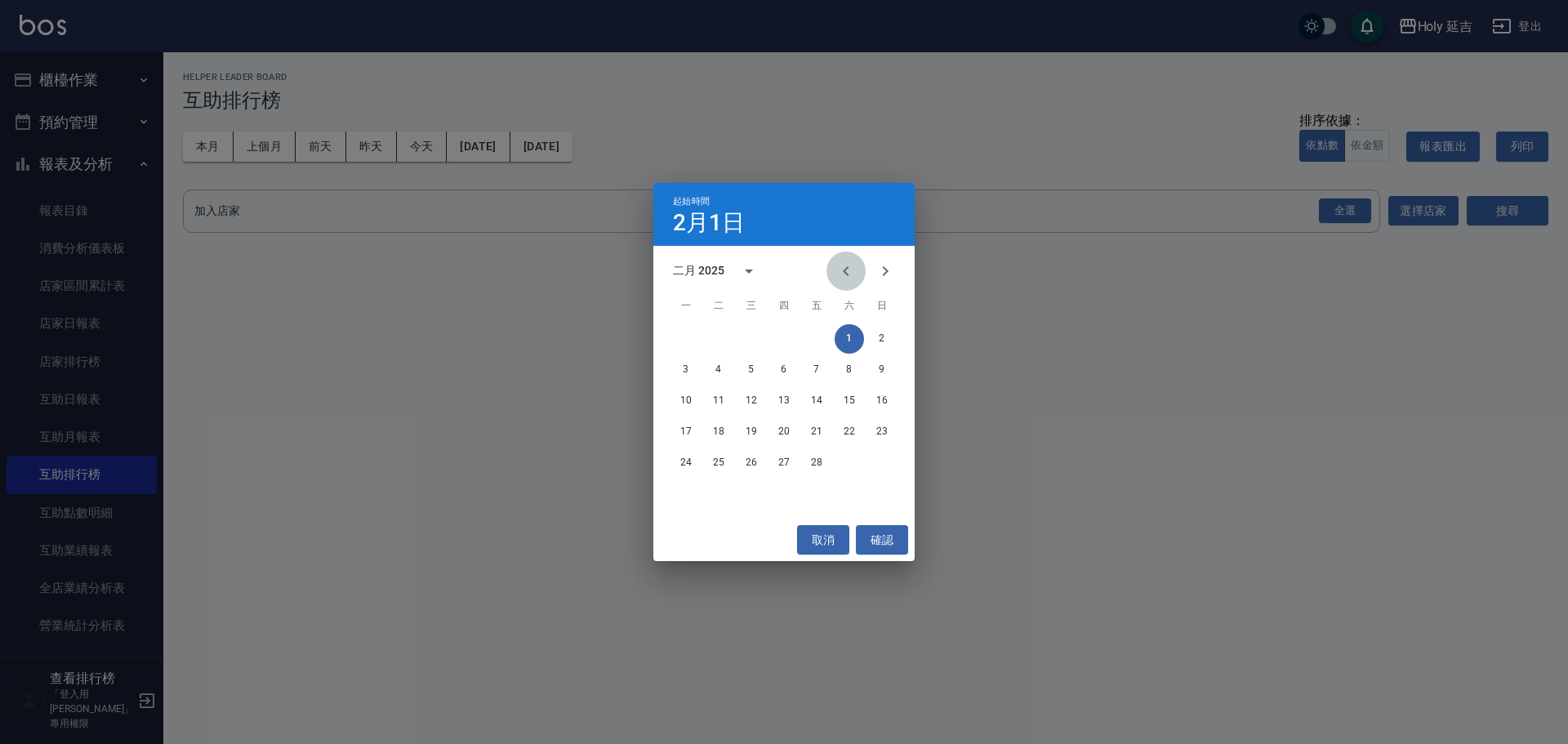
click at [842, 272] on icon "Previous month" at bounding box center [846, 271] width 19 height 19
click at [757, 341] on button "1" at bounding box center [750, 338] width 29 height 29
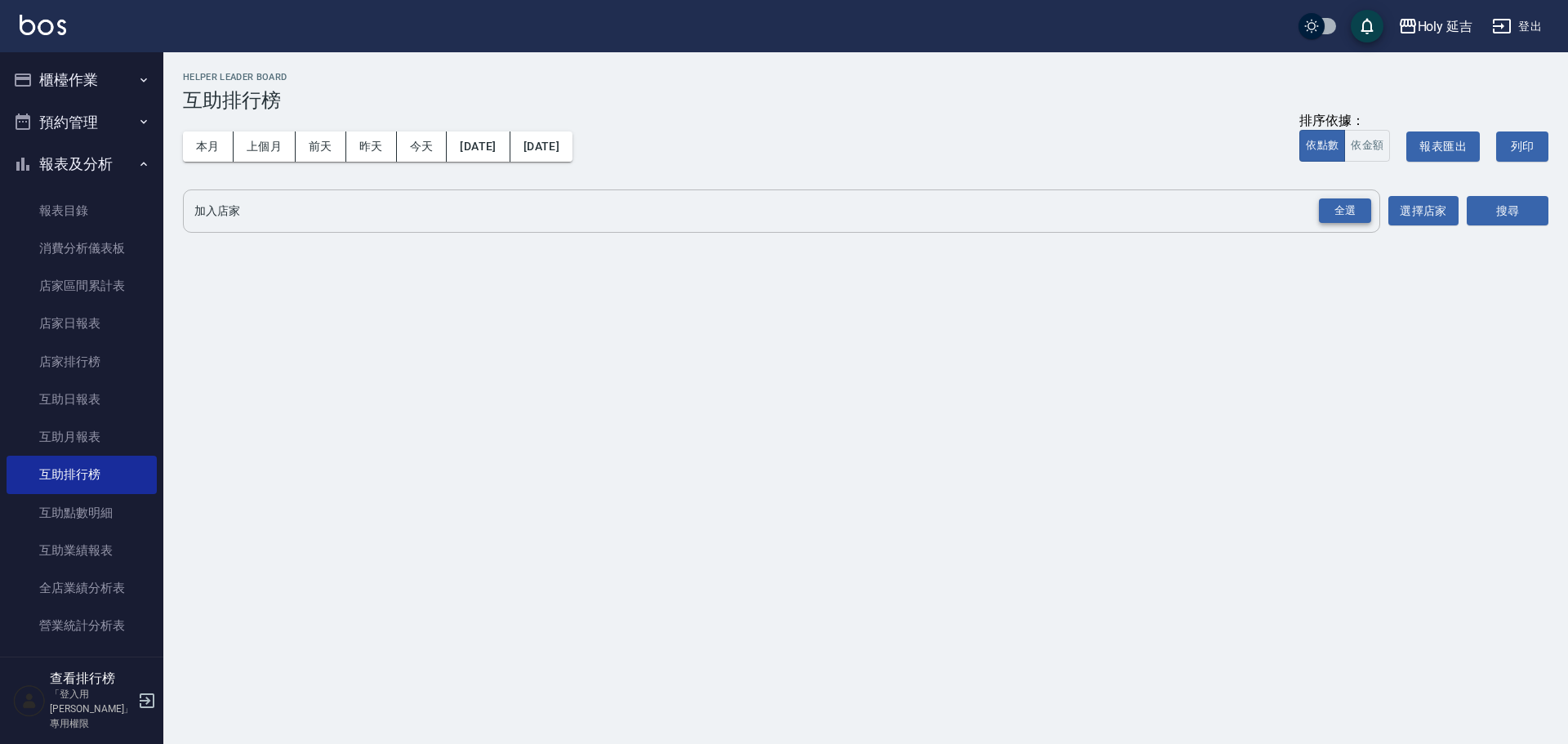
click at [1344, 211] on div "全選" at bounding box center [1344, 211] width 52 height 26
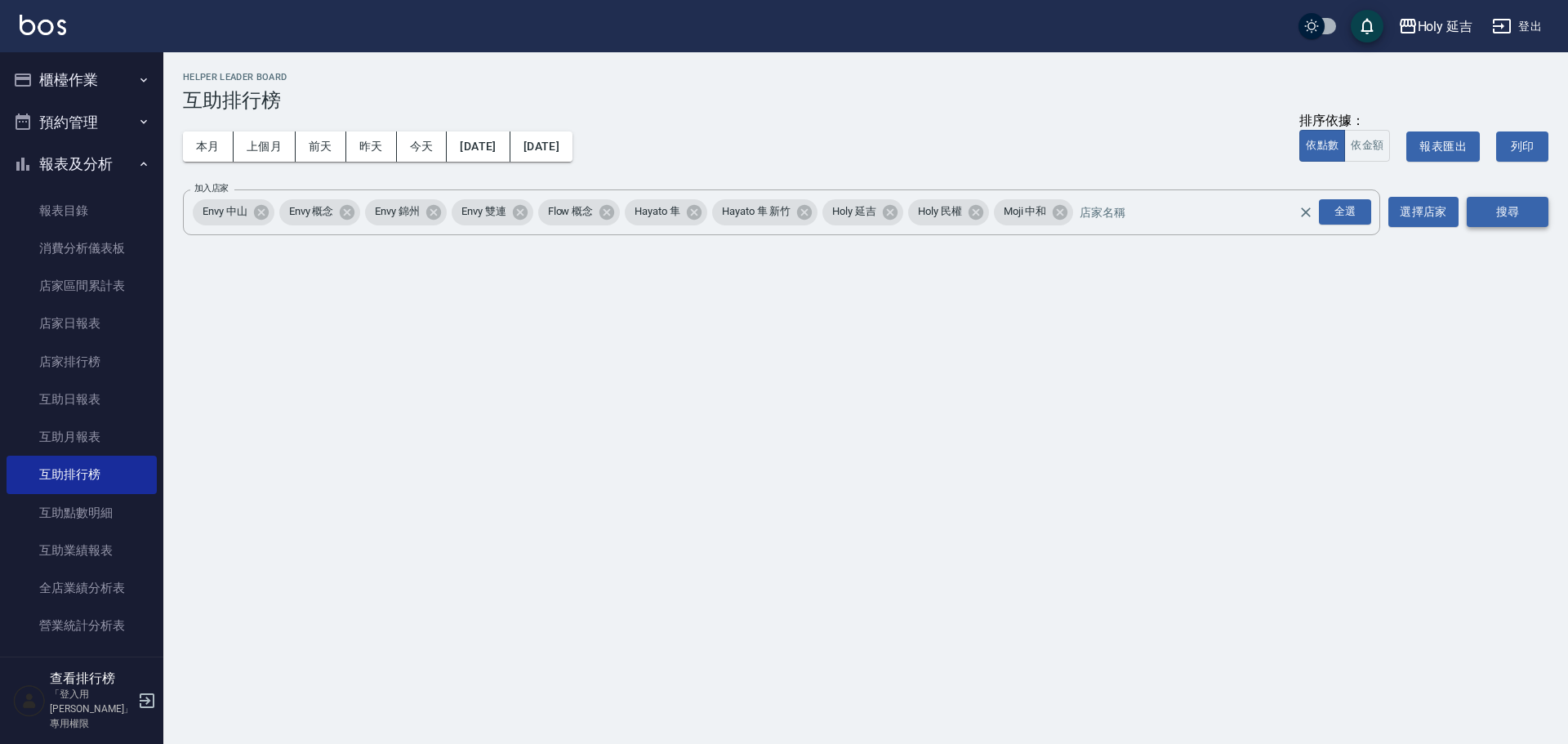
click at [1522, 212] on button "搜尋" at bounding box center [1507, 211] width 81 height 30
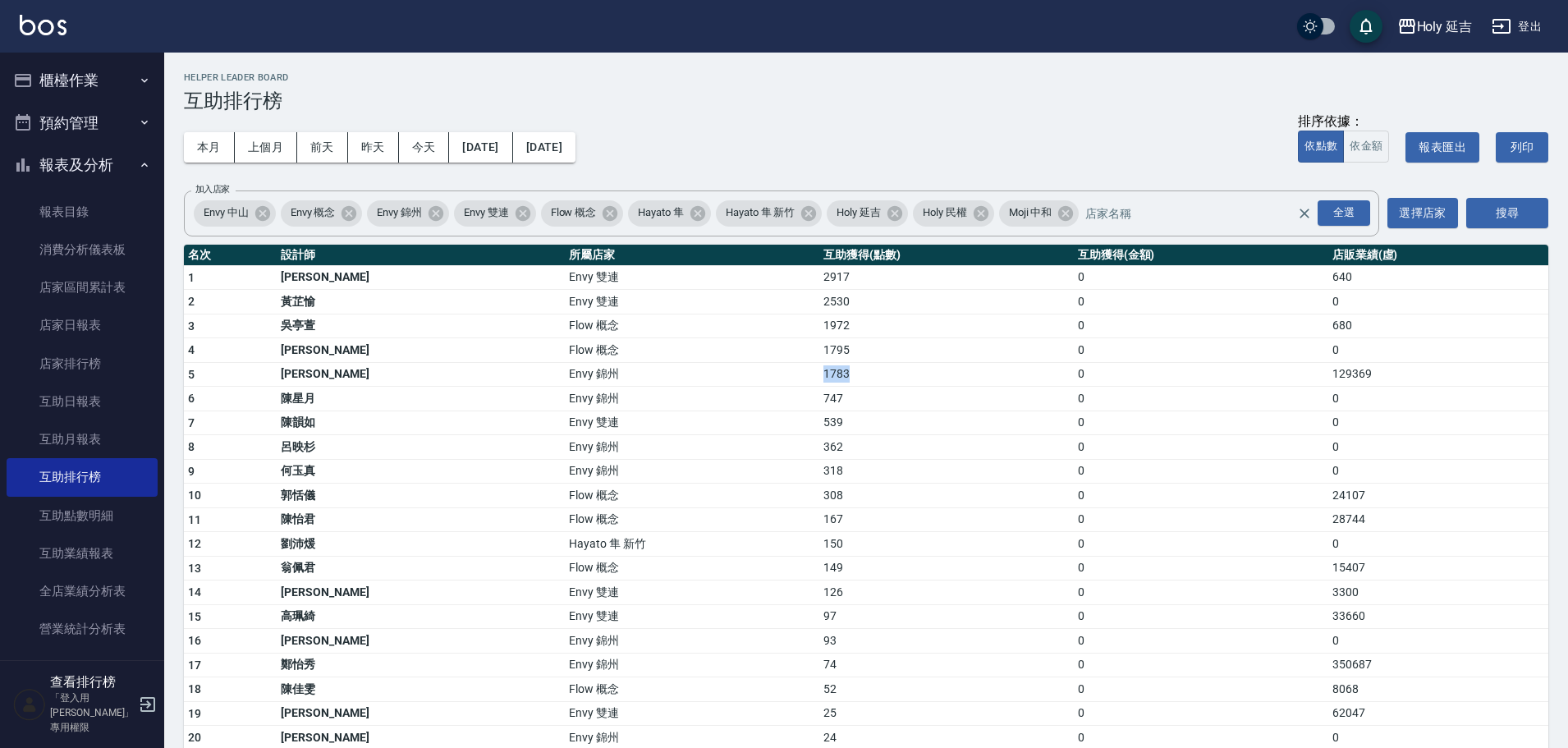
drag, startPoint x: 609, startPoint y: 380, endPoint x: 877, endPoint y: 368, distance: 268.3
click at [835, 370] on tr "5 潘昀廷 Envy 錦州 1783 0 129369" at bounding box center [866, 374] width 1364 height 25
click at [868, 389] on td "747" at bounding box center [946, 399] width 254 height 25
drag, startPoint x: 757, startPoint y: 473, endPoint x: 678, endPoint y: 475, distance: 79.0
click at [678, 475] on tr "9 何玉真 Envy 錦州 318 0 0" at bounding box center [866, 471] width 1364 height 25
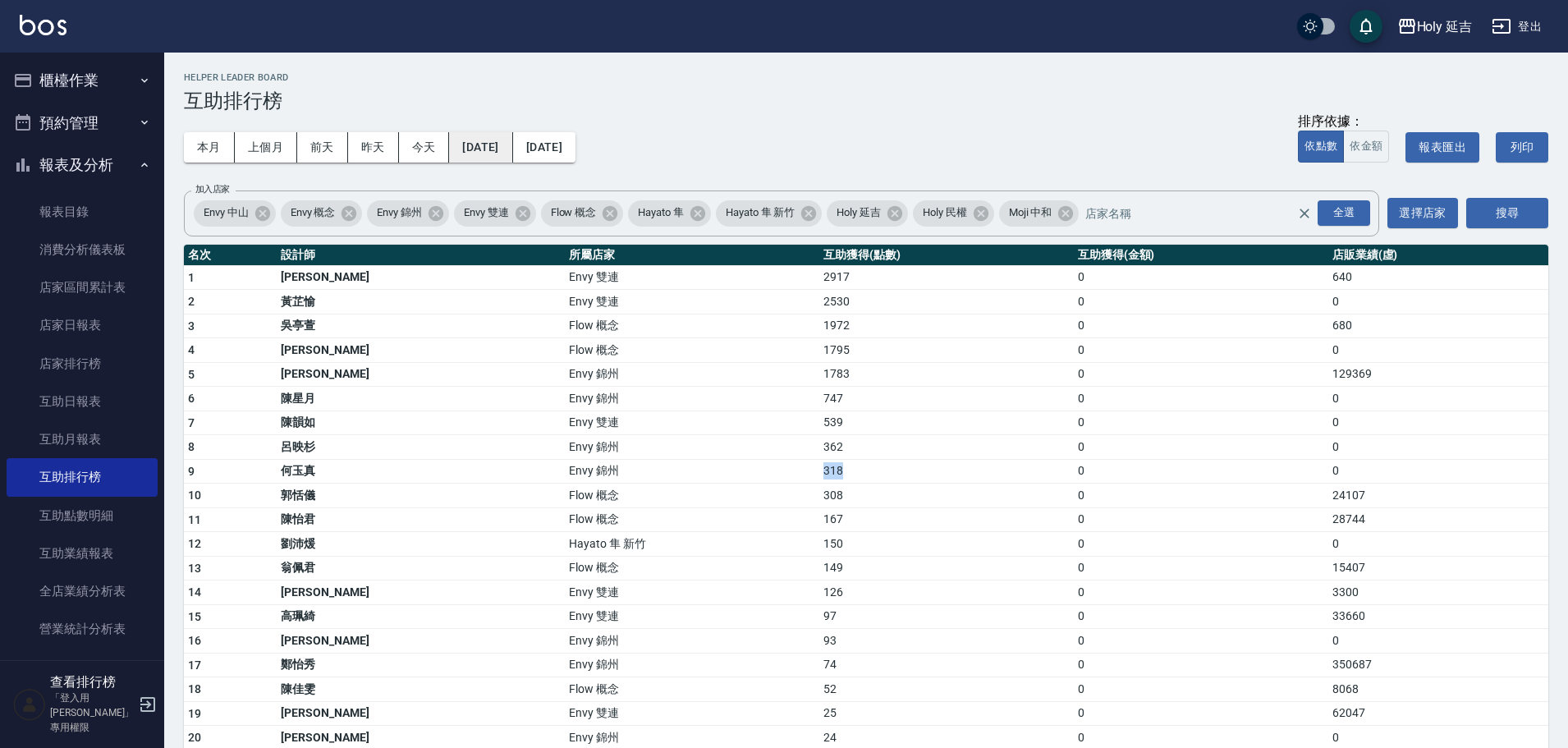
click at [479, 153] on button "2025/01/01" at bounding box center [480, 148] width 63 height 30
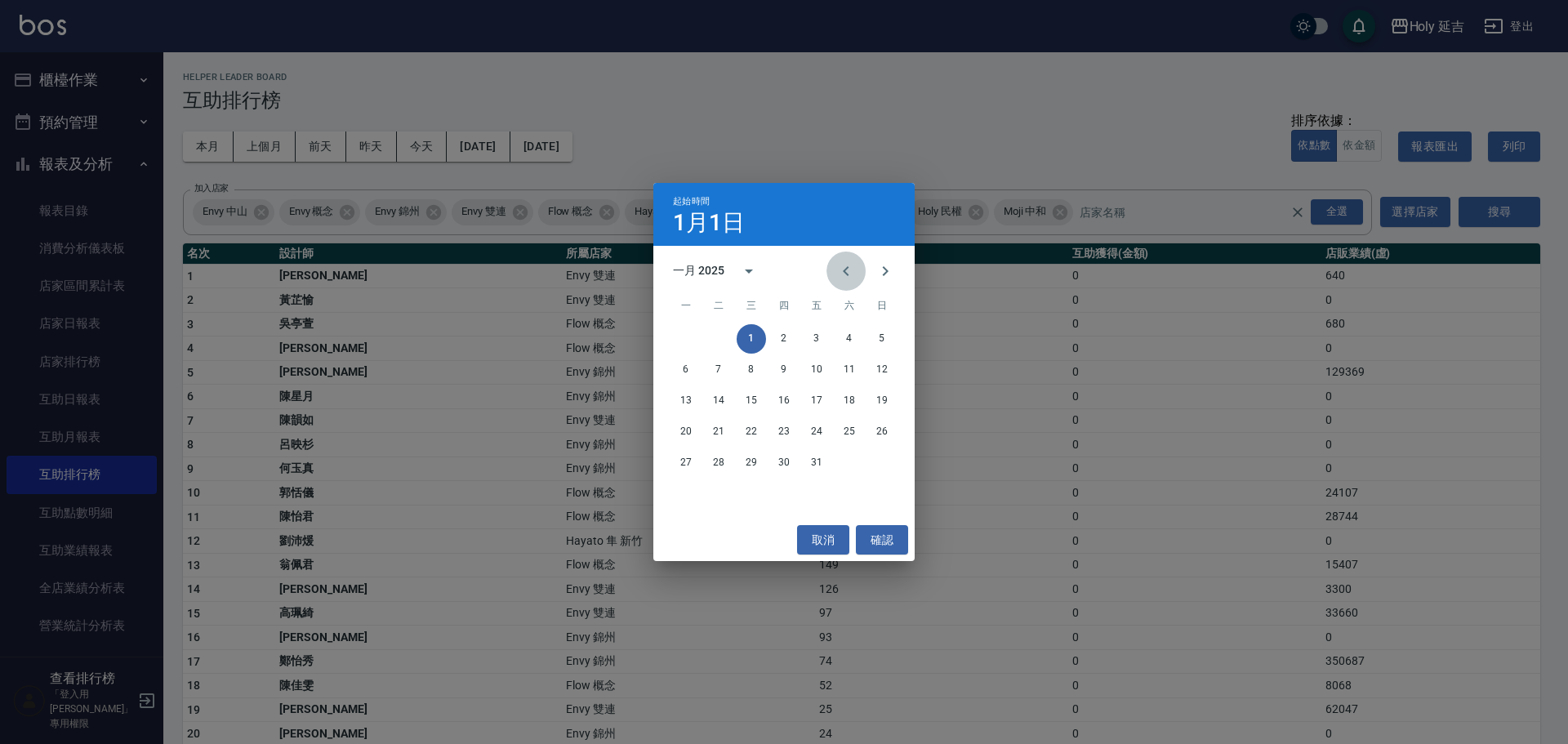
click at [852, 277] on icon "Previous month" at bounding box center [846, 271] width 19 height 19
click at [851, 273] on icon "Previous month" at bounding box center [846, 271] width 19 height 19
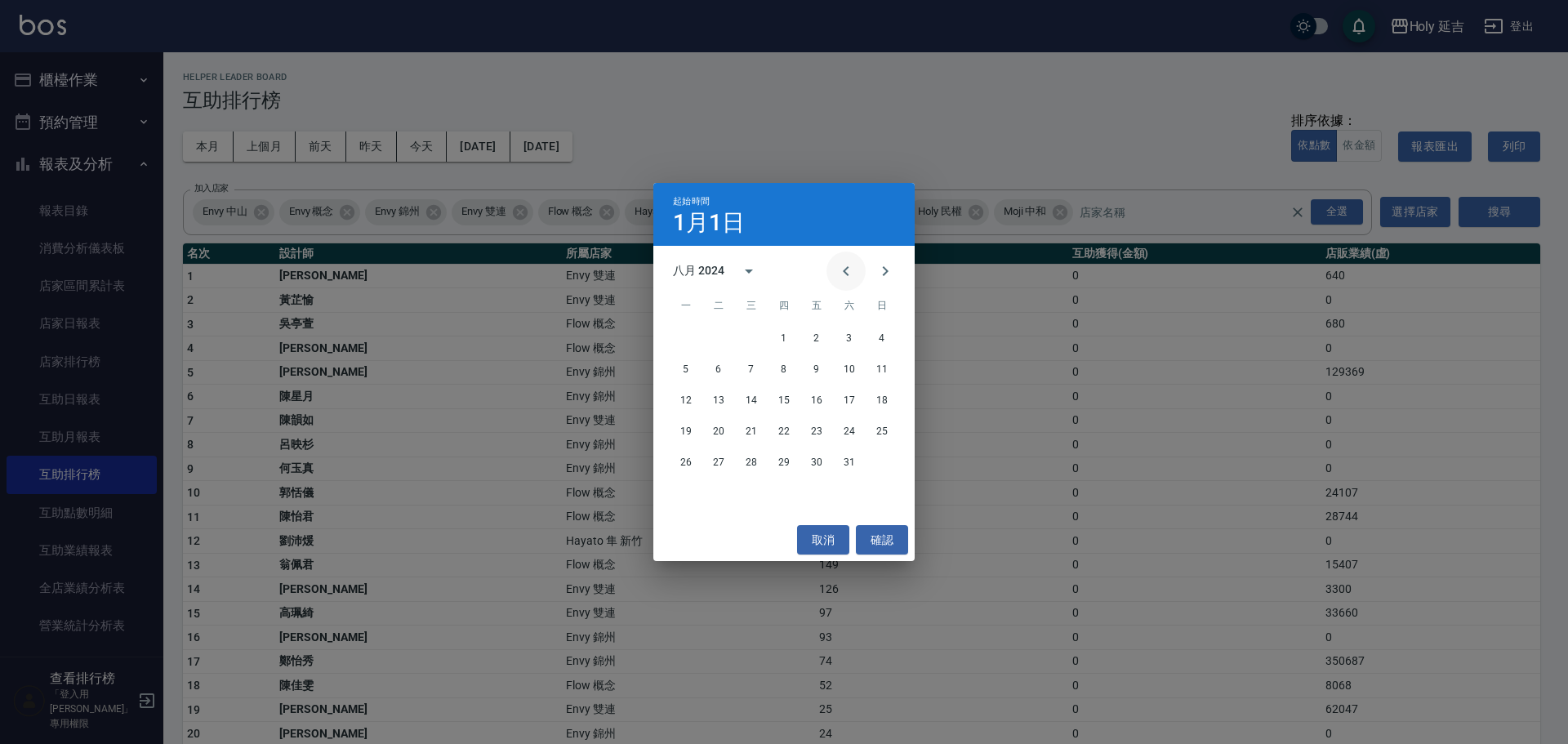
click at [851, 272] on icon "Previous month" at bounding box center [846, 271] width 19 height 19
click at [851, 273] on icon "Previous month" at bounding box center [846, 271] width 19 height 19
click at [852, 277] on icon "Previous month" at bounding box center [846, 271] width 19 height 19
click at [851, 278] on icon "Previous month" at bounding box center [846, 271] width 19 height 19
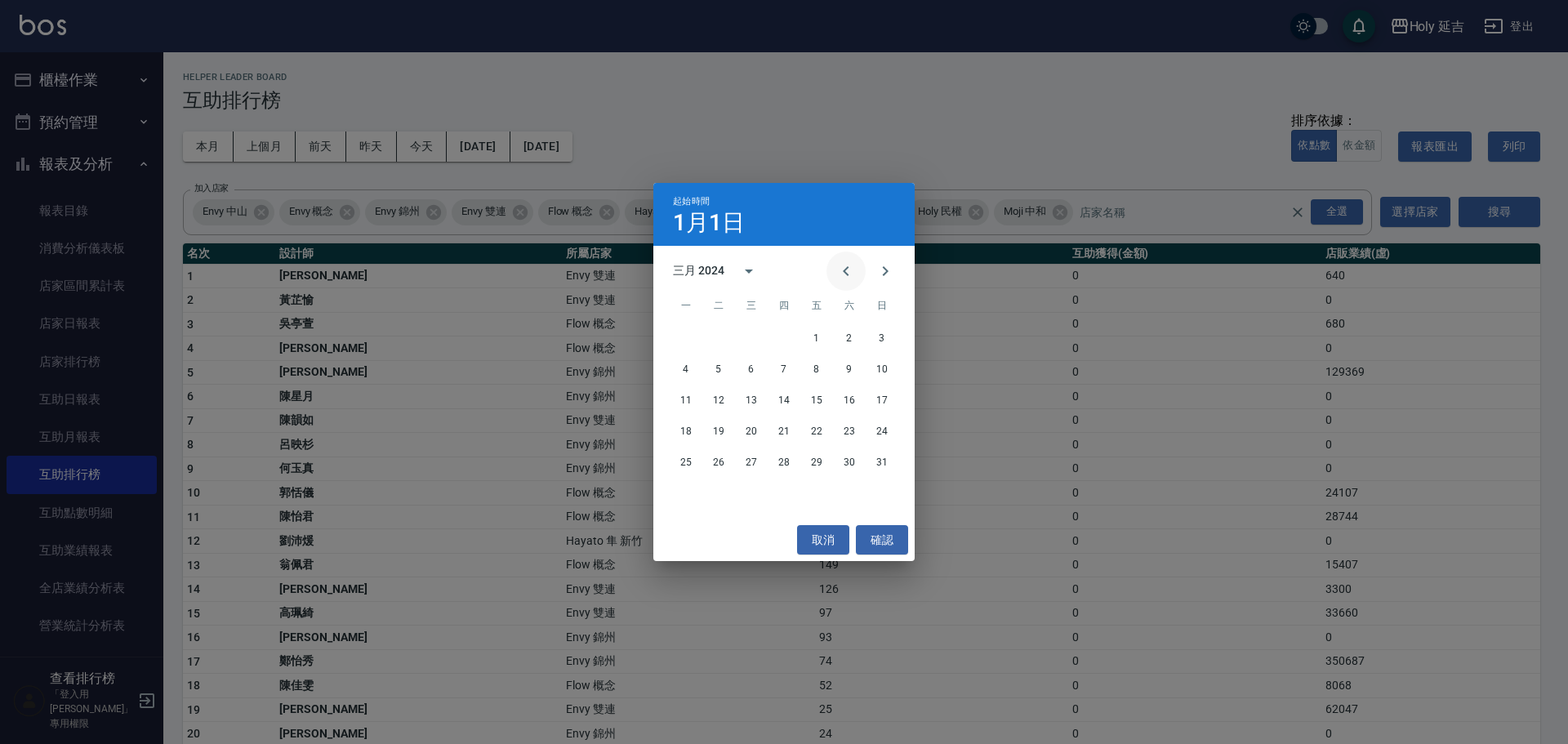
click at [850, 275] on icon "Previous month" at bounding box center [846, 271] width 19 height 19
click at [846, 272] on icon "Previous month" at bounding box center [846, 271] width 19 height 19
click at [682, 334] on button "1" at bounding box center [686, 338] width 29 height 29
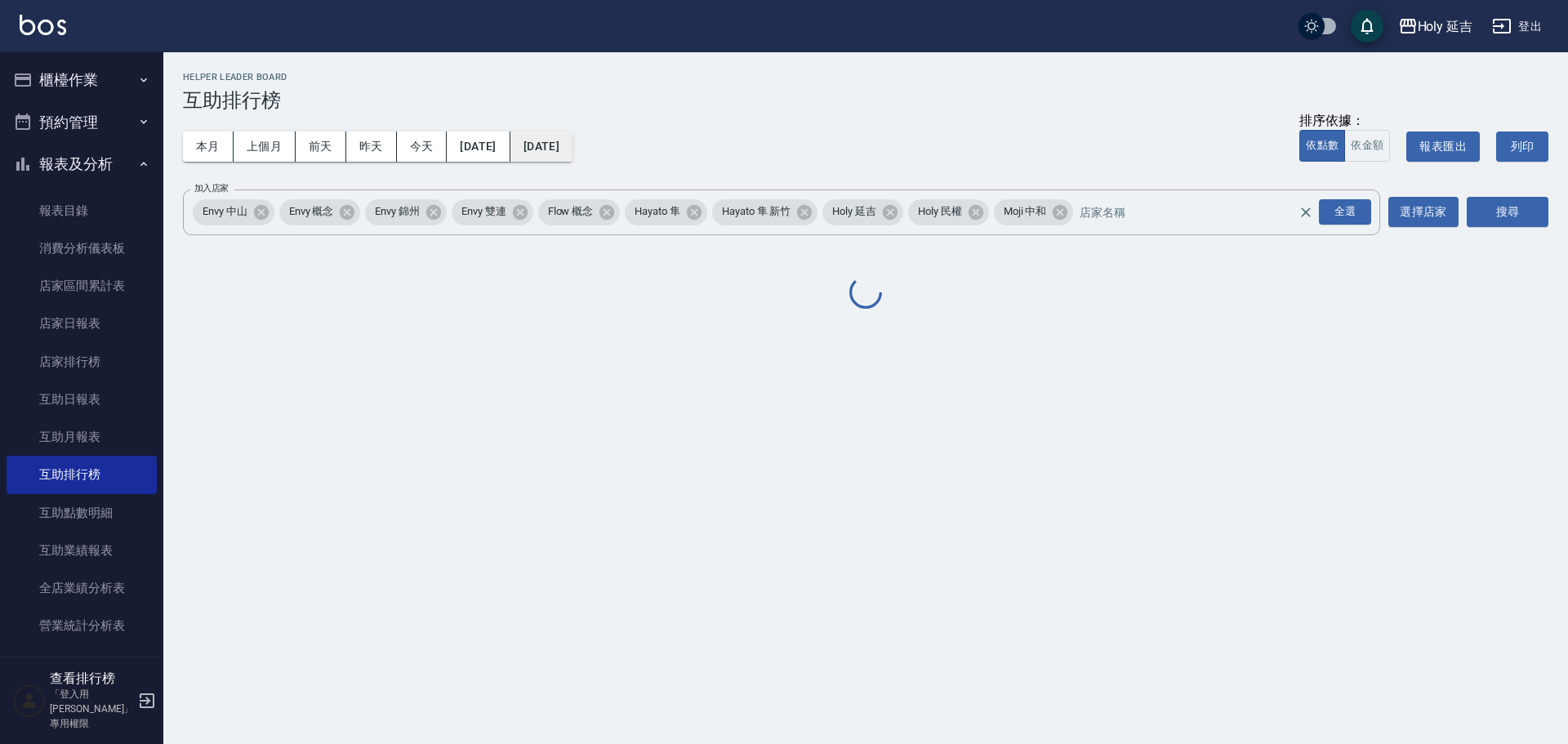
click at [573, 143] on button "[DATE]" at bounding box center [542, 147] width 62 height 30
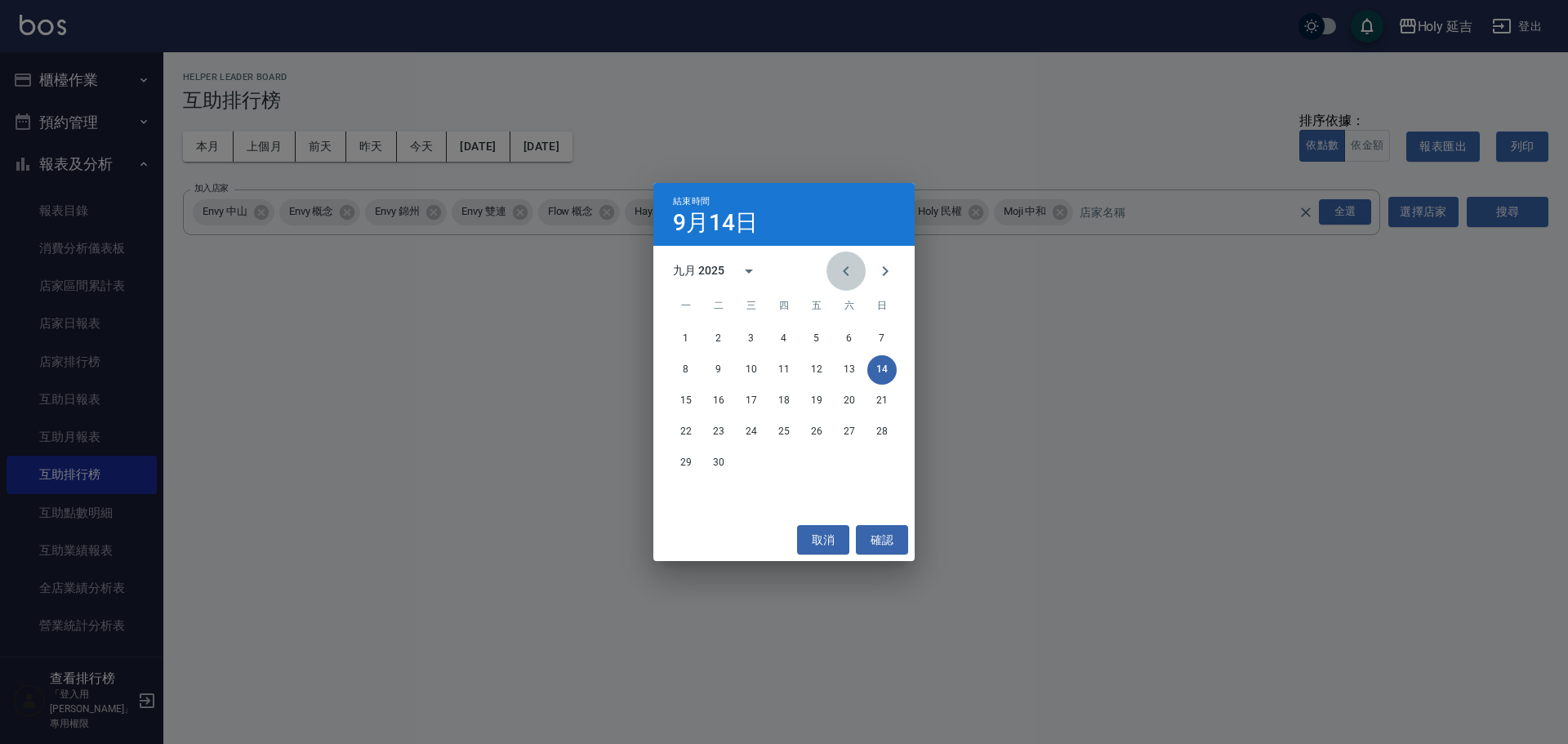
click at [854, 274] on icon "Previous month" at bounding box center [846, 271] width 19 height 19
click at [853, 274] on icon "Previous month" at bounding box center [846, 271] width 19 height 19
click at [852, 273] on icon "Previous month" at bounding box center [846, 271] width 19 height 19
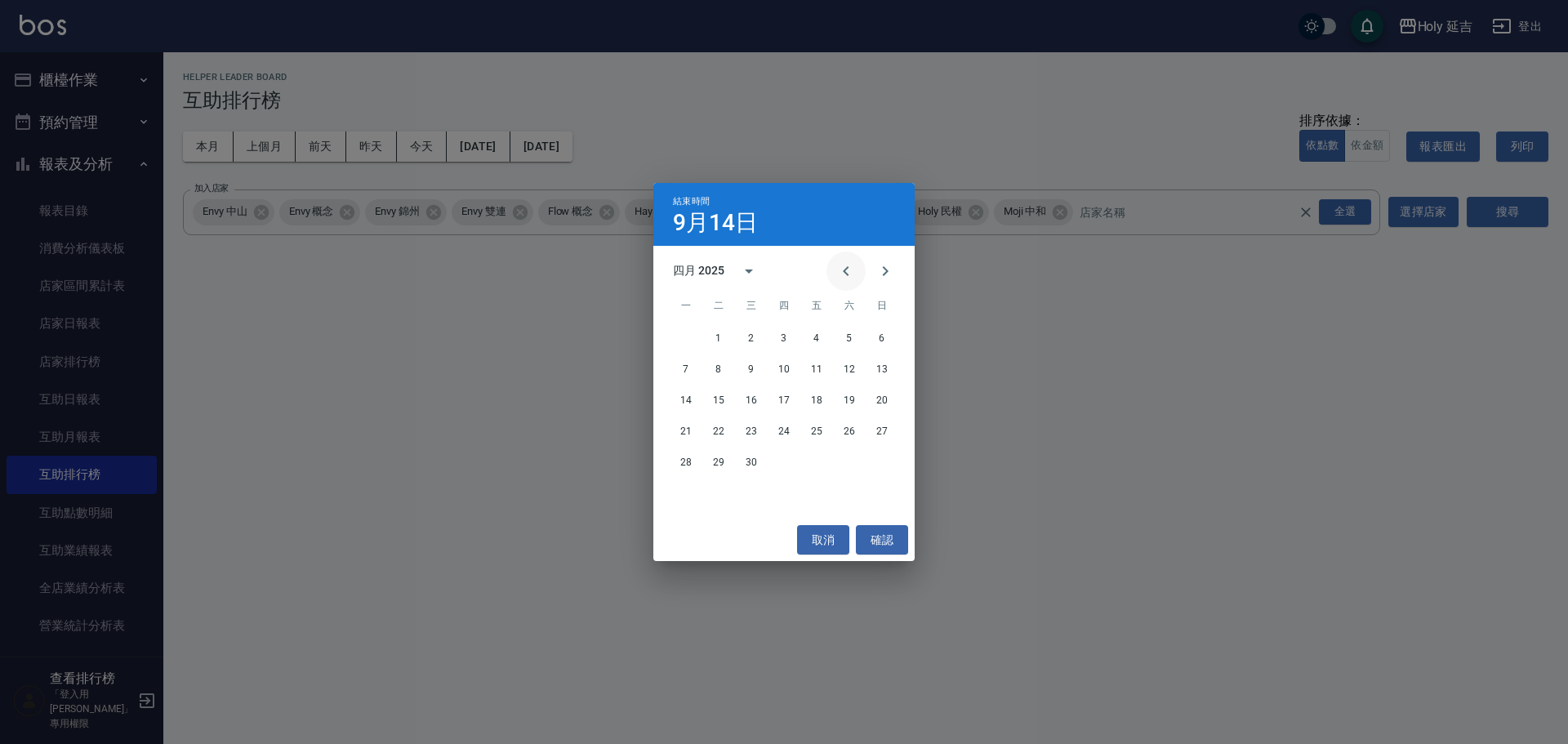
click at [852, 271] on icon "Previous month" at bounding box center [846, 271] width 19 height 19
click at [852, 269] on icon "Previous month" at bounding box center [846, 271] width 19 height 19
click at [711, 495] on button "31" at bounding box center [719, 494] width 29 height 29
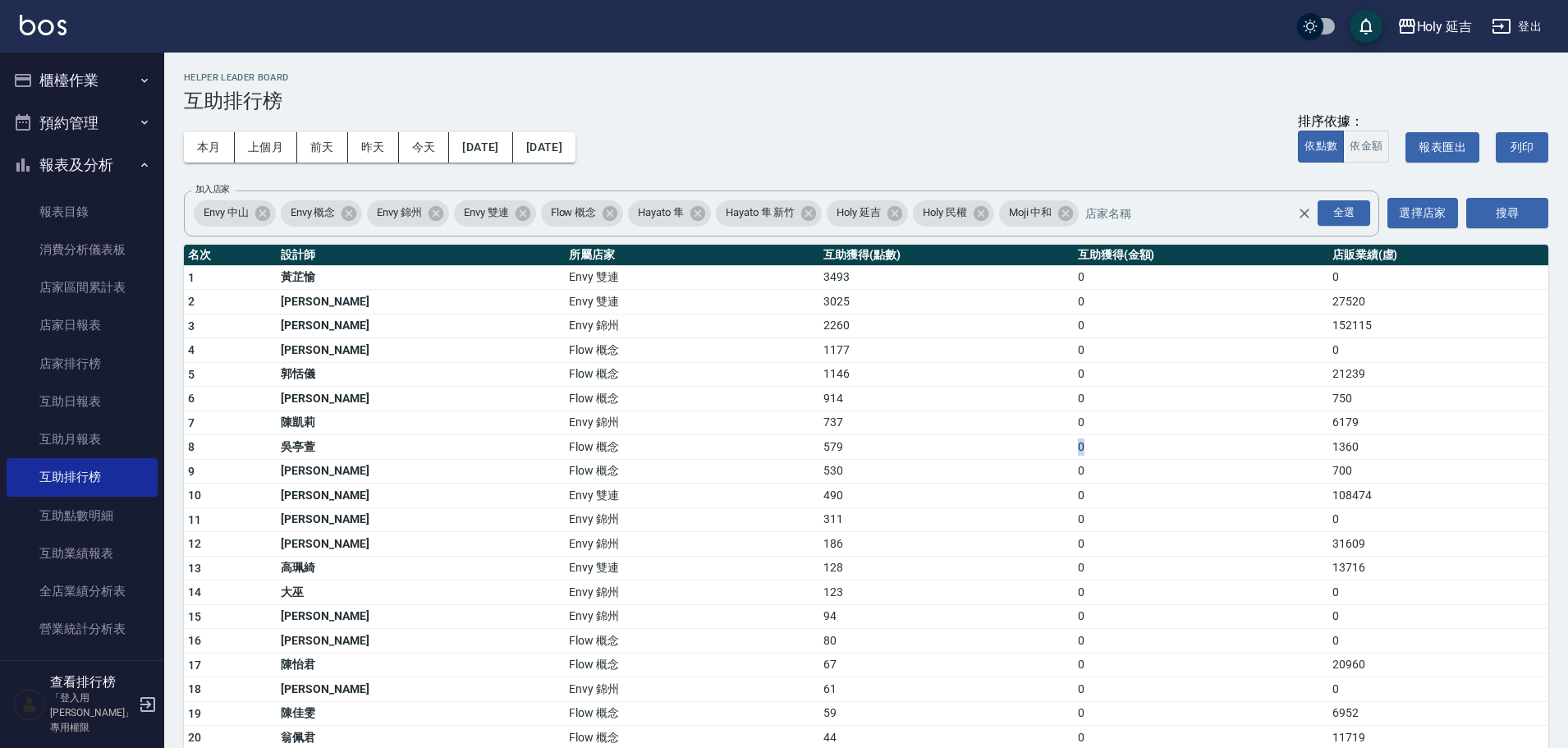
drag, startPoint x: 961, startPoint y: 451, endPoint x: 1365, endPoint y: 449, distance: 404.0
click at [1362, 448] on tr "8 吳亭萱 Flow 概念 579 0 1360" at bounding box center [866, 447] width 1364 height 25
drag, startPoint x: 1400, startPoint y: 494, endPoint x: 768, endPoint y: 476, distance: 632.3
click at [1007, 470] on td "530" at bounding box center [946, 471] width 254 height 25
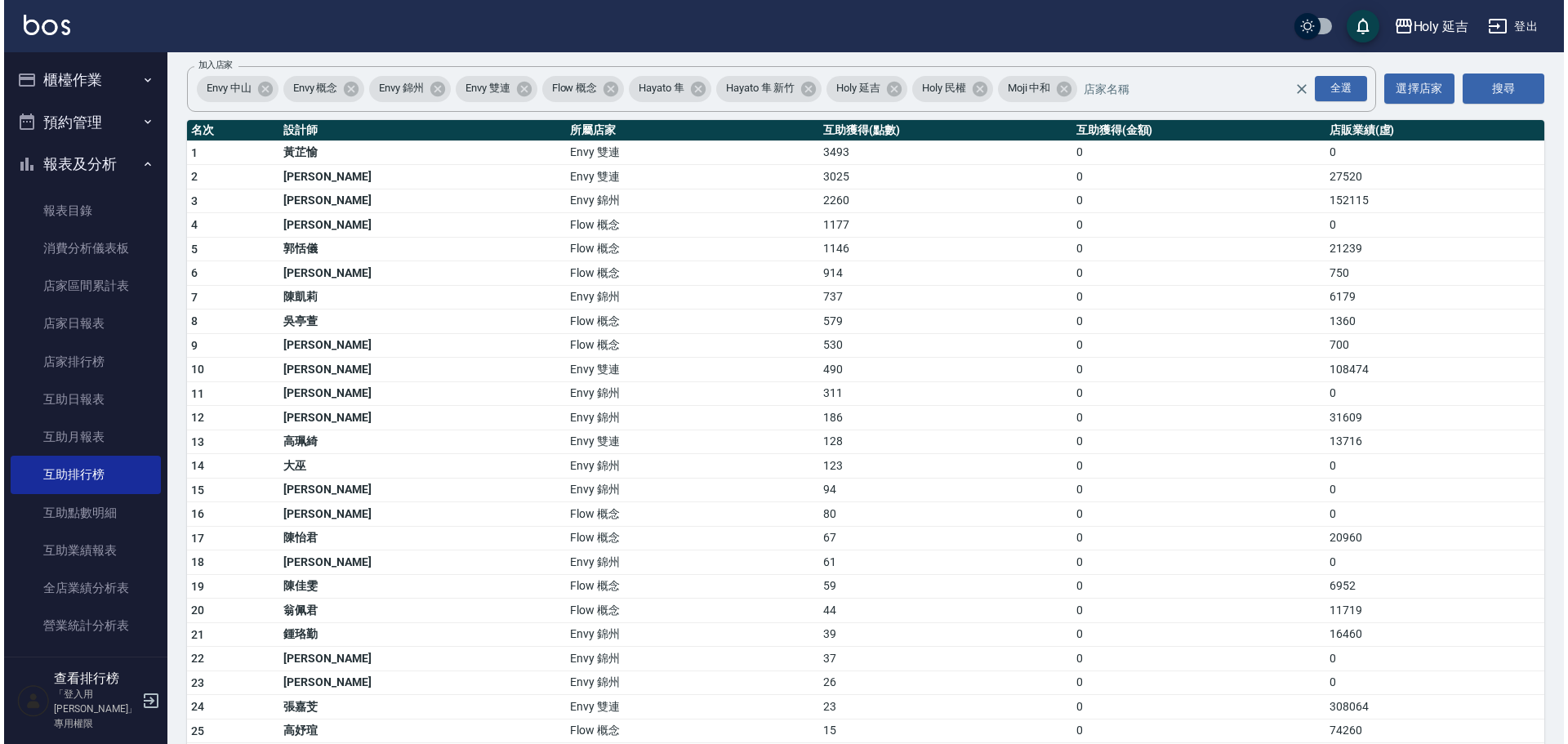
scroll to position [42, 0]
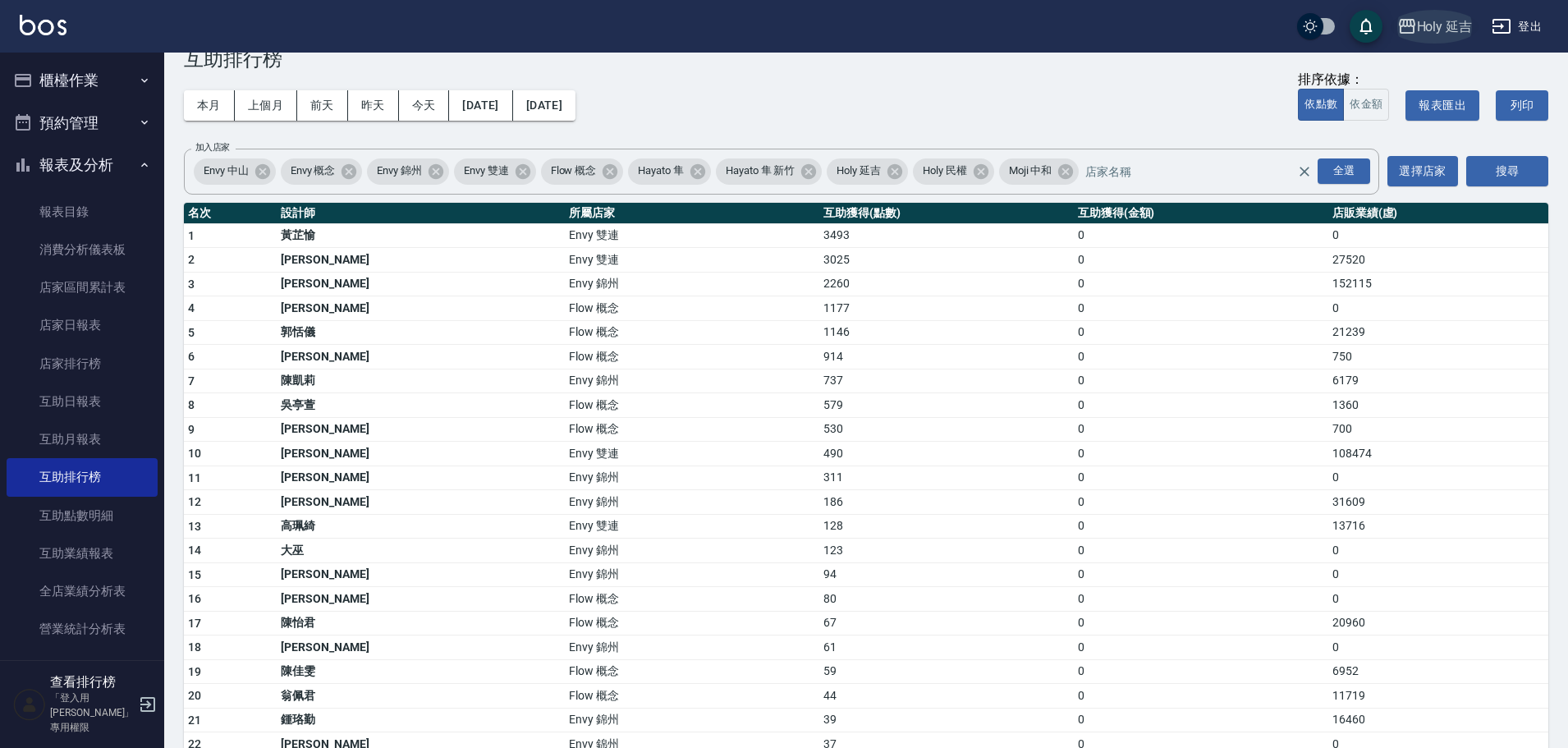
click at [1453, 19] on div "Holy 延吉" at bounding box center [1444, 26] width 56 height 20
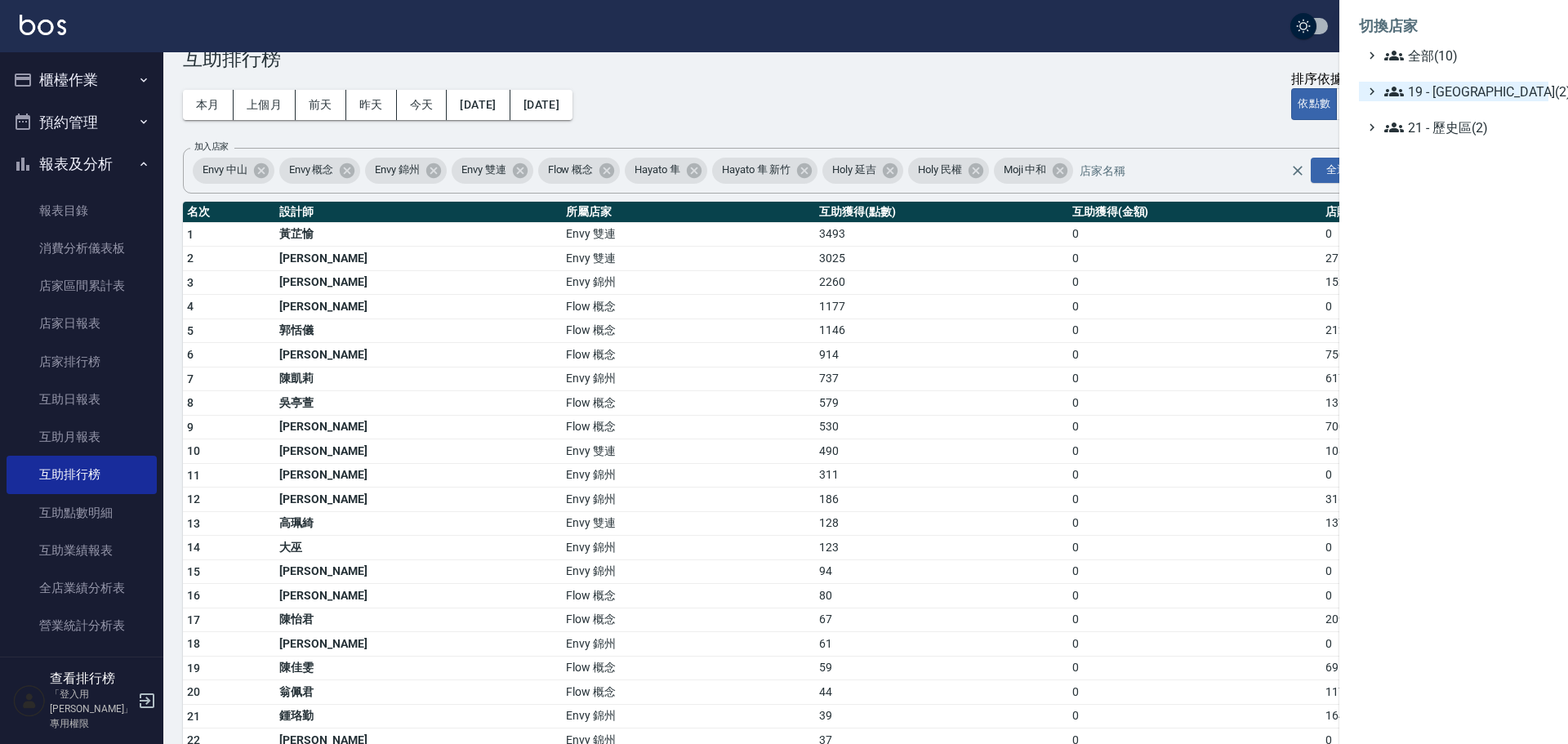
click at [1453, 93] on span "19 - 新城區(2)" at bounding box center [1463, 91] width 158 height 19
click at [1451, 149] on ul "全部(10) 19 - 新城區(2) 19.01 - 新城區 (3) 19.02 - ENVY(5) 21 - 歷史區(2)" at bounding box center [1454, 115] width 189 height 139
click at [1456, 144] on span "19.02 - ENVY(5)" at bounding box center [1472, 139] width 142 height 19
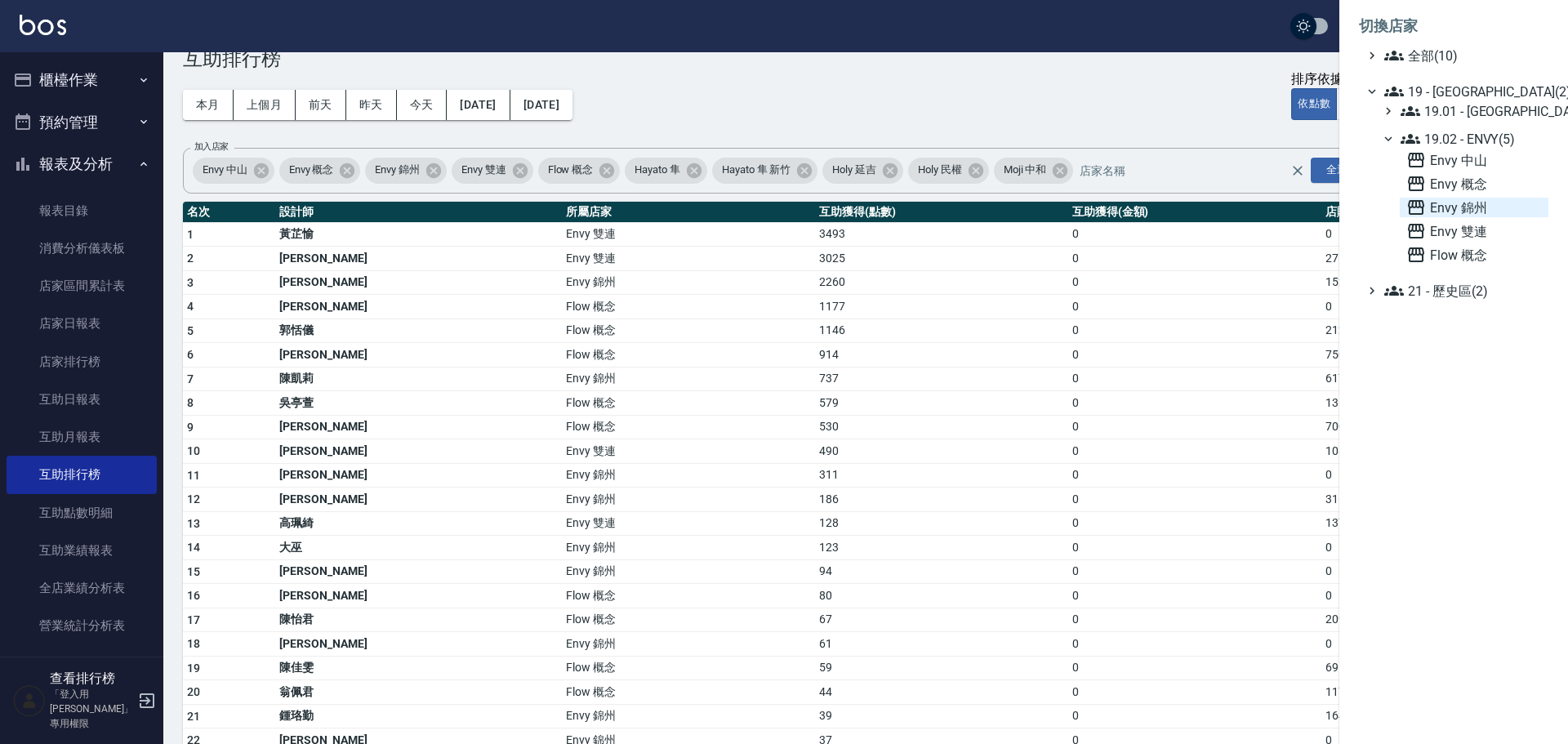
click at [1474, 206] on span "Envy 錦州" at bounding box center [1473, 207] width 135 height 19
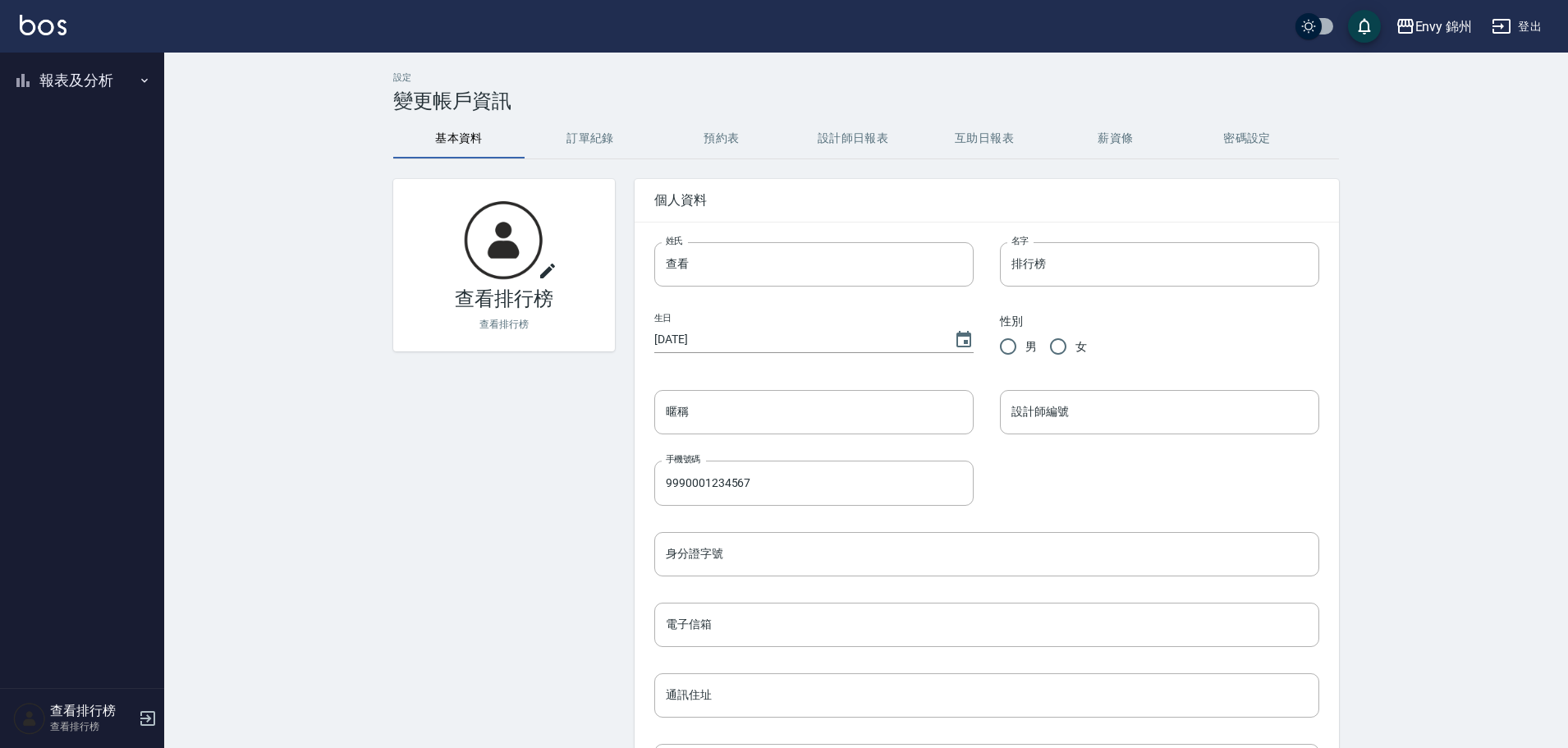
click at [111, 72] on button "報表及分析" at bounding box center [82, 80] width 151 height 43
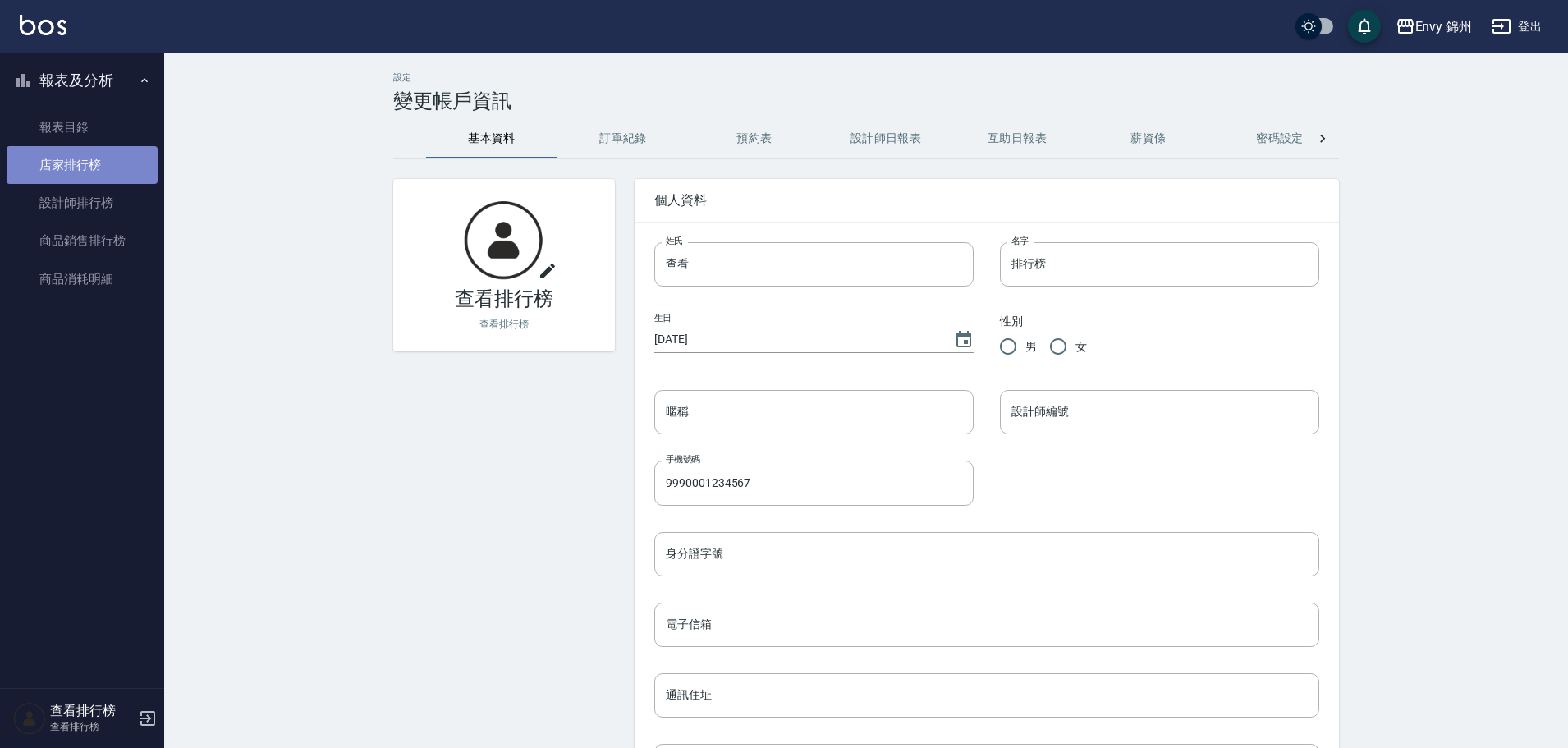
click at [106, 166] on link "店家排行榜" at bounding box center [82, 165] width 151 height 37
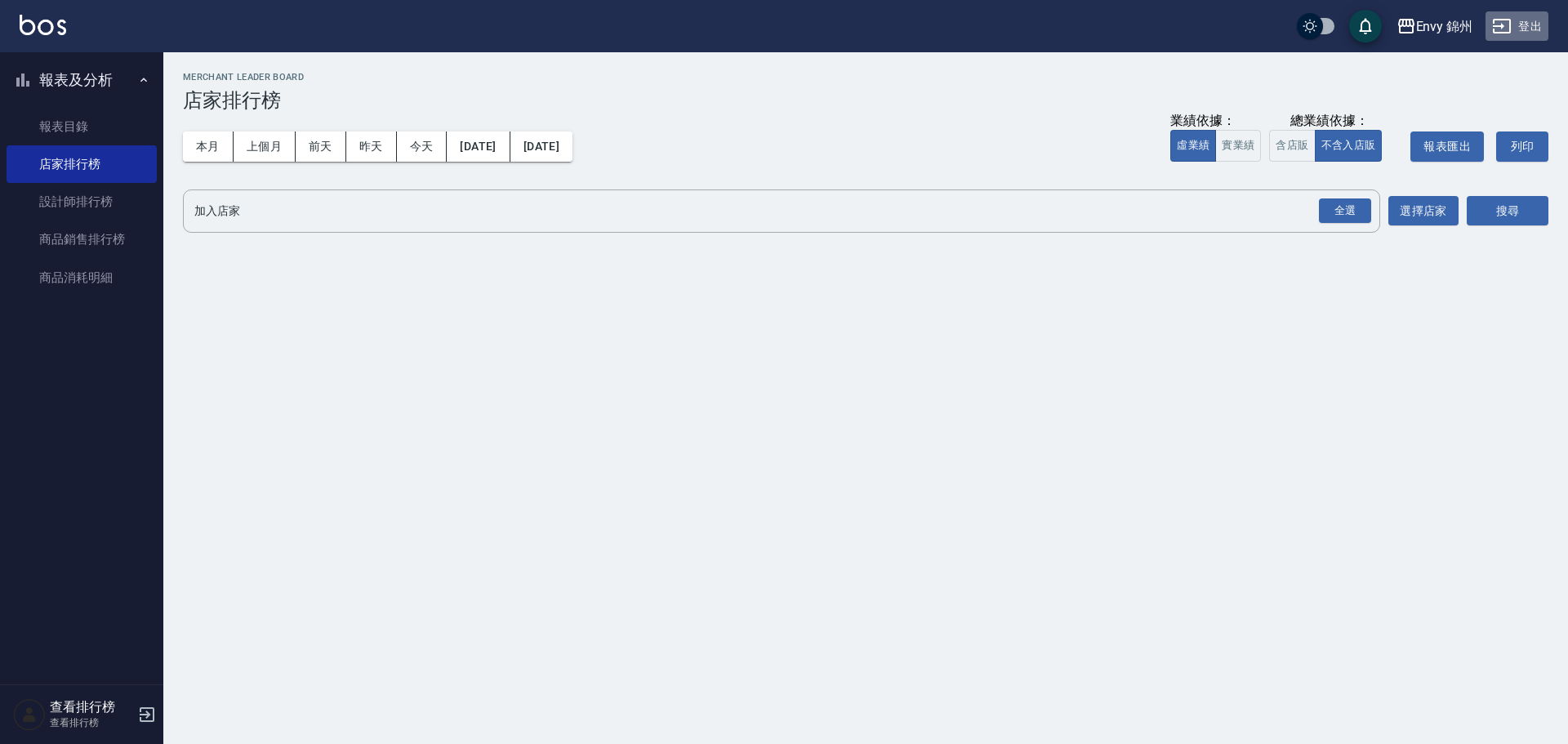
click at [1531, 30] on button "登出" at bounding box center [1517, 27] width 63 height 30
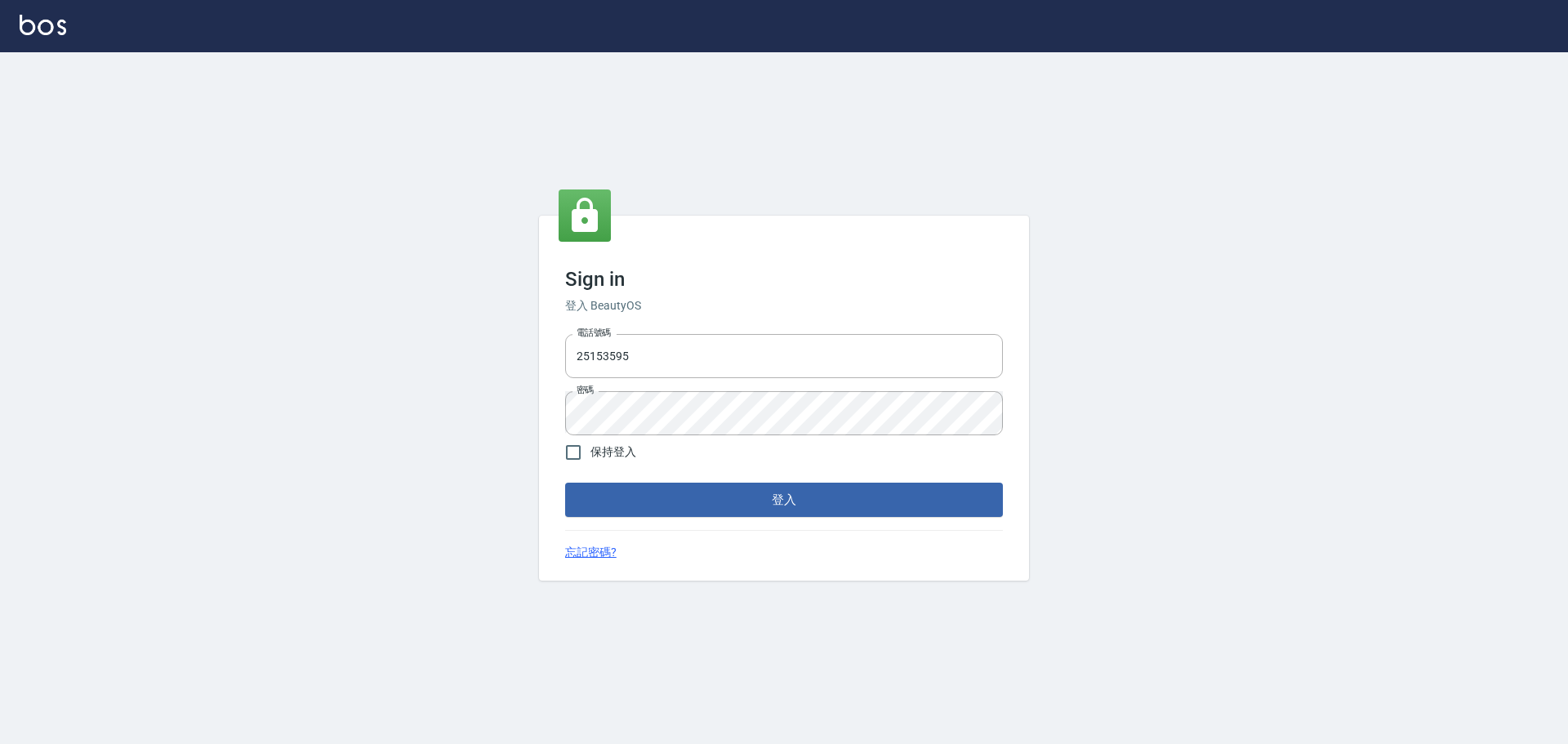
click at [689, 474] on form "電話號碼 [PHONE_NUMBER] 電話號碼 密碼 密碼 保持登入 登入" at bounding box center [784, 422] width 438 height 189
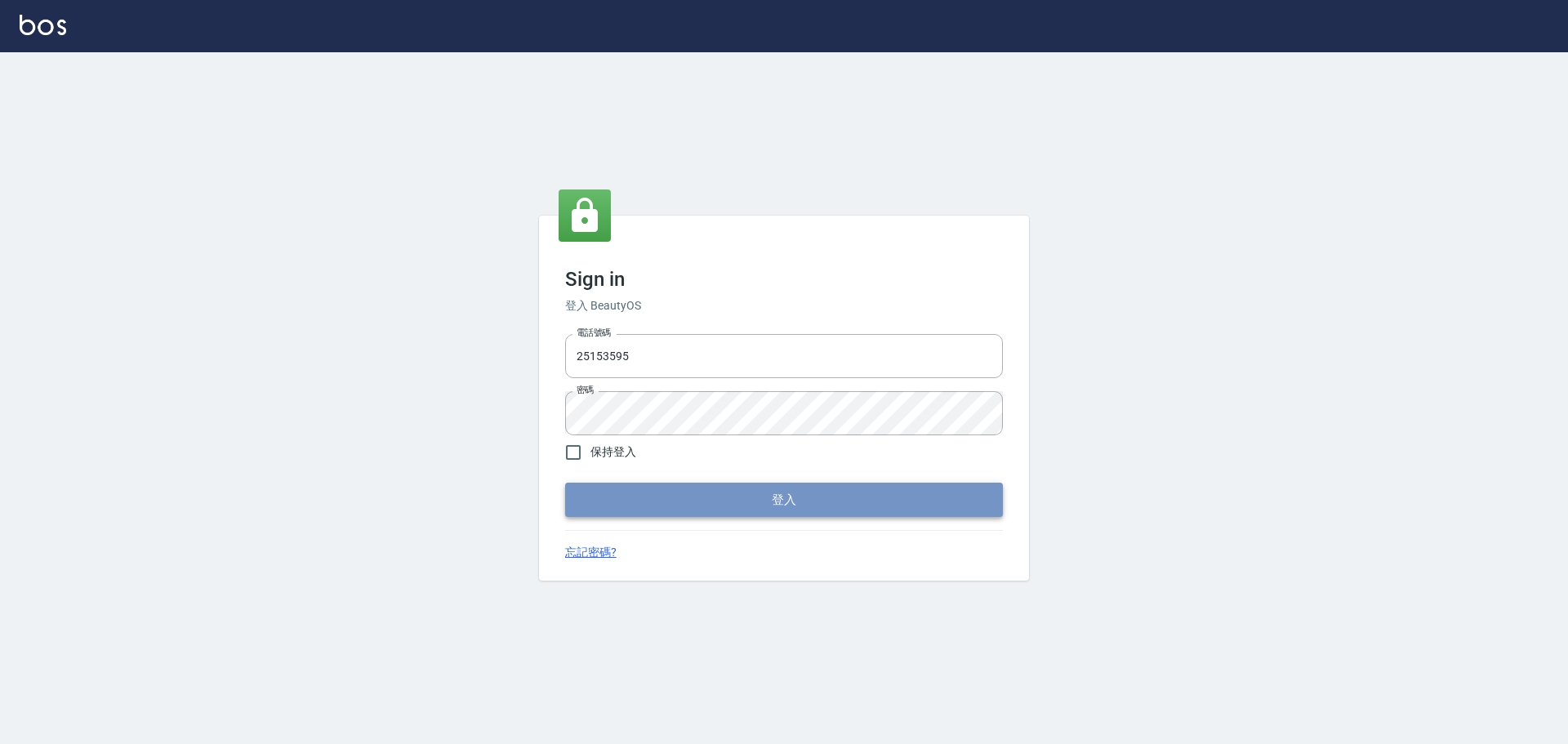
click at [700, 502] on button "登入" at bounding box center [784, 499] width 438 height 35
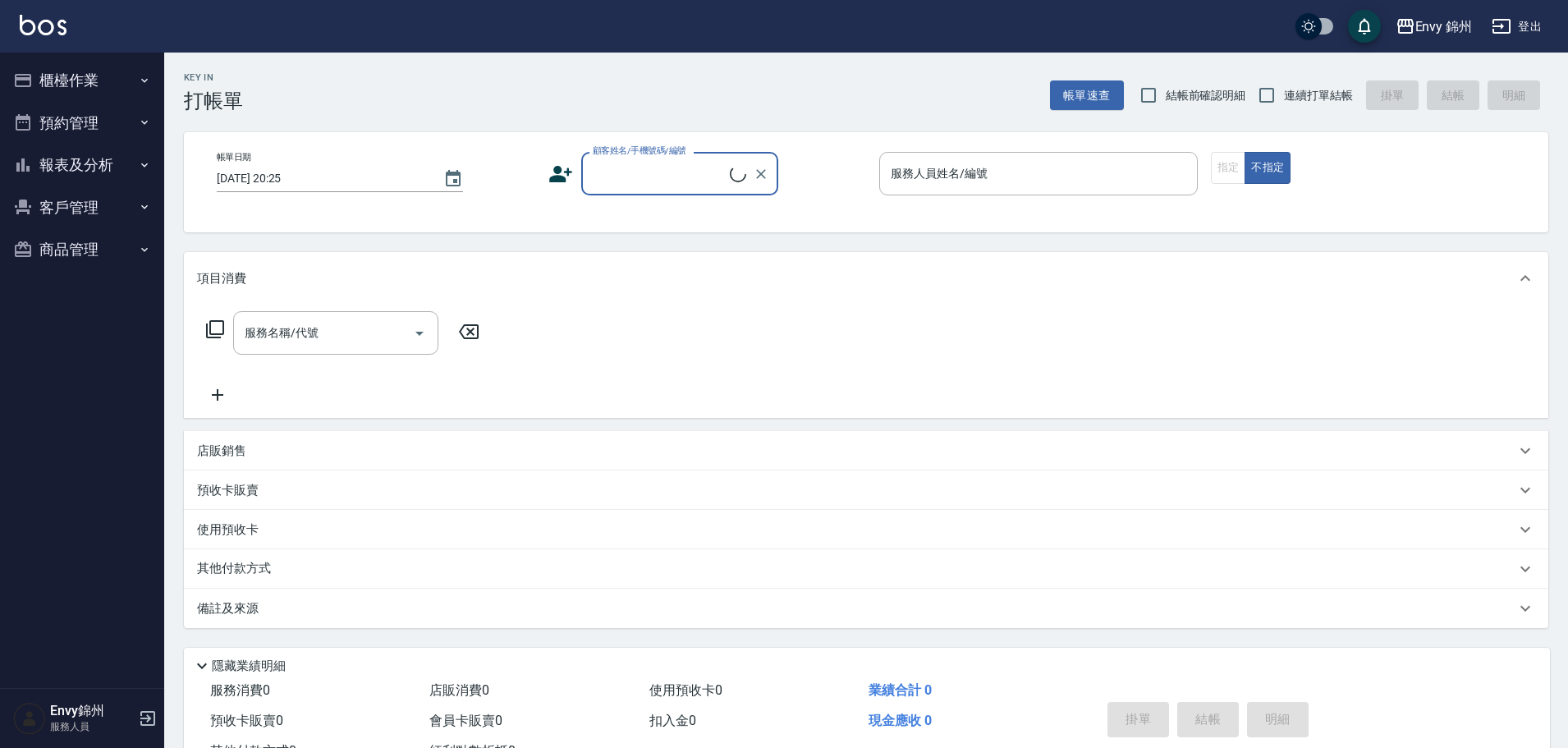
click at [119, 131] on button "預約管理" at bounding box center [82, 123] width 151 height 43
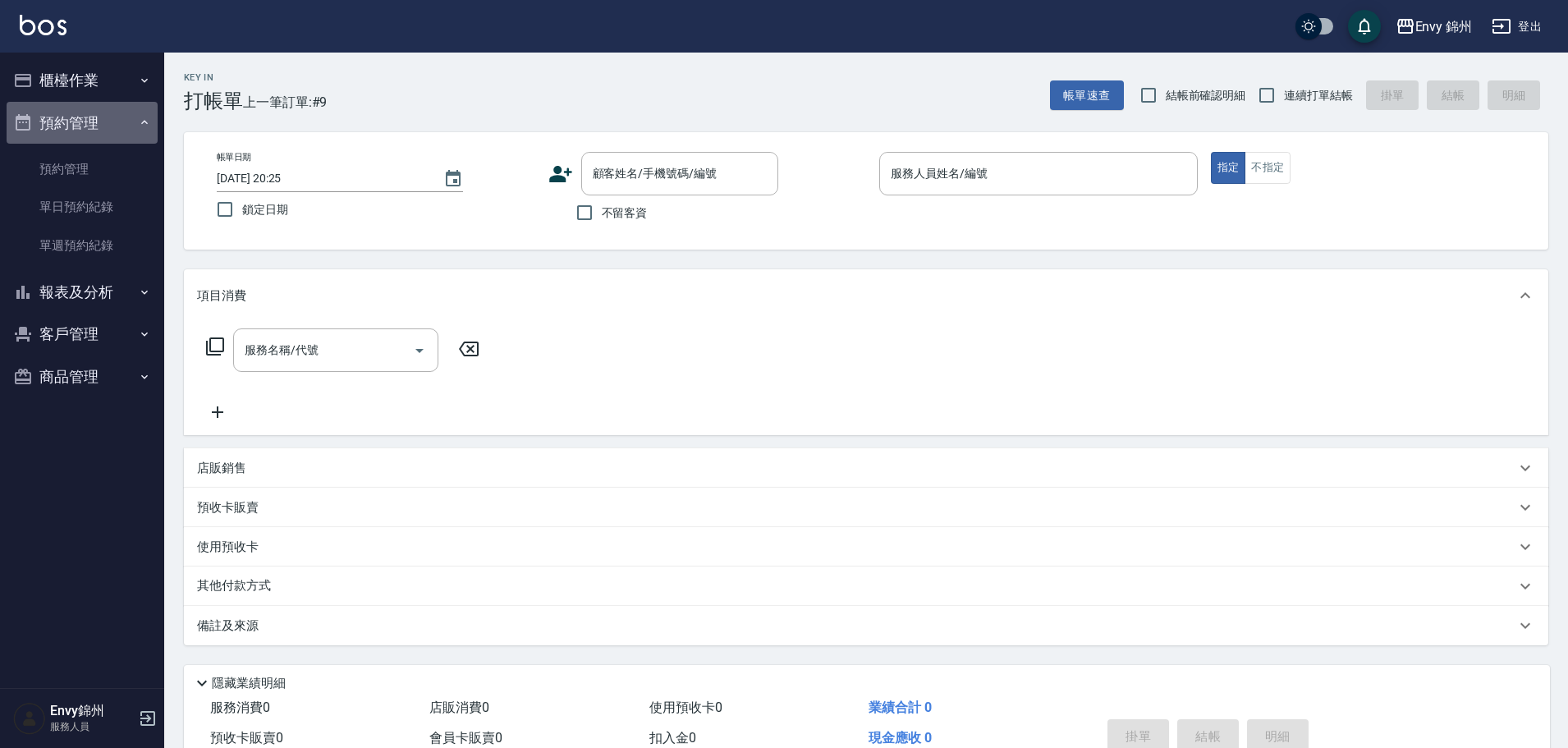
click at [109, 103] on button "預約管理" at bounding box center [82, 123] width 151 height 43
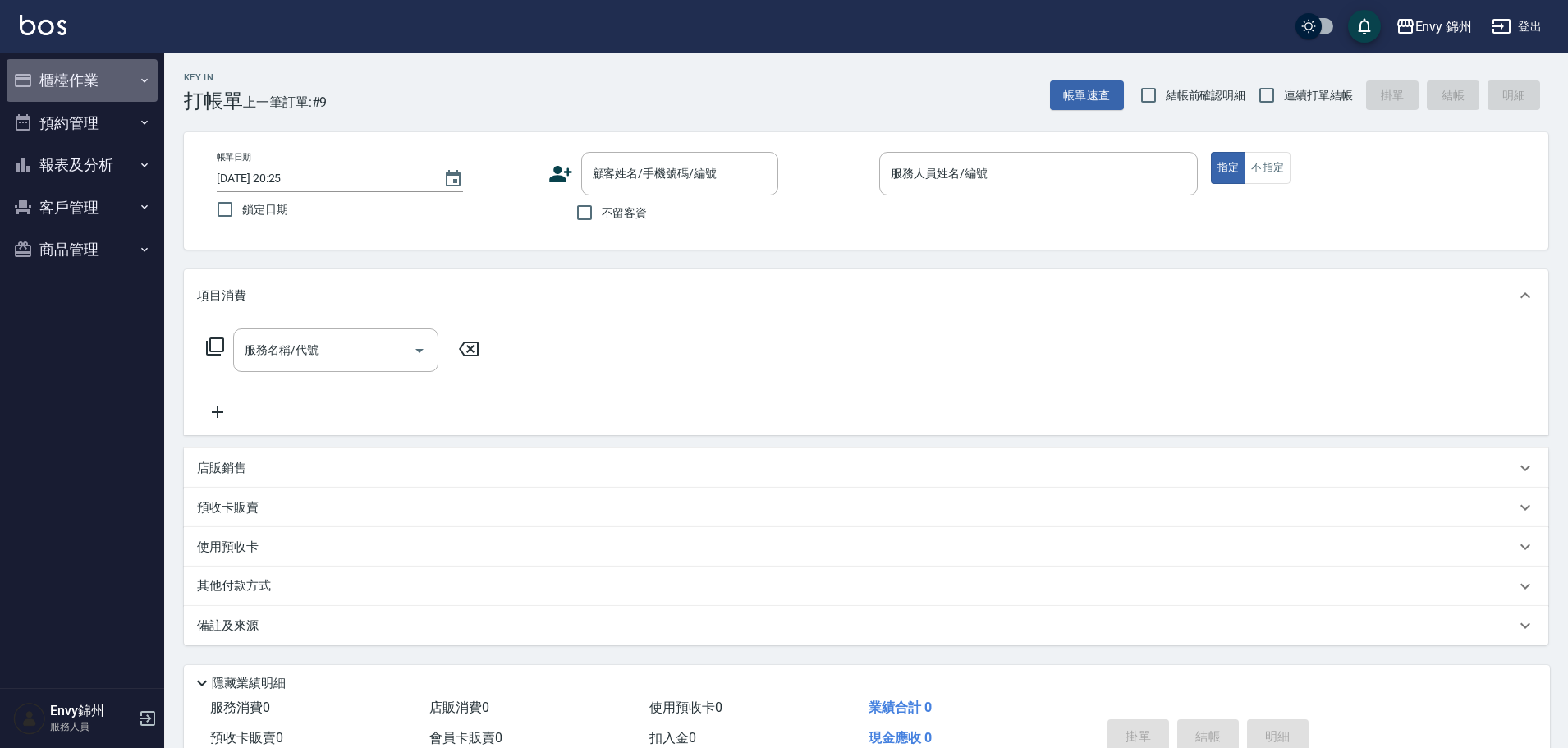
click at [112, 72] on button "櫃檯作業" at bounding box center [82, 80] width 151 height 43
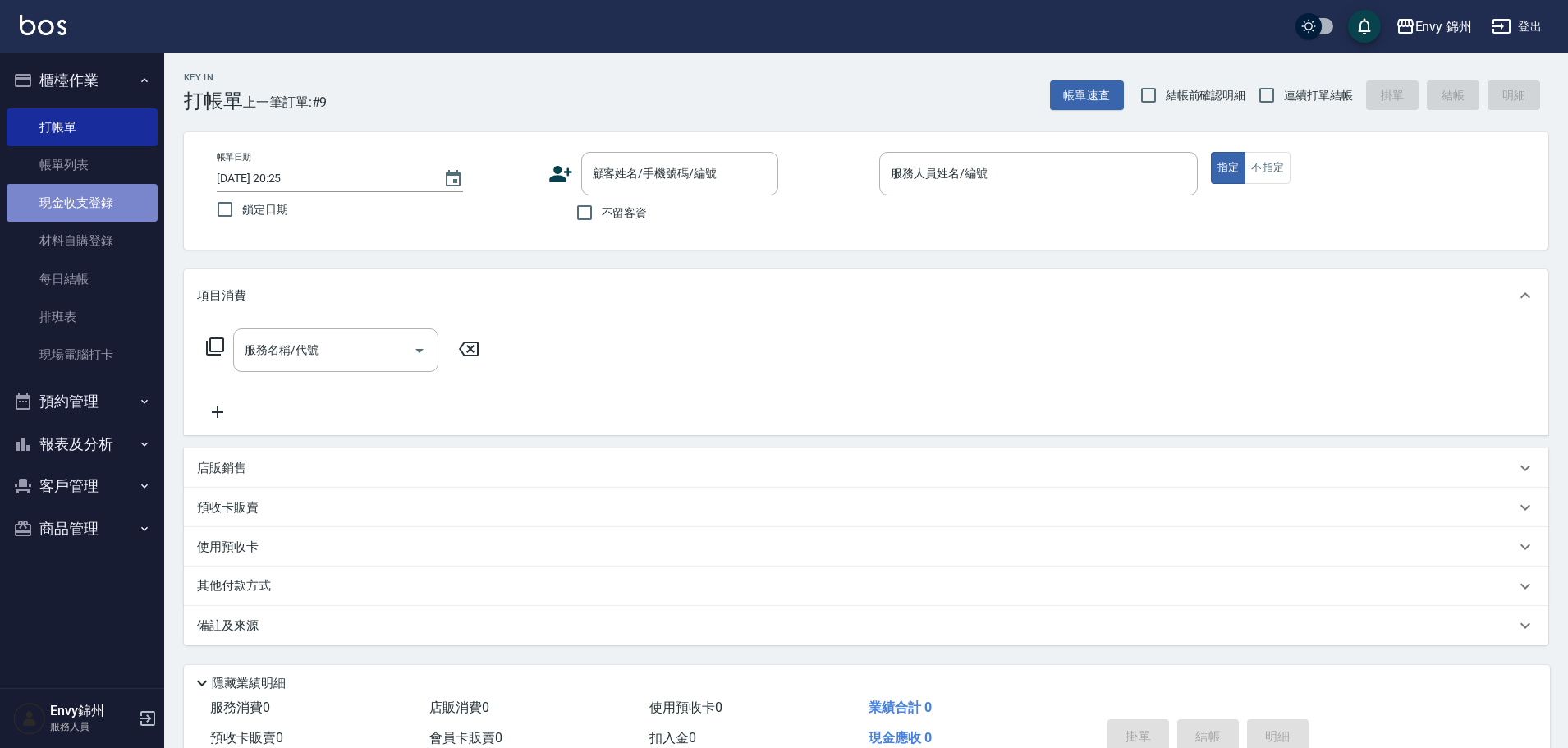
click at [98, 207] on link "現金收支登錄" at bounding box center [82, 203] width 151 height 37
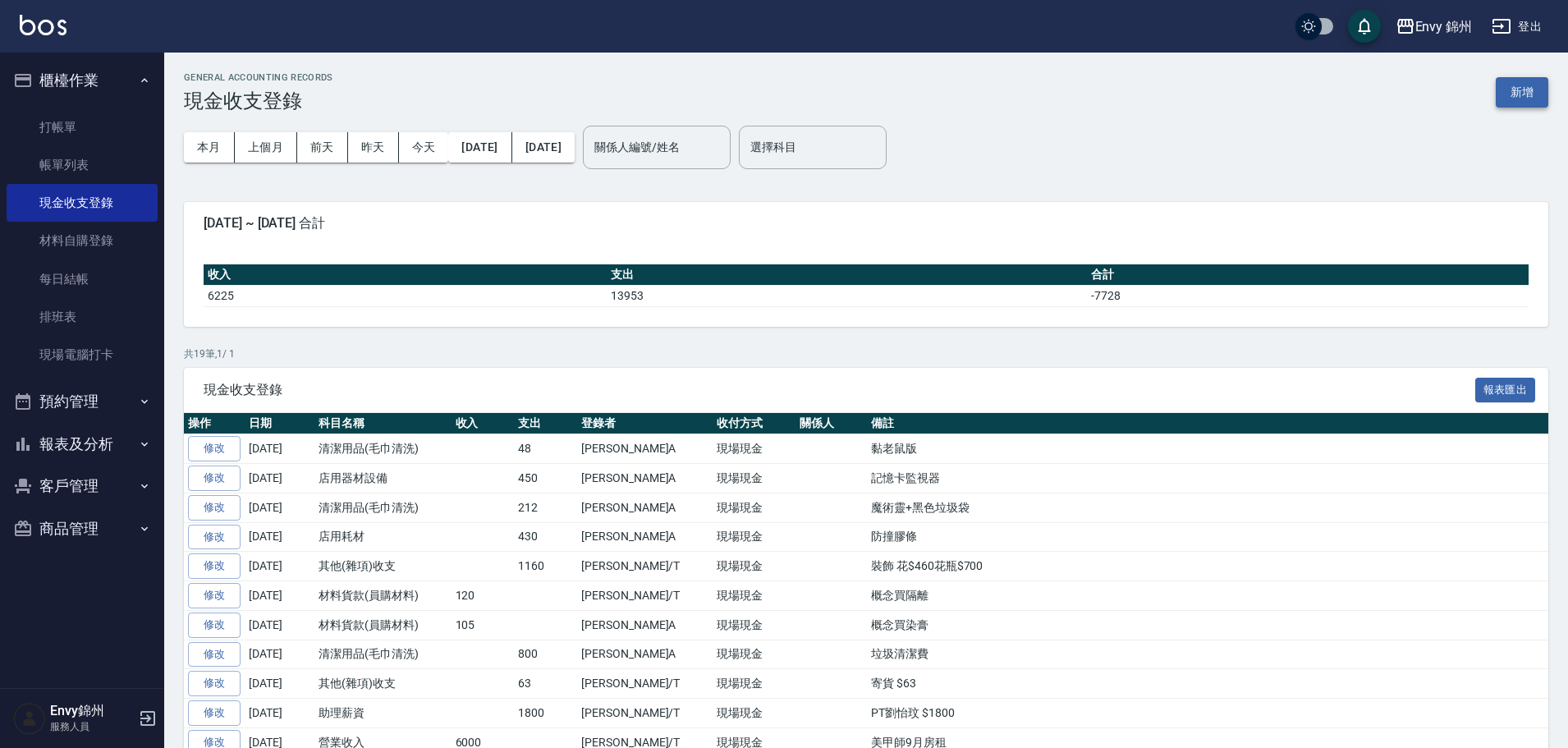
click at [1545, 84] on button "新增" at bounding box center [1521, 92] width 52 height 30
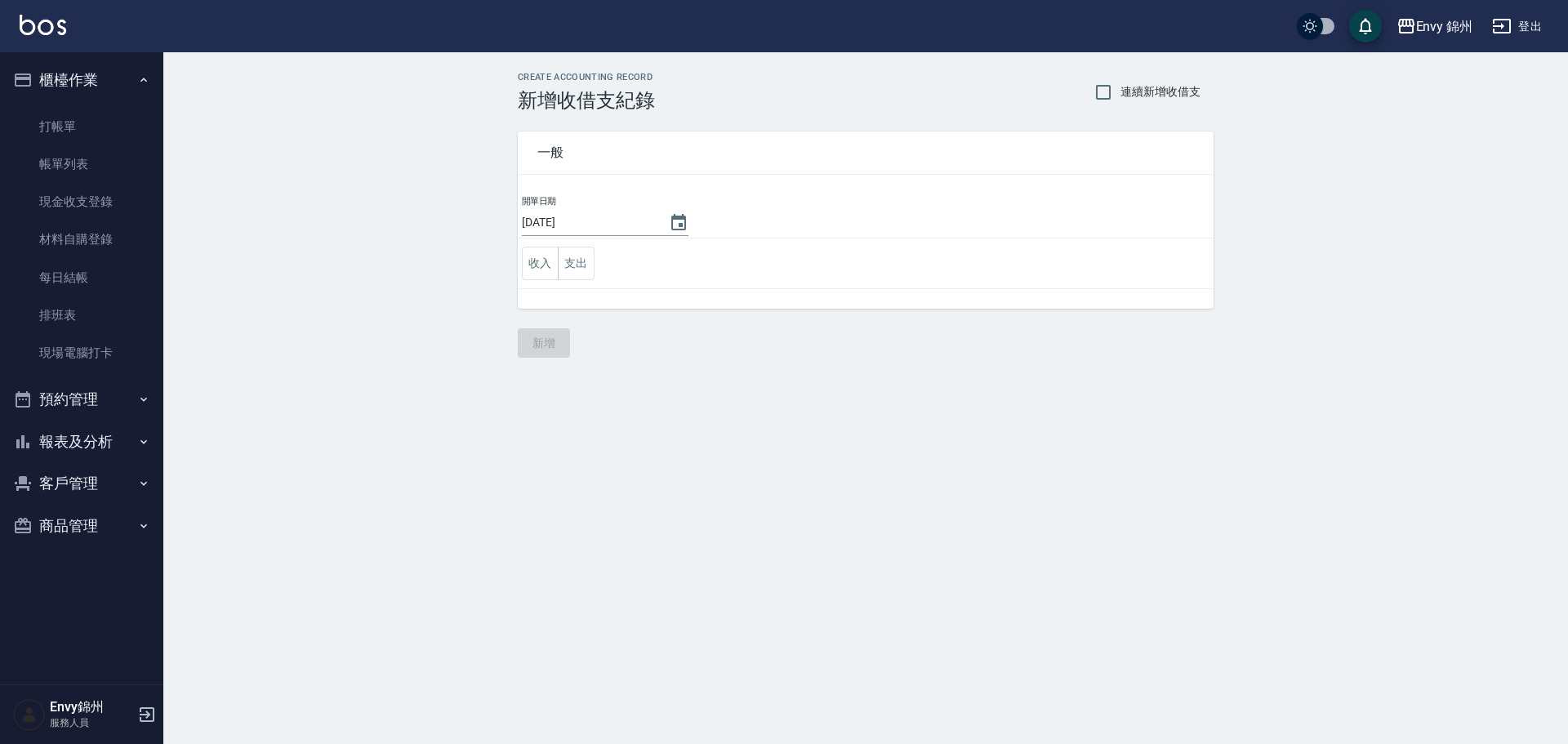
click at [570, 246] on td "收入 支出" at bounding box center [865, 263] width 696 height 50
click at [582, 259] on button "支出" at bounding box center [576, 264] width 37 height 34
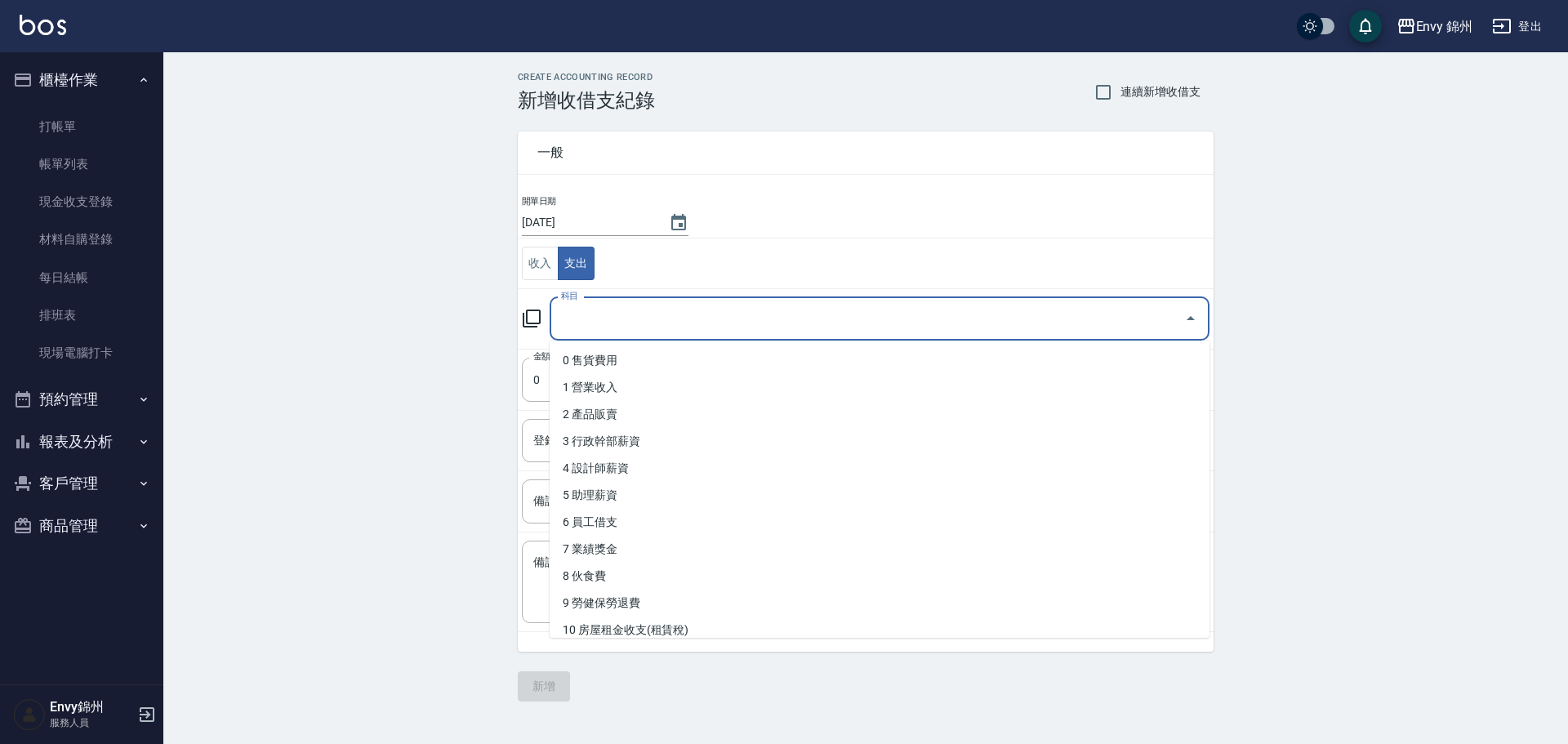
click at [657, 318] on input "科目" at bounding box center [866, 318] width 620 height 28
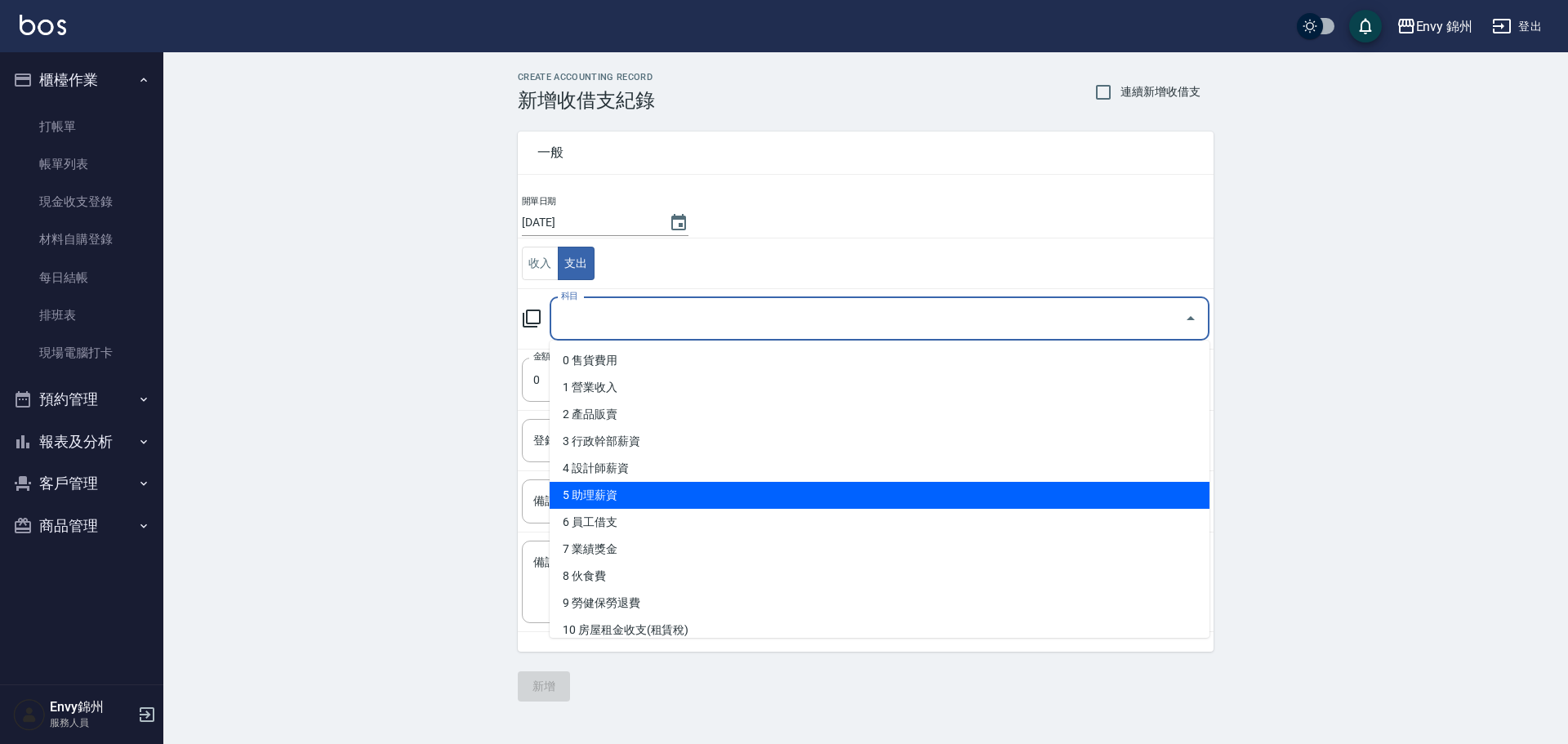
click at [670, 502] on li "5 助理薪資" at bounding box center [880, 495] width 660 height 27
type input "5 助理薪資"
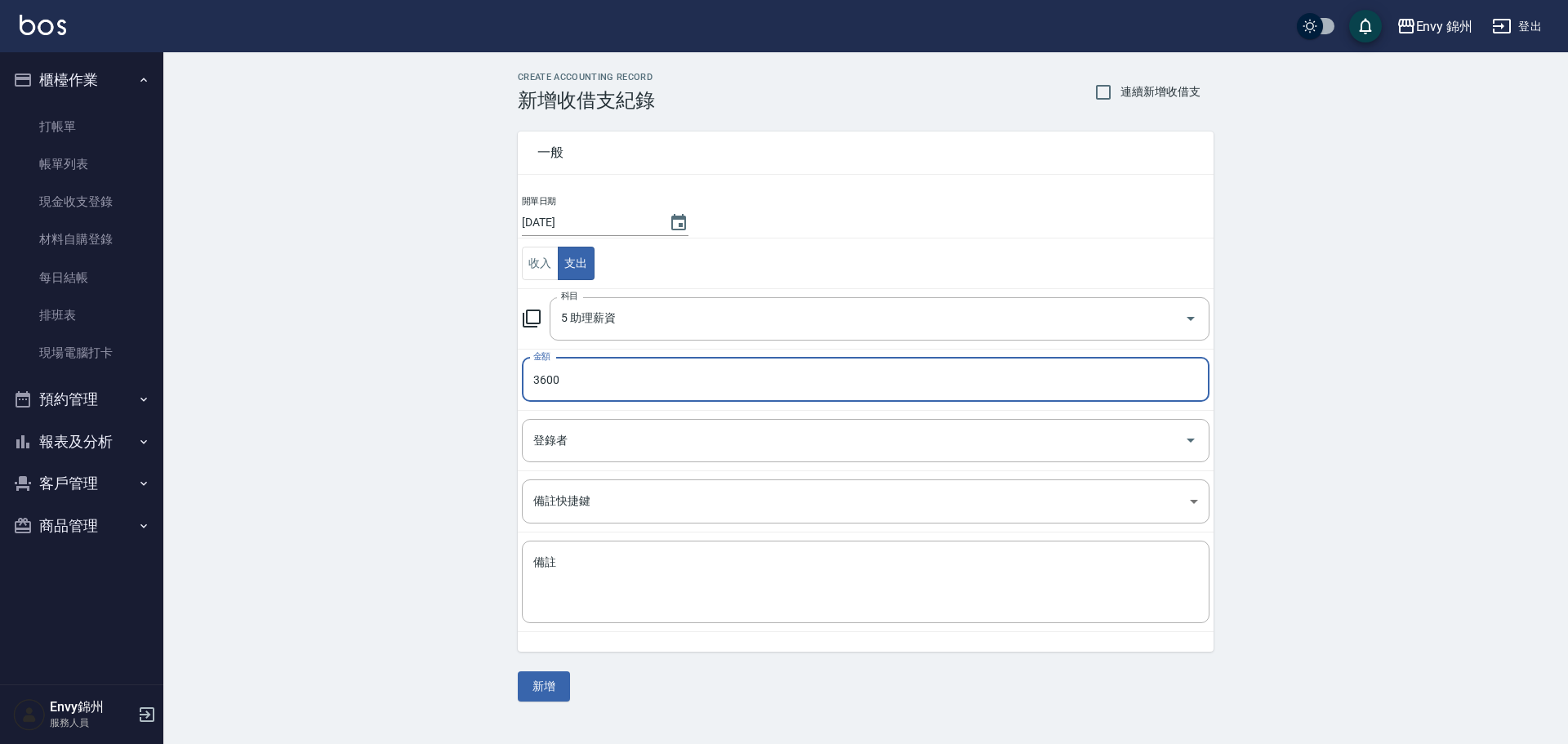
type input "3600"
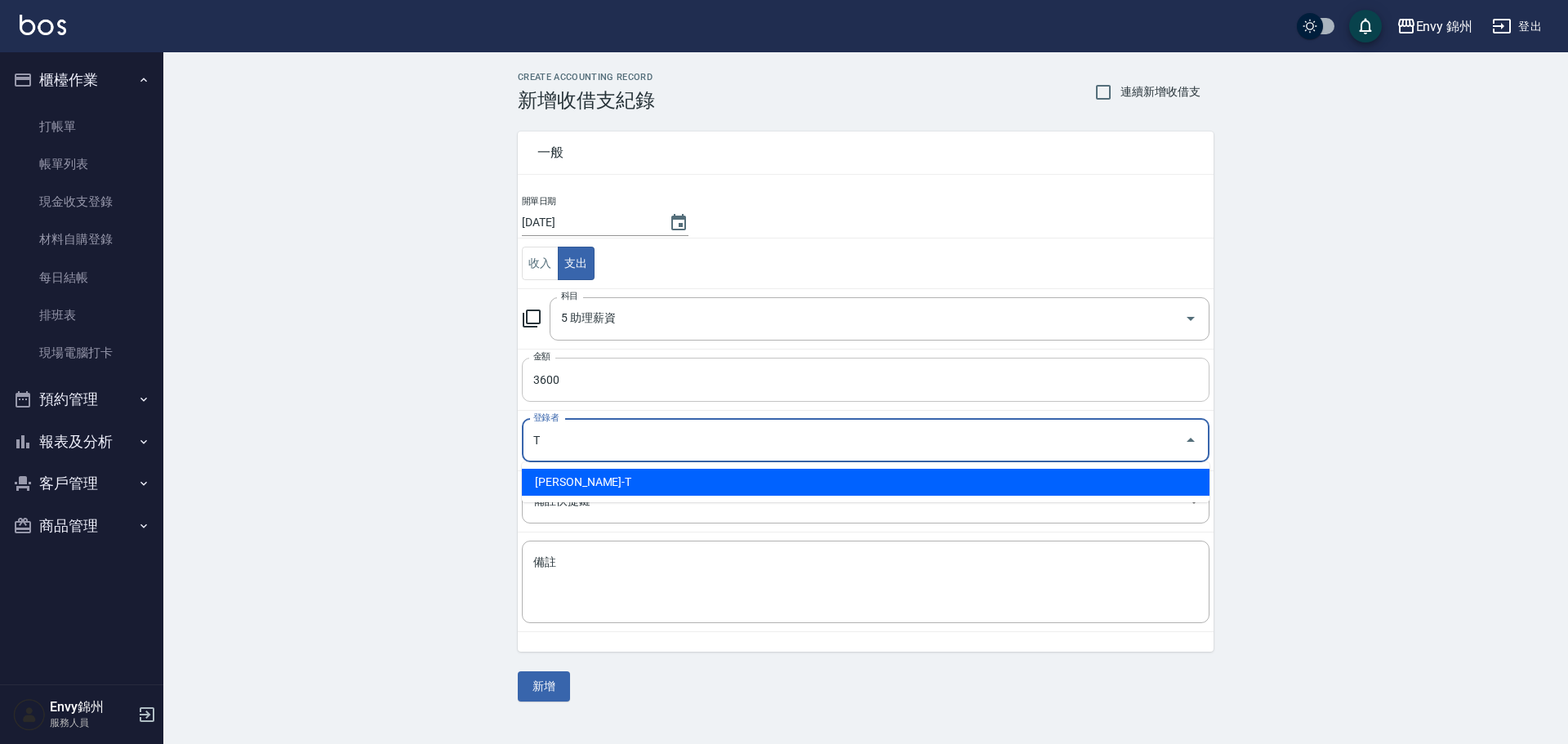
type input "潘昀廷-T"
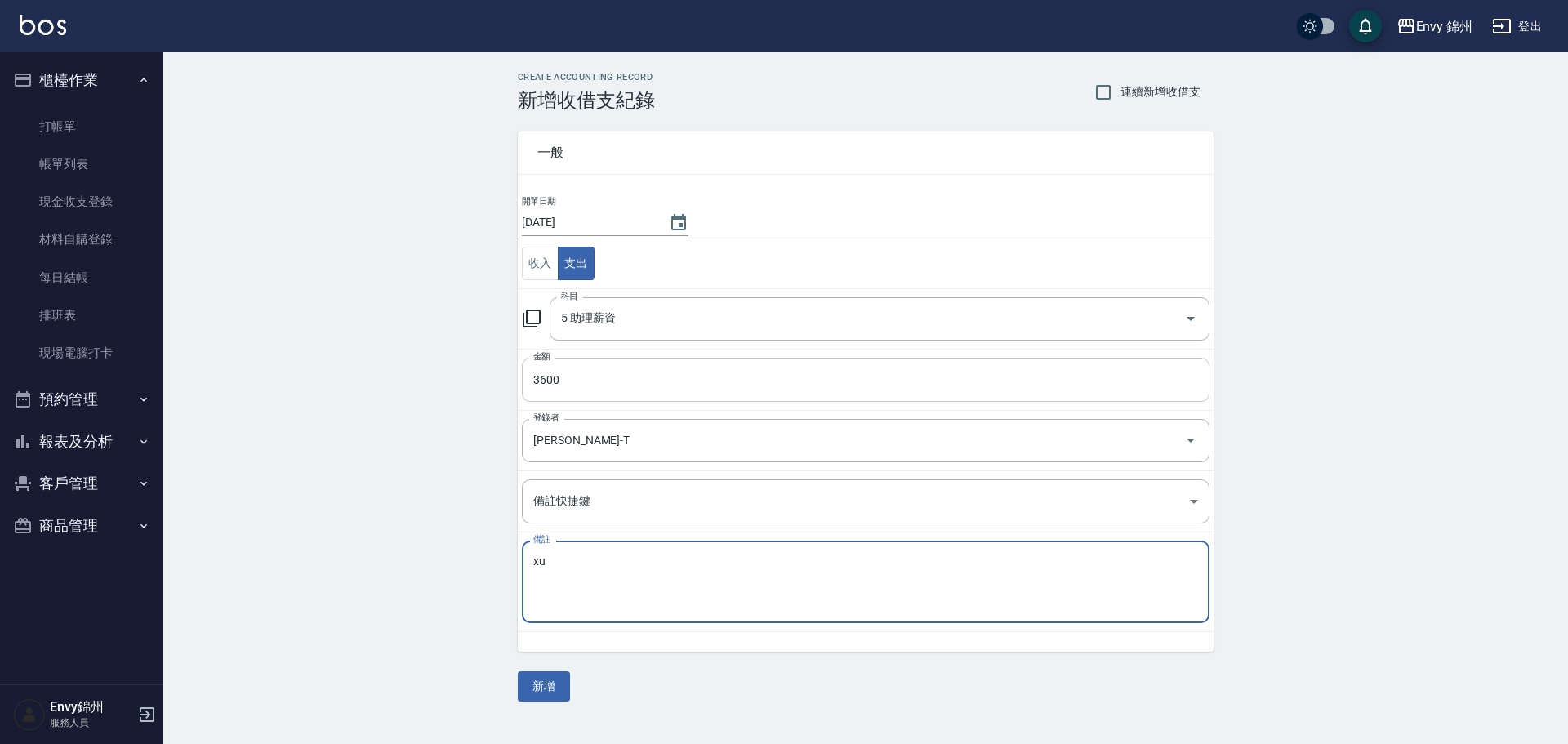
type textarea "x"
type textarea "PT劉怡玟 9/13 9/14薪資"
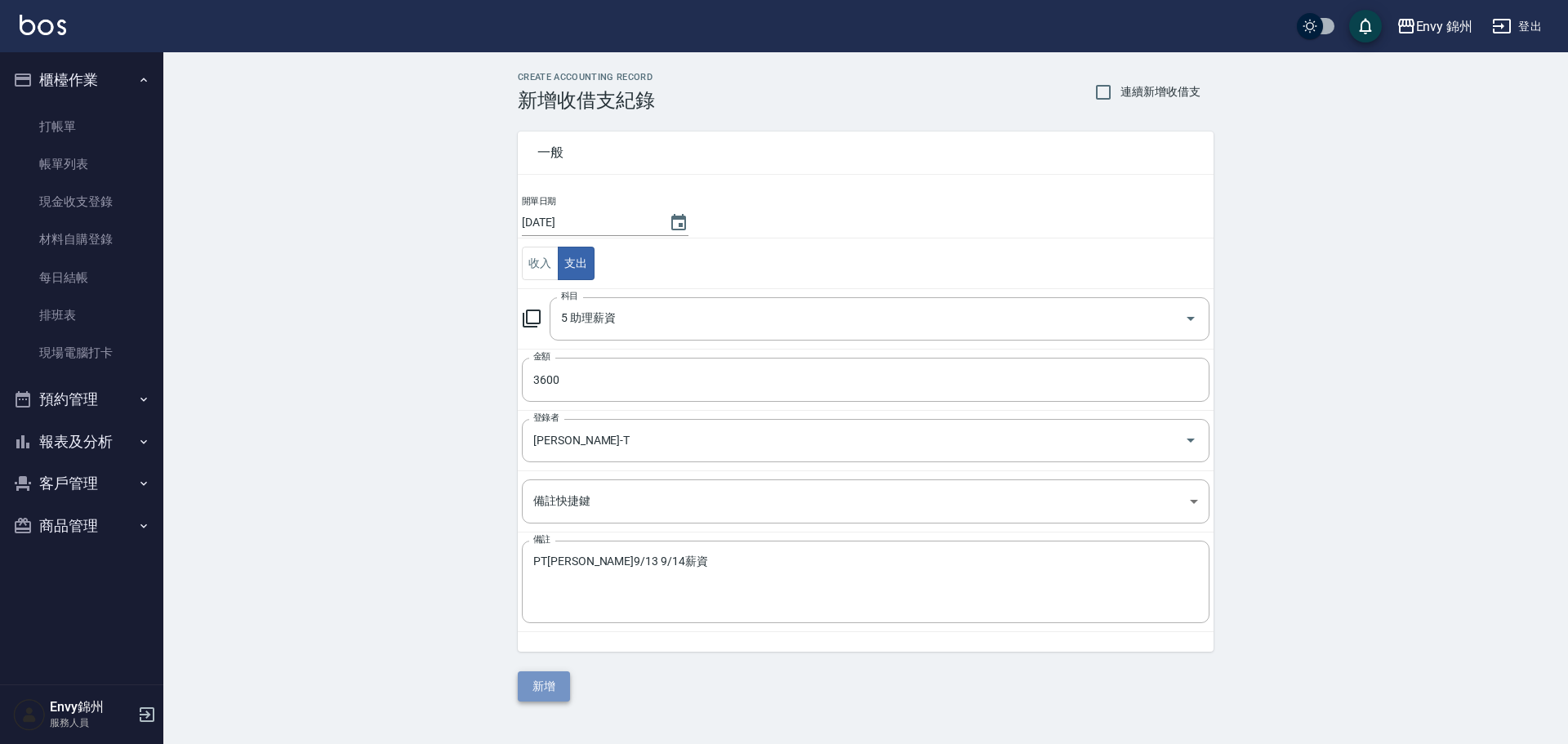
click at [547, 672] on button "新增" at bounding box center [543, 686] width 52 height 30
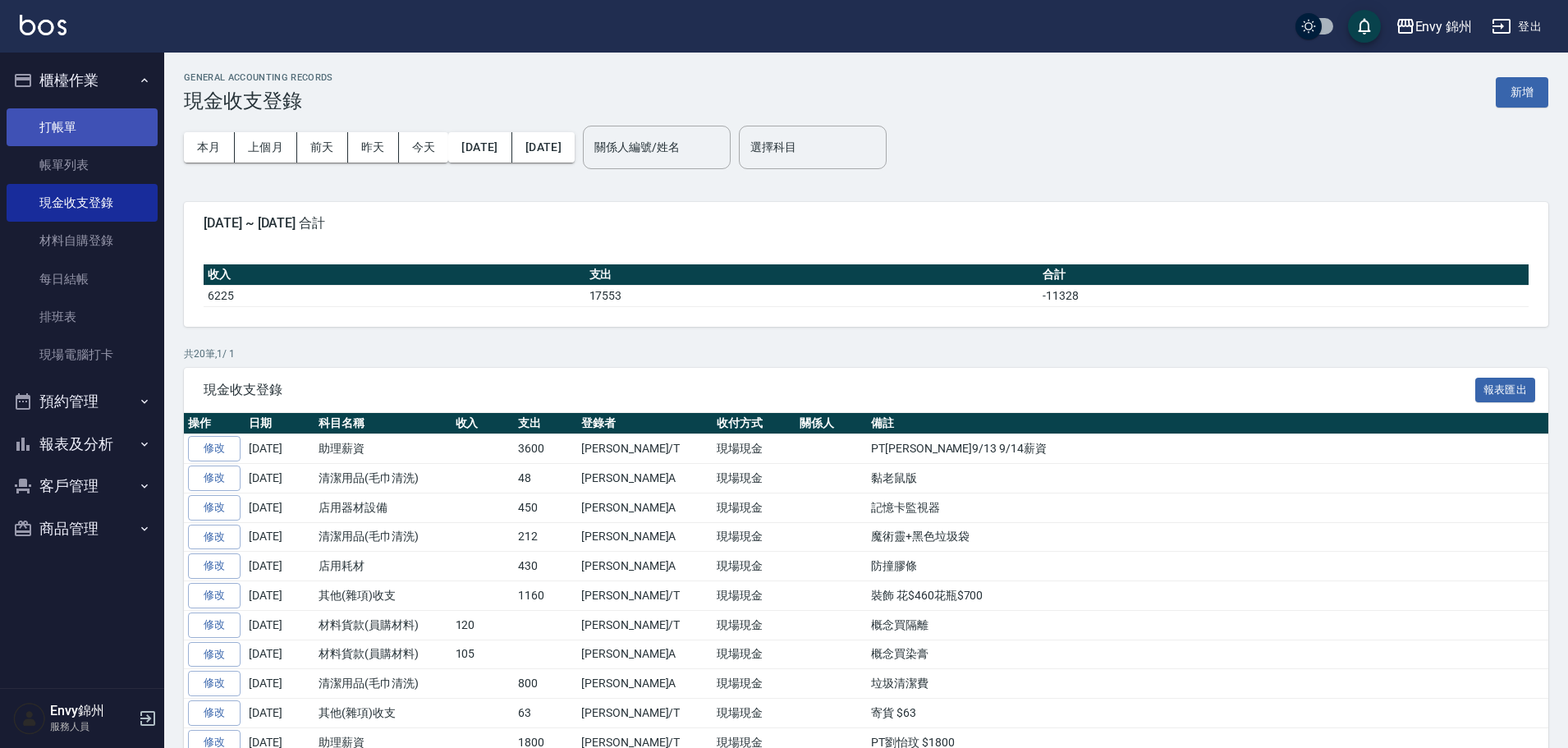
click at [92, 115] on link "打帳單" at bounding box center [82, 127] width 151 height 37
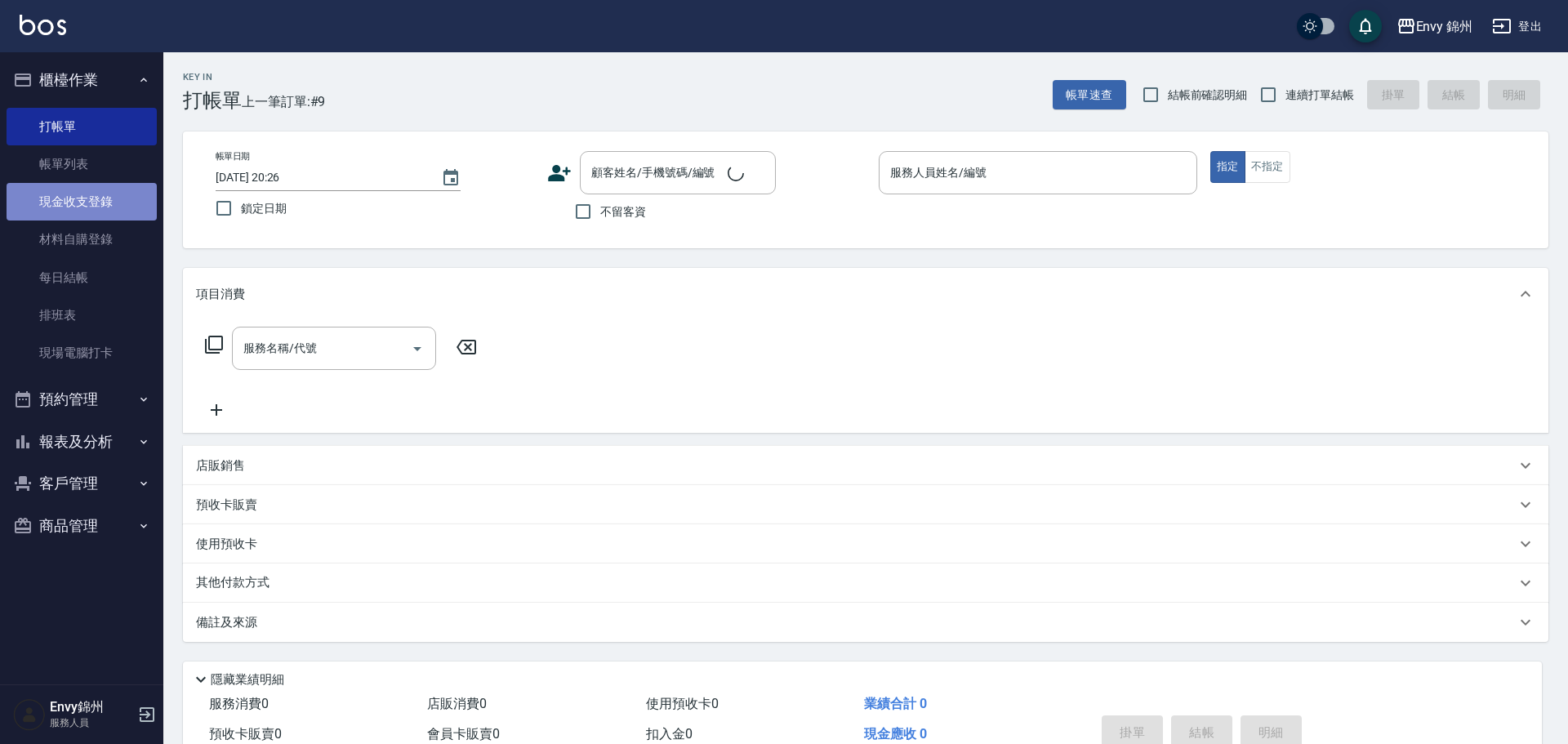
click at [90, 188] on link "現金收支登錄" at bounding box center [81, 202] width 150 height 37
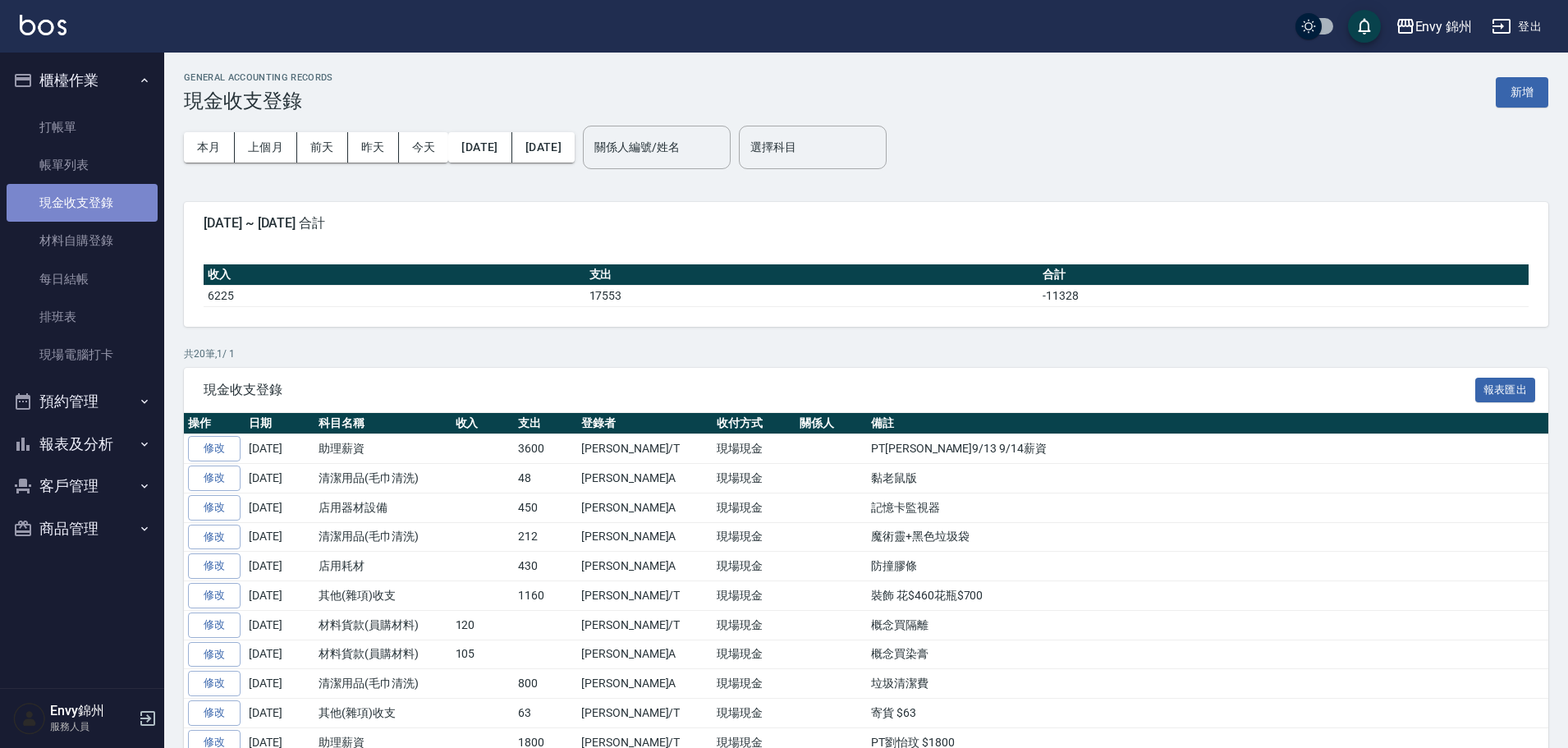
click at [92, 184] on link "現金收支登錄" at bounding box center [82, 203] width 151 height 37
click at [107, 247] on link "材料自購登錄" at bounding box center [82, 240] width 151 height 37
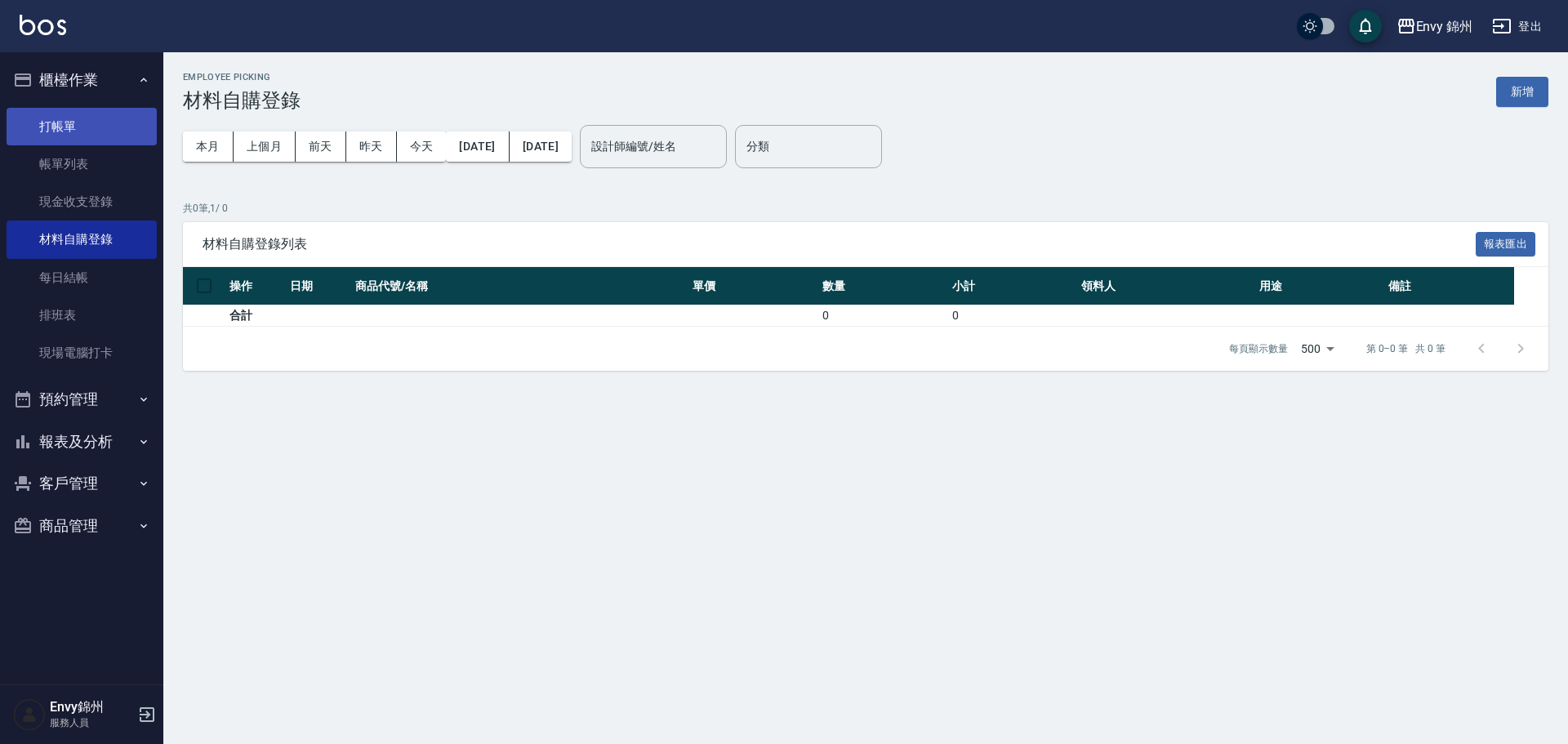
click at [80, 122] on link "打帳單" at bounding box center [81, 127] width 150 height 37
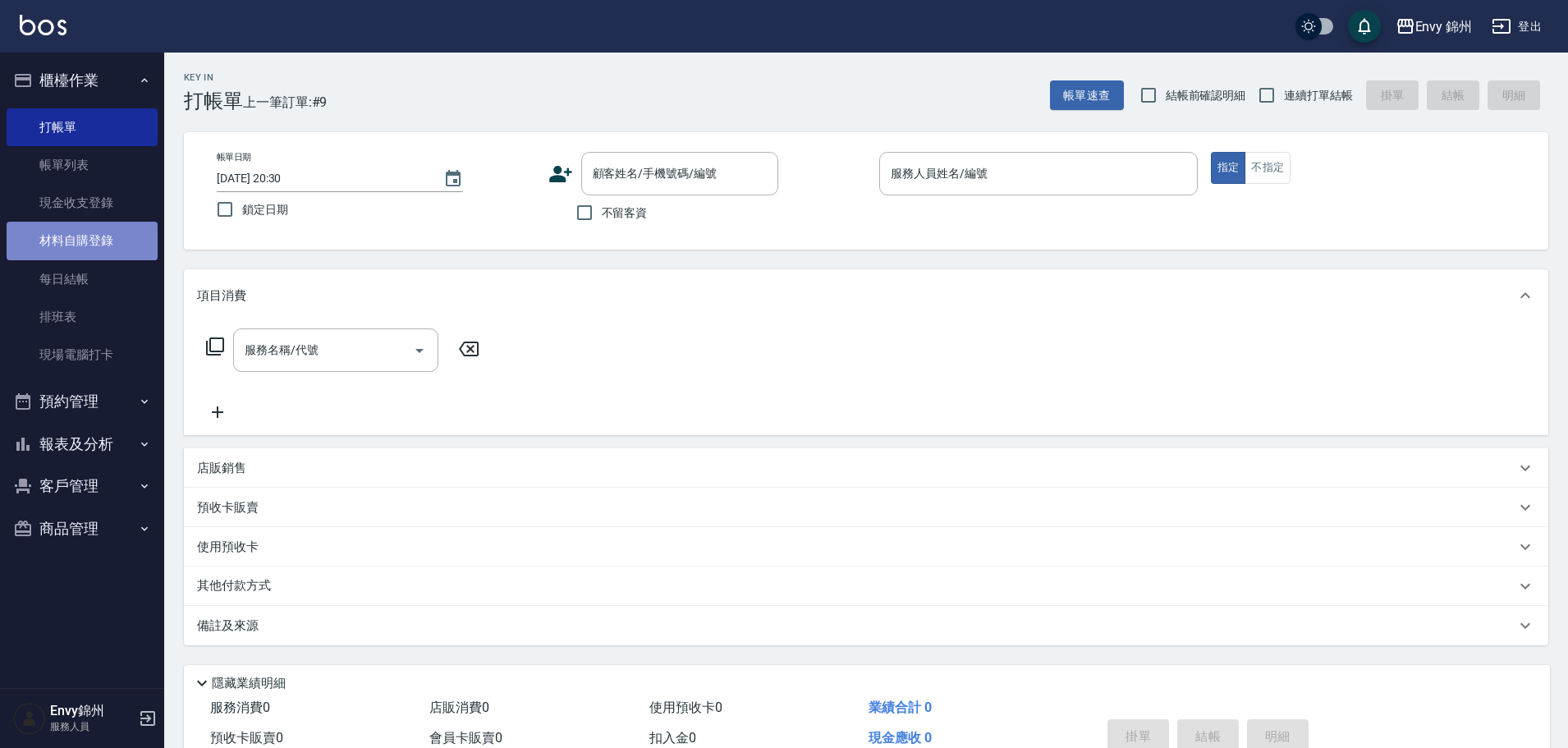
click at [82, 245] on link "材料自購登錄" at bounding box center [82, 240] width 151 height 37
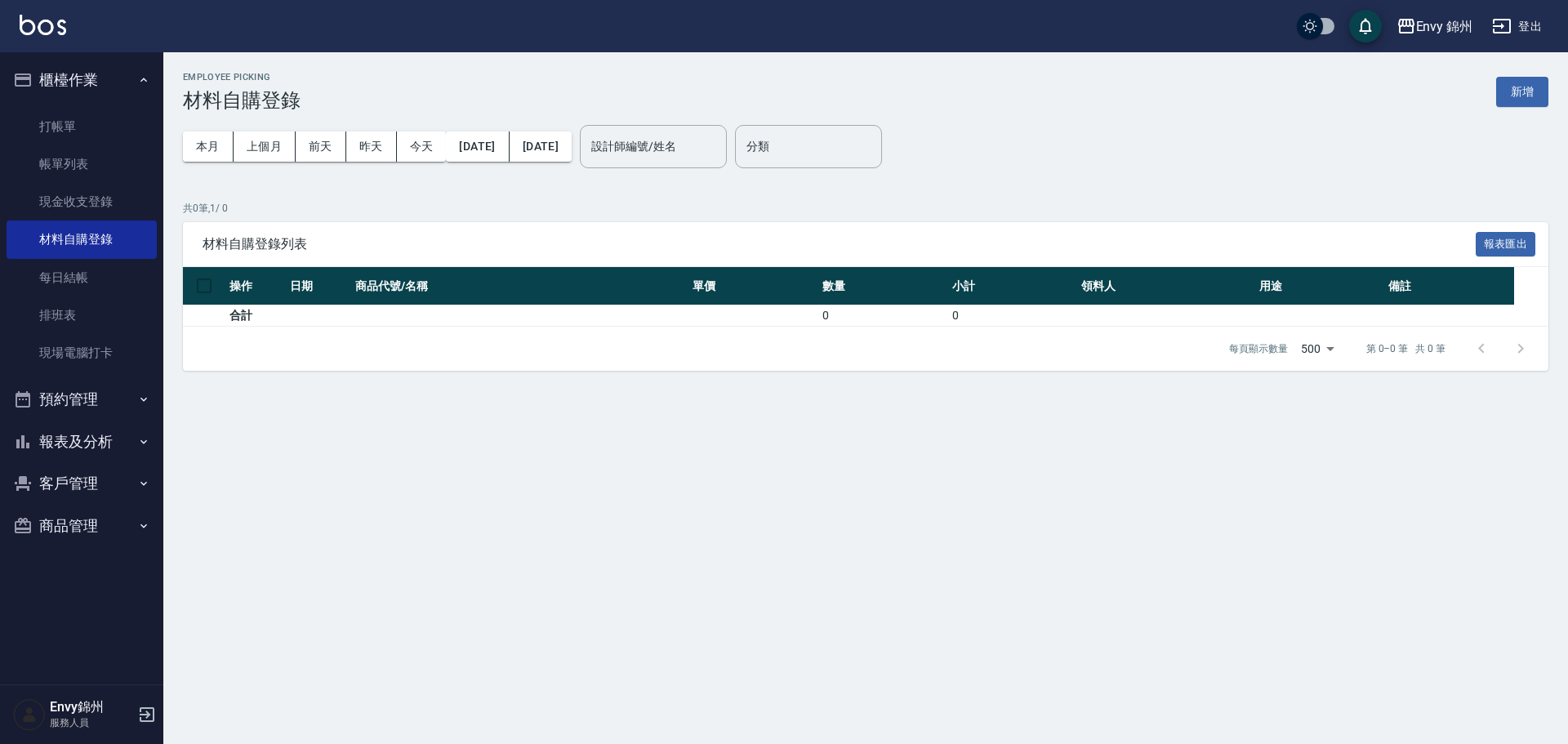
click at [719, 145] on input "設計師編號/姓名" at bounding box center [654, 147] width 133 height 28
type input "T"
click at [1554, 91] on div "Employee Picking 材料自購登錄 新增 本月 上個月 前天 昨天 今天 2025/09/01 2025/09/14 設計師編號/姓名 設計師編號…" at bounding box center [865, 221] width 1404 height 338
click at [1523, 95] on button "新增" at bounding box center [1522, 92] width 52 height 30
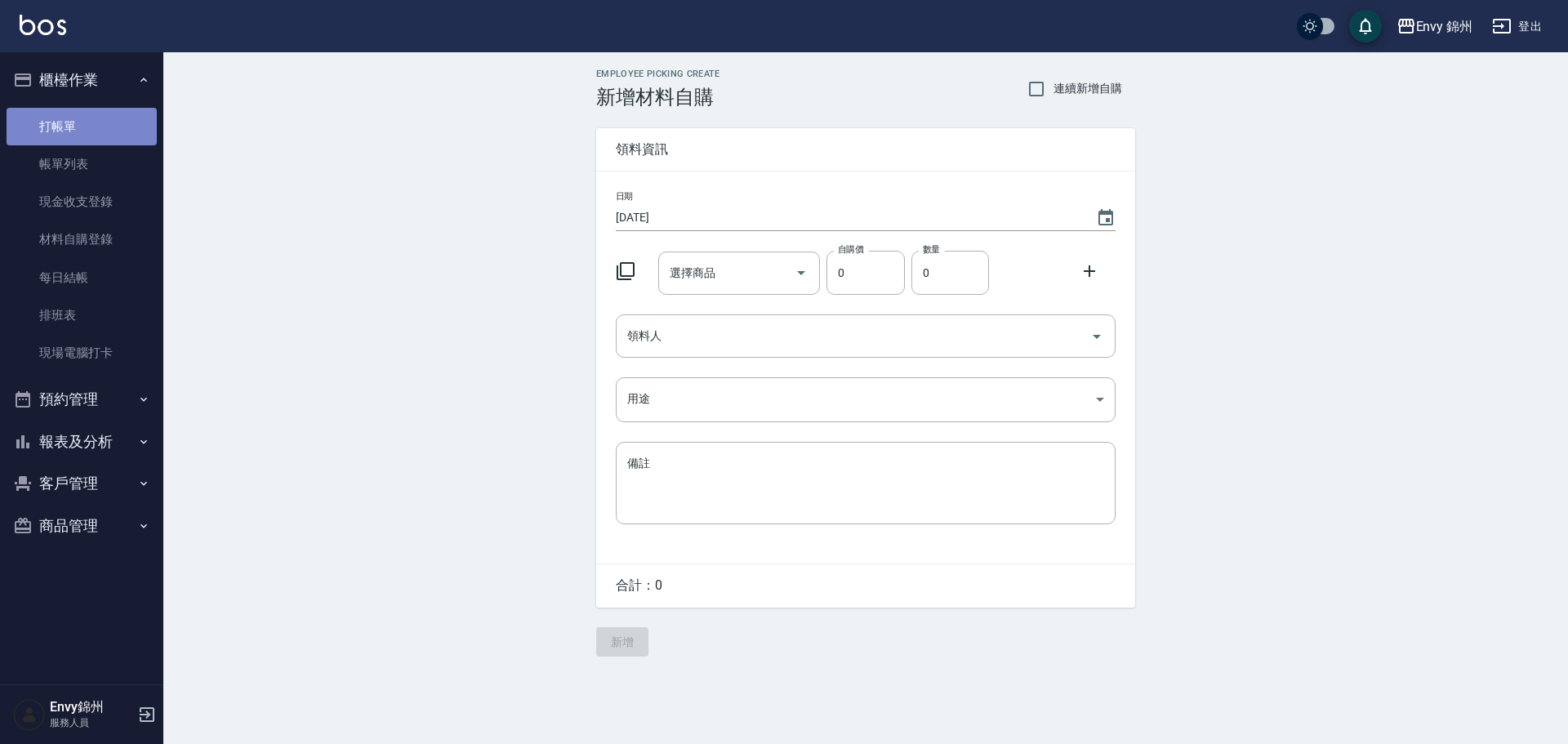
click at [88, 137] on link "打帳單" at bounding box center [81, 127] width 150 height 37
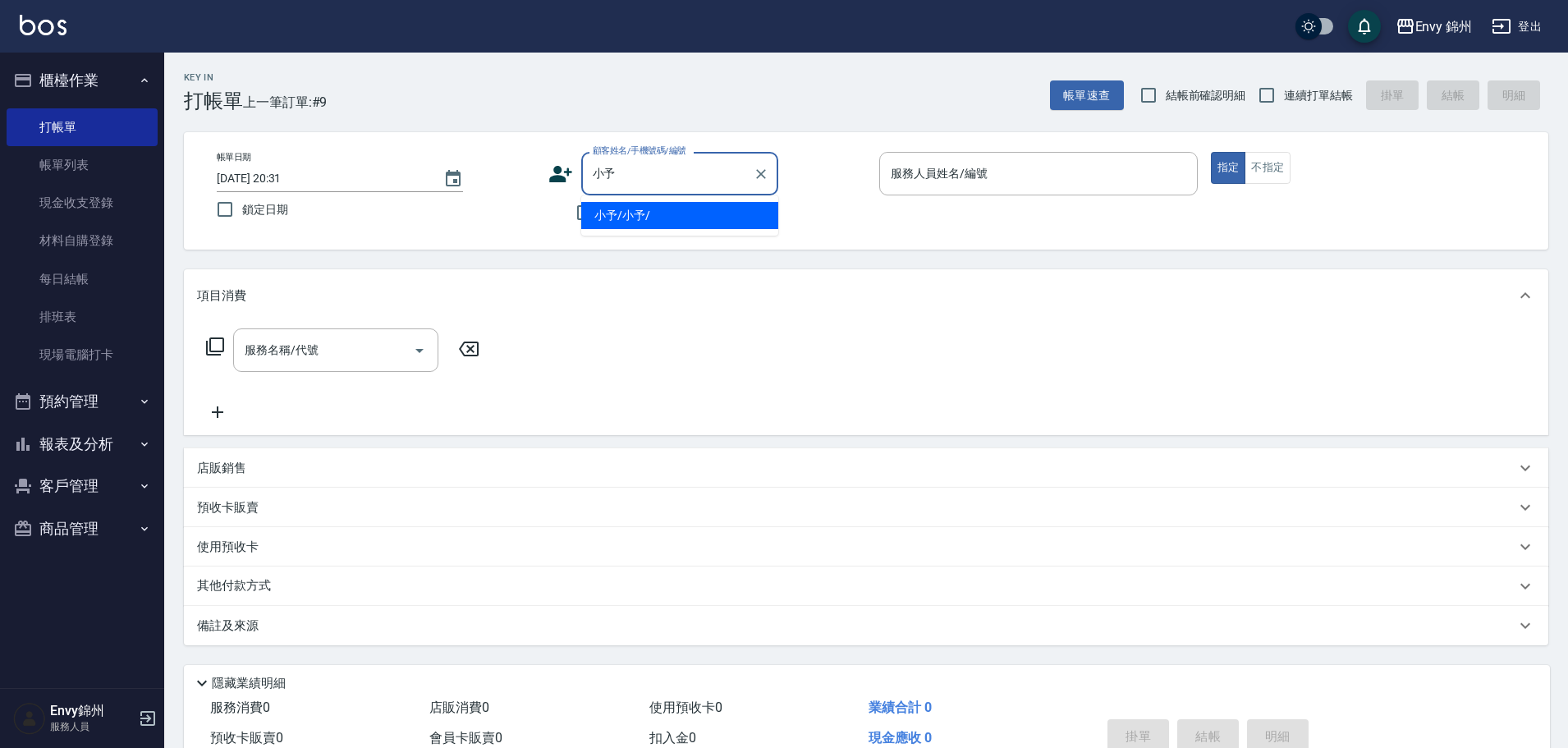
type input "小予/小予/"
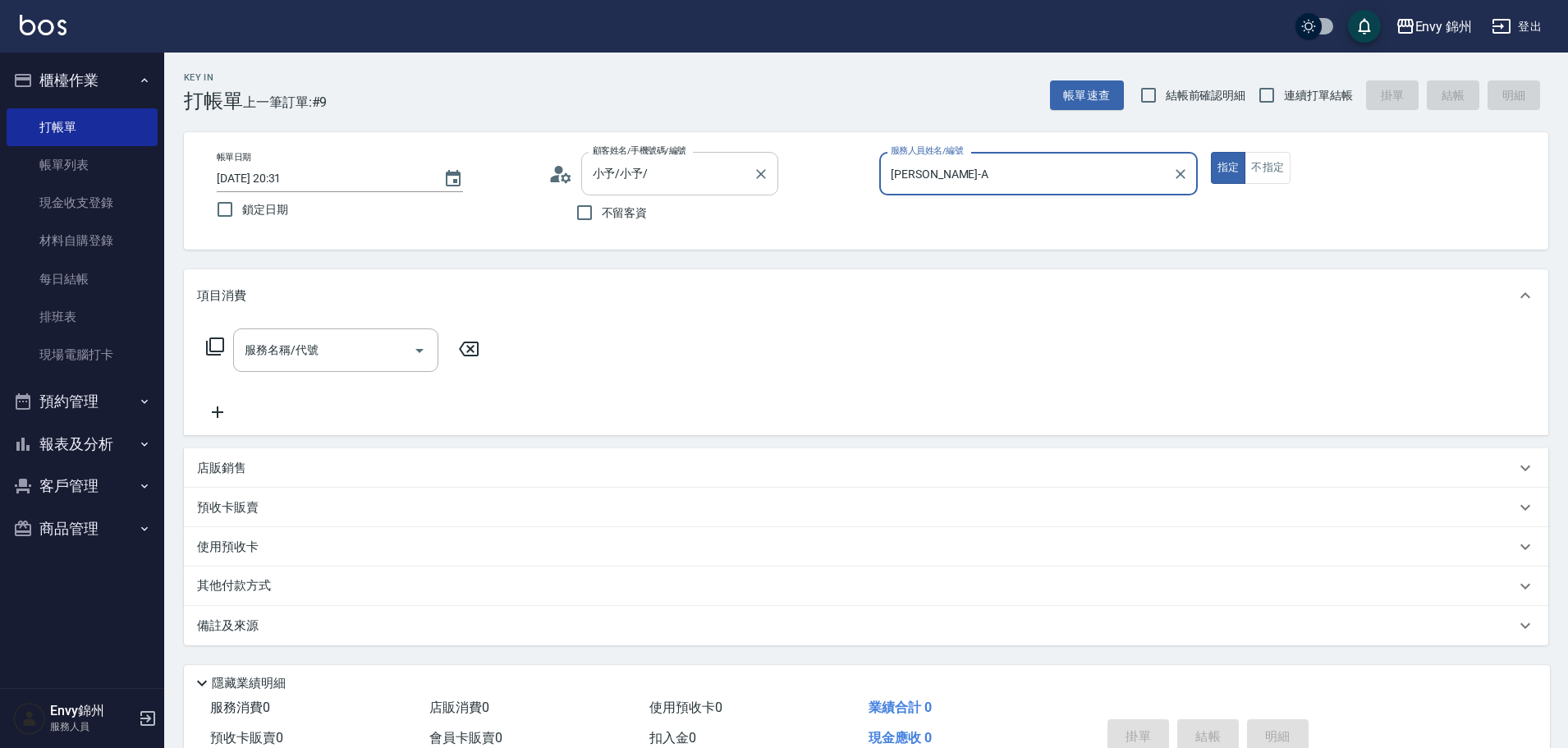
type input "Annie-A"
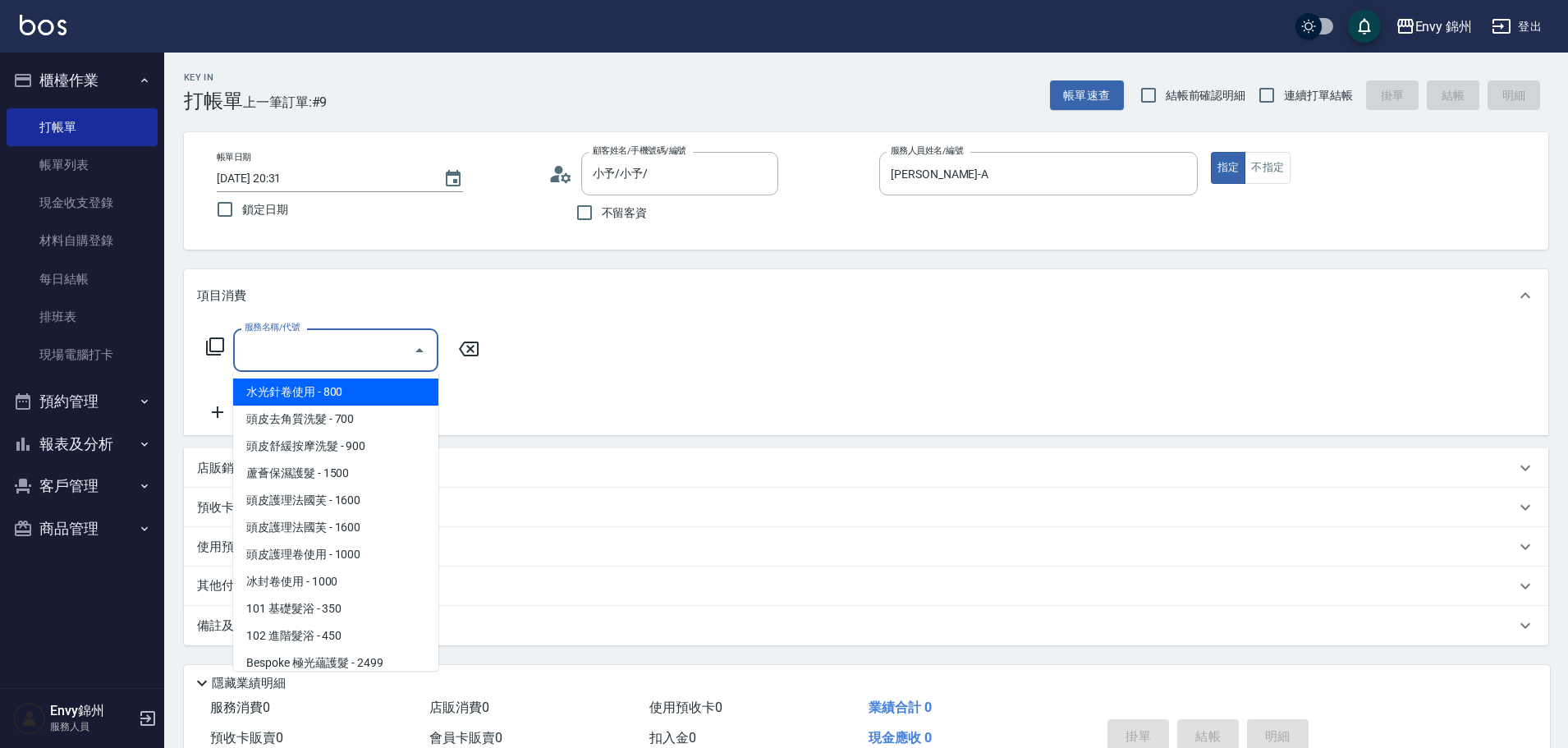
click at [319, 363] on input "服務名稱/代號" at bounding box center [323, 350] width 165 height 28
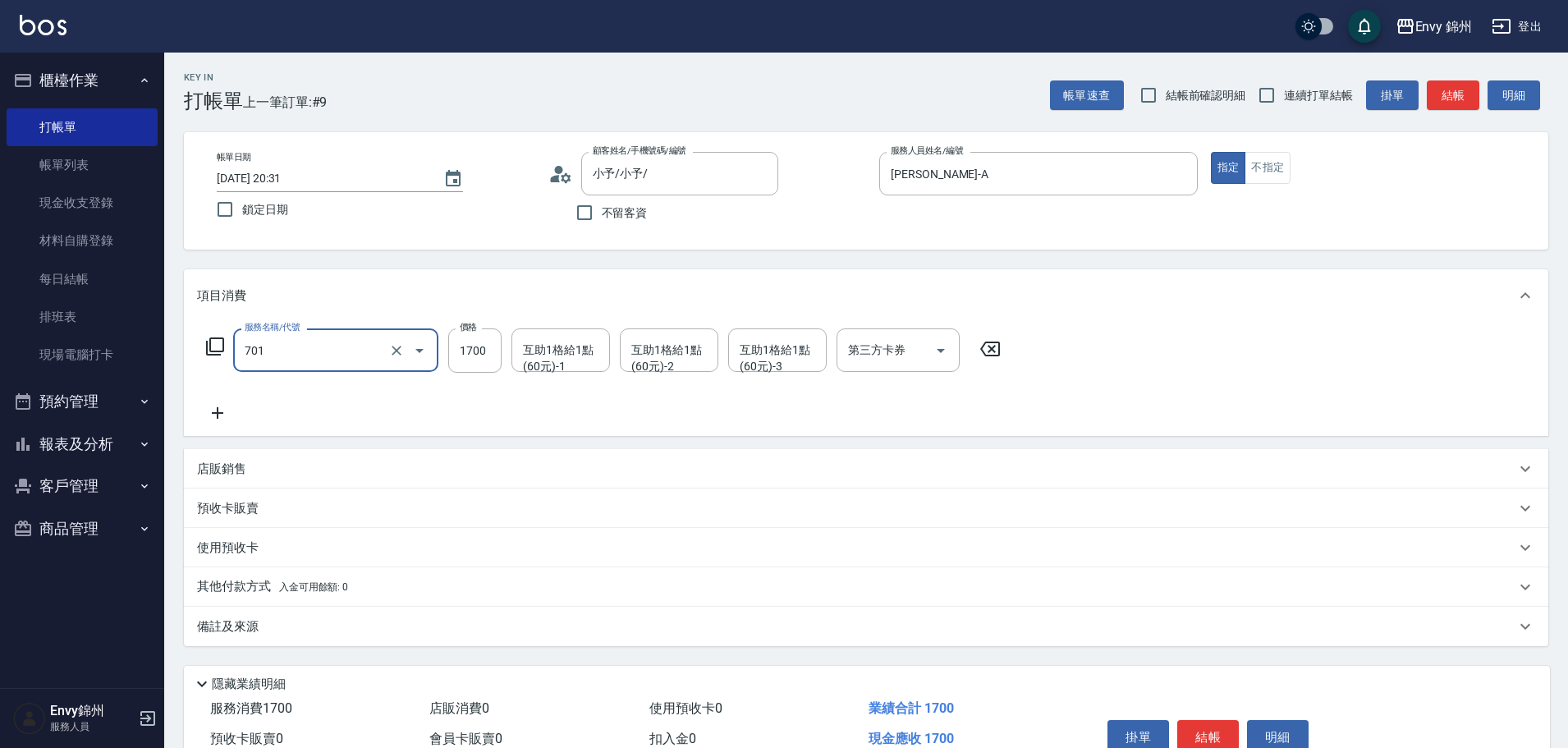
type input "701 染髮(701)"
type input "4410"
click at [245, 454] on div "店販銷售" at bounding box center [866, 469] width 1364 height 39
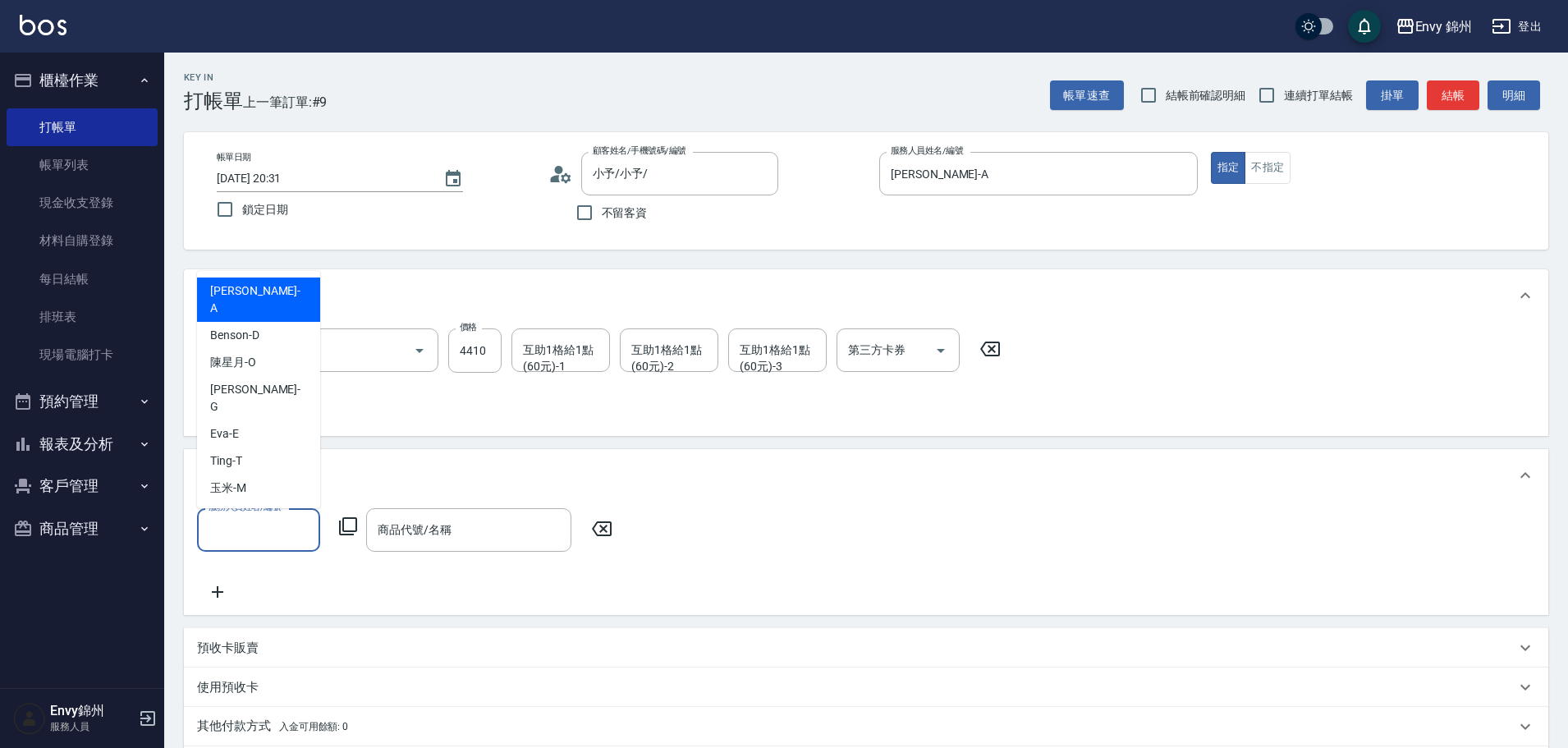
click at [271, 533] on input "服務人員姓名/編號" at bounding box center [259, 530] width 109 height 28
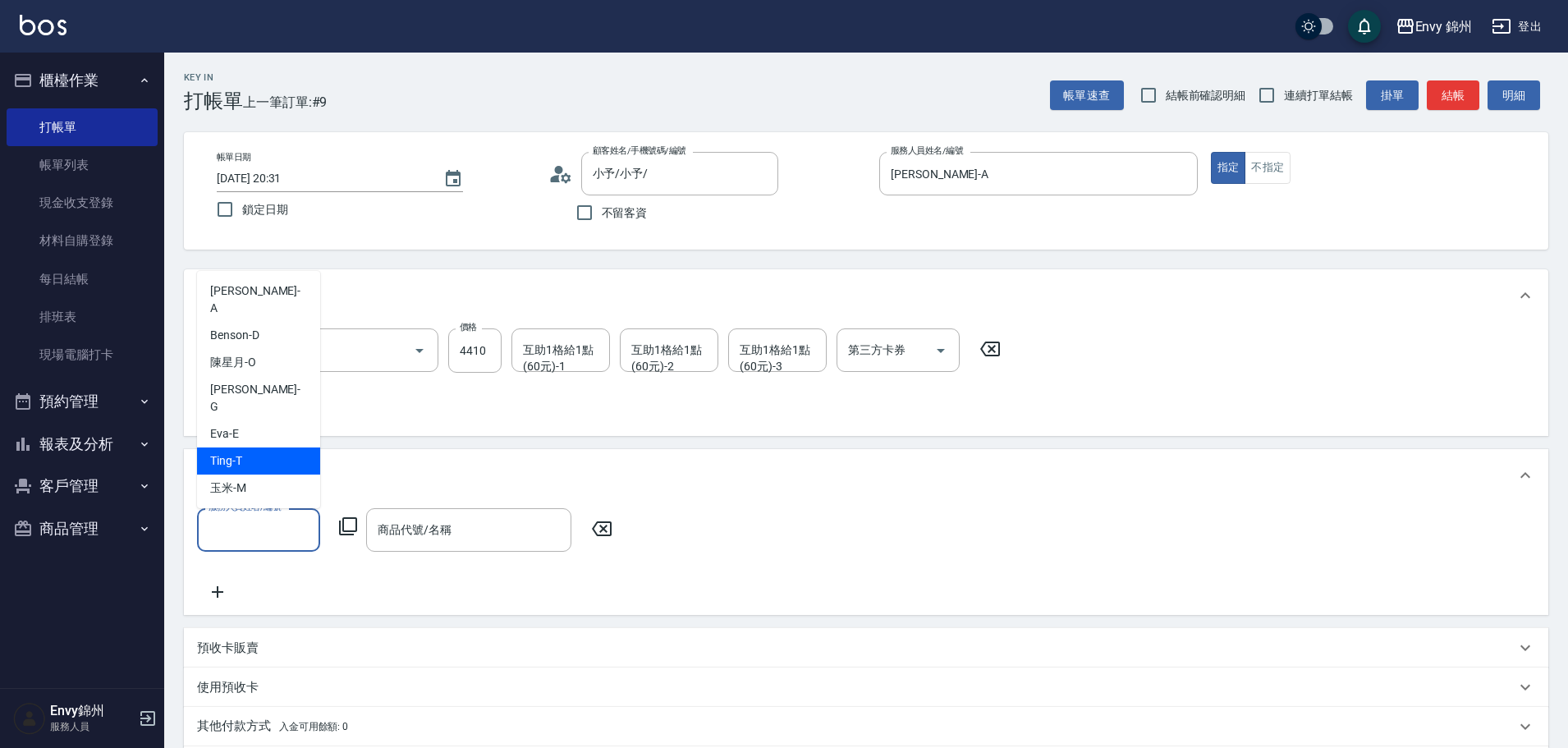
click at [248, 470] on div "Ting -T" at bounding box center [258, 461] width 123 height 27
type input "Ting-T"
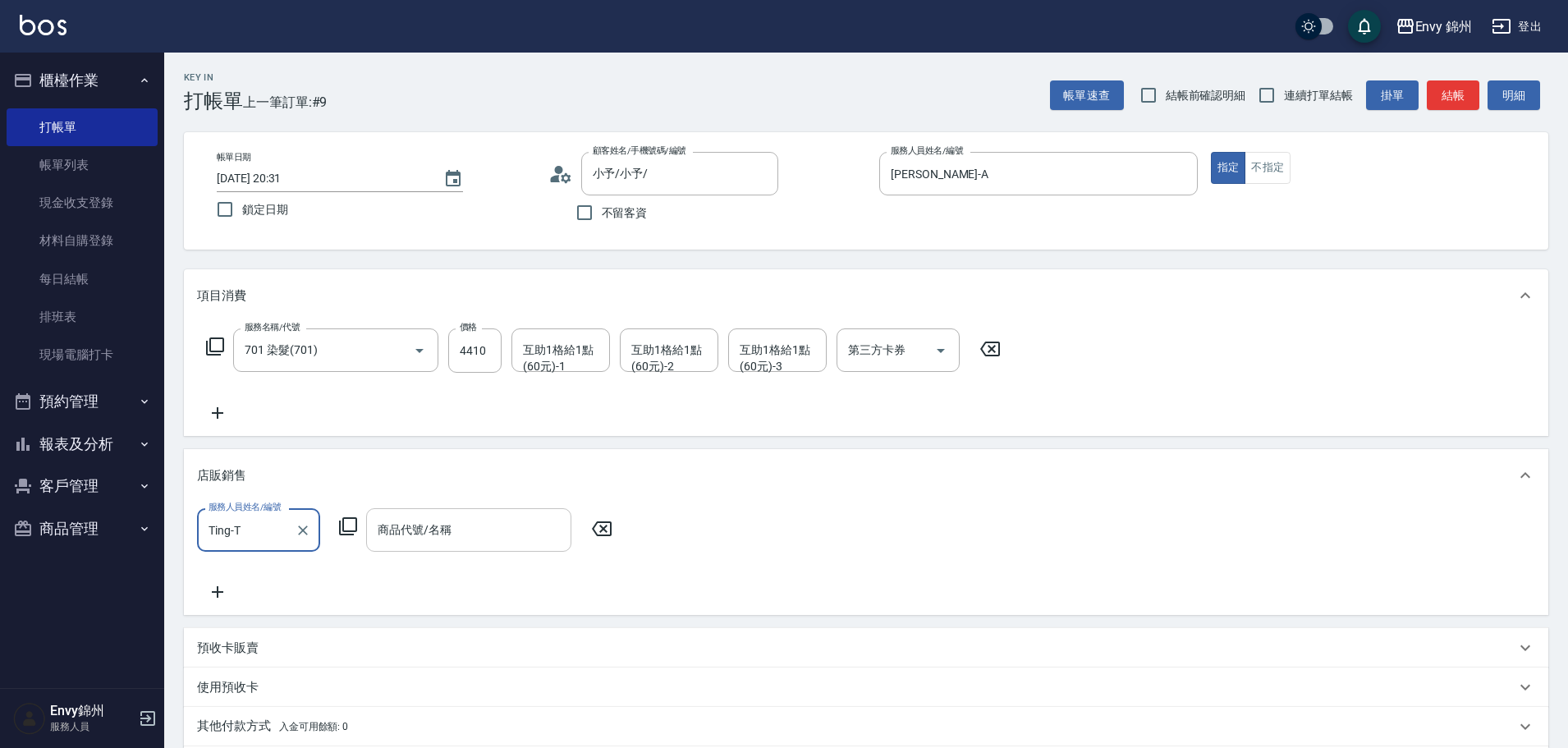
click at [392, 528] on div "商品代號/名稱 商品代號/名稱" at bounding box center [469, 529] width 205 height 44
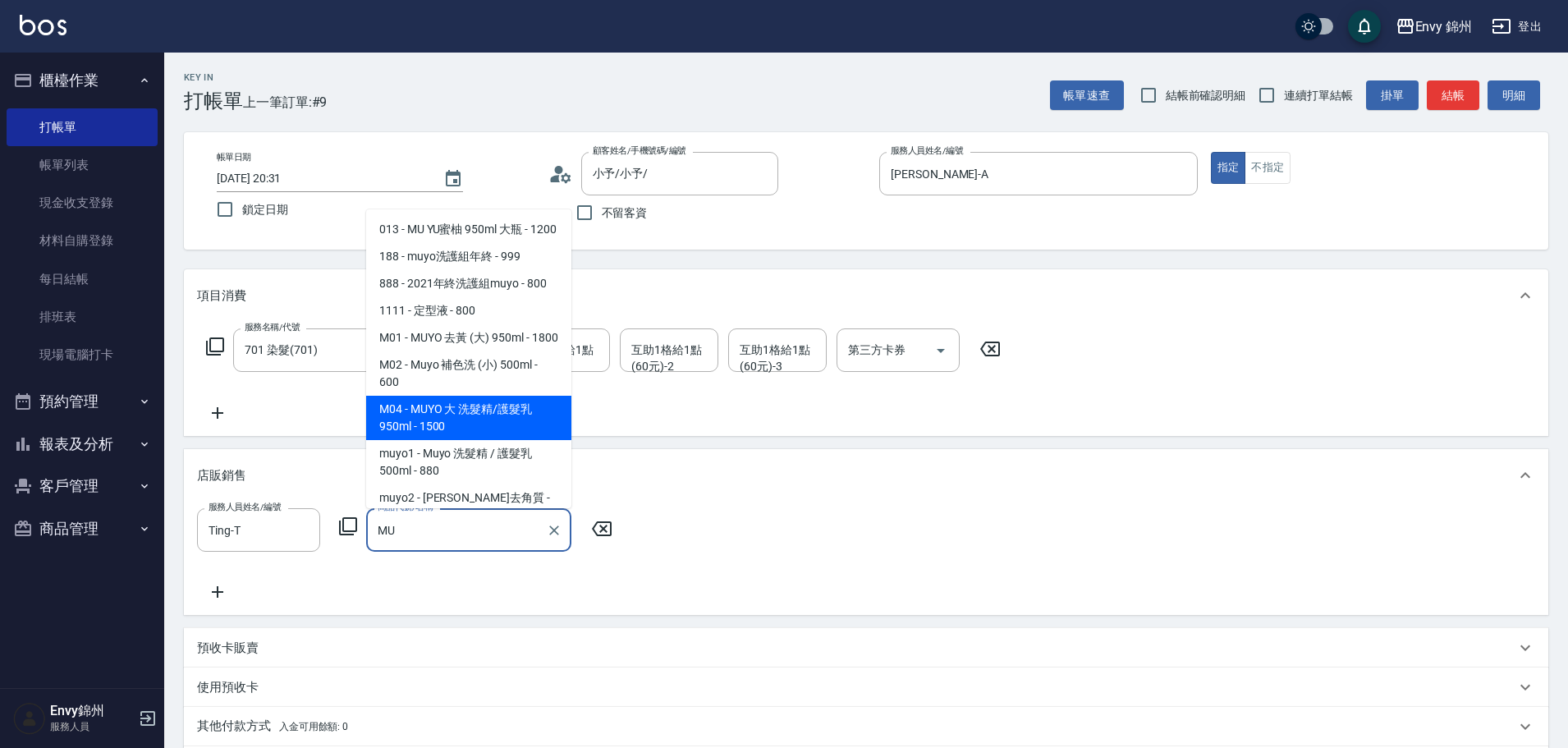
scroll to position [11, 0]
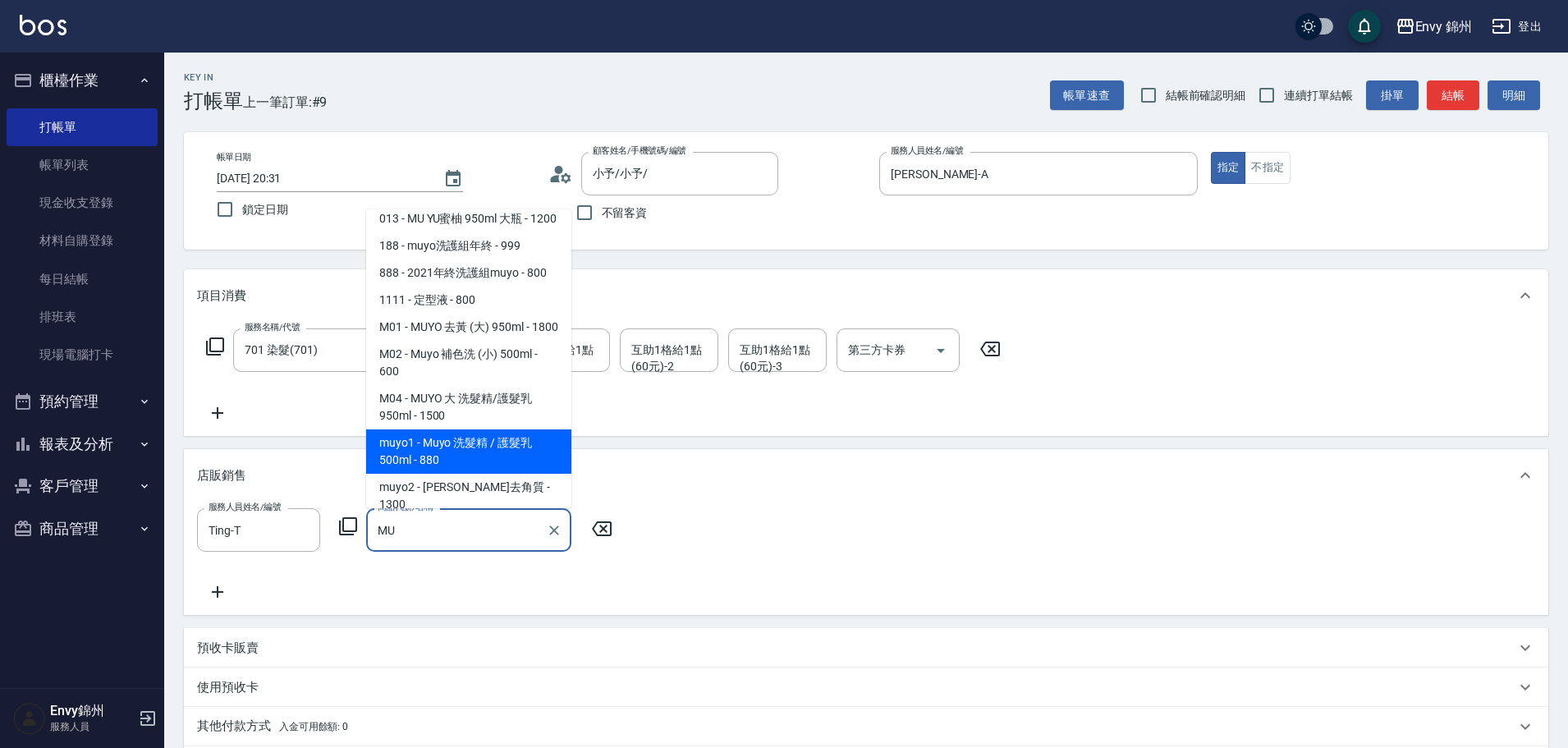
type input "Muyo 洗髮精 / 護髮乳 500ml"
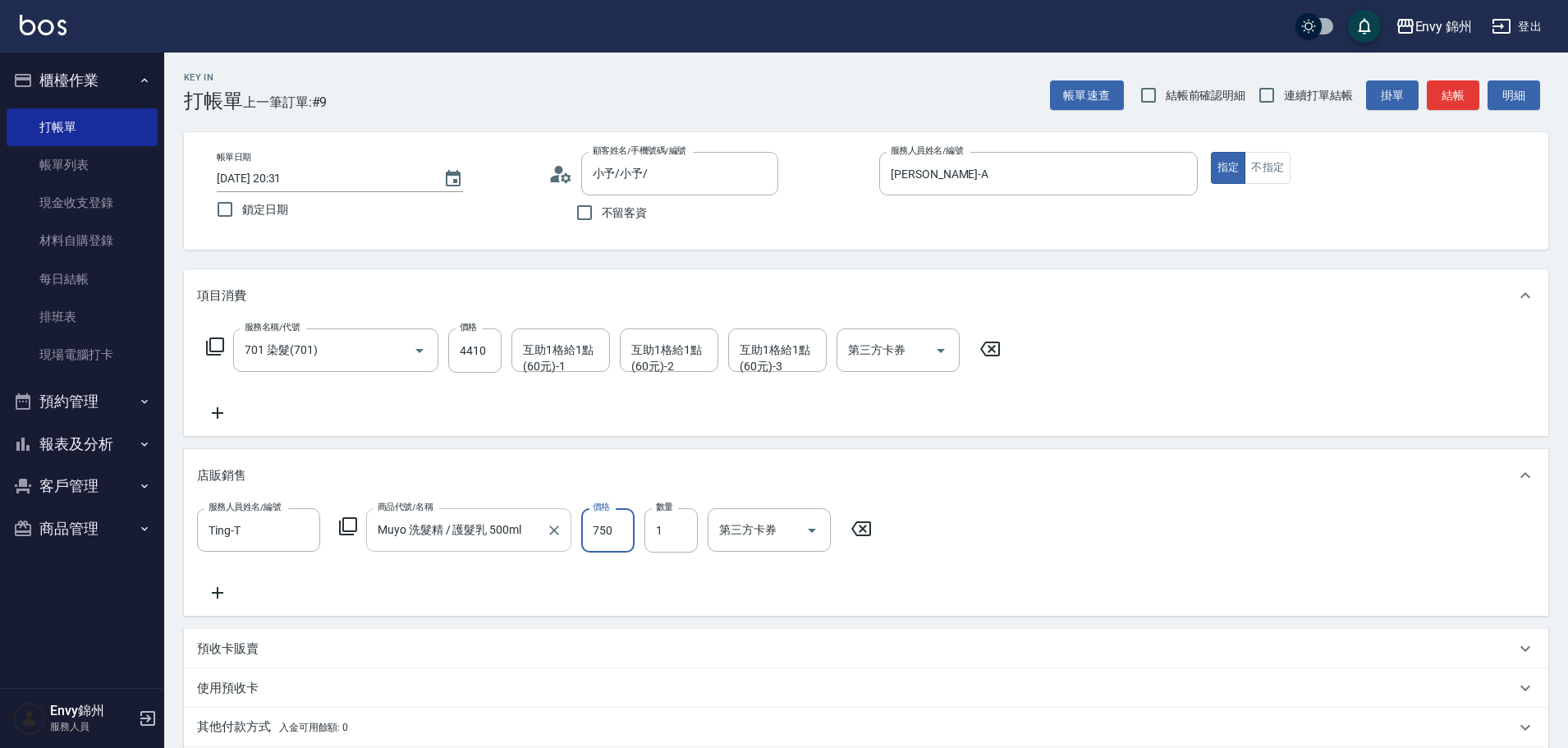
type input "750"
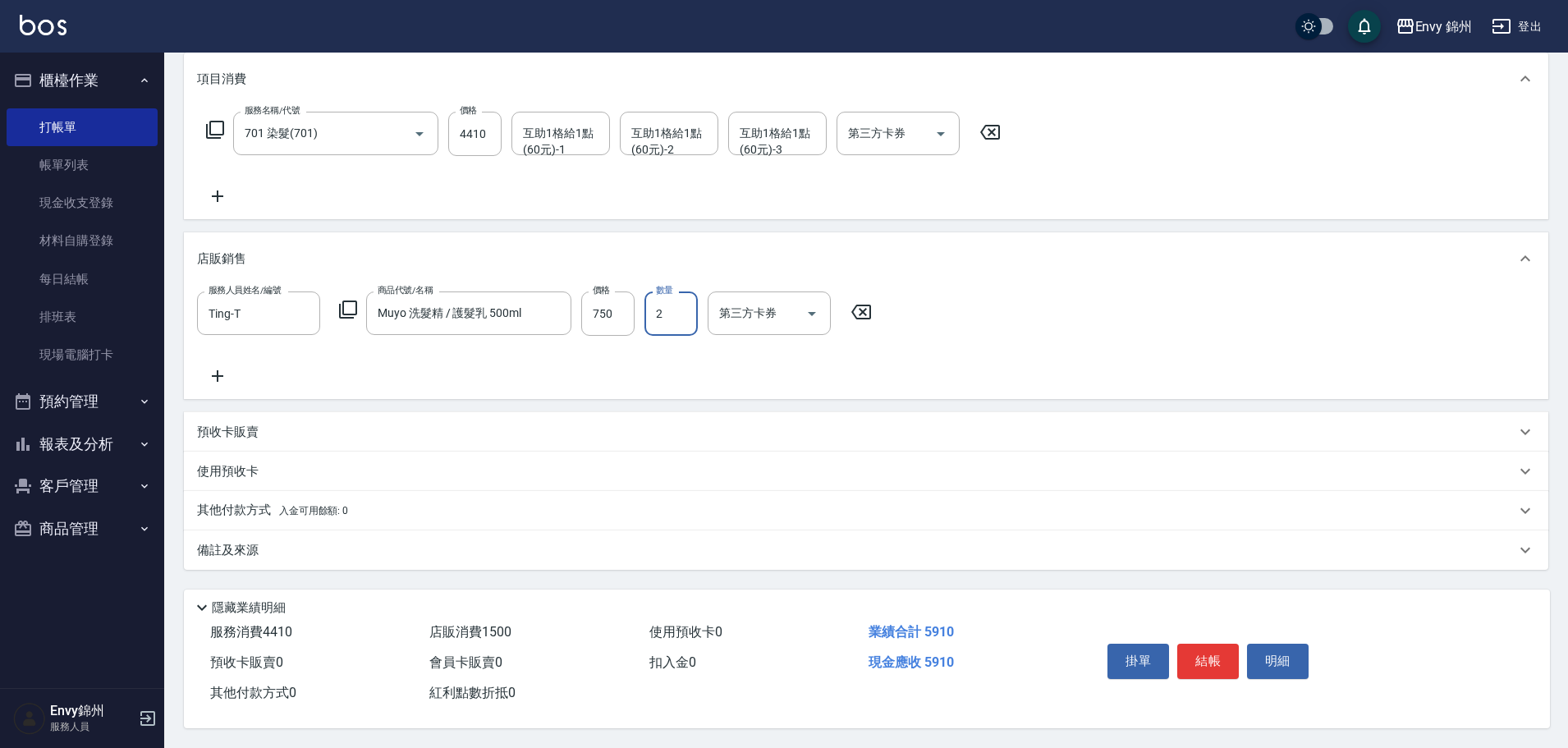
type input "2"
click at [250, 502] on p "其他付款方式 入金可用餘額: 0" at bounding box center [272, 511] width 151 height 18
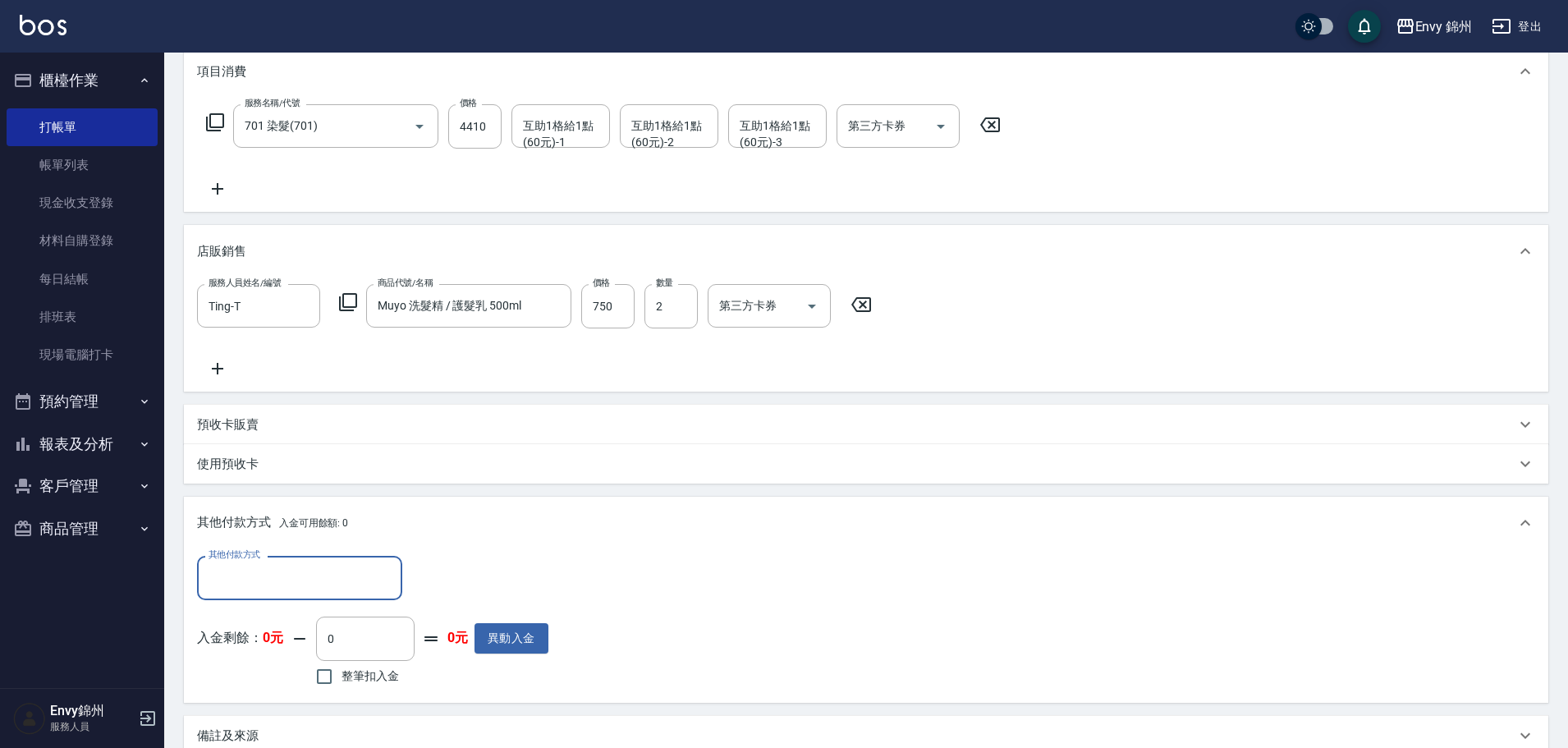
scroll to position [0, 0]
click at [255, 565] on input "其他付款方式" at bounding box center [300, 577] width 190 height 28
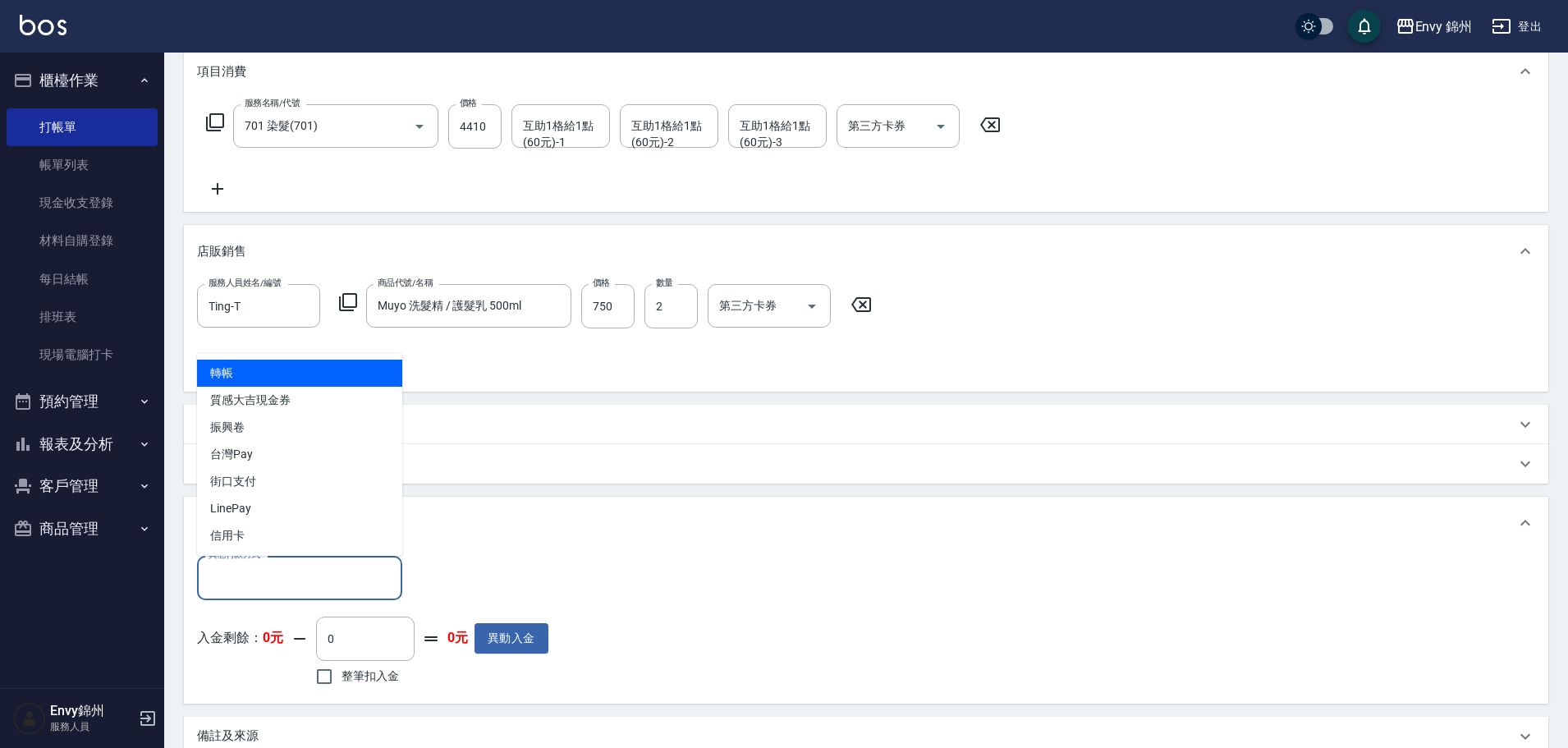
click at [255, 378] on span "轉帳" at bounding box center [299, 373] width 205 height 27
type input "轉帳"
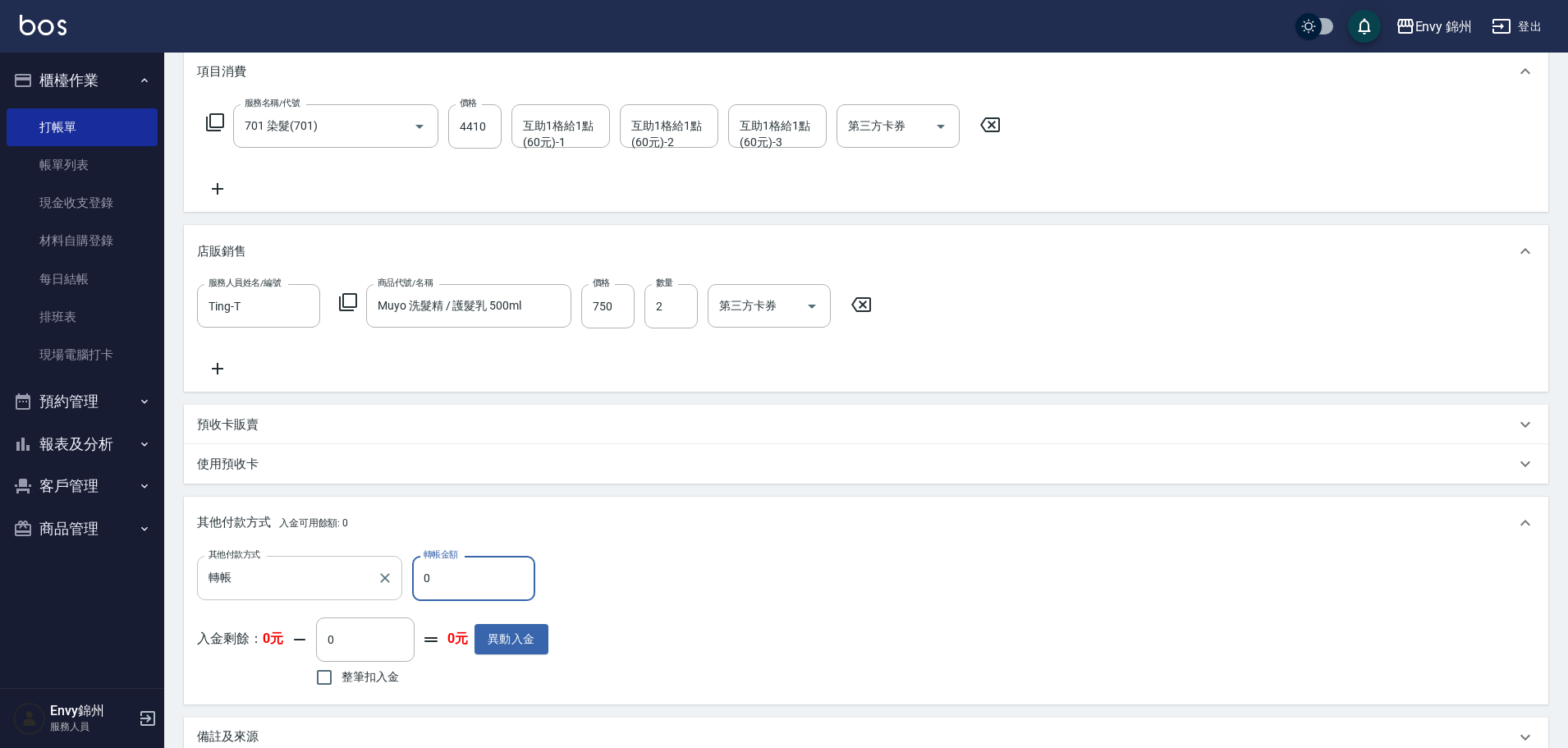
drag, startPoint x: 449, startPoint y: 569, endPoint x: 367, endPoint y: 578, distance: 82.5
click at [378, 575] on div "其他付款方式 轉帳 其他付款方式 轉帳金額 0 轉帳金額" at bounding box center [372, 578] width 351 height 44
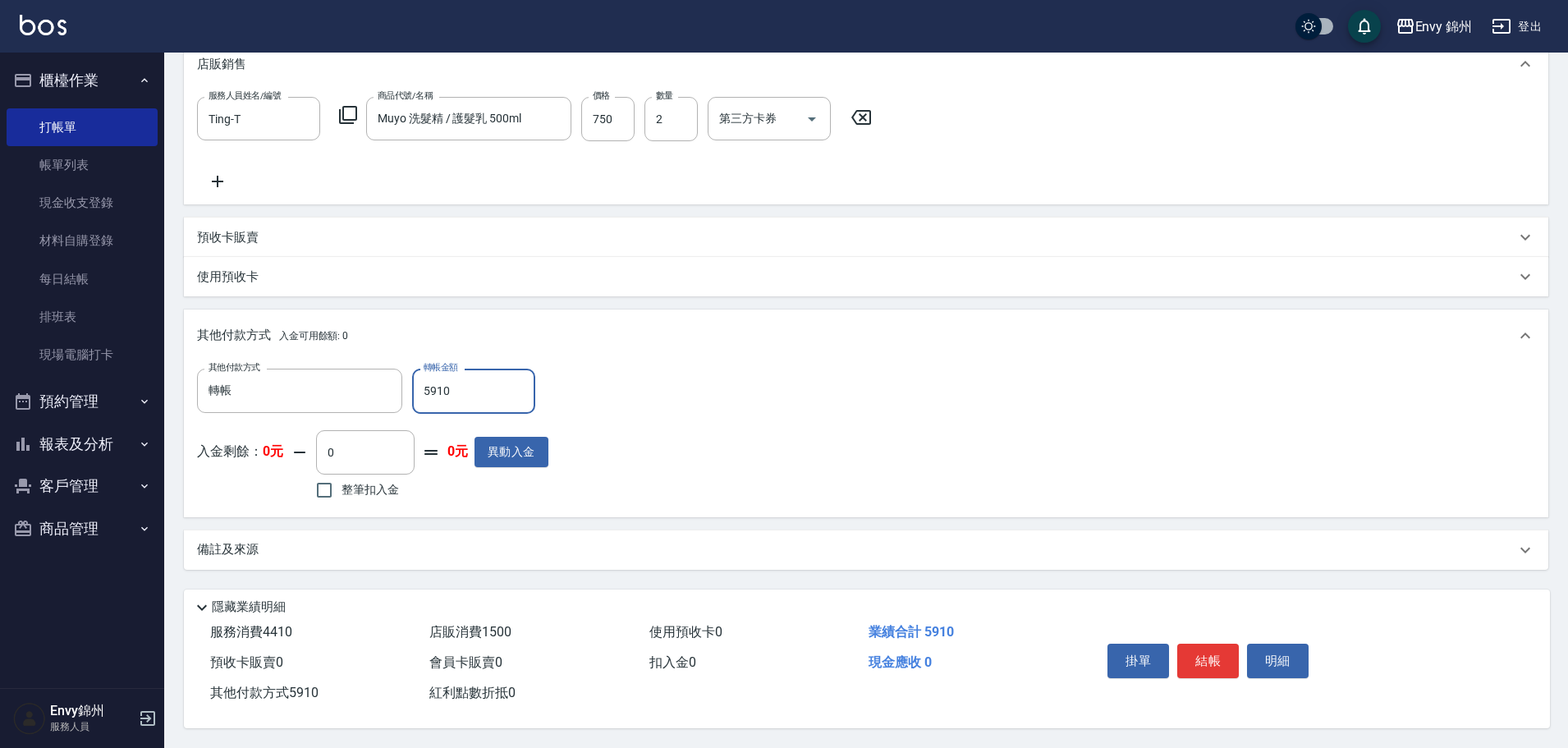
type input "5910"
click at [435, 551] on div "備註及來源" at bounding box center [856, 549] width 1318 height 17
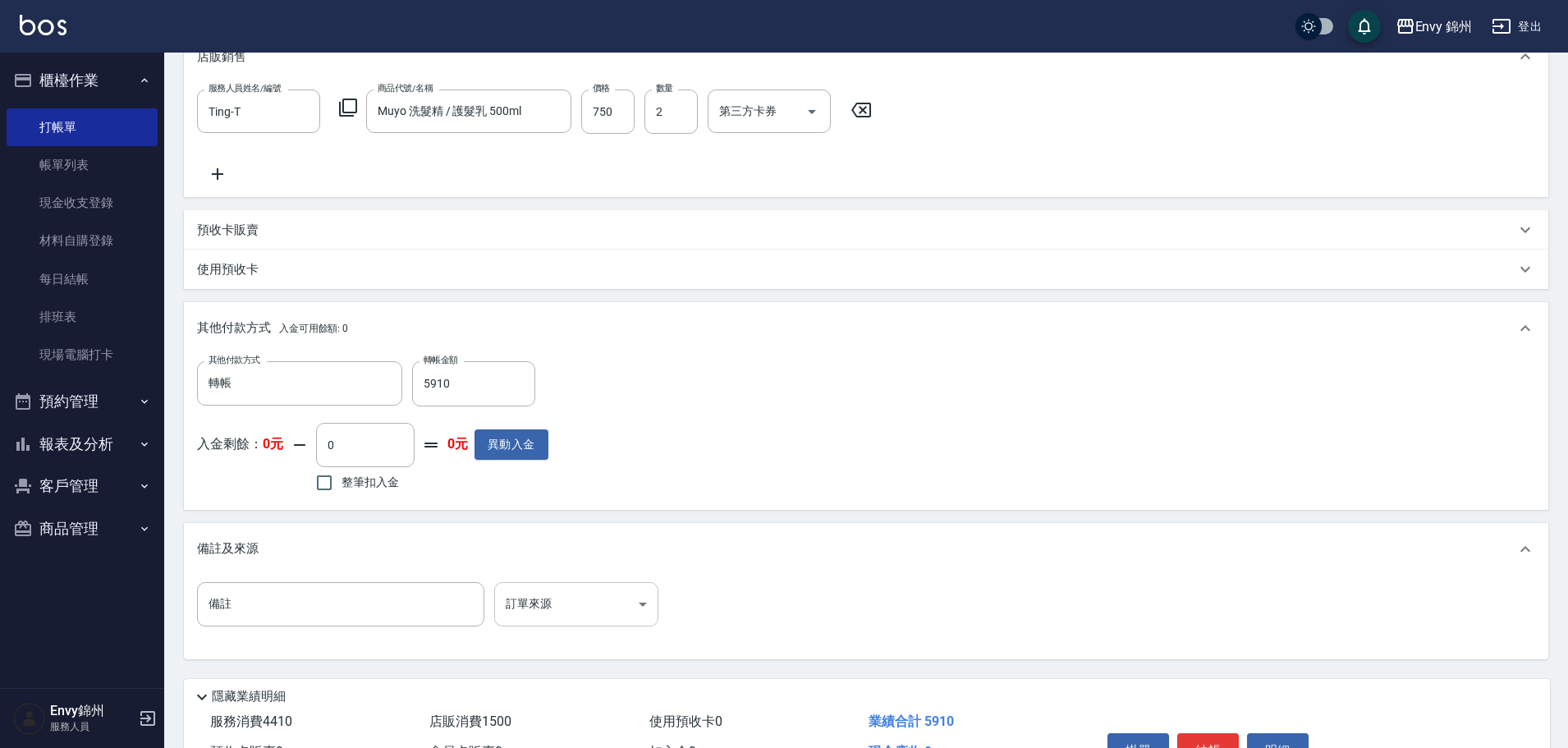
click at [541, 606] on body "Envy 錦州 登出 櫃檯作業 打帳單 帳單列表 現金收支登錄 材料自購登錄 每日結帳 排班表 現場電腦打卡 預約管理 預約管理 單日預約紀錄 單週預約紀錄 …" at bounding box center [784, 209] width 1568 height 1256
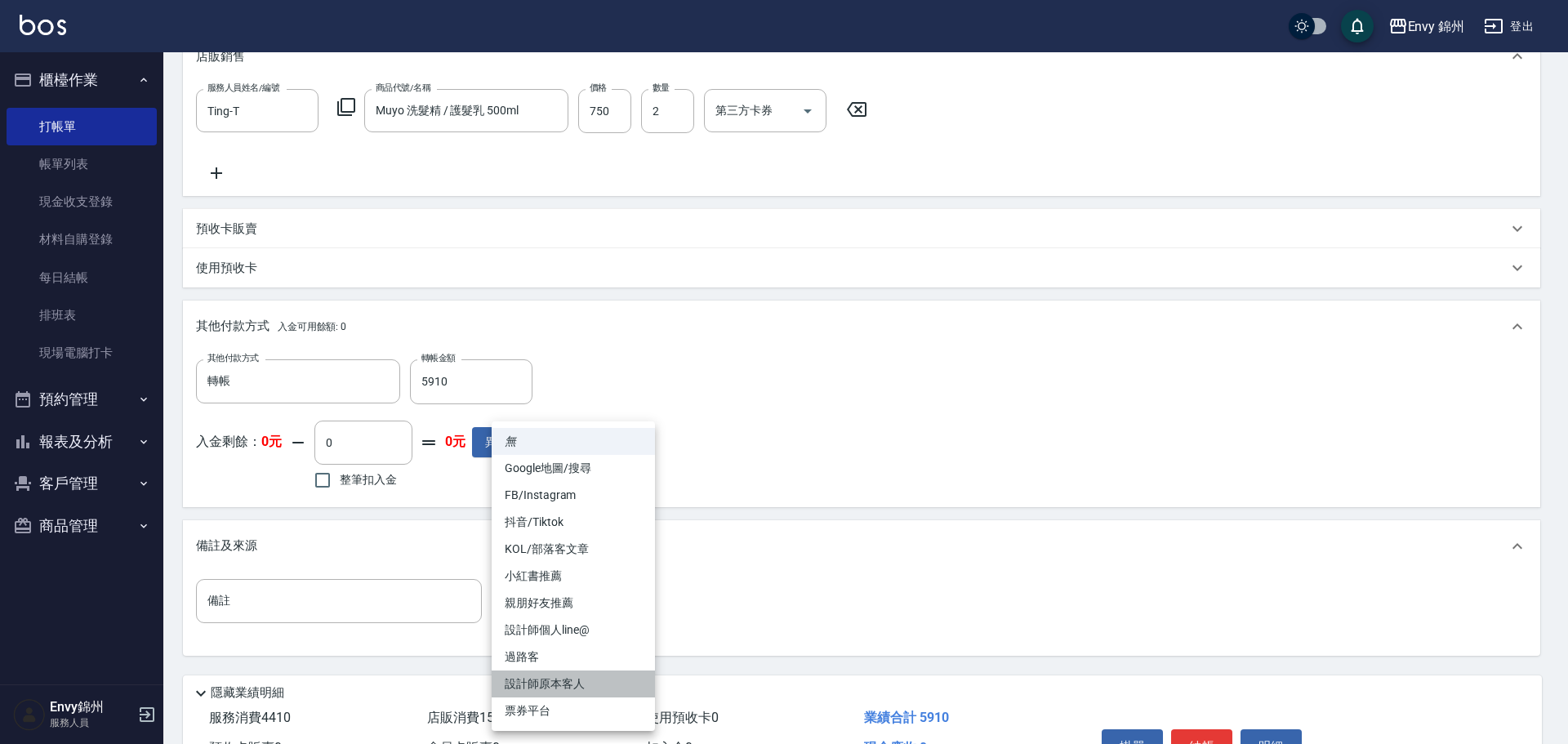
click at [577, 688] on li "設計師原本客人" at bounding box center [573, 684] width 164 height 27
type input "設計師原本客人"
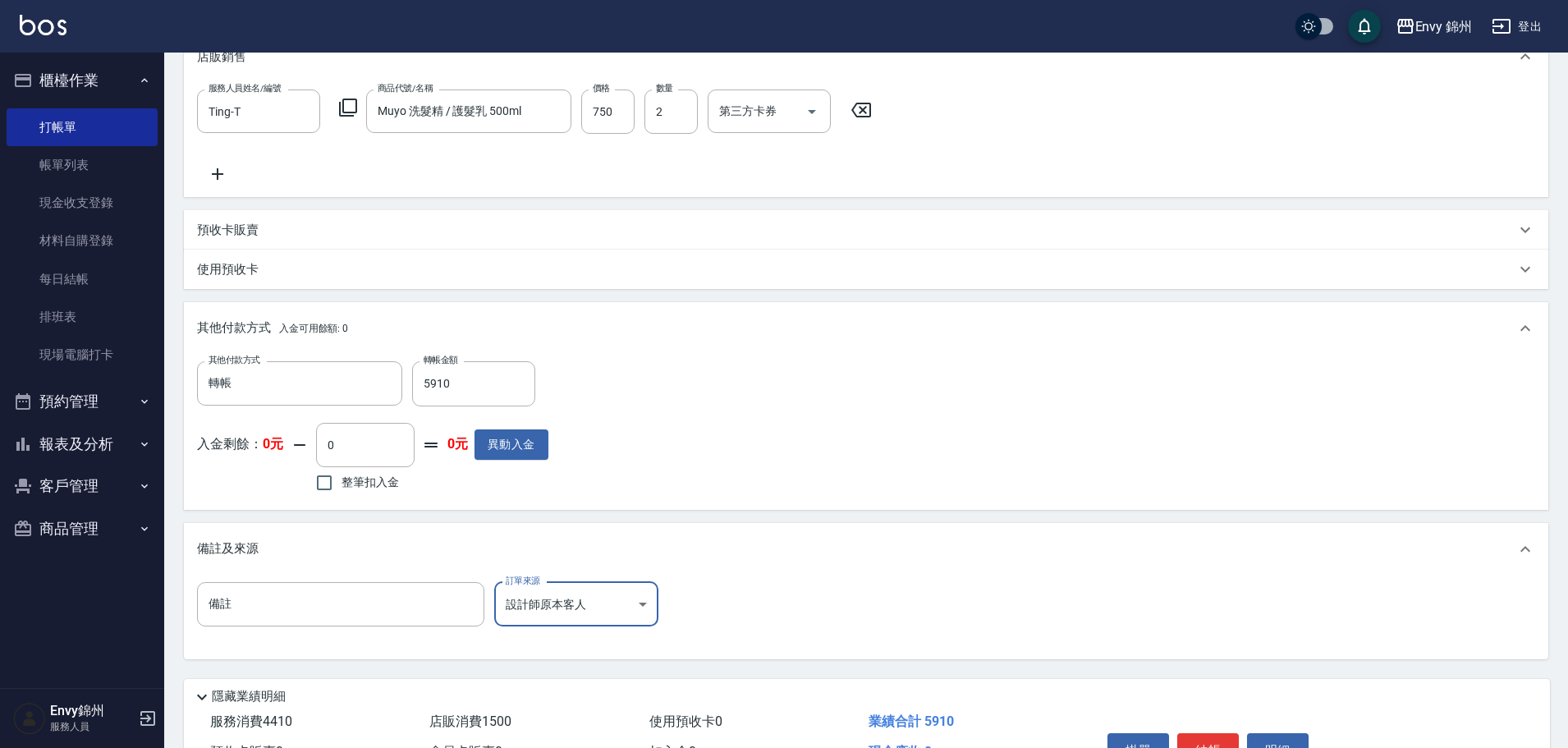
scroll to position [516, 0]
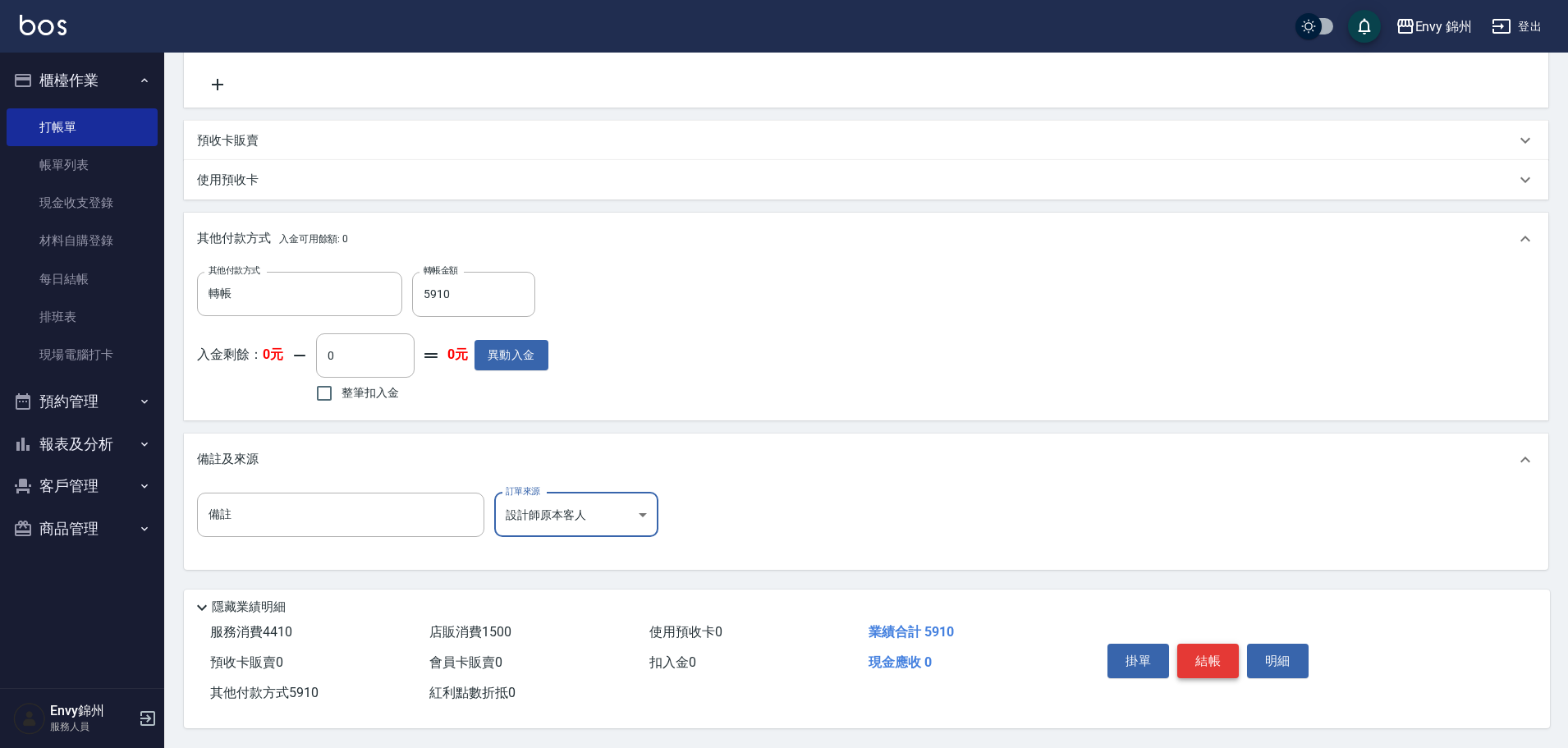
click at [1202, 666] on button "結帳" at bounding box center [1207, 661] width 61 height 35
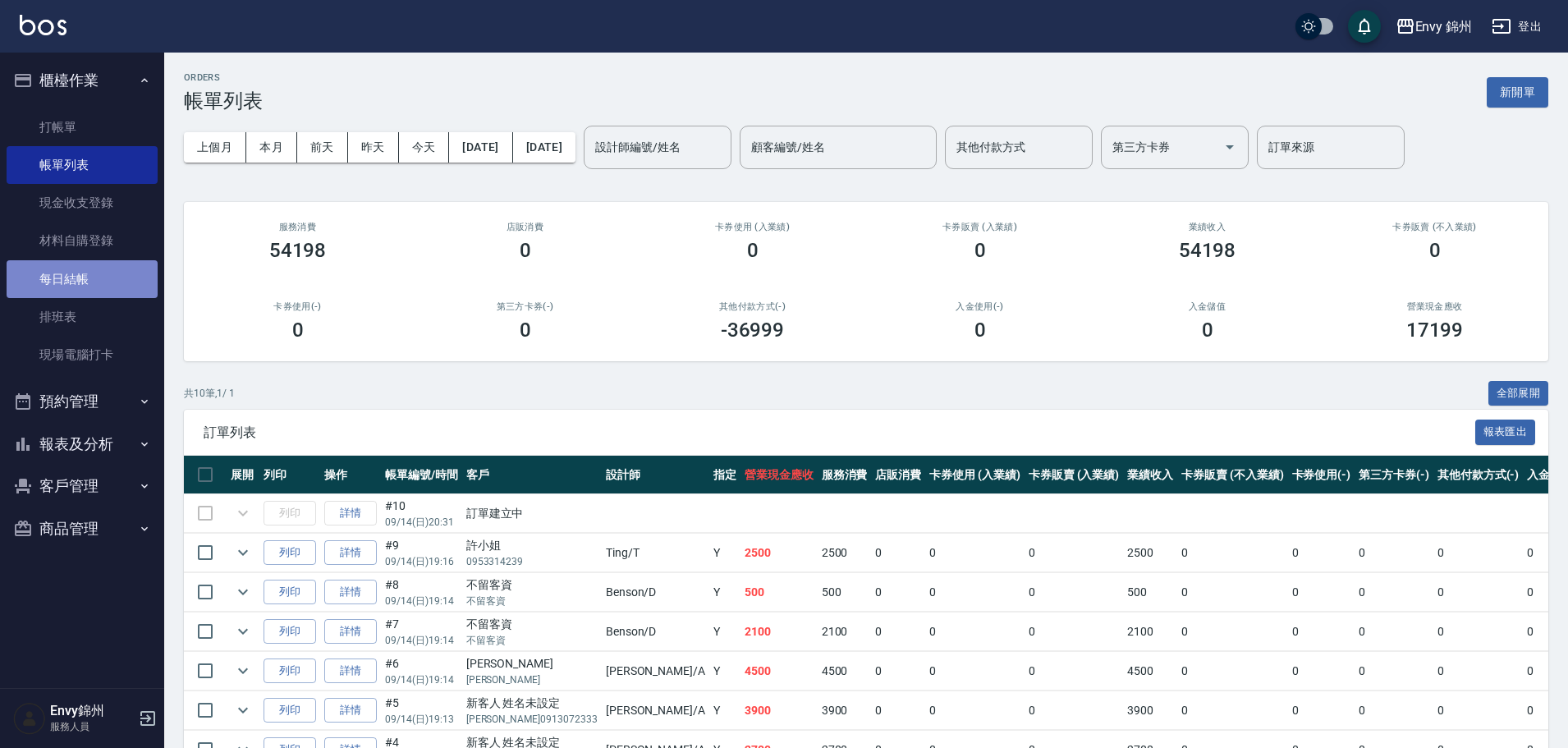
click at [49, 270] on link "每日結帳" at bounding box center [82, 279] width 151 height 37
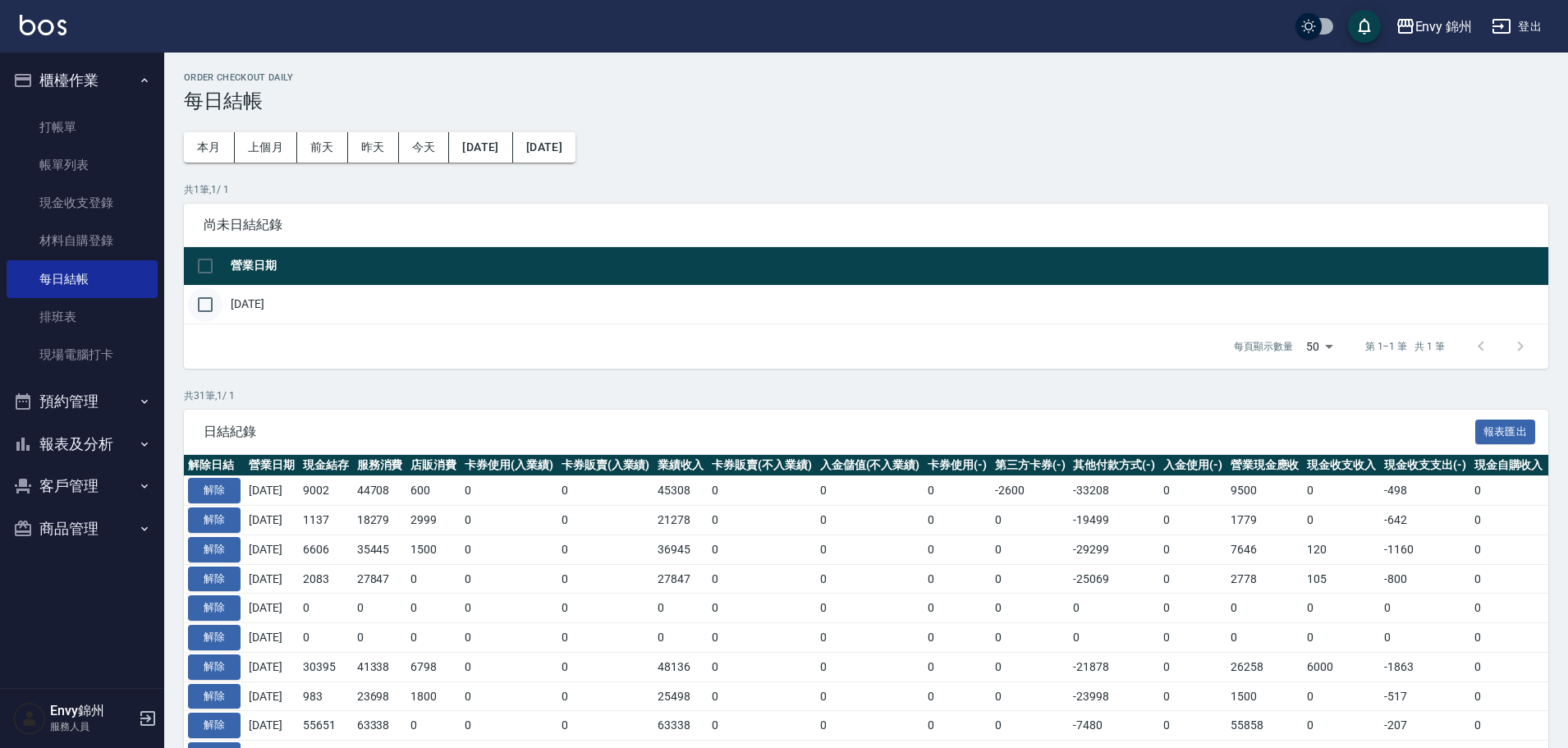
click at [218, 305] on input "checkbox" at bounding box center [205, 304] width 35 height 35
checkbox input "true"
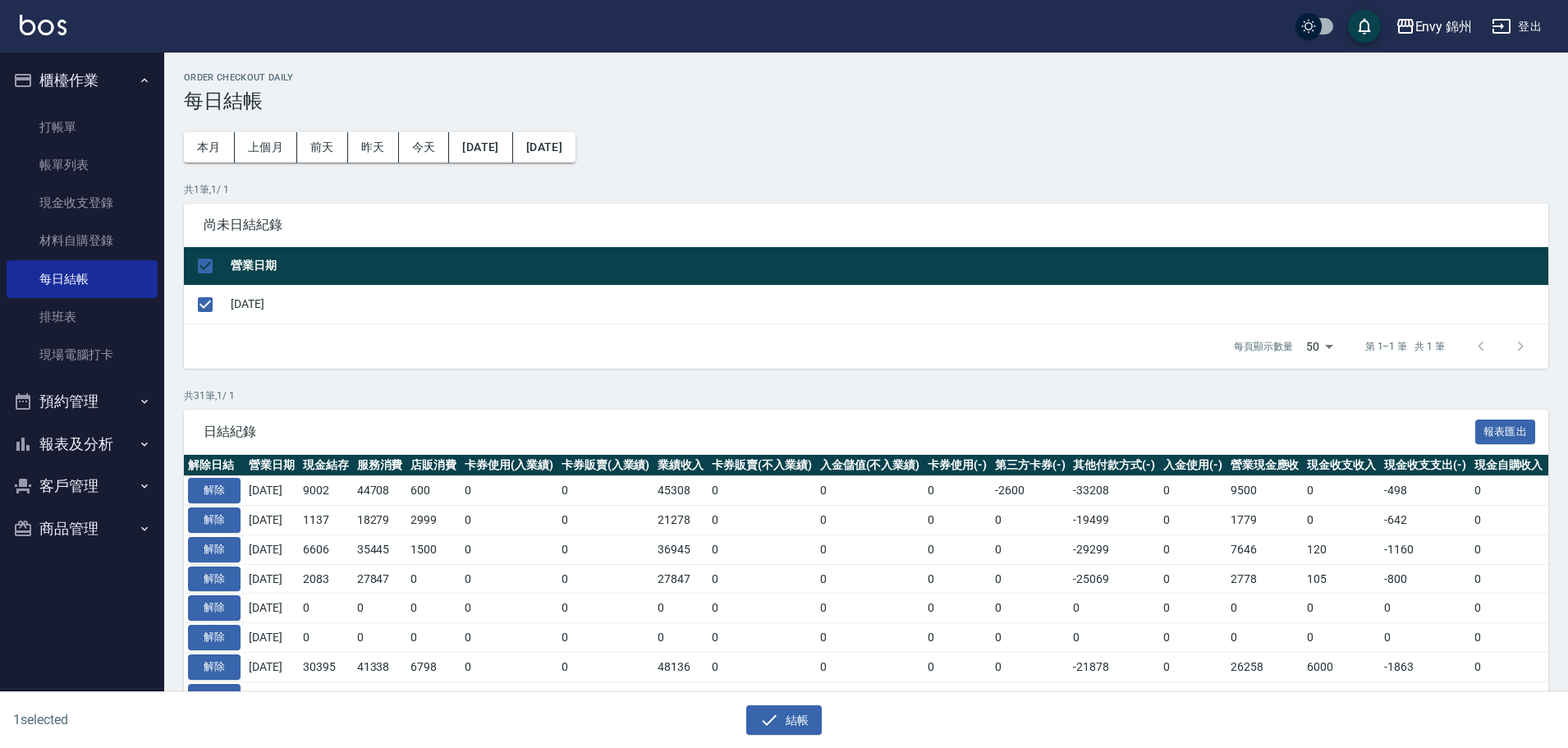
click at [788, 696] on div "結帳" at bounding box center [777, 713] width 777 height 44
click at [790, 718] on button "結帳" at bounding box center [784, 720] width 76 height 30
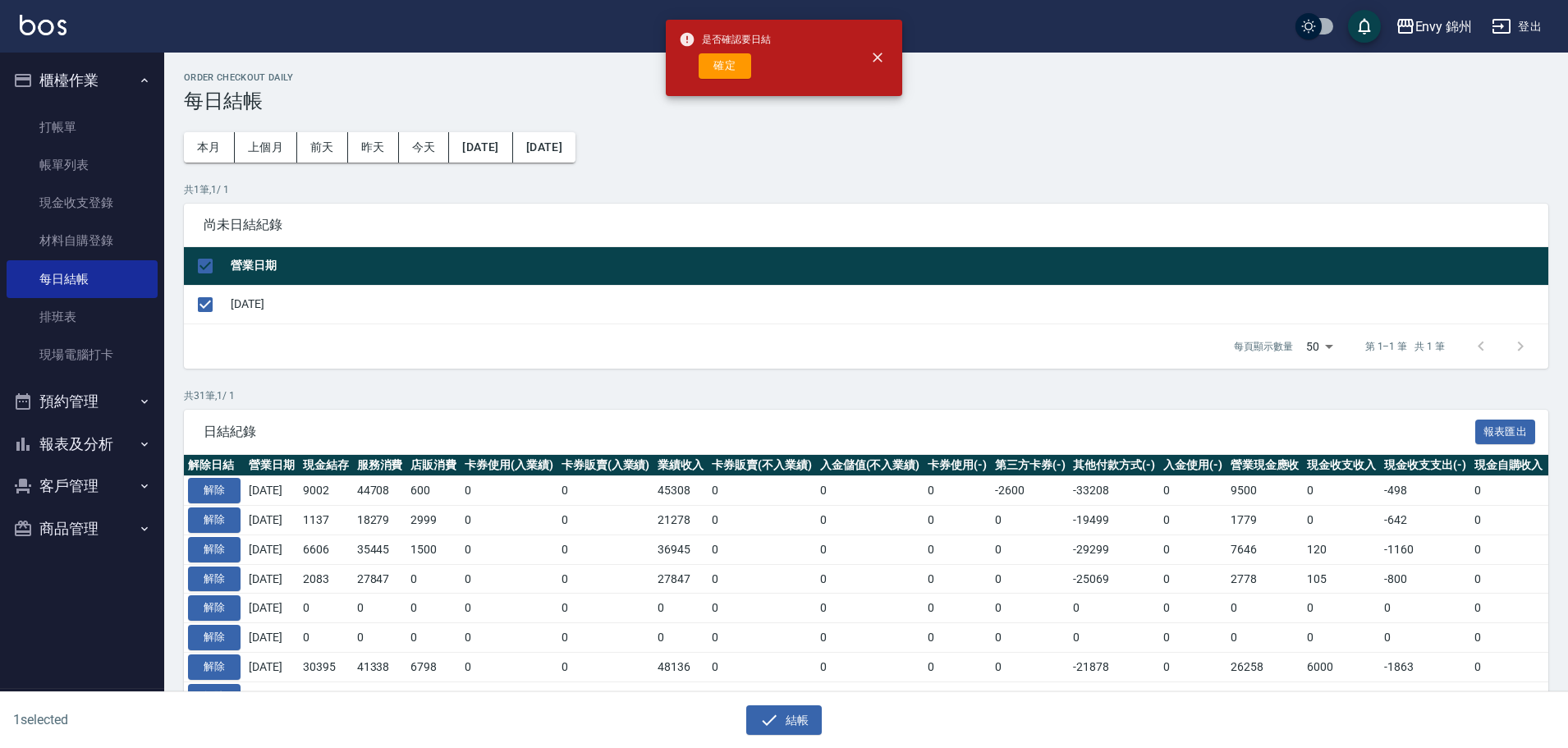
click at [791, 55] on div "是否確認要日結 確定" at bounding box center [784, 58] width 237 height 76
click at [716, 70] on button "確定" at bounding box center [724, 66] width 52 height 26
checkbox input "false"
